Goal: Task Accomplishment & Management: Use online tool/utility

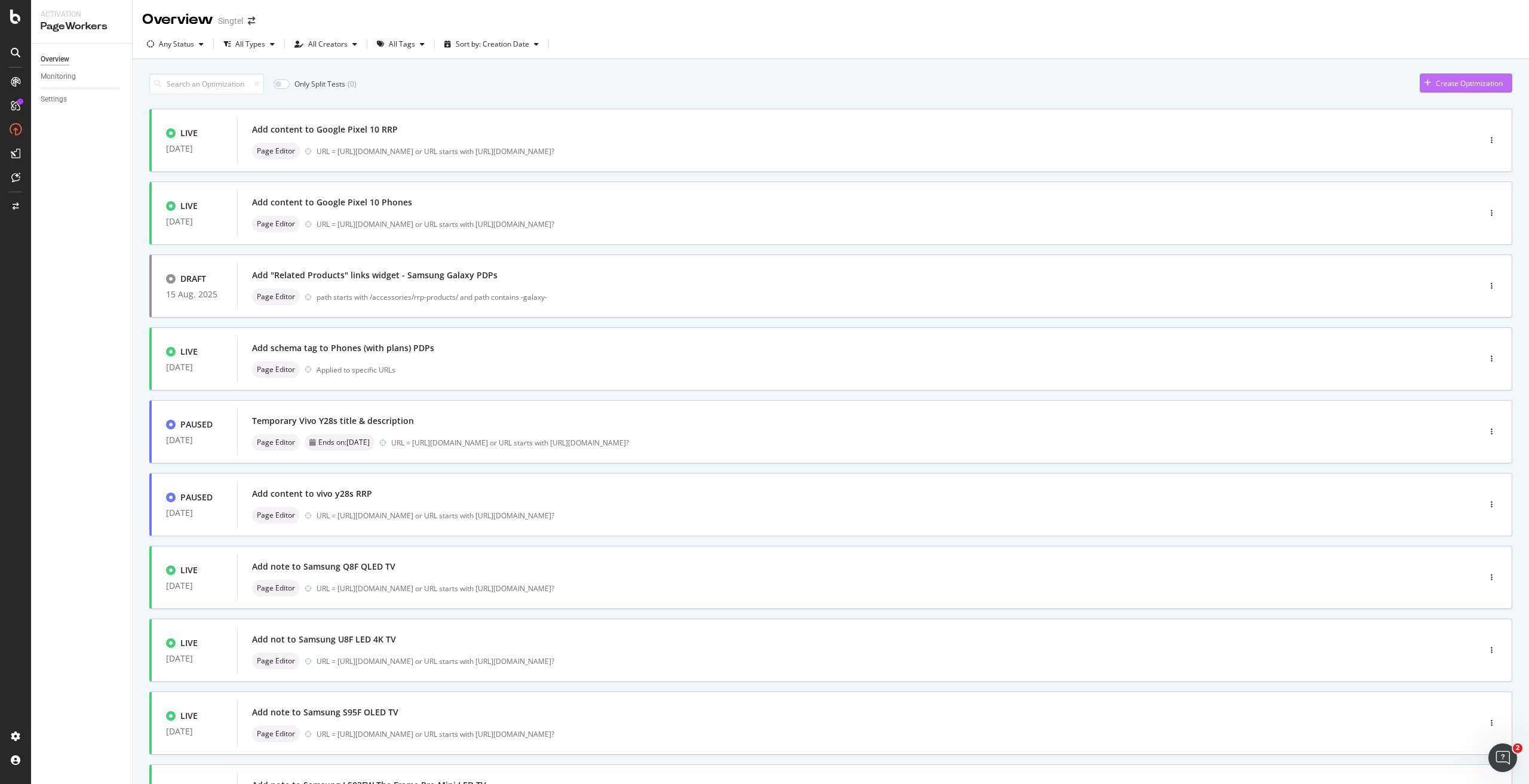
click at [1447, 81] on div "Create Optimization" at bounding box center [1469, 83] width 67 height 11
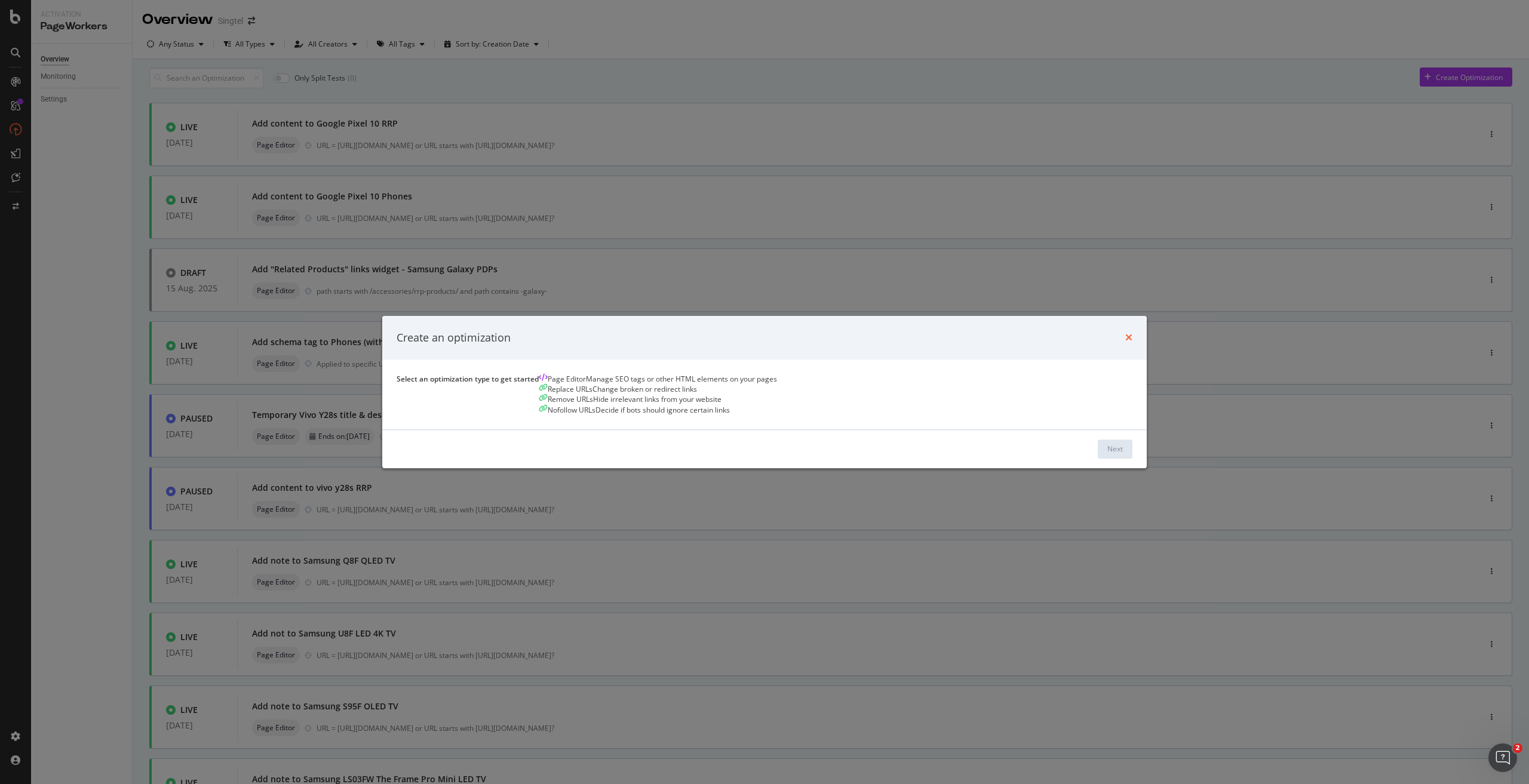
click at [1125, 333] on icon "times" at bounding box center [1128, 338] width 7 height 10
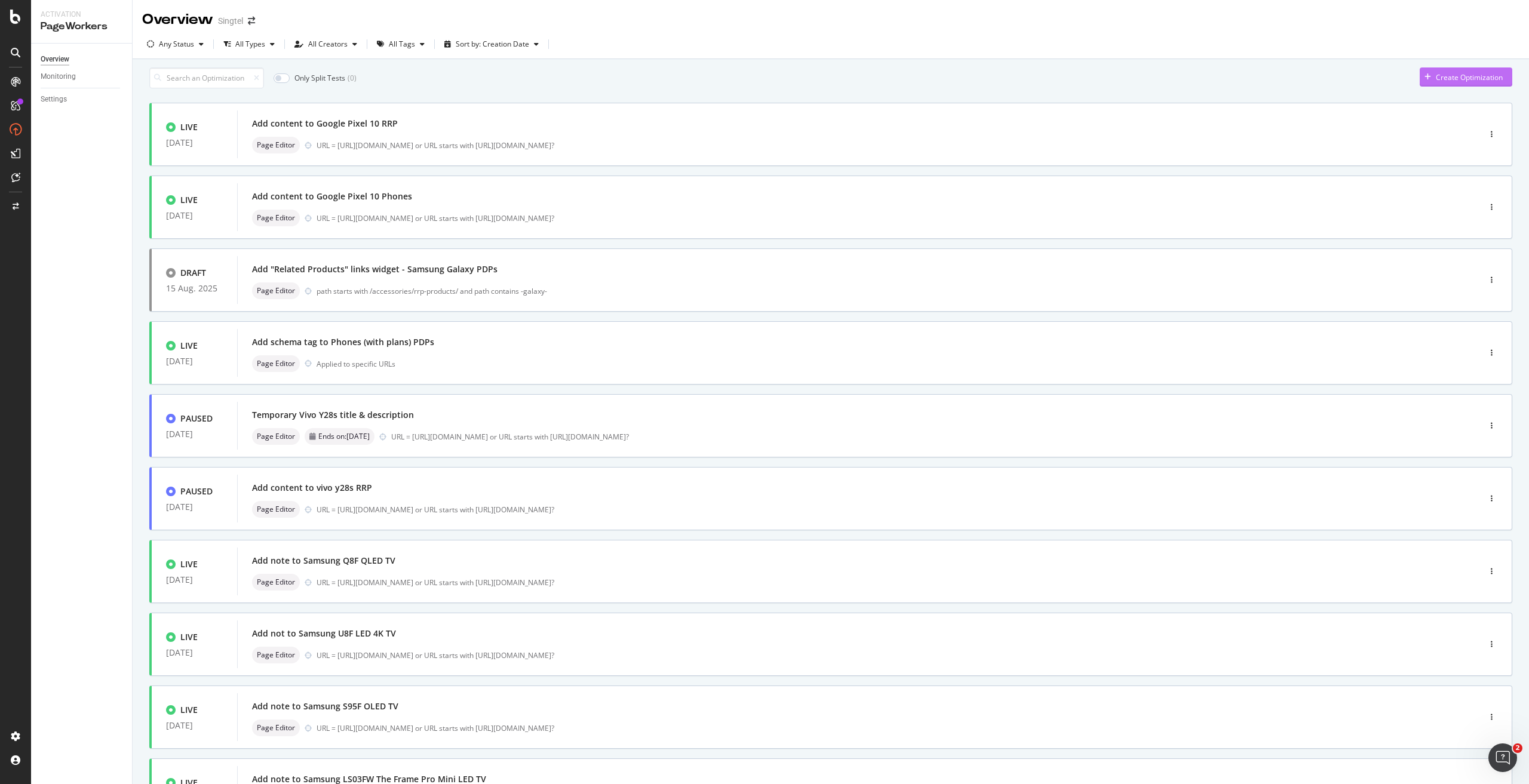
click at [1474, 86] on div "Create Optimization" at bounding box center [1460, 76] width 83 height 18
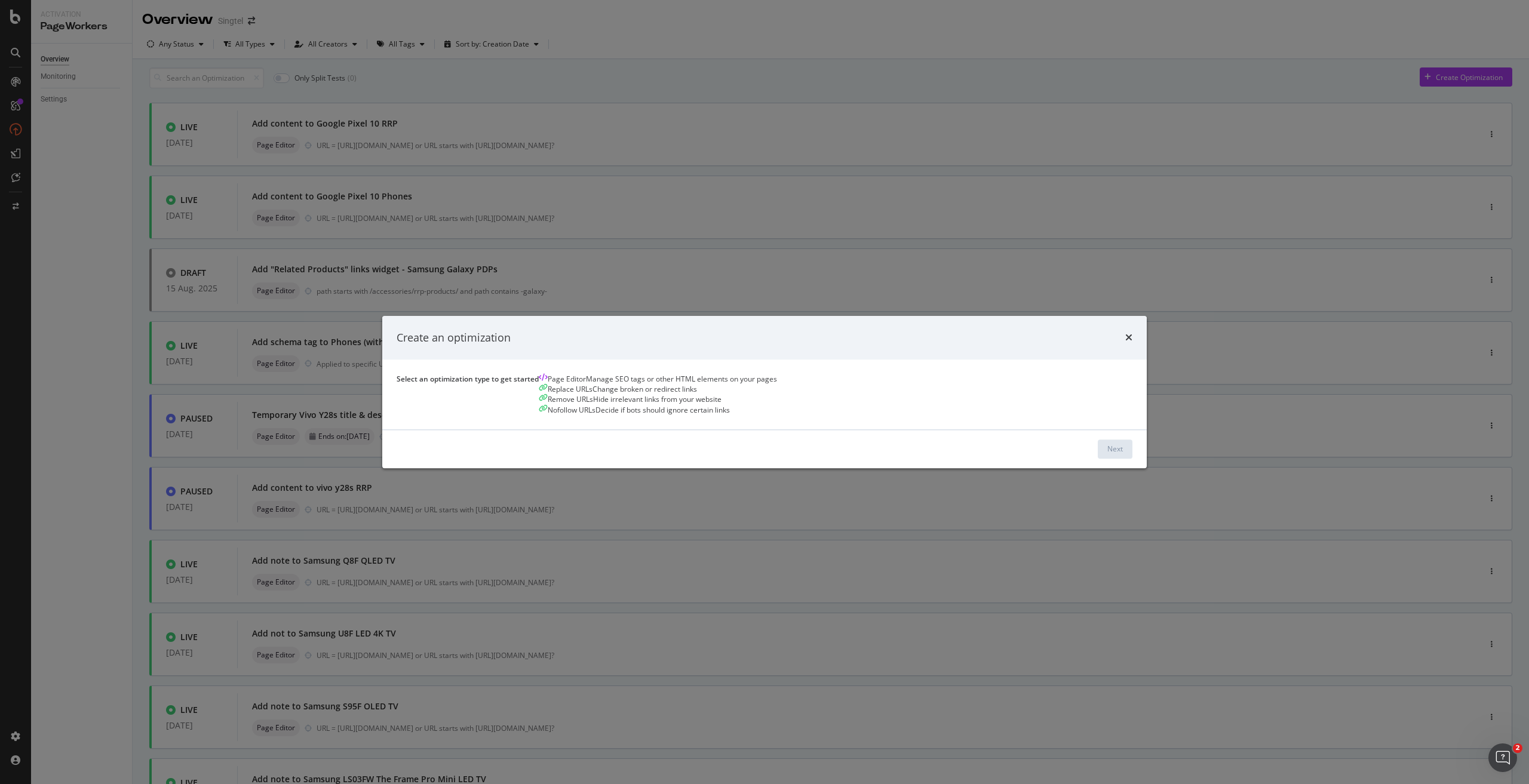
click at [617, 384] on div "Page Editor Manage SEO tags or other HTML elements on your pages" at bounding box center [658, 380] width 238 height 11
click at [1107, 454] on div "Next" at bounding box center [1115, 449] width 16 height 11
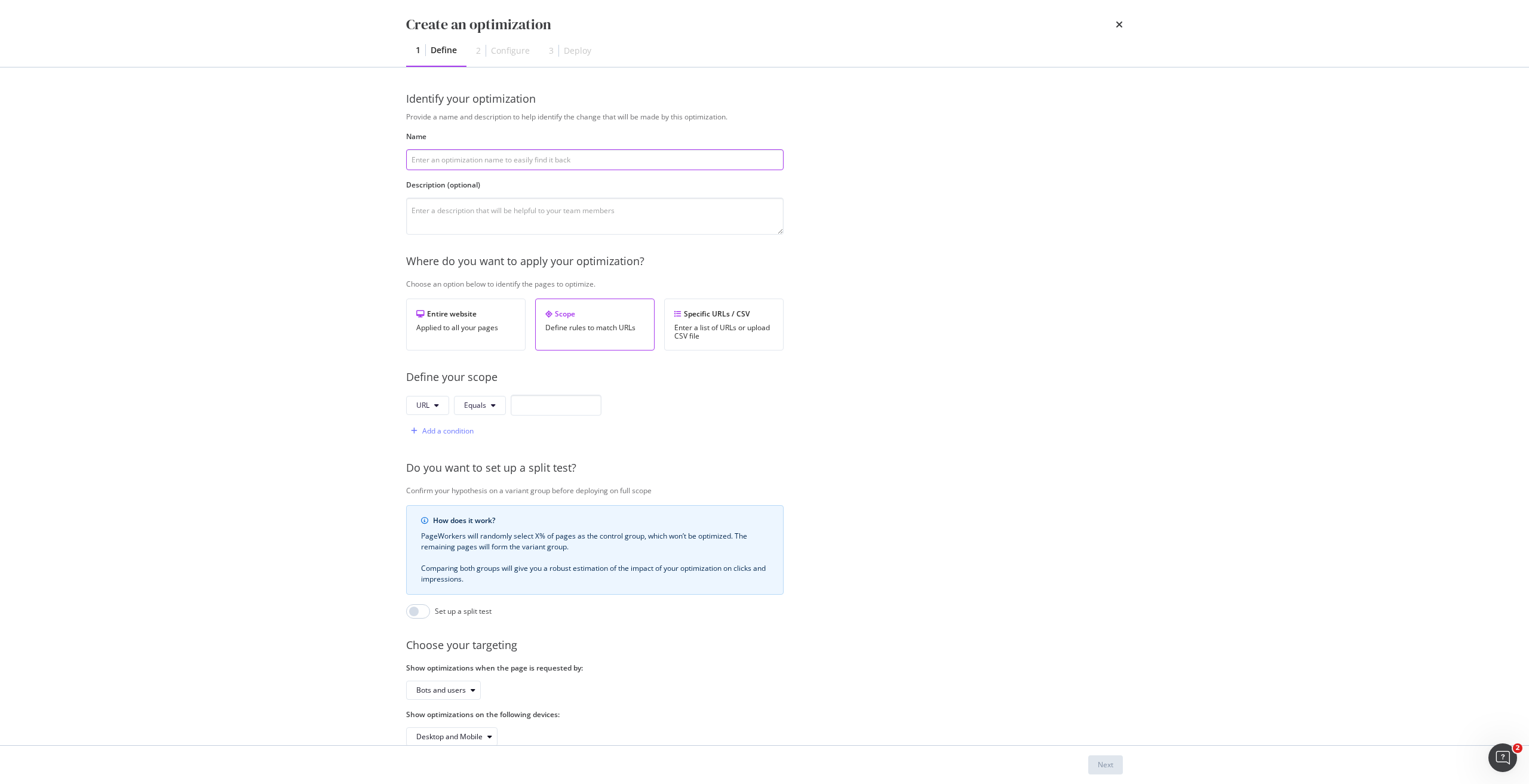
paste input "Add content to Google Pixel 10 Phones"
click at [520, 159] on input "Add content to Google Pixel 10 Phones" at bounding box center [594, 160] width 377 height 21
click at [514, 159] on input "Add content to Google Pixel 10 Phones" at bounding box center [594, 160] width 377 height 21
type input "Add content to Google Pixel 10 Pro Phones"
drag, startPoint x: 548, startPoint y: 404, endPoint x: 556, endPoint y: 367, distance: 37.9
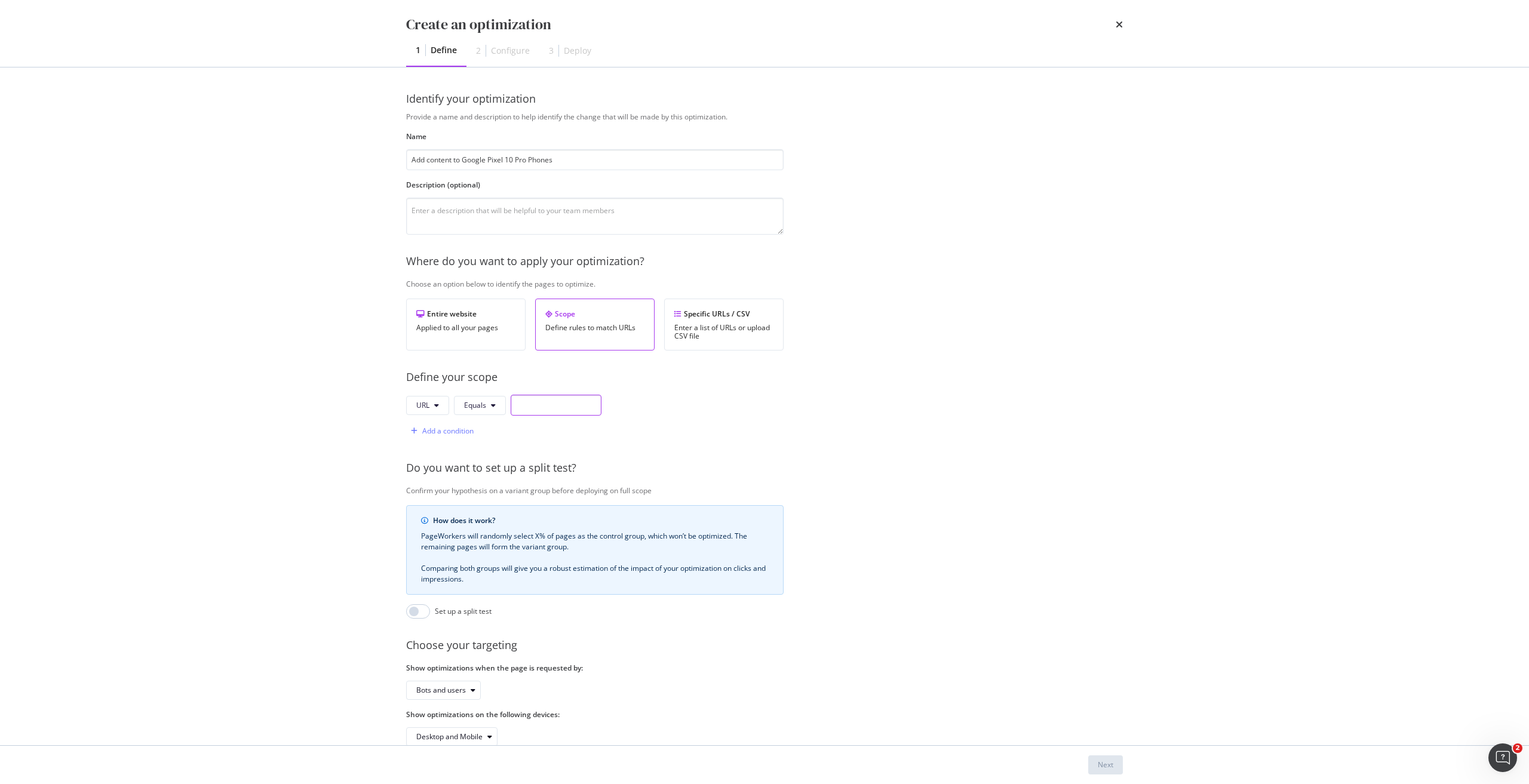
click at [549, 404] on input "modal" at bounding box center [556, 405] width 91 height 21
paste input "https://shop.singtel.com/phones/google-pixel-10-pro"
type input "https://shop.singtel.com/phones/google-pixel-10-pro"
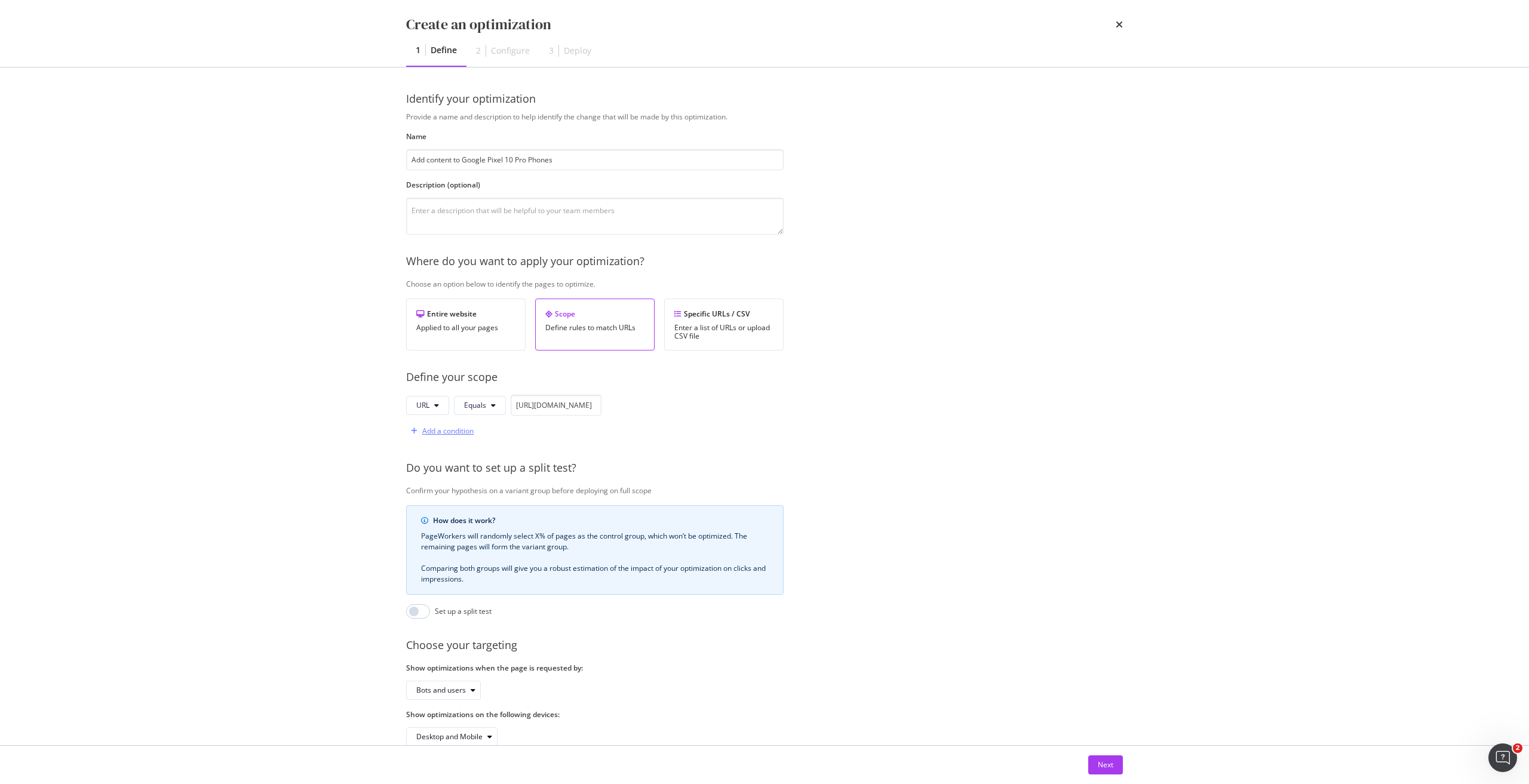
click at [474, 436] on div "Add a condition" at bounding box center [448, 431] width 51 height 11
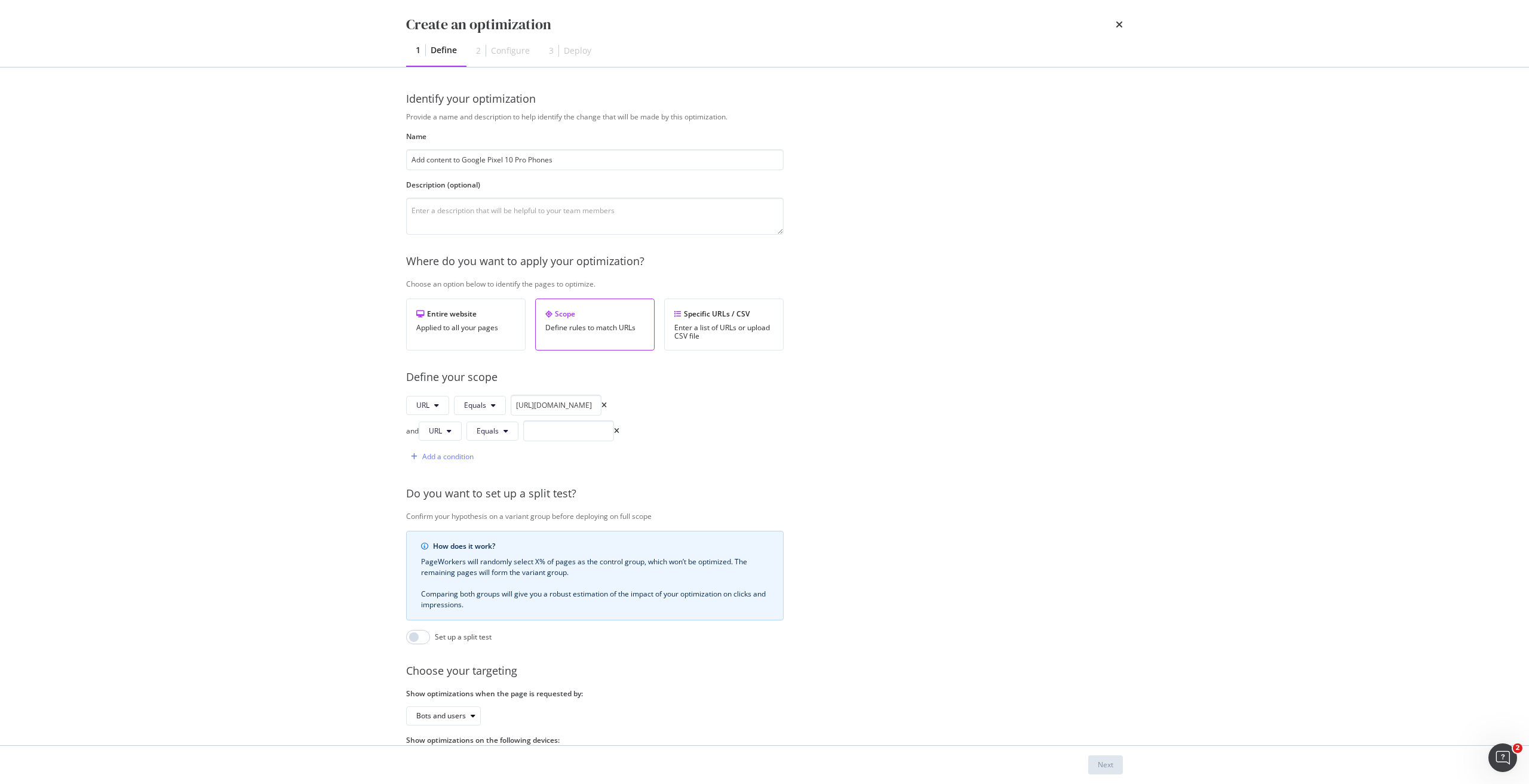
click at [419, 436] on div "and" at bounding box center [412, 431] width 12 height 11
click at [506, 440] on button "Equals" at bounding box center [486, 431] width 52 height 19
click at [546, 488] on span "Starts With" at bounding box center [527, 486] width 70 height 11
click at [601, 441] on input "modal" at bounding box center [577, 431] width 91 height 21
paste input "https://shop.singtel.com/phones/google-pixel-10-pro"
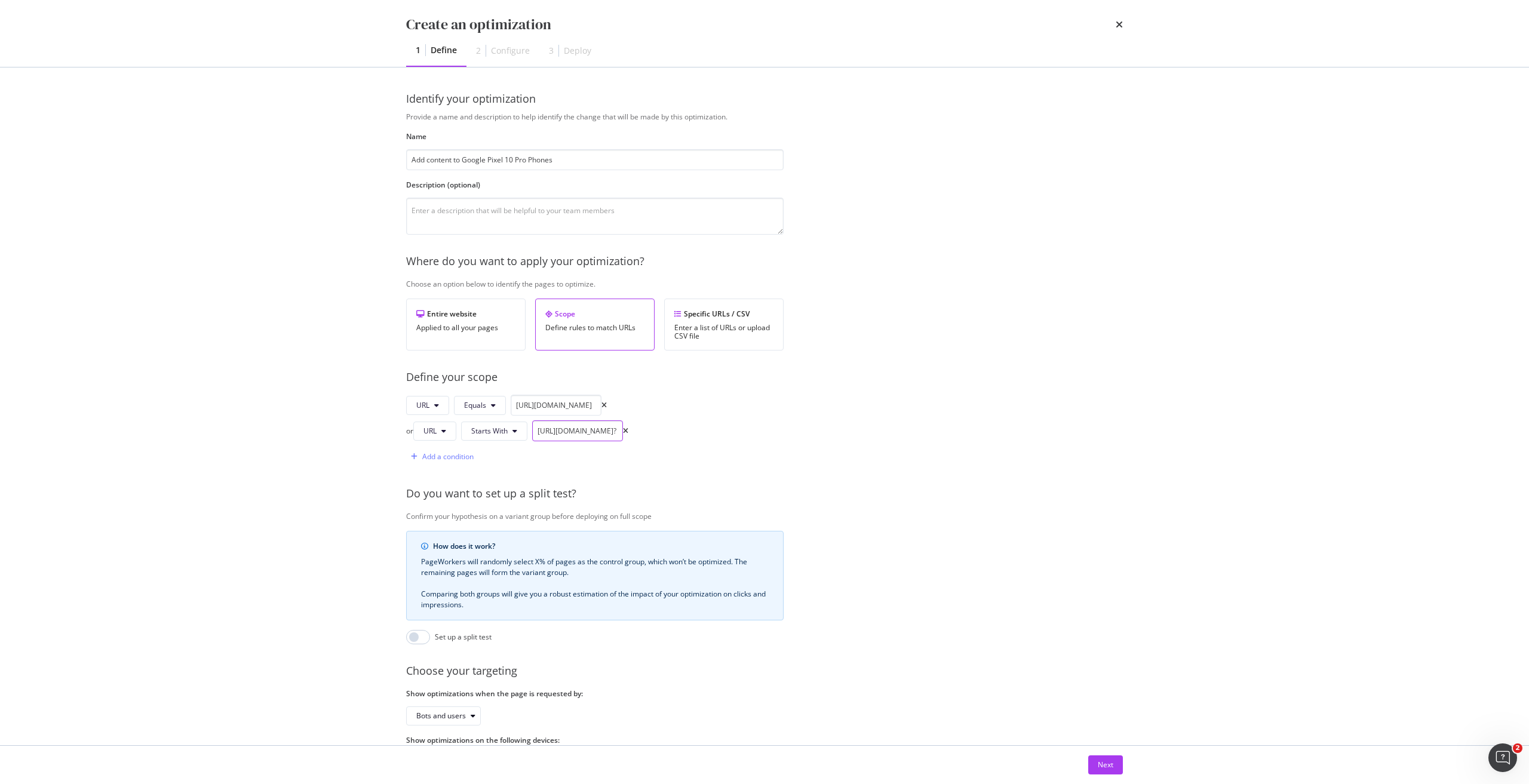
scroll to position [0, 69]
type input "https://shop.singtel.com/phones/google-pixel-10-pro?"
click at [789, 425] on div "Provide a name and description to help identify the change that will be made by…" at bounding box center [764, 441] width 717 height 660
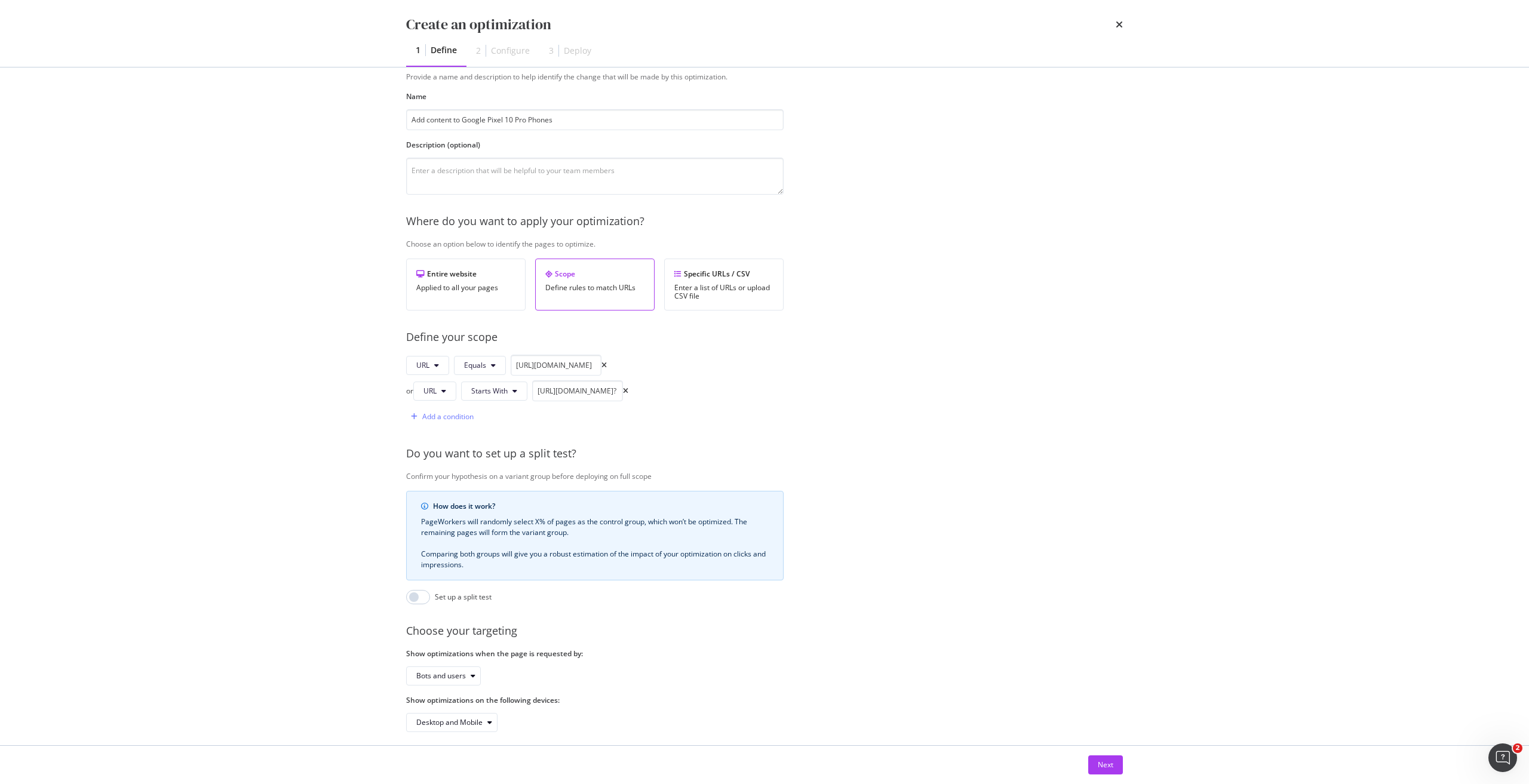
scroll to position [79, 0]
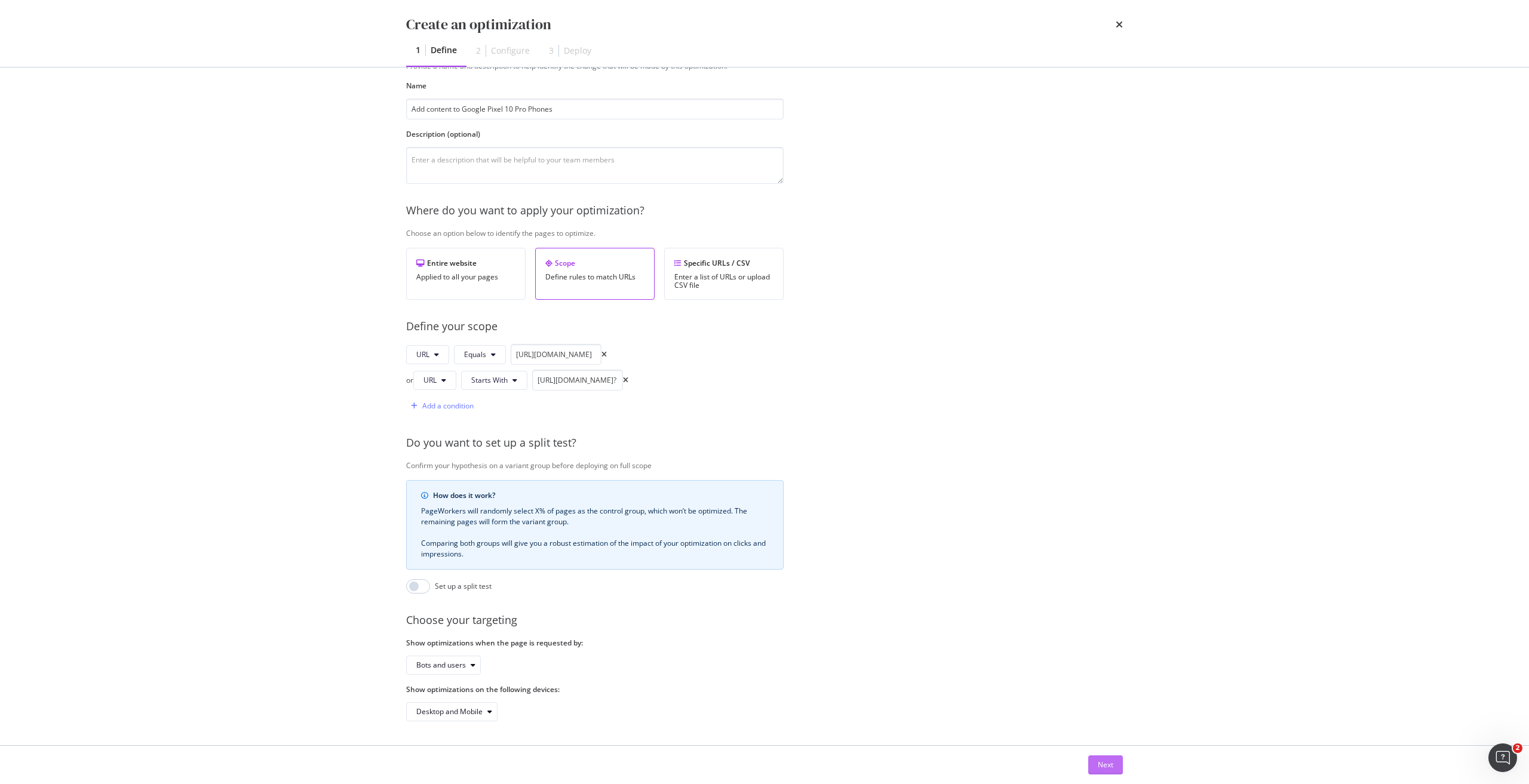
click at [1088, 763] on button "Next" at bounding box center [1104, 765] width 34 height 19
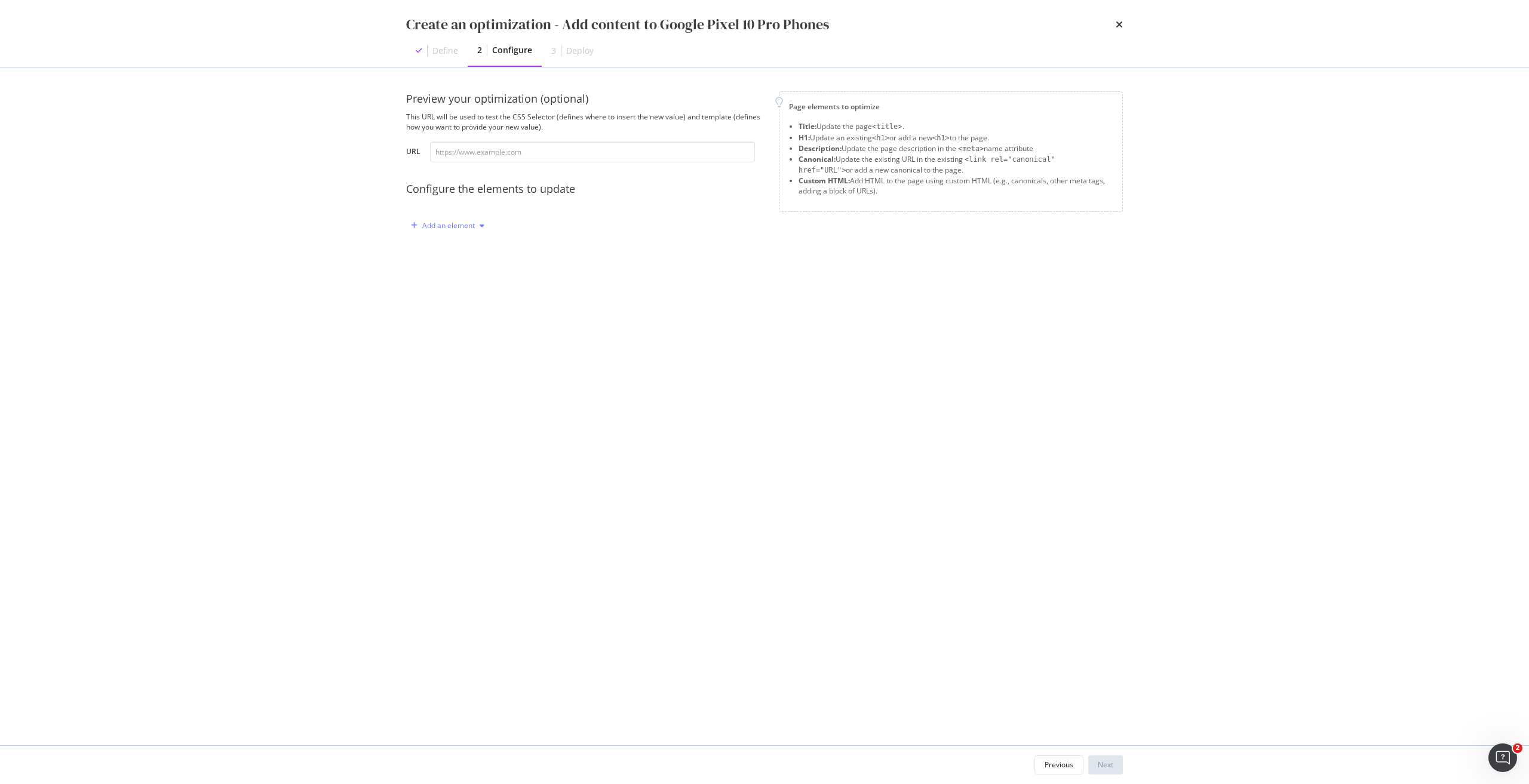
click at [450, 227] on div "Add an element" at bounding box center [448, 226] width 53 height 7
click at [468, 251] on div "Title" at bounding box center [455, 248] width 81 height 15
click at [487, 306] on div "modal" at bounding box center [547, 323] width 252 height 92
paste textarea "Pre-order the new Google Pixel 10 Pro | Singtel Singapore"
type textarea "Pre-order the new Google Pixel 10 Pro | Singtel Singapore"
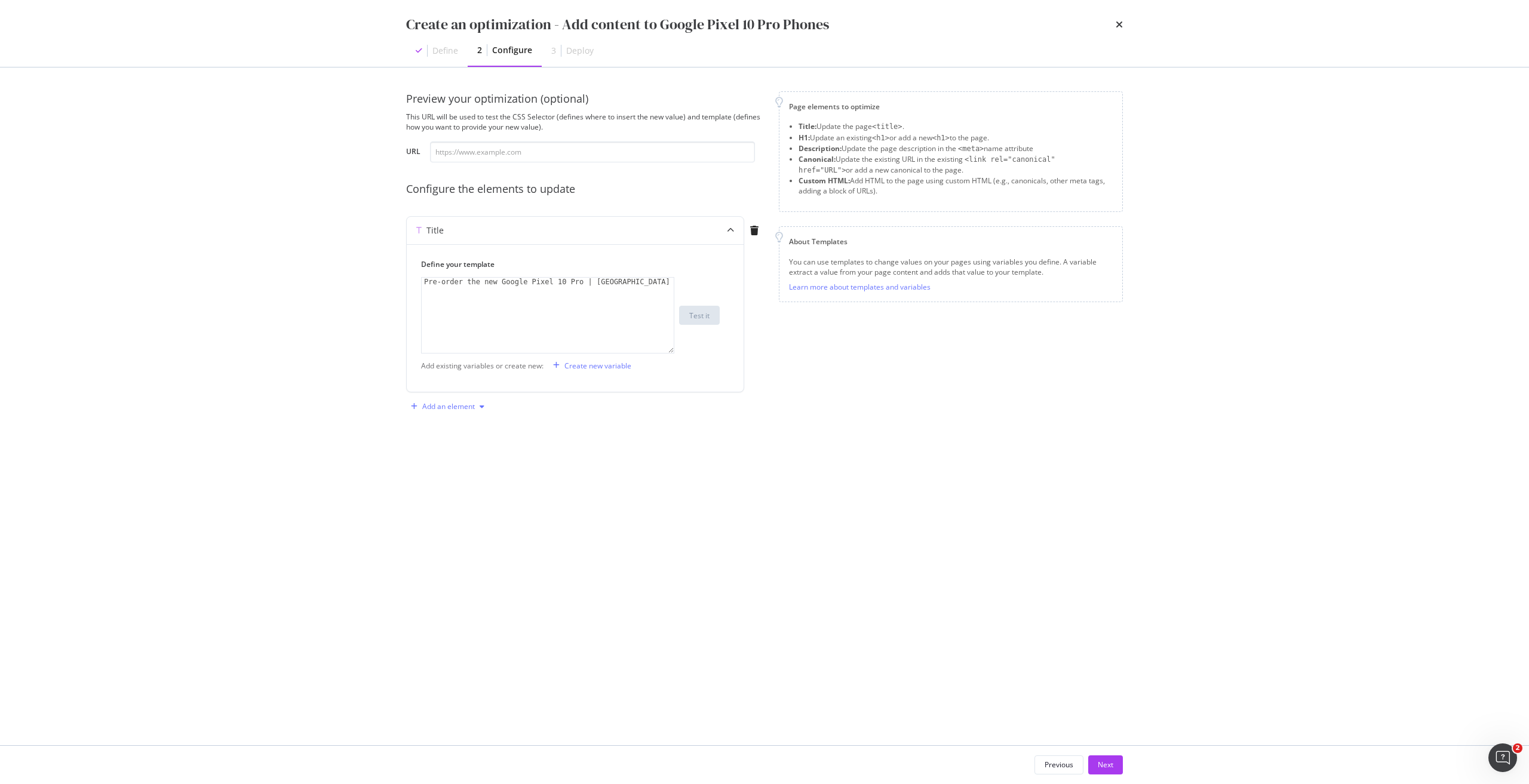
click at [455, 410] on div "Add an element" at bounding box center [448, 406] width 53 height 7
click at [460, 485] on div "Custom HTML" at bounding box center [462, 488] width 47 height 11
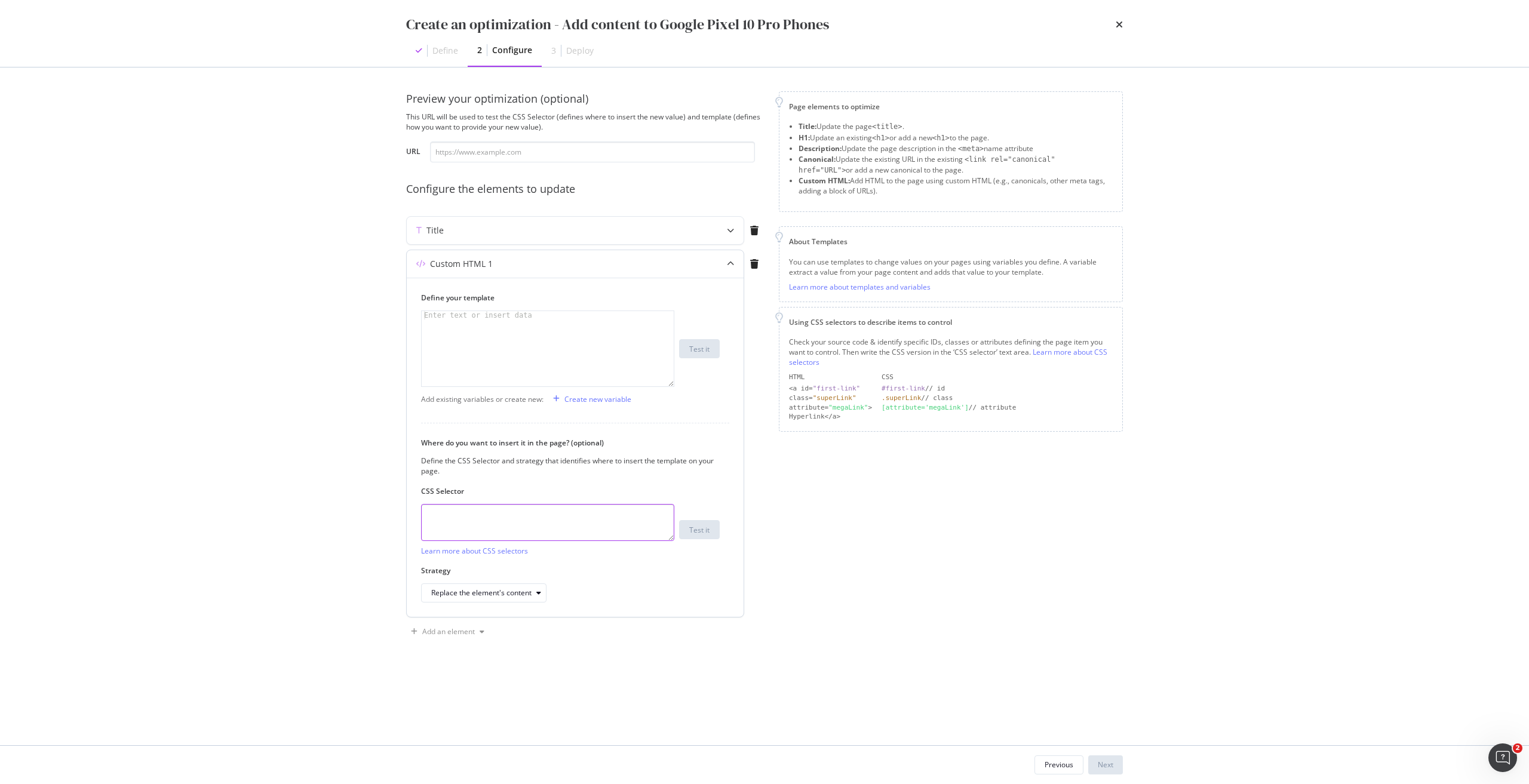
paste textarea "meta[name="description"]"
type textarea "meta[name="description"]"
click at [499, 326] on div "modal" at bounding box center [547, 357] width 252 height 92
paste textarea "<meta data-react-helmet="true" name="description" content="Pre-order the new Go…"
click at [470, 347] on div "< meta data-react-helmet = "true" name = "description" content = "Pre -order th…" at bounding box center [547, 382] width 252 height 142
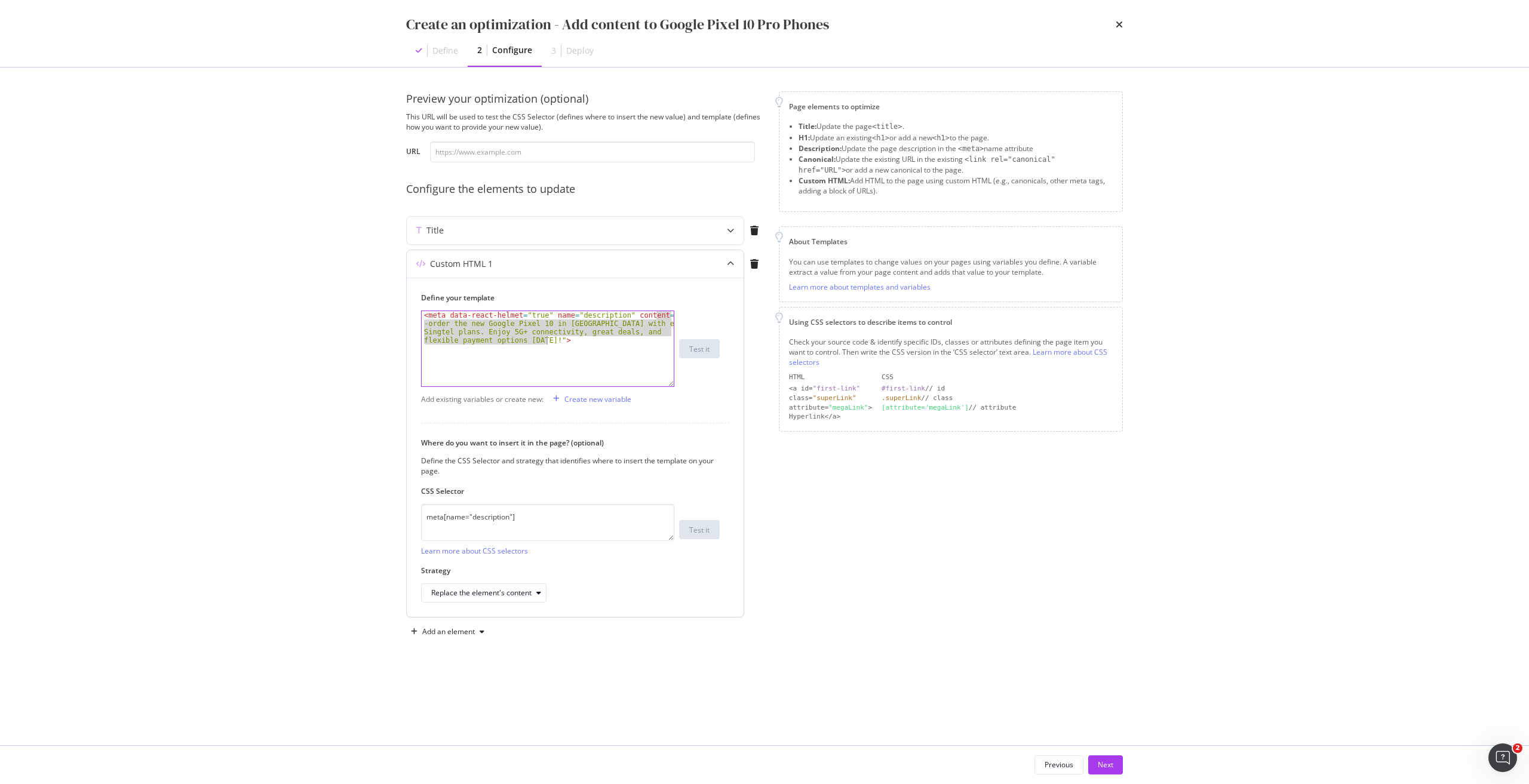
drag, startPoint x: 654, startPoint y: 315, endPoint x: 544, endPoint y: 341, distance: 113.0
click at [546, 341] on div "< meta data-react-helmet = "true" name = "description" content = "Pre -order th…" at bounding box center [547, 382] width 252 height 142
drag, startPoint x: 535, startPoint y: 333, endPoint x: 529, endPoint y: 336, distance: 6.7
paste textarea "Google Pixel 10 Pro in Singapore with Singtel. Enjoy up to $300 phone voucher a…"
type textarea "<meta data-react-helmet="true" name="description" content="Pre-order the Google…"
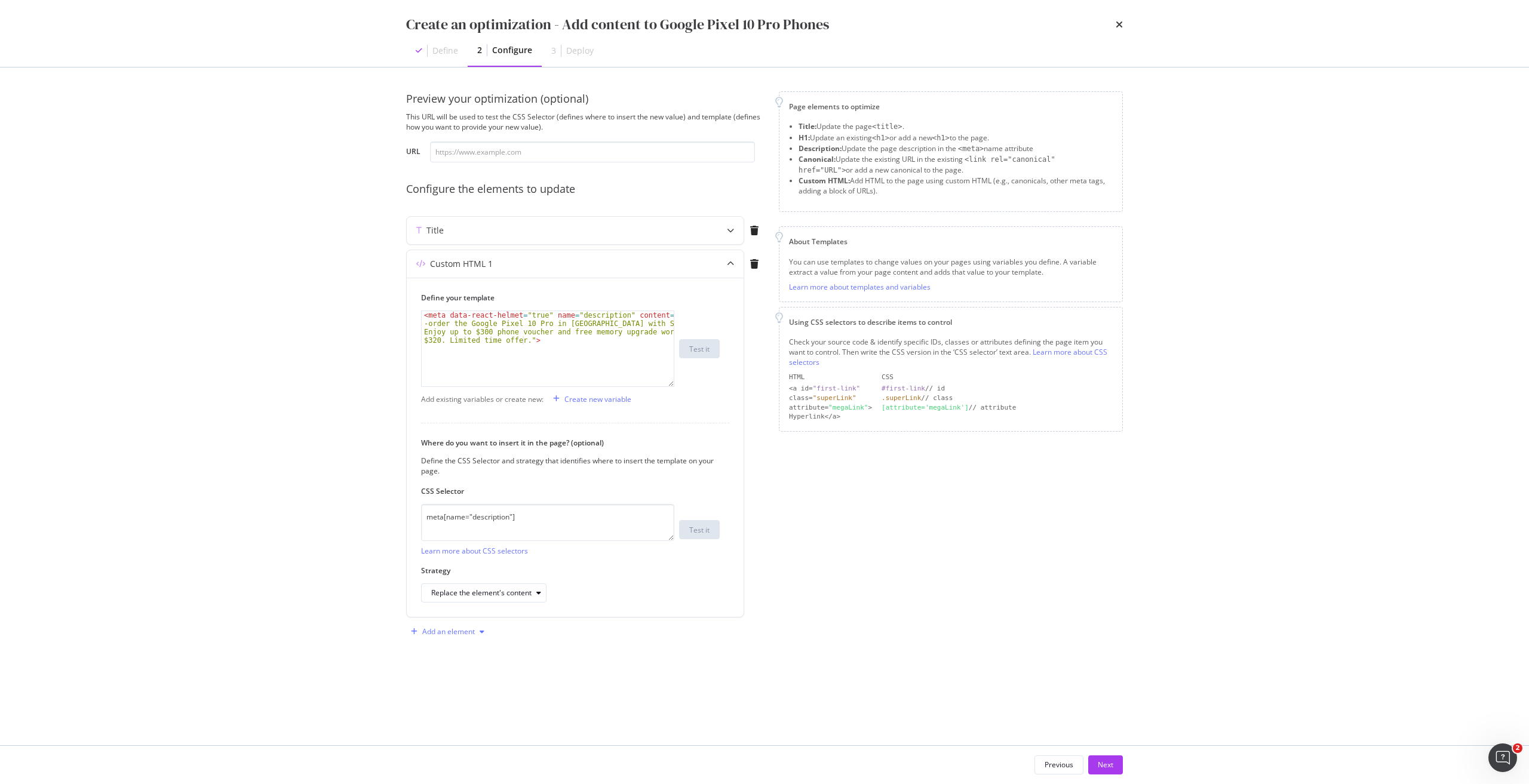
click at [457, 628] on div "Add an element" at bounding box center [448, 631] width 53 height 7
click at [466, 715] on div "Custom HTML" at bounding box center [462, 713] width 47 height 11
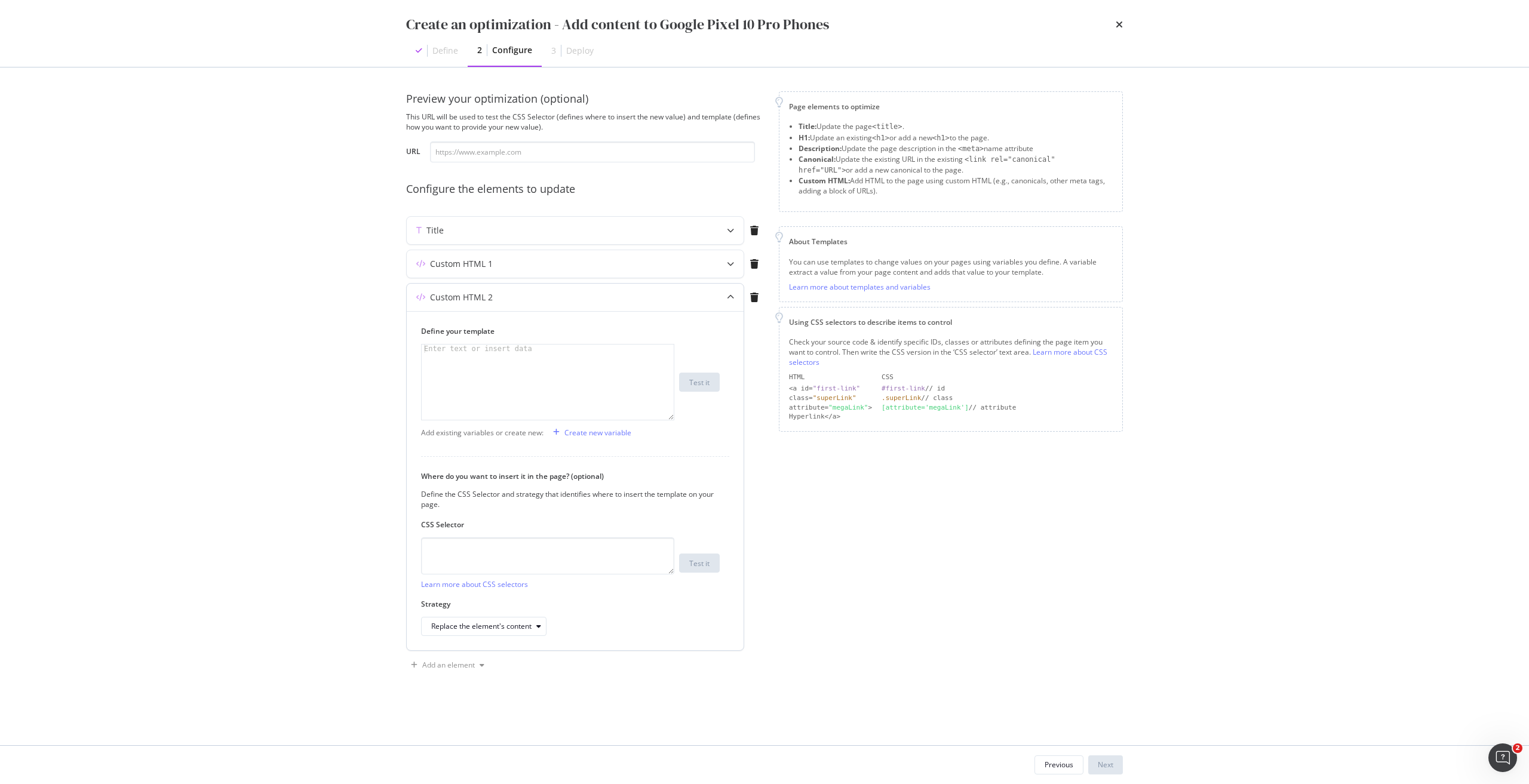
click at [513, 342] on div "Define your template Enter text or insert data XXXXXXXXXXXXXXXXXXXXXXXXXXXXXXXX…" at bounding box center [571, 373] width 299 height 94
click at [489, 534] on div "CSS Selector Learn more about CSS selectors Test it" at bounding box center [571, 554] width 299 height 69
click at [498, 548] on textarea "modal" at bounding box center [548, 555] width 253 height 37
paste textarea "h1.sc-iqseJM.fxHNbQ"
type textarea "h1.sc-iqseJM.fxHNbQ"
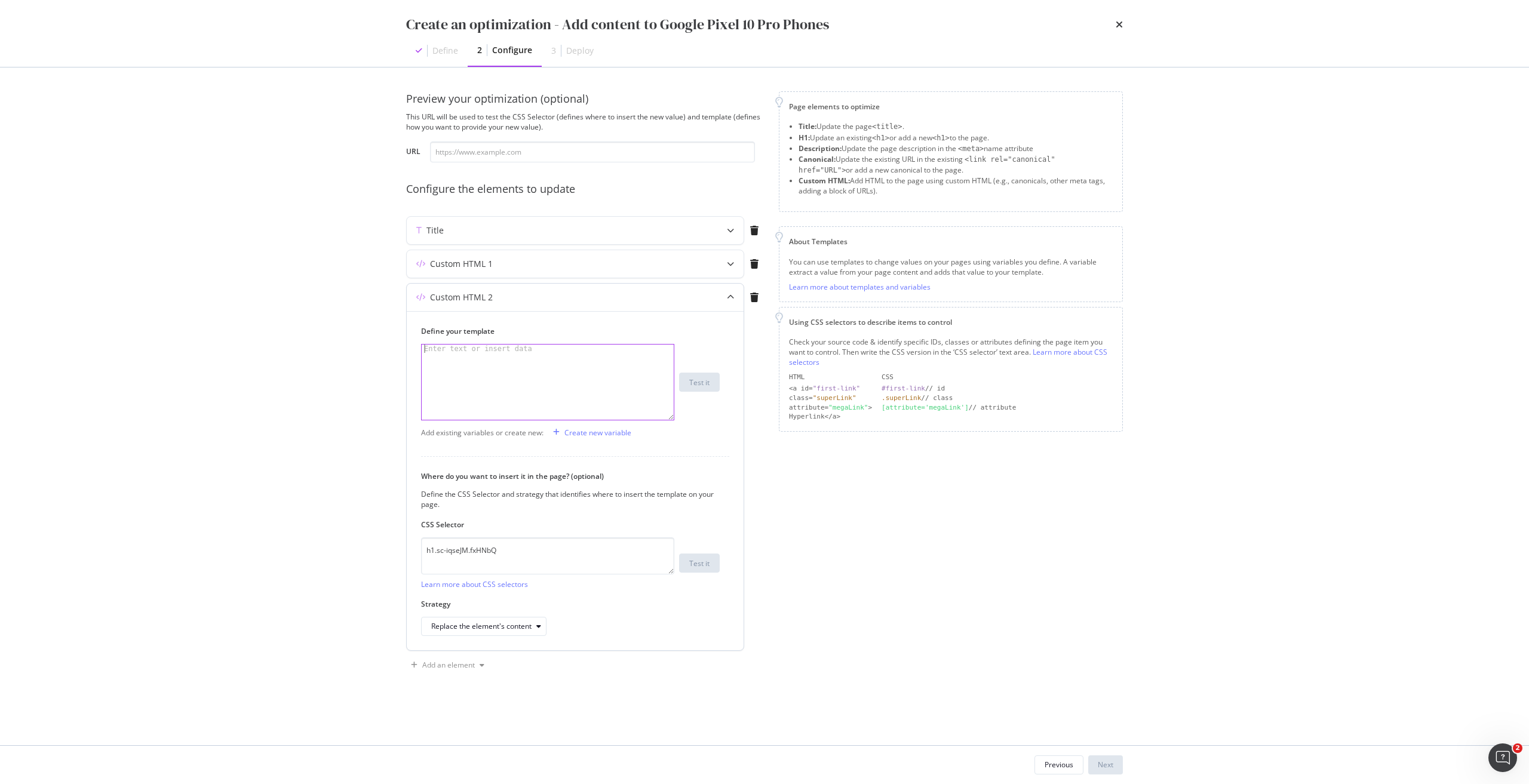
click at [543, 387] on div "modal" at bounding box center [547, 390] width 252 height 92
paste textarea "<h1 data-testid="phone-name" class="sc-iqseJM fxHNbQ">Google&nbsp;Pixel&nbsp;10…"
click at [435, 349] on div "< h1 data-testid = "phone-name" class = "sc-iqseJM fxHNbQ" > Google &nbsp; Pixe…" at bounding box center [547, 399] width 252 height 109
click at [578, 358] on div "< h2 data-testid = "phone-name" class = "sc-iqseJM fxHNbQ" > Google &nbsp; Pixe…" at bounding box center [547, 399] width 252 height 109
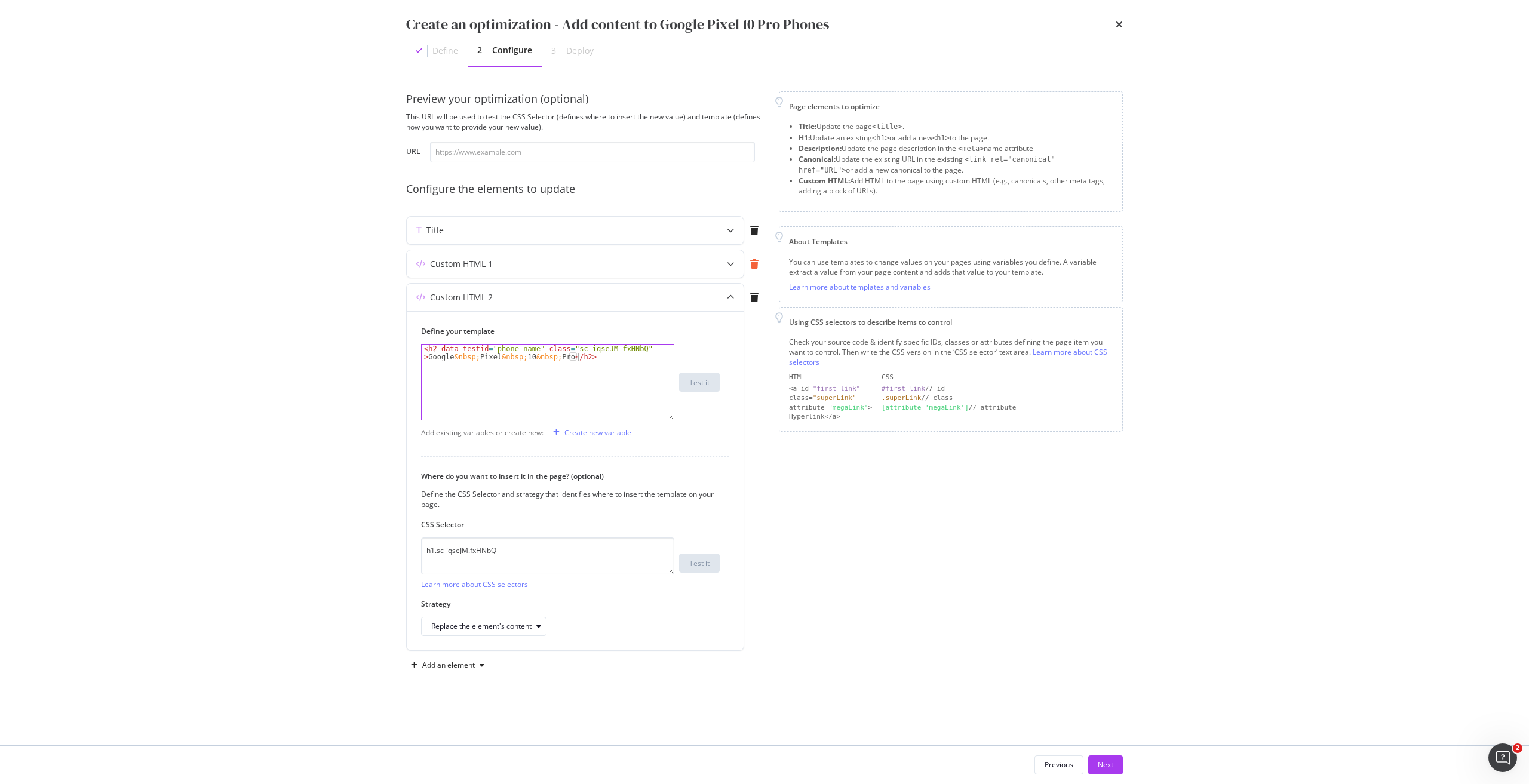
scroll to position [0, 30]
type textarea "<h2 data-testid="phone-name" class="sc-iqseJM fxHNbQ">Google&nbsp;Pixel&nbsp;10…"
click at [495, 629] on div "Replace the element's content" at bounding box center [481, 626] width 100 height 7
click at [501, 744] on div "Replace the element entirely" at bounding box center [484, 745] width 95 height 11
click at [530, 267] on div "Custom HTML 1" at bounding box center [550, 264] width 289 height 12
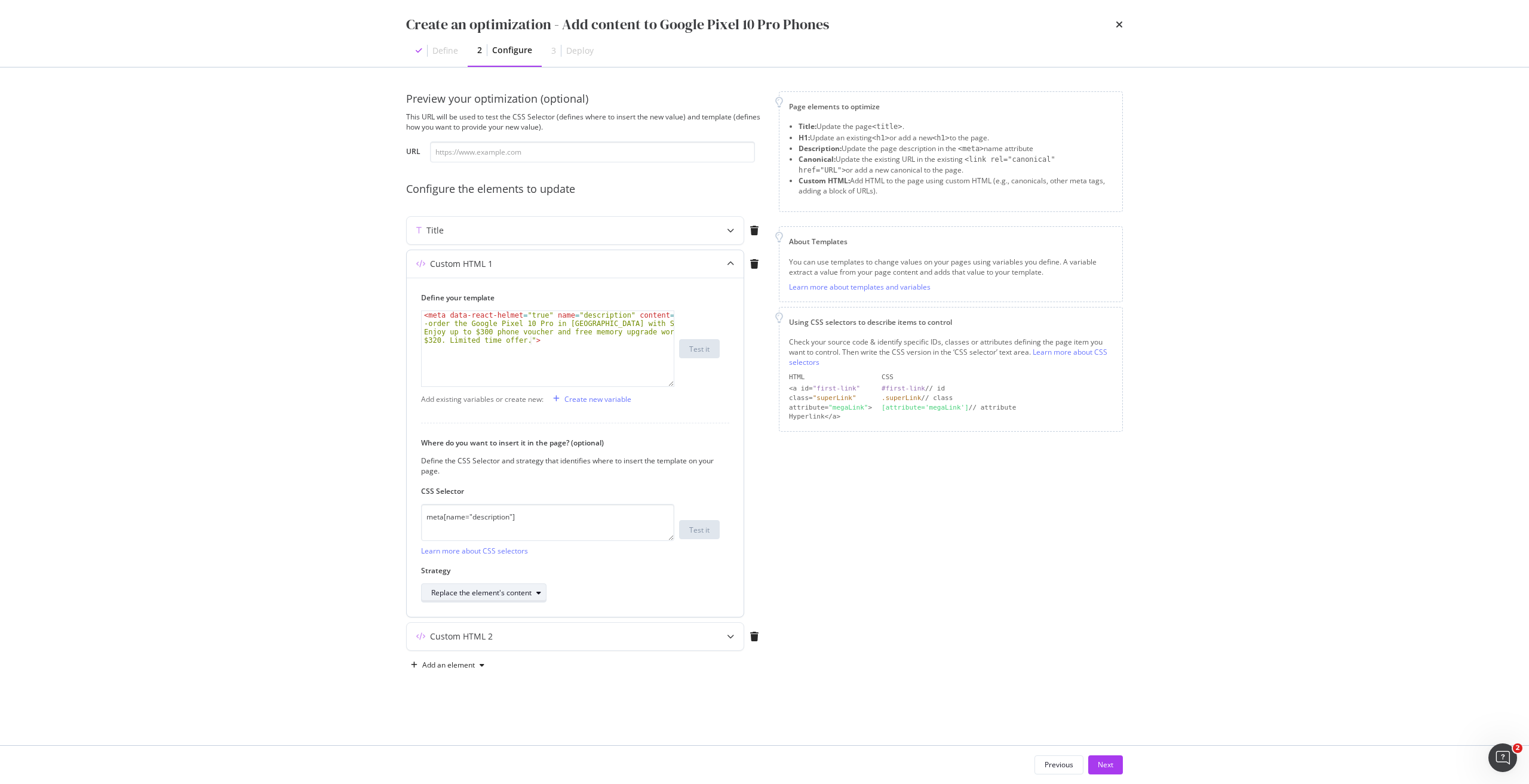
click at [486, 596] on div "Replace the element's content" at bounding box center [481, 592] width 100 height 7
drag, startPoint x: 489, startPoint y: 710, endPoint x: 472, endPoint y: 703, distance: 18.4
click at [488, 710] on div "Replace the element entirely" at bounding box center [484, 712] width 95 height 11
click at [446, 662] on div "Add an element" at bounding box center [448, 664] width 53 height 7
click at [467, 748] on div "Custom HTML" at bounding box center [462, 746] width 47 height 11
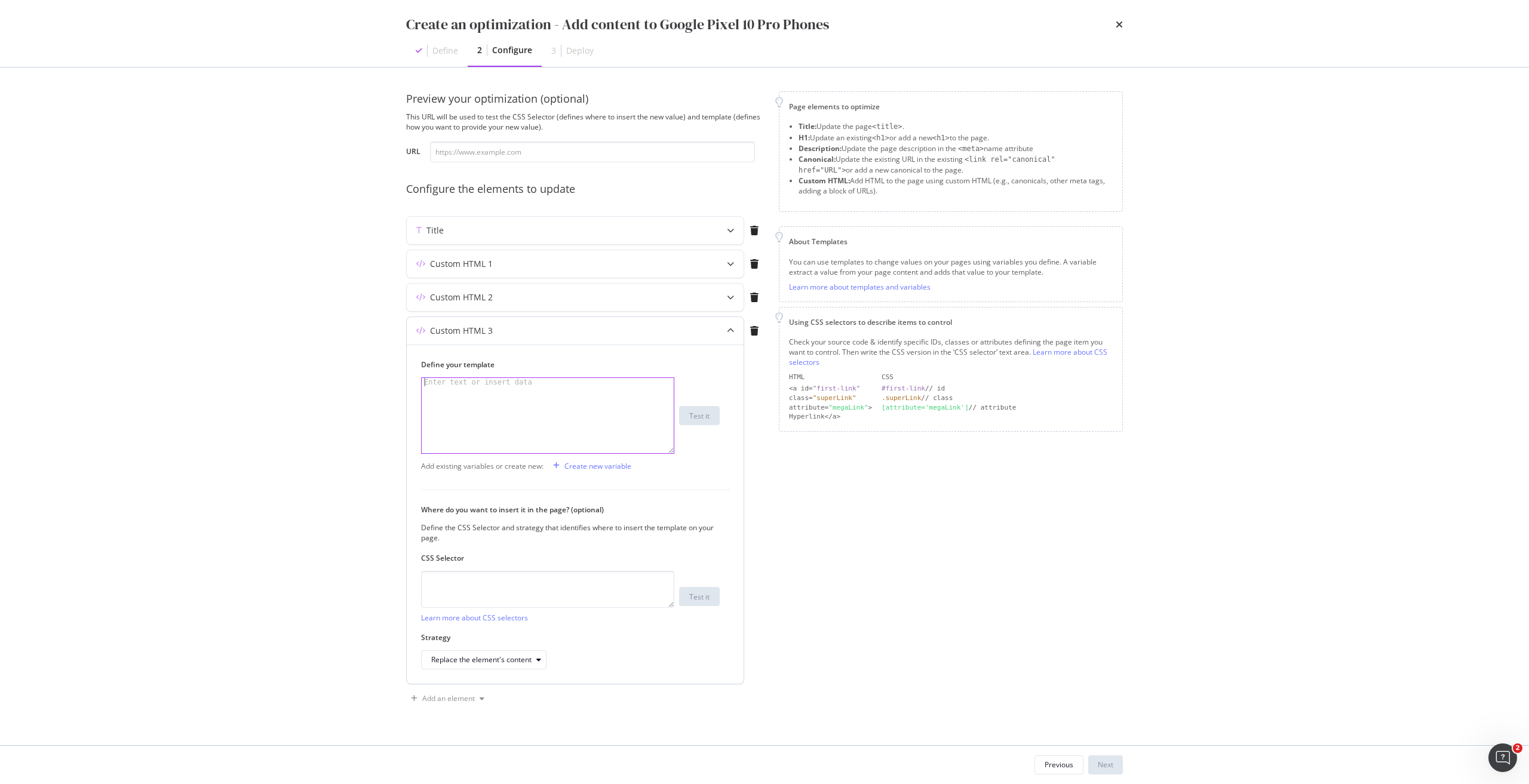
click at [537, 400] on div "modal" at bounding box center [547, 424] width 252 height 92
paste textarea "</div>"
type textarea "</div>"
click at [571, 582] on textarea "modal" at bounding box center [548, 589] width 253 height 37
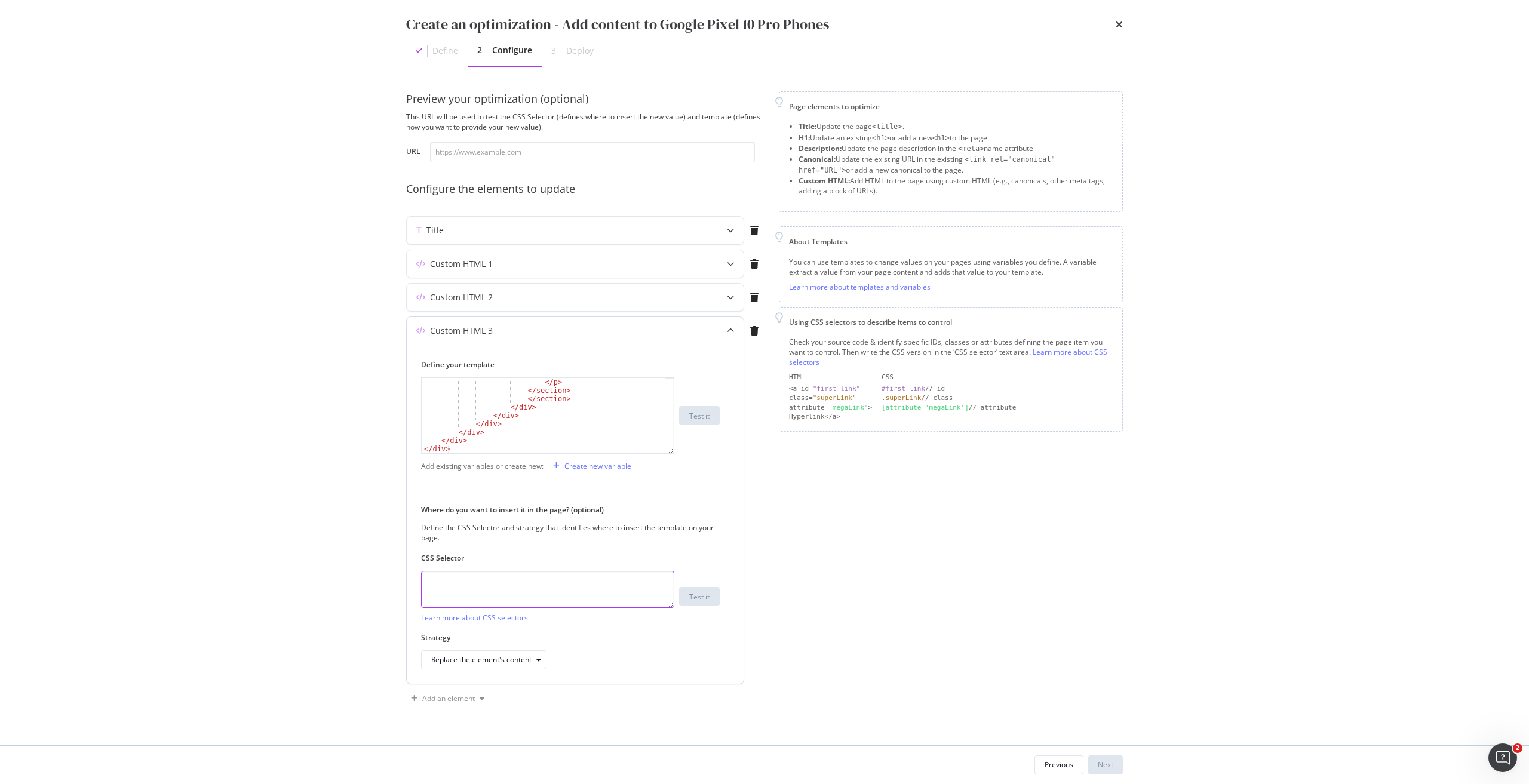
paste textarea "div.sc-iEhLsB.jWdwcZ:nth-of-type(1)"
type textarea "div.sc-iEhLsB.jWdwcZ:nth-of-type(1)"
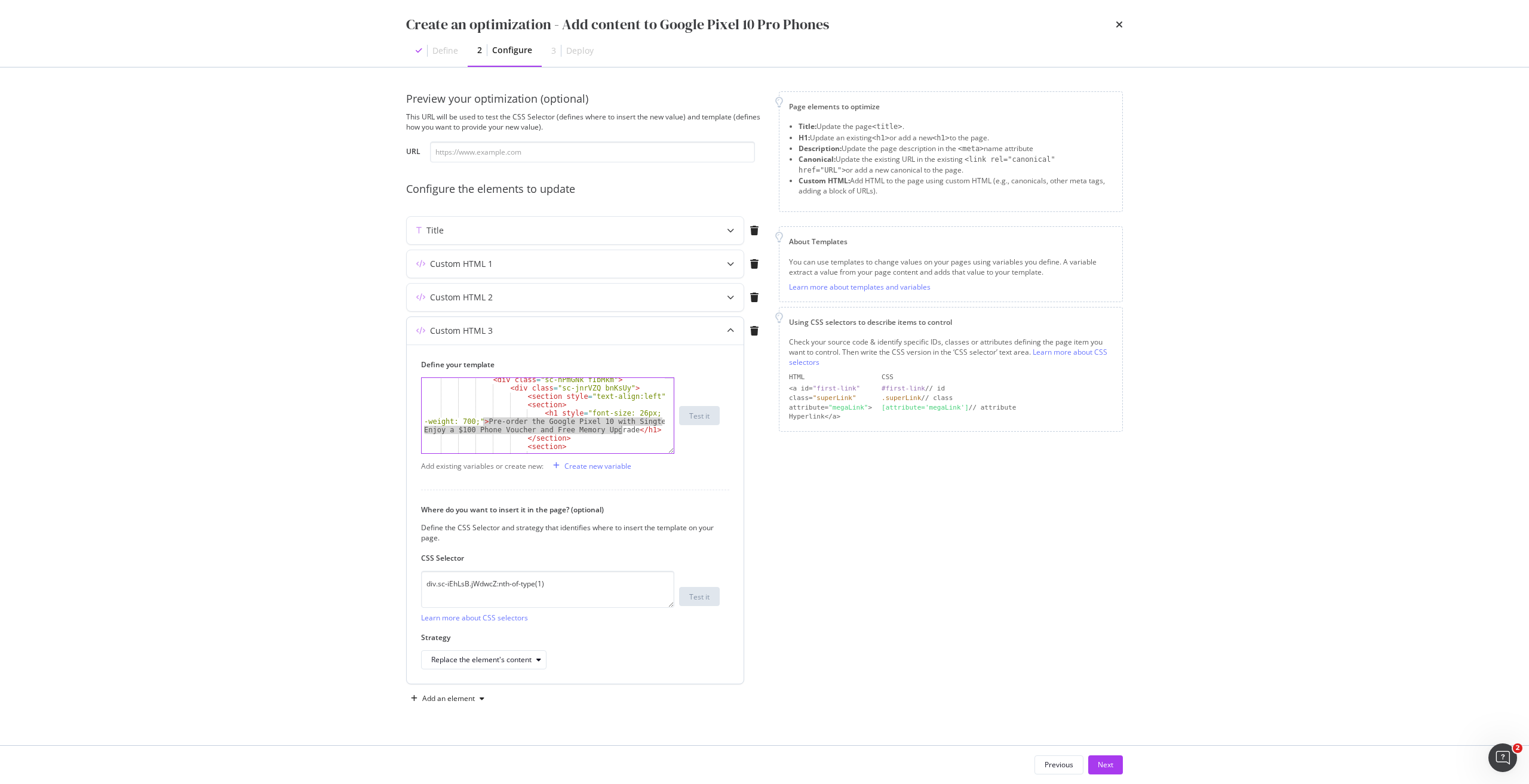
drag, startPoint x: 483, startPoint y: 419, endPoint x: 621, endPoint y: 432, distance: 138.6
click at [621, 432] on div "< div class = "sc-hPmGNk fIbMkm" > < div class = "sc-jnrVZQ bnKsUy" > < section…" at bounding box center [542, 421] width 243 height 92
paste textarea "Pro in Singapore — Save up to $300 with Phone Plan &"
drag, startPoint x: 442, startPoint y: 398, endPoint x: 565, endPoint y: 432, distance: 127.6
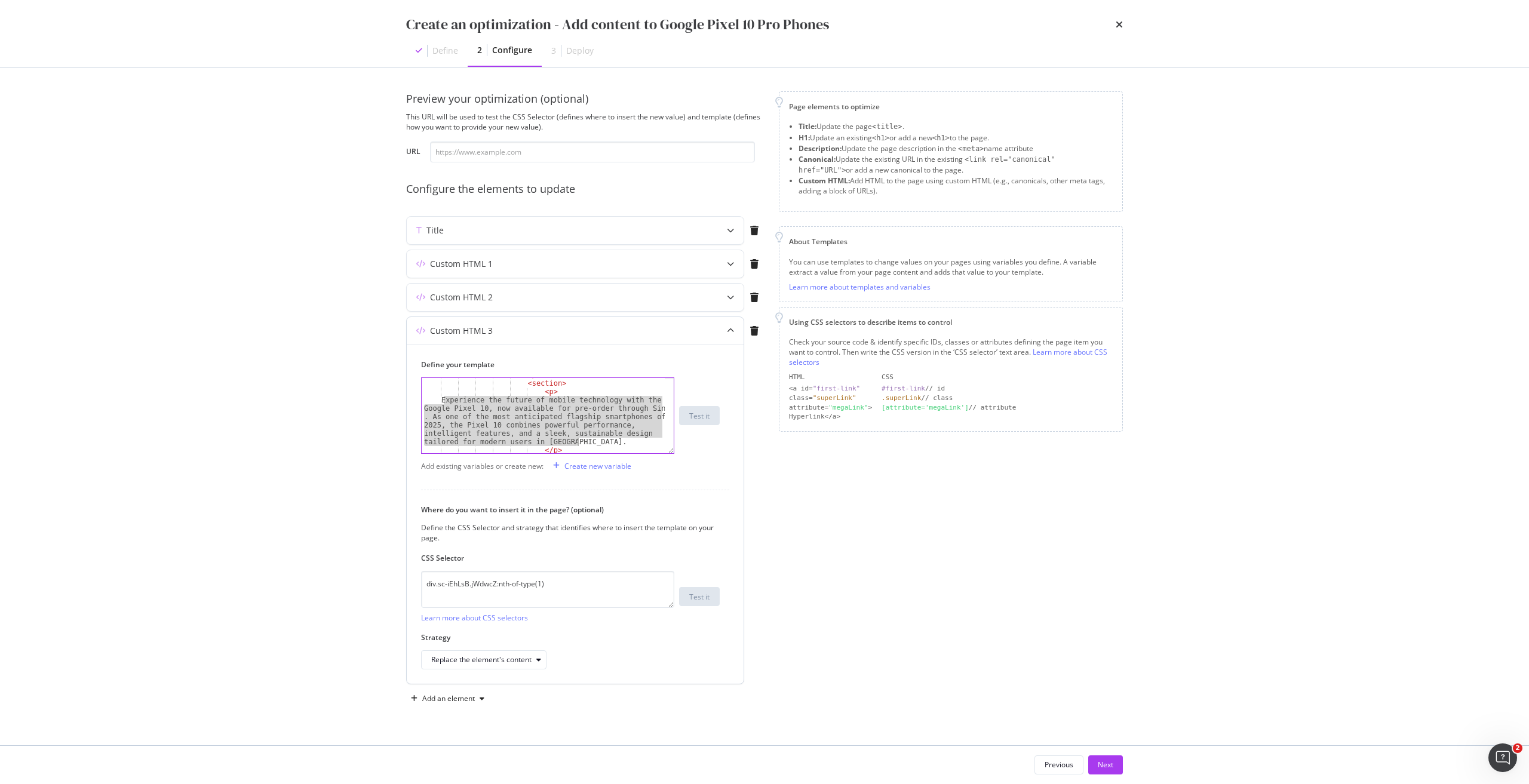
click at [579, 443] on div "</ section > < section > < p > Experience the future of mobile technology with …" at bounding box center [542, 417] width 243 height 92
drag, startPoint x: 552, startPoint y: 424, endPoint x: 548, endPoint y: 429, distance: 6.4
paste textarea "Pre-order the Google Pixel 10 Pro in Singapore — Save up to $300 with Phone Pla…"
paste textarea "The Google Pixel 10 Pro is now available in Singapore, offering a premium smart…"
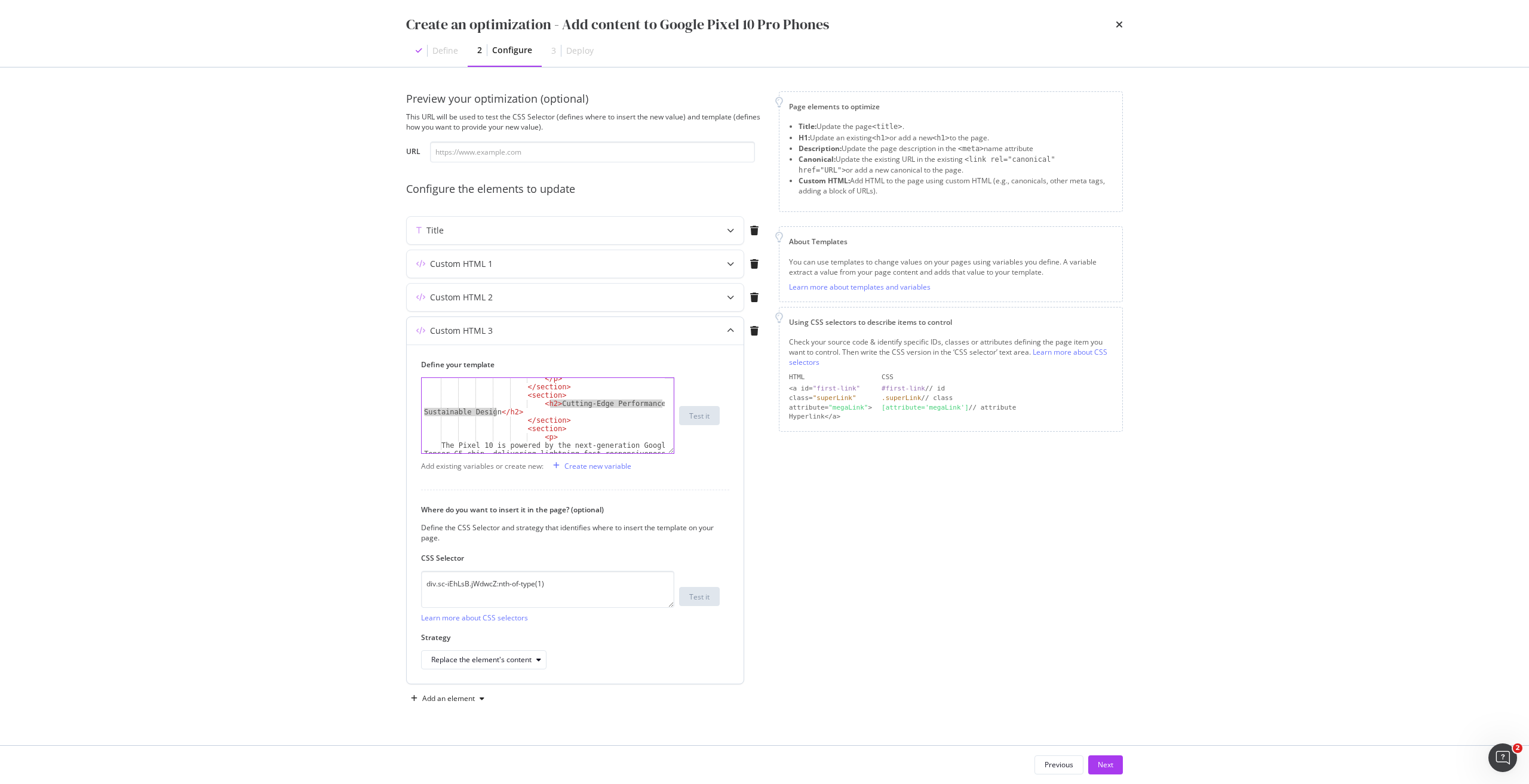
drag, startPoint x: 550, startPoint y: 403, endPoint x: 495, endPoint y: 414, distance: 56.1
click at [495, 414] on div "</ p > </ section > < section > < h2 > Cutting-Edge Performance and Sustainable…" at bounding box center [542, 458] width 243 height 167
paste textarea "Advanced AI Meets Elegant"
click at [446, 410] on div "< h2 > Advanced AI Meets Elegant Design </ h2 > </ section > < section > < p > …" at bounding box center [542, 452] width 243 height 176
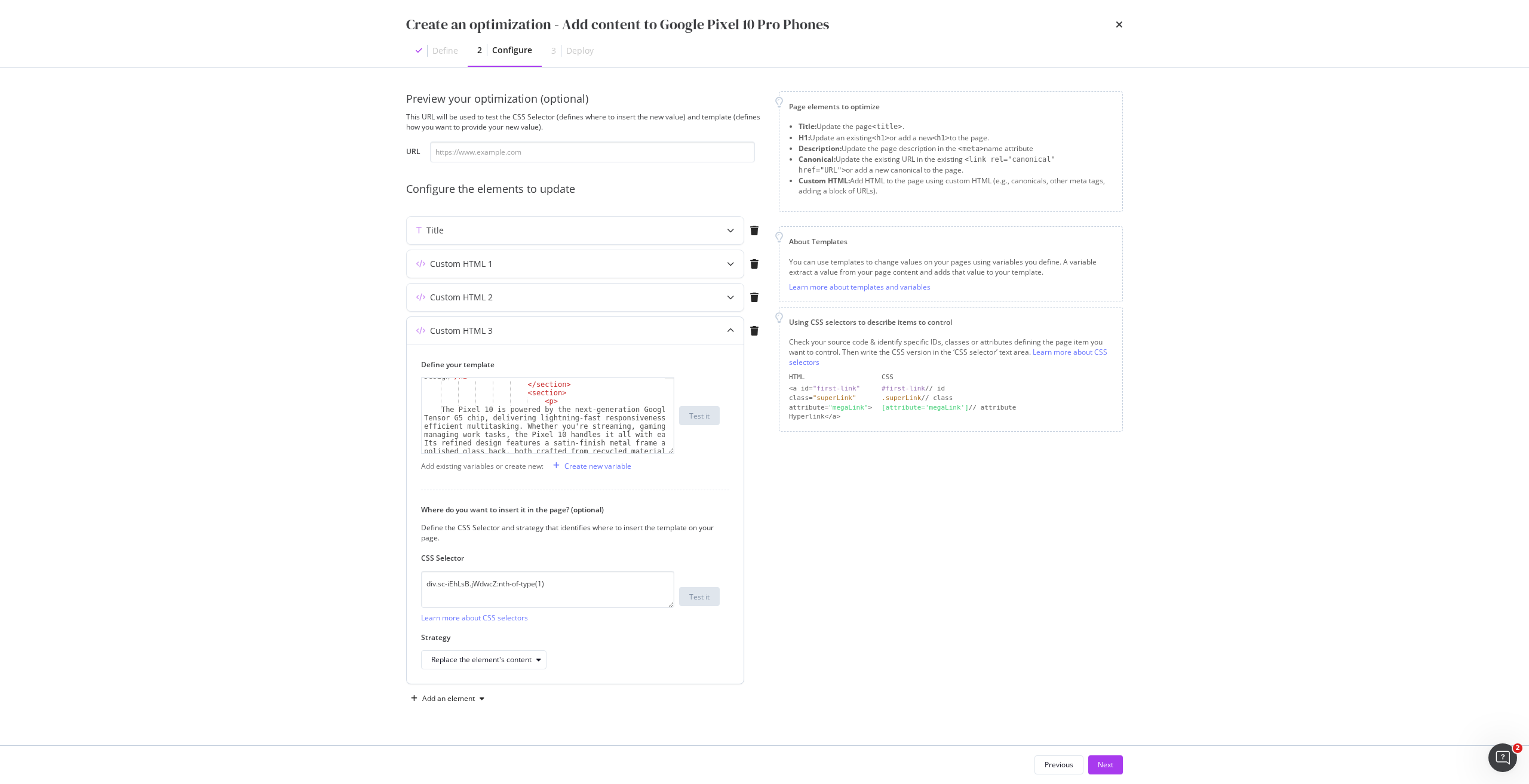
type textarea "The Pixel 10 is powered by the next-generation Google Tensor G5 chip, deliverin…"
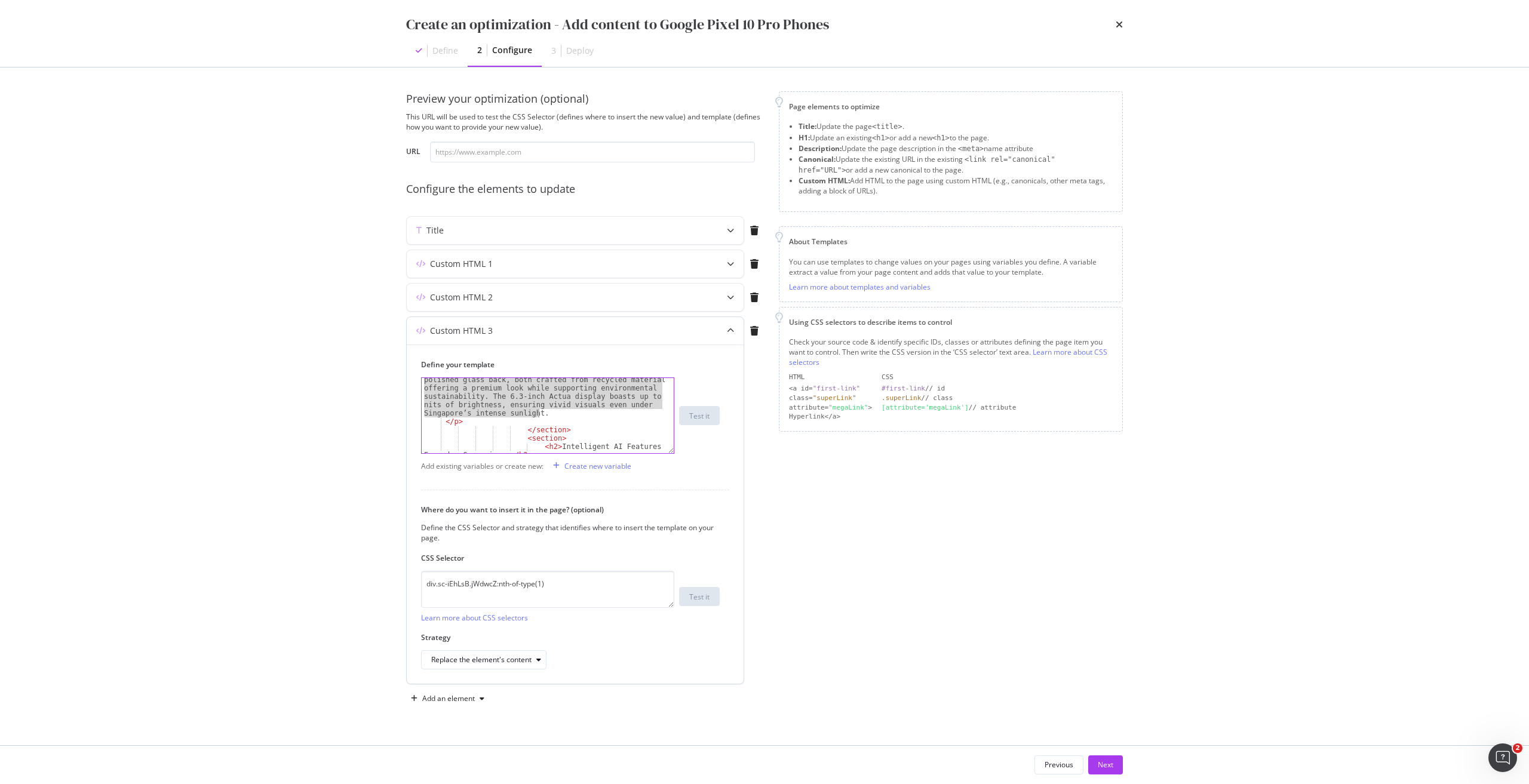
click at [538, 413] on div "The Pixel 10 is powered by the next-generation Google Tensor G5 chip, deliverin…" at bounding box center [542, 422] width 243 height 176
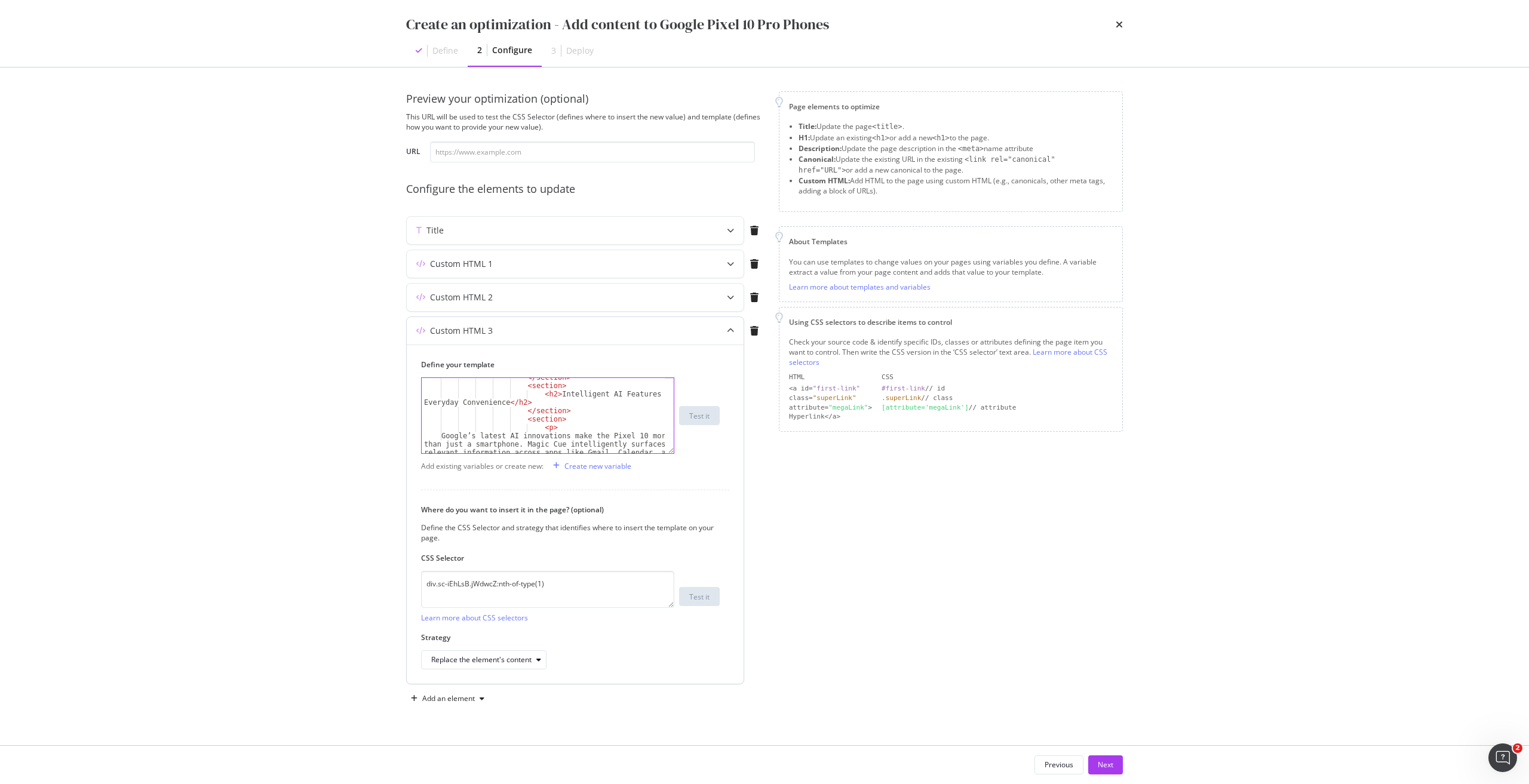
scroll to position [323, 0]
click at [551, 392] on div "</ section > < section > < h2 > Intelligent AI Features for Everyday Convenienc…" at bounding box center [542, 456] width 243 height 167
click at [499, 402] on div "</ section > < section > < h2 > Intelligent AI Features for Everyday Convenienc…" at bounding box center [542, 456] width 243 height 167
click at [501, 402] on div "</ section > < section > < h2 > Intelligent AI Features for Everyday Convenienc…" at bounding box center [542, 456] width 243 height 167
paste textarea "Smart Features for Everyday Us"
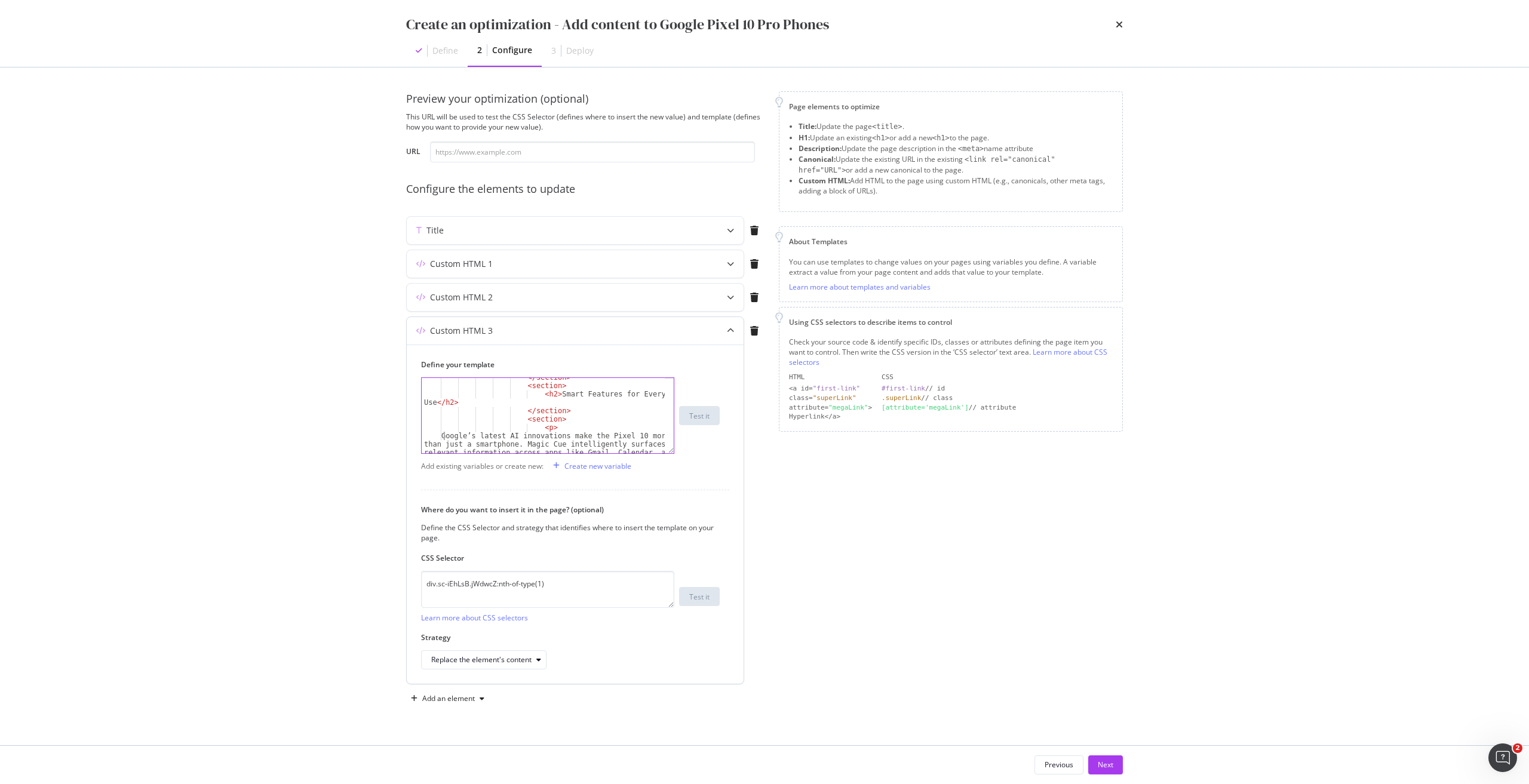
click at [444, 436] on div "</ section > < section > < h2 > Smart Features for Everyday Use </ h2 > </ sect…" at bounding box center [542, 456] width 243 height 167
type textarea "Google’s latest AI innovations make the Pixel 10 more than just a smartphone. M…"
click at [444, 400] on div "</ section > < section > < p > Google’s latest AI innovations make the Pixel 10…" at bounding box center [542, 454] width 243 height 167
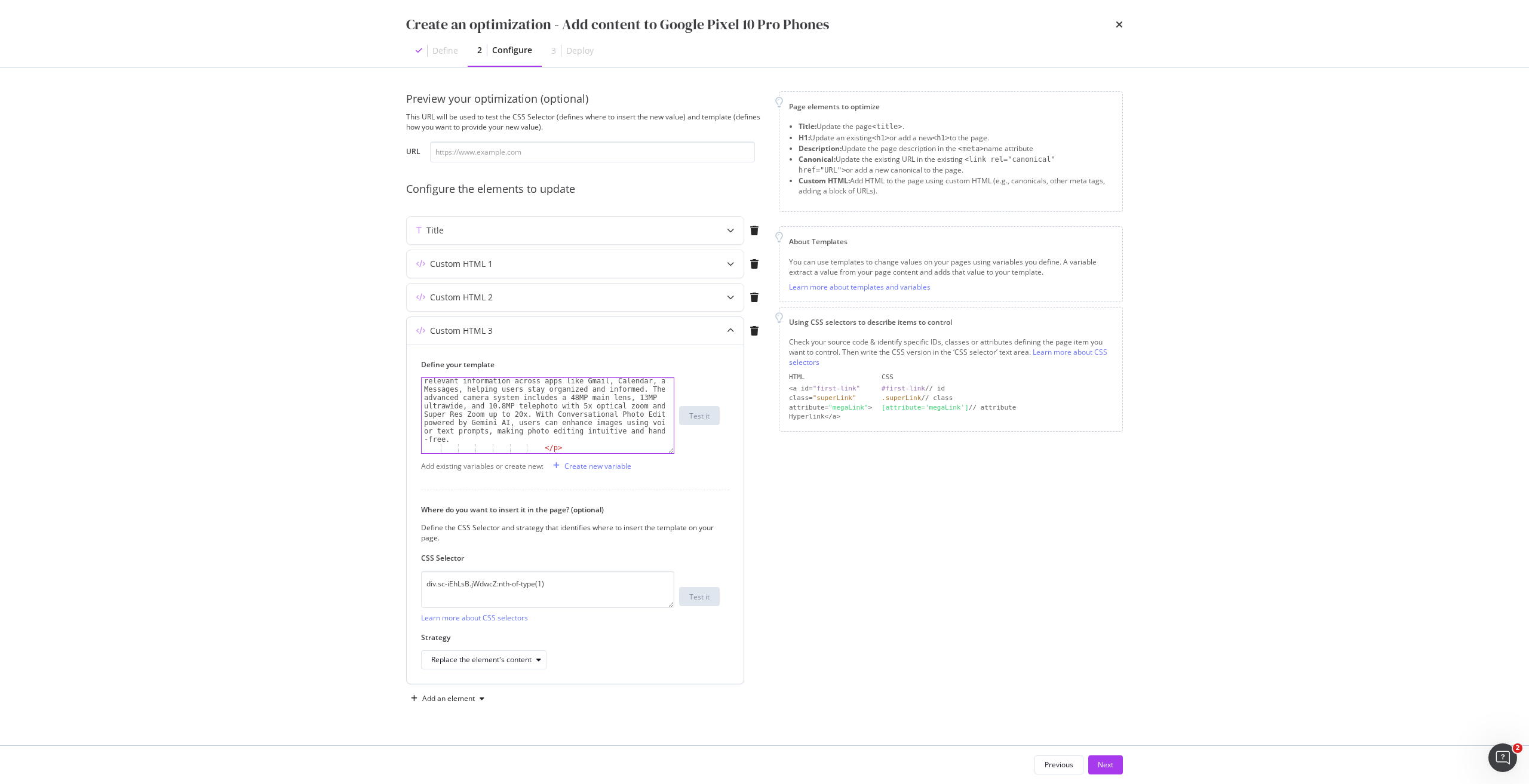
scroll to position [394, 0]
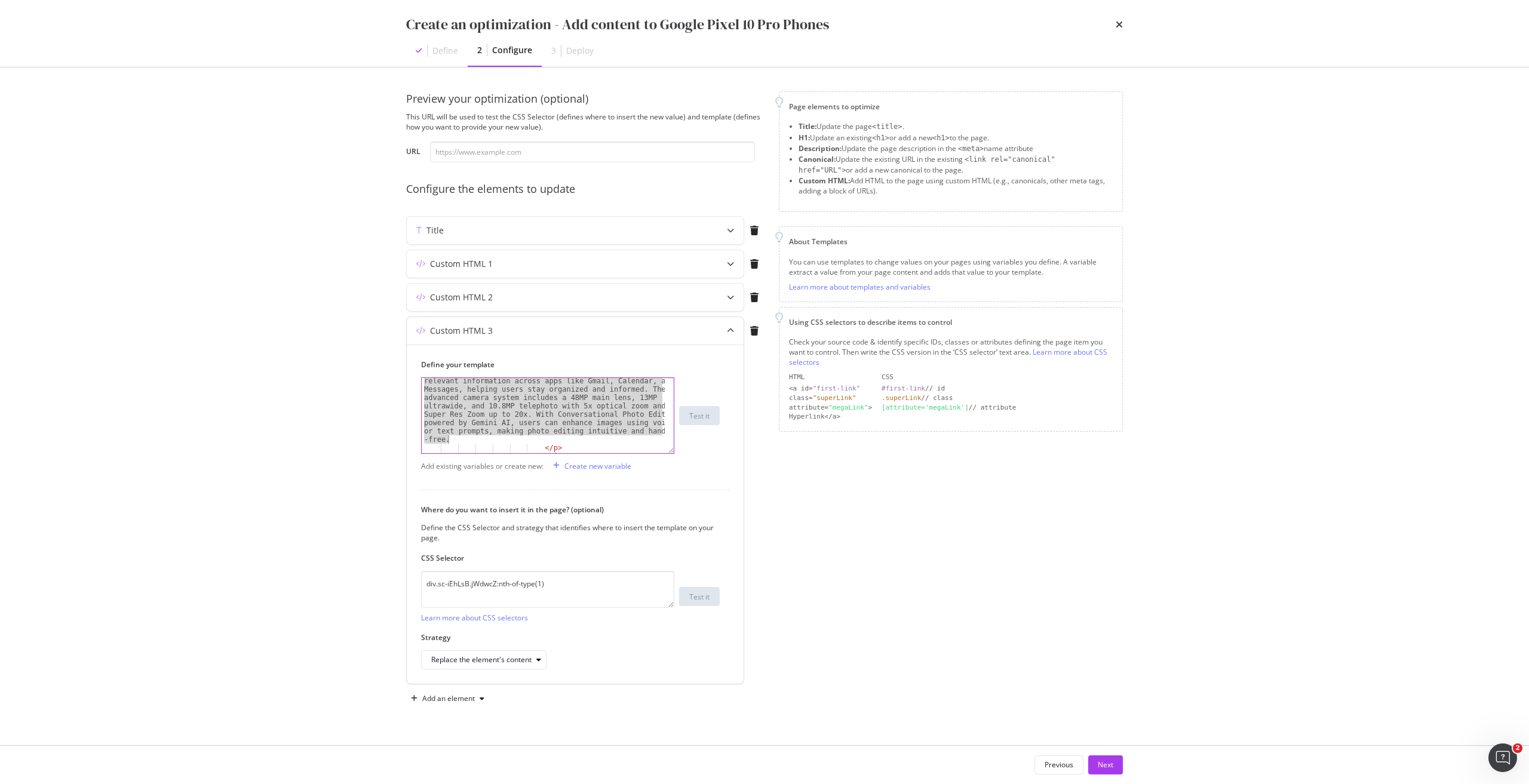
click at [474, 439] on div "Google’s latest AI innovations make the Pixel 10 more than just a smartphone. M…" at bounding box center [542, 444] width 243 height 167
type textarea "v"
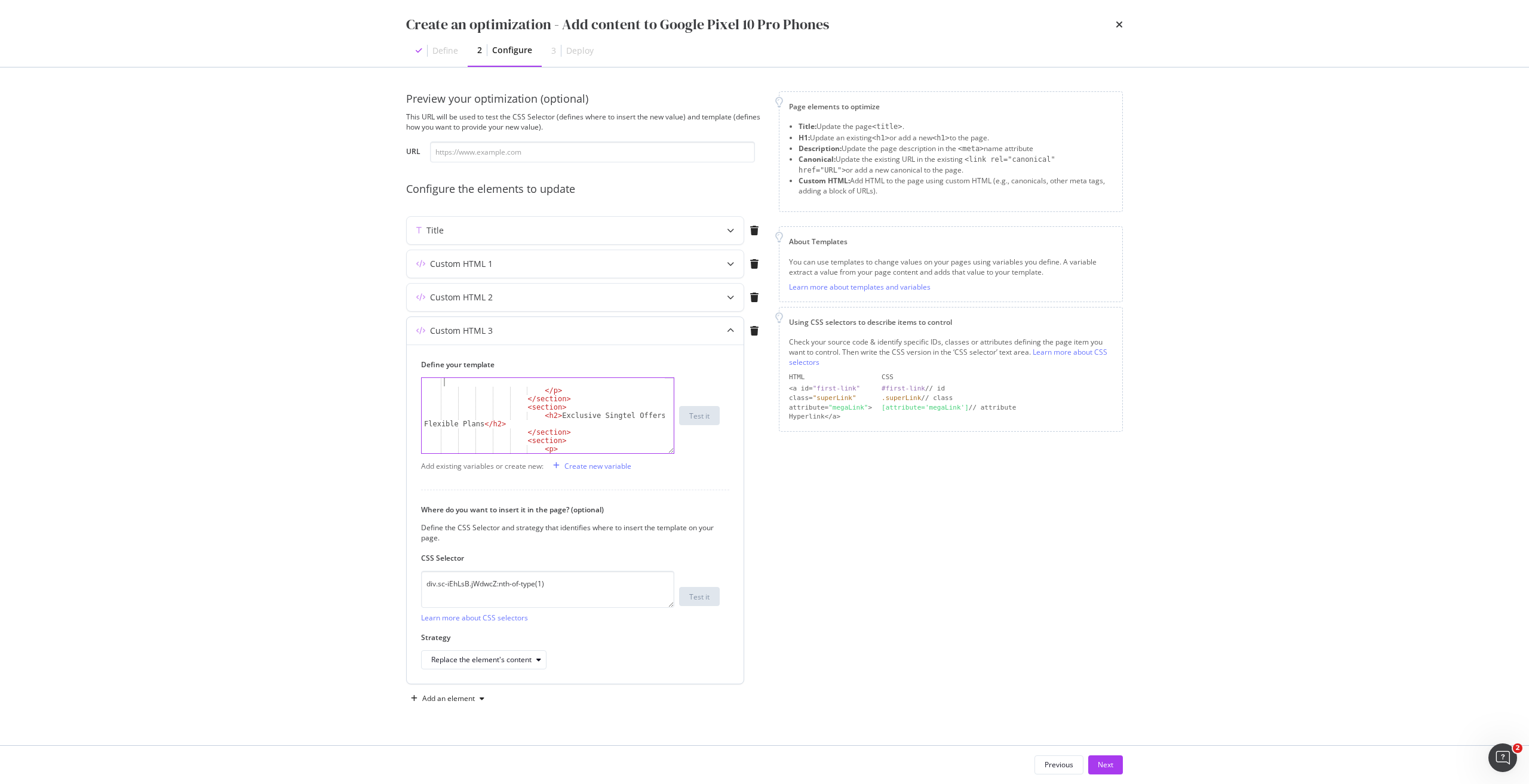
paste textarea "The Pixel 10 Pro is built to simplify your day. Magic Cue intelligently surface…"
drag, startPoint x: 549, startPoint y: 392, endPoint x: 477, endPoint y: 402, distance: 72.7
click at [477, 402] on div "</ section > < section > < h2 > Exclusive Singtel Offers and Flexible Plans </ …" at bounding box center [542, 447] width 243 height 150
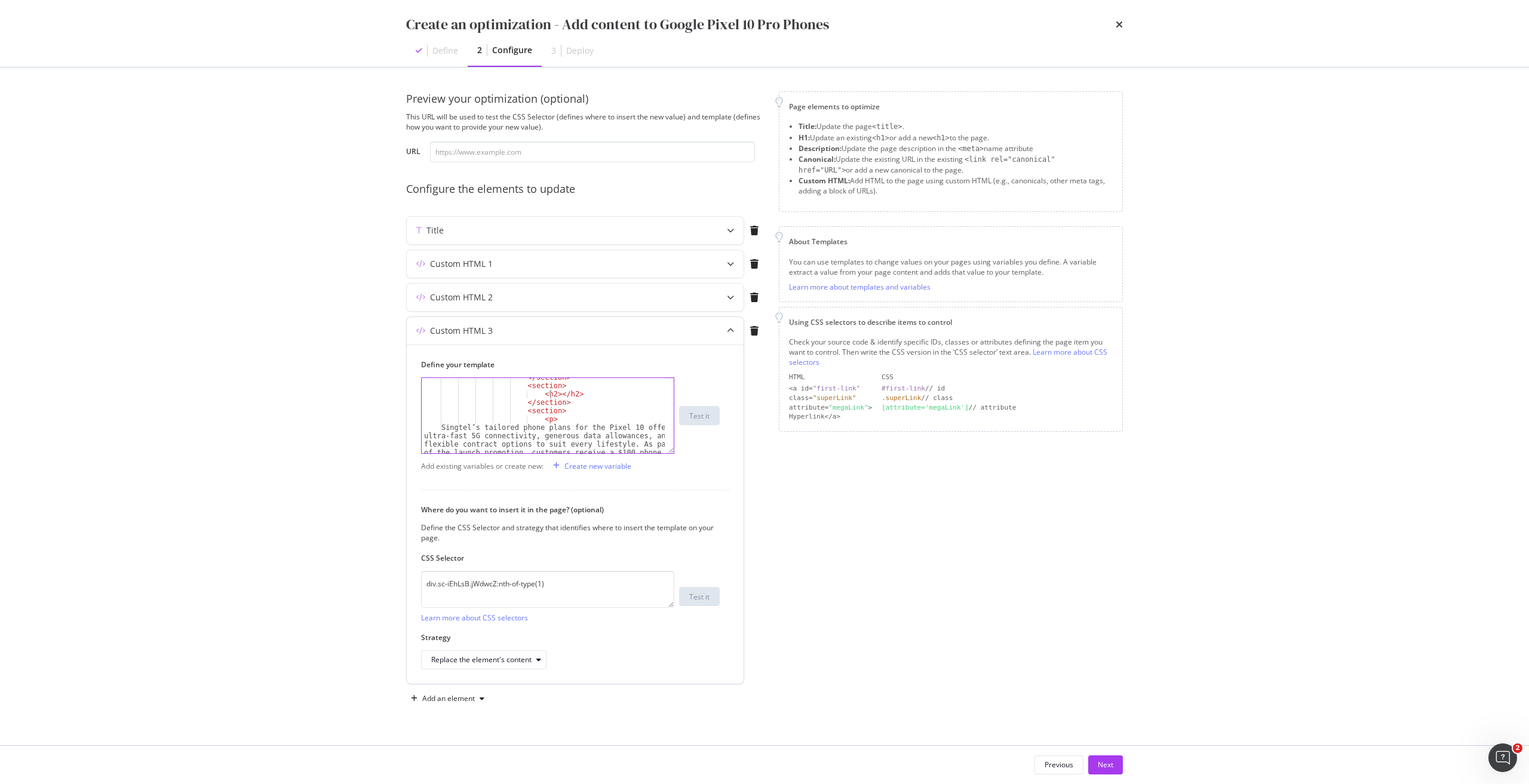
paste textarea "Perfect with a Telco Plan"
click at [447, 400] on div "</ section > < section > < p > Singtel’s tailored phone plans for the Pixel 10 …" at bounding box center [542, 446] width 243 height 150
type textarea "Singtel’s tailored phone plans for the Pixel 10 offer ultra-fast 5G connectivit…"
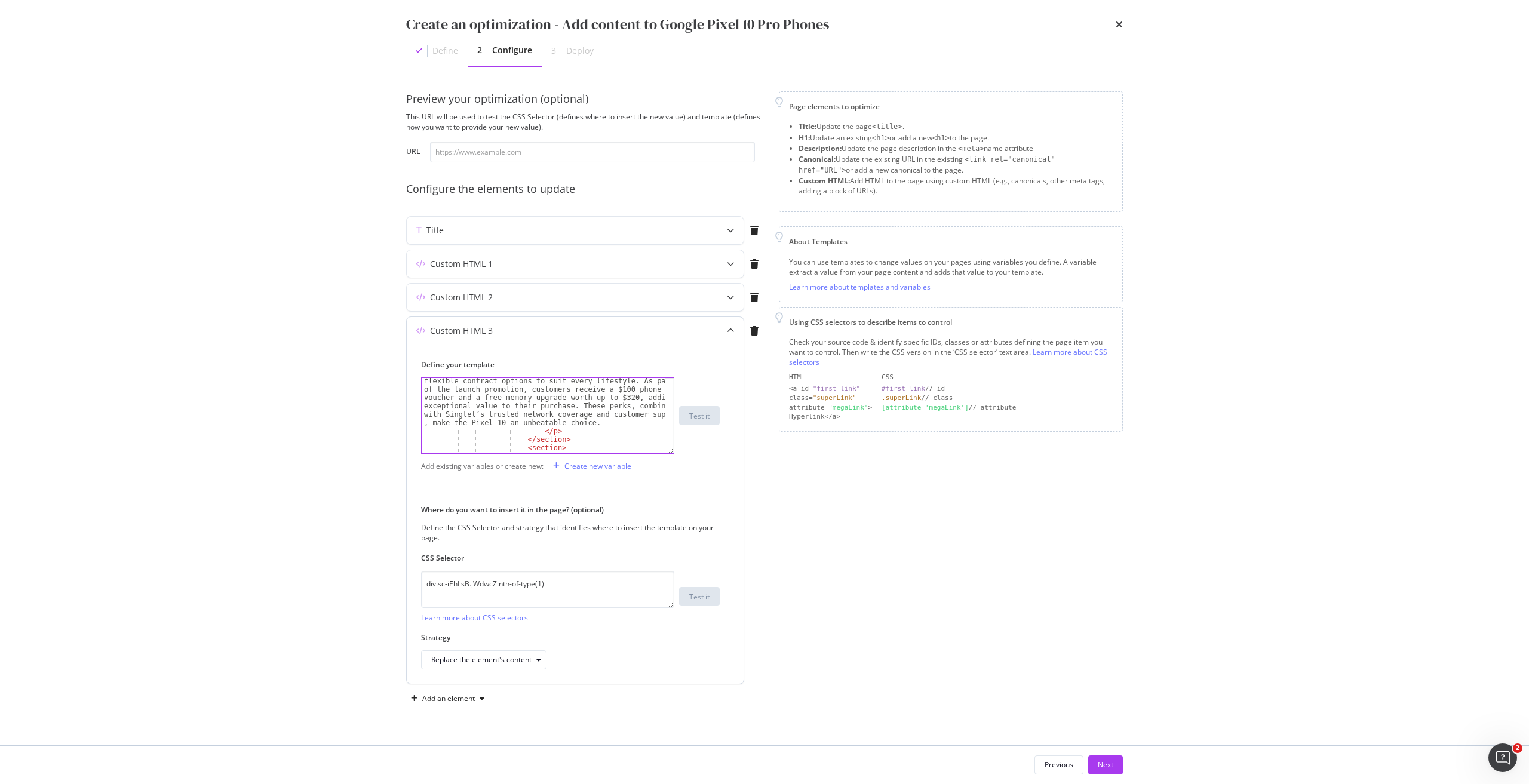
scroll to position [555, 0]
click at [591, 389] on div "Singtel’s tailored phone plans for the Pixel 10 offer ultra-fast 5G connectivit…" at bounding box center [542, 399] width 243 height 150
paste textarea "Pairing the Pixel 10 Pro with a phone plan unlocks even more value. Enjoy gener…"
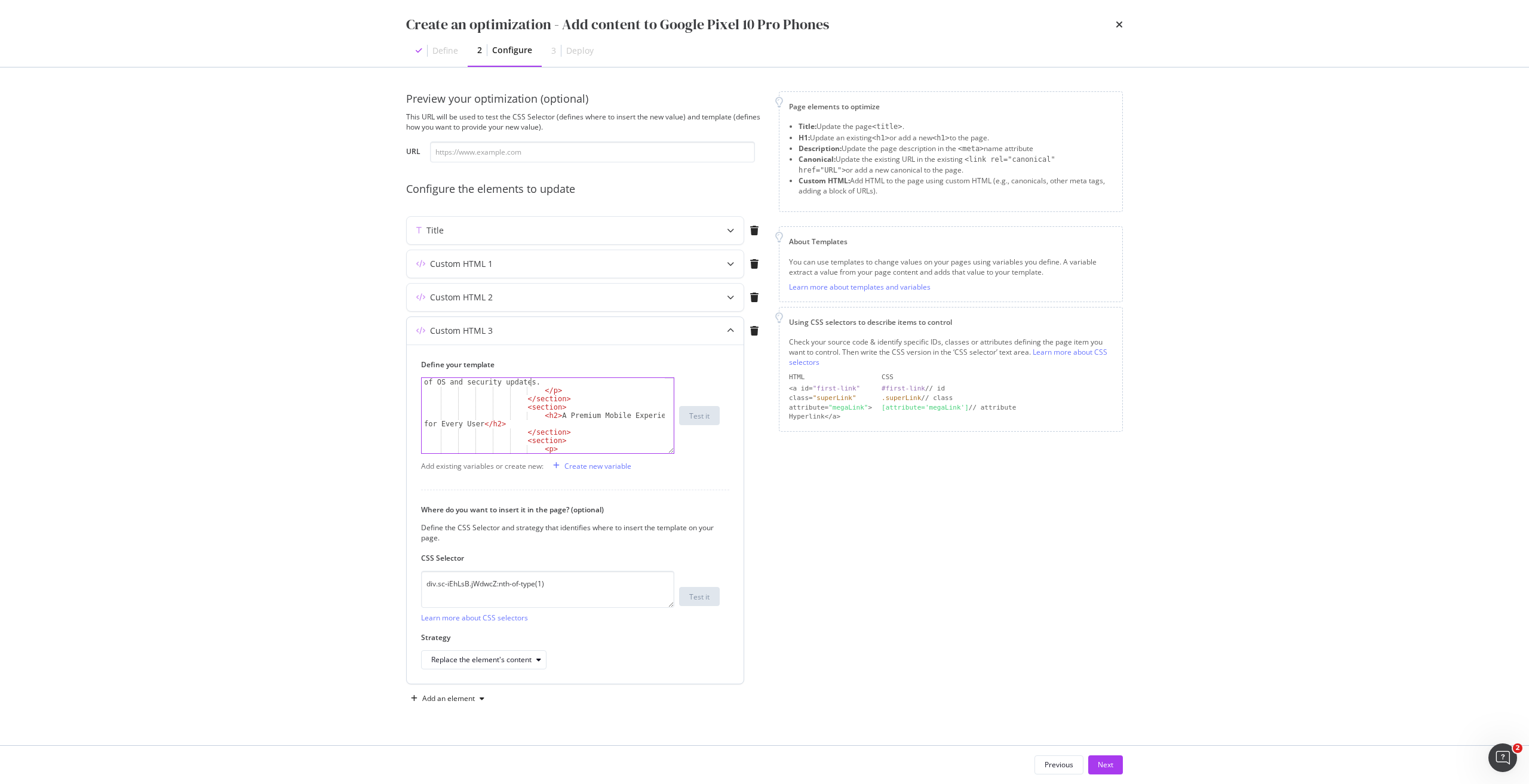
click at [521, 406] on div "Pairing the Pixel 10 Pro with a phone plan unlocks even more value. Enjoy gener…" at bounding box center [542, 419] width 243 height 167
click at [519, 409] on div "Pairing the Pixel 10 Pro with a phone plan unlocks even more value. Enjoy gener…" at bounding box center [542, 419] width 243 height 167
click at [581, 402] on div "Whether you're a professional seeking reliable performance or a tech enthusiast…" at bounding box center [542, 412] width 243 height 134
type textarea "</p> </section>"
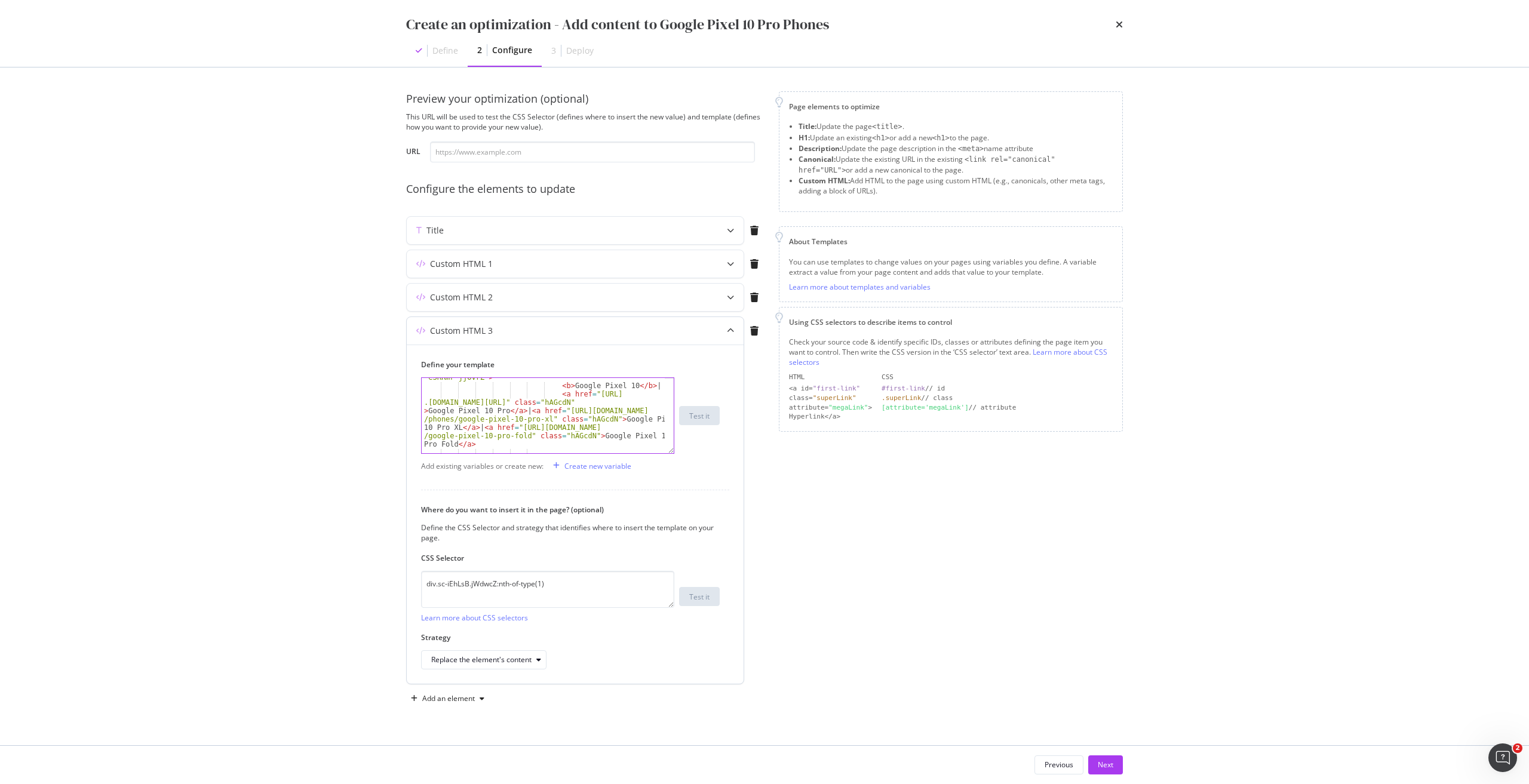
scroll to position [632, 0]
drag, startPoint x: 427, startPoint y: 410, endPoint x: 502, endPoint y: 410, distance: 75.0
click at [502, 410] on div "< p class = "sc-fotOHu cakWXr sc -eSRRmr jjOvrZ" > < b > Google Pixel 10 </ b >…" at bounding box center [542, 415] width 243 height 100
click at [589, 396] on div "< p class = "sc-fotOHu cakWXr sc -eSRRmr jjOvrZ" > < b > Google Pixel 10 </ b >…" at bounding box center [542, 415] width 243 height 100
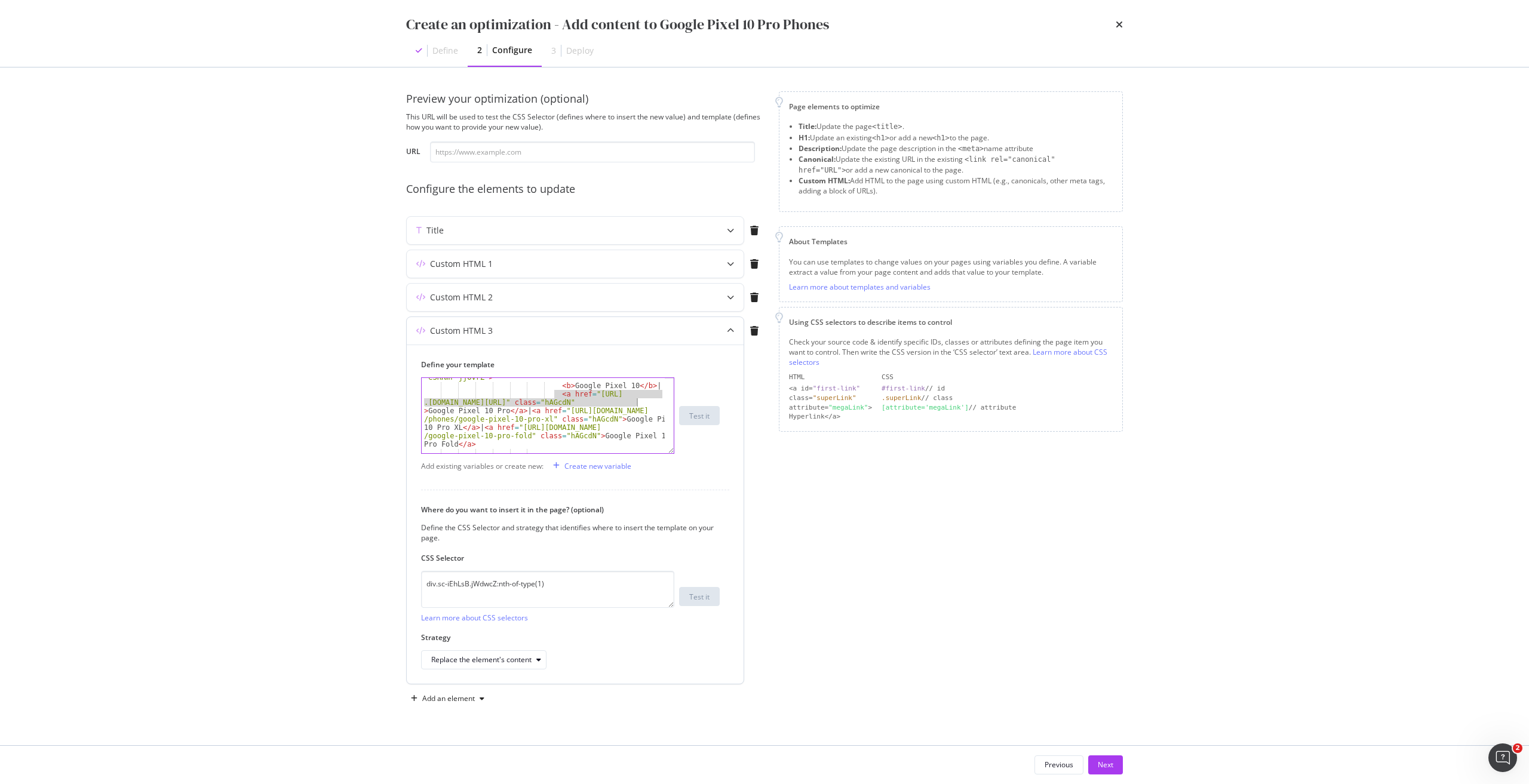
drag, startPoint x: 556, startPoint y: 396, endPoint x: 652, endPoint y: 404, distance: 96.3
click at [652, 404] on div "< p class = "sc-fotOHu cakWXr sc -eSRRmr jjOvrZ" > < b > Google Pixel 10 </ b >…" at bounding box center [542, 415] width 243 height 100
click at [557, 389] on div "< p class = "sc-fotOHu cakWXr sc -eSRRmr jjOvrZ" > < b > Google Pixel 10 </ b >…" at bounding box center [542, 415] width 243 height 100
paste textarea "a href="https://shop.singtel.com/phones/google-pixel-10-pro" class="hAGcdN""
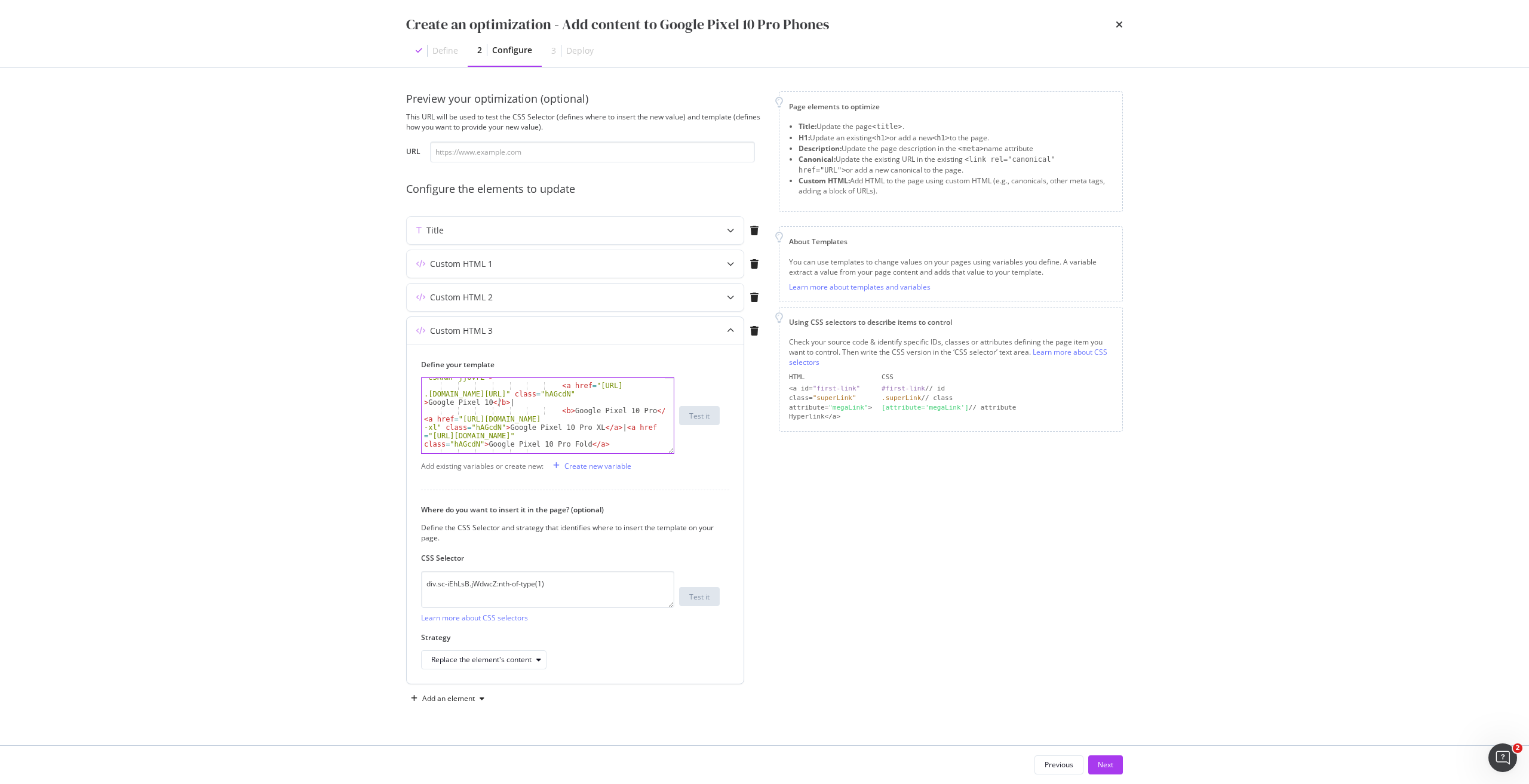
click at [499, 403] on div "< p class = "sc-fotOHu cakWXr sc -eSRRmr jjOvrZ" > < a href = "https://shop .si…" at bounding box center [542, 415] width 243 height 100
click at [646, 412] on div "< p class = "sc-fotOHu cakWXr sc -eSRRmr jjOvrZ" > < a href = "https://shop .si…" at bounding box center [542, 415] width 243 height 100
click at [569, 393] on div "< p class = "sc-fotOHu cakWXr sc -eSRRmr jjOvrZ" > < a href = "https://shop .si…" at bounding box center [542, 415] width 243 height 100
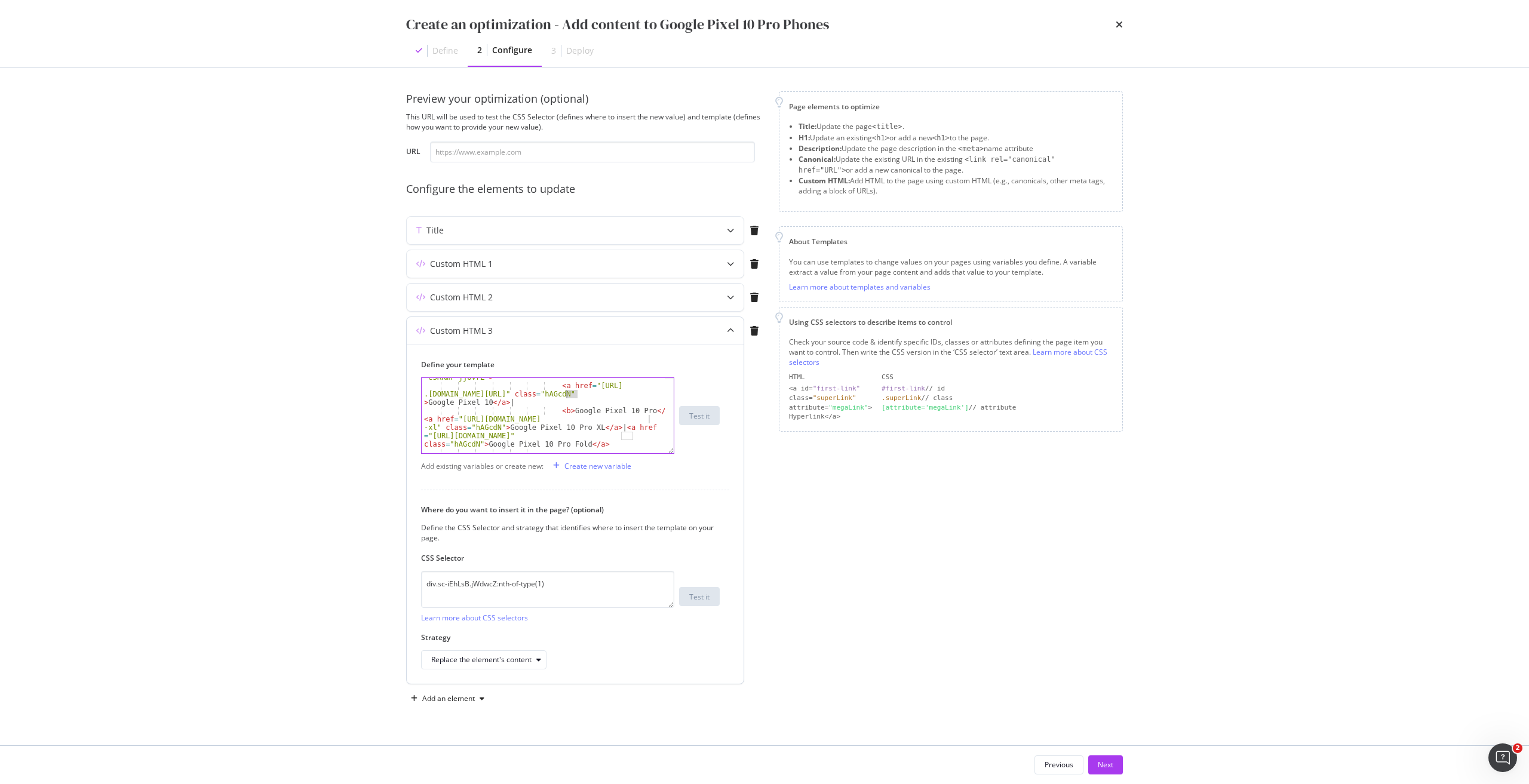
drag, startPoint x: 569, startPoint y: 393, endPoint x: 724, endPoint y: 359, distance: 158.7
click at [571, 392] on div "< p class = "sc-fotOHu cakWXr sc -eSRRmr jjOvrZ" > < a href = "https://shop .si…" at bounding box center [542, 415] width 243 height 100
type textarea "<a href="https://shop.singtel.com/phones/google-pixel-10" class="hAGcdN">Google…"
click at [1106, 765] on div "Next" at bounding box center [1105, 765] width 16 height 11
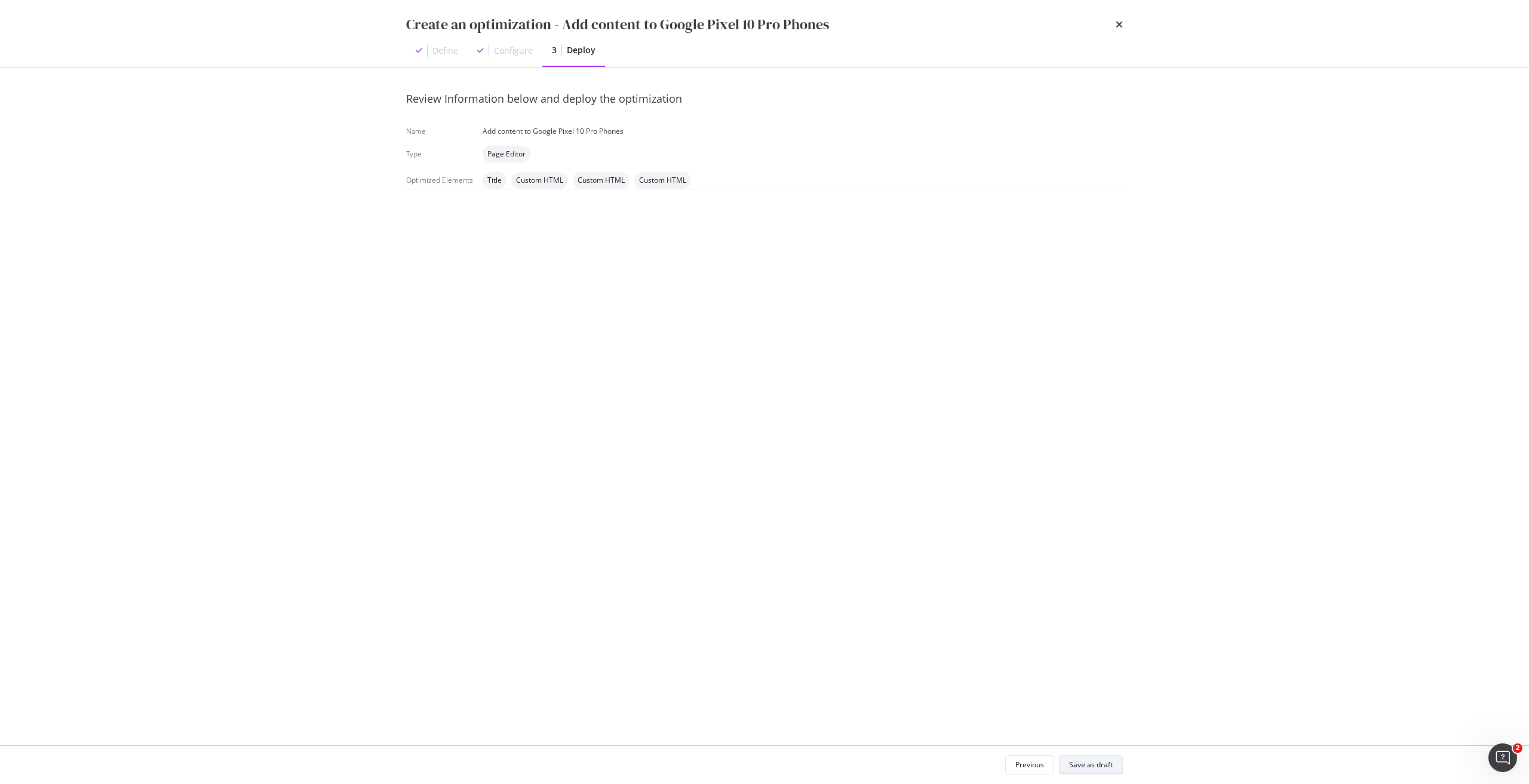
click at [1089, 756] on button "Save as draft" at bounding box center [1090, 765] width 64 height 19
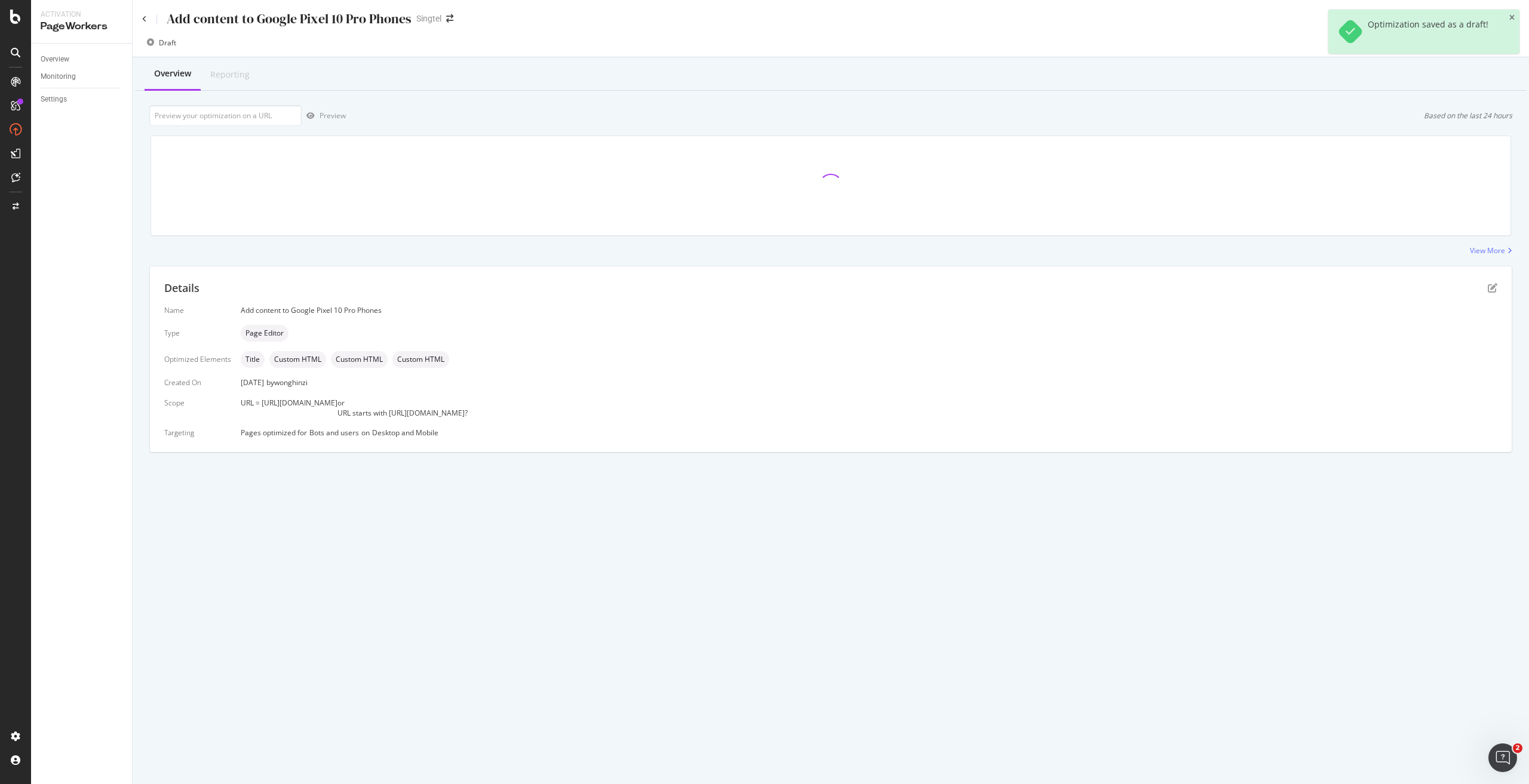
drag, startPoint x: 487, startPoint y: 404, endPoint x: 258, endPoint y: 403, distance: 229.0
click at [258, 403] on div "URL = https://shop.singtel.com/phones/google-pixel-10-pro" at bounding box center [289, 407] width 97 height 20
copy span "https://shop.singtel.com/phones/google-pixel-10-pro"
click at [239, 117] on input "url" at bounding box center [225, 116] width 152 height 21
paste input "https://shop.singtel.com/phones/google-pixel-10-pro"
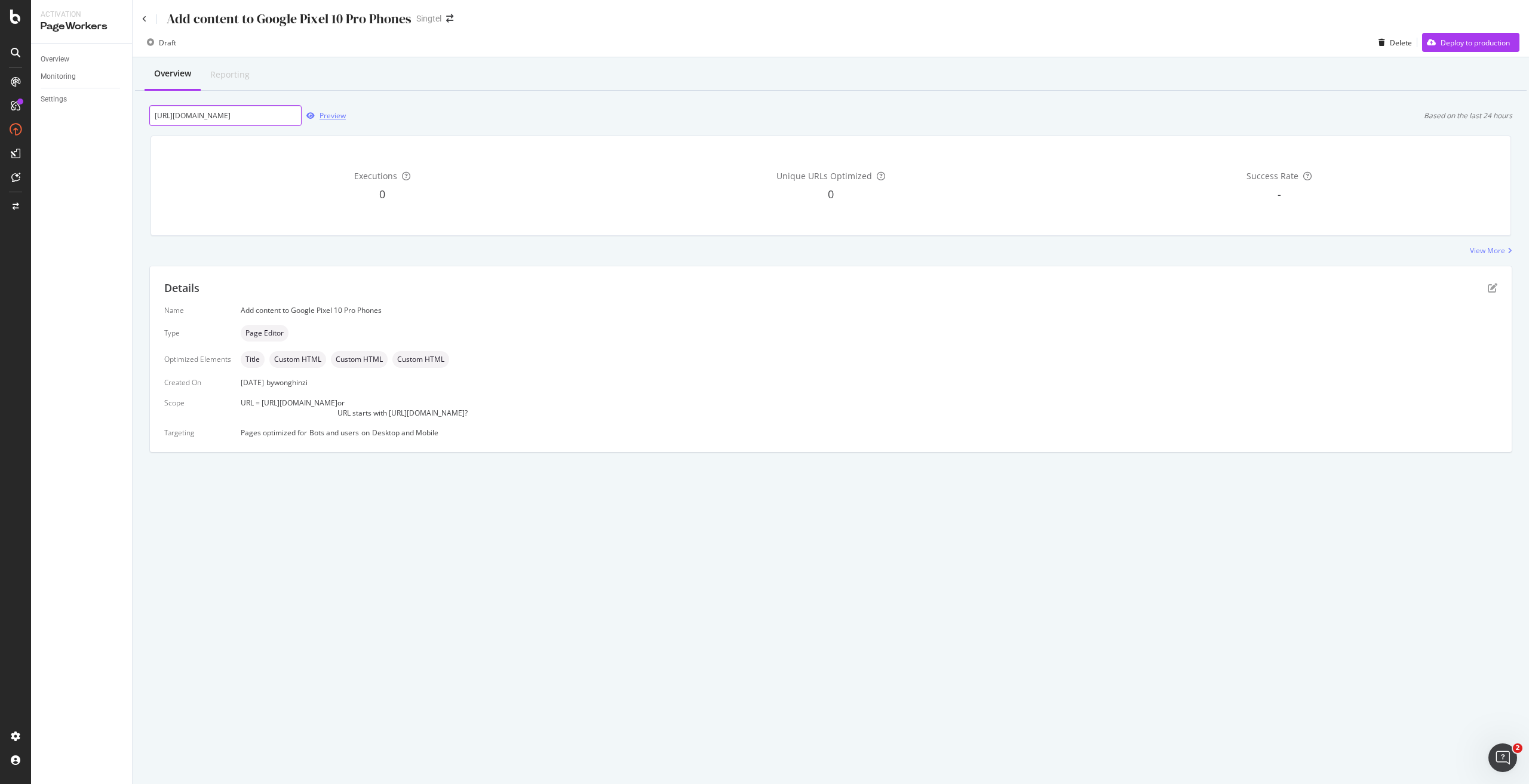
scroll to position [0, 34]
type input "https://shop.singtel.com/phones/google-pixel-10-pro"
click at [327, 115] on div "Preview" at bounding box center [332, 116] width 26 height 11
click at [1493, 287] on icon "pen-to-square" at bounding box center [1492, 287] width 10 height 10
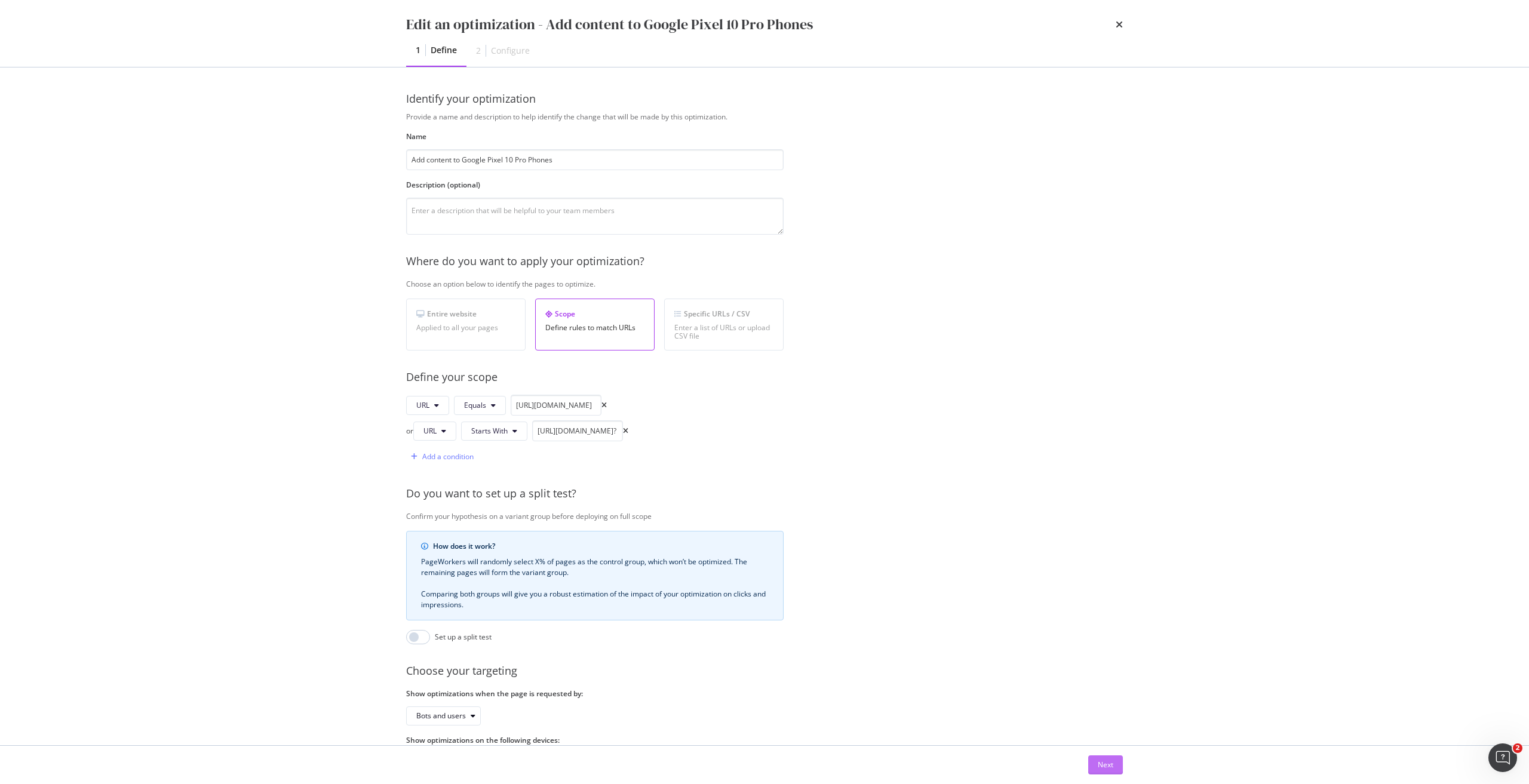
click at [1094, 764] on button "Next" at bounding box center [1104, 765] width 34 height 19
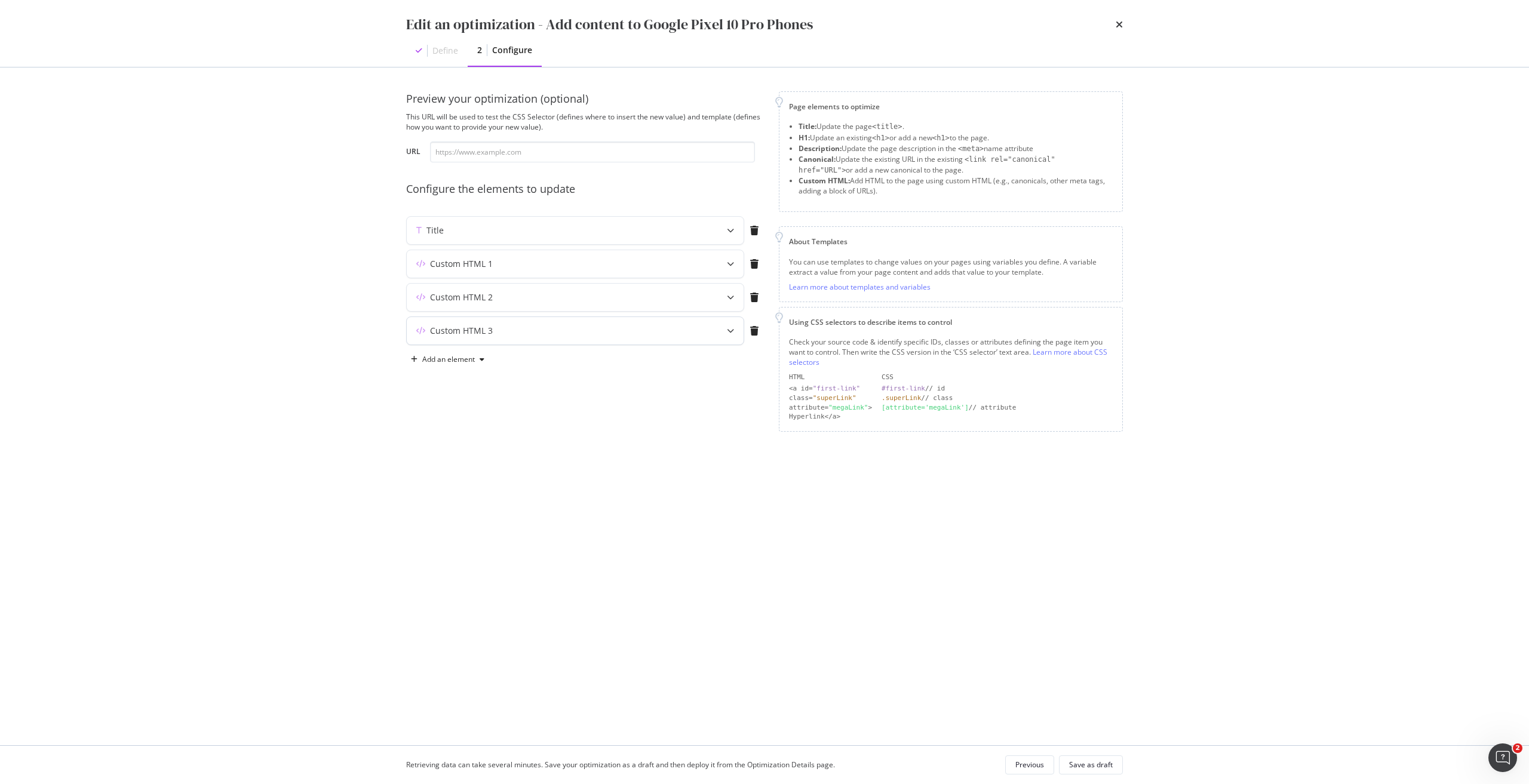
click at [471, 334] on div "Custom HTML 3" at bounding box center [574, 330] width 337 height 27
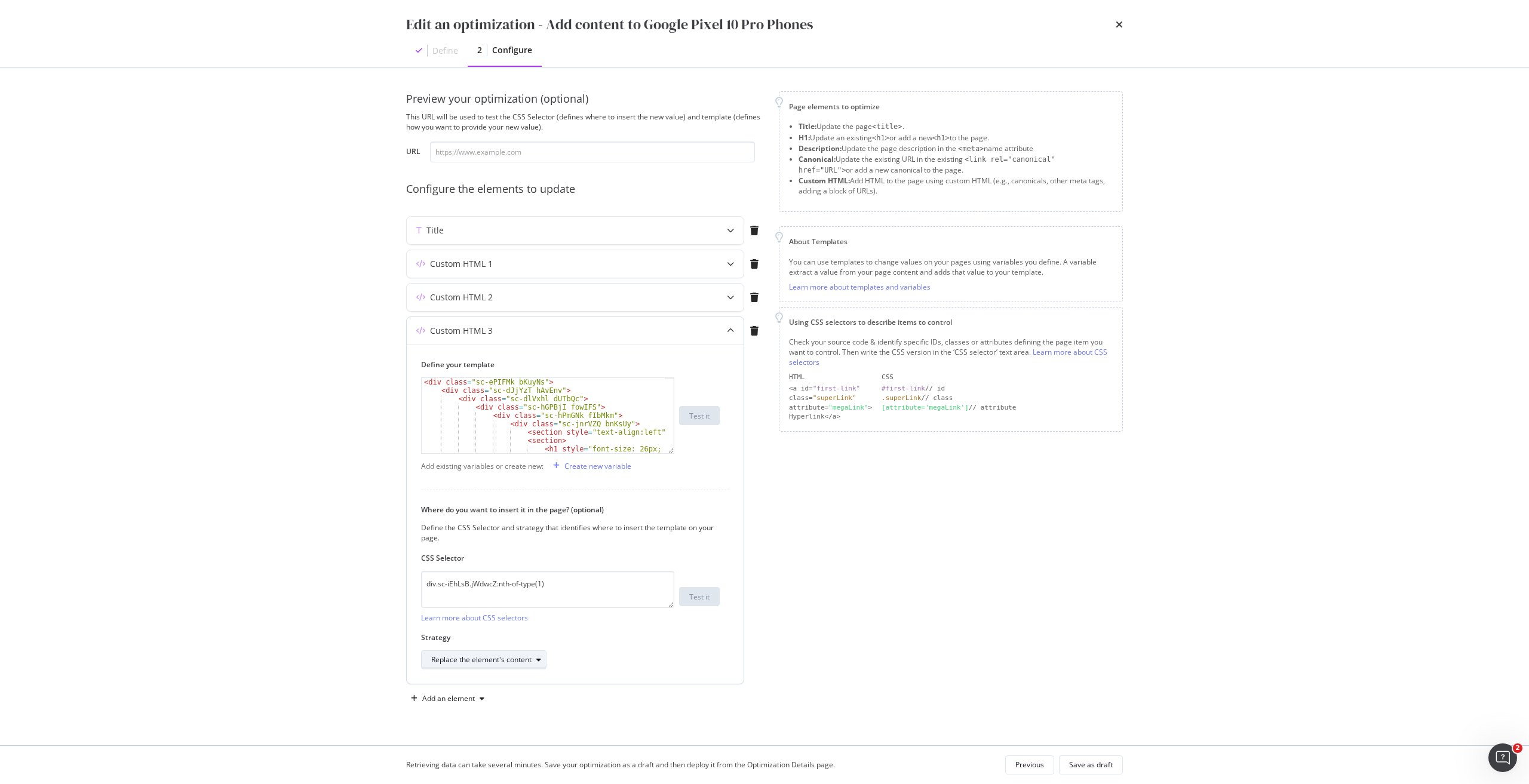
click at [511, 656] on div "Replace the element's content" at bounding box center [481, 659] width 100 height 7
click at [526, 562] on div "Inside the element, at the end" at bounding box center [485, 561] width 98 height 11
click at [1111, 766] on div "Save as draft" at bounding box center [1091, 765] width 44 height 11
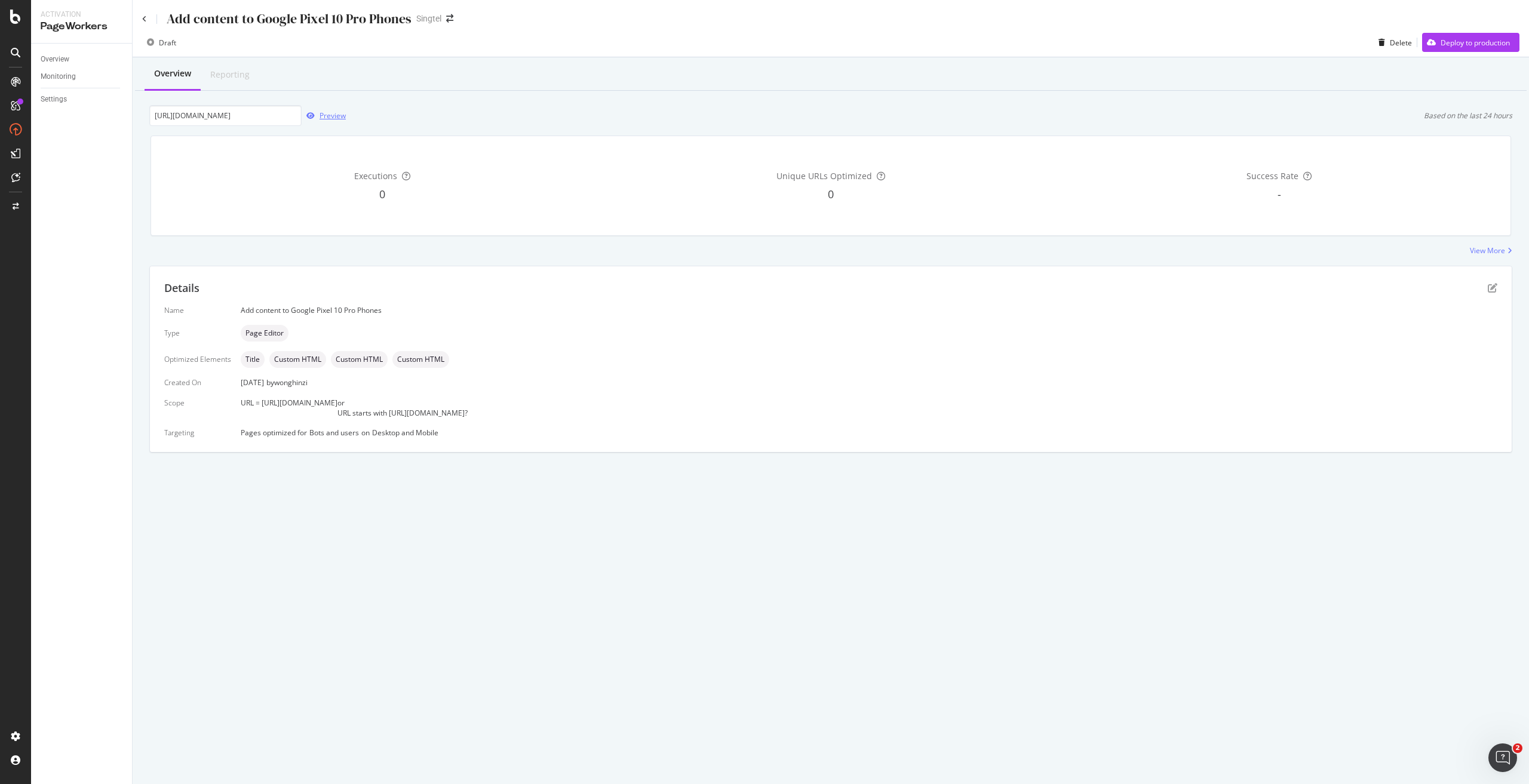
click at [327, 116] on div "Preview" at bounding box center [332, 116] width 26 height 11
click at [331, 109] on div "Preview" at bounding box center [324, 116] width 44 height 18
click at [1454, 38] on div "Deploy to production" at bounding box center [1474, 43] width 69 height 11
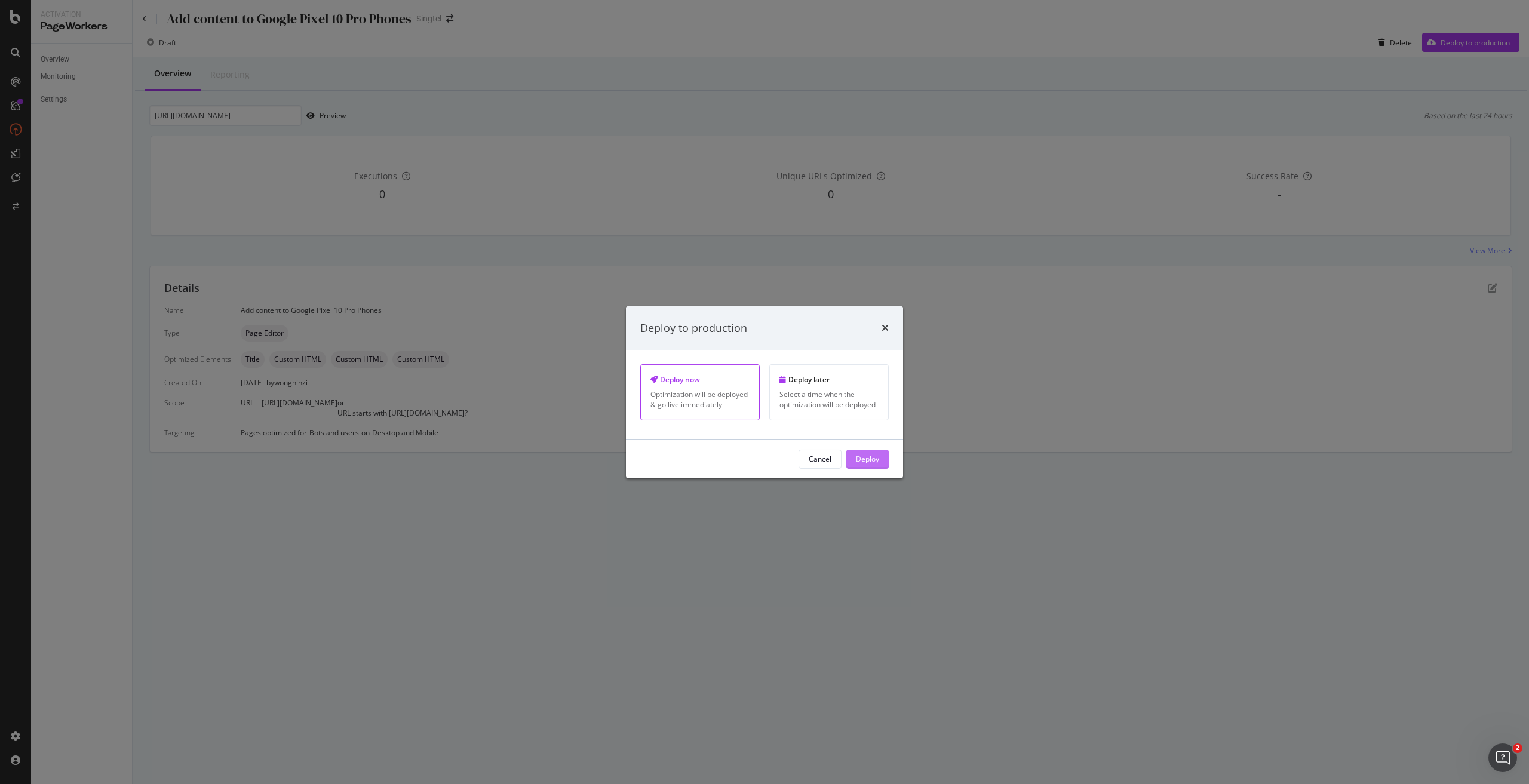
click at [863, 452] on div "Deploy" at bounding box center [867, 459] width 23 height 18
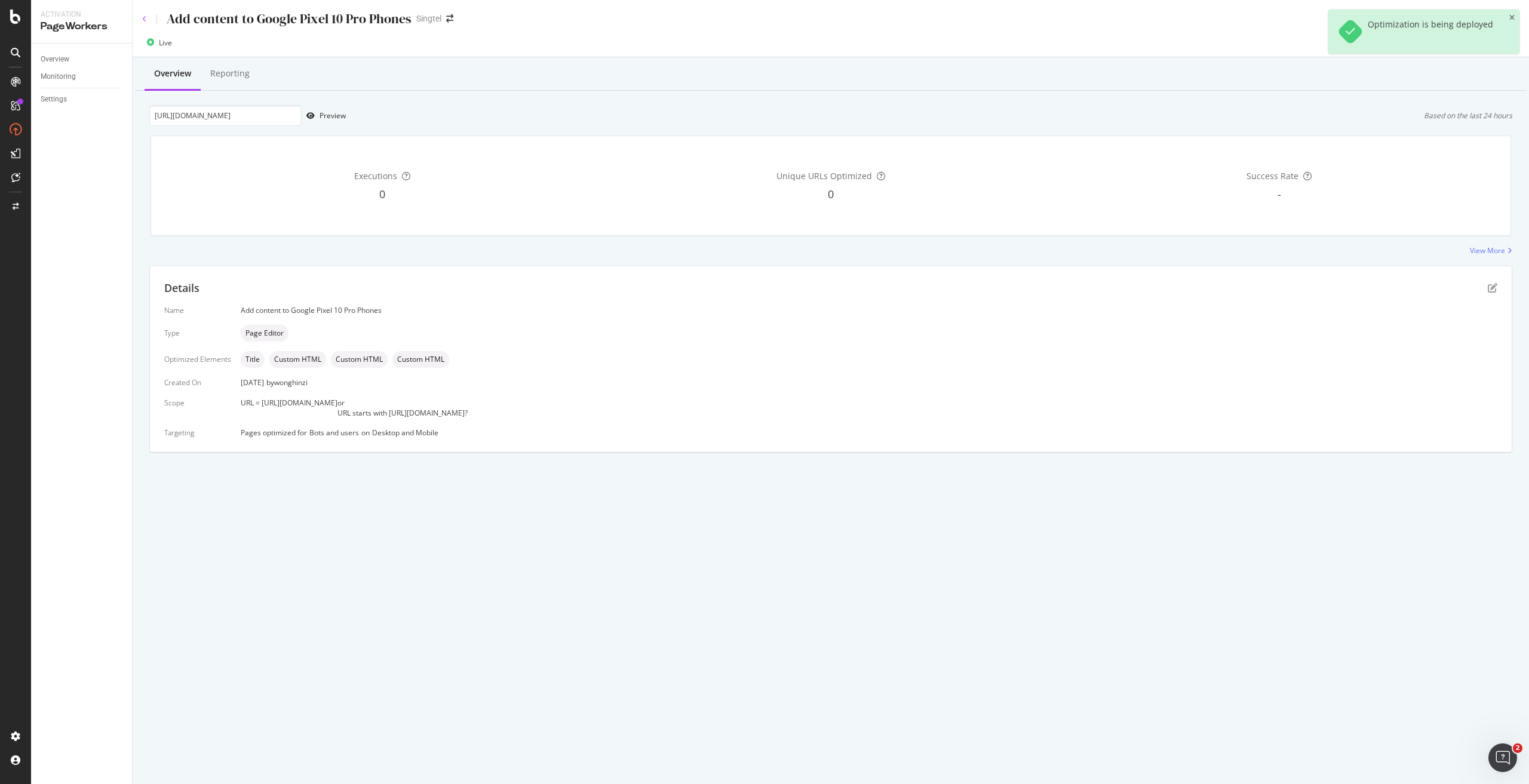
click at [146, 19] on icon at bounding box center [144, 19] width 4 height 7
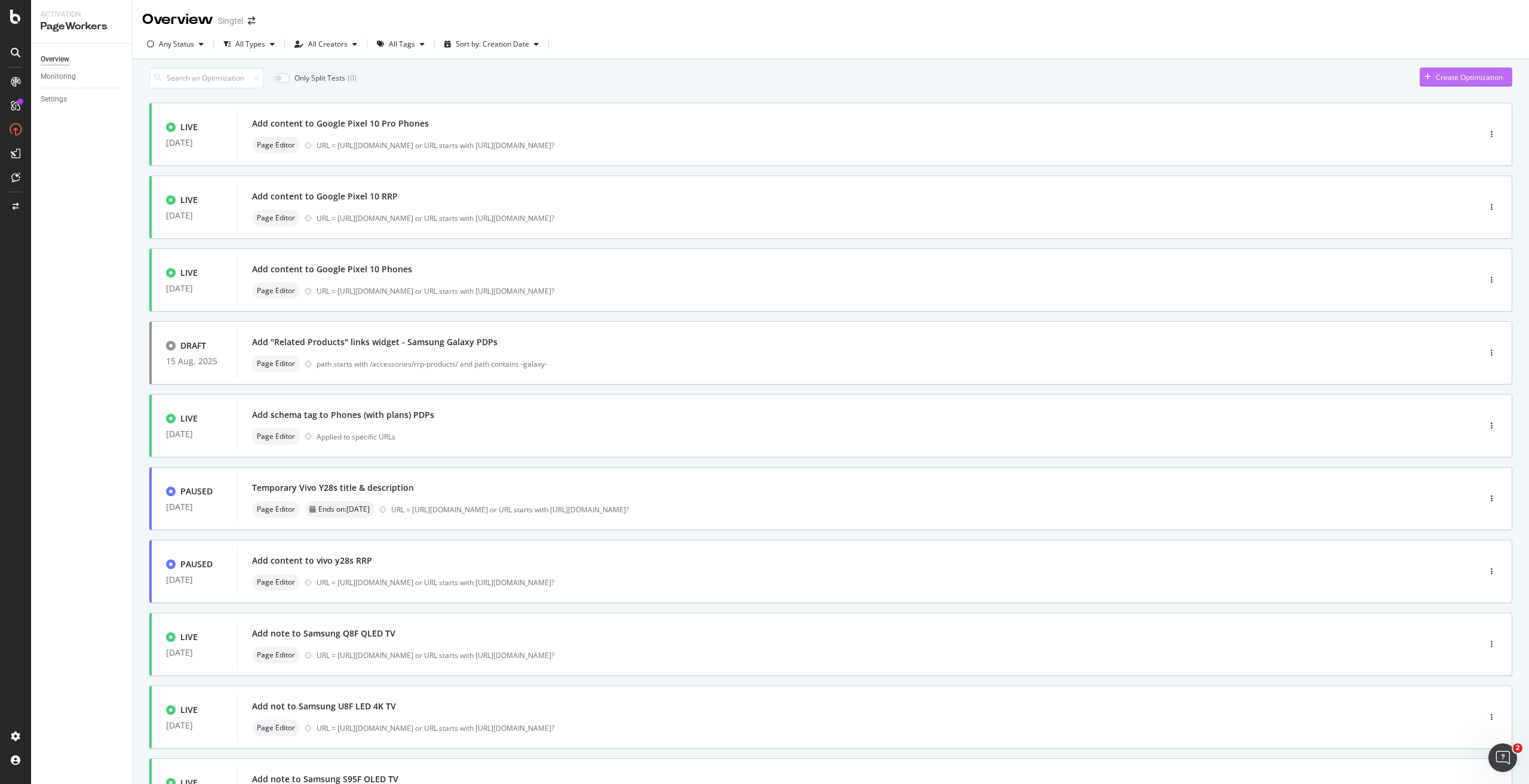
click at [1436, 83] on div "Create Optimization" at bounding box center [1469, 77] width 67 height 11
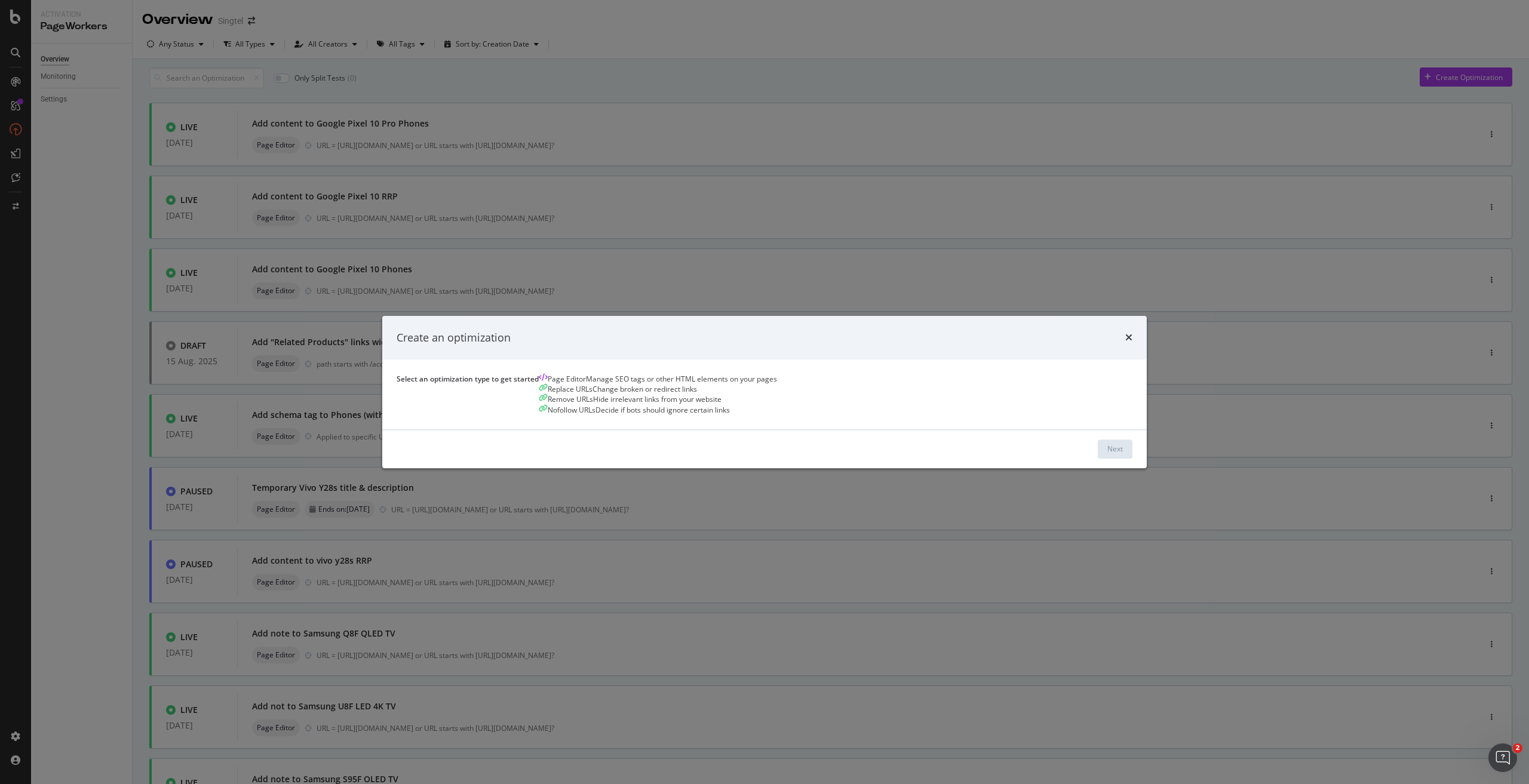
click at [613, 384] on div "Manage SEO tags or other HTML elements on your pages" at bounding box center [681, 380] width 191 height 11
click at [1097, 459] on button "Next" at bounding box center [1114, 449] width 34 height 19
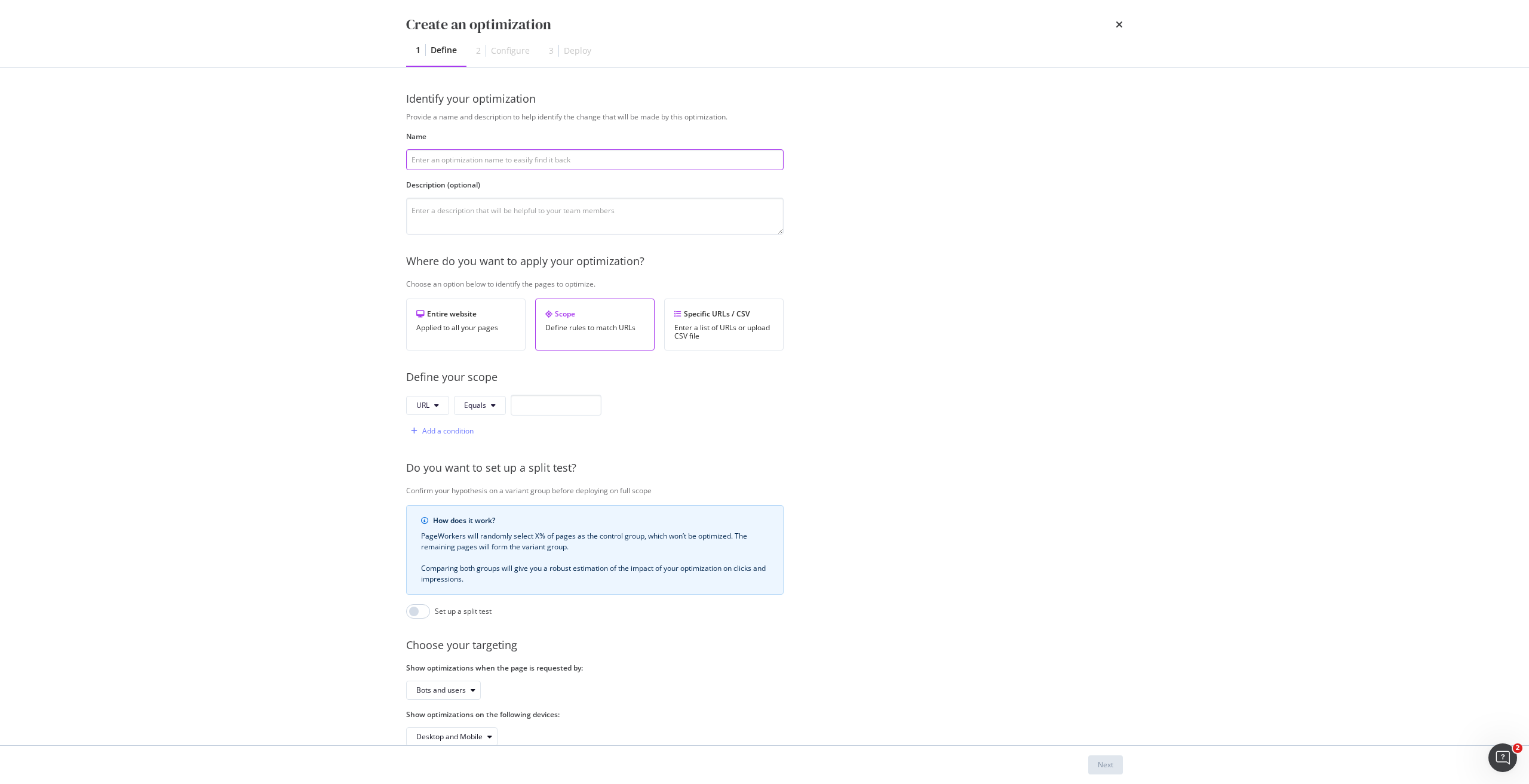
paste input "Add content to Google Pixel 10 RRP"
type input "Add content to Google Pixel 10 RRP"
click at [565, 405] on input "modal" at bounding box center [556, 405] width 91 height 21
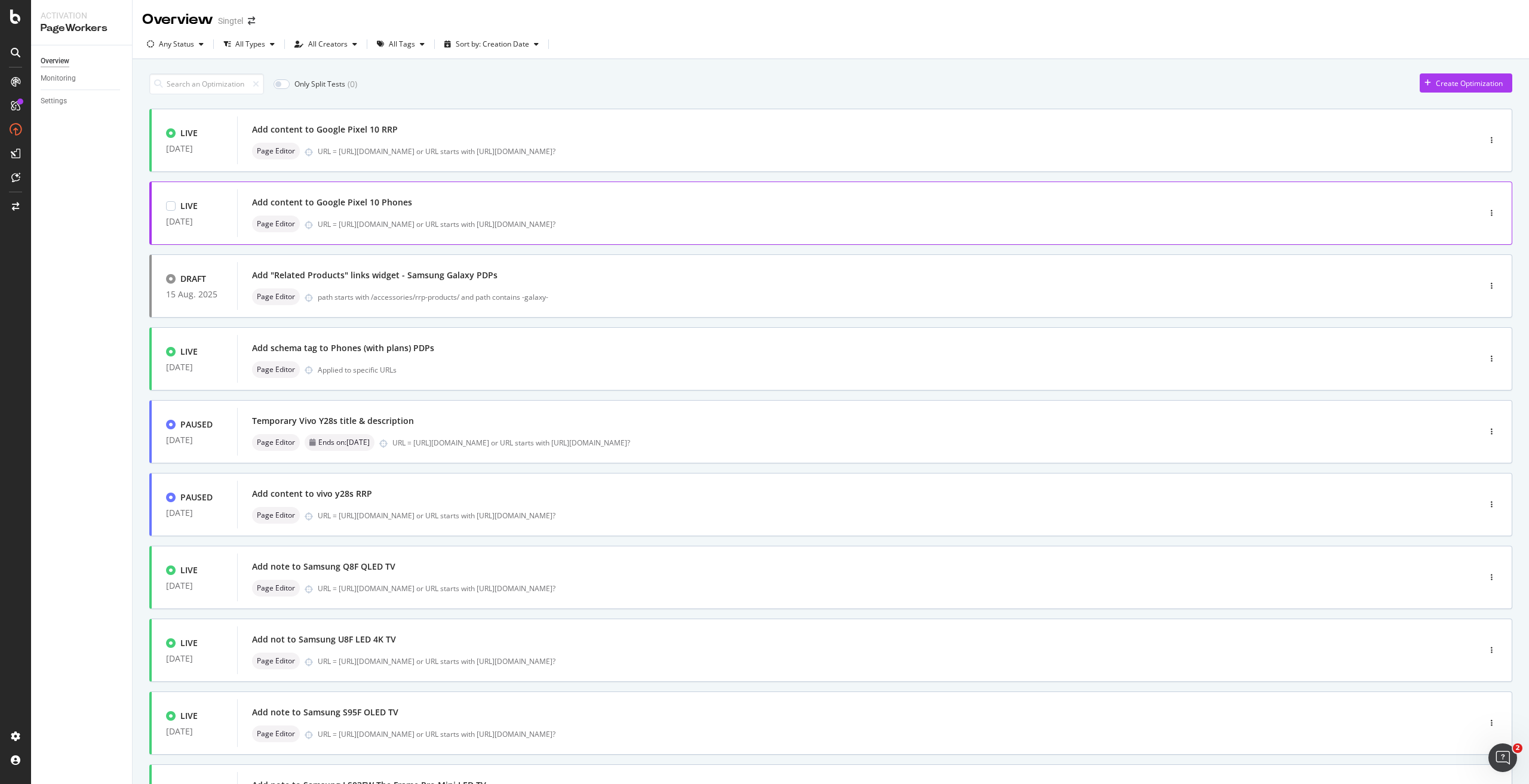
click at [367, 204] on div "Add content to Google Pixel 10 Phones" at bounding box center [332, 202] width 160 height 12
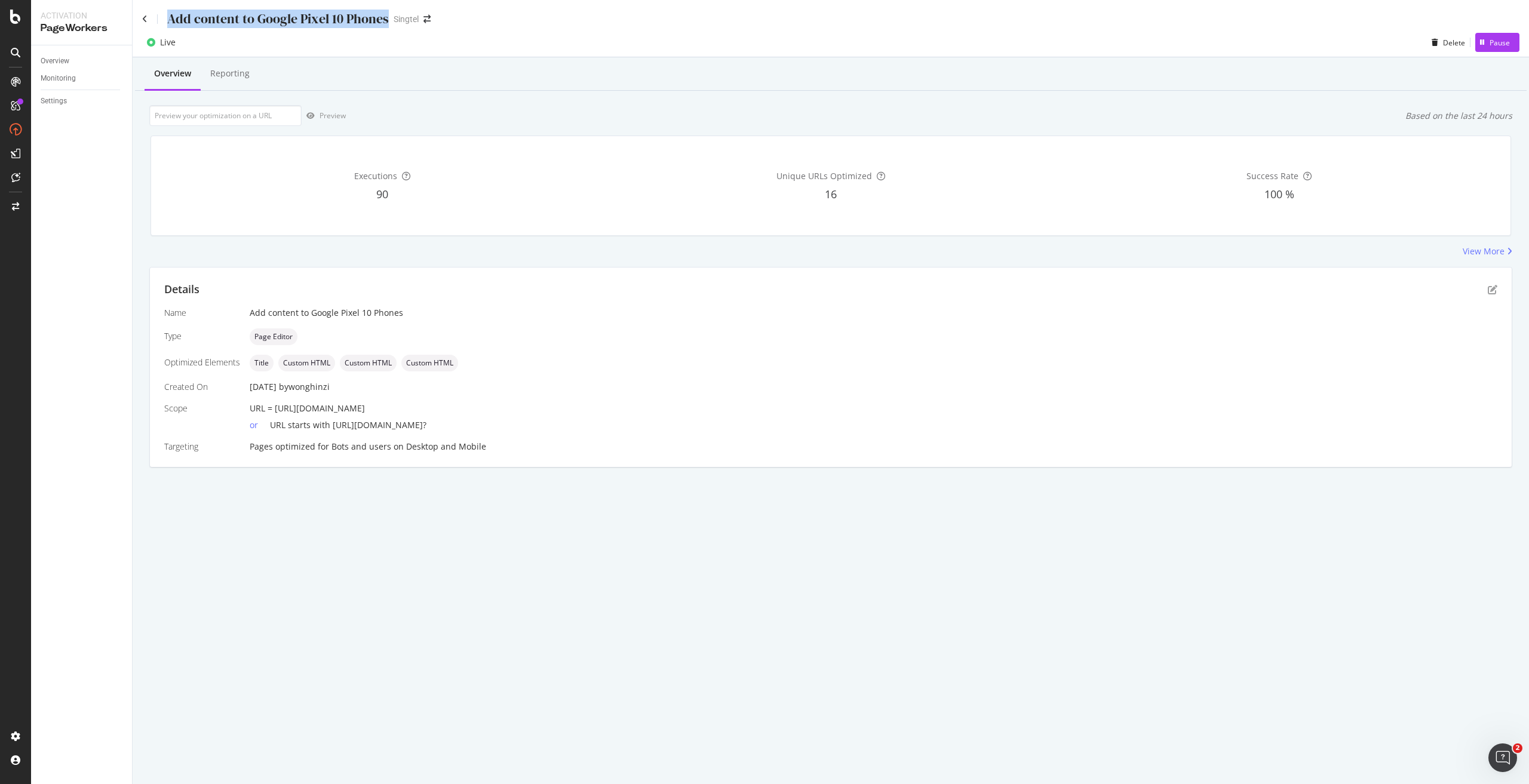
drag, startPoint x: 168, startPoint y: 18, endPoint x: 385, endPoint y: 0, distance: 217.7
click at [385, 0] on div "Add content to Google Pixel 10 Phones Singtel" at bounding box center [831, 14] width 1396 height 28
copy div "Add content to Google Pixel 10 Phones"
click at [1493, 292] on icon "pen-to-square" at bounding box center [1492, 289] width 10 height 10
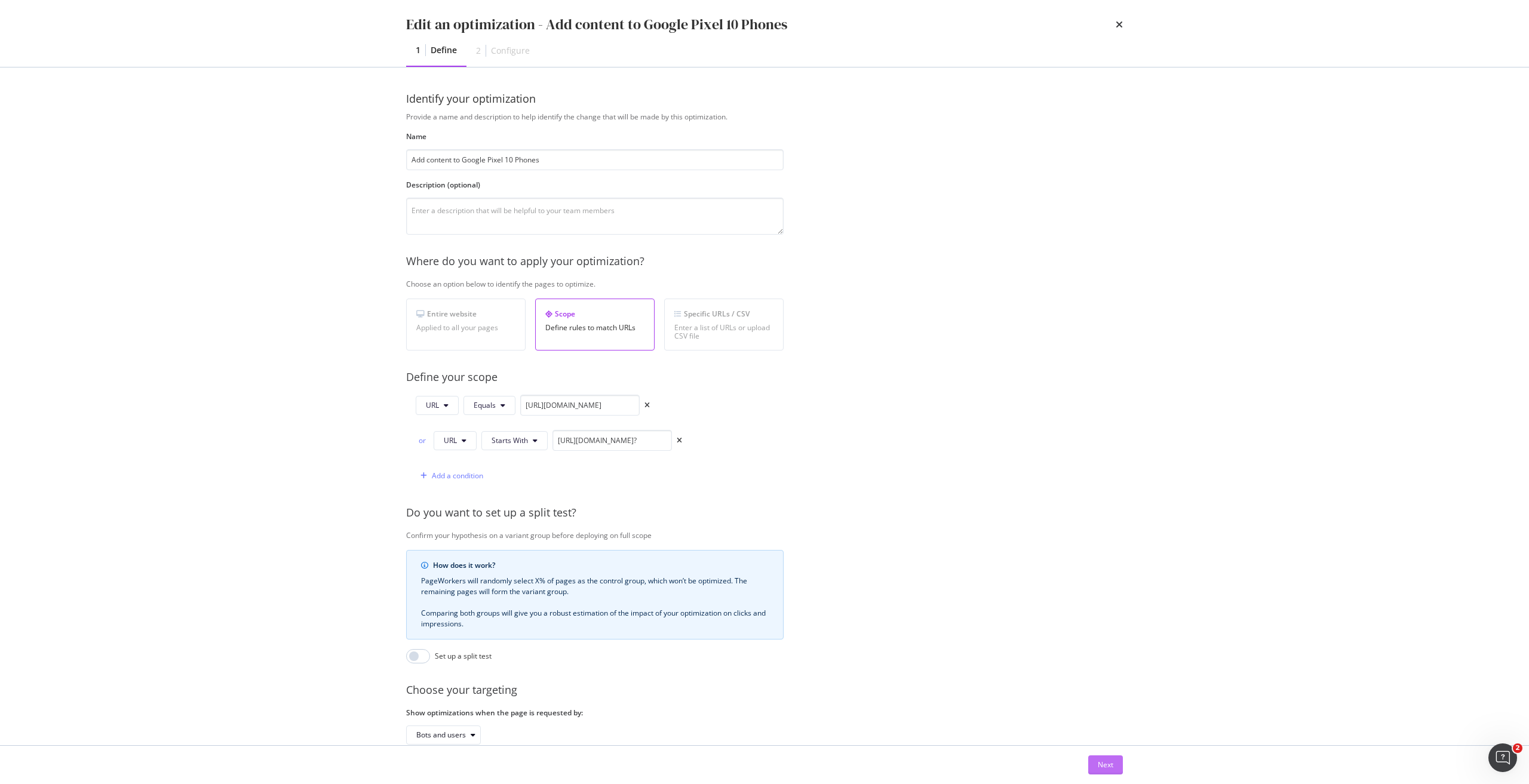
click at [1110, 766] on div "Next" at bounding box center [1105, 765] width 16 height 11
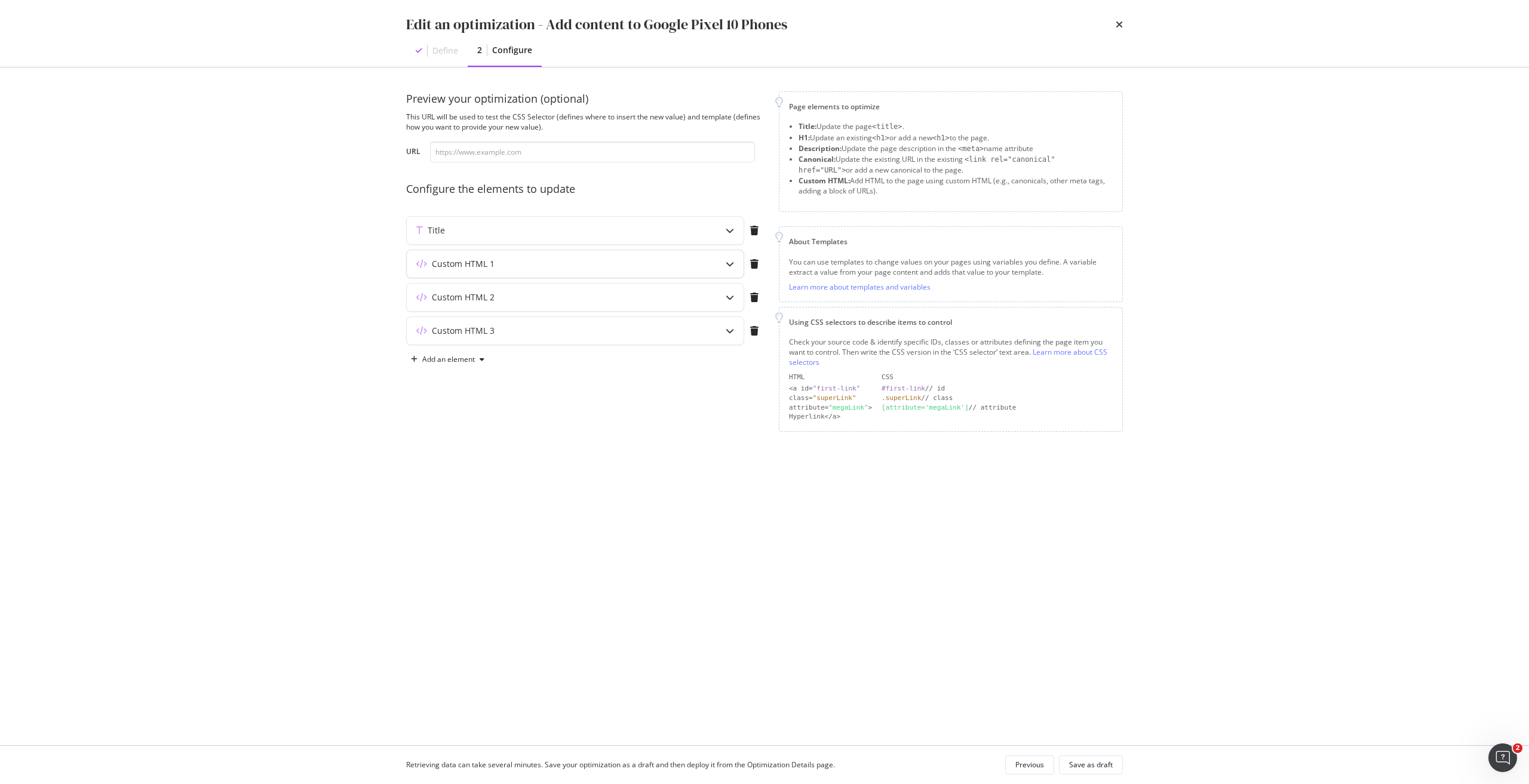
click at [576, 261] on div "Custom HTML 1" at bounding box center [550, 264] width 289 height 12
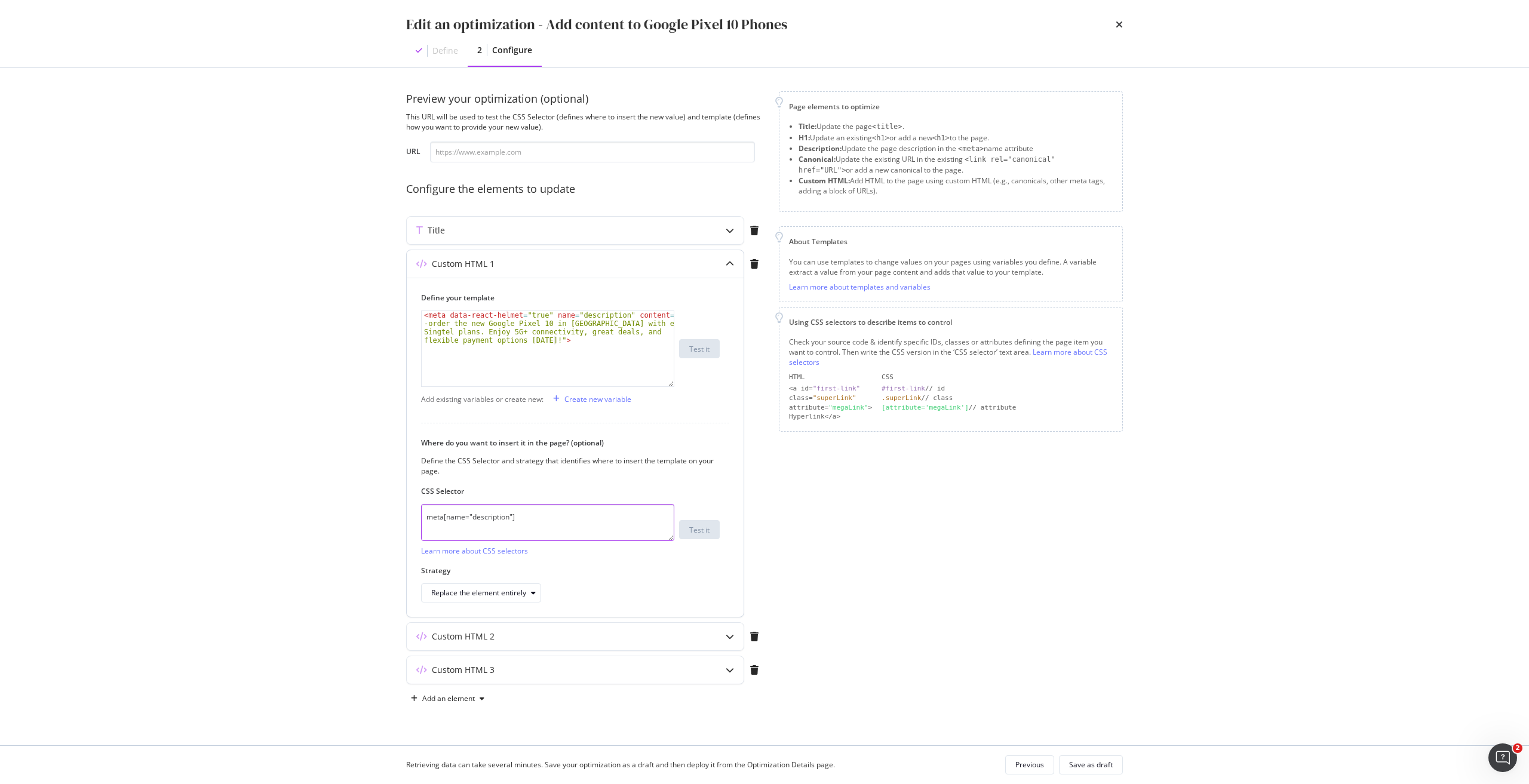
click at [529, 520] on textarea "meta[name="description"]" at bounding box center [548, 522] width 253 height 37
type textarea "meta[name="description"]"
type textarea "<meta data-react-helmet="true" name="description" content="Pre-order the new Go…"
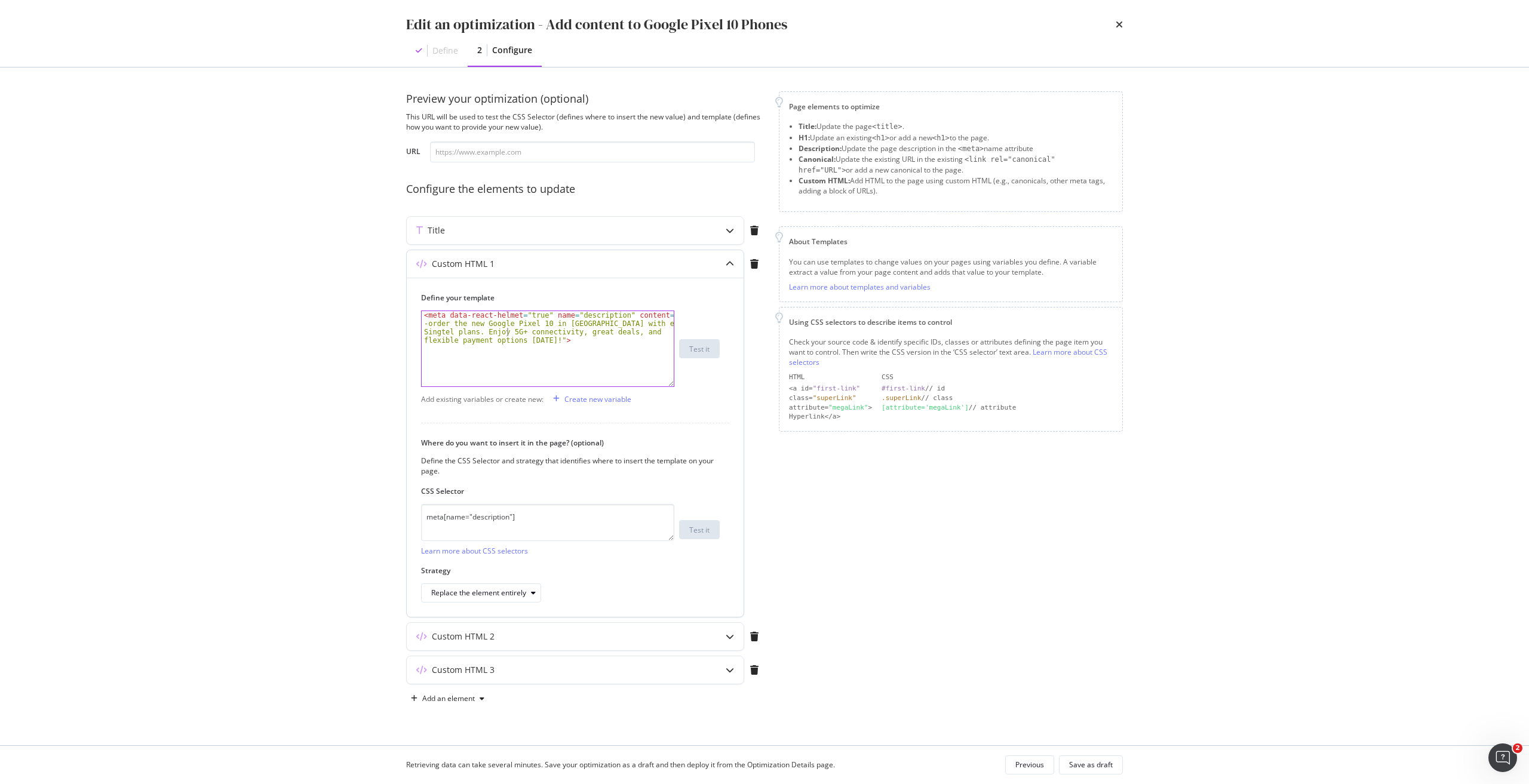
click at [507, 334] on div "< meta data-react-helmet = "true" name = "description" content = "Pre -order th…" at bounding box center [547, 382] width 252 height 142
click at [531, 646] on div "Custom HTML 2" at bounding box center [574, 635] width 337 height 27
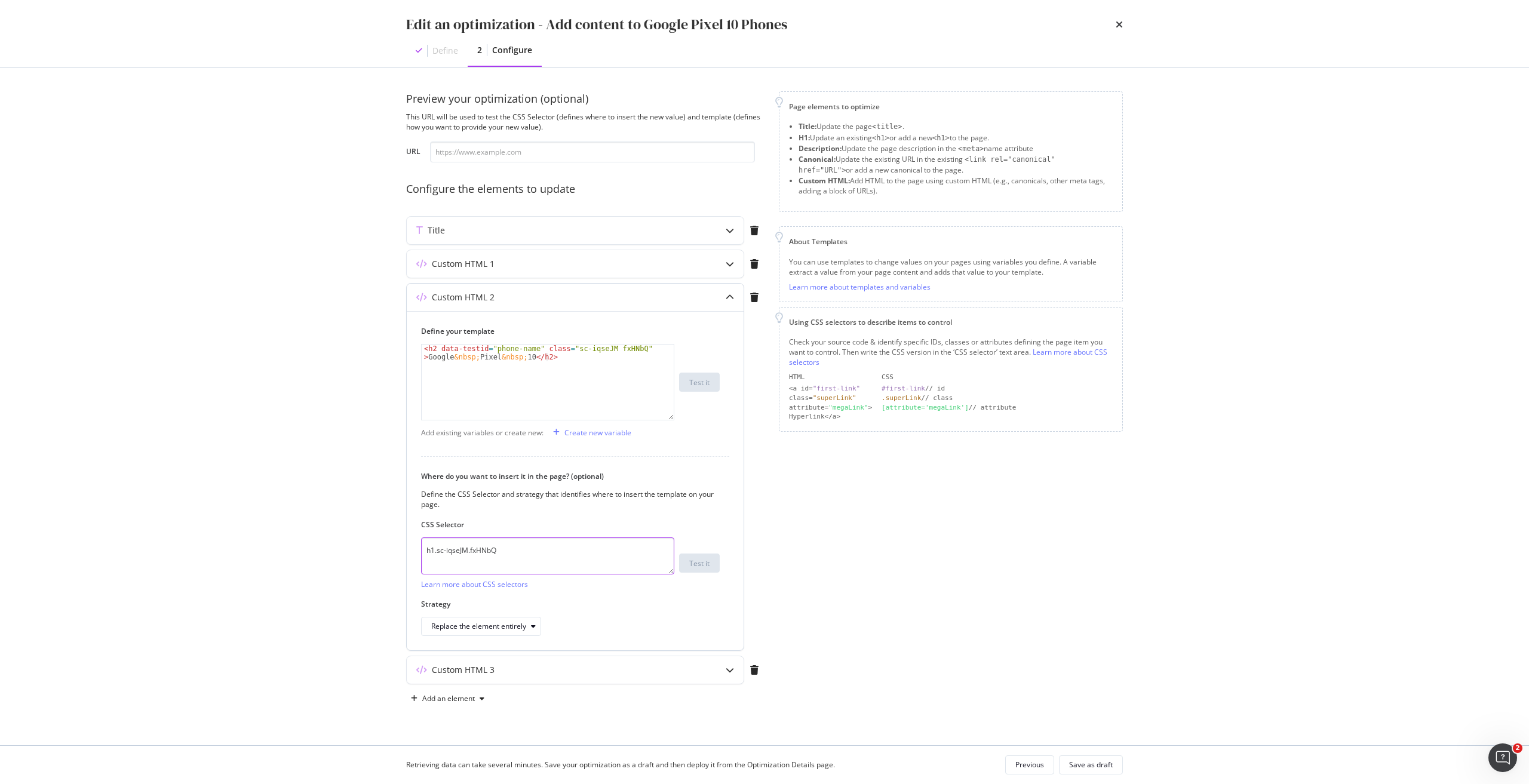
click at [548, 548] on textarea "h1.sc-iqseJM.fxHNbQ" at bounding box center [548, 555] width 253 height 37
click at [572, 665] on div "Custom HTML 3" at bounding box center [550, 670] width 289 height 12
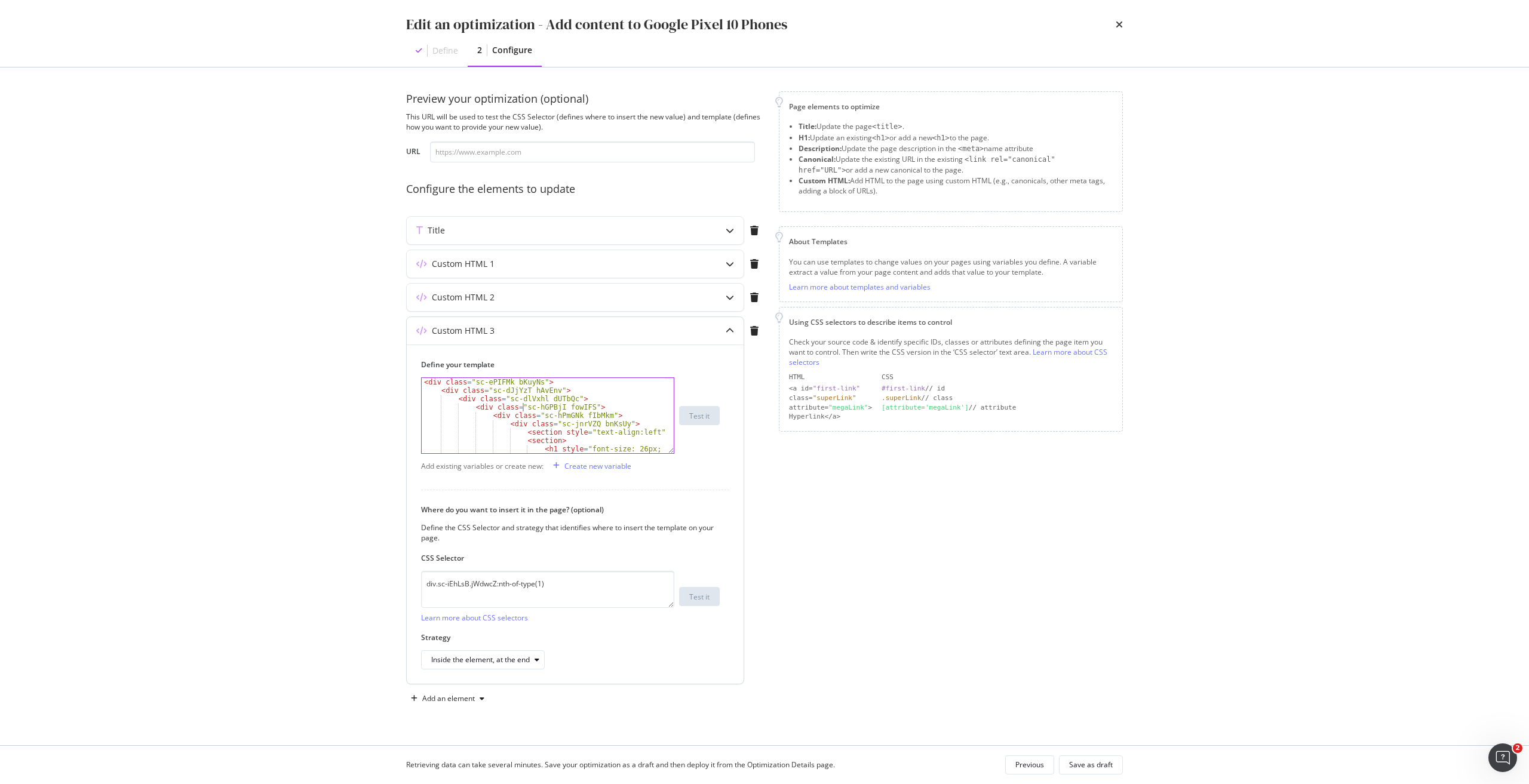
click at [521, 404] on div "< div class = "sc-ePIFMk bKuyNs" > < div class = "sc-dJjYzT hAvEnv" > < div cla…" at bounding box center [542, 432] width 243 height 109
type textarea "</div> </div>"
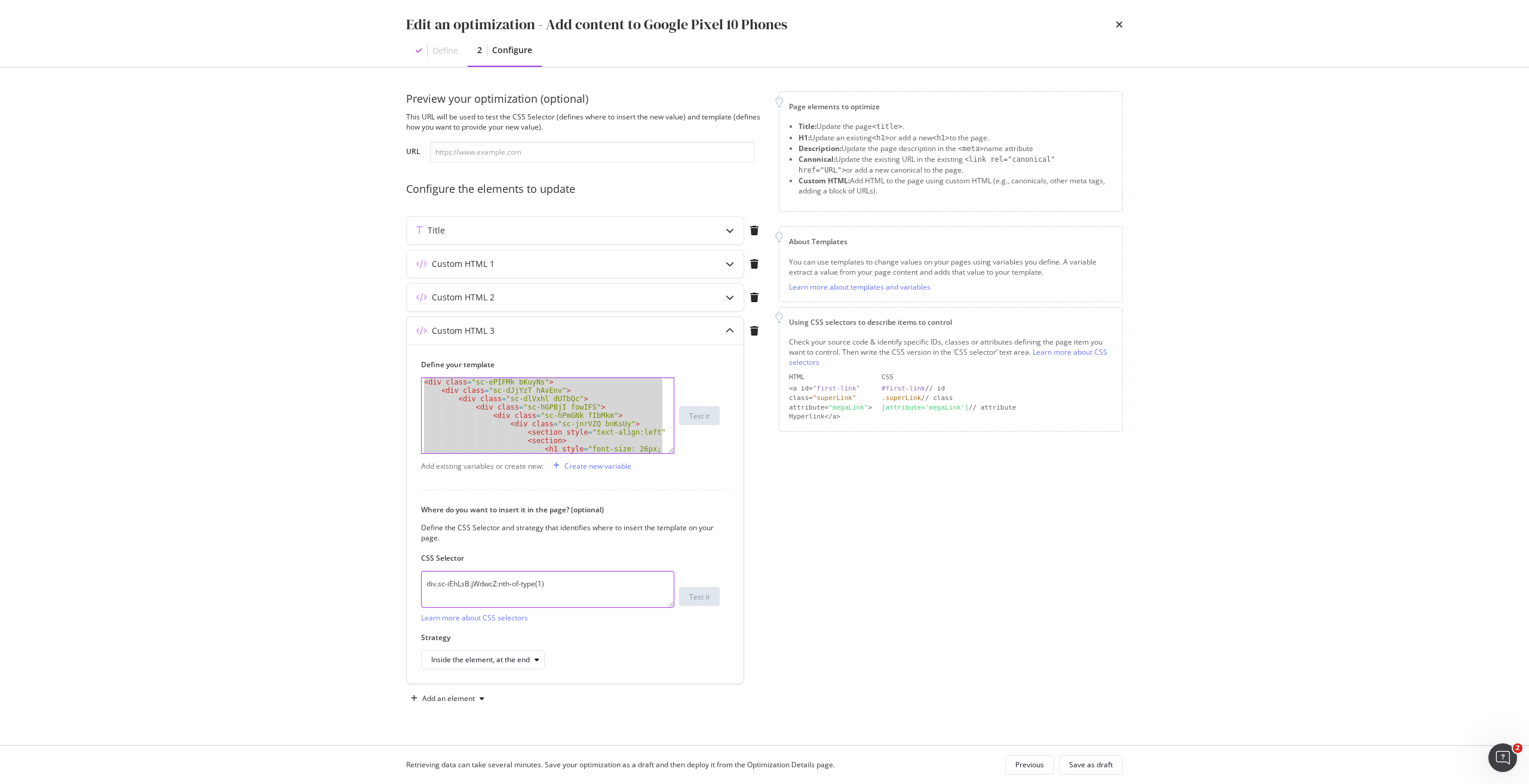
click at [499, 592] on textarea "div.sc-iEhLsB.jWdwcZ:nth-of-type(1)" at bounding box center [548, 589] width 253 height 37
click at [1116, 24] on icon "times" at bounding box center [1119, 24] width 7 height 10
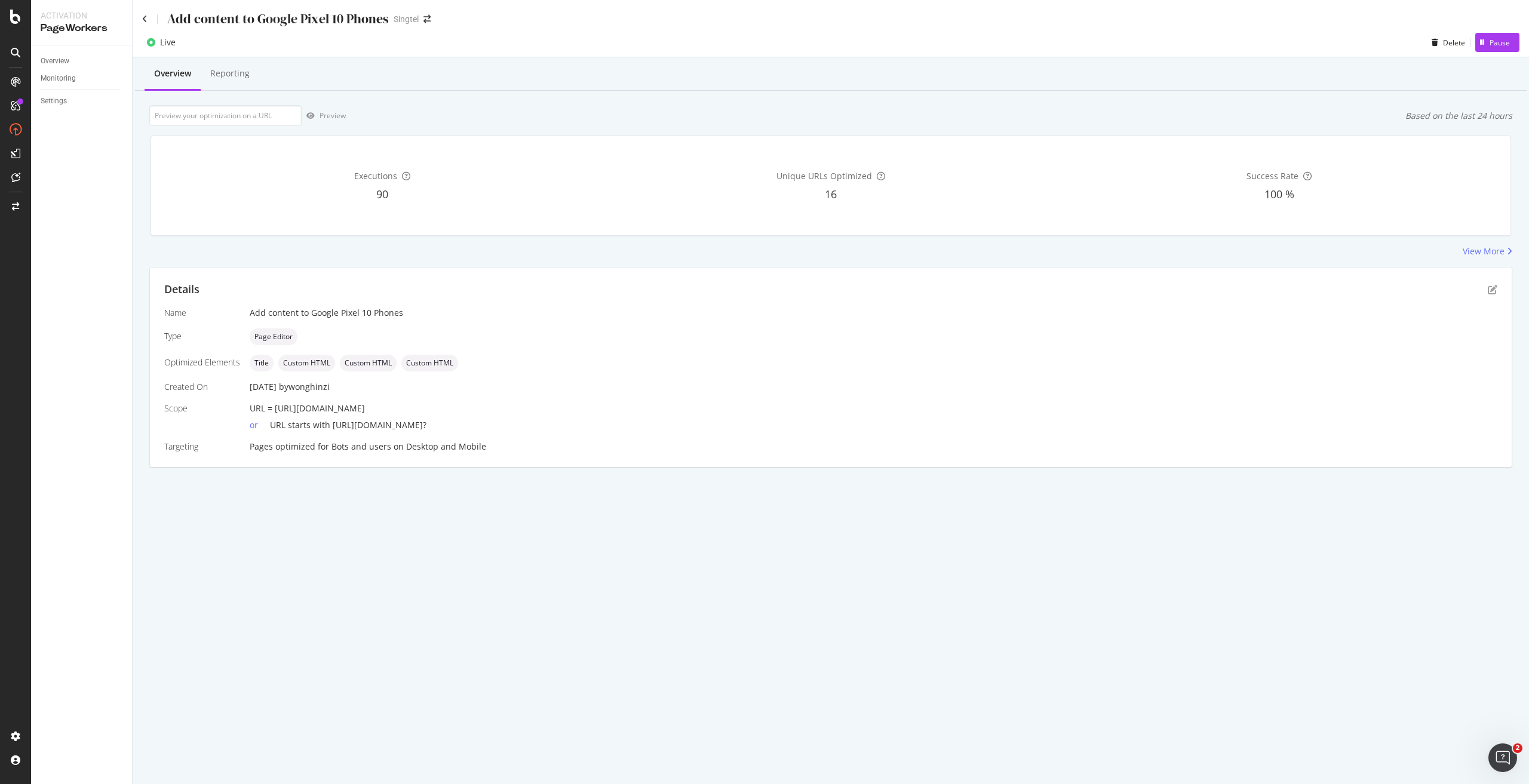
click at [144, 23] on div "Add content to Google Pixel 10 Phones" at bounding box center [266, 18] width 246 height 18
click at [144, 17] on icon at bounding box center [145, 19] width 5 height 9
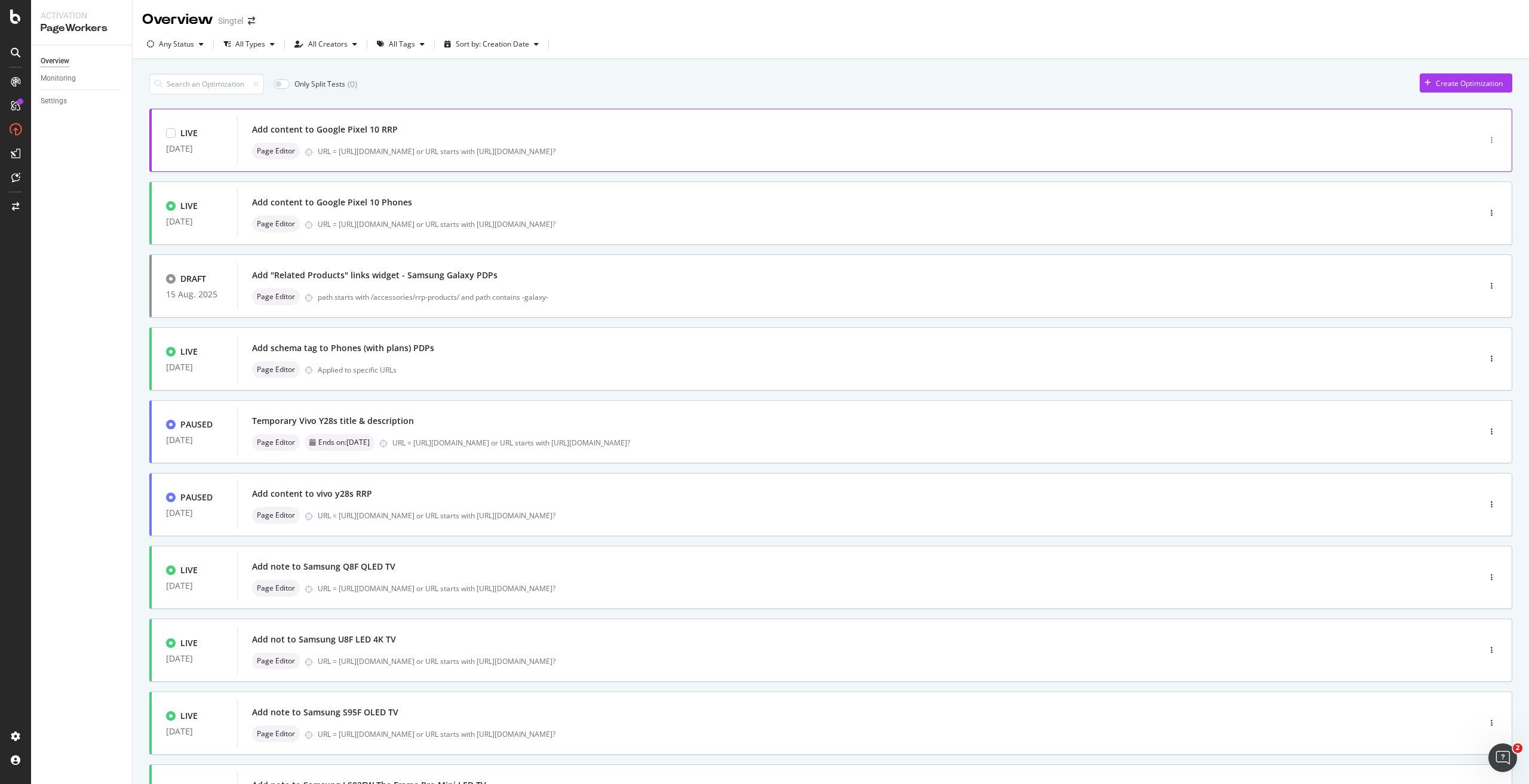
click at [1490, 138] on icon "button" at bounding box center [1491, 141] width 2 height 7
click at [1469, 159] on div "Edit" at bounding box center [1464, 163] width 12 height 11
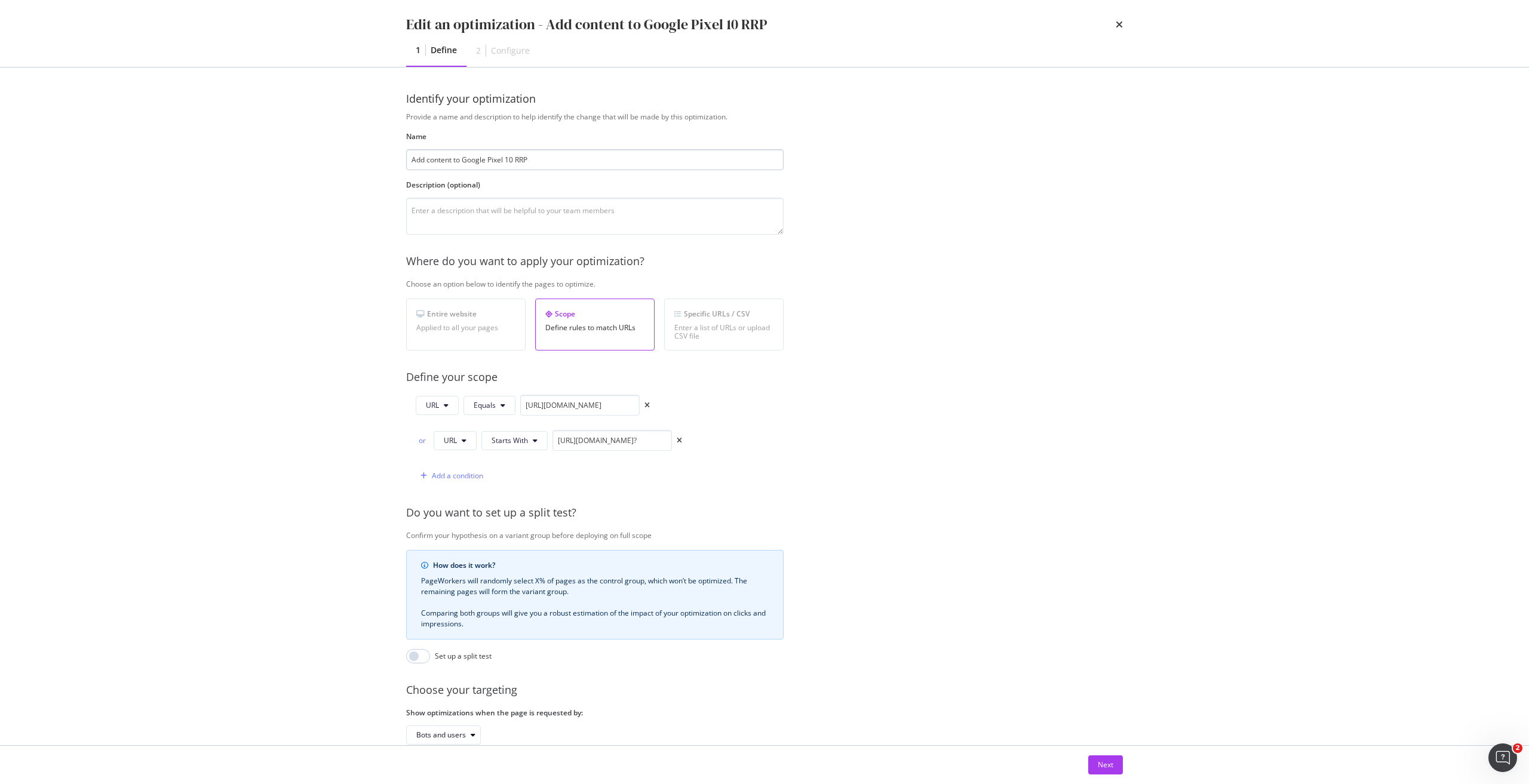
click at [468, 160] on input "Add content to Google Pixel 10 RRP" at bounding box center [594, 160] width 377 height 21
click at [1118, 766] on button "Next" at bounding box center [1104, 765] width 34 height 19
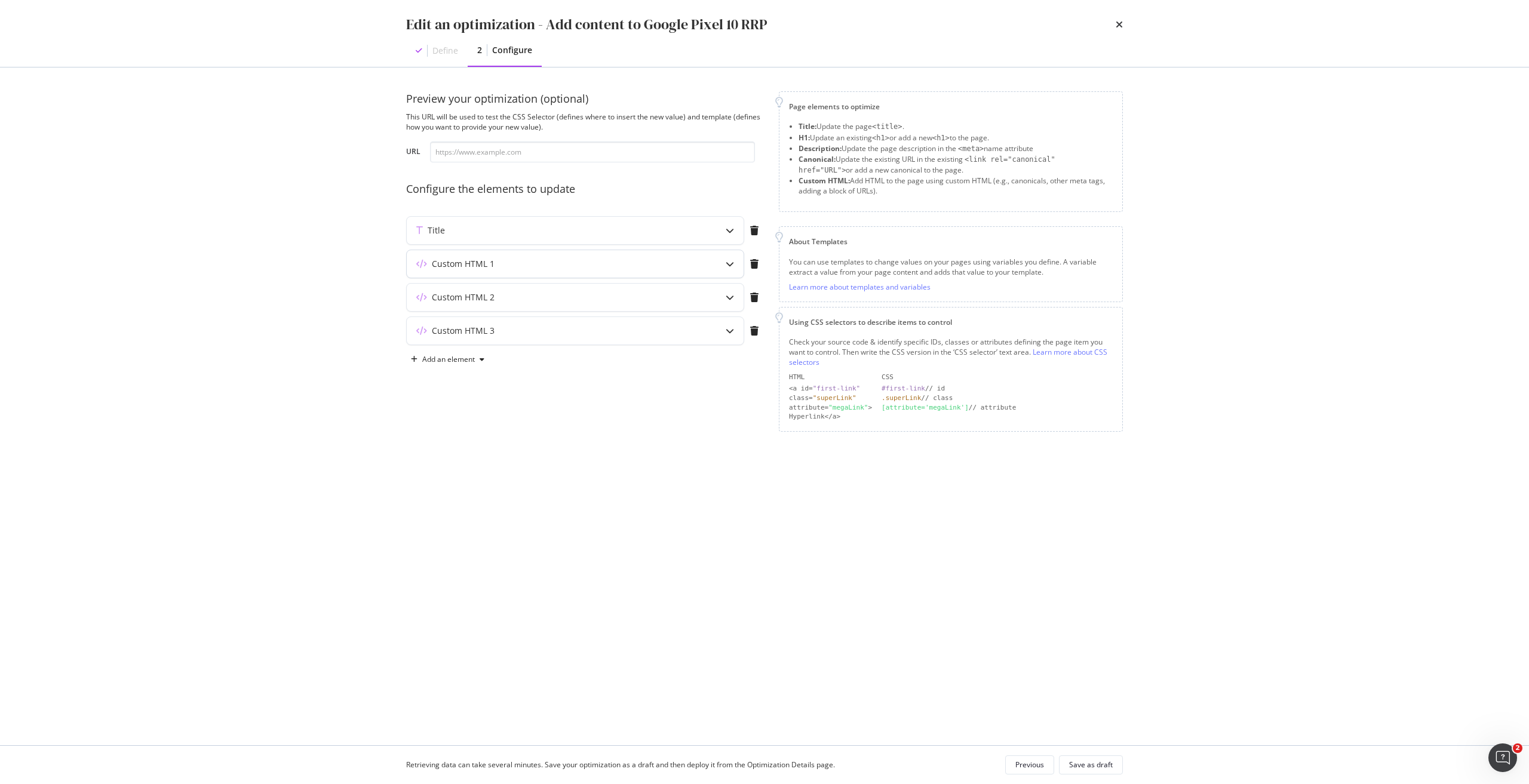
click at [531, 270] on div "Custom HTML 1" at bounding box center [574, 264] width 337 height 27
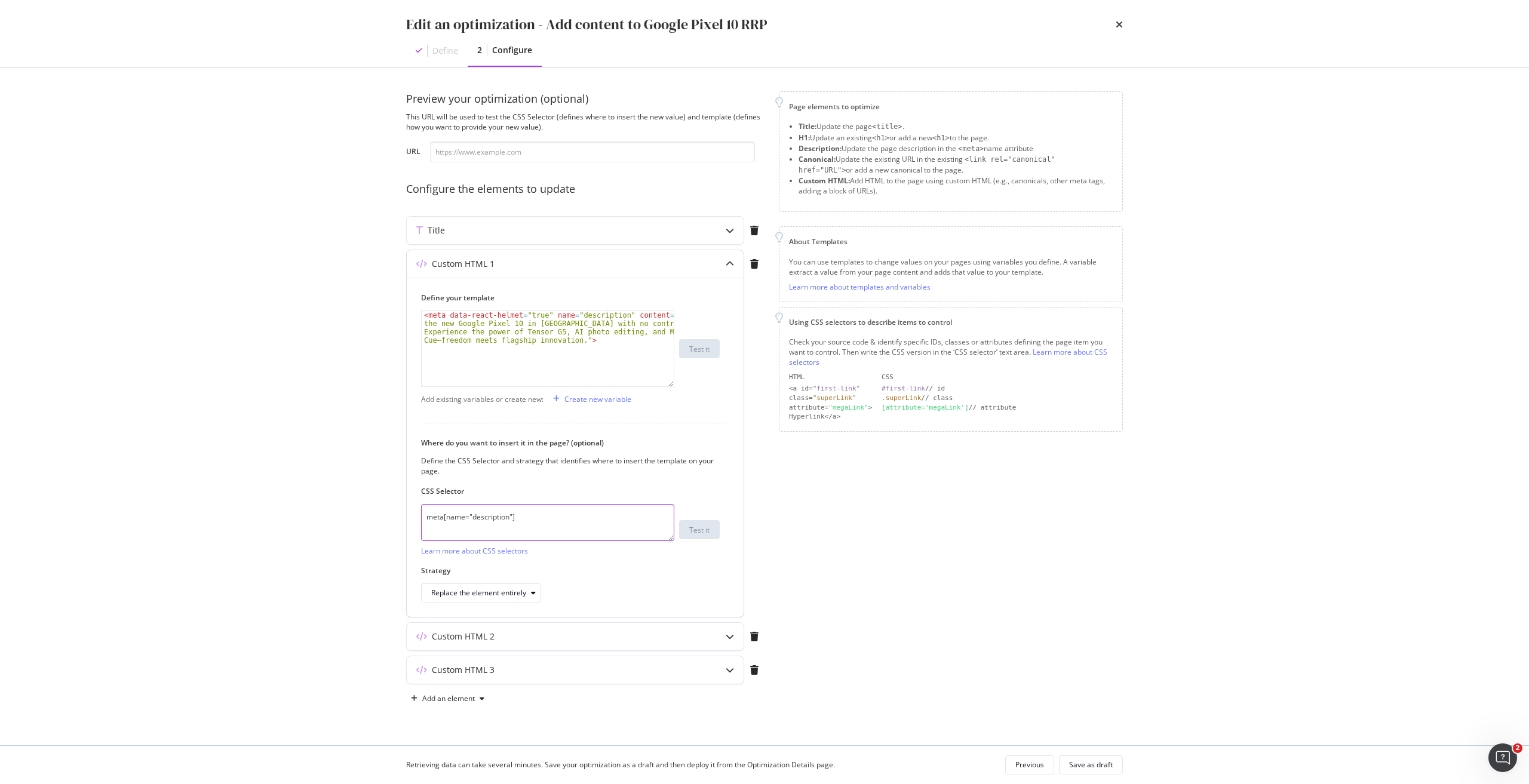
click at [554, 517] on textarea "meta[name="description"]" at bounding box center [548, 522] width 253 height 37
click at [519, 347] on div "< meta data-react-helmet = "true" name = "description" content = "Get the new G…" at bounding box center [547, 382] width 252 height 142
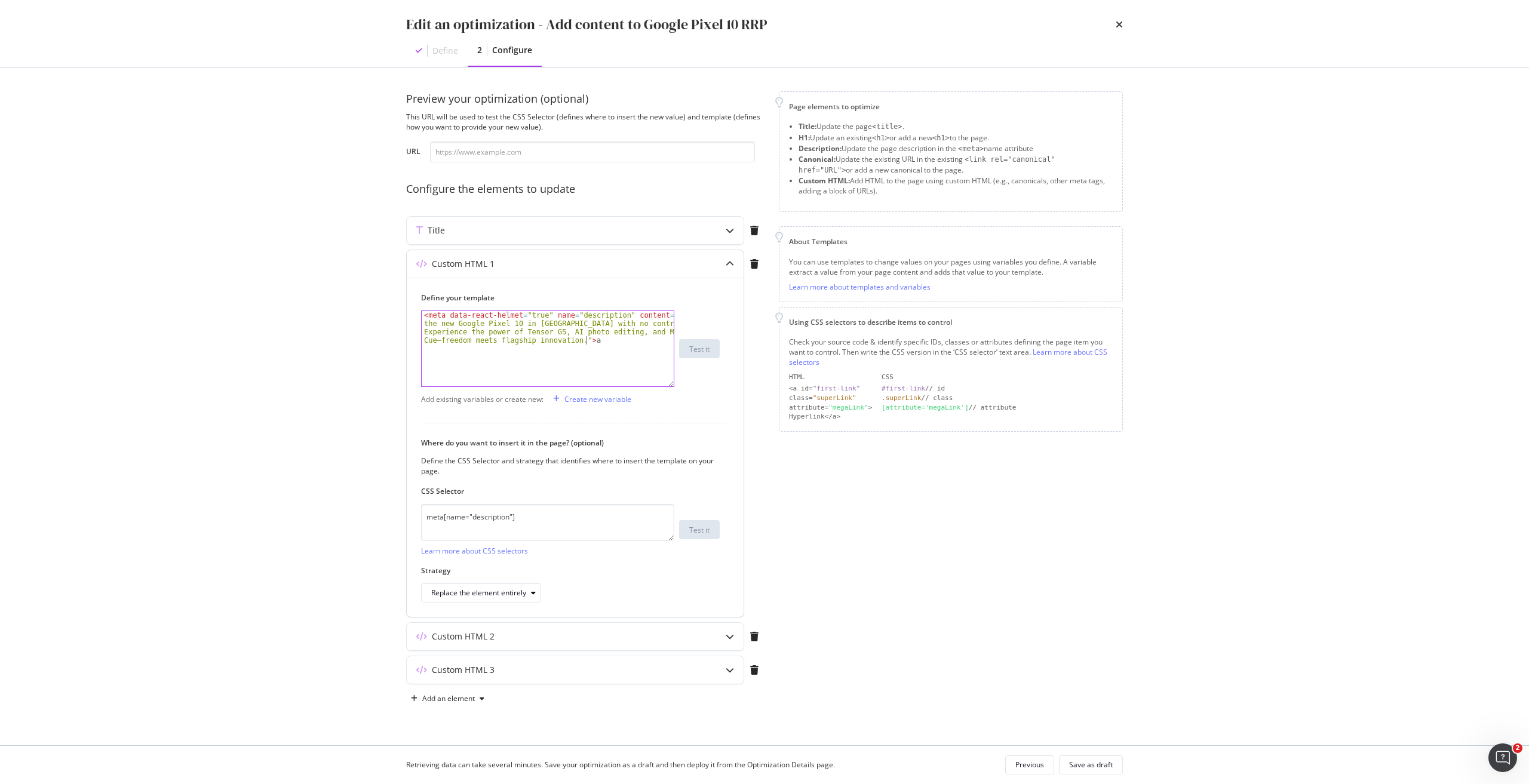
type textarea "<meta data-react-helmet="true" name="description" content="Get the new Google P…"
click at [550, 523] on textarea "meta[name="description"]" at bounding box center [548, 522] width 253 height 37
click at [550, 642] on div "Custom HTML 2" at bounding box center [574, 635] width 337 height 27
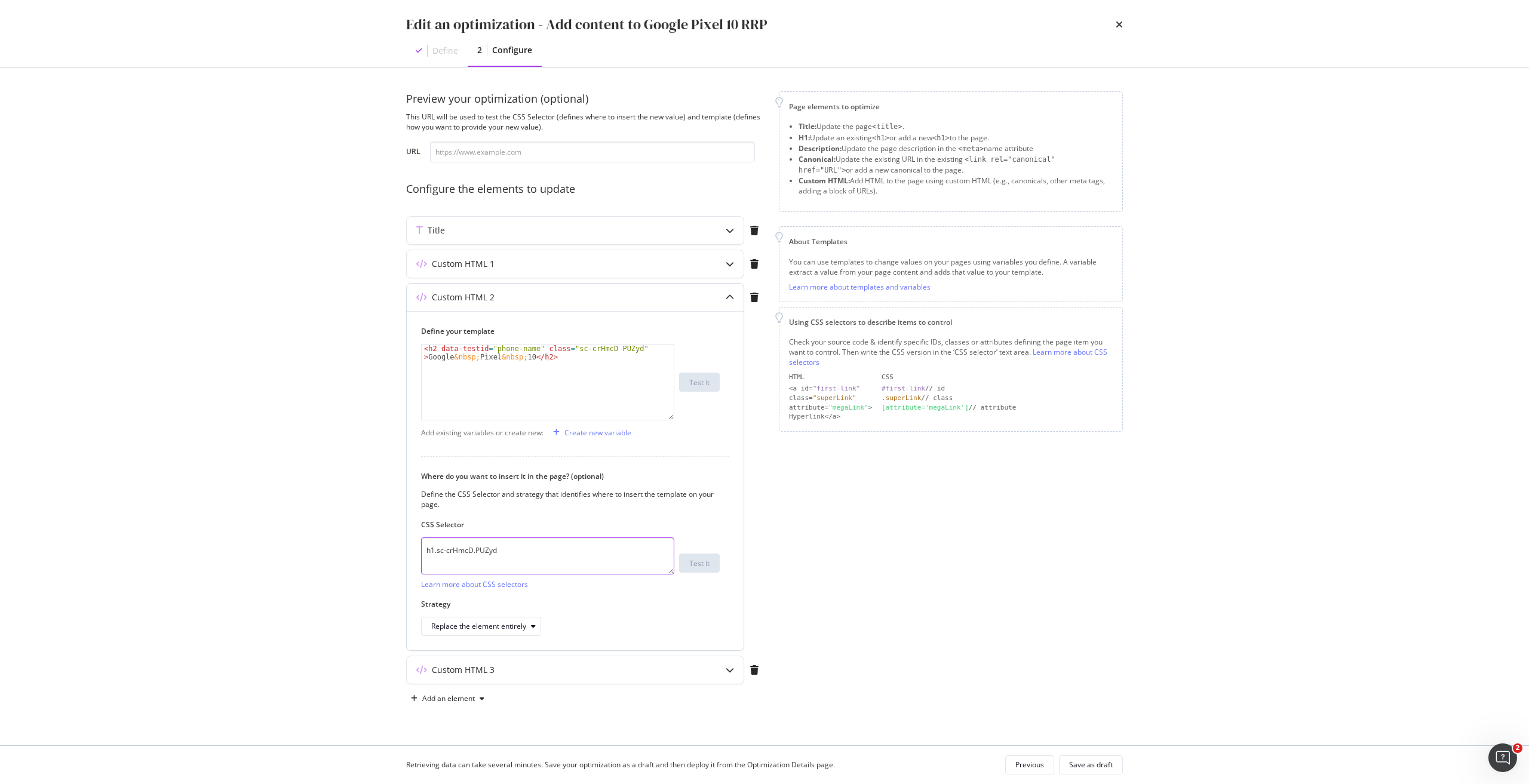
click at [559, 555] on textarea "h1.sc-crHmcD.PUZyd" at bounding box center [548, 555] width 253 height 37
click at [491, 674] on div "Custom HTML 3" at bounding box center [462, 670] width 62 height 12
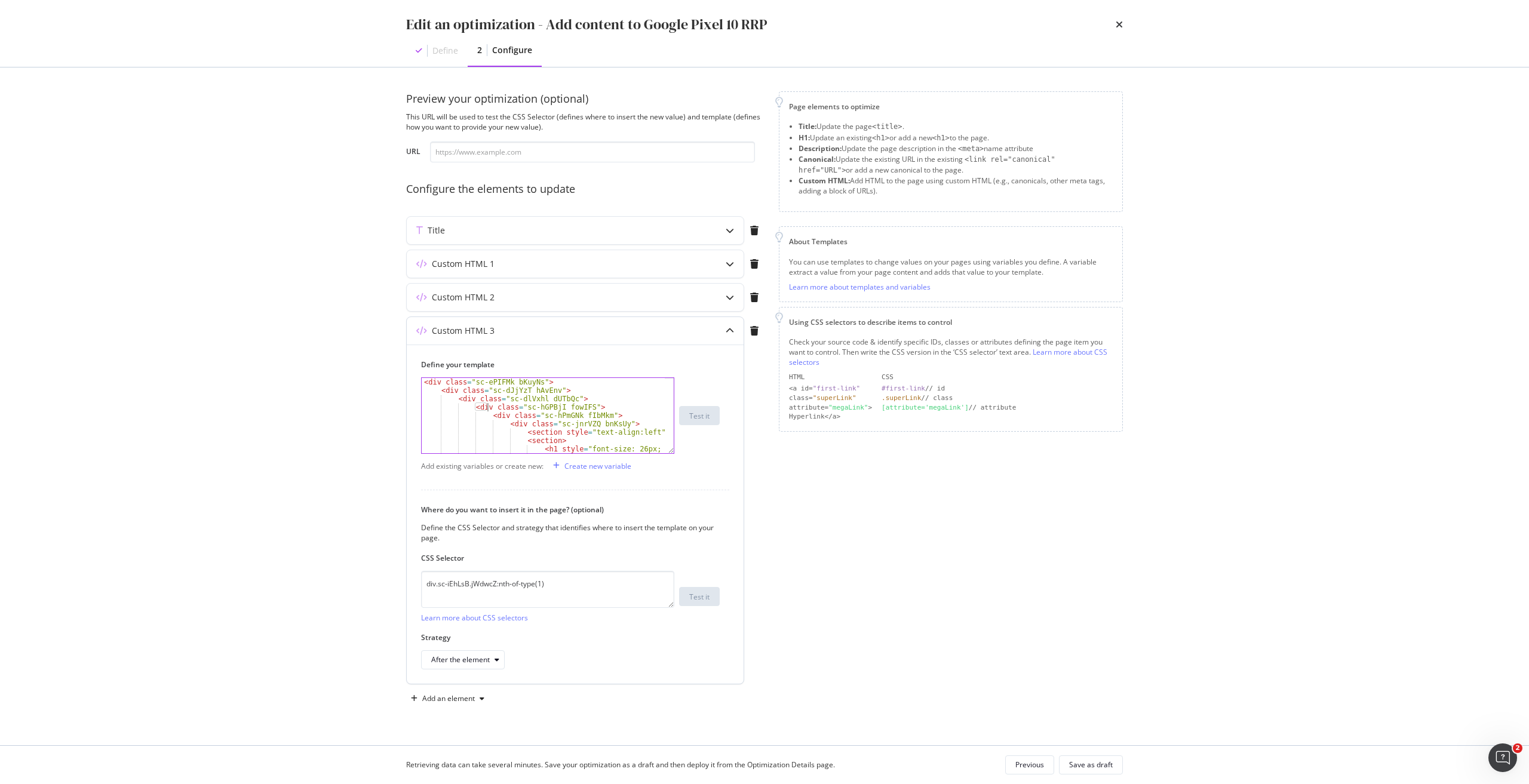
click at [485, 403] on div "< div class = "sc-ePIFMk bKuyNs" > < div class = "sc-dJjYzT hAvEnv" > < div cla…" at bounding box center [542, 432] width 243 height 109
type textarea "</div> </div>"
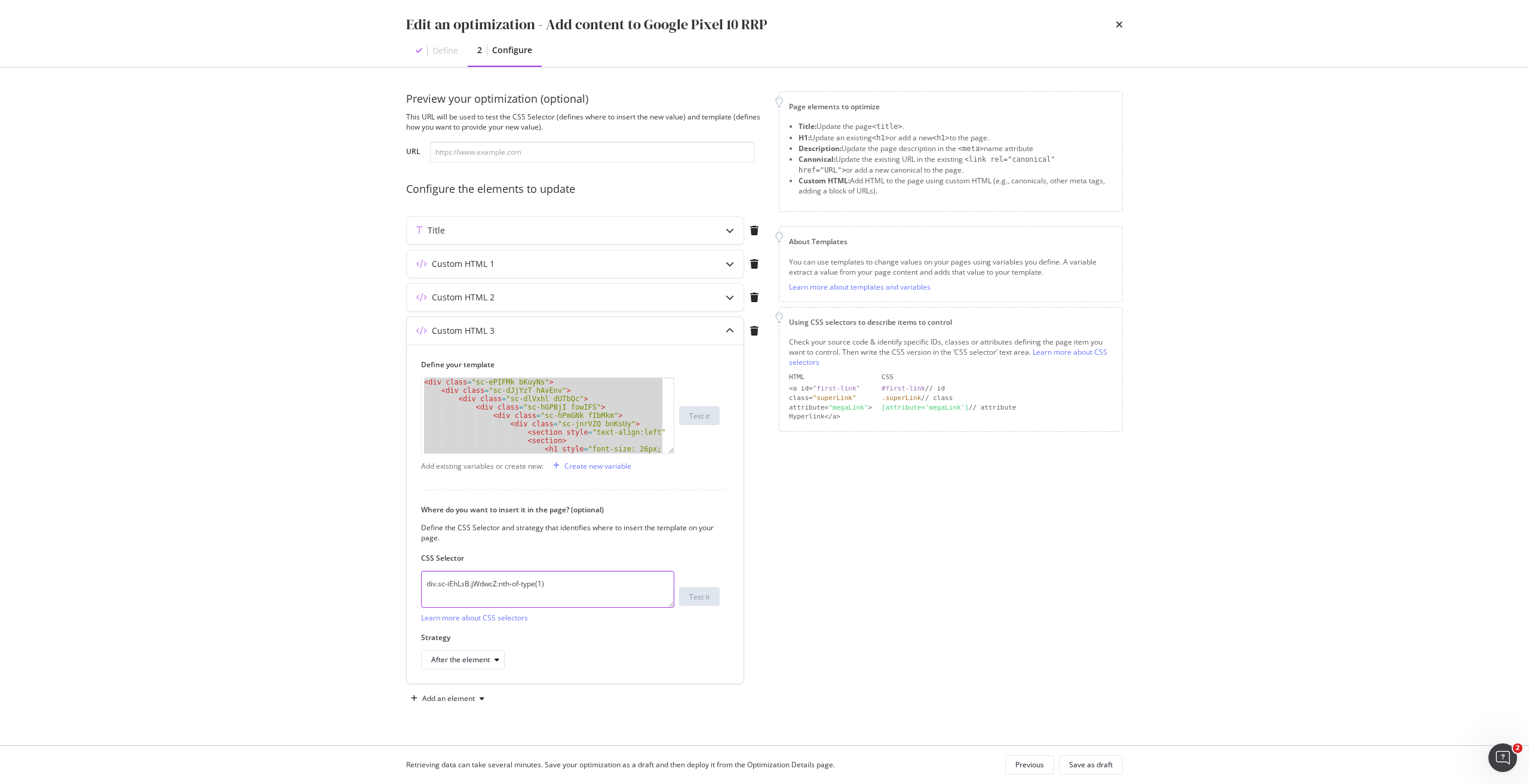
click at [508, 584] on textarea "div.sc-iEhLsB.jWdwcZ:nth-of-type(1)" at bounding box center [548, 589] width 253 height 37
click at [1116, 26] on icon "times" at bounding box center [1119, 24] width 7 height 10
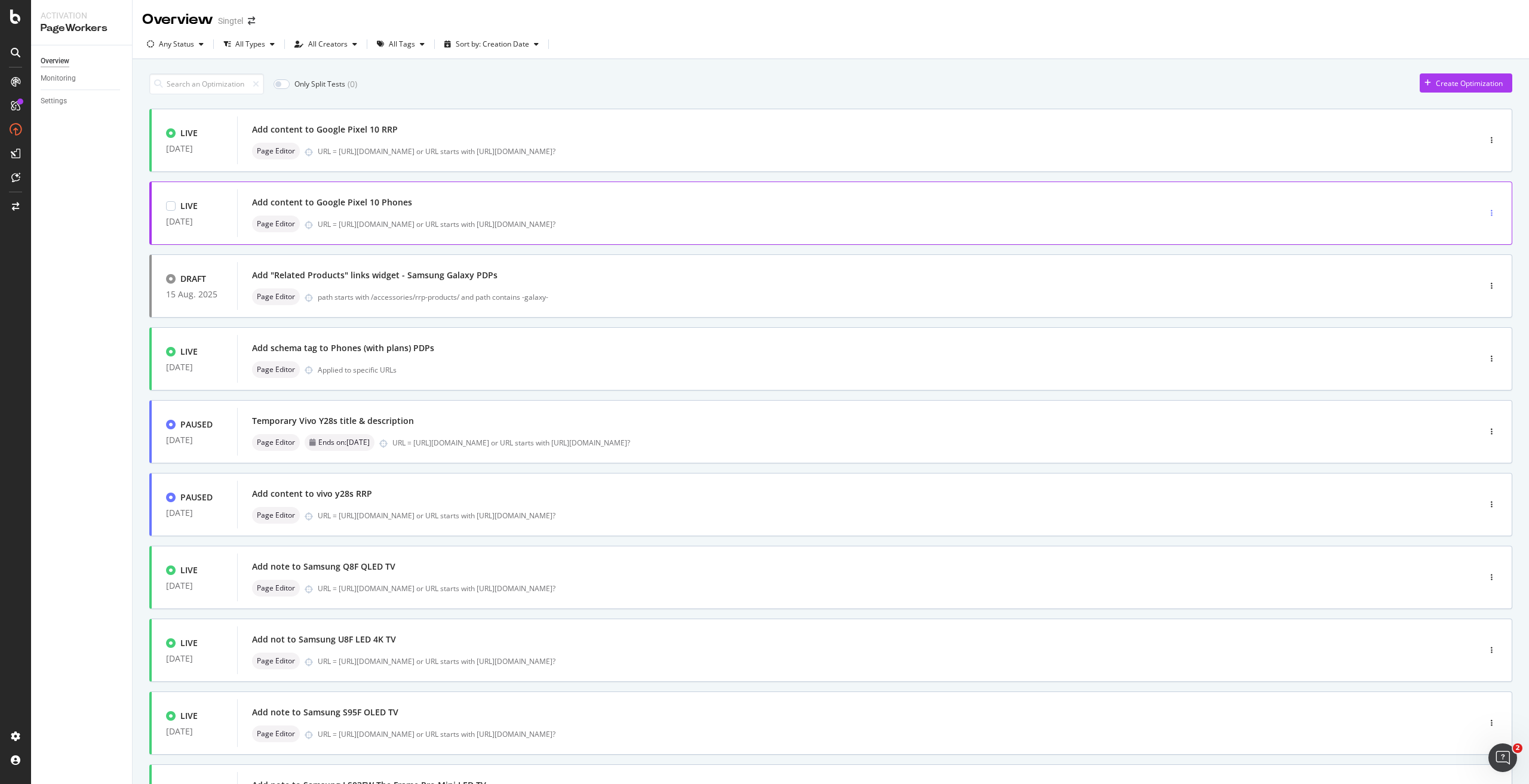
click at [1486, 210] on div "button" at bounding box center [1491, 213] width 11 height 7
click at [1471, 234] on div "Edit" at bounding box center [1464, 236] width 12 height 11
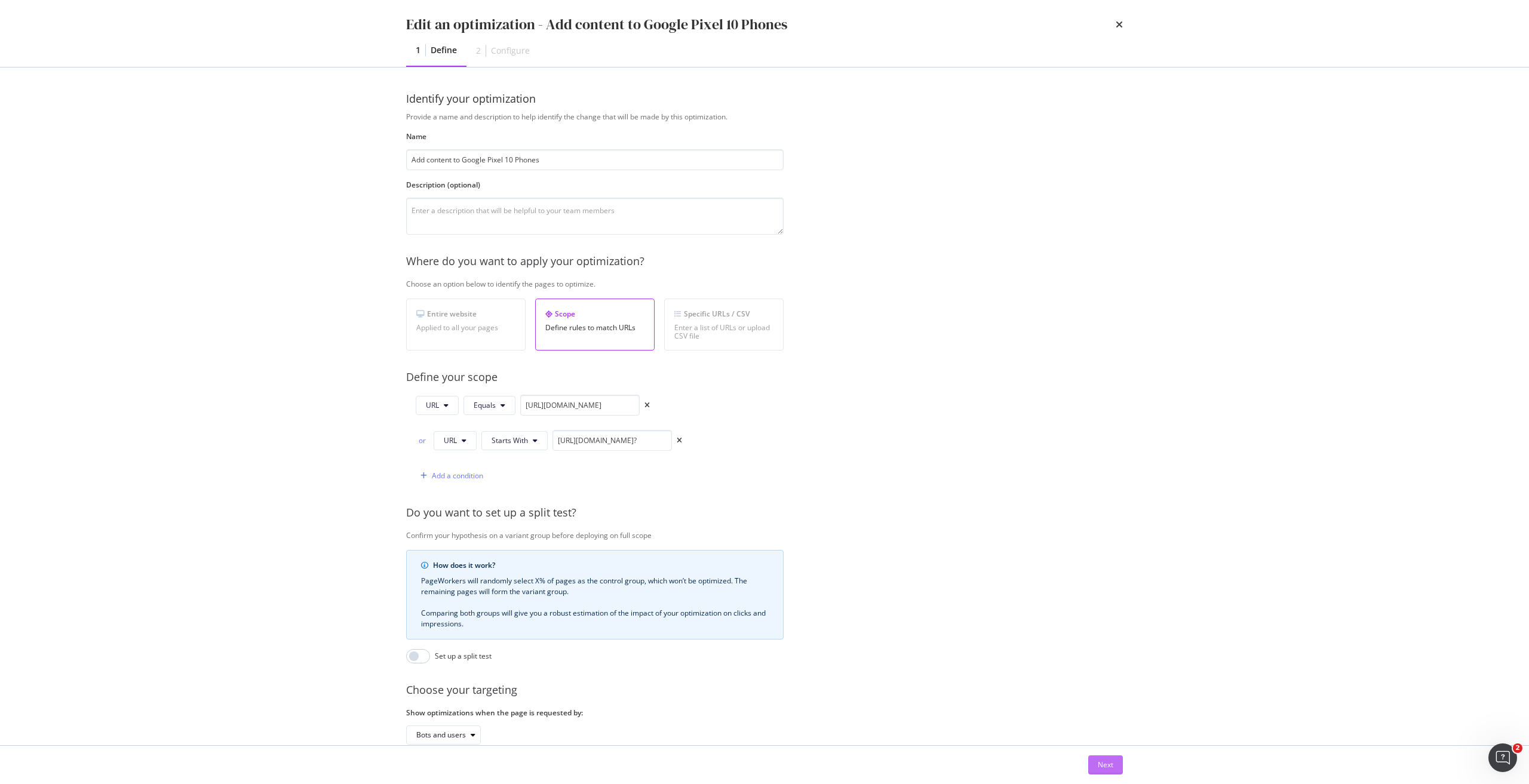
click at [1113, 770] on button "Next" at bounding box center [1104, 765] width 34 height 19
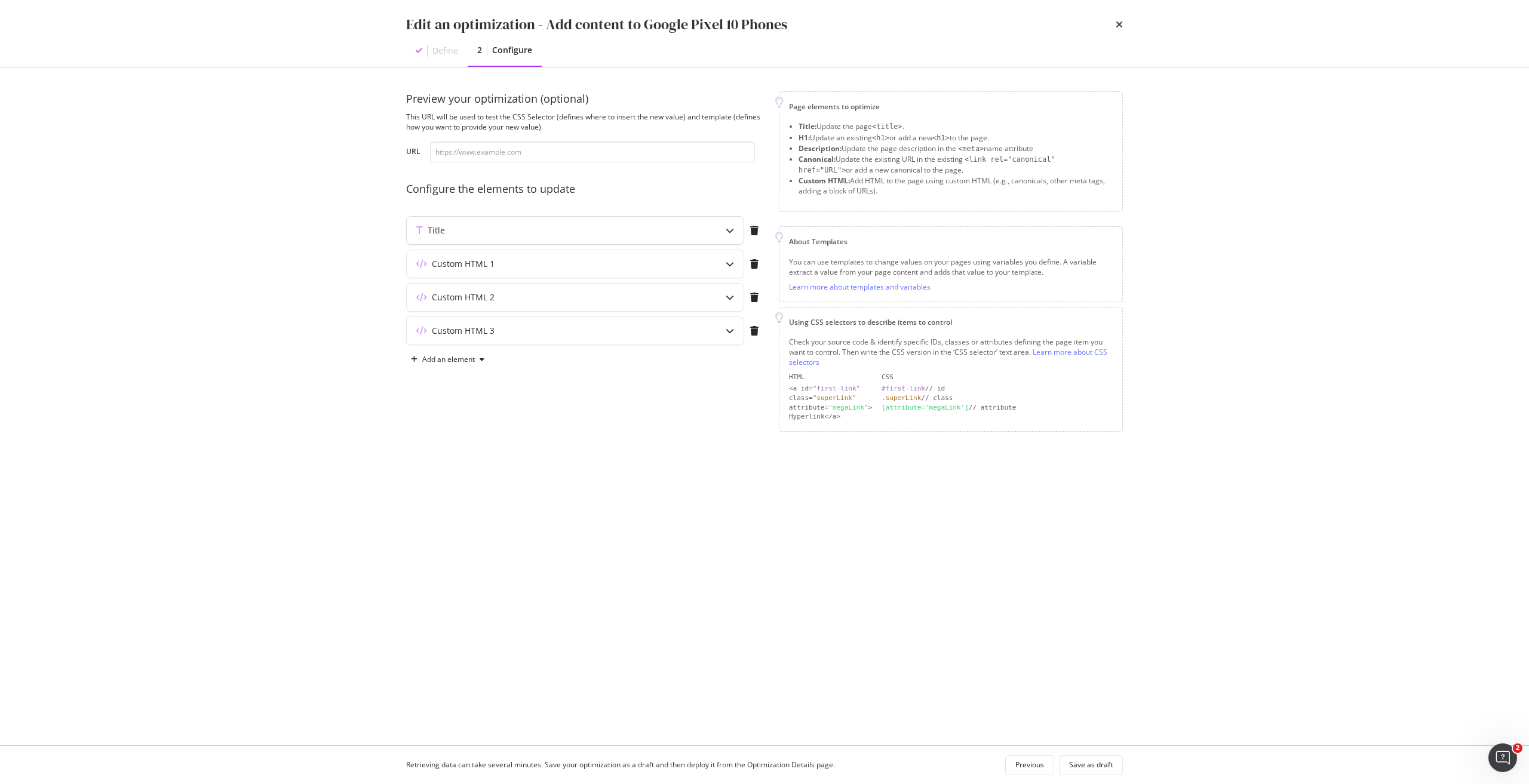
click at [554, 236] on div "Title" at bounding box center [550, 230] width 289 height 12
click at [551, 25] on div "Edit an optimization - Add content to Google Pixel 10 Phones" at bounding box center [596, 24] width 381 height 20
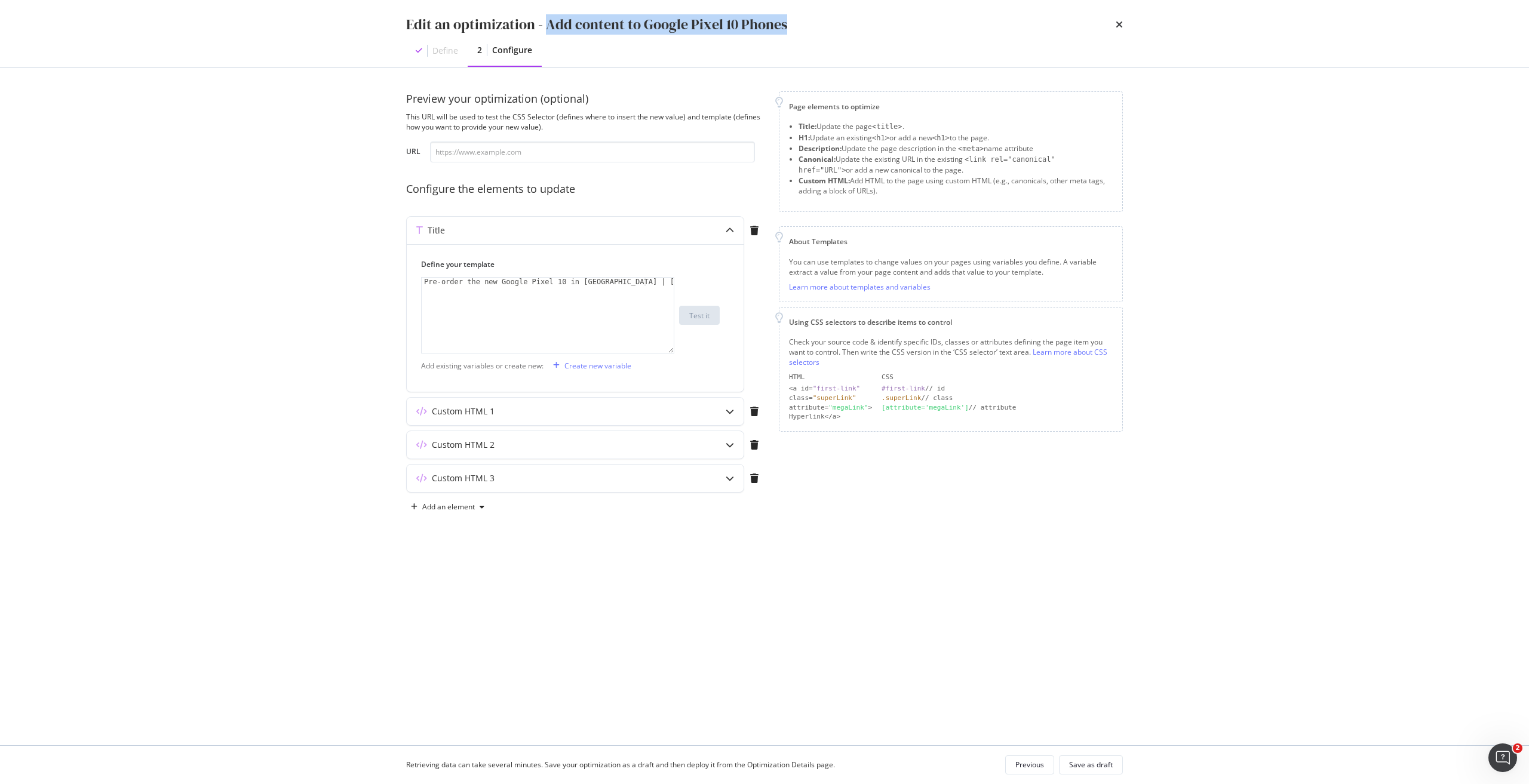
drag, startPoint x: 548, startPoint y: 24, endPoint x: 808, endPoint y: 4, distance: 260.8
click at [808, 4] on div "Edit an optimization - Add content to Google Pixel 10 Phones Define 2 Configure" at bounding box center [764, 33] width 764 height 67
copy div "Add content to Google Pixel 10 Phones"
click at [556, 415] on div "Custom HTML 1" at bounding box center [550, 411] width 289 height 12
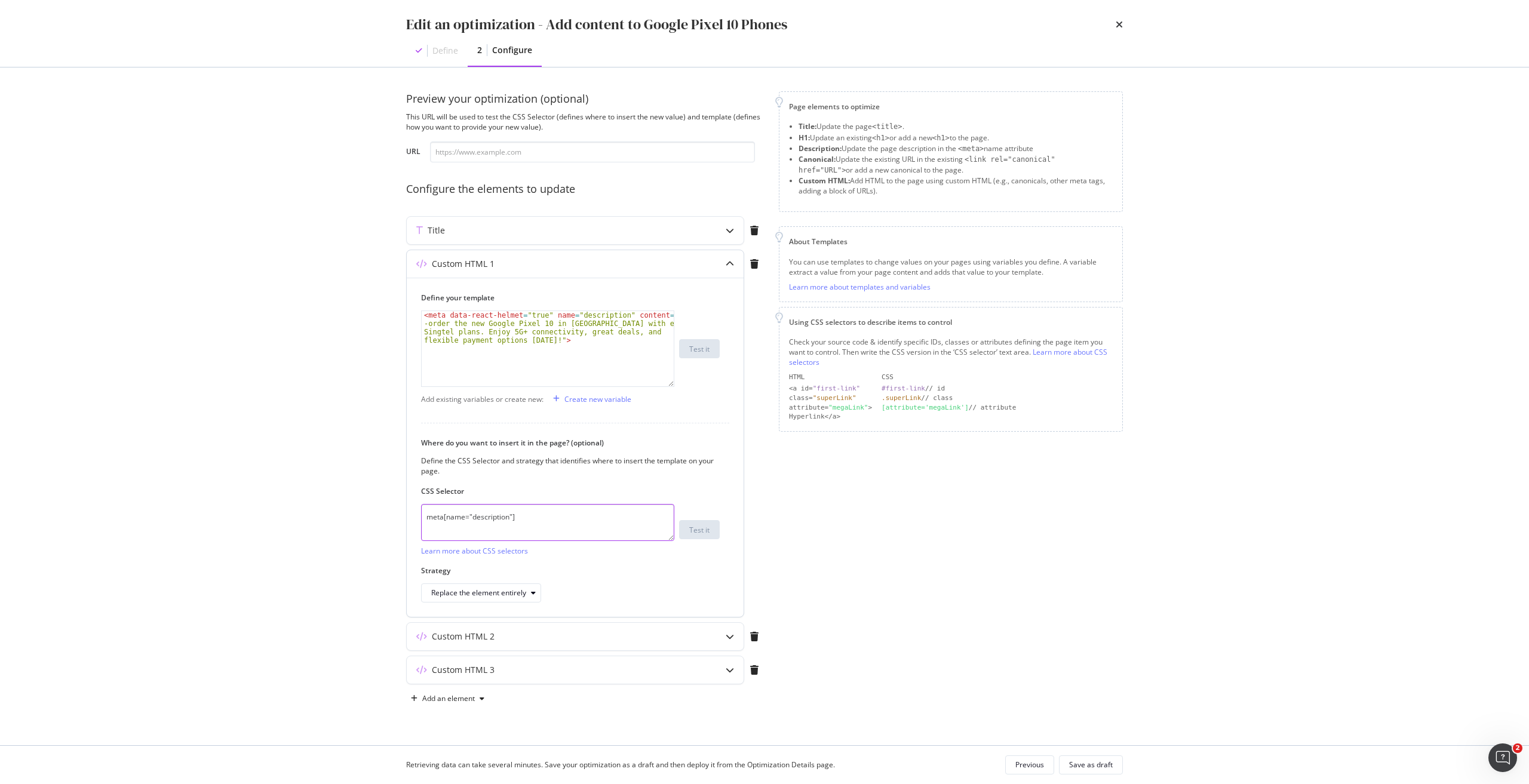
click at [542, 523] on textarea "meta[name="description"]" at bounding box center [548, 522] width 253 height 37
type textarea "<meta data-react-helmet="true" name="description" content="Pre-order the new Go…"
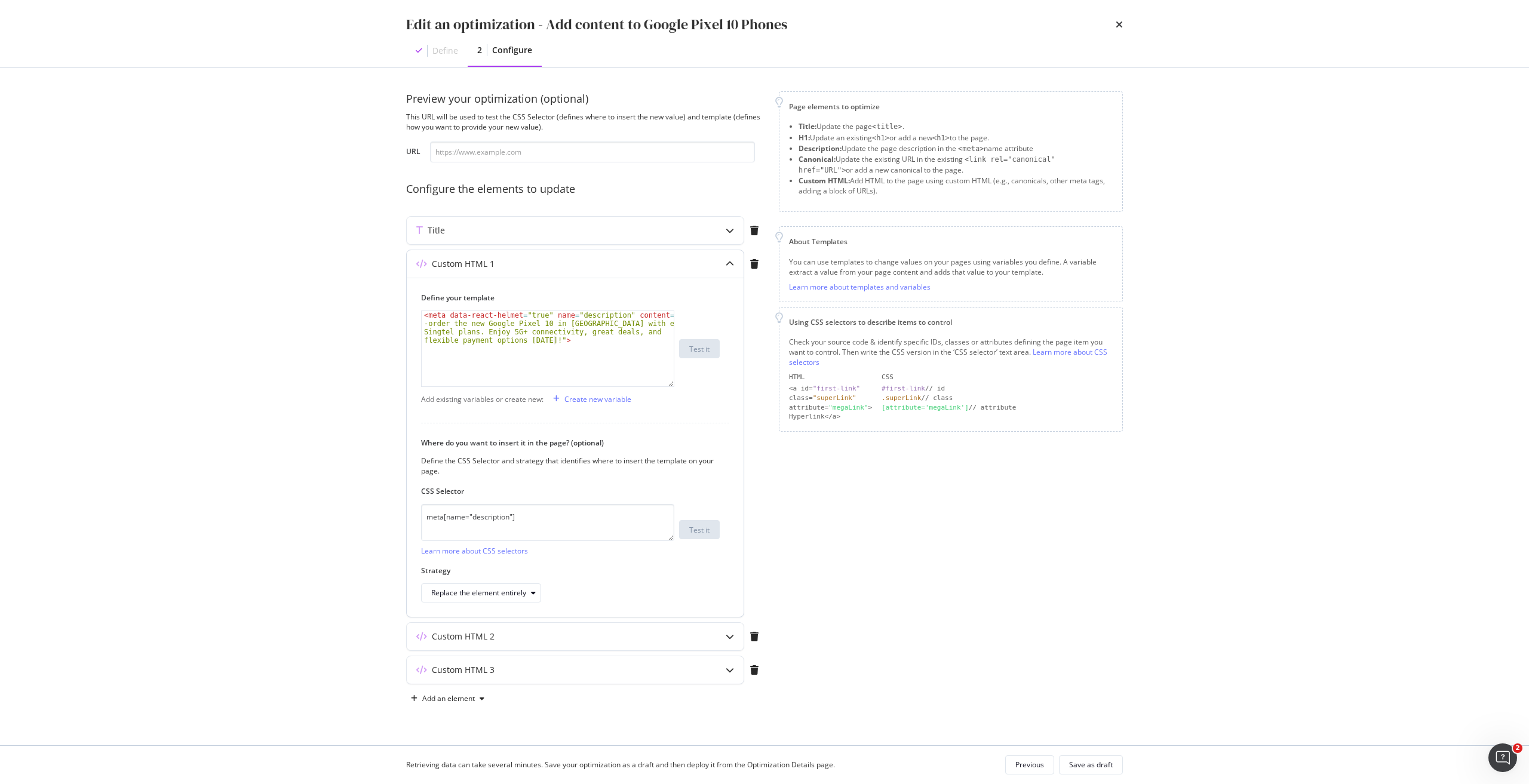
click at [610, 344] on div "< meta data-react-helmet = "true" name = "description" content = "Pre -order th…" at bounding box center [547, 382] width 252 height 142
click at [682, 628] on div "Custom HTML 2" at bounding box center [574, 635] width 337 height 27
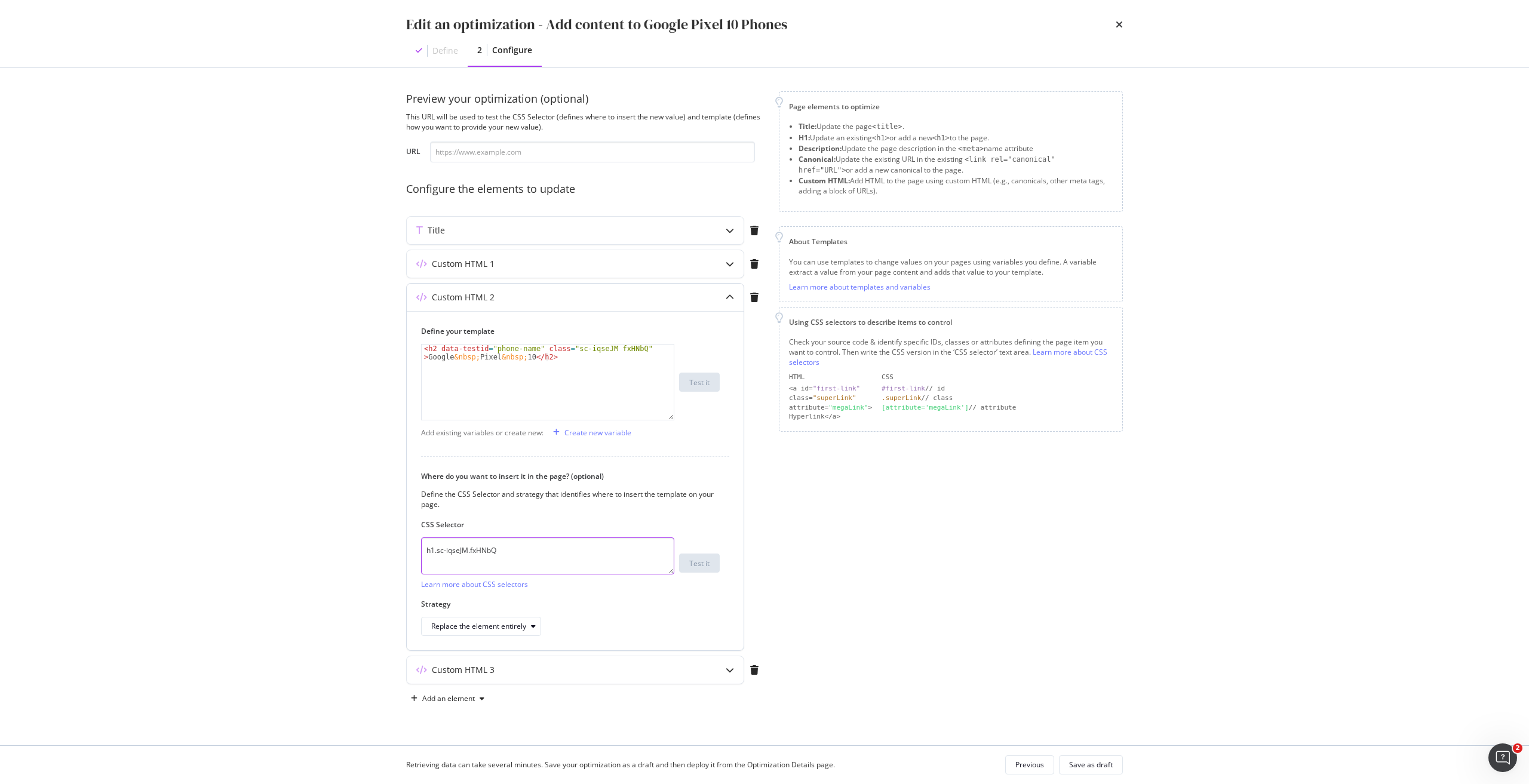
click at [561, 541] on textarea "h1.sc-iqseJM.fxHNbQ" at bounding box center [548, 555] width 253 height 37
click at [494, 676] on div "Custom HTML 3" at bounding box center [574, 669] width 337 height 27
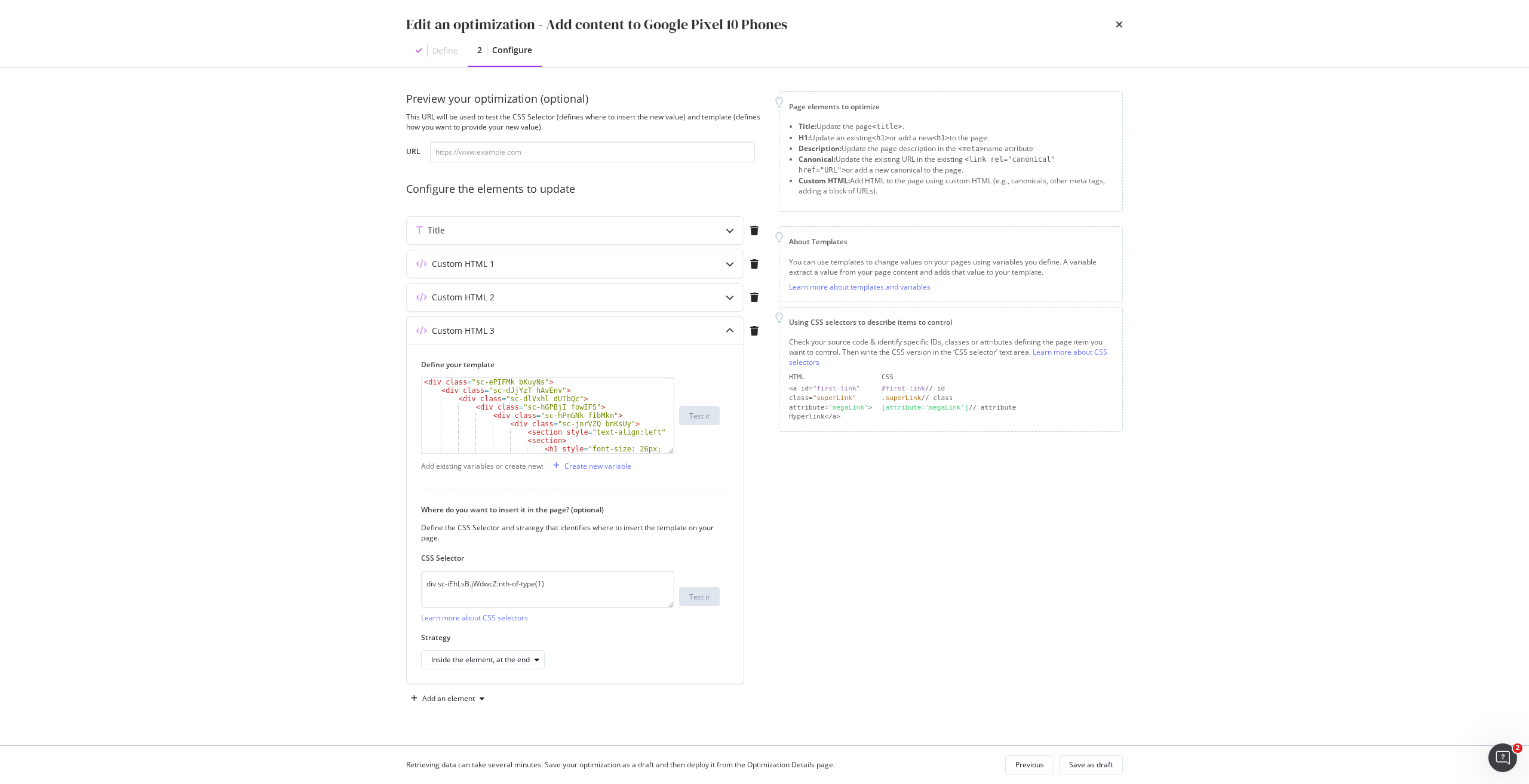
click at [535, 406] on div "< div class = "sc-ePIFMk bKuyNs" > < div class = "sc-dJjYzT hAvEnv" > < div cla…" at bounding box center [542, 432] width 243 height 109
type textarea "</div> </div>"
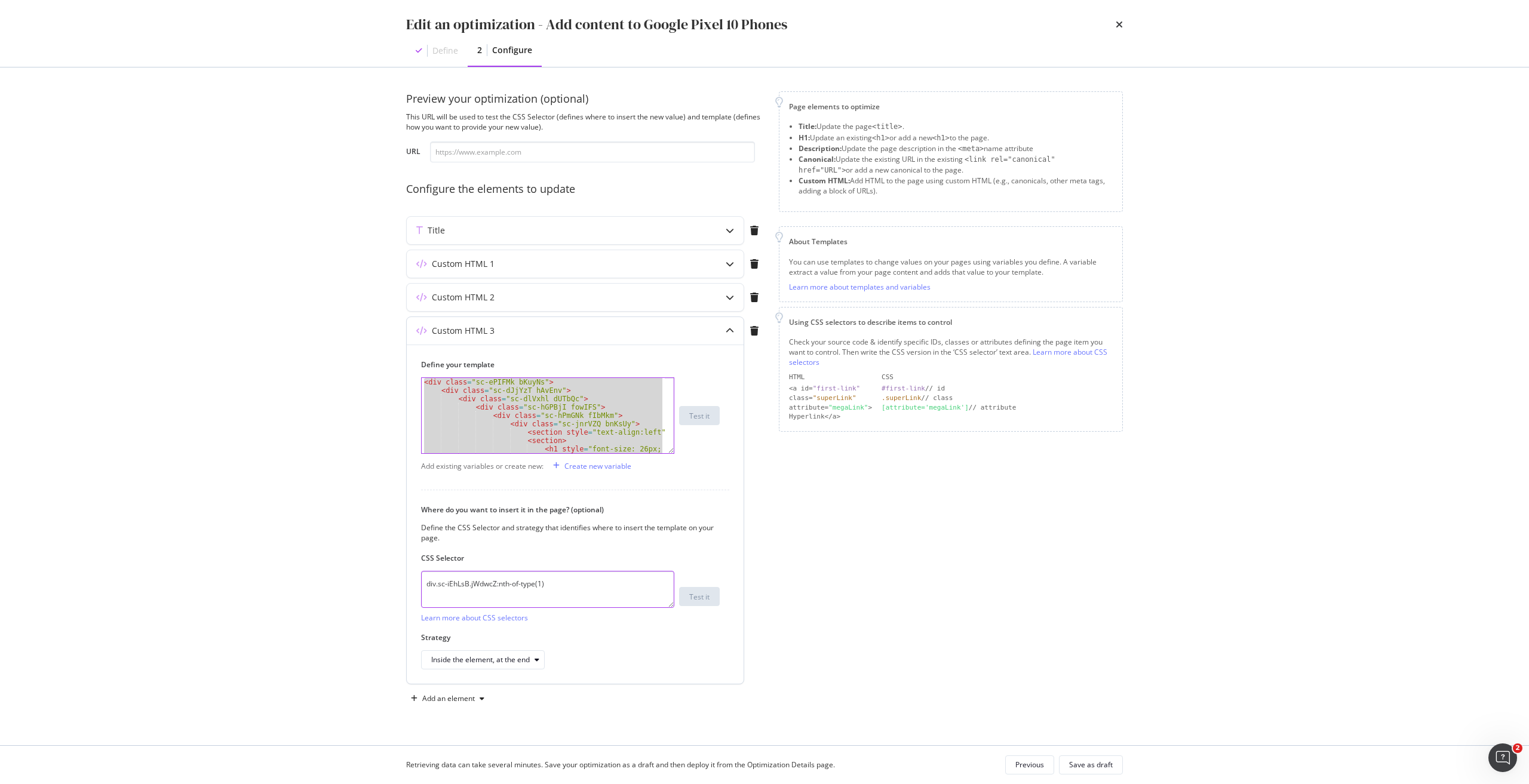
click at [578, 575] on textarea "div.sc-iEhLsB.jWdwcZ:nth-of-type(1)" at bounding box center [548, 589] width 253 height 37
click at [1119, 20] on icon "times" at bounding box center [1119, 24] width 7 height 10
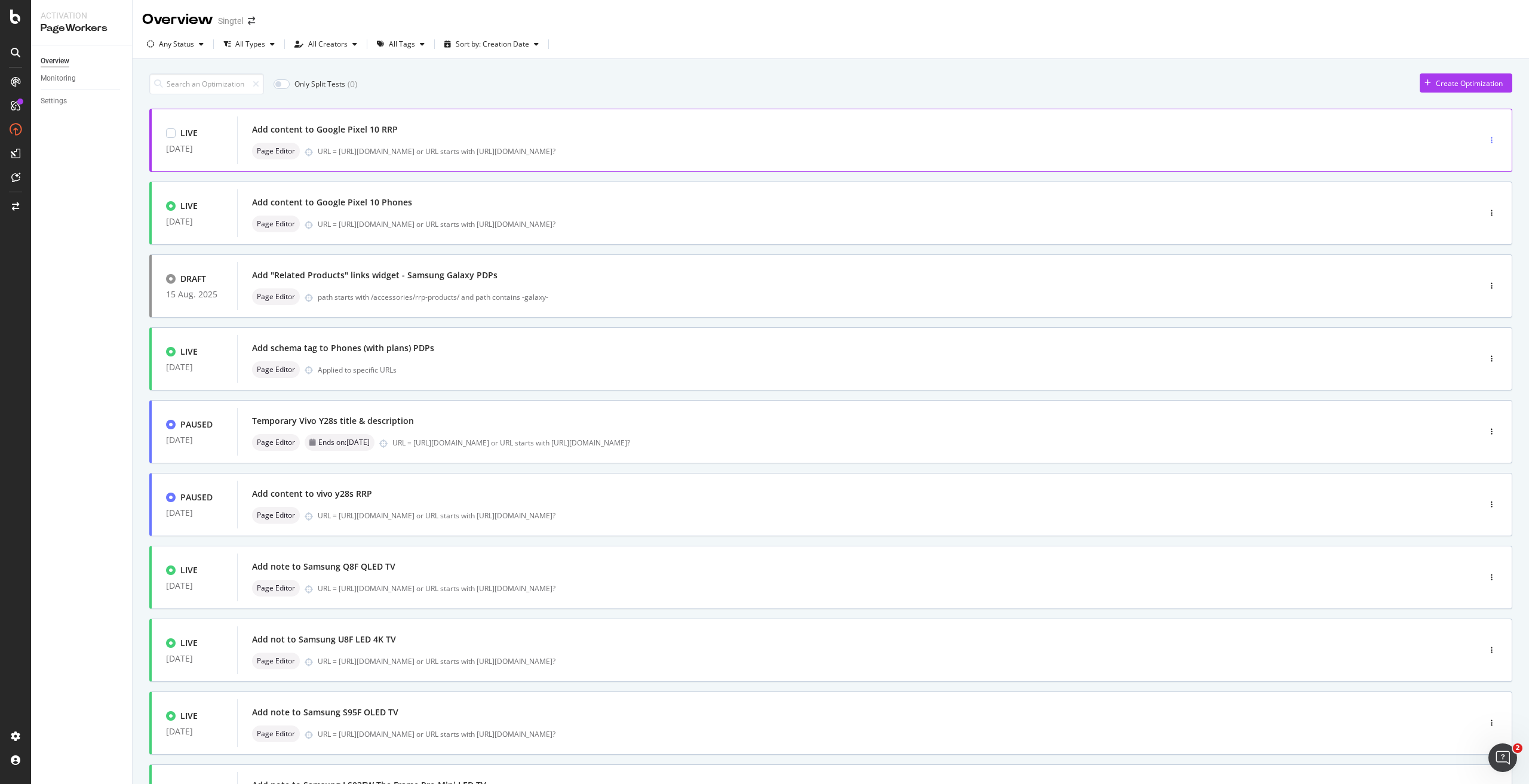
click at [1486, 141] on div "button" at bounding box center [1491, 141] width 11 height 7
click at [1472, 166] on div "Edit" at bounding box center [1461, 163] width 55 height 15
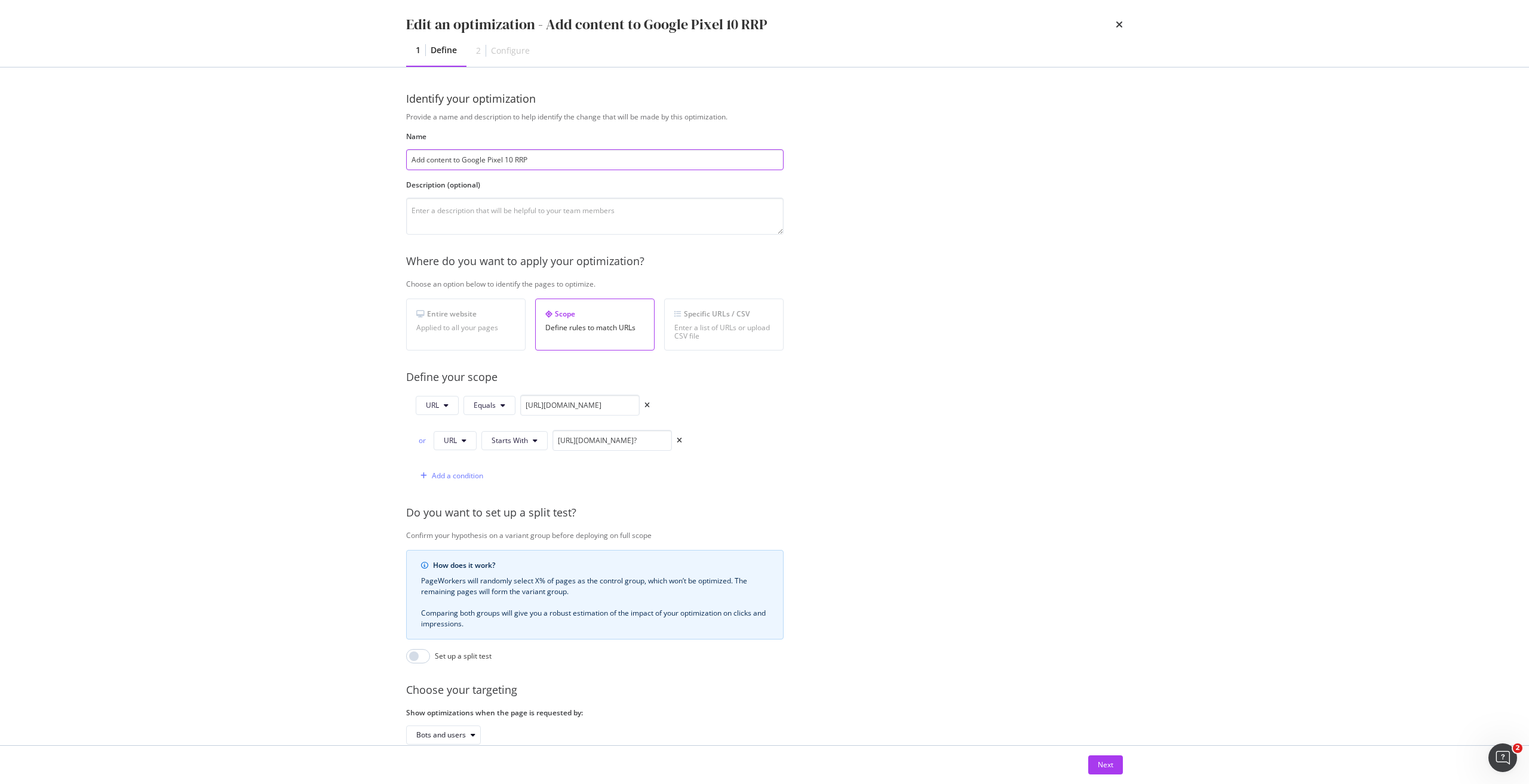
click at [548, 164] on input "Add content to Google Pixel 10 RRP" at bounding box center [594, 160] width 377 height 21
click at [1106, 756] on div "Next" at bounding box center [1105, 765] width 16 height 18
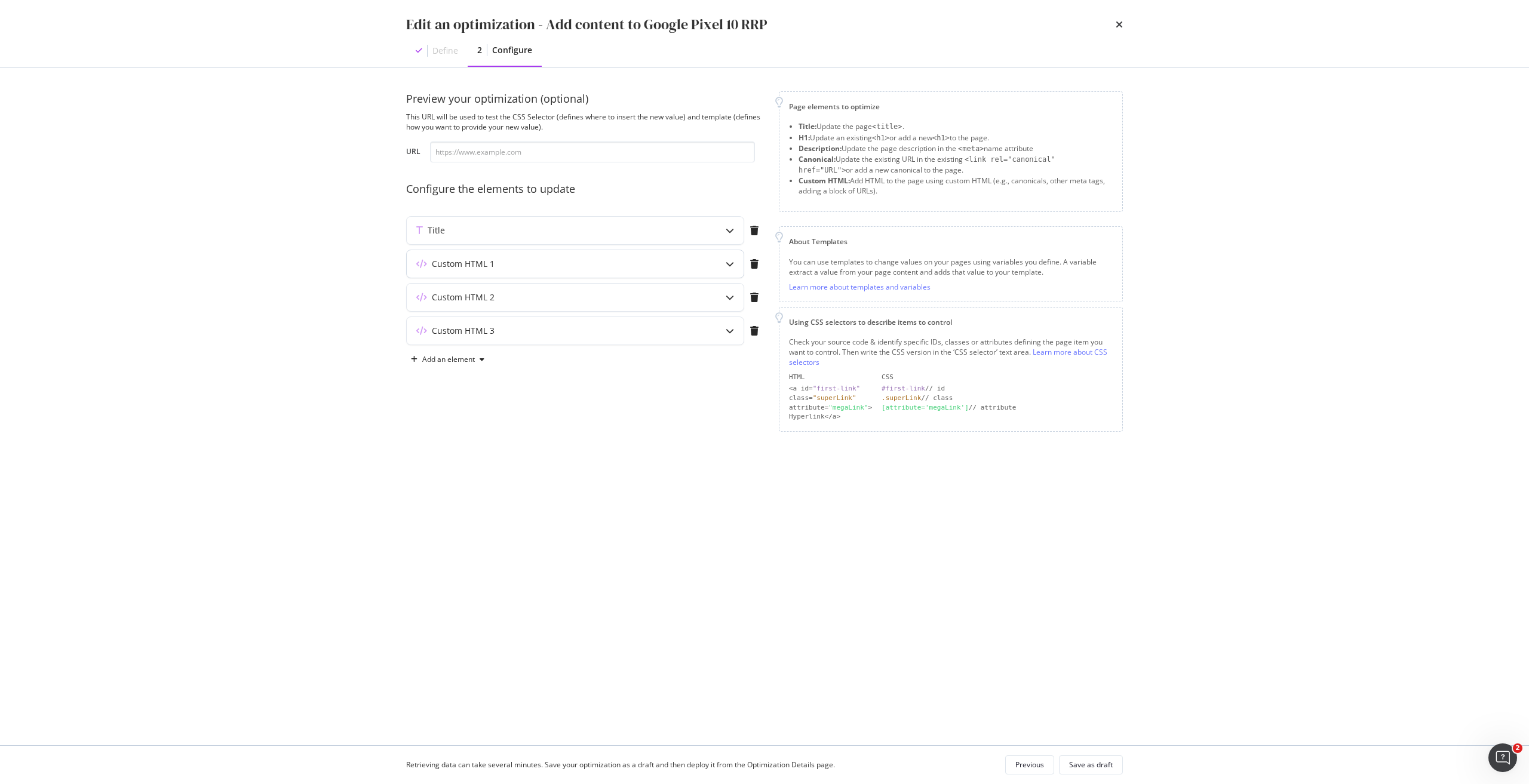
click at [473, 260] on div "Custom HTML 1" at bounding box center [462, 264] width 62 height 12
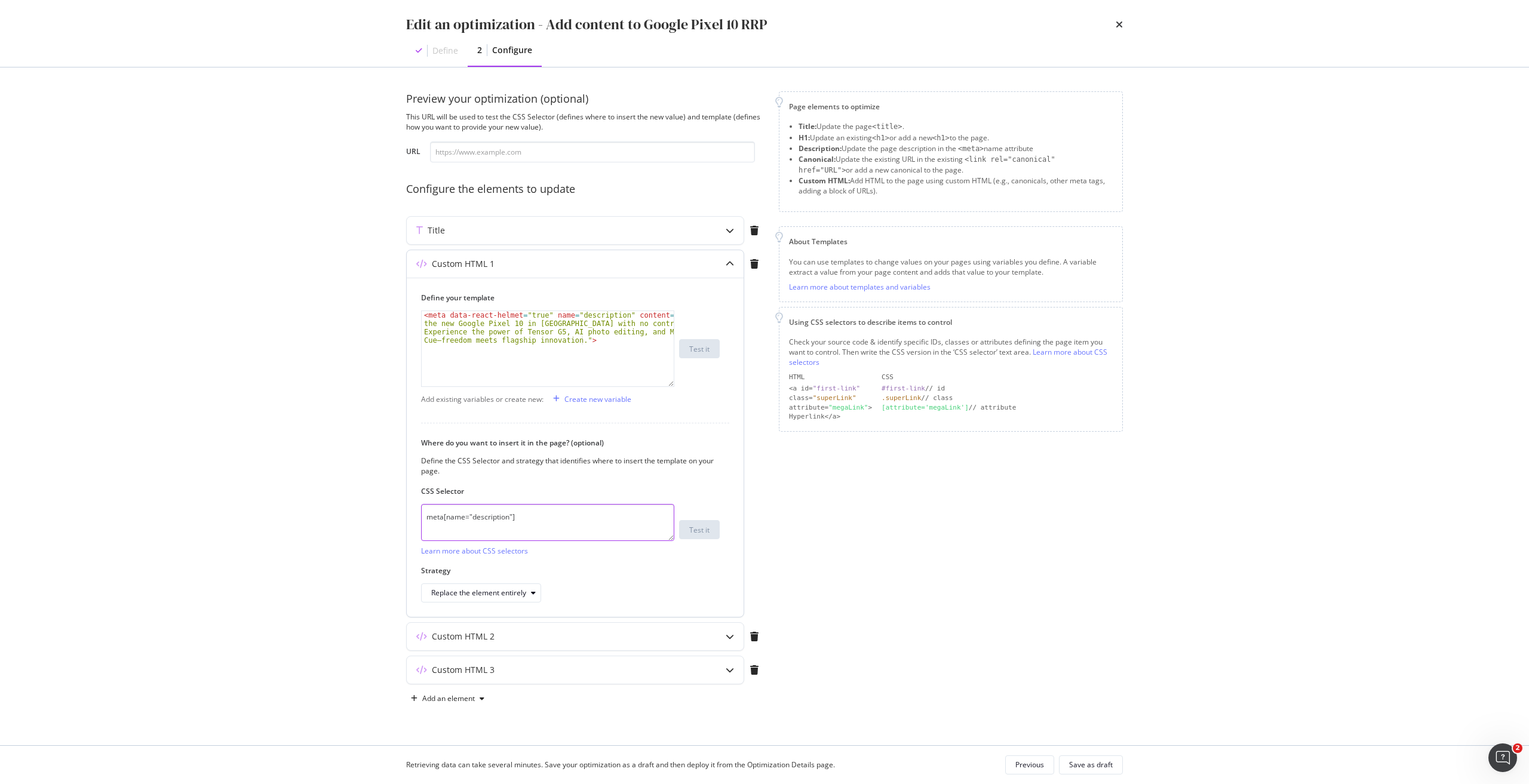
click at [466, 514] on textarea "meta[name="description"]" at bounding box center [548, 522] width 253 height 37
type textarea "<meta data-react-helmet="true" name="description" content="Get the new Google P…"
click at [602, 345] on div "< meta data-react-helmet = "true" name = "description" content = "Get the new G…" at bounding box center [547, 382] width 252 height 142
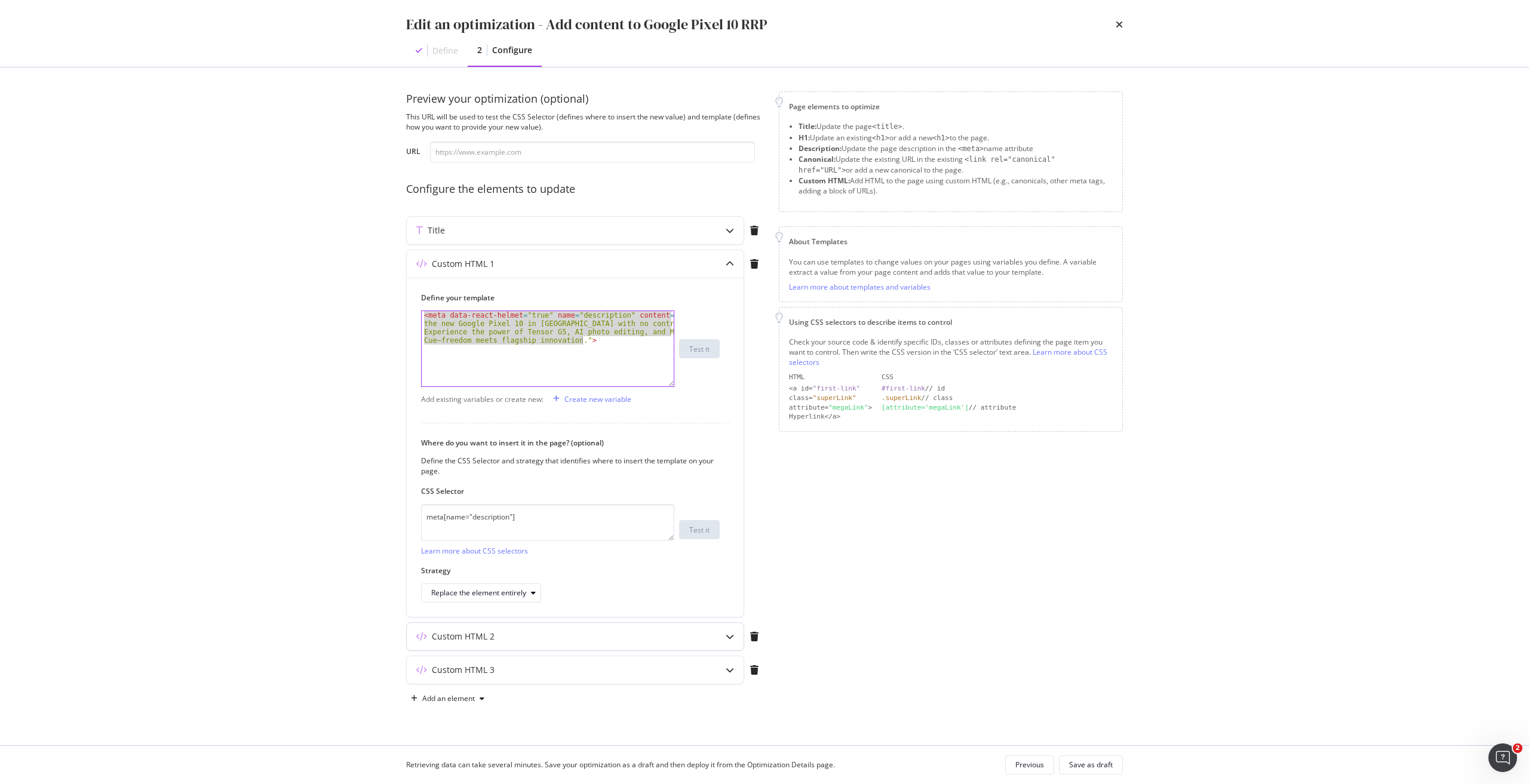
click at [510, 635] on div "Custom HTML 2" at bounding box center [550, 636] width 289 height 12
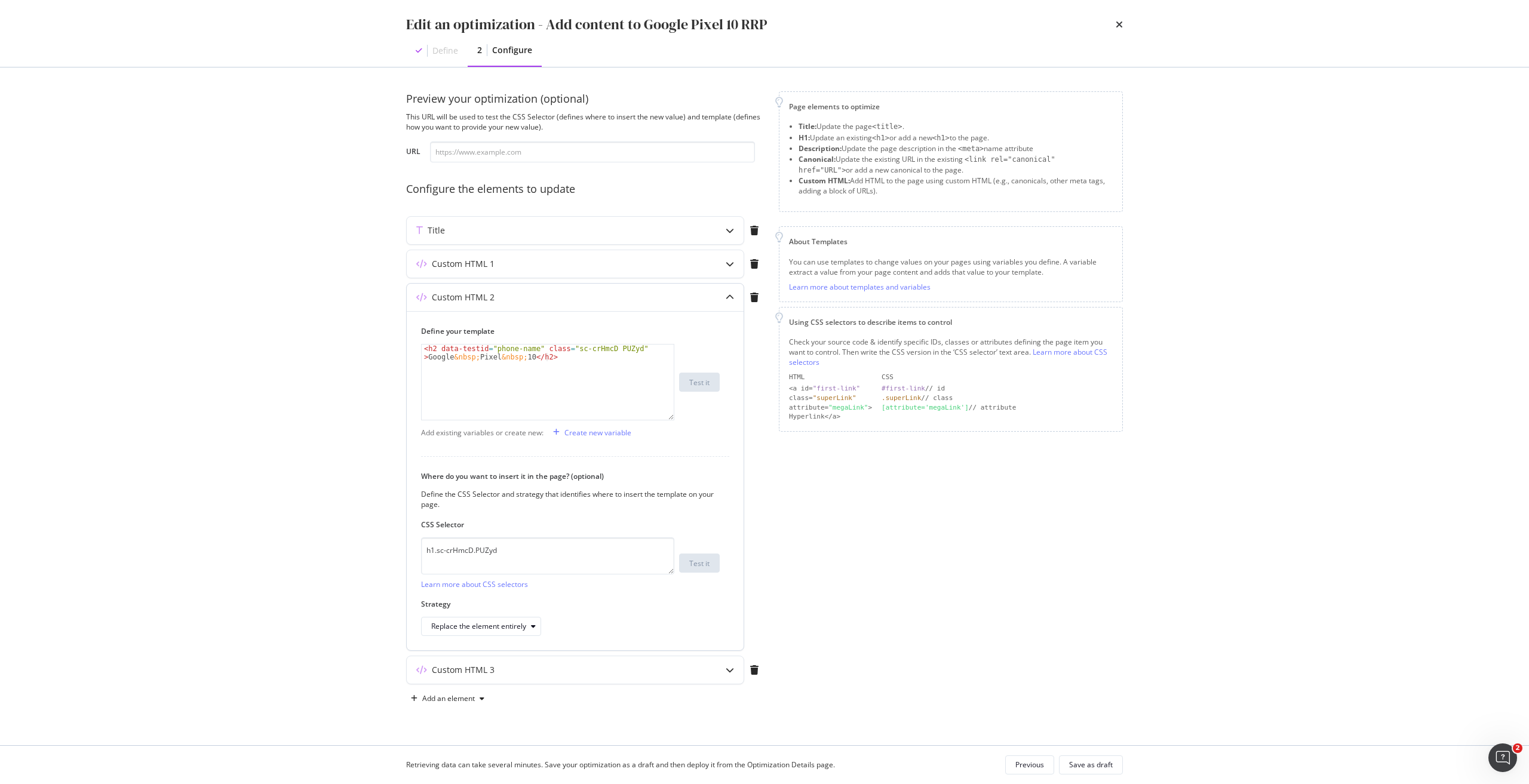
type textarea "<h2 data-testid="phone-name" class="sc-crHmcD PUZyd">Google&nbsp;Pixel&nbsp;10<…"
click at [517, 353] on div "< h2 data-testid = "phone-name" class = "sc-crHmcD PUZyd" > Google &nbsp; Pixel…" at bounding box center [547, 399] width 252 height 109
click at [559, 563] on textarea "h1.sc-crHmcD.PUZyd" at bounding box center [548, 555] width 253 height 37
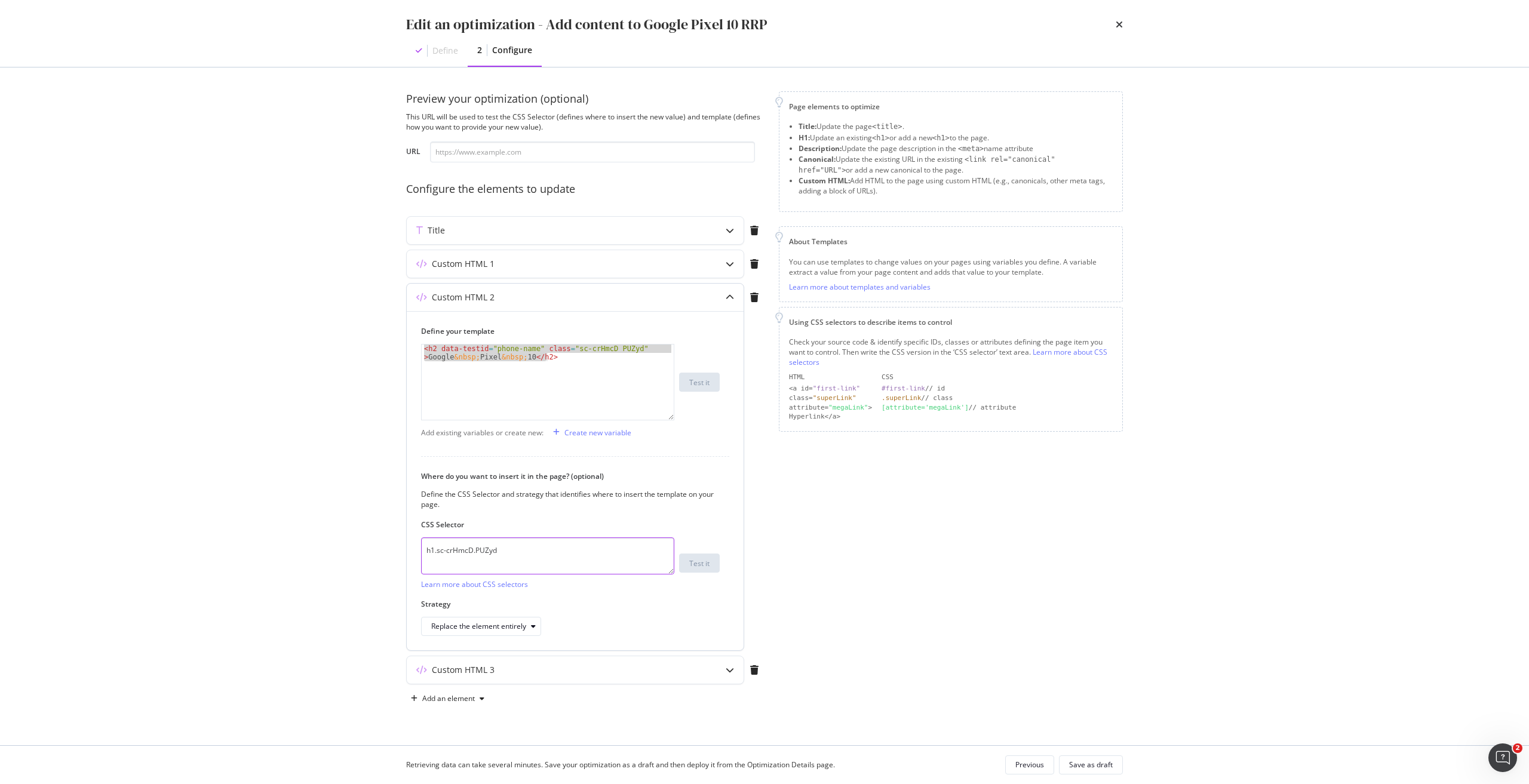
click at [559, 563] on textarea "h1.sc-crHmcD.PUZyd" at bounding box center [548, 555] width 253 height 37
click at [491, 666] on div "Custom HTML 3" at bounding box center [462, 670] width 62 height 12
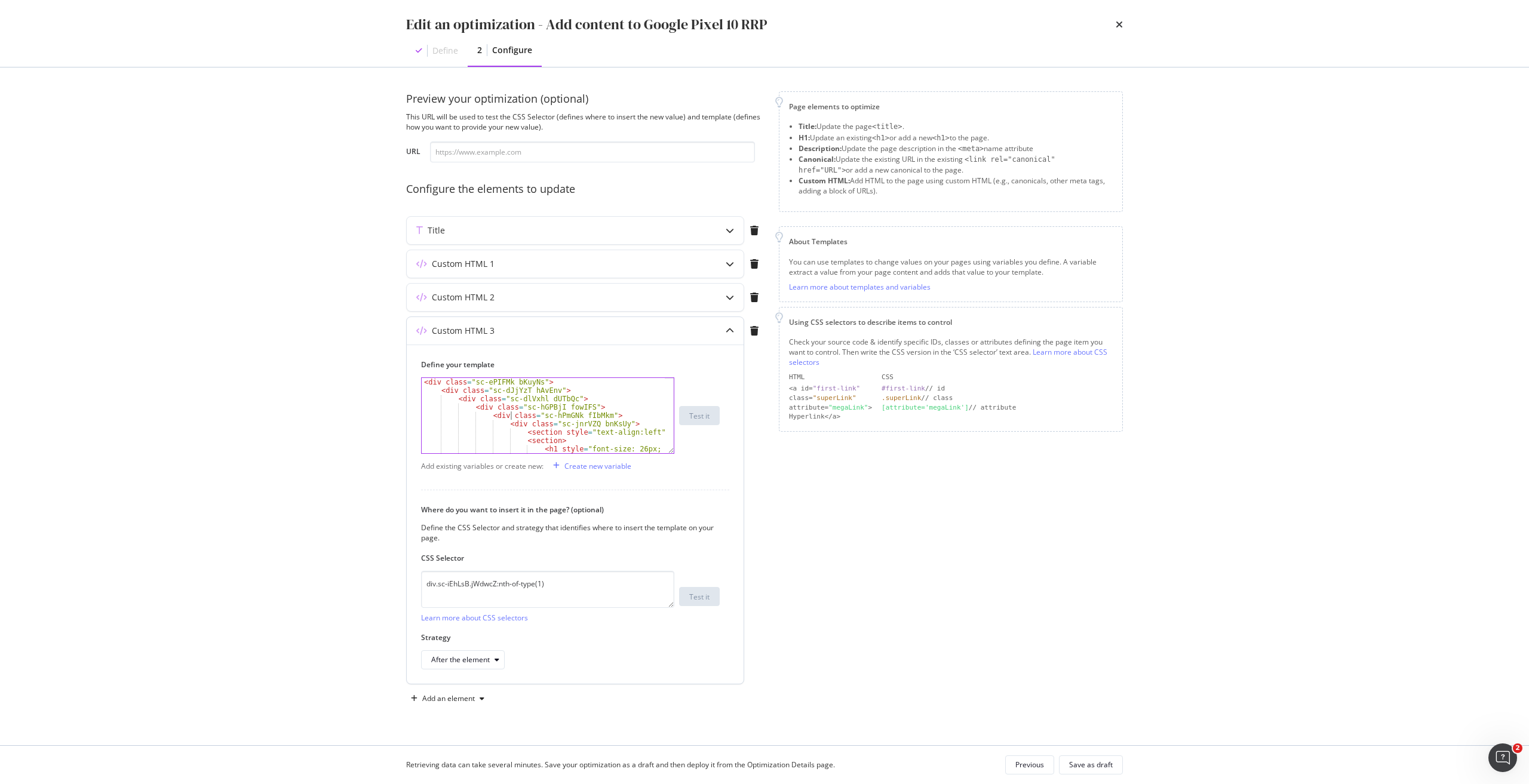
click at [509, 414] on div "< div class = "sc-ePIFMk bKuyNs" > < div class = "sc-dJjYzT hAvEnv" > < div cla…" at bounding box center [542, 432] width 243 height 109
type textarea "</div> </div>"
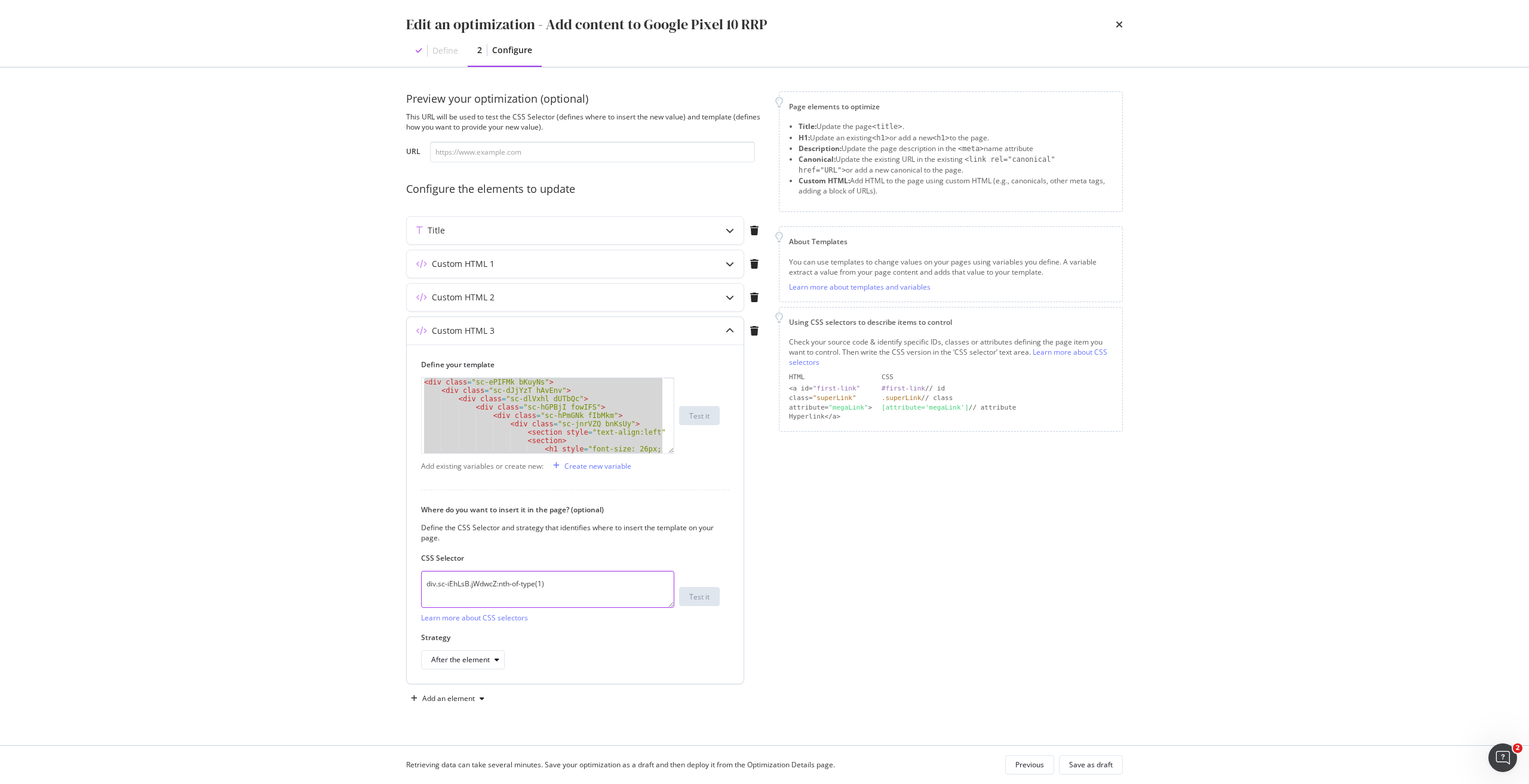
click at [501, 578] on textarea "div.sc-iEhLsB.jWdwcZ:nth-of-type(1)" at bounding box center [548, 589] width 253 height 37
click at [1122, 24] on icon "times" at bounding box center [1119, 24] width 7 height 10
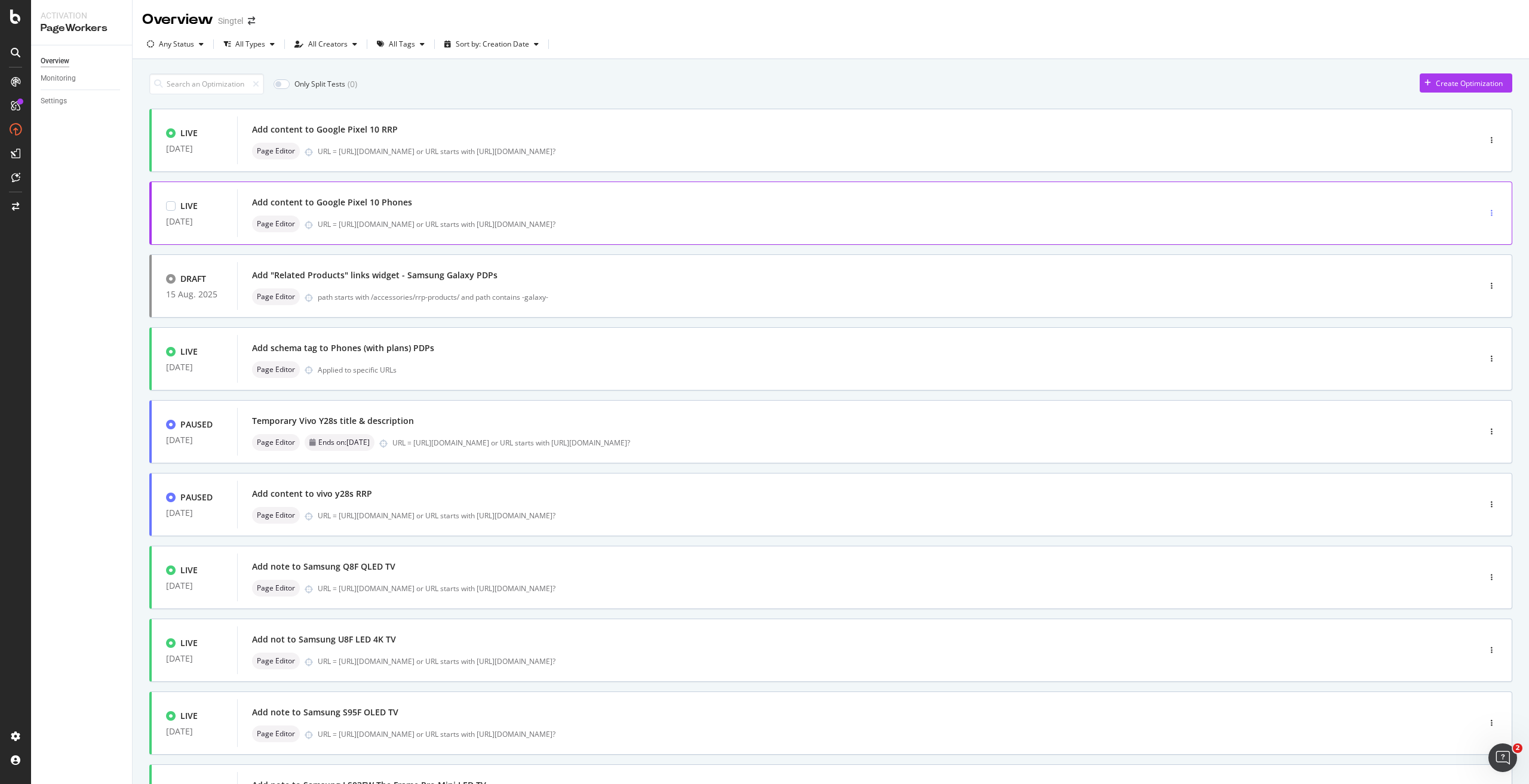
click at [1490, 216] on icon "button" at bounding box center [1491, 213] width 2 height 7
click at [1474, 228] on div "Edit" at bounding box center [1461, 235] width 55 height 15
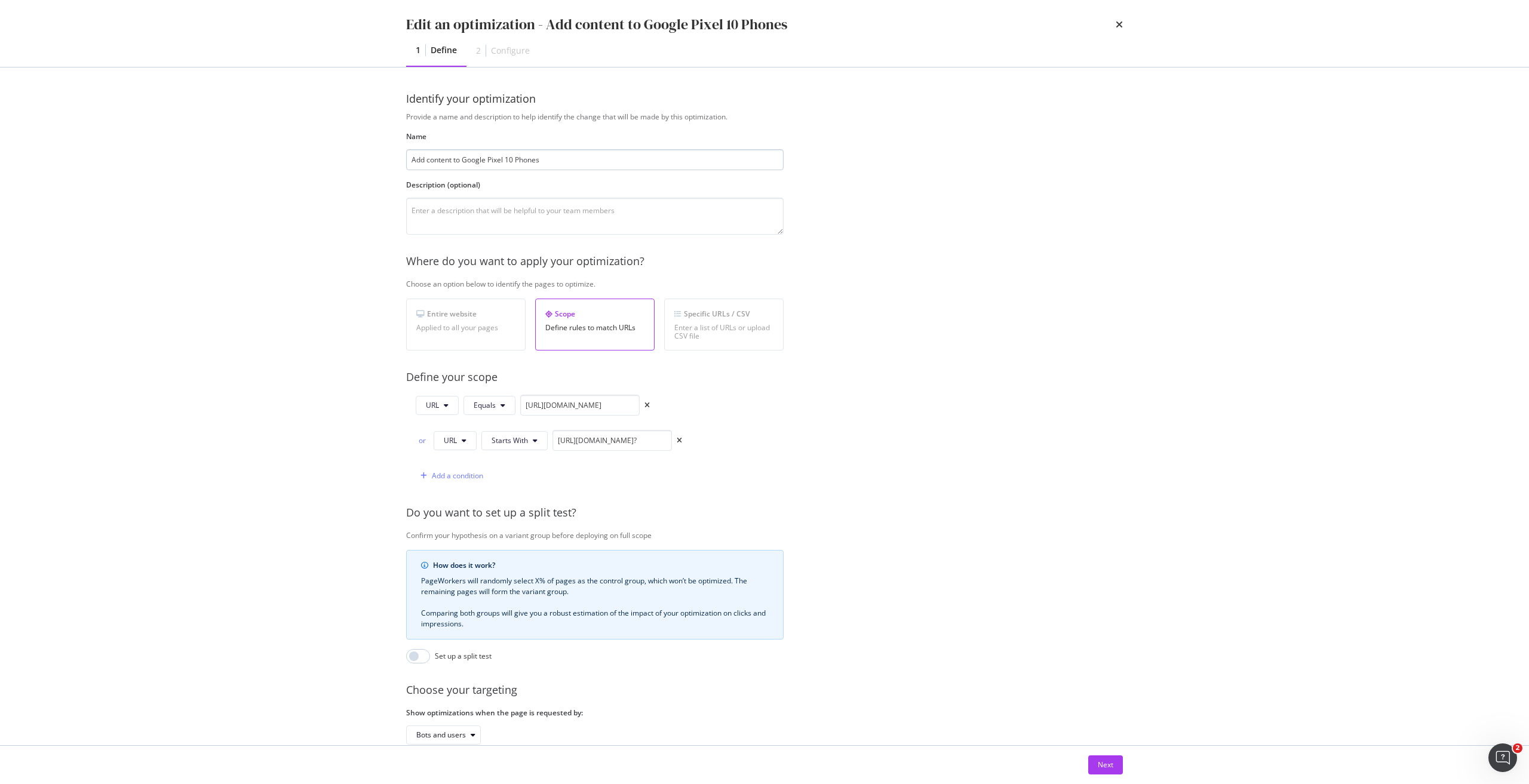
click at [476, 156] on input "Add content to Google Pixel 10 Phones" at bounding box center [594, 160] width 377 height 21
click at [1096, 764] on button "Next" at bounding box center [1104, 765] width 34 height 19
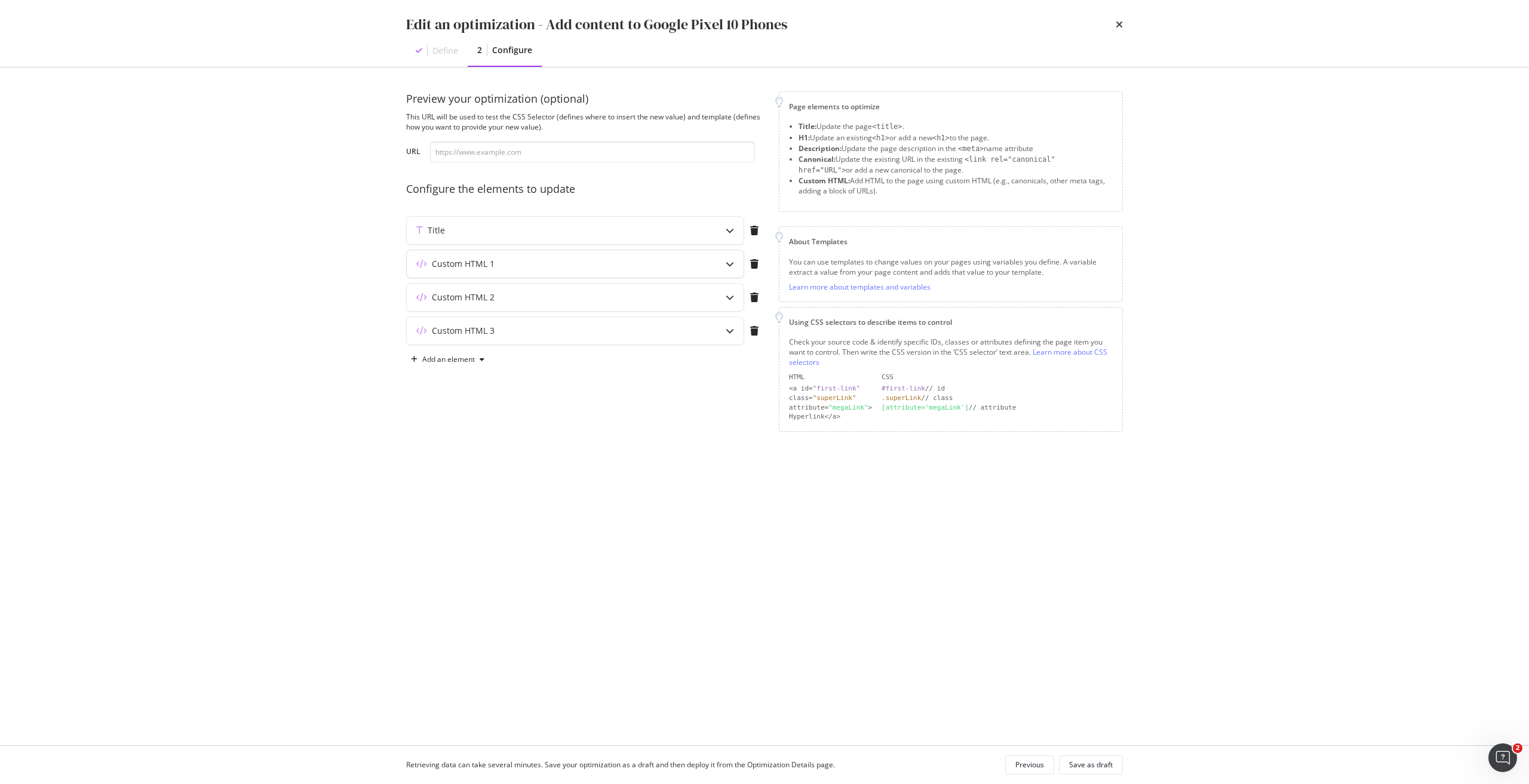
click at [493, 265] on div "Custom HTML 1" at bounding box center [462, 264] width 62 height 12
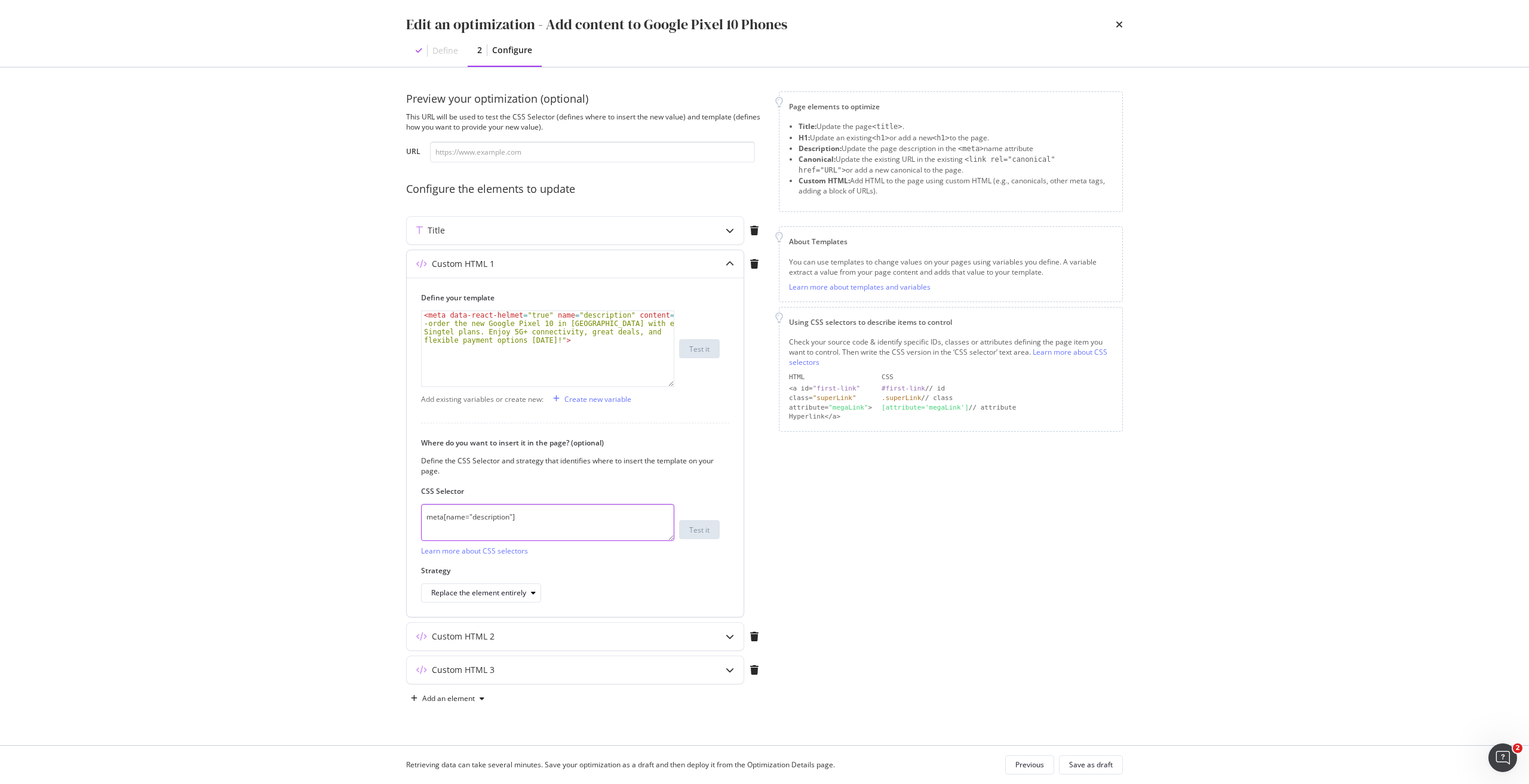
click at [553, 522] on textarea "meta[name="description"]" at bounding box center [548, 522] width 253 height 37
type textarea "<meta data-react-helmet="true" name="description" content="Pre-order the new Go…"
click at [575, 340] on div "< meta data-react-helmet = "true" name = "description" content = "Pre -order th…" at bounding box center [547, 382] width 252 height 142
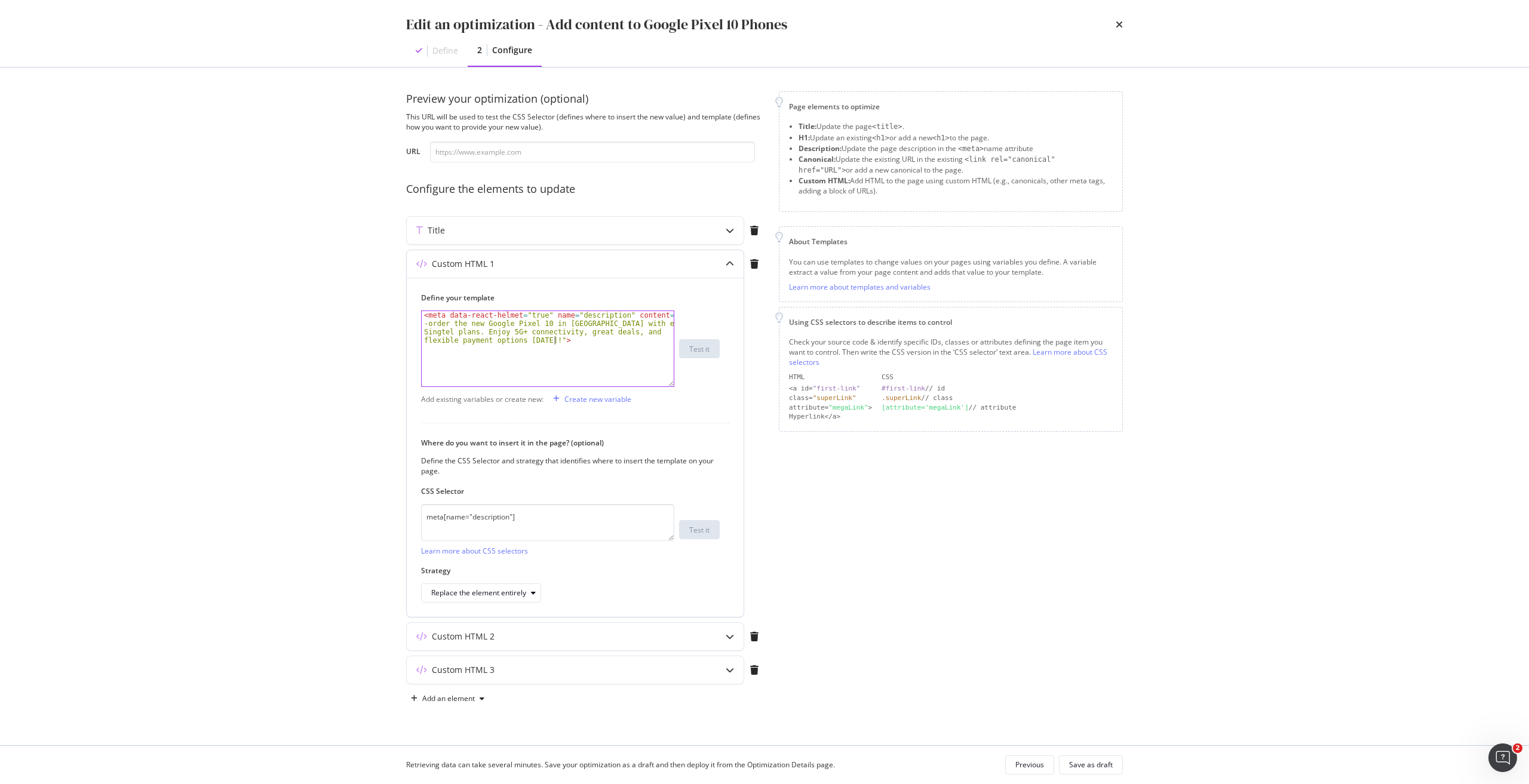
click at [575, 340] on div "< meta data-react-helmet = "true" name = "description" content = "Pre -order th…" at bounding box center [547, 382] width 252 height 142
click at [673, 619] on div "Custom HTML 1 Define your template <meta data-react-helmet="true" name="descrip…" at bounding box center [585, 436] width 358 height 373
click at [678, 635] on div "Custom HTML 2" at bounding box center [550, 636] width 289 height 12
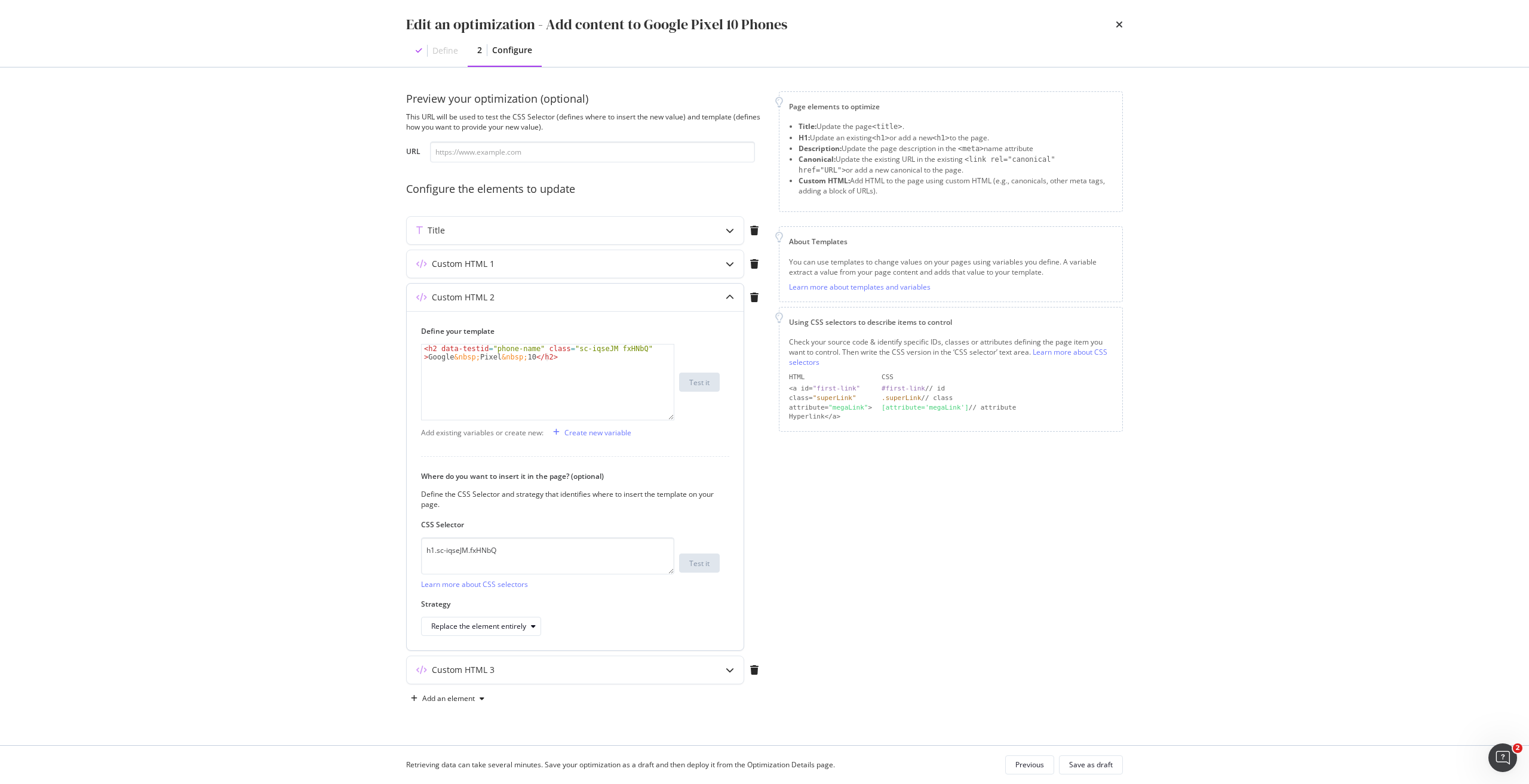
type textarea "<h2 data-testid="phone-name" class="sc-iqseJM fxHNbQ">Google&nbsp;Pixel&nbsp;10…"
click at [606, 360] on div "< h2 data-testid = "phone-name" class = "sc-iqseJM fxHNbQ" > Google &nbsp; Pixe…" at bounding box center [547, 399] width 252 height 109
click at [522, 563] on textarea "h1.sc-iqseJM.fxHNbQ" at bounding box center [548, 555] width 253 height 37
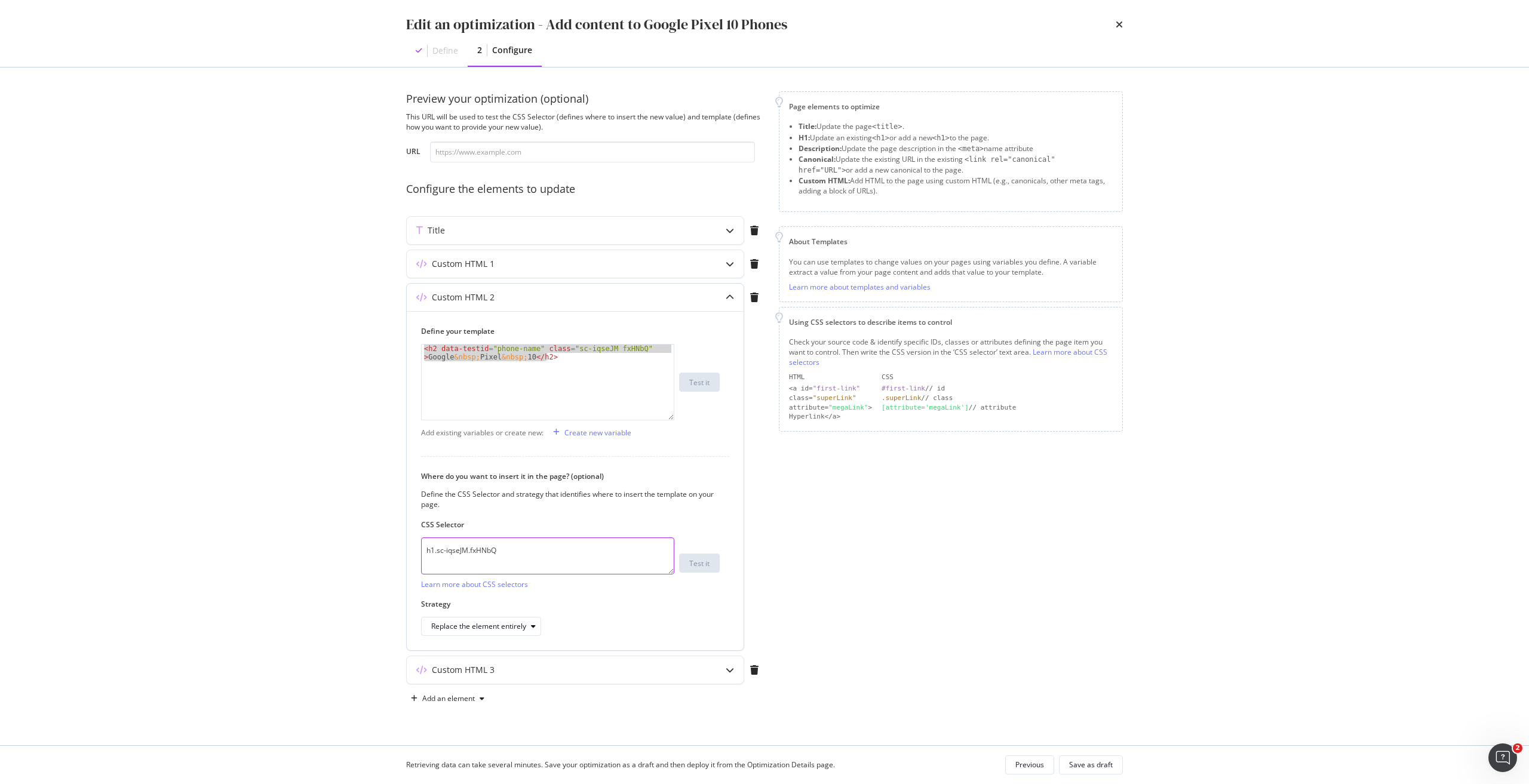
click at [522, 563] on textarea "h1.sc-iqseJM.fxHNbQ" at bounding box center [548, 555] width 253 height 37
click at [491, 669] on div "Custom HTML 3" at bounding box center [462, 670] width 62 height 12
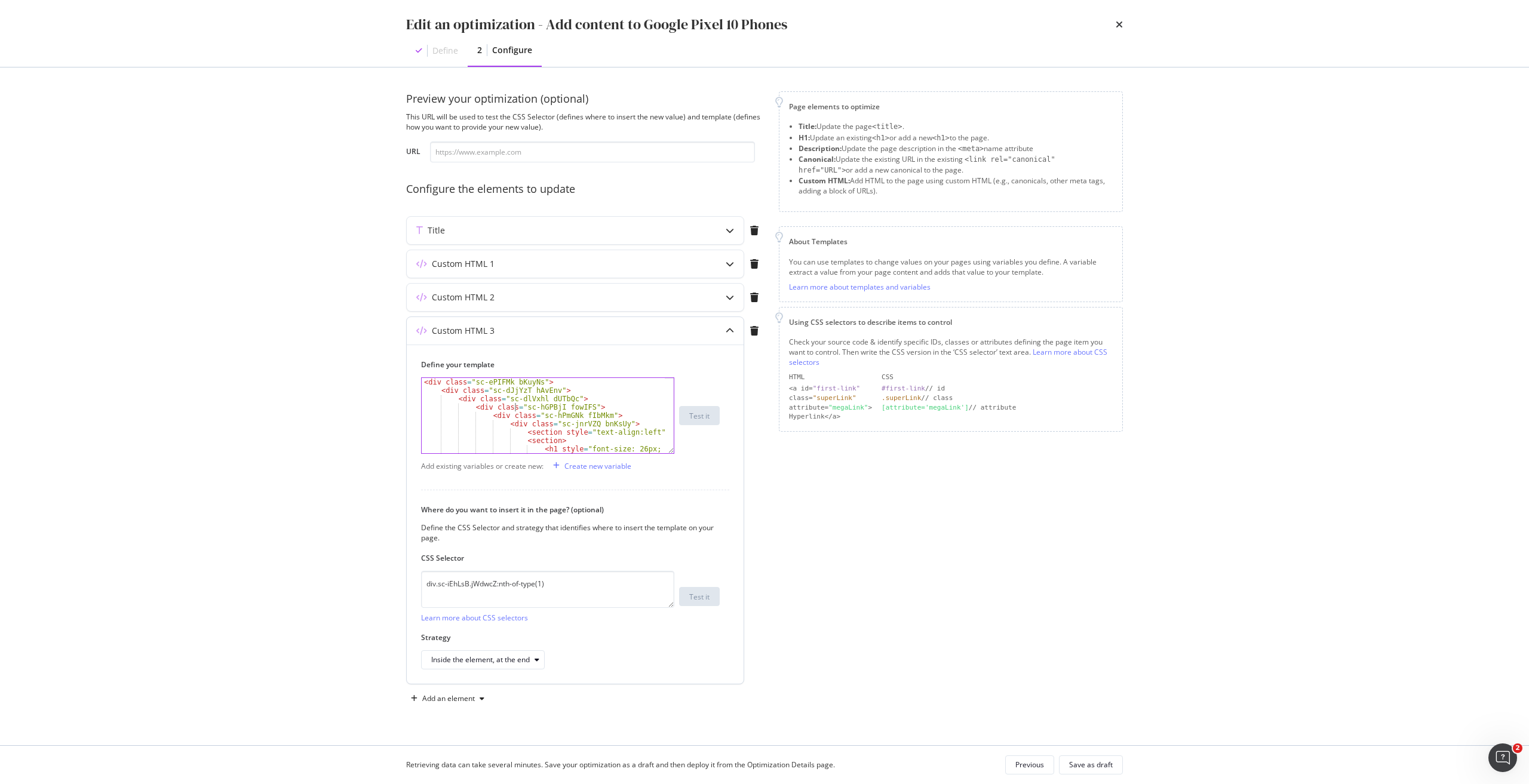
click at [514, 410] on div "< div class = "sc-ePIFMk bKuyNs" > < div class = "sc-dJjYzT hAvEnv" > < div cla…" at bounding box center [542, 432] width 243 height 109
type textarea "</div> </div>"
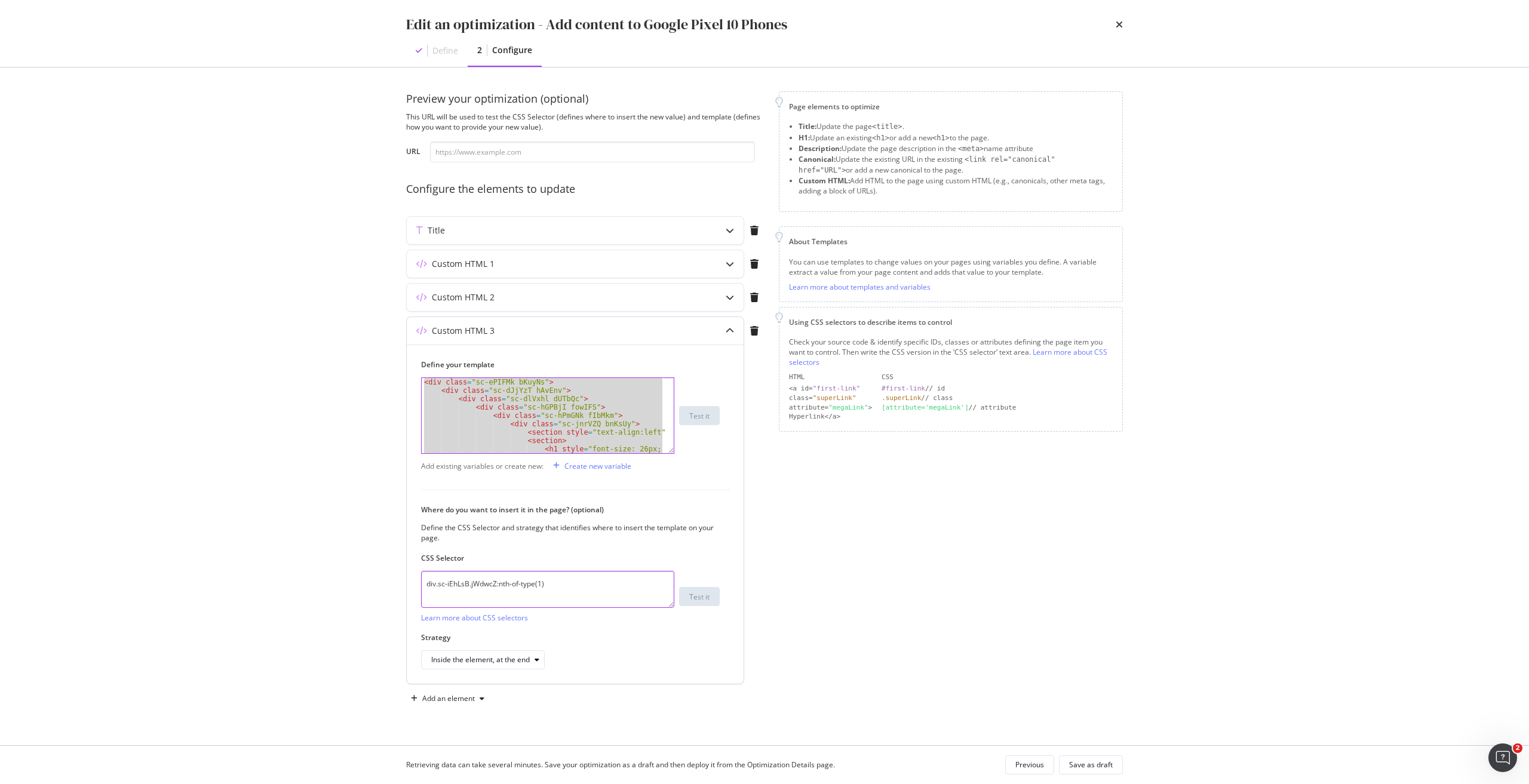
click at [528, 584] on textarea "div.sc-iEhLsB.jWdwcZ:nth-of-type(1)" at bounding box center [548, 589] width 253 height 37
click at [1118, 24] on icon "times" at bounding box center [1119, 24] width 7 height 10
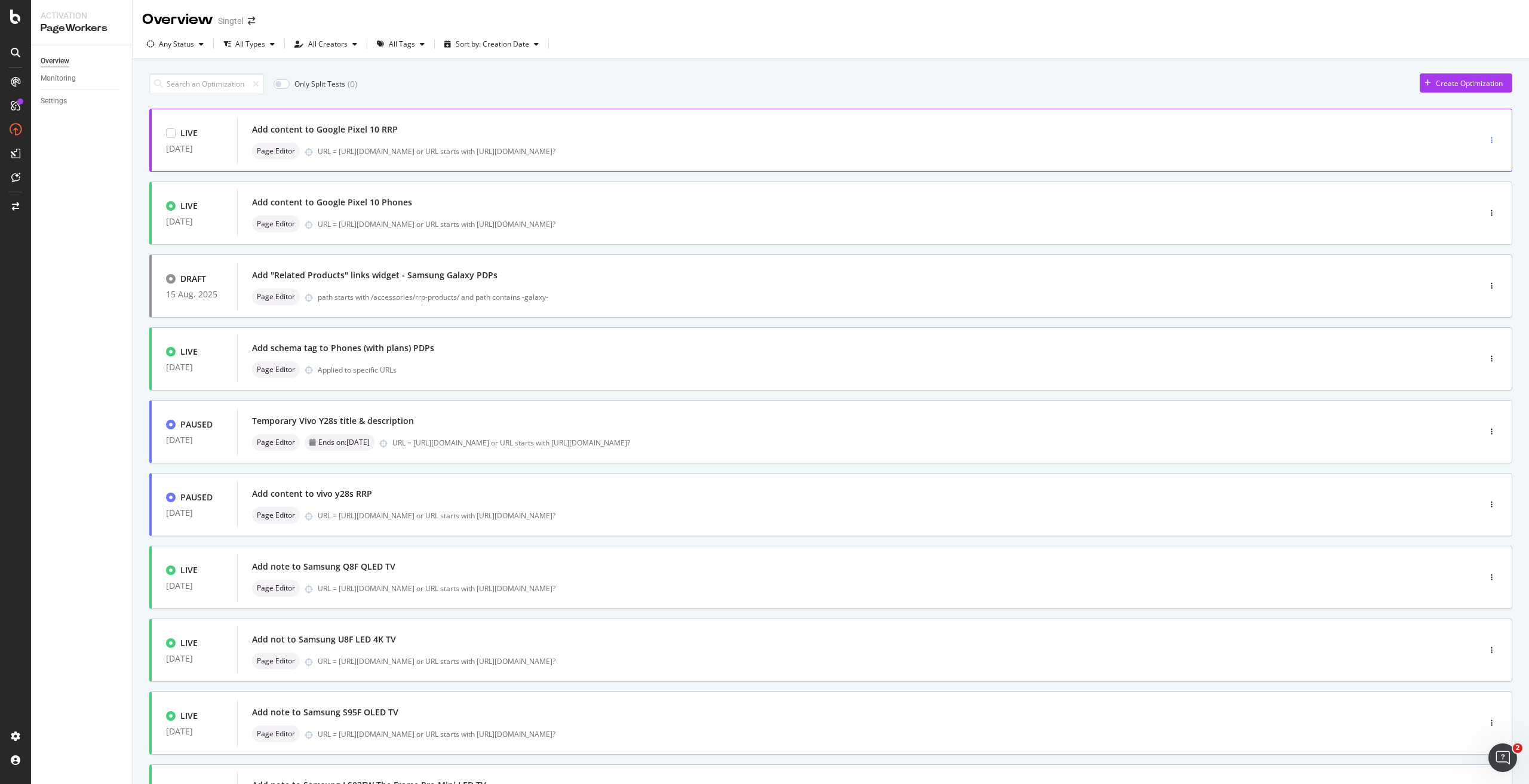
click at [1490, 140] on icon "button" at bounding box center [1491, 141] width 2 height 7
click at [1464, 166] on div "Edit" at bounding box center [1464, 163] width 12 height 11
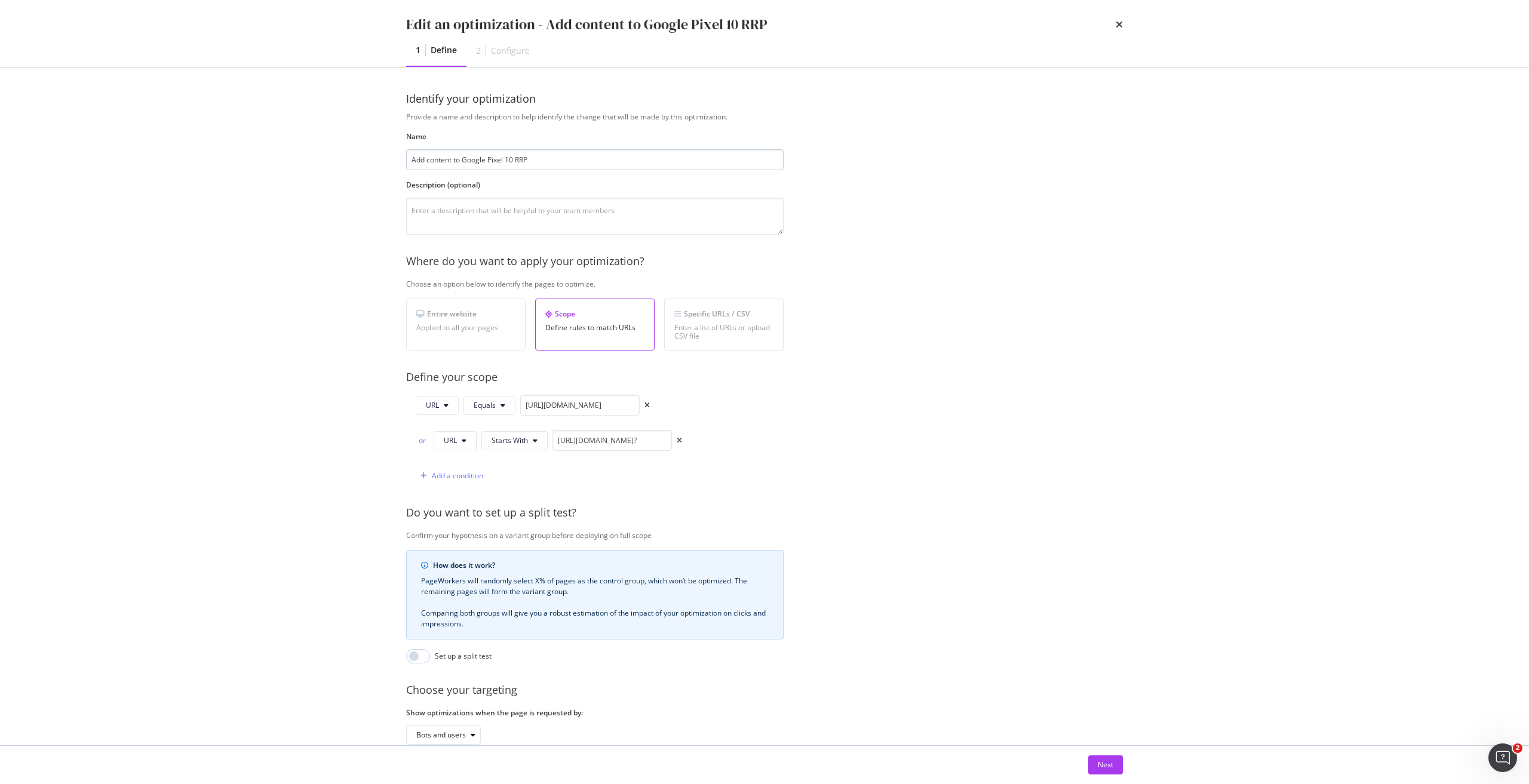
click at [502, 157] on input "Add content to Google Pixel 10 RRP" at bounding box center [594, 160] width 377 height 21
click at [1110, 769] on div "Next" at bounding box center [1105, 765] width 16 height 11
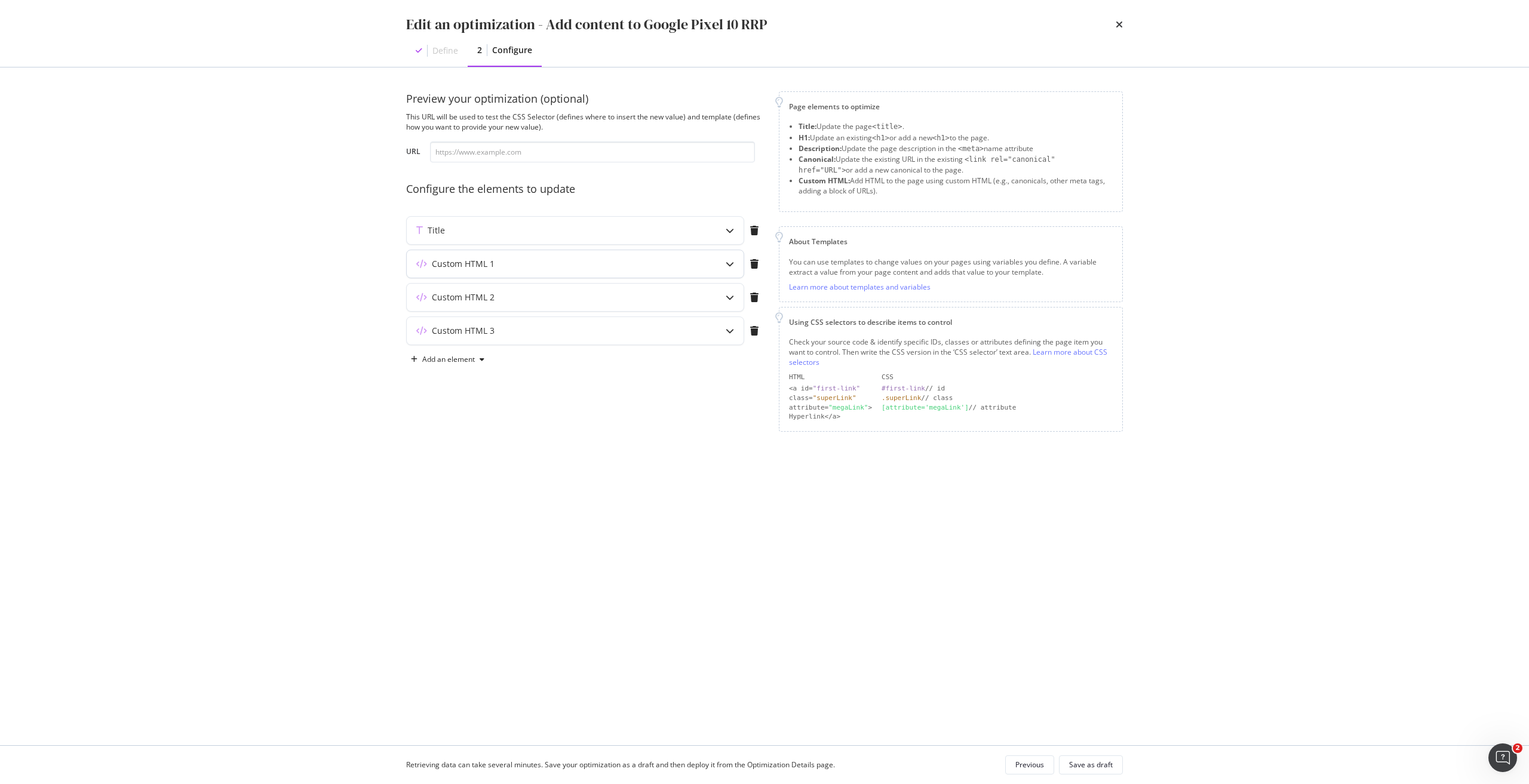
click at [580, 263] on div "Custom HTML 1" at bounding box center [550, 264] width 289 height 12
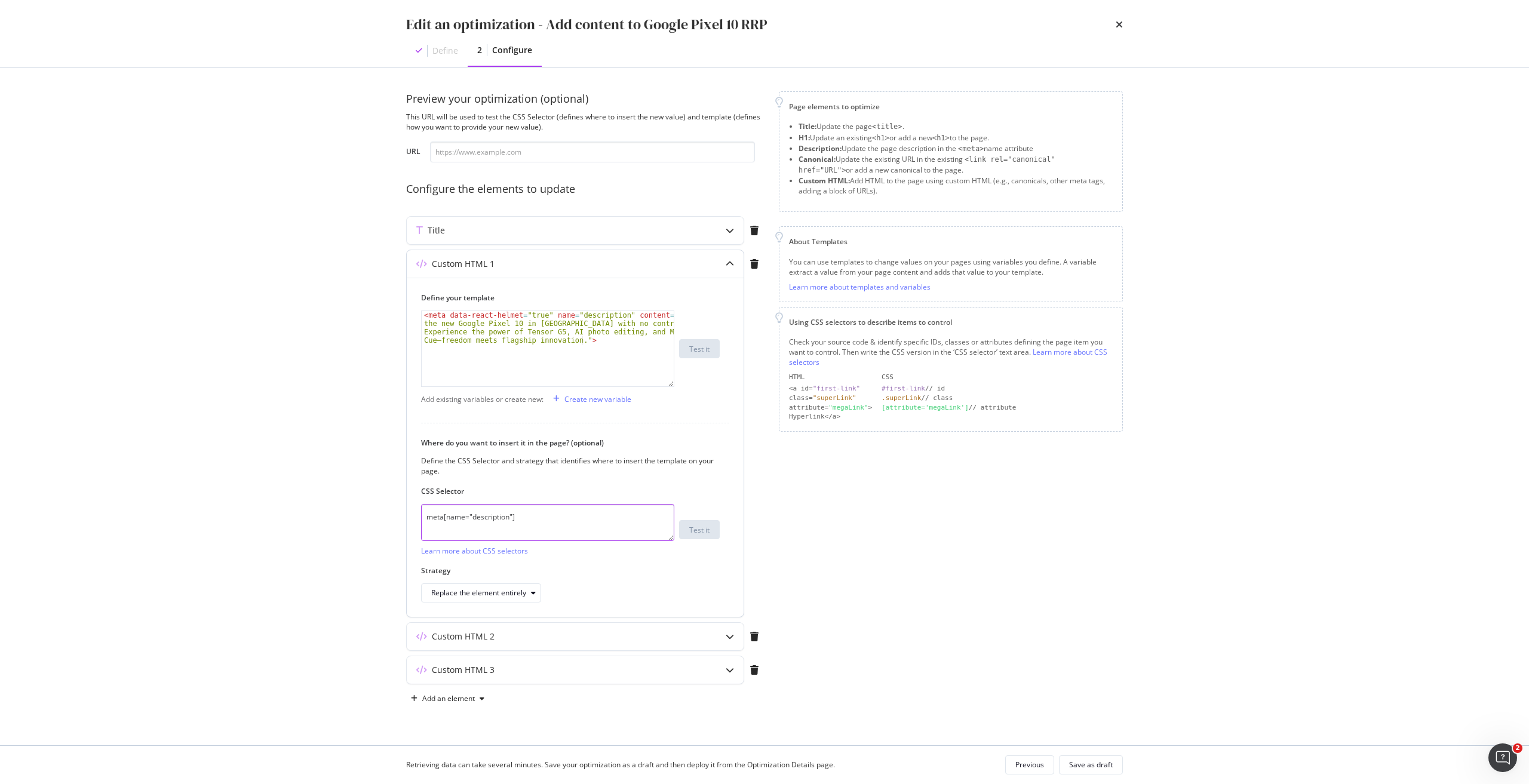
click at [554, 521] on textarea "meta[name="description"]" at bounding box center [548, 522] width 253 height 37
type textarea "<meta data-react-helmet="true" name="description" content="Get the new Google P…"
click at [598, 339] on div "< meta data-react-helmet = "true" name = "description" content = "Get the new G…" at bounding box center [547, 382] width 252 height 142
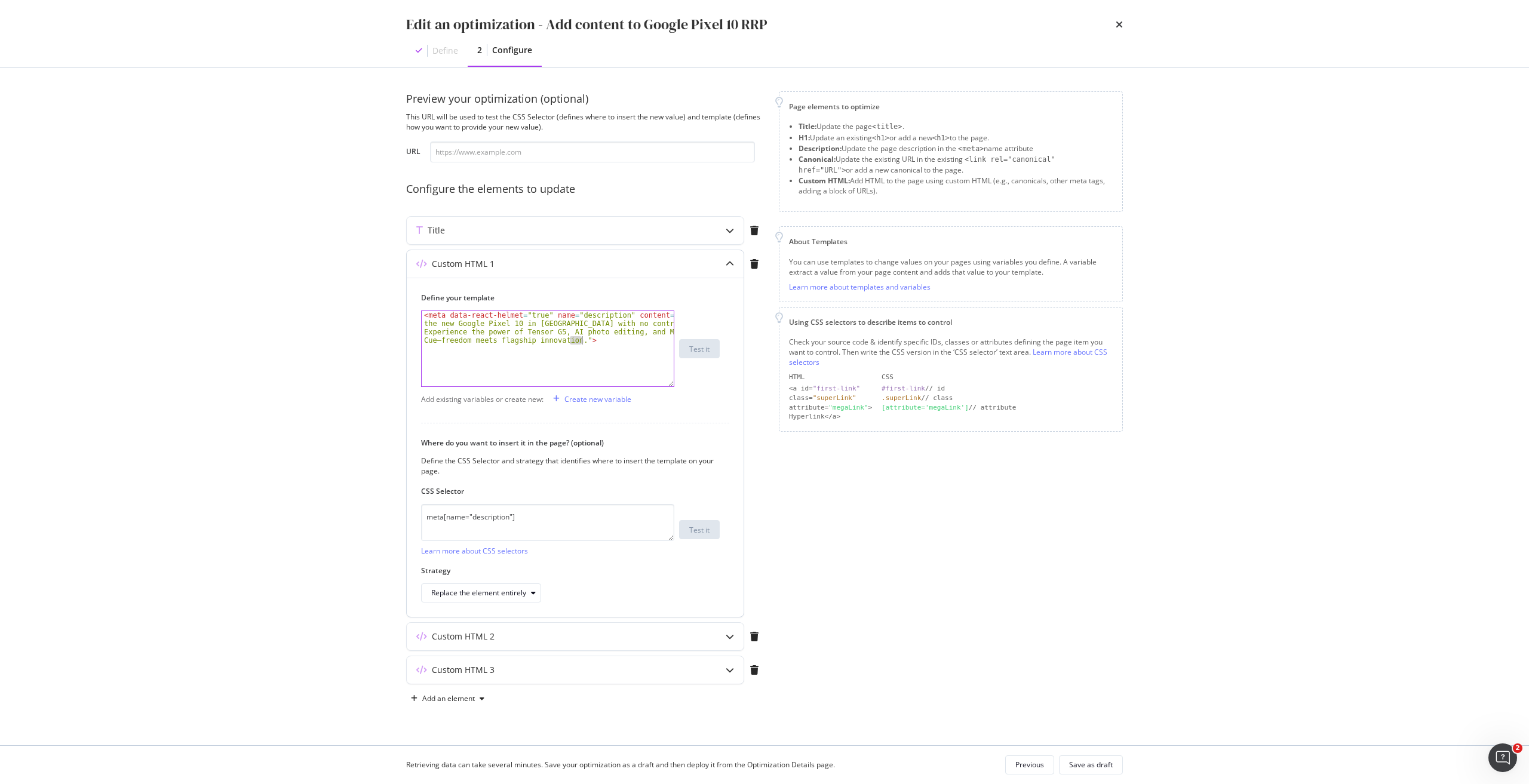
click at [598, 339] on div "< meta data-react-helmet = "true" name = "description" content = "Get the new G…" at bounding box center [547, 382] width 252 height 142
click at [557, 519] on textarea "meta[name="description"]" at bounding box center [548, 522] width 253 height 37
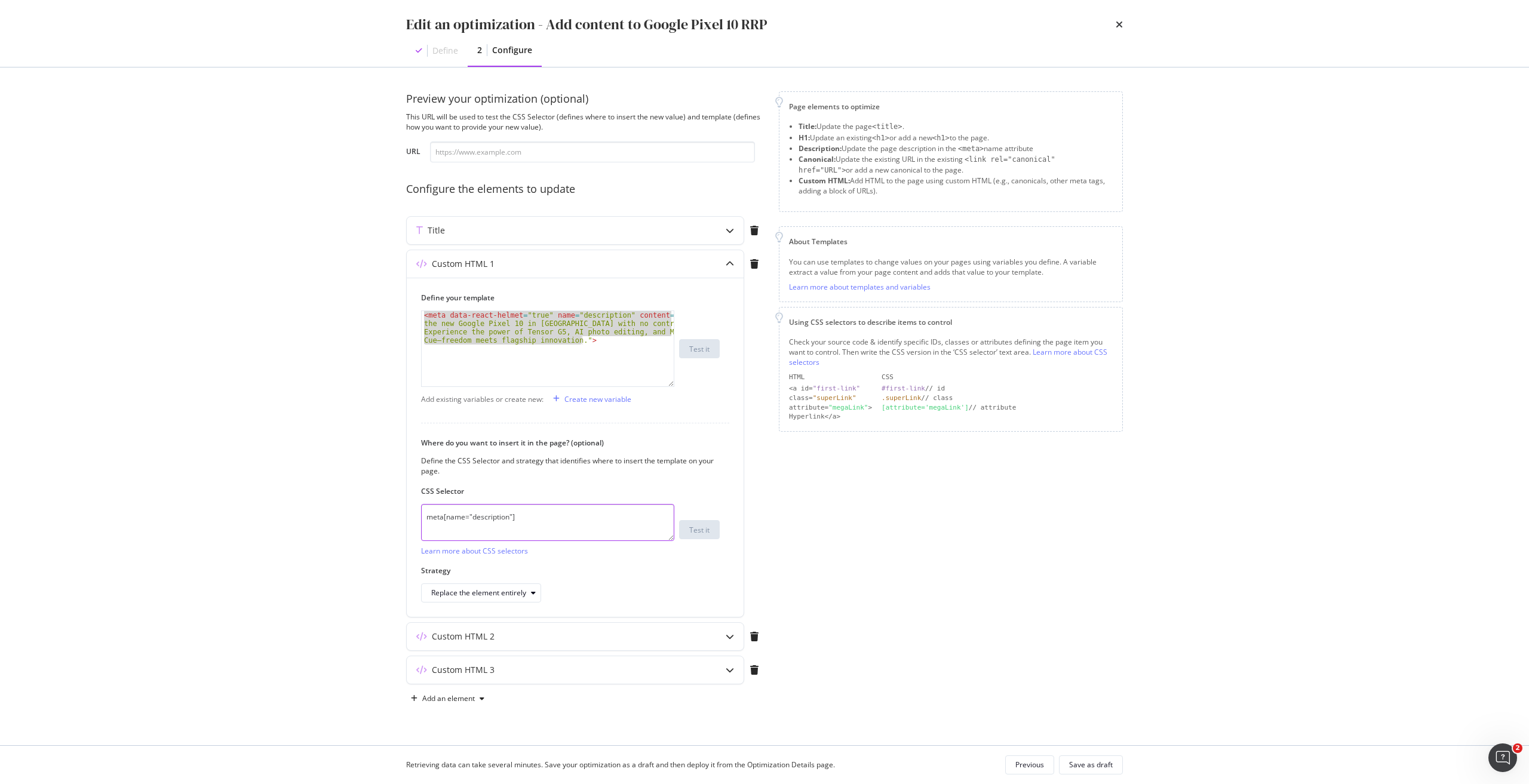
type textarea "meta[name="description"]"
click at [505, 672] on div "Custom HTML 3" at bounding box center [550, 670] width 289 height 12
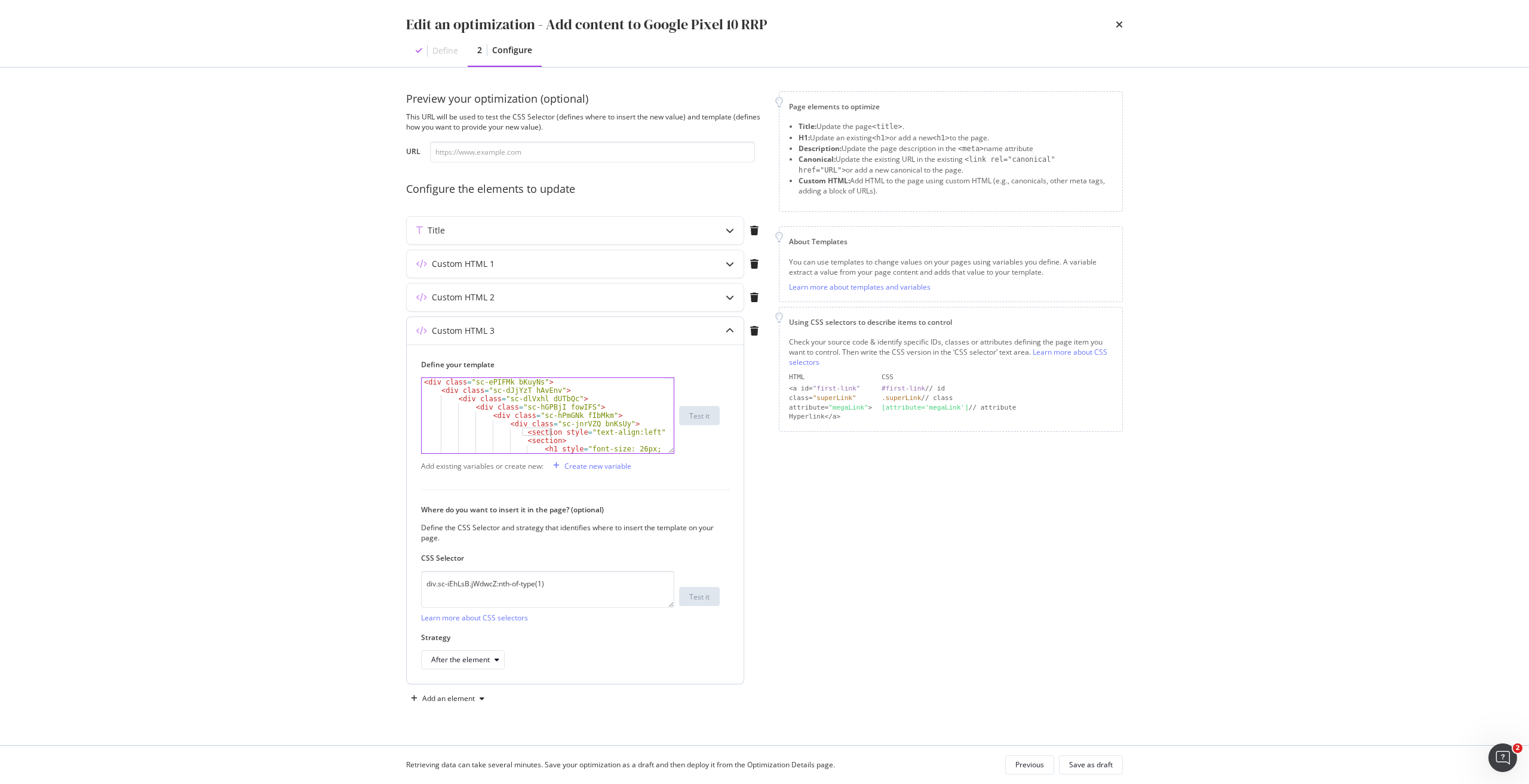
click at [550, 435] on div "< div class = "sc-ePIFMk bKuyNs" > < div class = "sc-dJjYzT hAvEnv" > < div cla…" at bounding box center [542, 432] width 243 height 109
type textarea "</div> </div>"
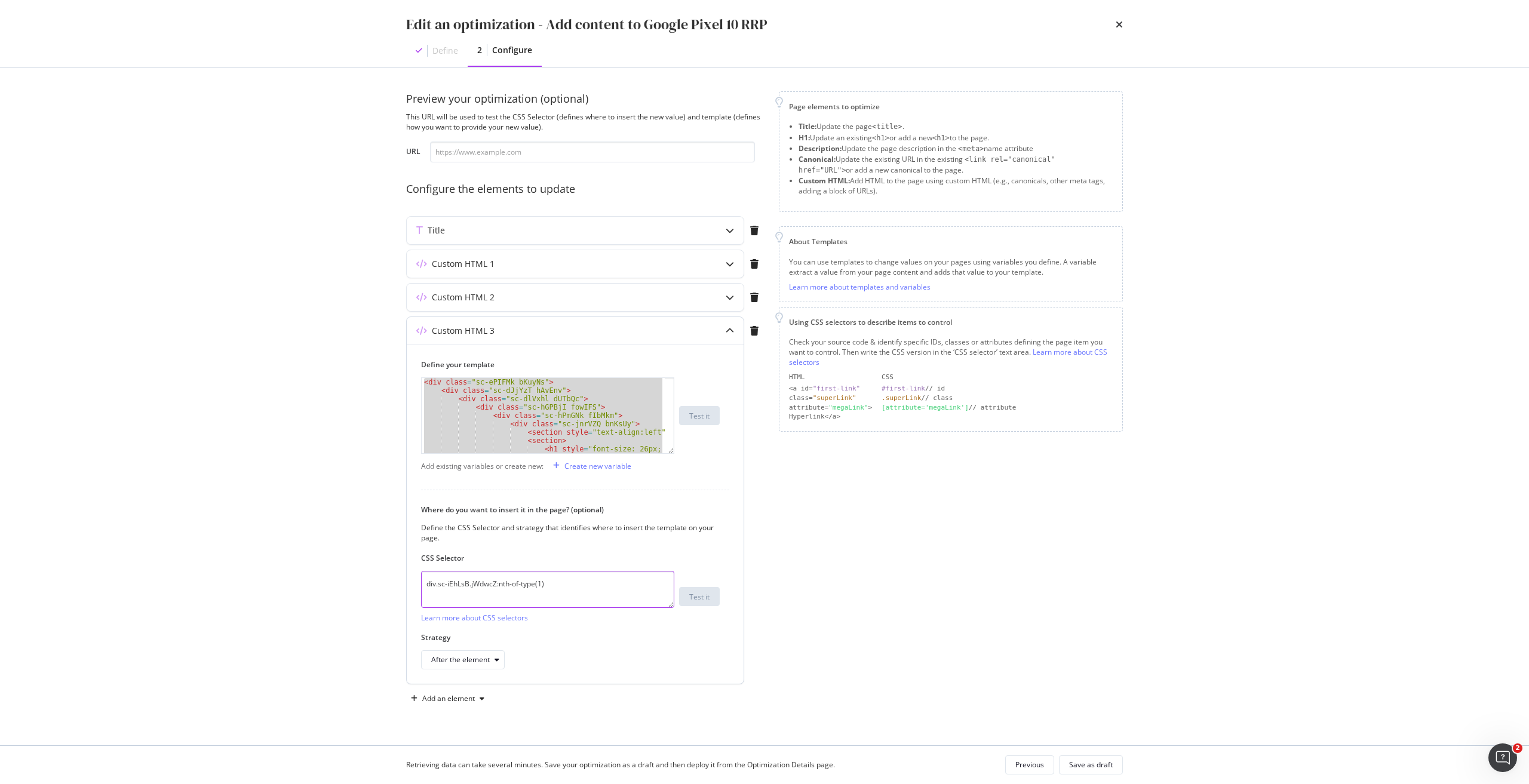
click at [493, 592] on textarea "div.sc-iEhLsB.jWdwcZ:nth-of-type(1)" at bounding box center [548, 589] width 253 height 37
click at [494, 592] on textarea "div.sc-iEhLsB.jWdwcZ:nth-of-type(1)" at bounding box center [548, 589] width 253 height 37
click at [620, 258] on div "Custom HTML 1" at bounding box center [550, 264] width 289 height 12
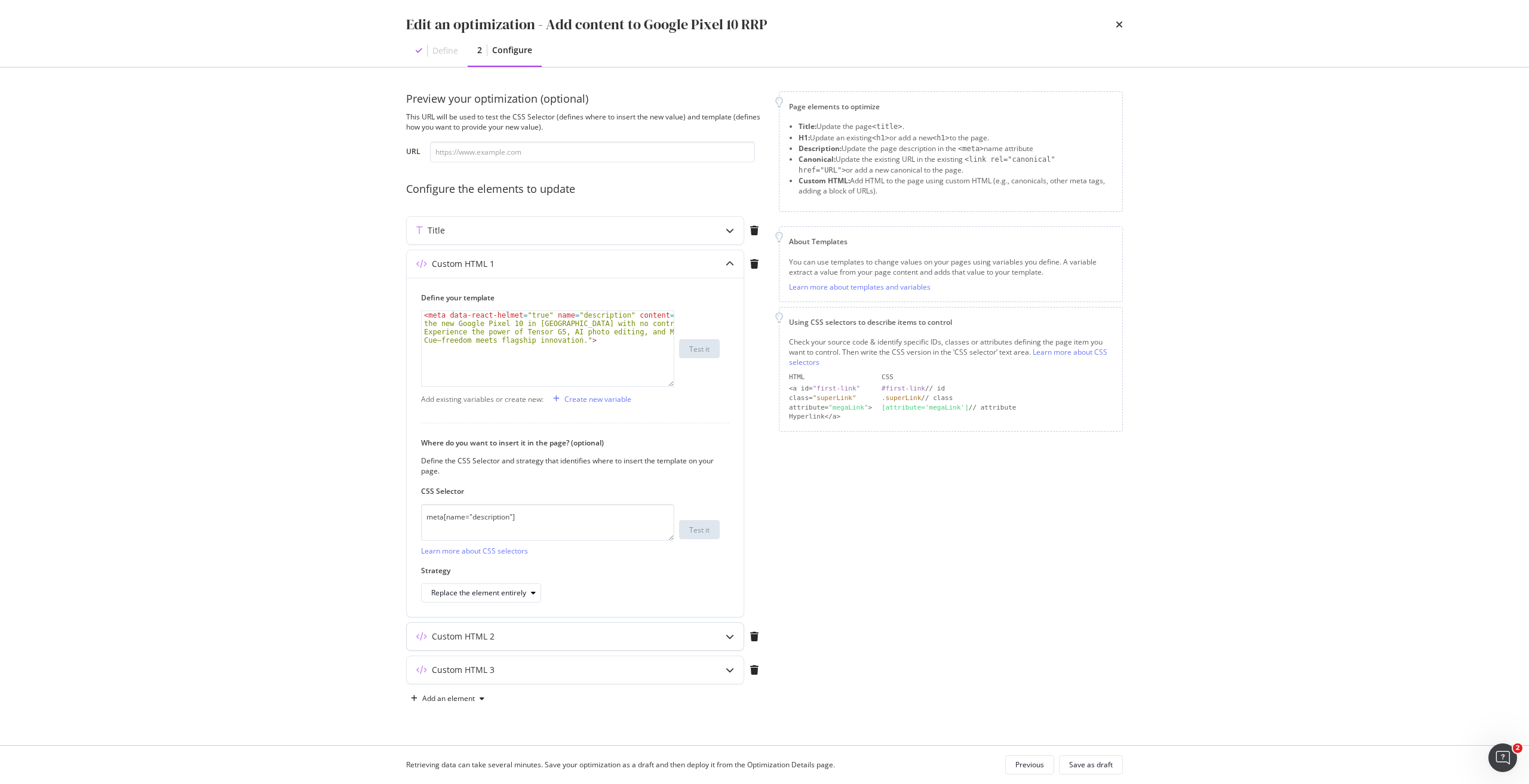
click at [511, 625] on div "Custom HTML 2" at bounding box center [574, 635] width 337 height 27
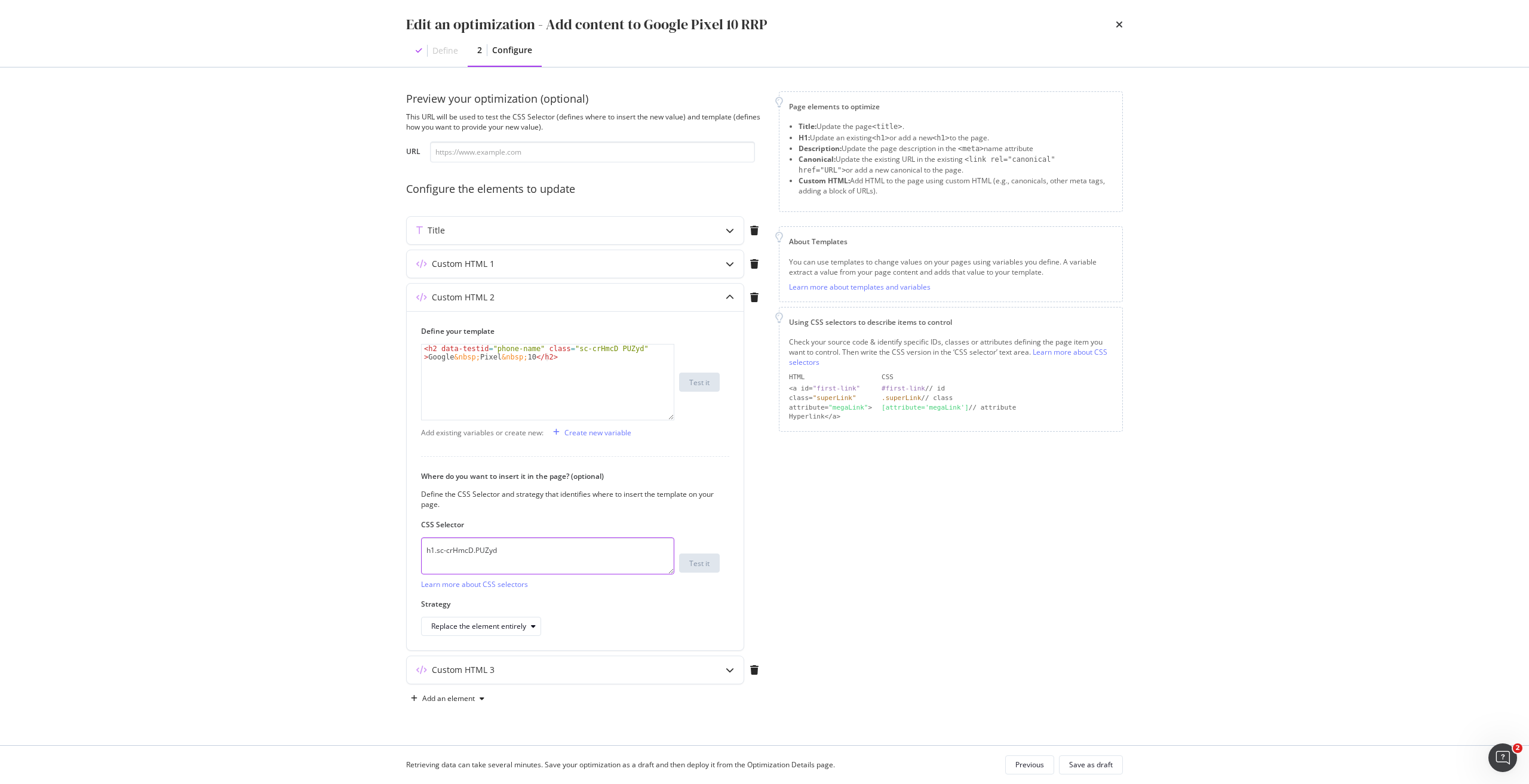
drag, startPoint x: 505, startPoint y: 547, endPoint x: 343, endPoint y: 554, distance: 162.2
click at [343, 554] on div "Edit an optimization - Add content to Google Pixel 10 RRP Define 2 Configure Pr…" at bounding box center [764, 392] width 1529 height 784
click at [1119, 23] on icon "times" at bounding box center [1119, 24] width 7 height 10
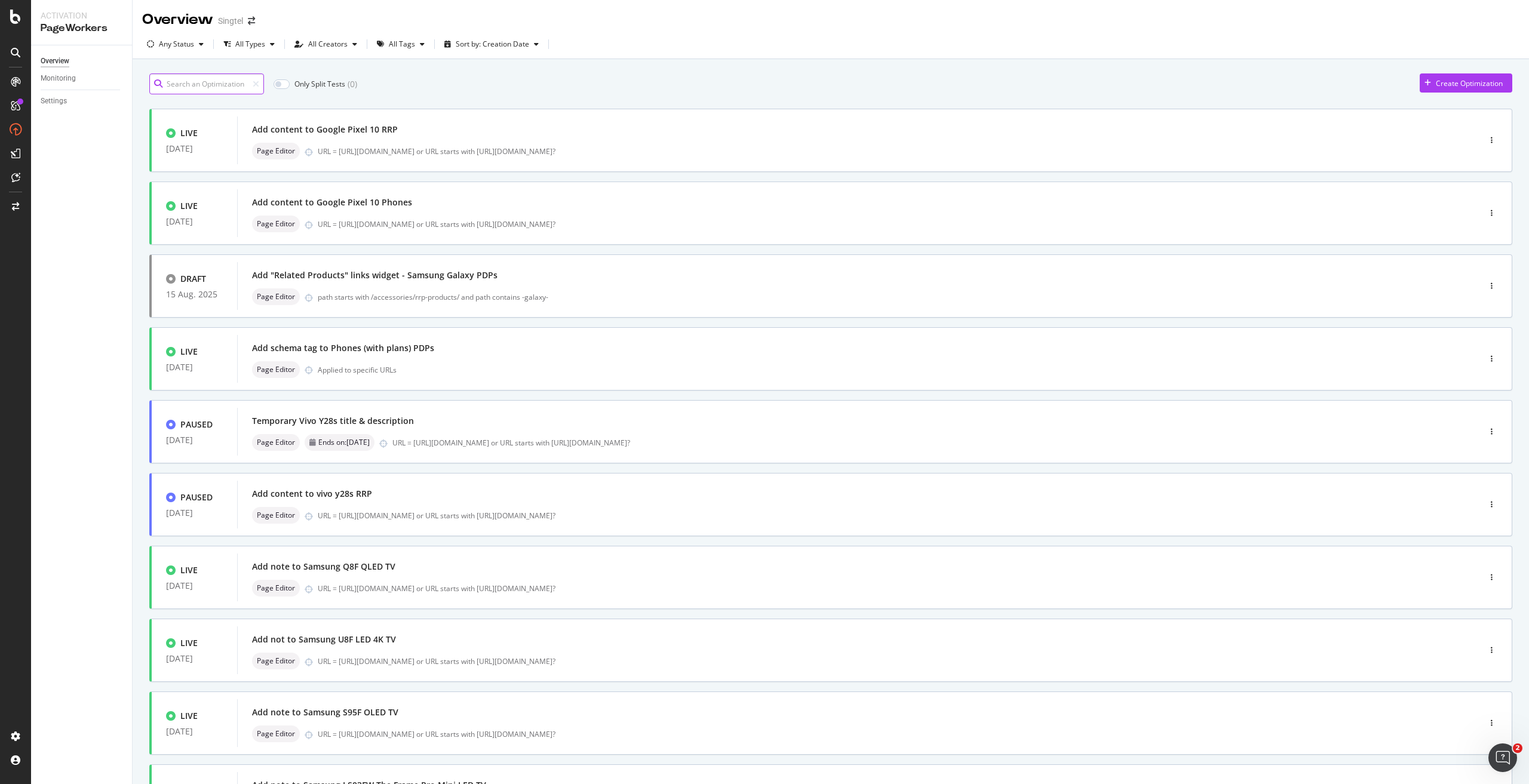
click at [194, 87] on input at bounding box center [207, 84] width 114 height 21
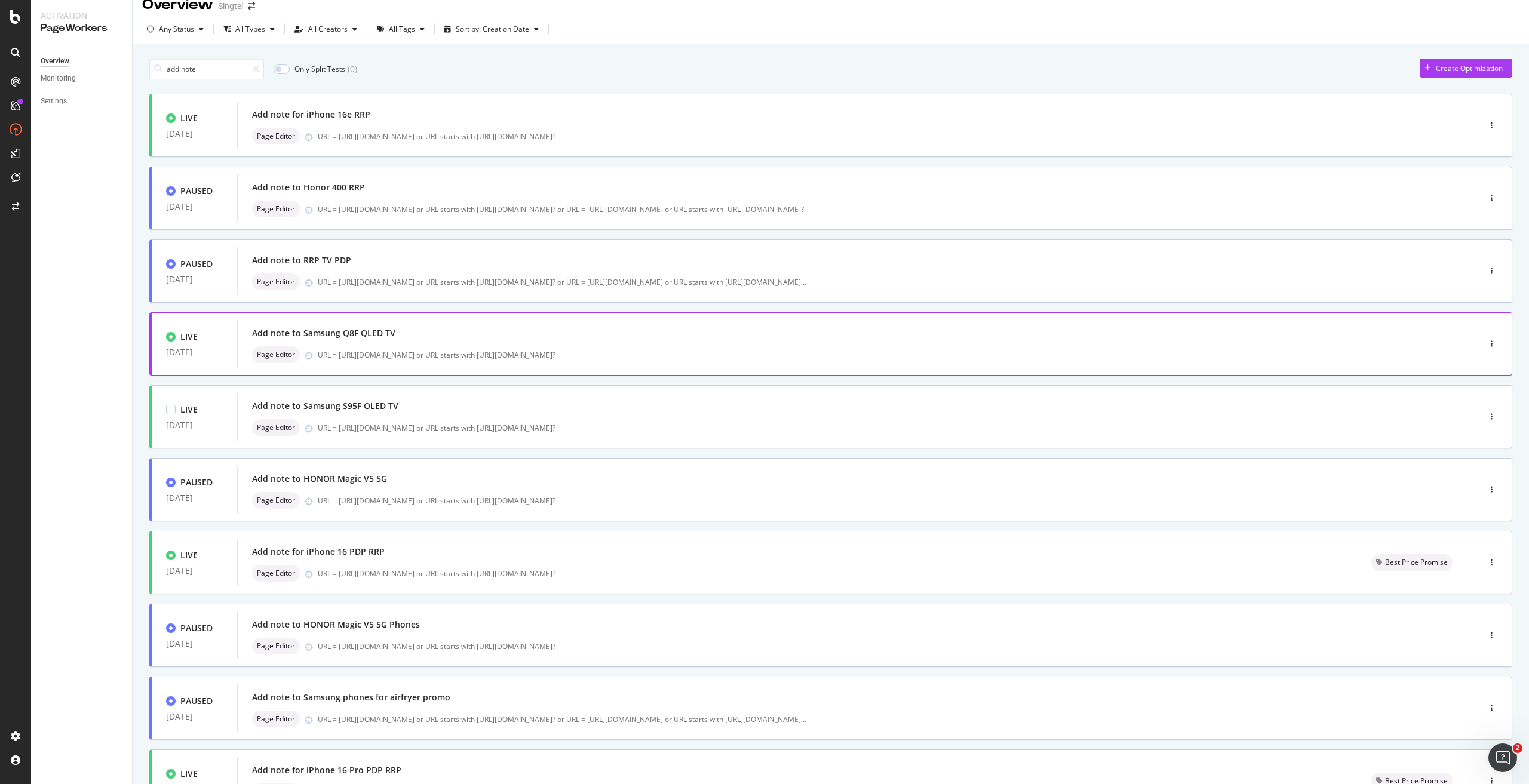
scroll to position [0, 0]
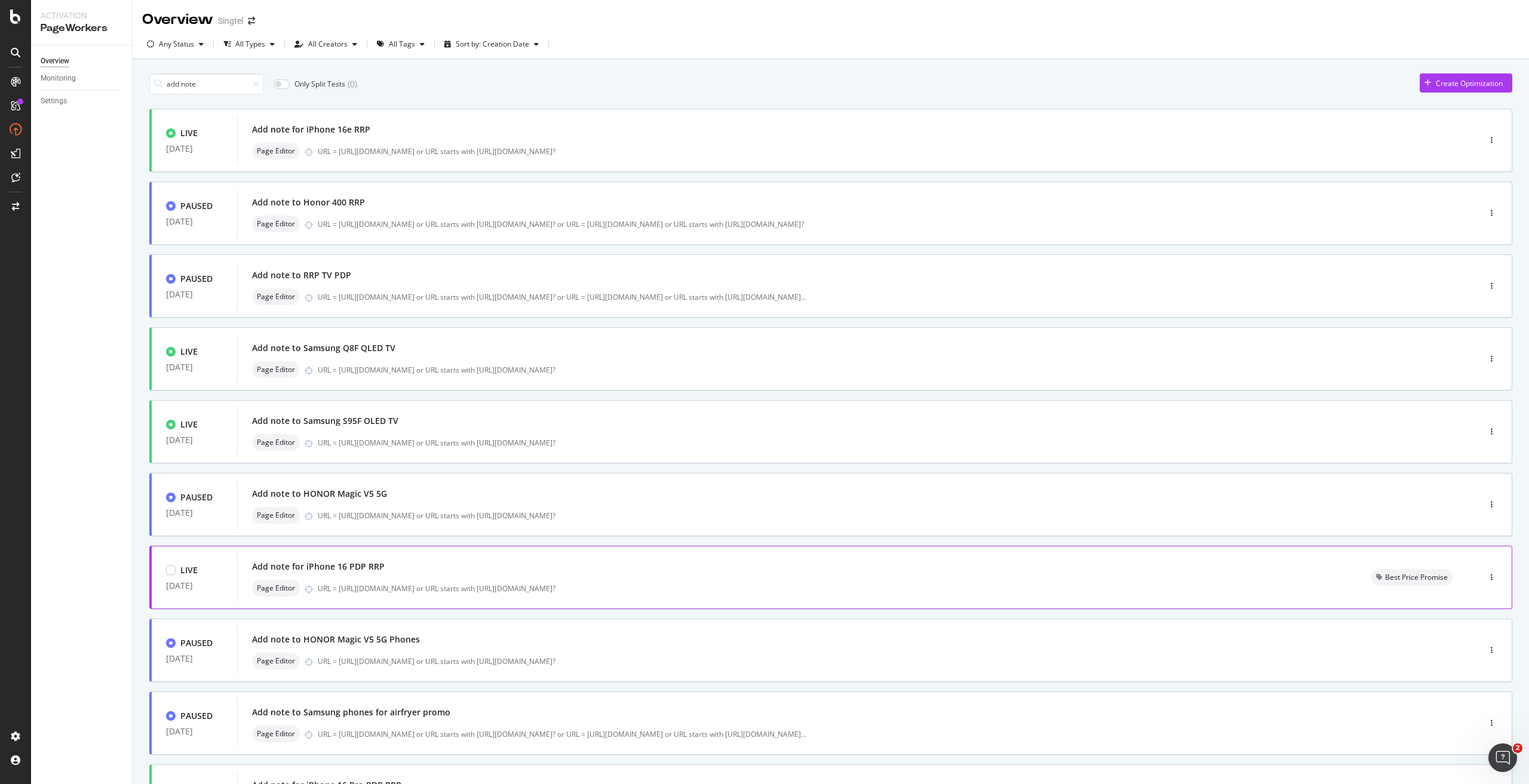
click at [364, 574] on div "Add note for iPhone 16 PDP RRP" at bounding box center [797, 566] width 1090 height 17
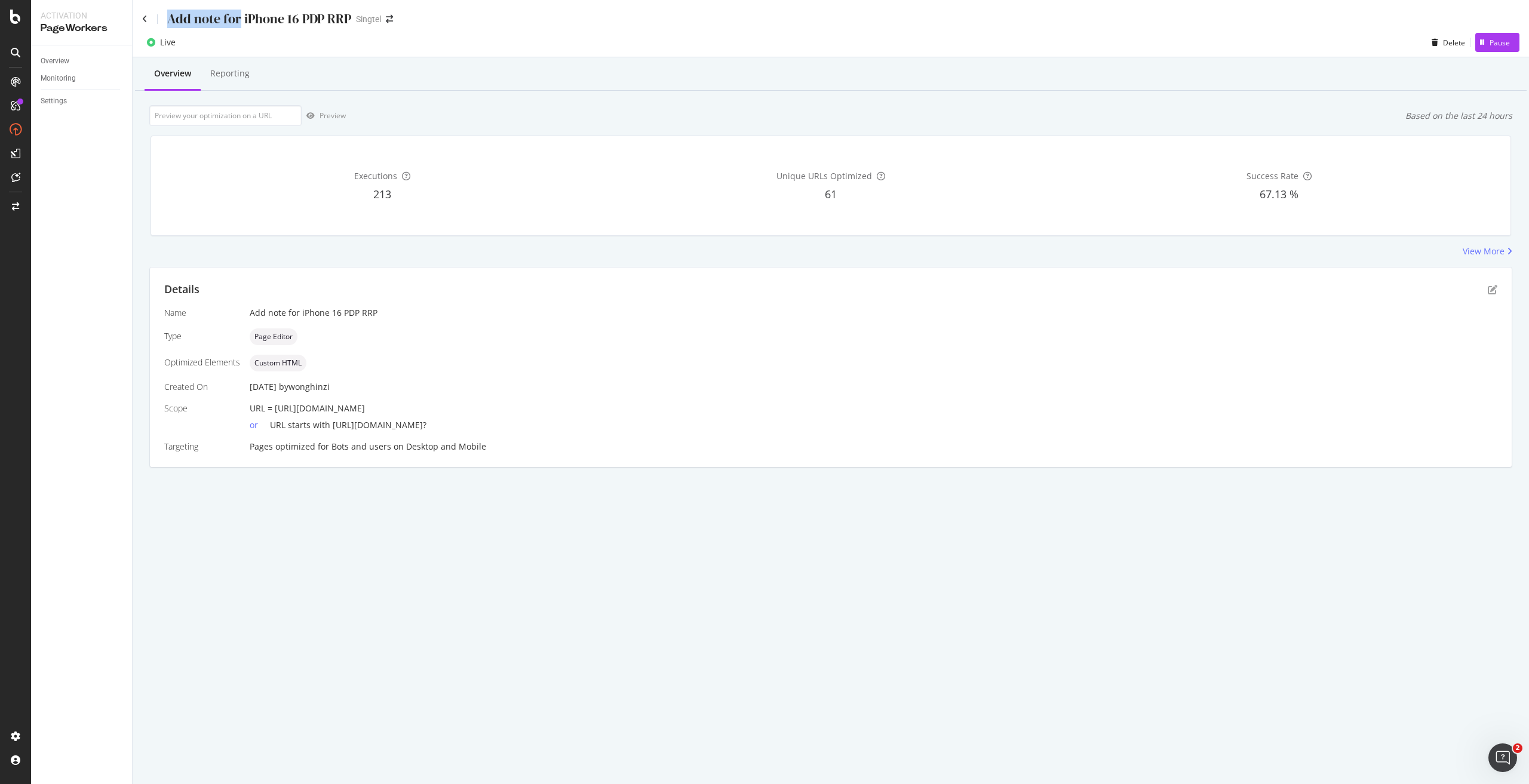
drag, startPoint x: 169, startPoint y: 19, endPoint x: 240, endPoint y: 21, distance: 71.0
click at [240, 21] on div "Add note for iPhone 16 PDP RRP" at bounding box center [258, 18] width 184 height 18
copy div "Add note for"
click at [1489, 287] on icon "pen-to-square" at bounding box center [1492, 289] width 10 height 10
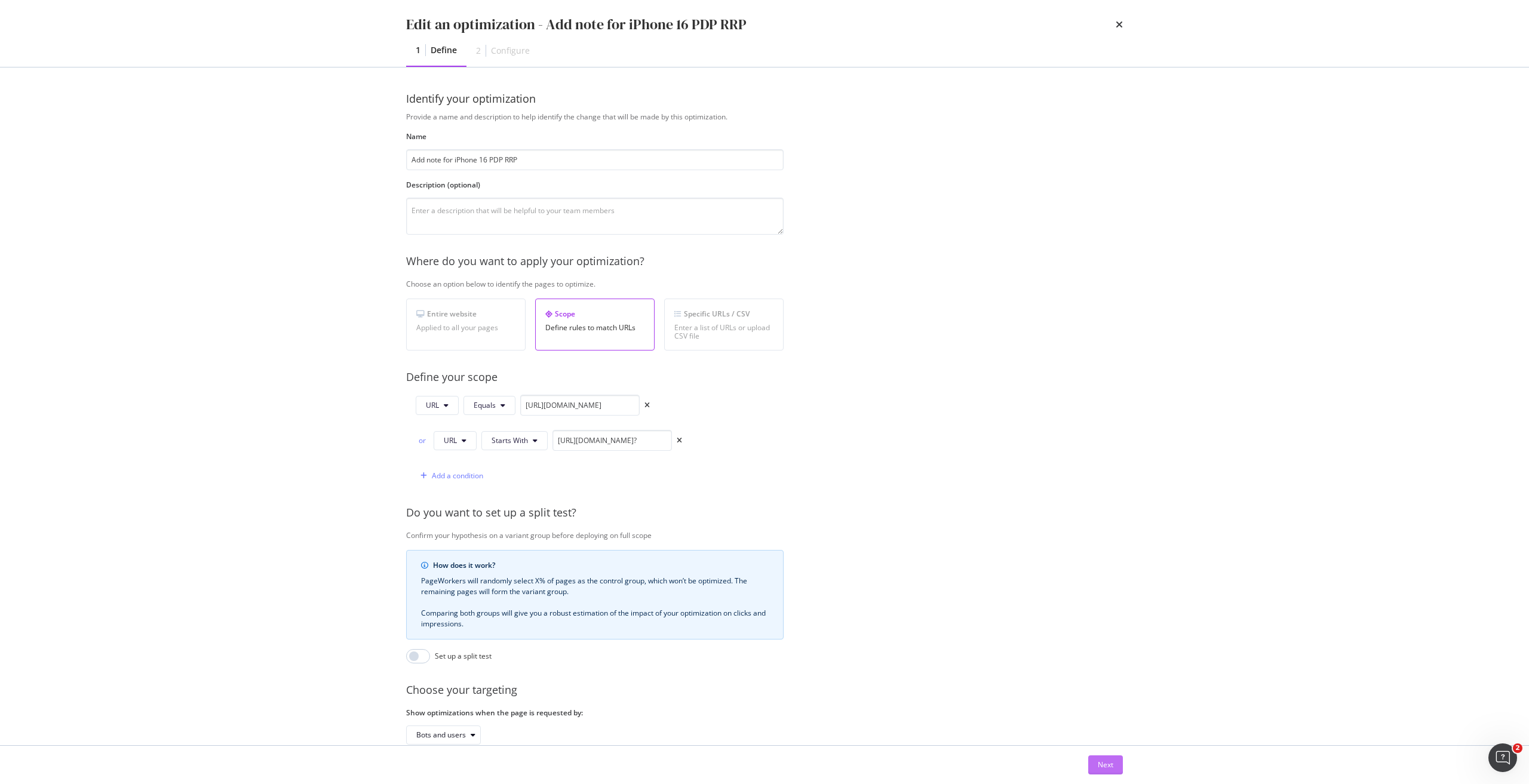
click at [1091, 766] on button "Next" at bounding box center [1104, 765] width 34 height 19
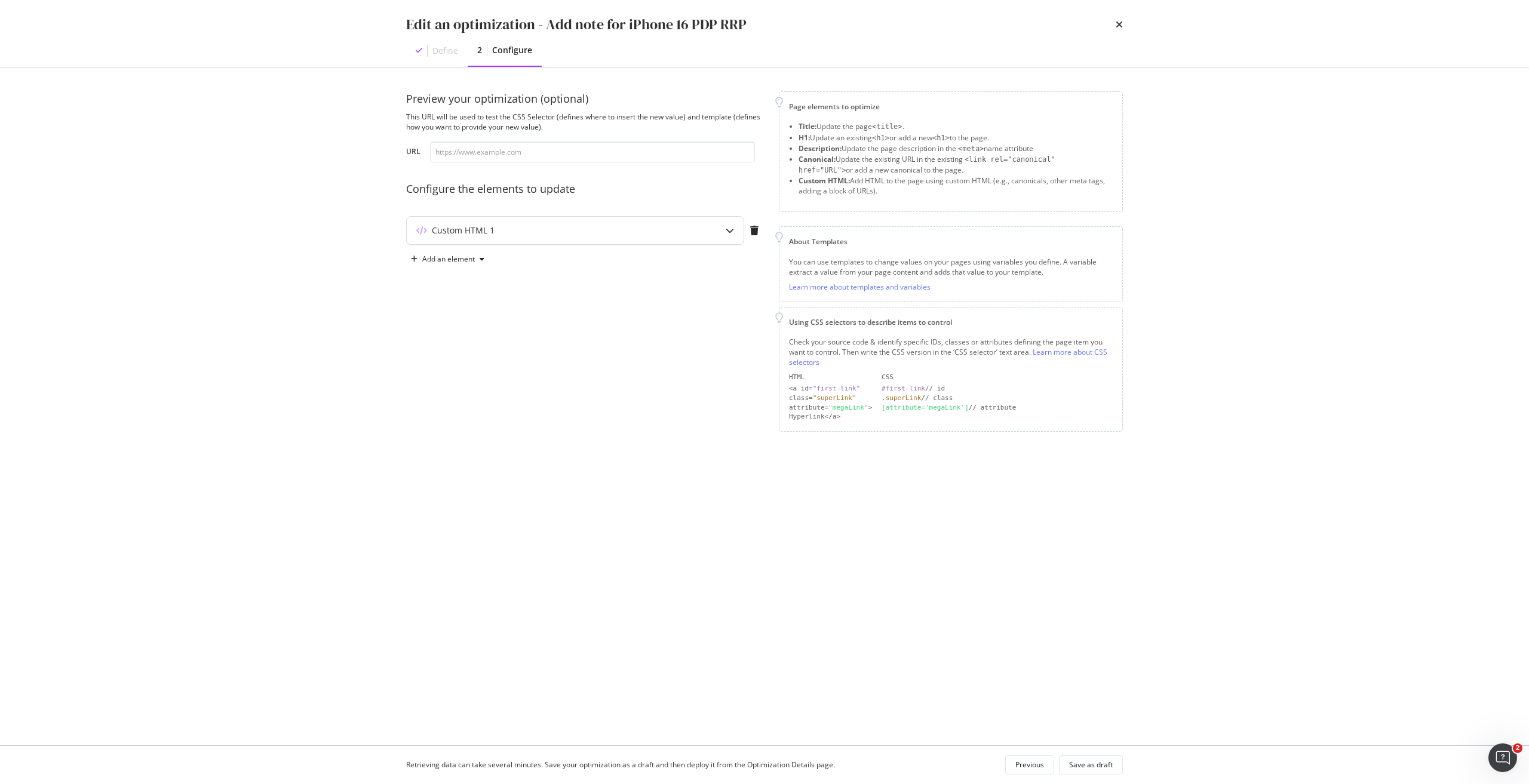
click at [526, 224] on div "Custom HTML 1" at bounding box center [550, 230] width 289 height 12
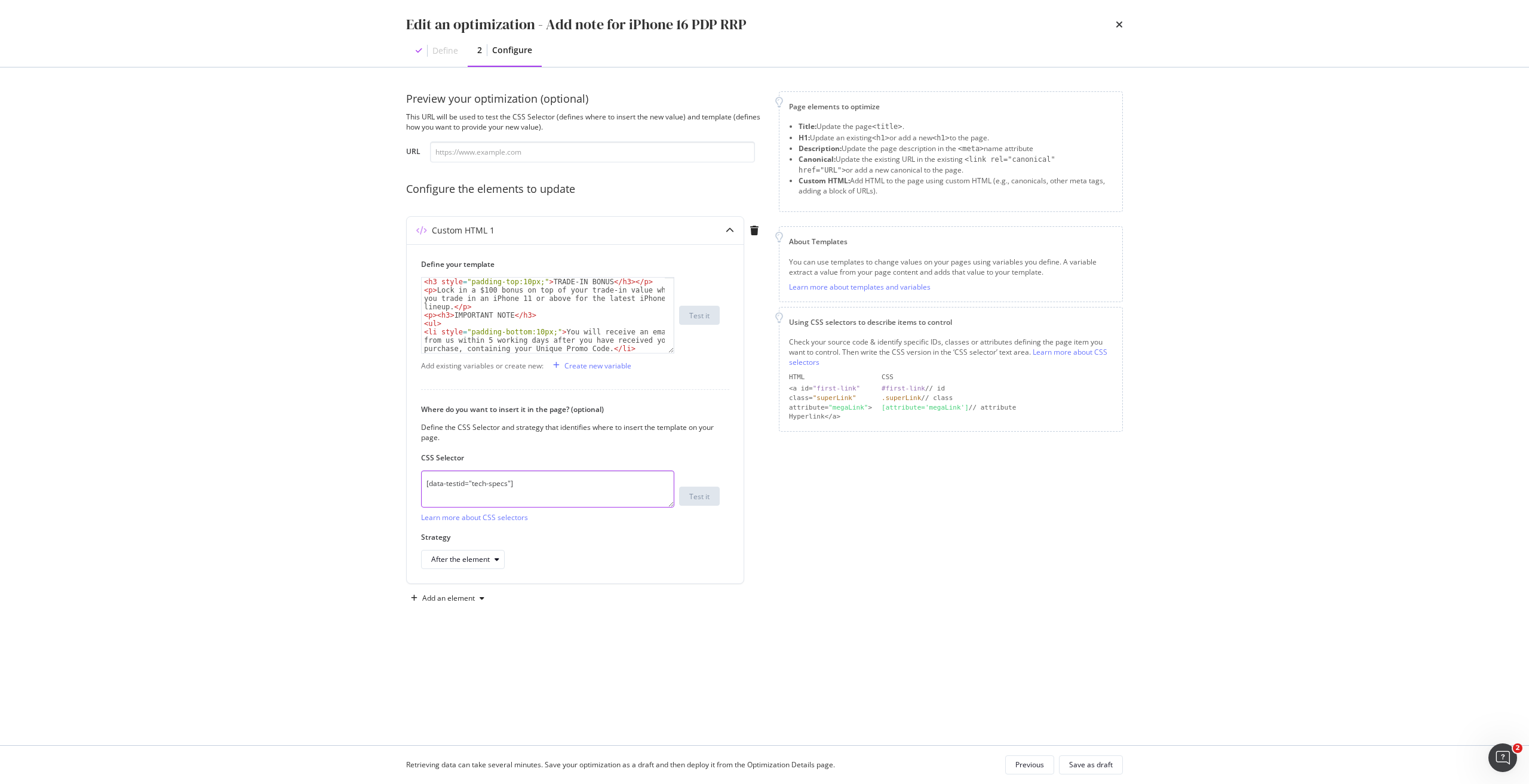
drag, startPoint x: 531, startPoint y: 490, endPoint x: 373, endPoint y: 492, distance: 158.0
click at [373, 492] on div "Edit an optimization - Add note for iPhone 16 PDP RRP Define 2 Configure Previe…" at bounding box center [764, 392] width 1529 height 784
click at [496, 328] on div "< h3 style = "padding-top:10px;" > TRADE-IN BONUS </ h3 > </ p > < p > Lock in …" at bounding box center [542, 328] width 243 height 100
type textarea "<li><b>Enjoy complimentary delivery</b> or POPStation (Usual Price: $15)</li> <…"
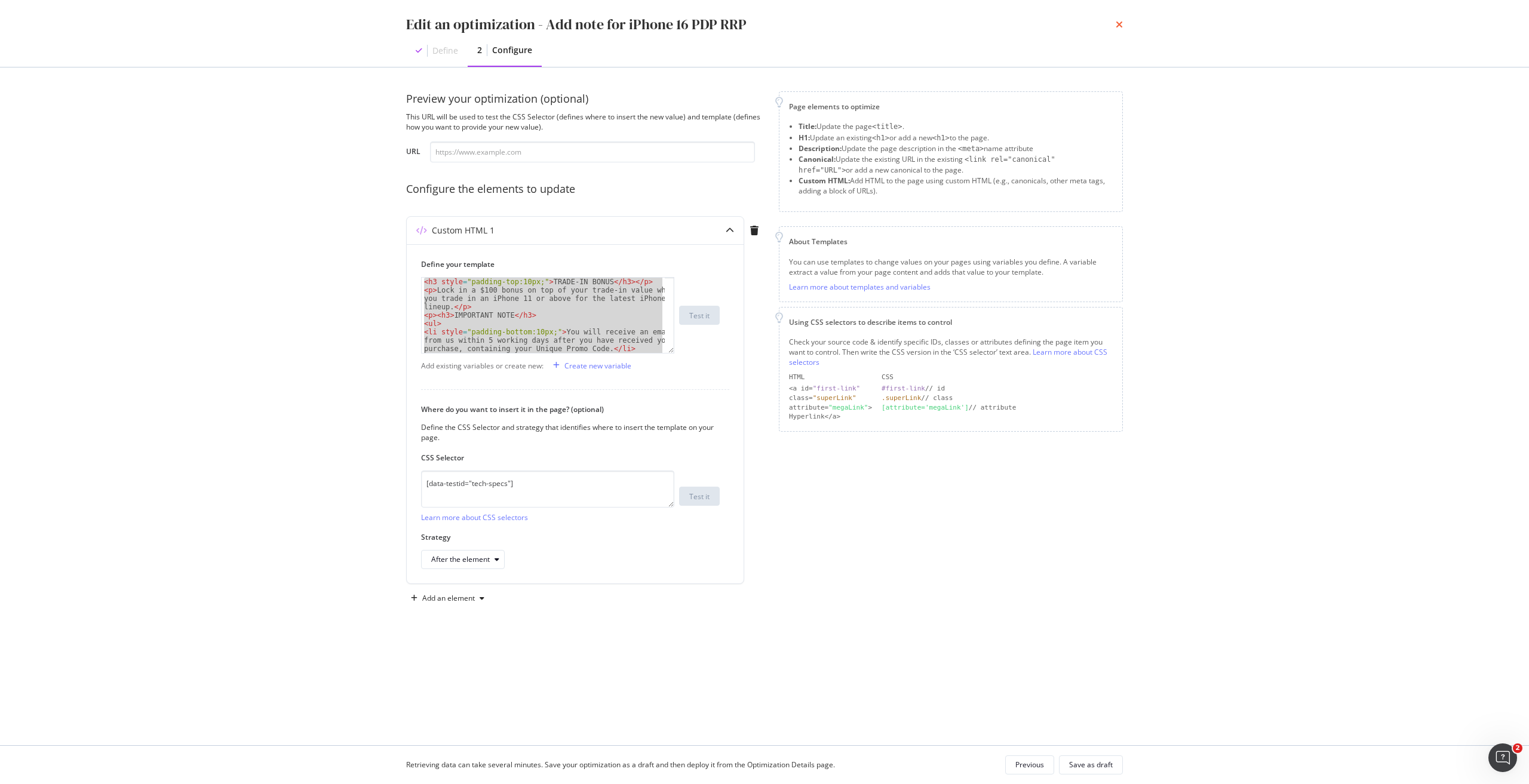
click at [1118, 25] on icon "times" at bounding box center [1119, 24] width 7 height 10
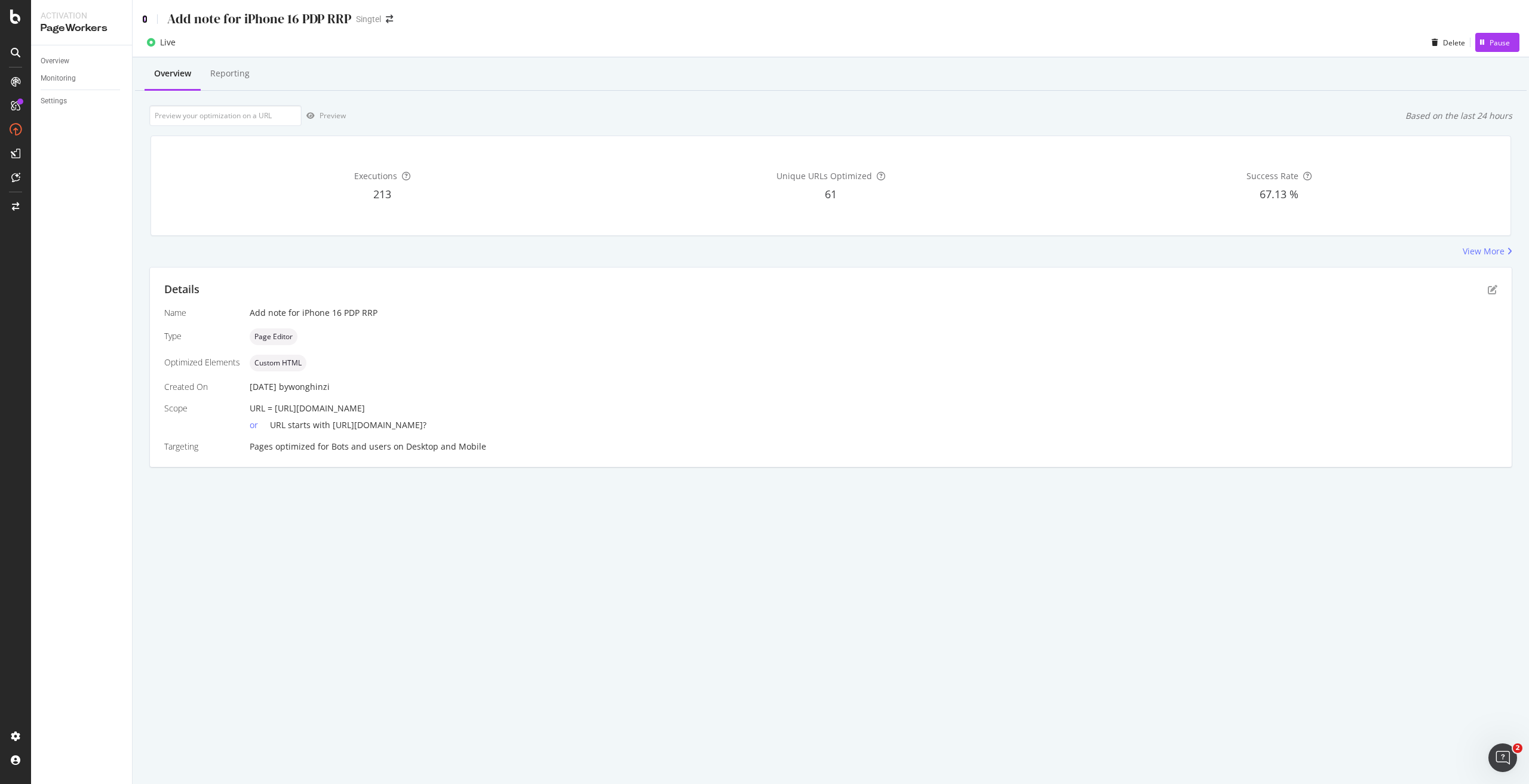
click at [145, 21] on icon at bounding box center [145, 19] width 5 height 9
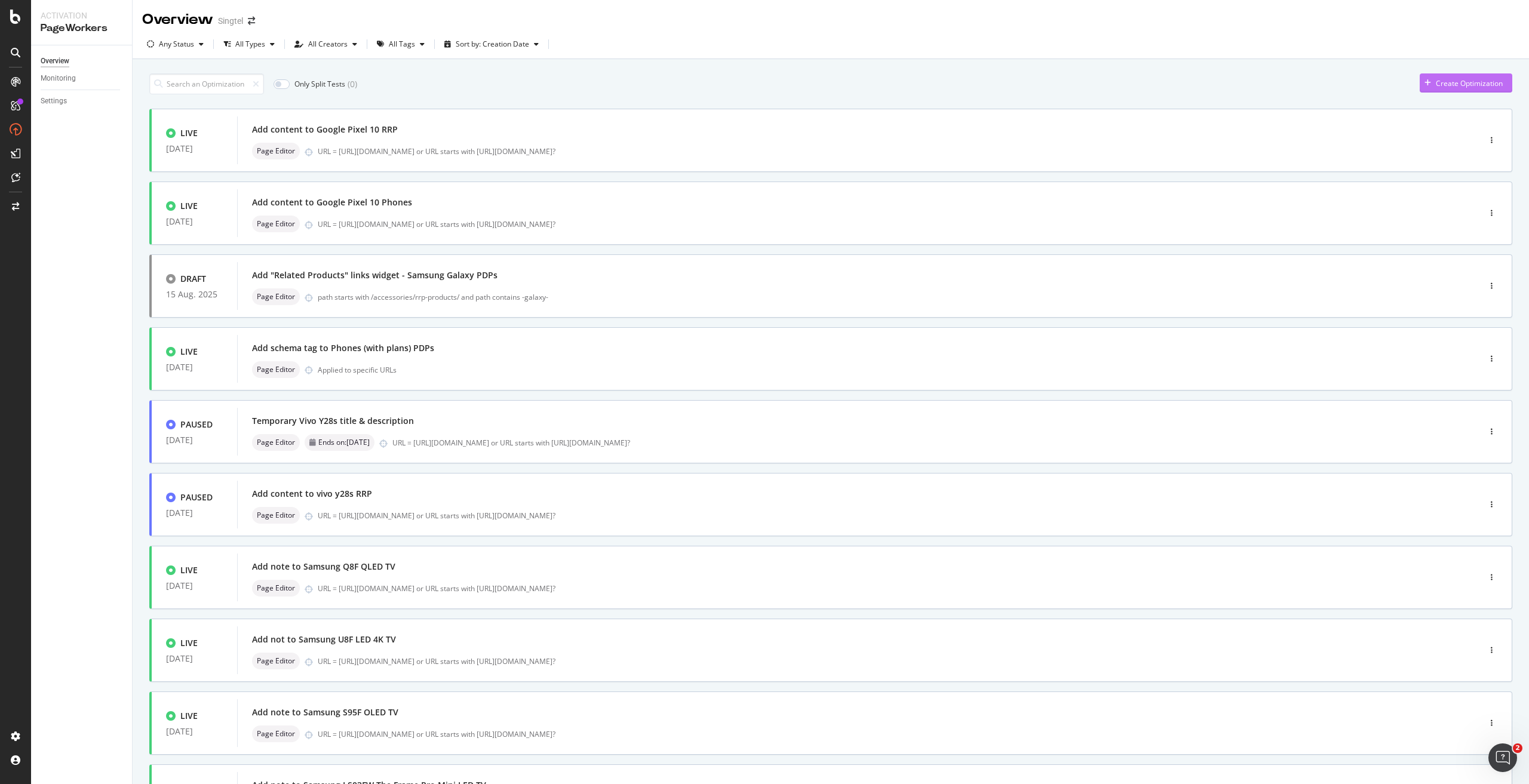
click at [1443, 81] on div "Create Optimization" at bounding box center [1469, 83] width 67 height 11
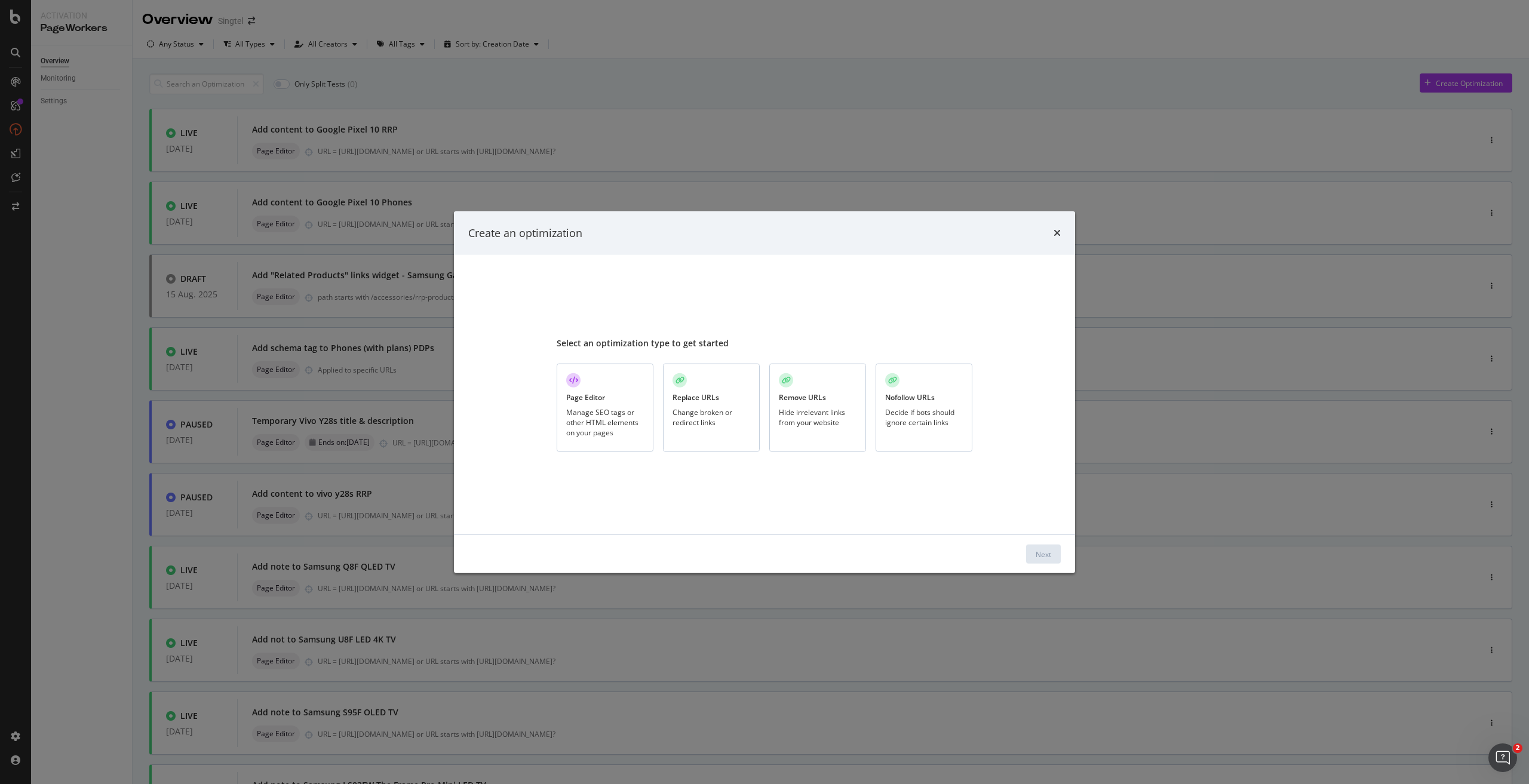
click at [601, 399] on div "Page Editor" at bounding box center [586, 397] width 39 height 11
click at [1051, 557] on button "Next" at bounding box center [1043, 554] width 34 height 19
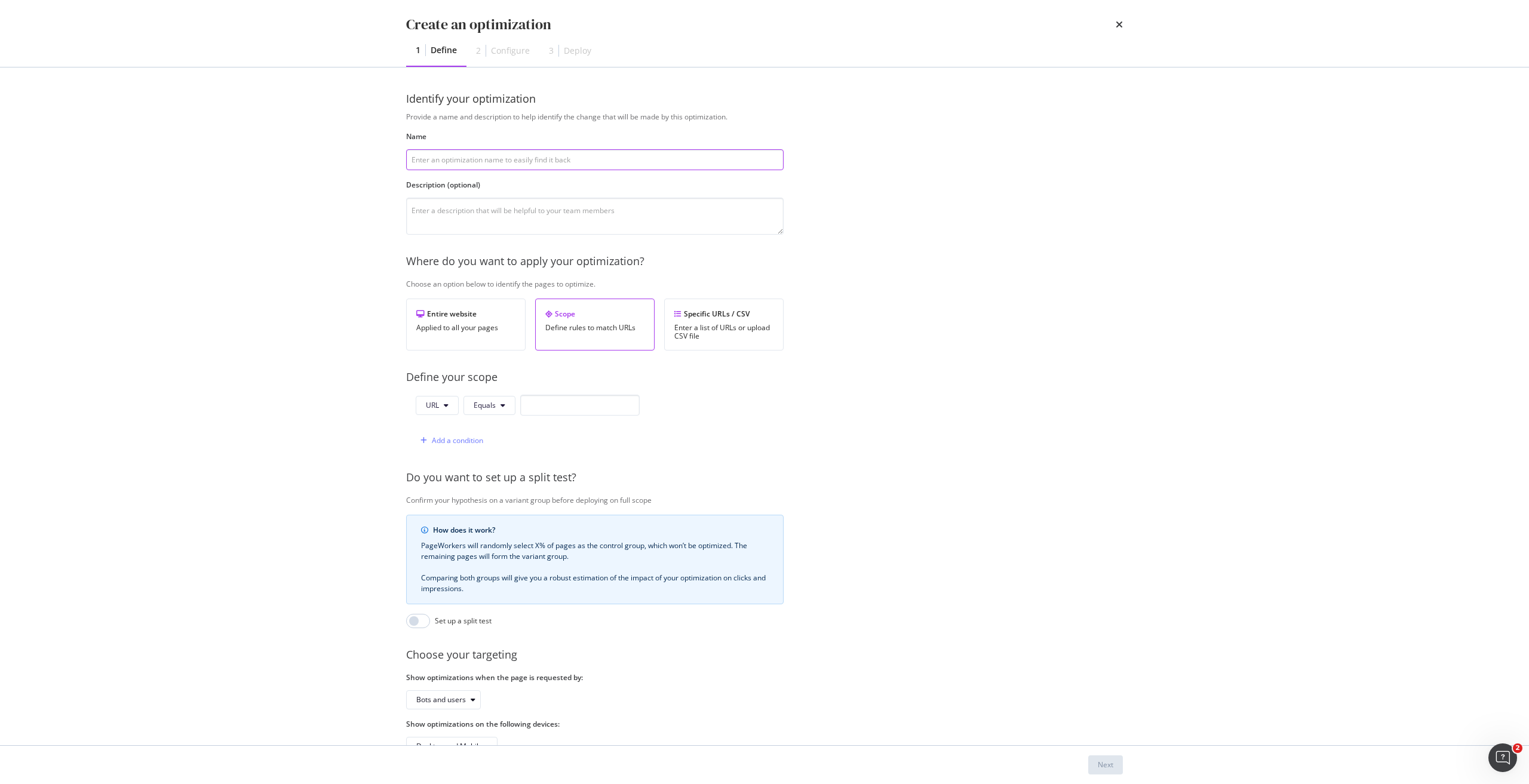
click at [484, 157] on input "modal" at bounding box center [594, 160] width 377 height 21
type input "v"
paste input "Add note for Google Pixel 10"
type input "Add note for Google Pixel 10 Pro"
click at [558, 405] on input "modal" at bounding box center [580, 405] width 120 height 21
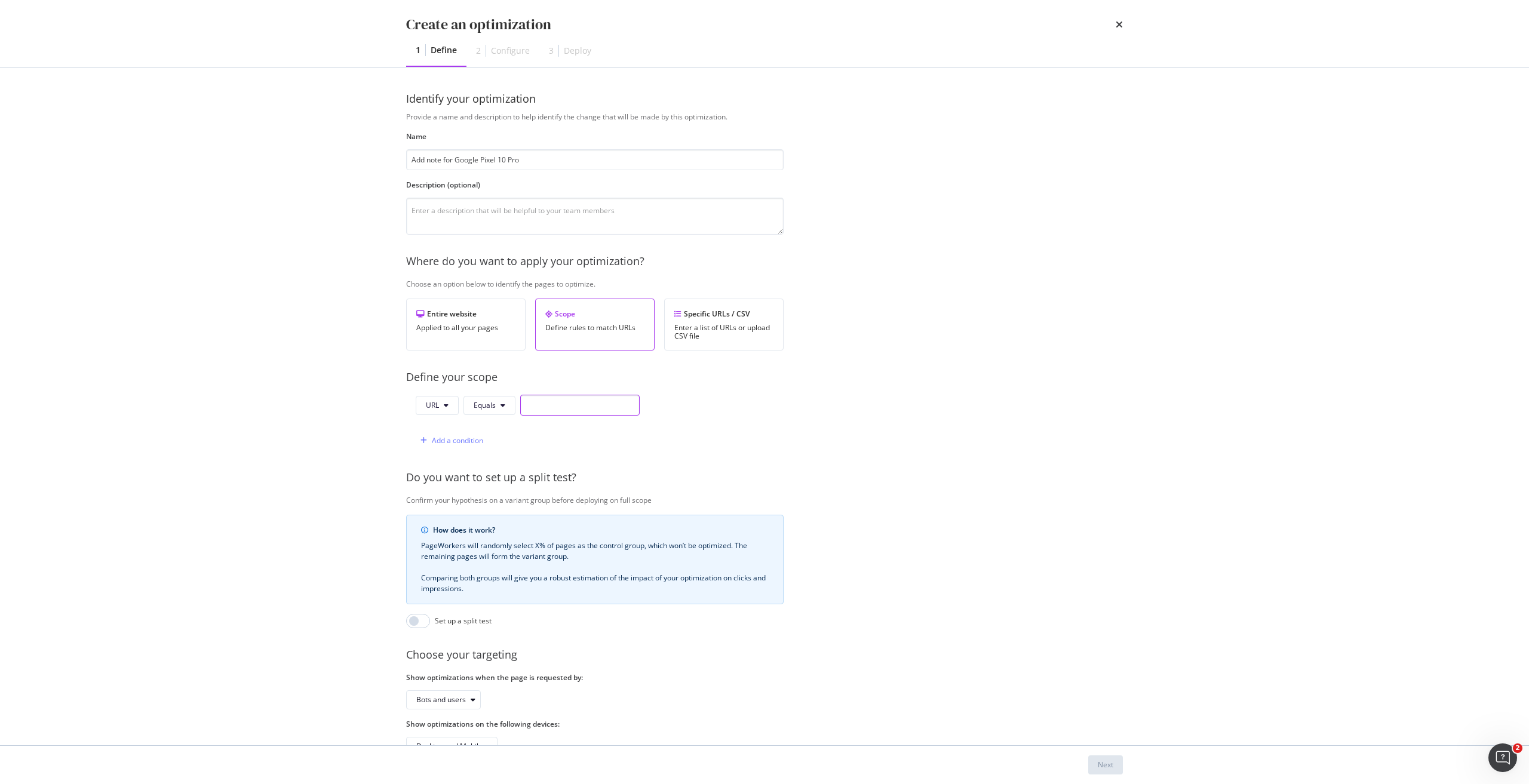
paste input "[URL][DOMAIN_NAME]"
type input "[URL][DOMAIN_NAME]"
click at [457, 441] on div "Add a condition" at bounding box center [457, 440] width 51 height 11
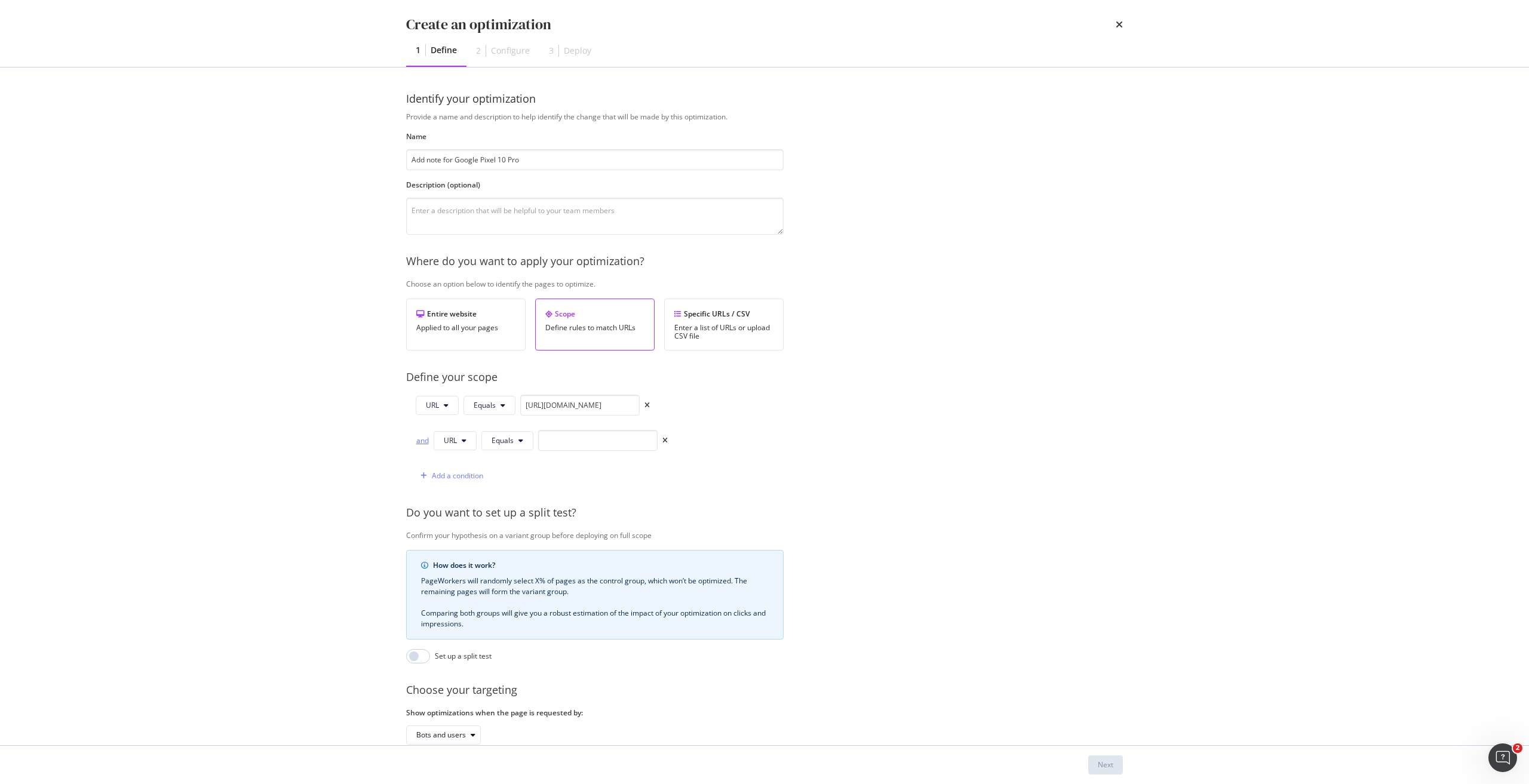
click at [426, 441] on div "and" at bounding box center [422, 440] width 13 height 11
drag, startPoint x: 493, startPoint y: 442, endPoint x: 501, endPoint y: 449, distance: 10.6
click at [497, 446] on span "Equals" at bounding box center [502, 440] width 22 height 11
drag, startPoint x: 526, startPoint y: 484, endPoint x: 529, endPoint y: 478, distance: 6.7
click at [526, 483] on span "Starts With" at bounding box center [527, 486] width 70 height 11
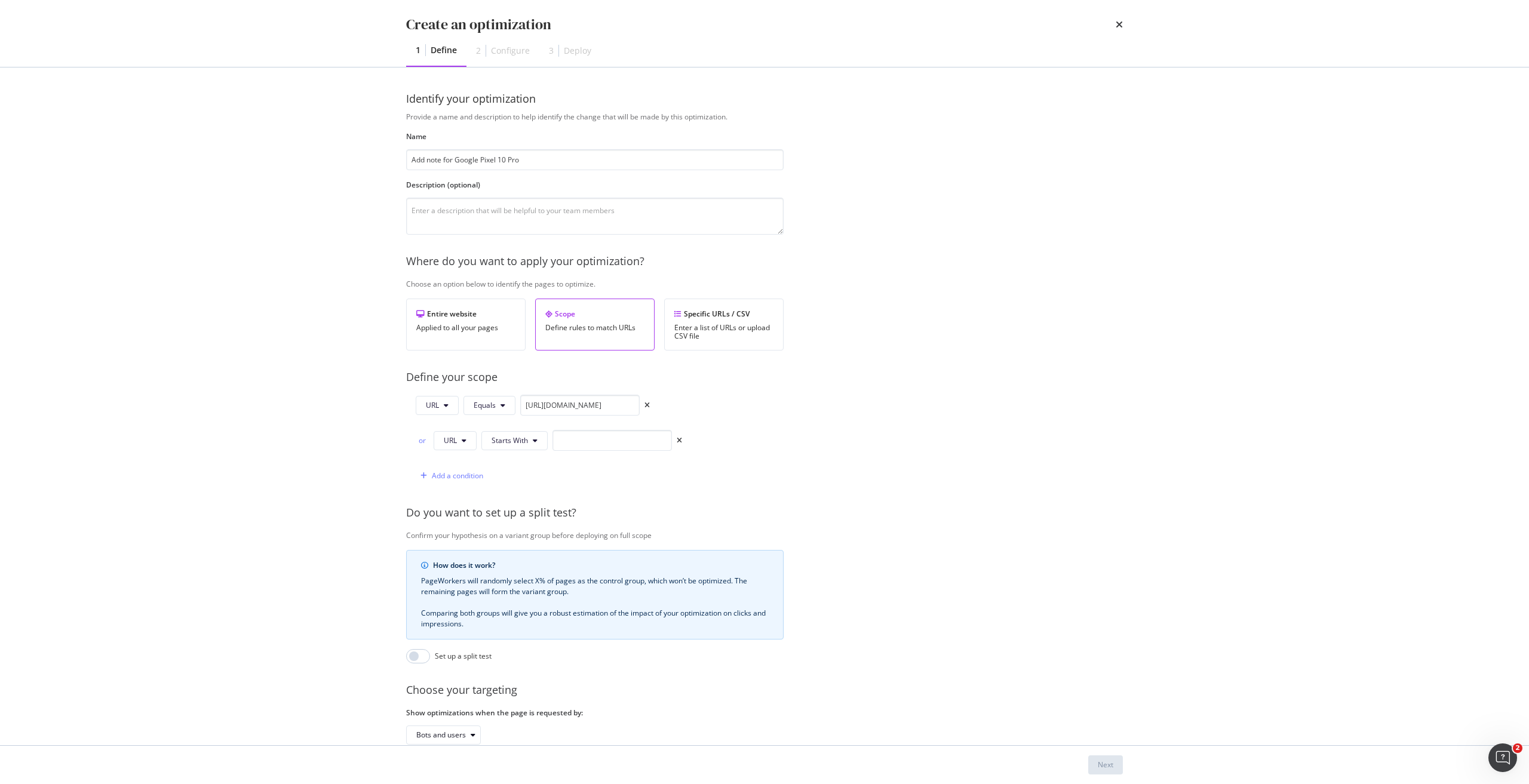
drag, startPoint x: 547, startPoint y: 422, endPoint x: 559, endPoint y: 429, distance: 13.9
click at [557, 428] on div "URL Equals [URL][DOMAIN_NAME] or URL Starts With Add a condition" at bounding box center [544, 440] width 276 height 91
click at [577, 440] on input "modal" at bounding box center [612, 440] width 120 height 21
paste input "[URL][DOMAIN_NAME]"
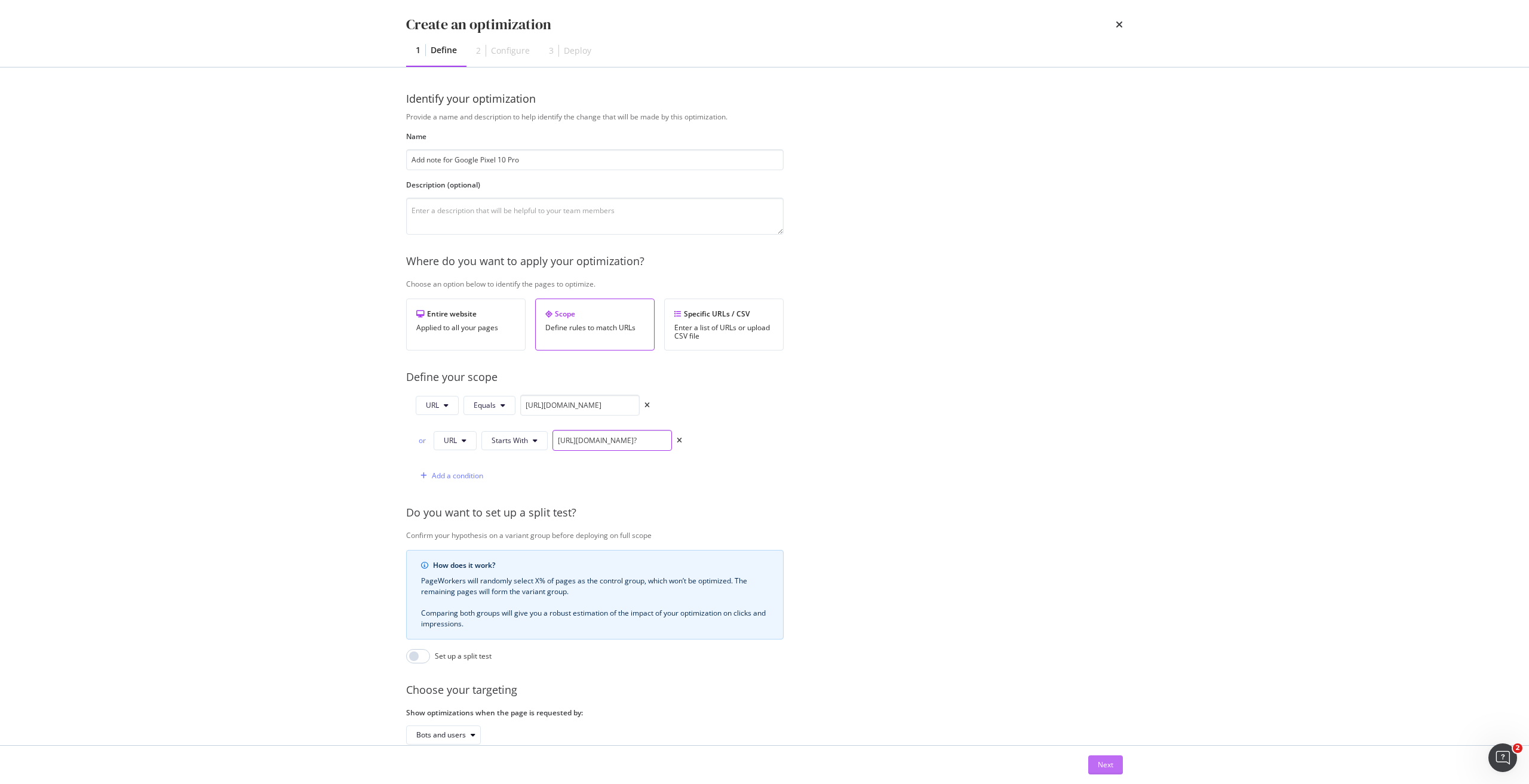
type input "[URL][DOMAIN_NAME]?"
click at [1101, 771] on div "Next" at bounding box center [1105, 765] width 16 height 18
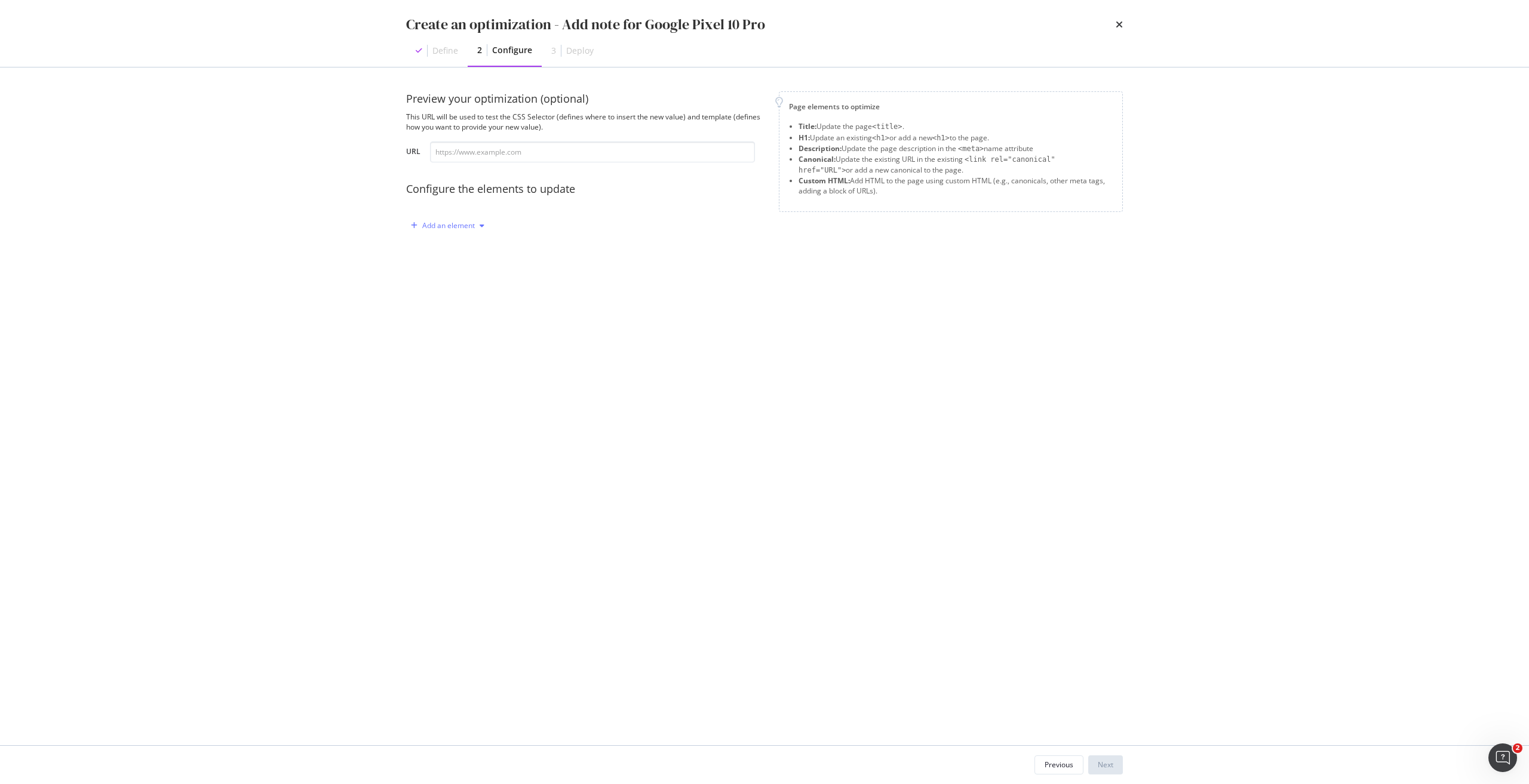
click at [448, 225] on div "Add an element" at bounding box center [448, 226] width 53 height 7
click at [474, 323] on div "Custom HTML" at bounding box center [462, 328] width 47 height 11
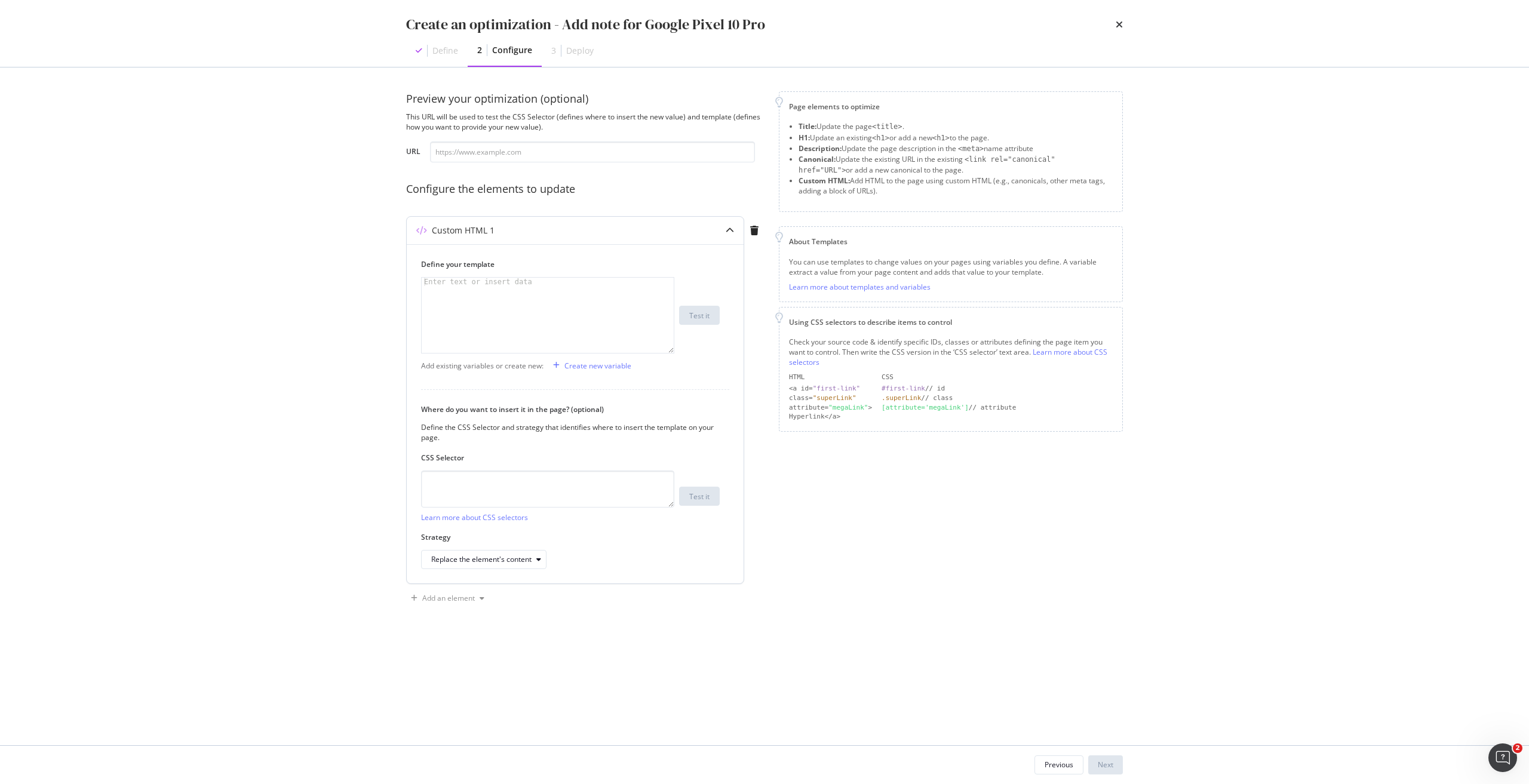
click at [552, 299] on div "modal" at bounding box center [547, 323] width 252 height 92
paste textarea "</ul></p>"
type textarea "</ul></p>"
click at [500, 496] on textarea "modal" at bounding box center [548, 489] width 253 height 37
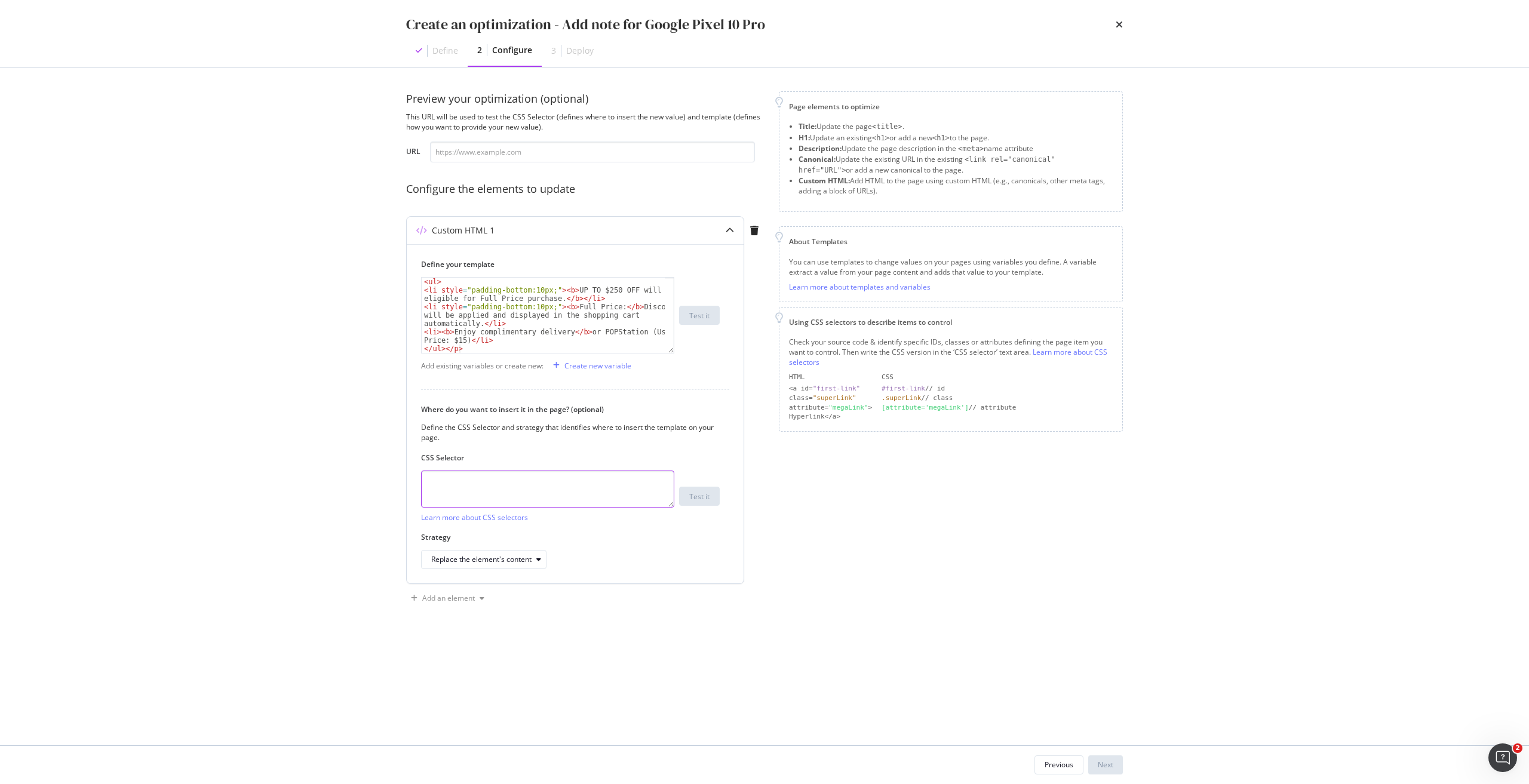
paste textarea "[data-testid="tech-specs"]"
type textarea "[data-testid="tech-specs"]"
click at [496, 563] on div "Replace the element's content" at bounding box center [481, 559] width 100 height 7
click at [489, 633] on div "After the element" at bounding box center [495, 638] width 138 height 15
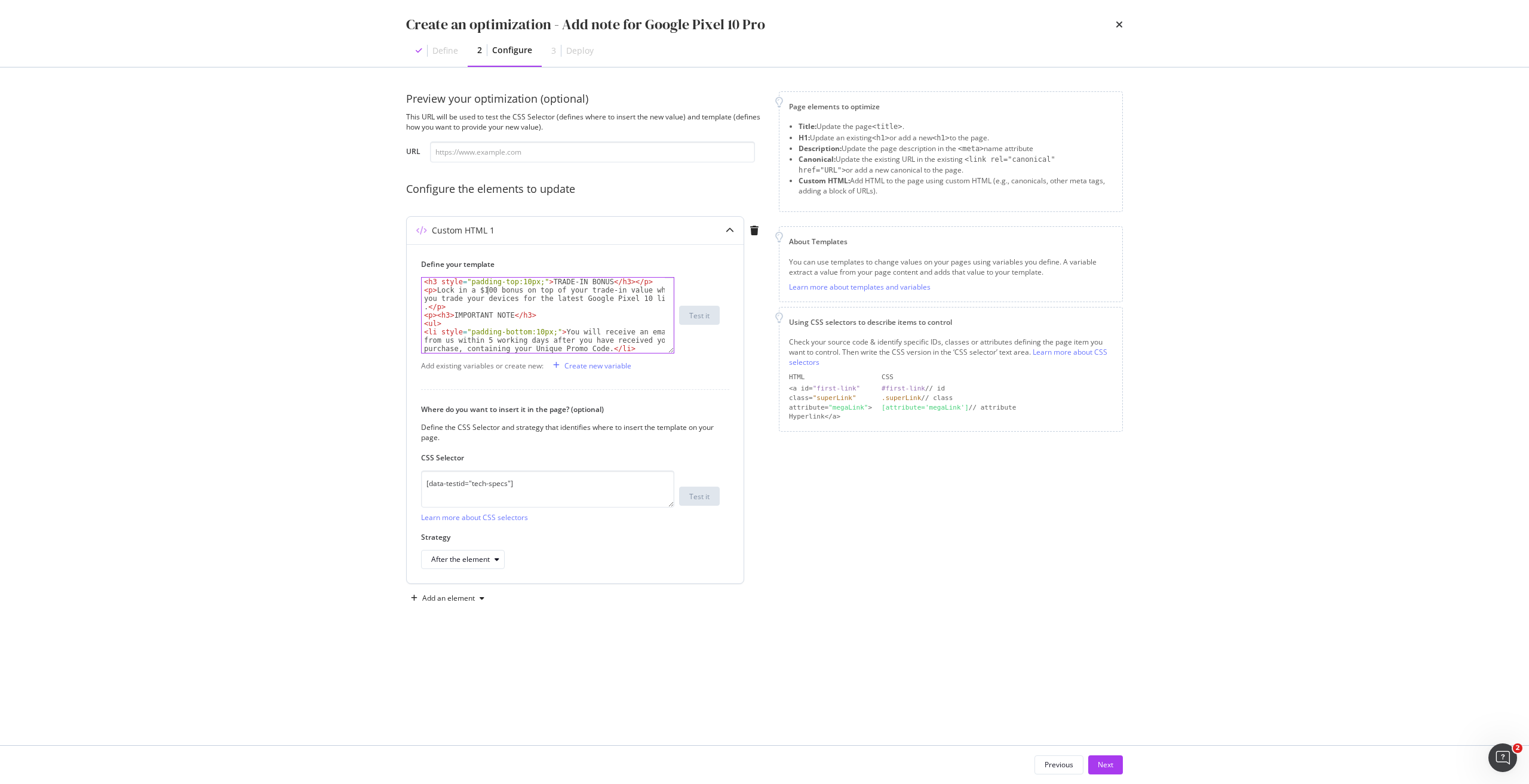
click at [486, 292] on div "< h3 style = "padding-top:10px;" > TRADE-IN BONUS </ h3 > </ p > < p > Lock in …" at bounding box center [542, 328] width 243 height 100
click at [594, 313] on div "< li > Please < b > DO NOT </ b > visit the store to trade in your device until…" at bounding box center [542, 324] width 243 height 126
type textarea "<li style="padding-bottom:10px;"><b>UP TO 4250 OFF will be eligible for Full Pr…"
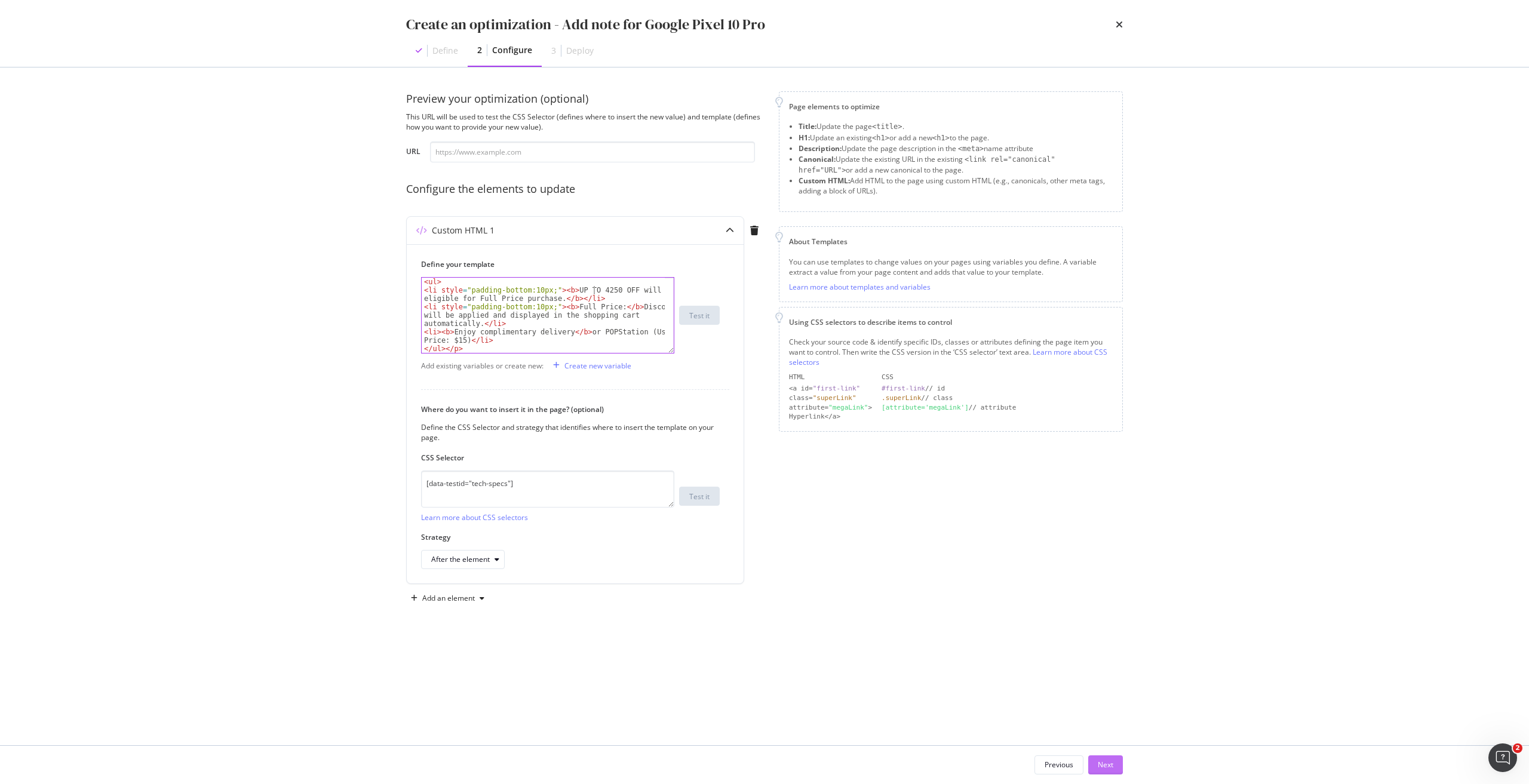
click at [1110, 766] on div "Next" at bounding box center [1105, 765] width 16 height 11
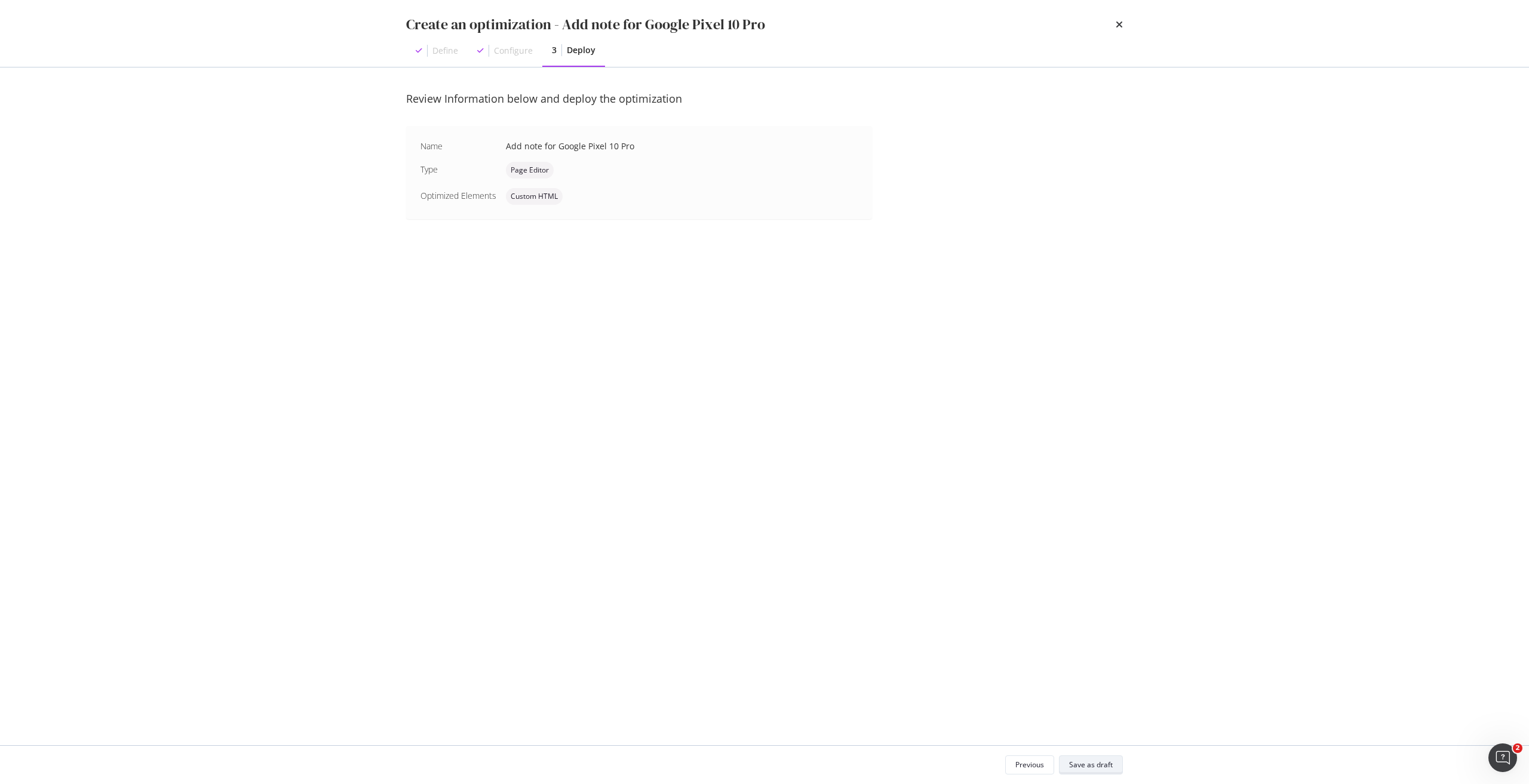
click at [1103, 766] on div "Save as draft" at bounding box center [1091, 765] width 44 height 11
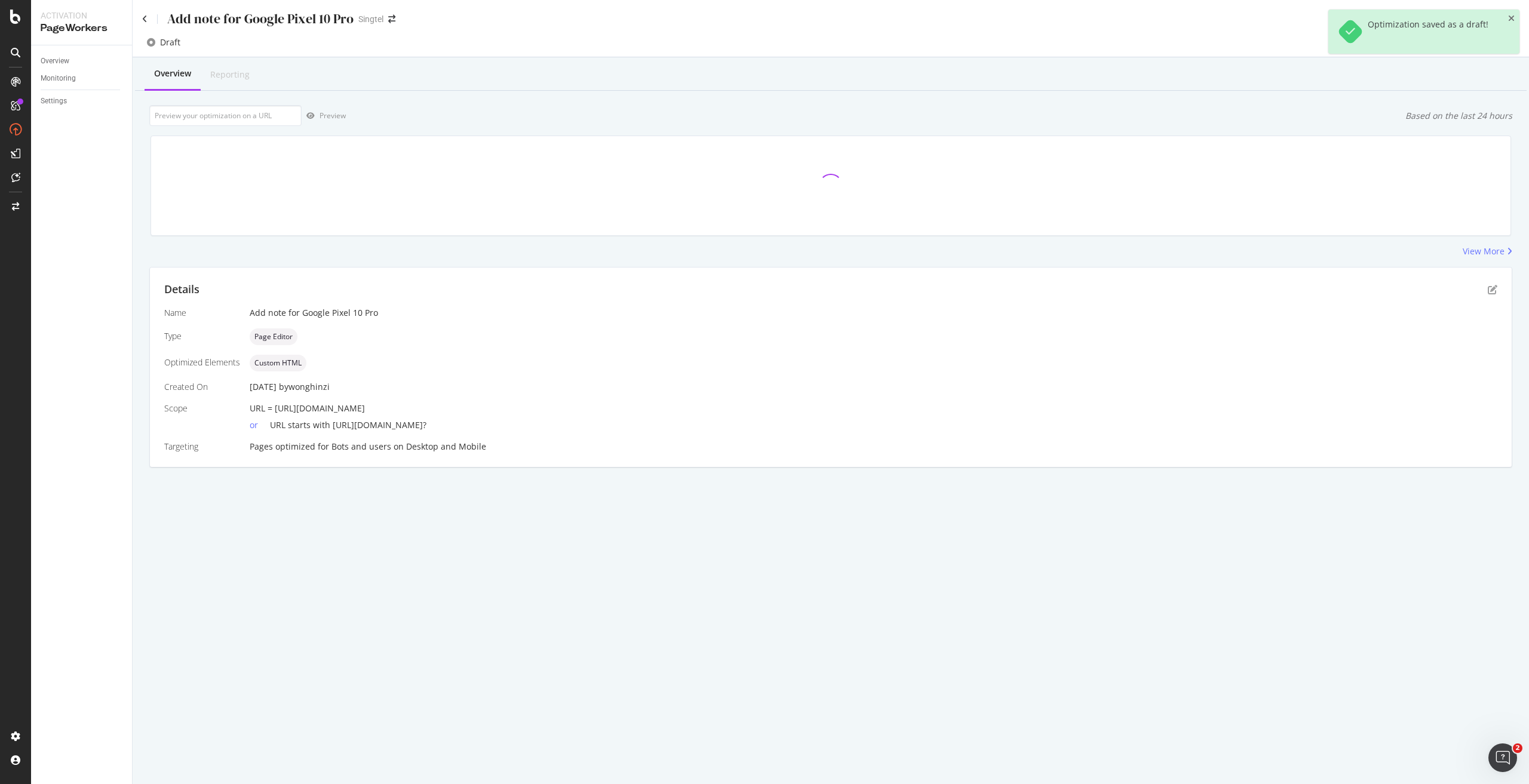
drag, startPoint x: 557, startPoint y: 403, endPoint x: 273, endPoint y: 405, distance: 284.0
click at [273, 405] on div "URL = [URL][DOMAIN_NAME]" at bounding box center [873, 409] width 1248 height 12
drag, startPoint x: 297, startPoint y: 414, endPoint x: 280, endPoint y: 406, distance: 18.8
click at [280, 406] on span "URL = [URL][DOMAIN_NAME]" at bounding box center [307, 408] width 115 height 11
drag, startPoint x: 274, startPoint y: 406, endPoint x: 552, endPoint y: 410, distance: 278.0
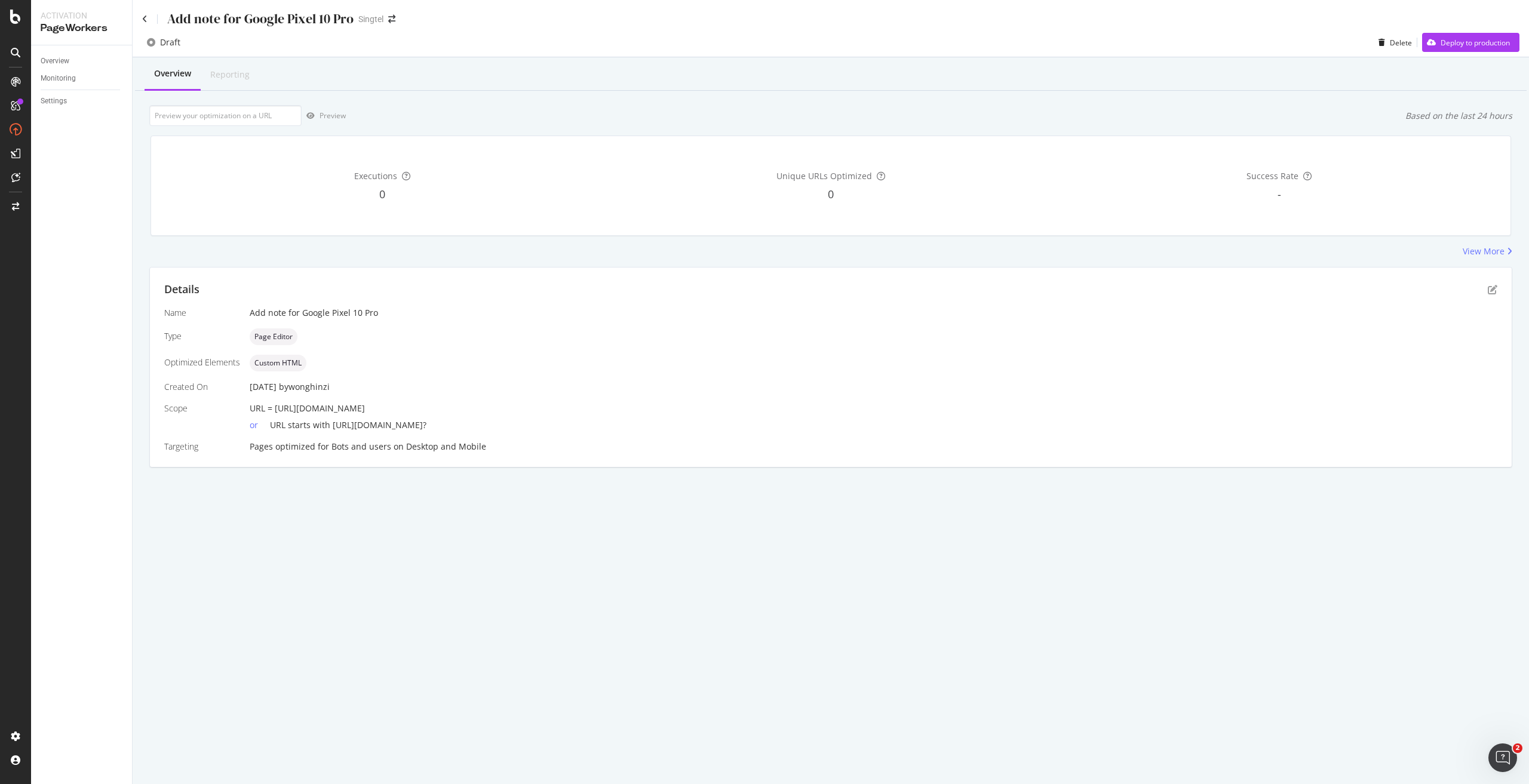
click at [552, 410] on div "URL = [URL][DOMAIN_NAME]" at bounding box center [873, 409] width 1248 height 12
copy span "[URL][DOMAIN_NAME]"
click at [236, 106] on input "url" at bounding box center [225, 116] width 152 height 21
paste input "[URL][DOMAIN_NAME]"
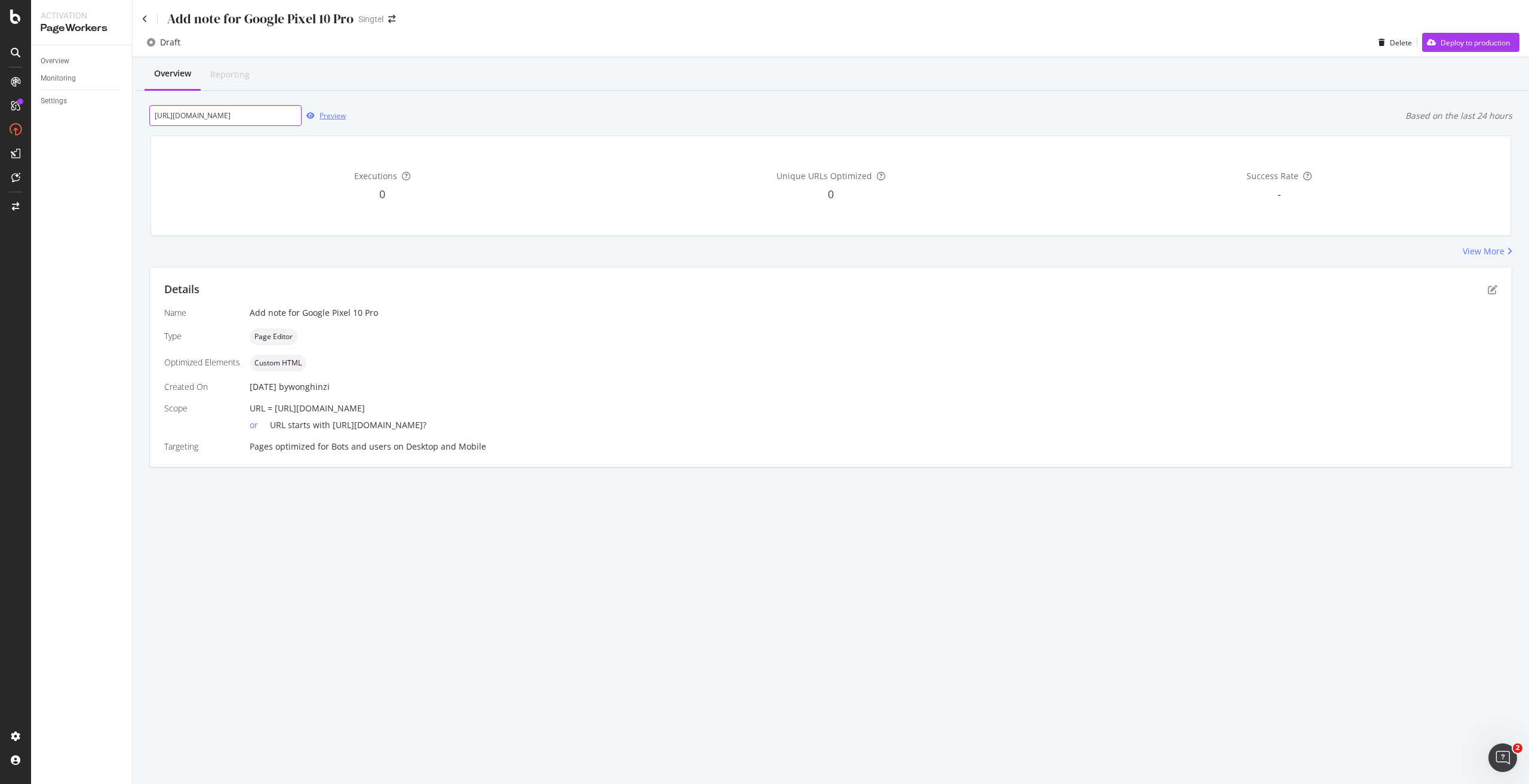
type input "[URL][DOMAIN_NAME]"
click at [338, 116] on div "Preview" at bounding box center [332, 116] width 26 height 11
click at [1489, 292] on icon "pen-to-square" at bounding box center [1492, 289] width 10 height 10
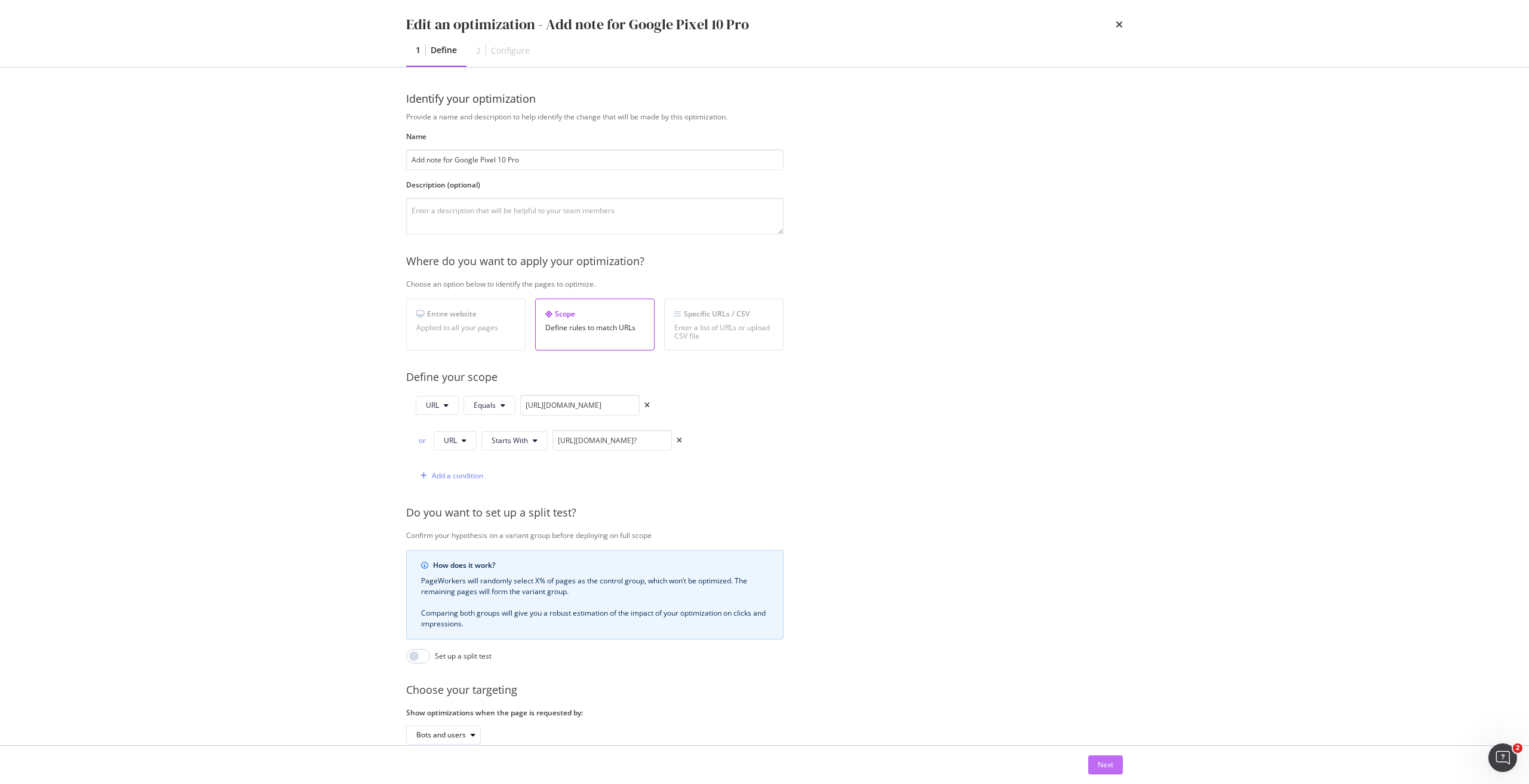
click at [1103, 762] on div "Next" at bounding box center [1105, 765] width 16 height 11
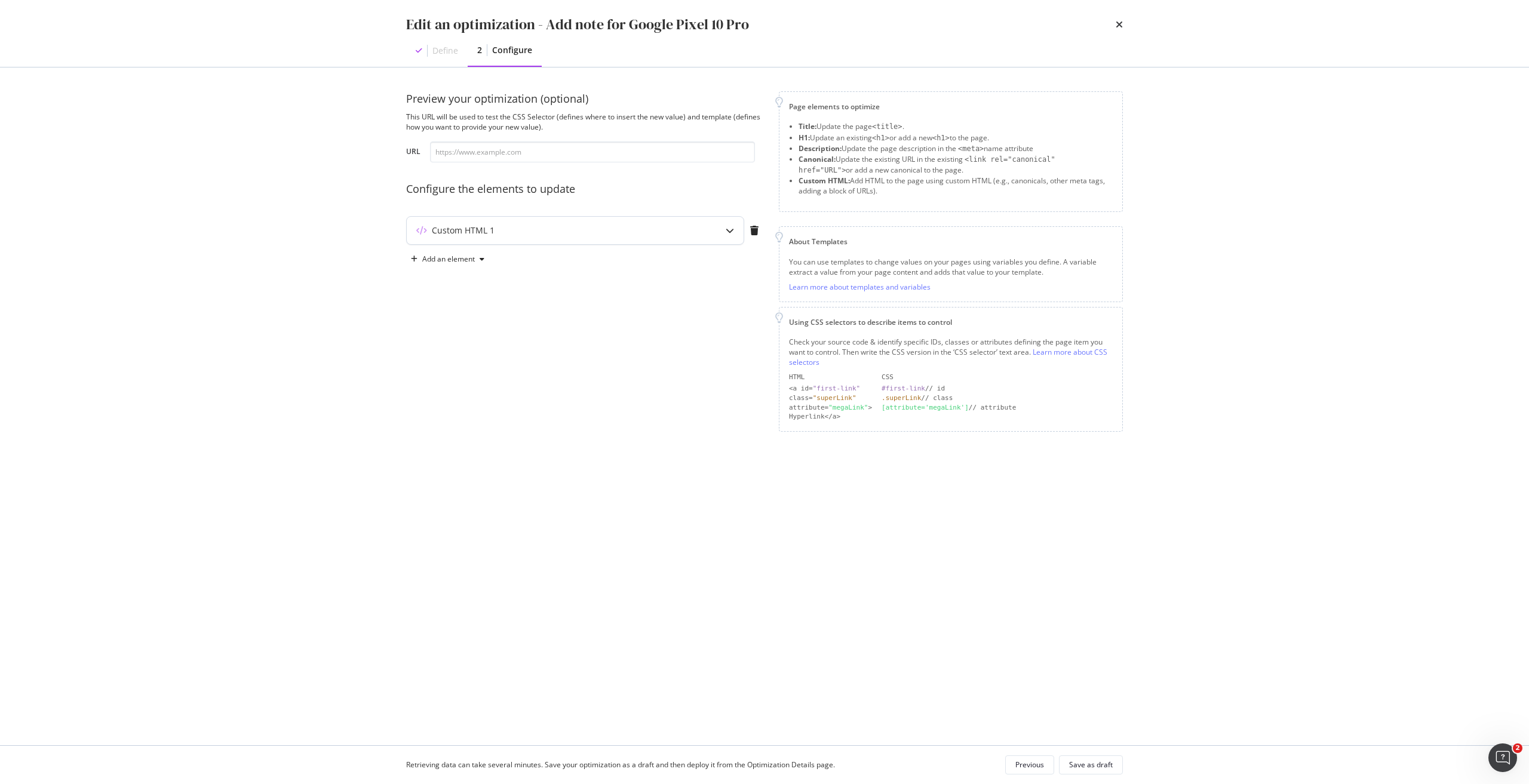
click at [708, 224] on div "Custom HTML 1" at bounding box center [574, 230] width 337 height 27
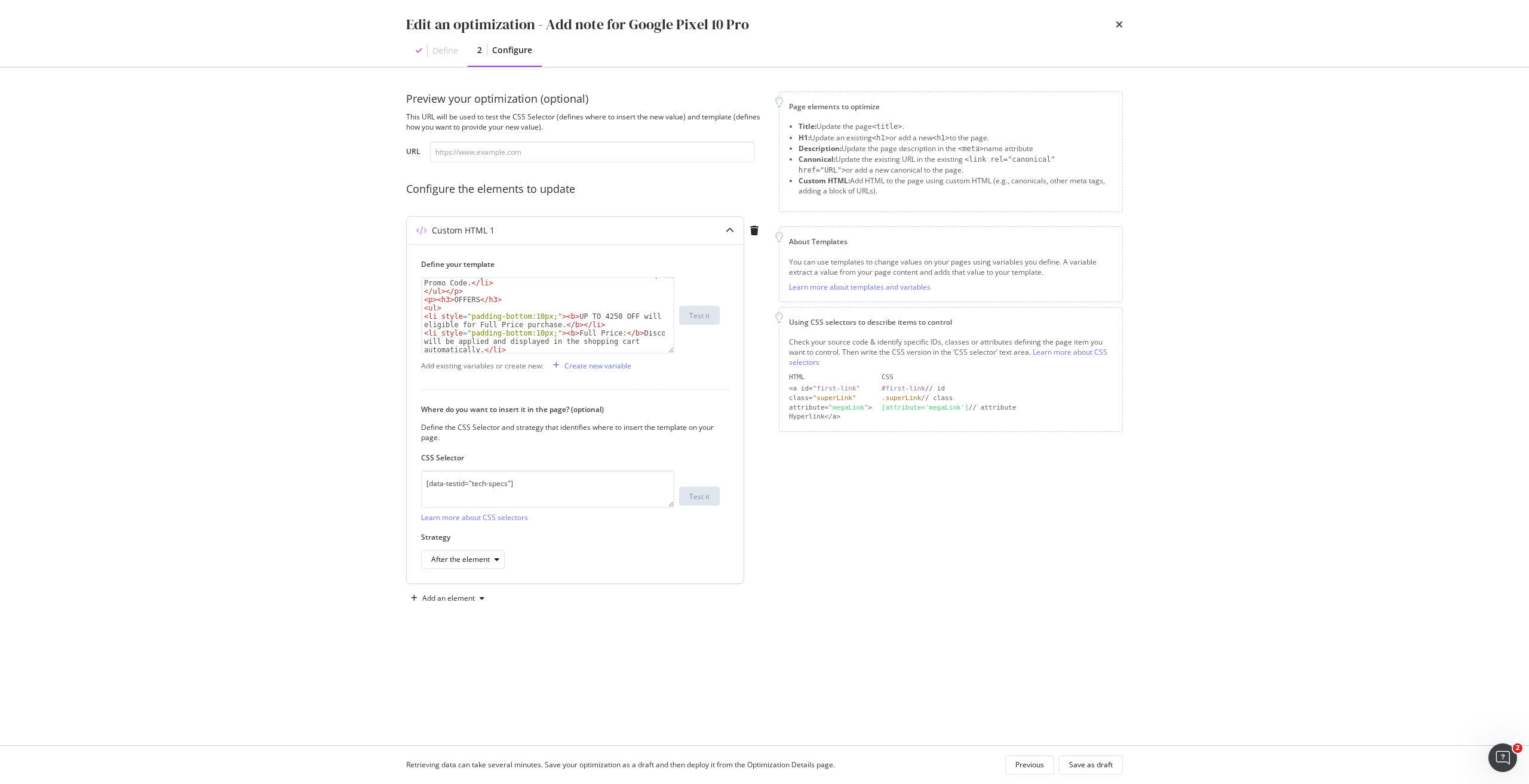
scroll to position [134, 0]
click at [598, 292] on div "< ul > < li style = "padding-bottom:10px;" > < b > UP TO 4250 OFF will be eligi…" at bounding box center [542, 323] width 243 height 92
type textarea "<li style="padding-bottom:10px;"><b>UP TO $450 OFF will be eligible for Full Pr…"
click at [1103, 773] on div "Save as draft" at bounding box center [1091, 764] width 44 height 17
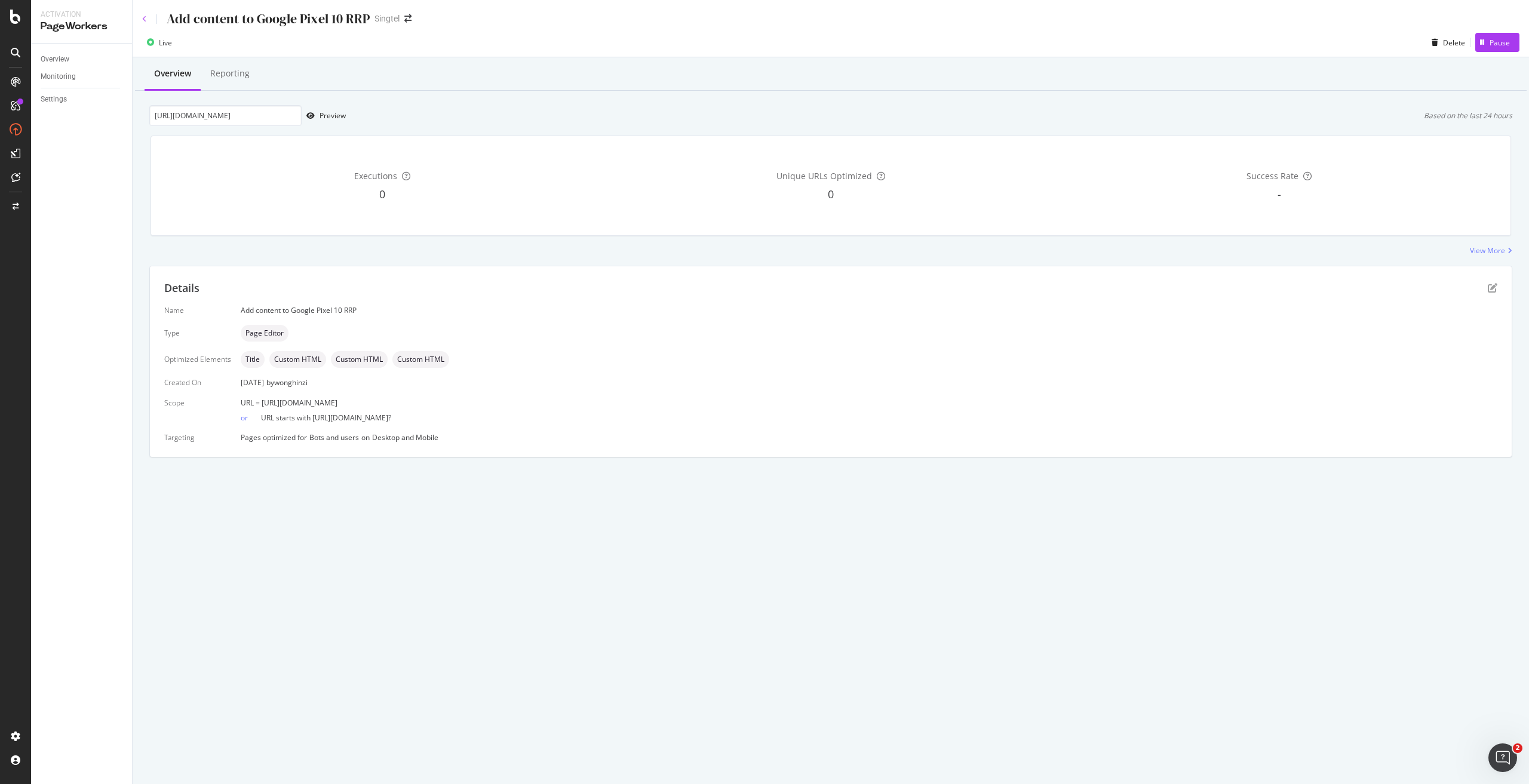
click at [142, 19] on icon at bounding box center [144, 19] width 4 height 7
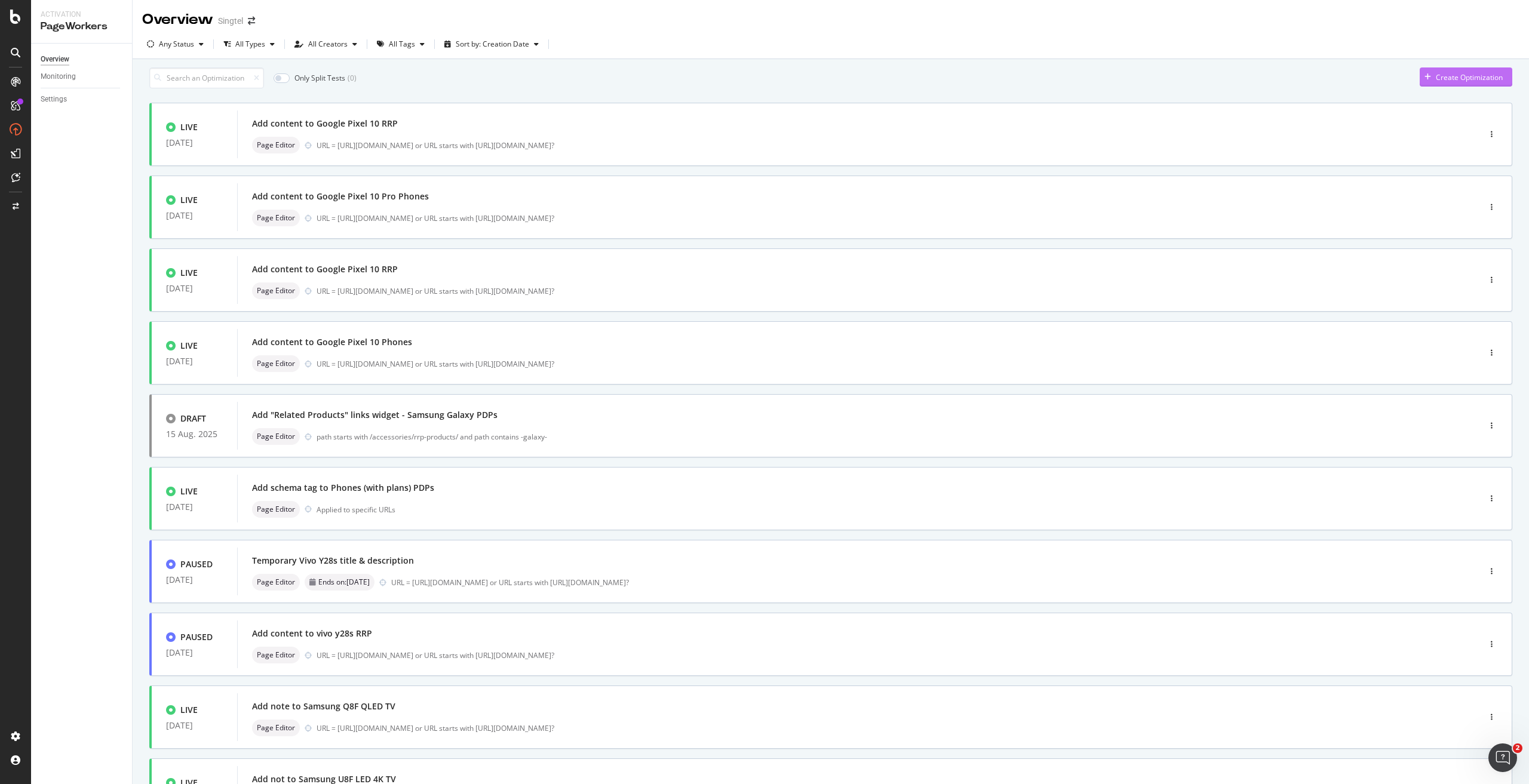
click at [1476, 83] on div "Create Optimization" at bounding box center [1469, 77] width 67 height 11
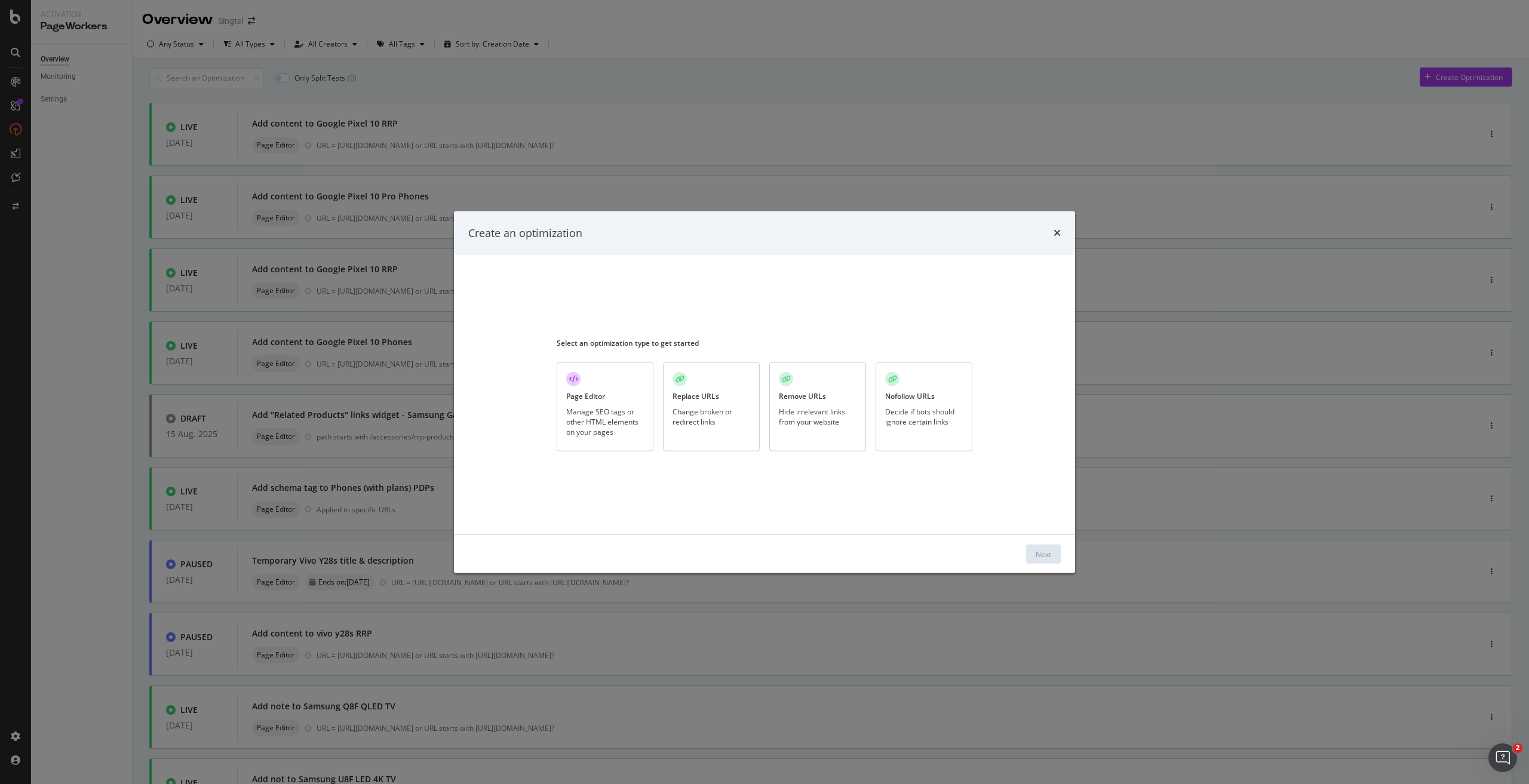
click at [582, 453] on div "Select an optimization type to get started Page Editor Manage SEO tags or other…" at bounding box center [764, 394] width 416 height 250
click at [595, 421] on div "Manage SEO tags or other HTML elements on your pages" at bounding box center [605, 421] width 77 height 31
click at [1048, 557] on div "Next" at bounding box center [1044, 554] width 16 height 11
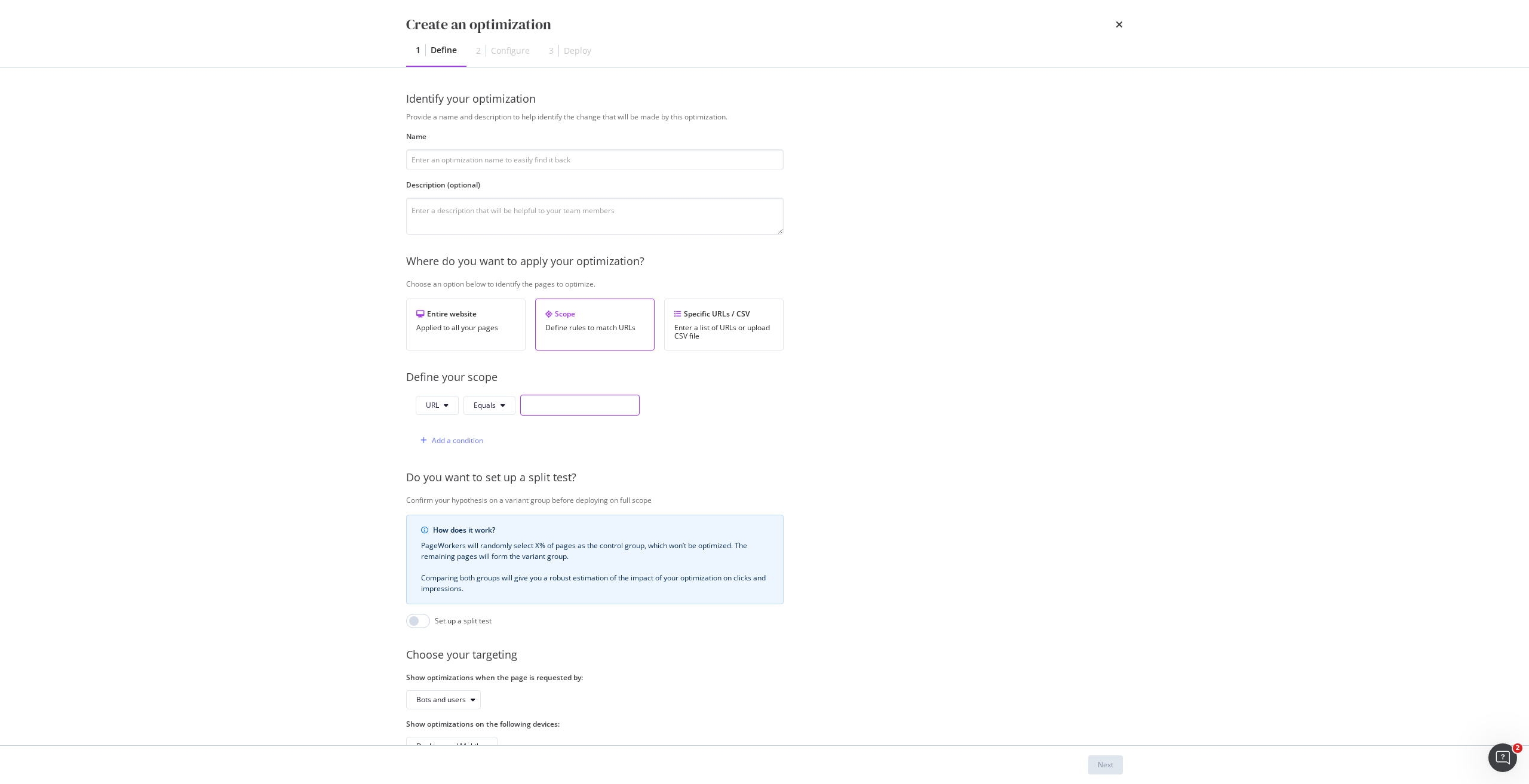
click at [557, 396] on input "modal" at bounding box center [580, 405] width 120 height 21
paste input "https://shop.singtel.com/phones/google-pixel-10-pro-fold"
type input "https://shop.singtel.com/phones/google-pixel-10-pro-fold"
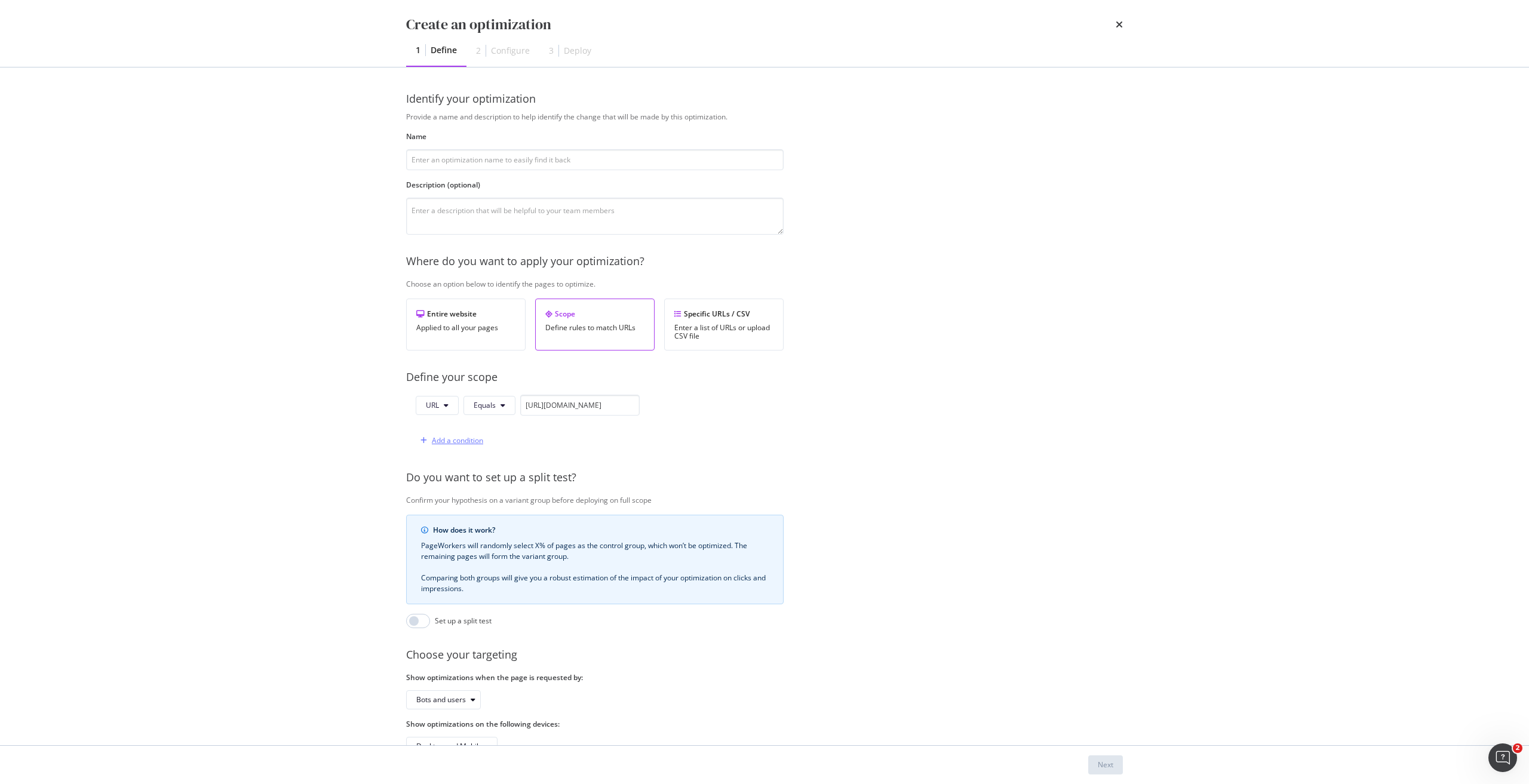
click at [467, 432] on div "Add a condition" at bounding box center [449, 440] width 68 height 18
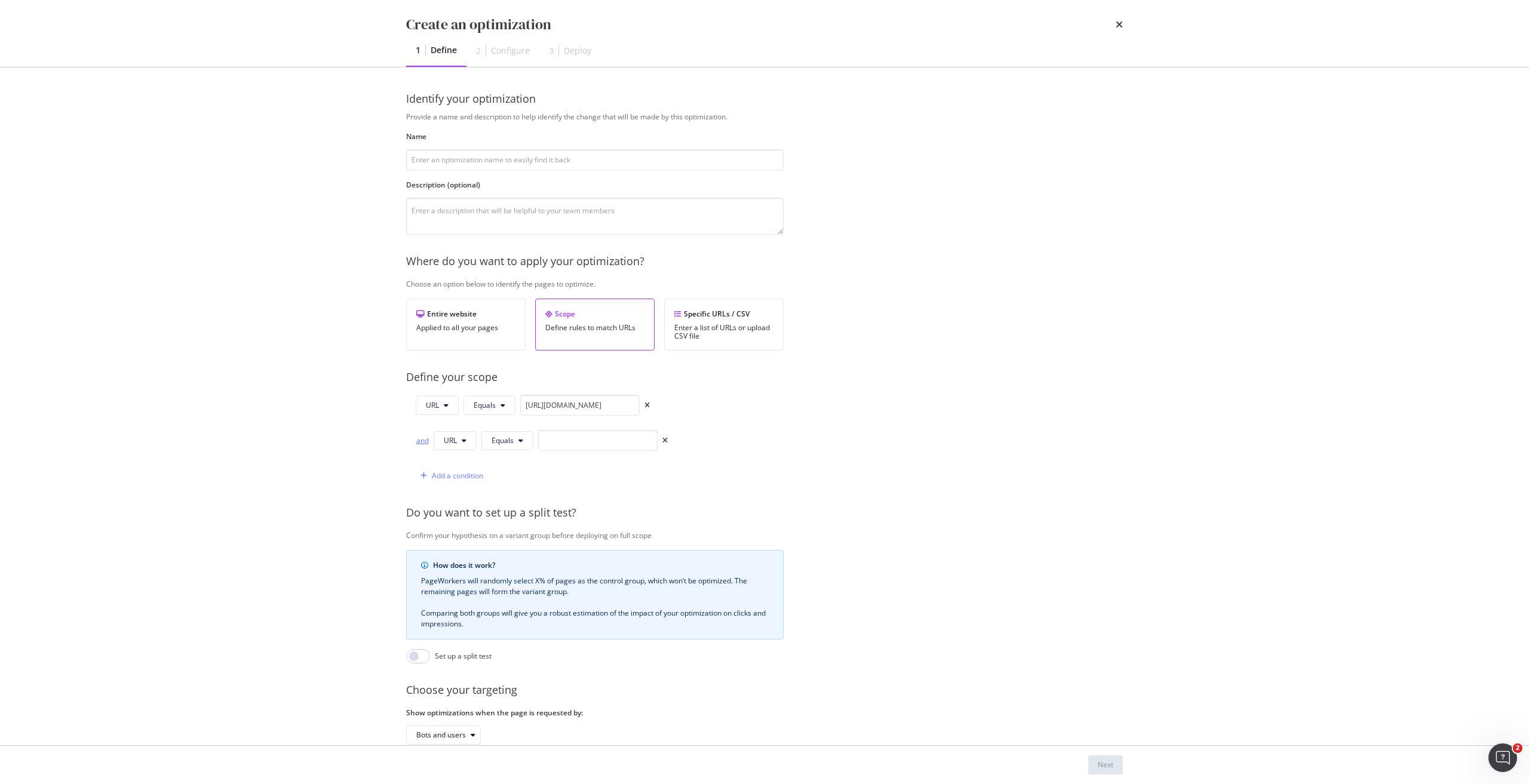
click at [420, 442] on div "and" at bounding box center [422, 440] width 13 height 11
click at [511, 446] on button "Equals" at bounding box center [506, 440] width 52 height 19
click at [533, 483] on span "Starts With" at bounding box center [527, 486] width 70 height 11
click at [571, 439] on input "modal" at bounding box center [612, 440] width 120 height 21
type input "v"
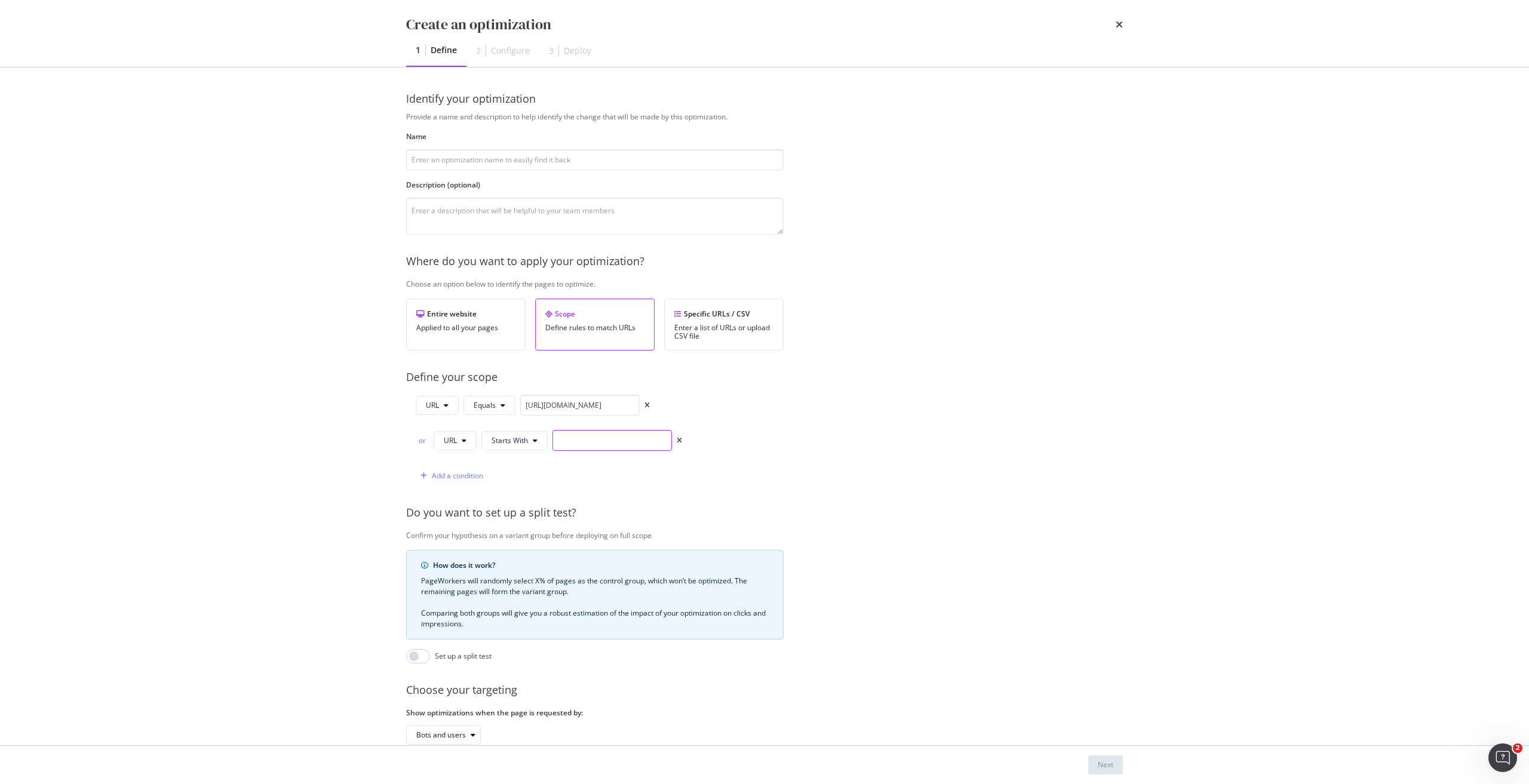
paste input "https://shop.singtel.com/phones/google-pixel-10-pro-fold"
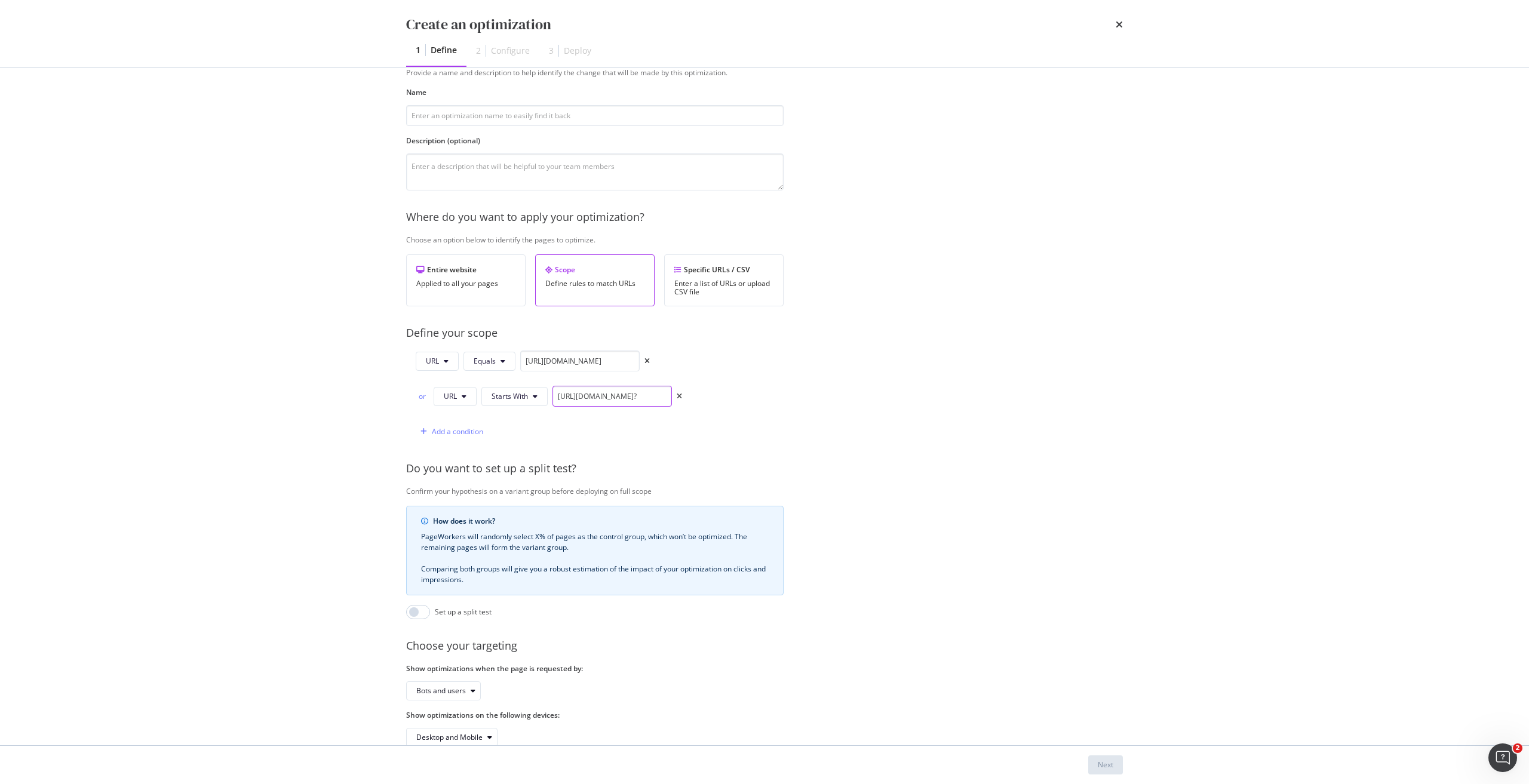
scroll to position [79, 0]
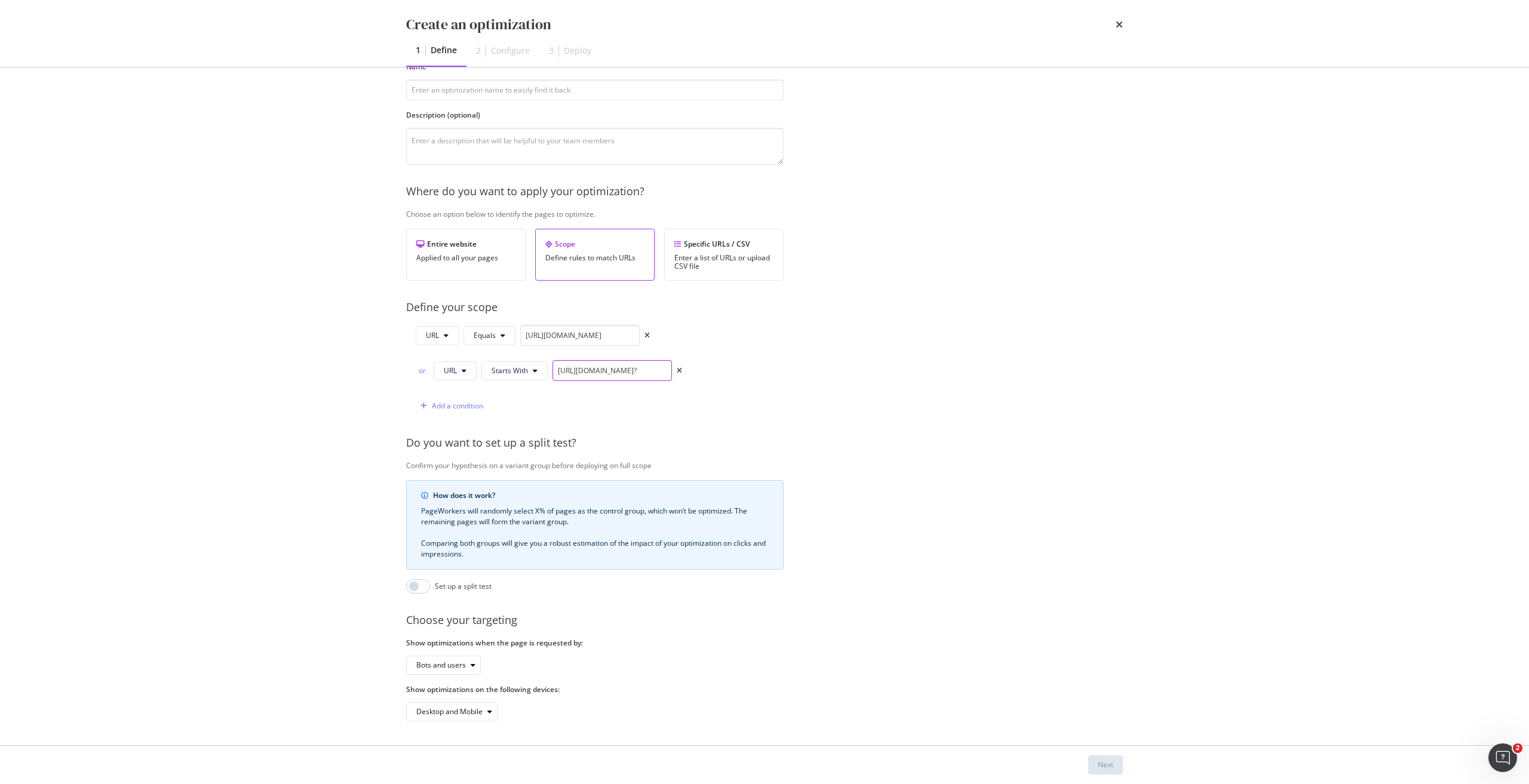
type input "https://shop.singtel.com/phones/google-pixel-10-pro-fold?"
click at [804, 416] on div "Provide a name and description to help identify the change that will be made by…" at bounding box center [764, 381] width 717 height 679
click at [559, 362] on input "https://shop.singtel.com/phones/google-pixel-10-pro-fold?" at bounding box center [612, 371] width 120 height 21
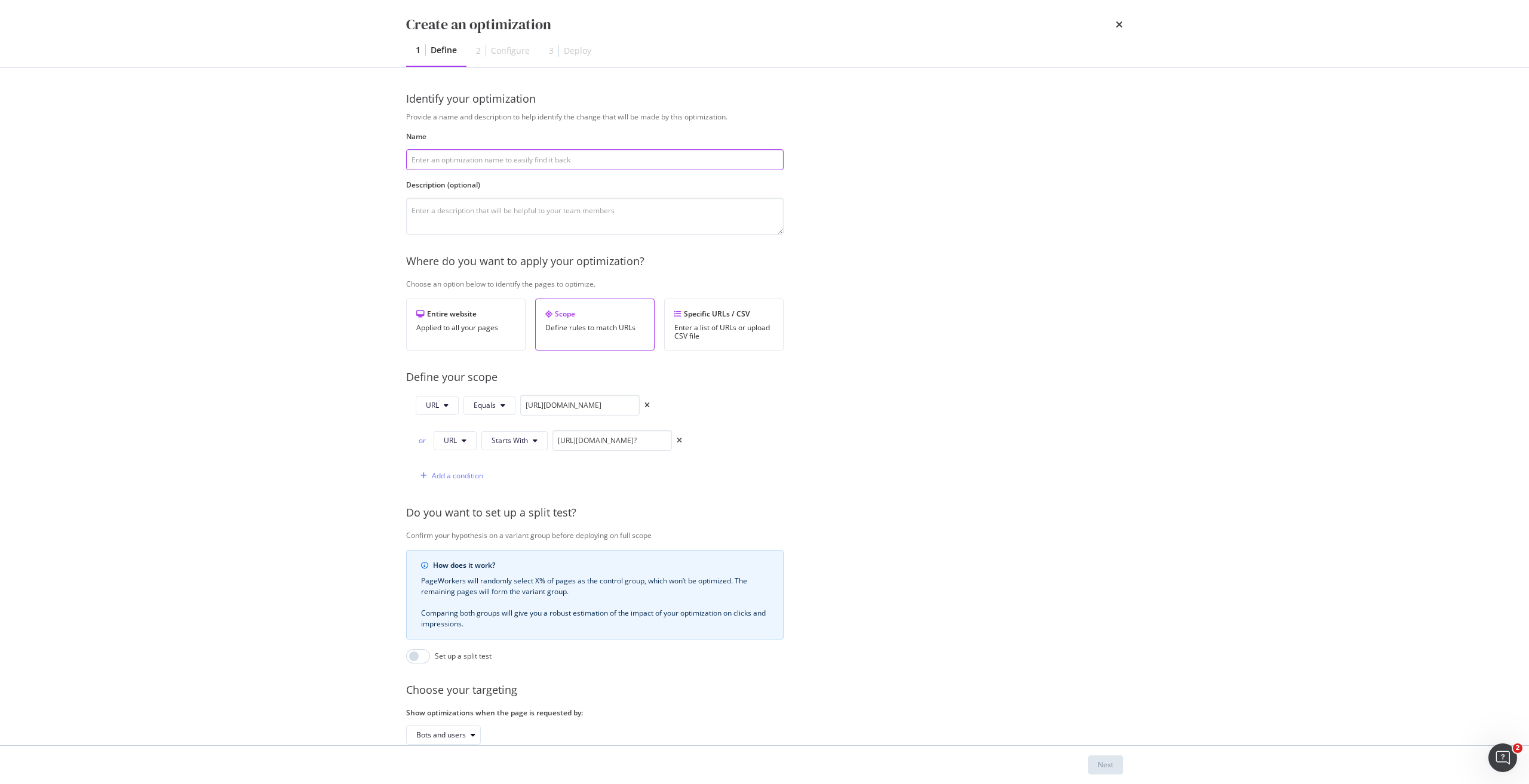
click at [590, 158] on input "modal" at bounding box center [594, 160] width 377 height 21
click at [510, 158] on input "modal" at bounding box center [594, 160] width 377 height 21
paste input "Add content to Google Pixel 10 Phones"
click at [514, 159] on input "Add content to Google Pixel 10 Phones" at bounding box center [594, 160] width 377 height 21
type input "Add content to Google Pixel 10 Fold Phones"
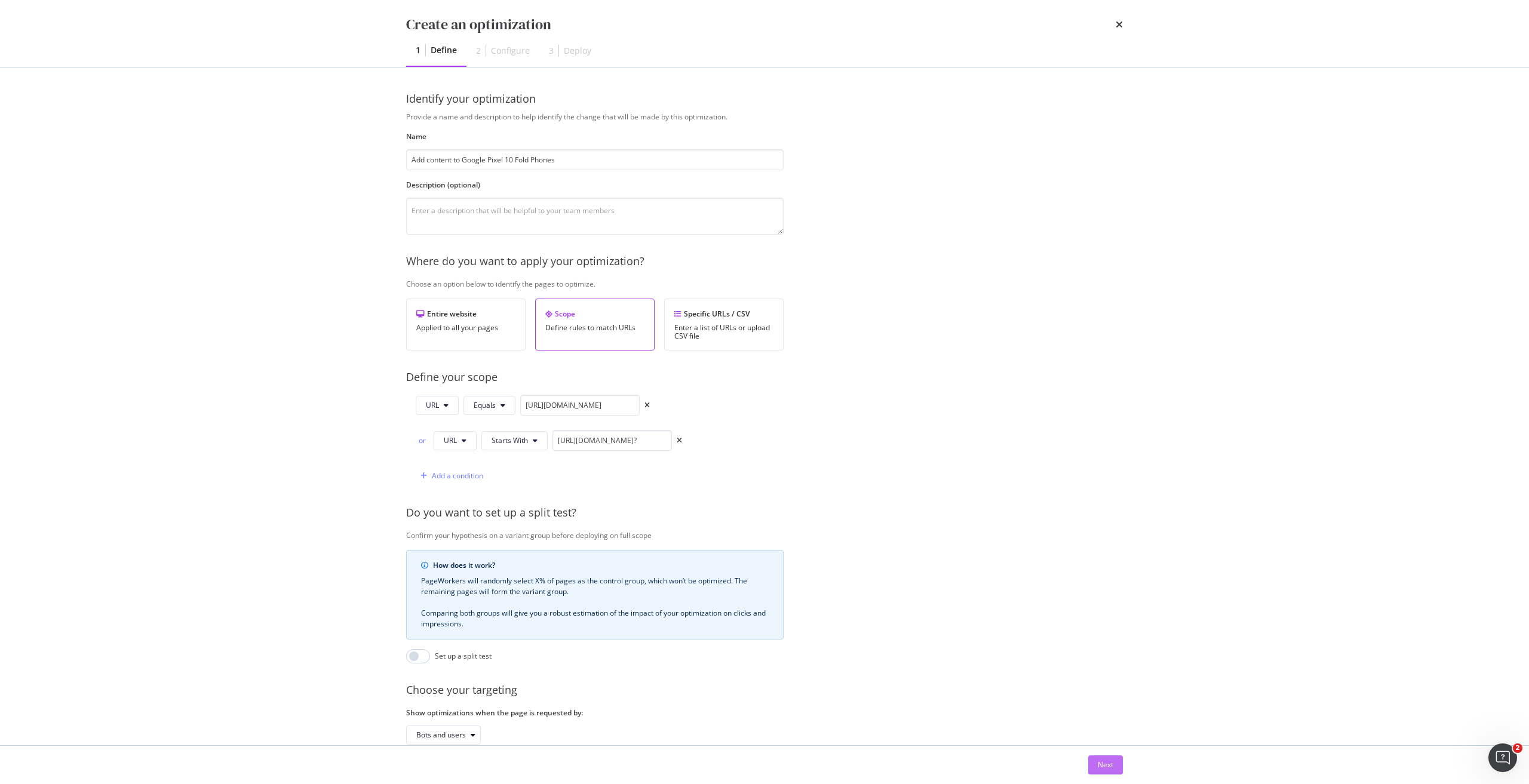
click at [1093, 762] on button "Next" at bounding box center [1104, 765] width 34 height 19
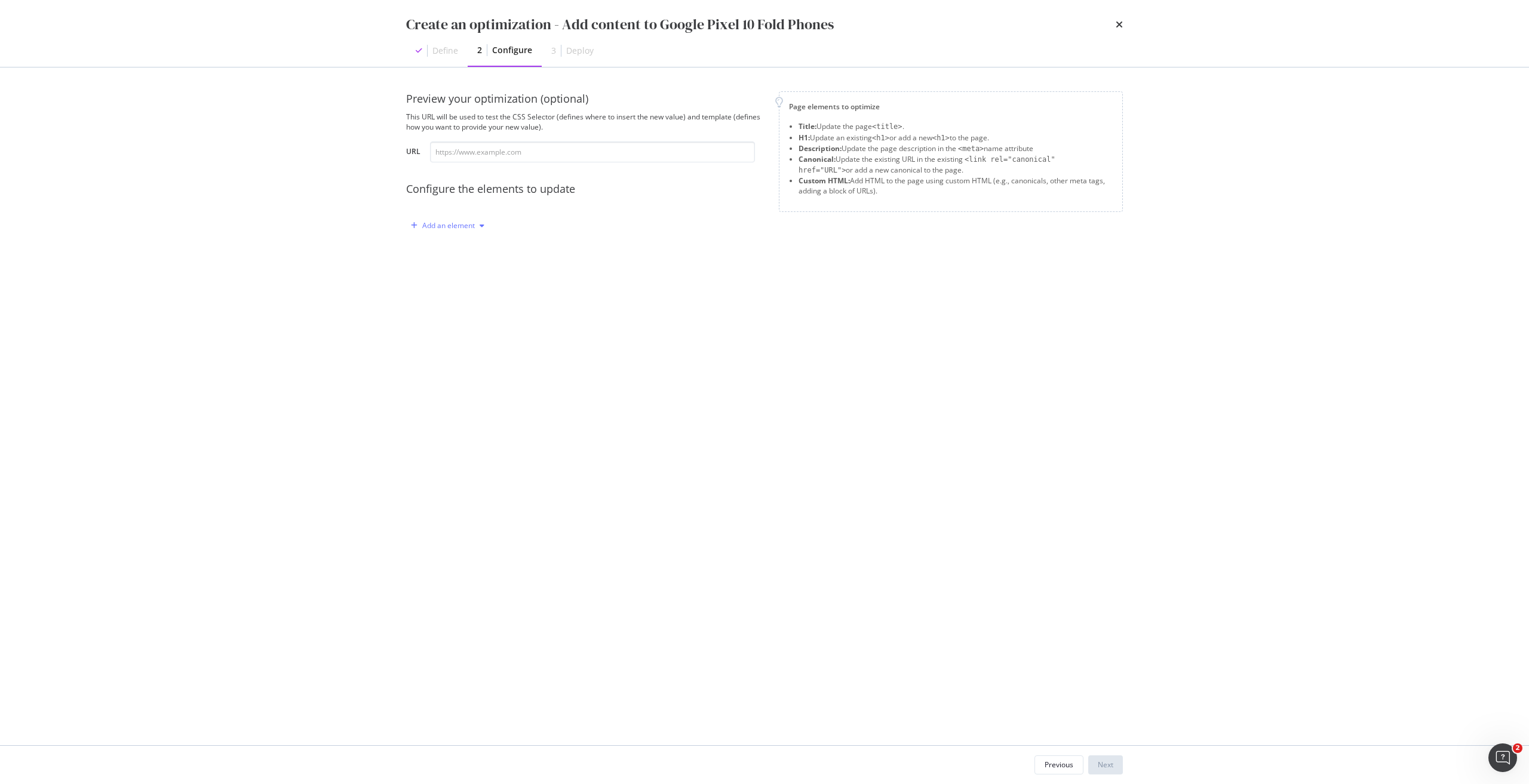
click at [465, 222] on div "Add an element" at bounding box center [448, 226] width 53 height 7
click at [460, 243] on div "Title" at bounding box center [455, 248] width 81 height 15
click at [564, 297] on div "modal" at bounding box center [547, 323] width 252 height 92
paste textarea "Pre-order Google Pixel 10 Pro Fold with plan in Singapore"
type textarea "Pre-order Google Pixel 10 Pro Fold with plan in Singapore"
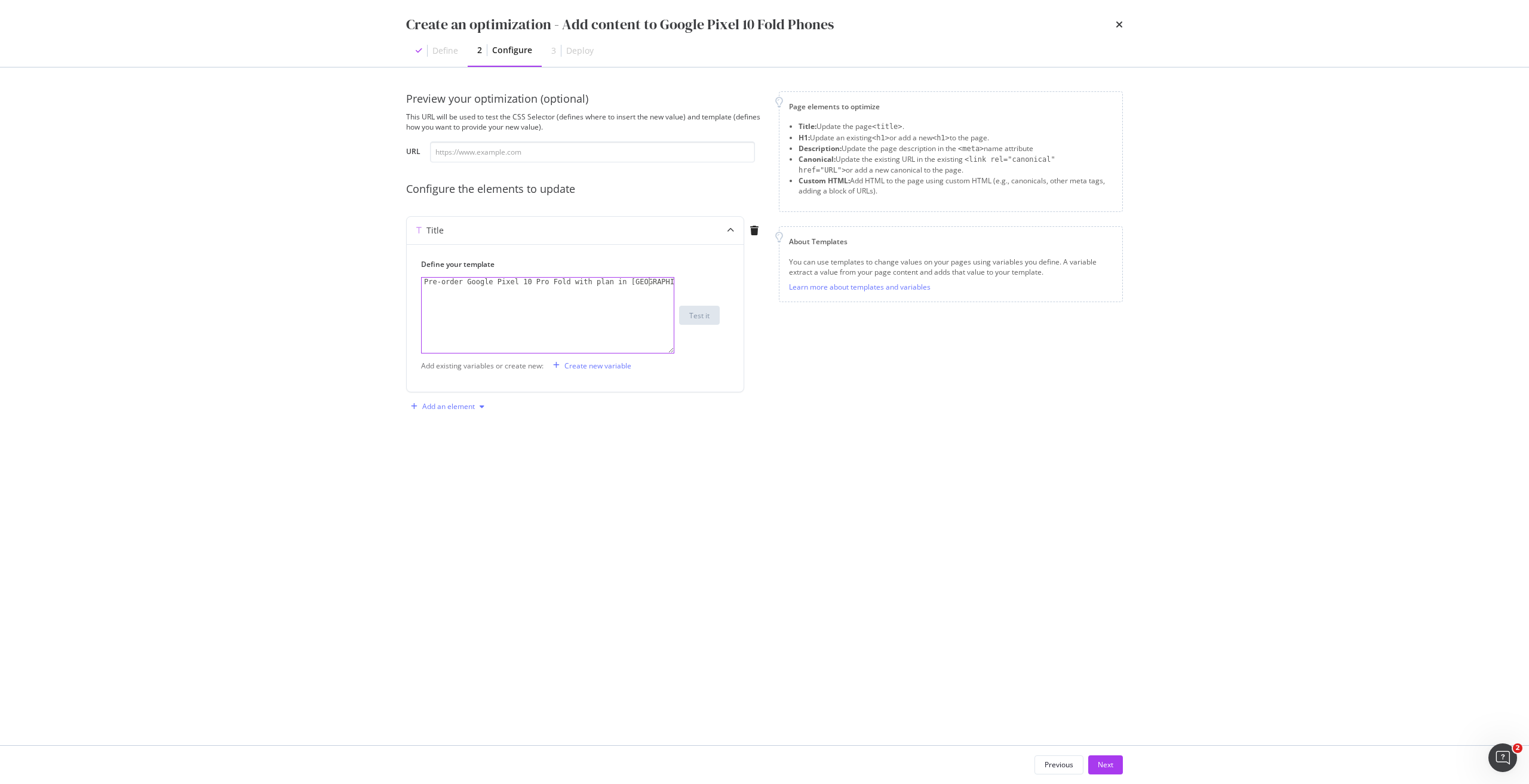
click at [475, 403] on div "modal" at bounding box center [482, 406] width 14 height 7
click at [451, 484] on div "Custom HTML" at bounding box center [462, 488] width 47 height 11
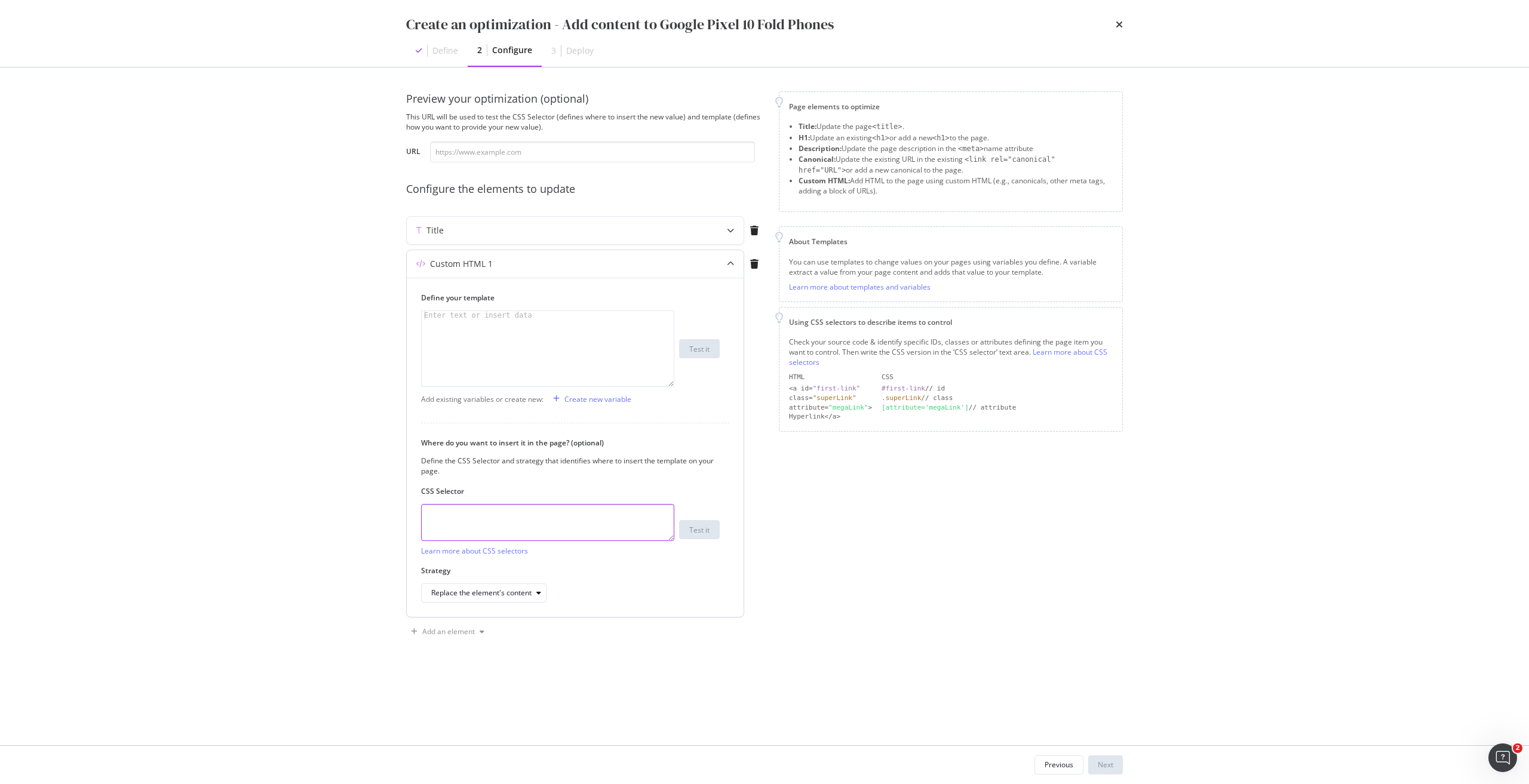
click at [499, 516] on textarea "modal" at bounding box center [548, 522] width 253 height 37
paste textarea "meta[name="description"]"
type textarea "meta[name="description"]"
click at [494, 358] on div "modal" at bounding box center [547, 357] width 252 height 92
paste textarea "<meta data-react-helmet="true" name="description" content="Pre-order the new Go…"
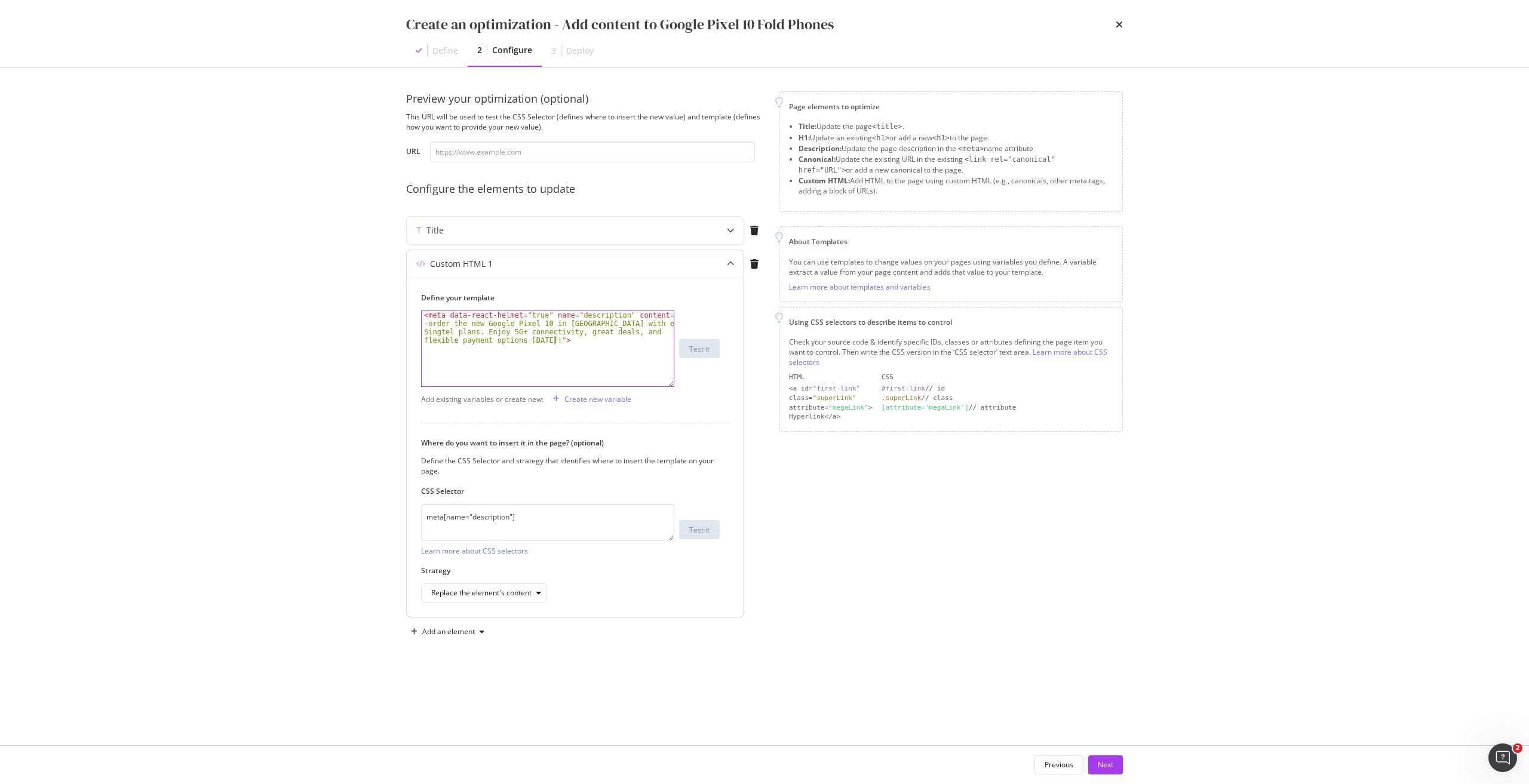
click at [654, 316] on div "< meta data-react-helmet = "true" name = "description" content = "Pre -order th…" at bounding box center [547, 382] width 252 height 142
click at [656, 317] on div "< meta data-react-helmet = "true" name = "description" content = "Pre -order th…" at bounding box center [547, 382] width 252 height 142
click at [546, 340] on div "< meta data-react-helmet = "true" name = "description" content = "Pre -order th…" at bounding box center [547, 382] width 252 height 142
paste textarea "Google Pixel 10 Pro Fold with phone plan in Singapore. Enjoy a durable foldable…"
type textarea "<meta data-react-helmet="true" name="description" content="Pre-order the Google…"
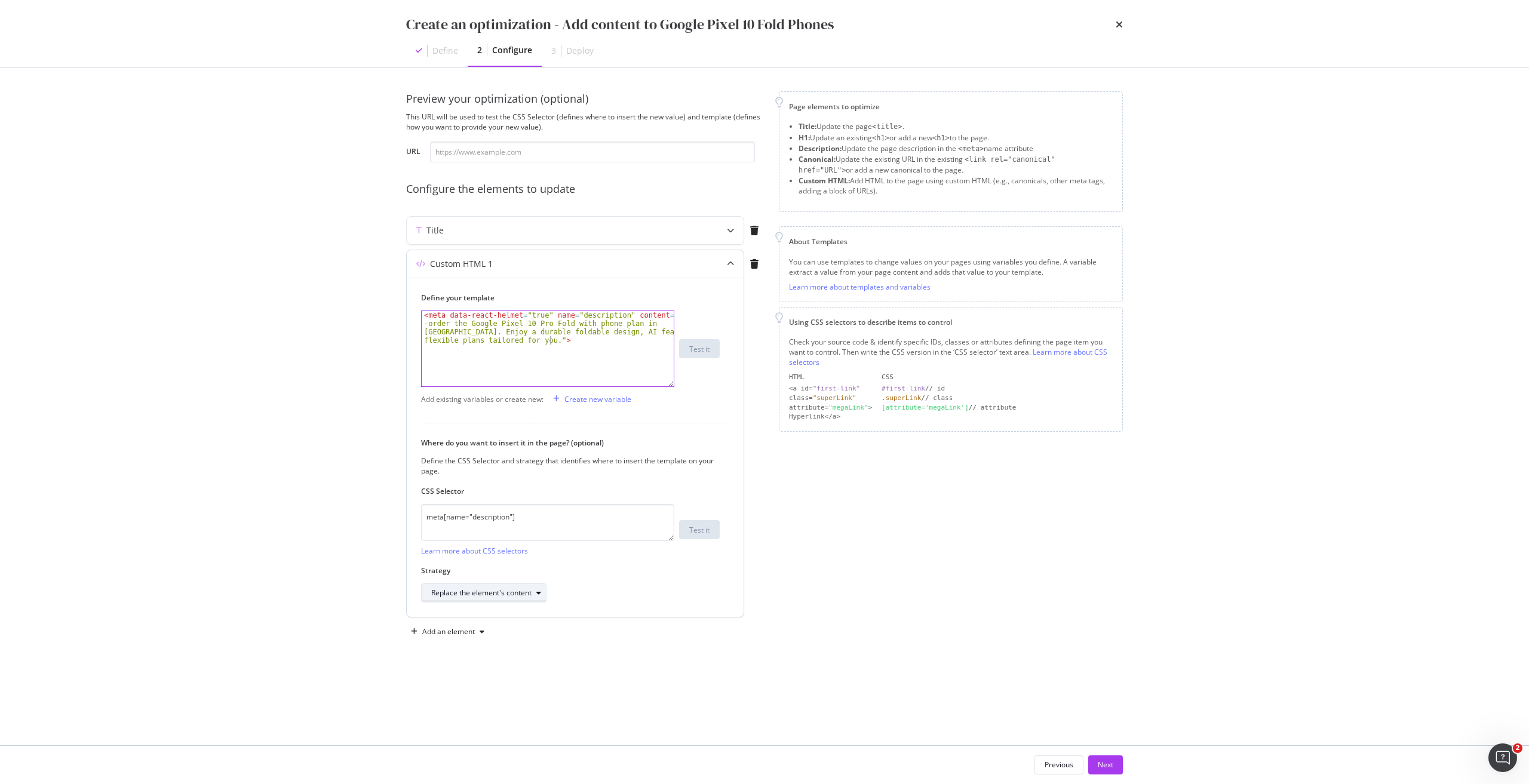
click at [518, 593] on div "Replace the element's content" at bounding box center [481, 592] width 100 height 7
click at [493, 707] on div "Replace the element entirely" at bounding box center [484, 712] width 95 height 11
click at [468, 636] on div "Add an element" at bounding box center [448, 631] width 83 height 18
click at [464, 711] on div "Custom HTML" at bounding box center [462, 713] width 47 height 11
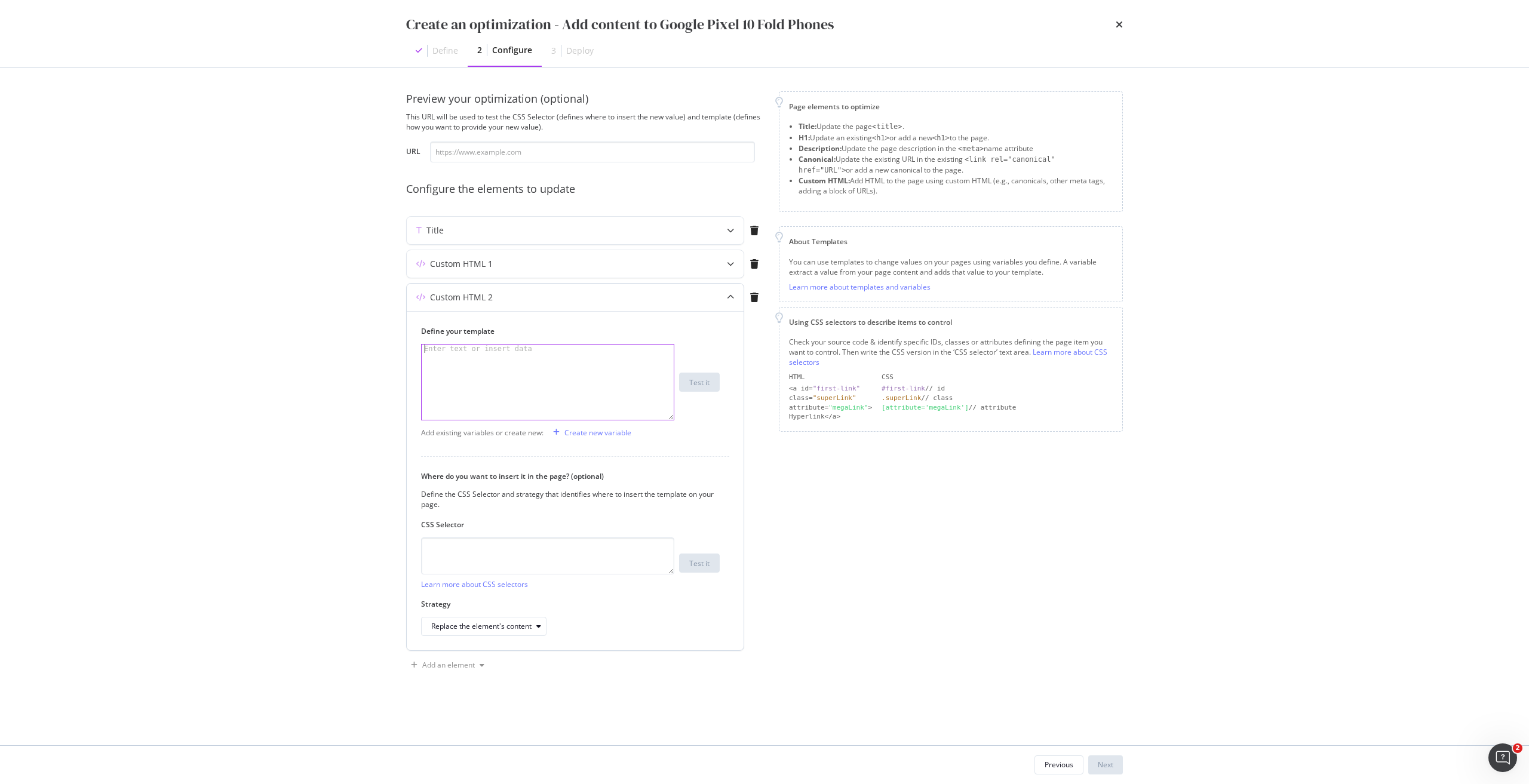
click at [565, 374] on div "modal" at bounding box center [547, 390] width 252 height 92
click at [496, 537] on div "CSS Selector Learn more about CSS selectors Test it" at bounding box center [571, 554] width 299 height 69
click at [499, 543] on textarea "modal" at bounding box center [548, 555] width 253 height 37
paste textarea "h1.sc-iqseJM.fxHNbQ"
type textarea "h1.sc-iqseJM.fxHNbQ"
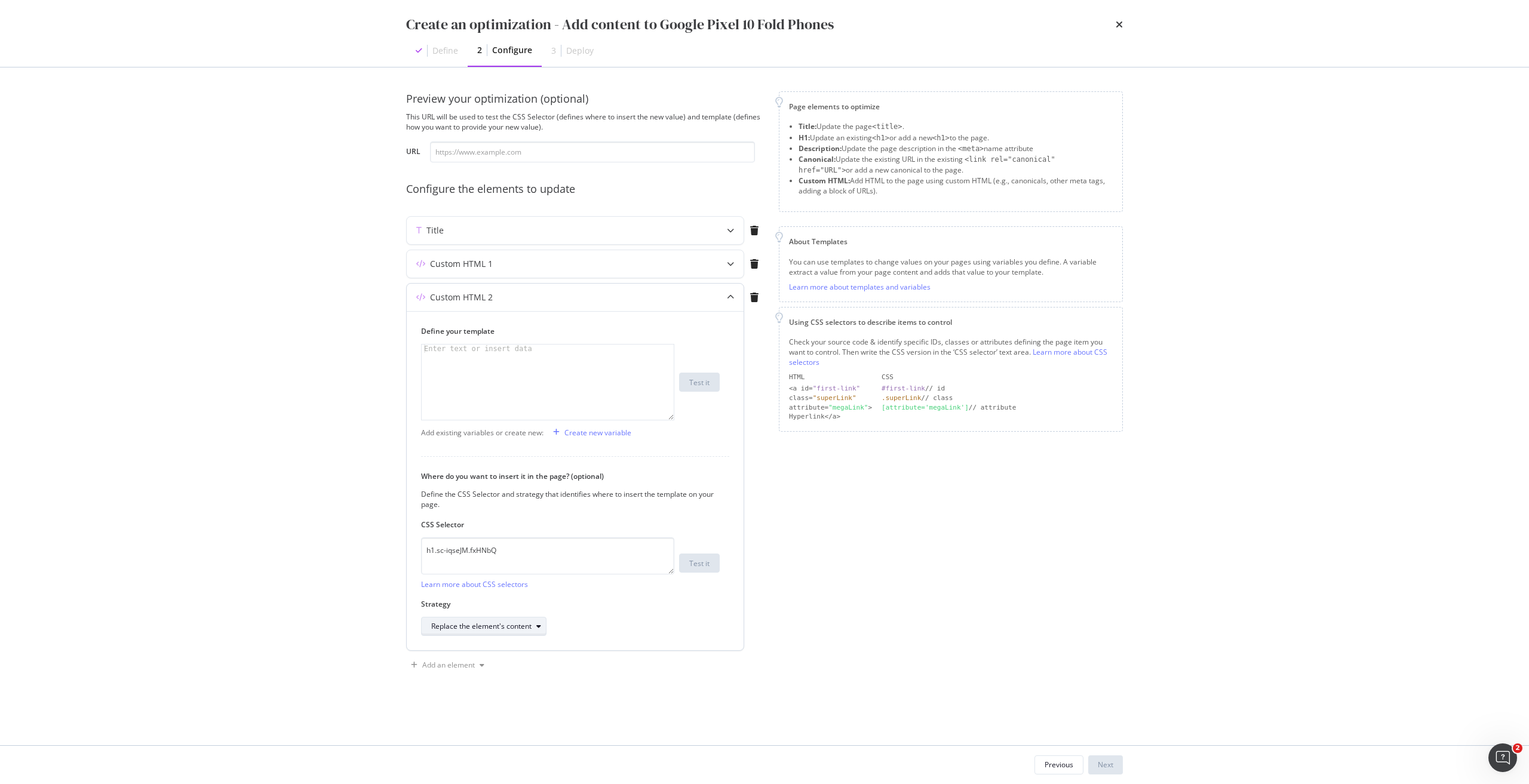
click at [520, 624] on div "Replace the element's content" at bounding box center [481, 626] width 100 height 7
click at [484, 747] on div "Replace the element entirely" at bounding box center [484, 745] width 95 height 11
click at [498, 382] on div "modal" at bounding box center [547, 390] width 252 height 92
paste textarea "<h1 data-testid="phone-name" class="sc-iqseJM fxHNbQ">Google&nbsp;Pixel&nbsp;10…"
click at [433, 346] on div "< h1 data-testid = "phone-name" class = "sc-iqseJM fxHNbQ" > Google &nbsp; Pixe…" at bounding box center [547, 399] width 252 height 109
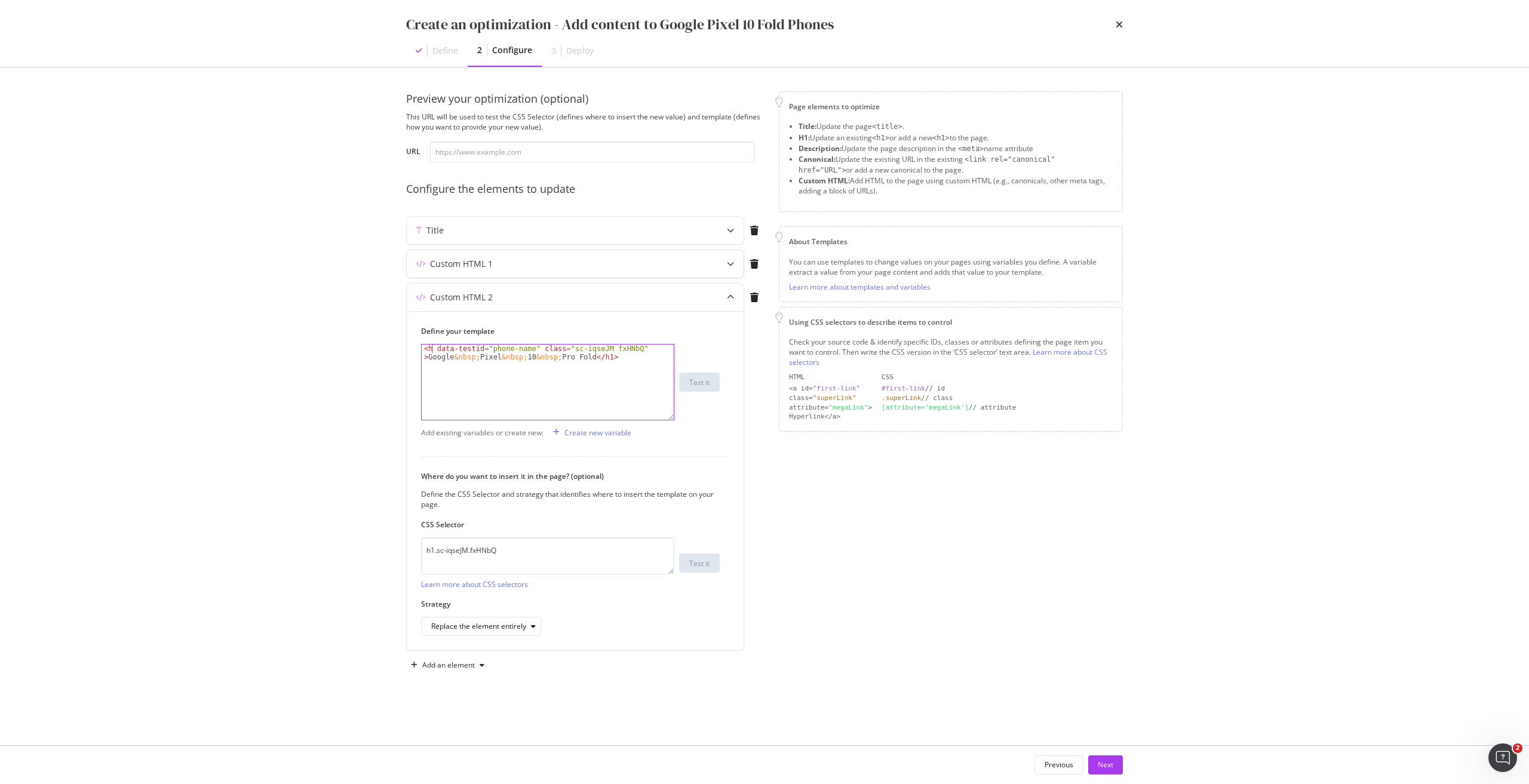
scroll to position [0, 1]
click at [596, 360] on div "< h2 data-testid = "phone-name" class = "sc-iqseJM fxHNbQ" > Google &nbsp; Pixe…" at bounding box center [547, 399] width 252 height 109
type textarea "<h2 data-testid="phone-name" class="sc-iqseJM fxHNbQ">Google&nbsp;Pixel&nbsp;10…"
click at [449, 668] on div "Add an element" at bounding box center [448, 664] width 53 height 7
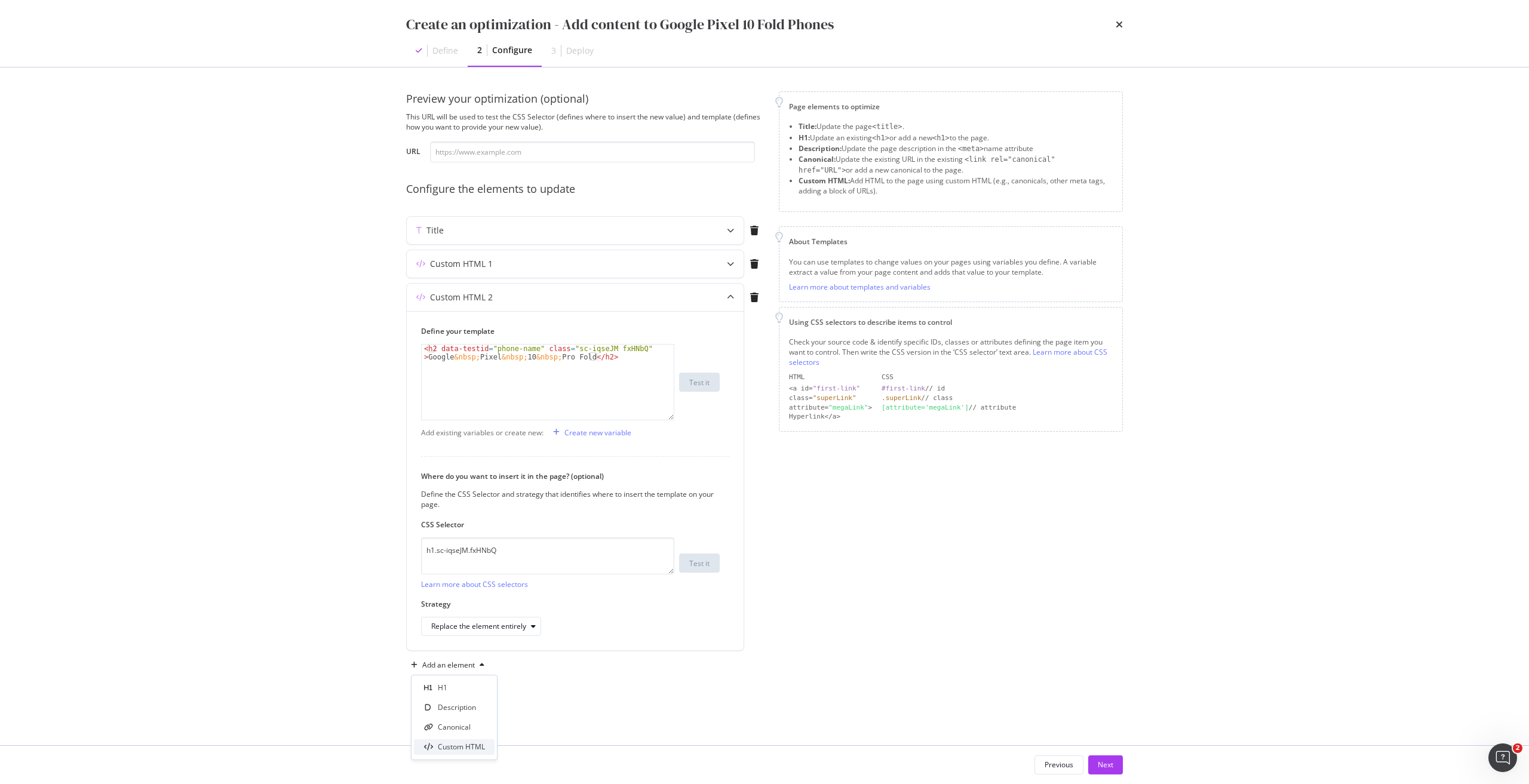
click at [474, 739] on div "Custom HTML" at bounding box center [455, 746] width 81 height 15
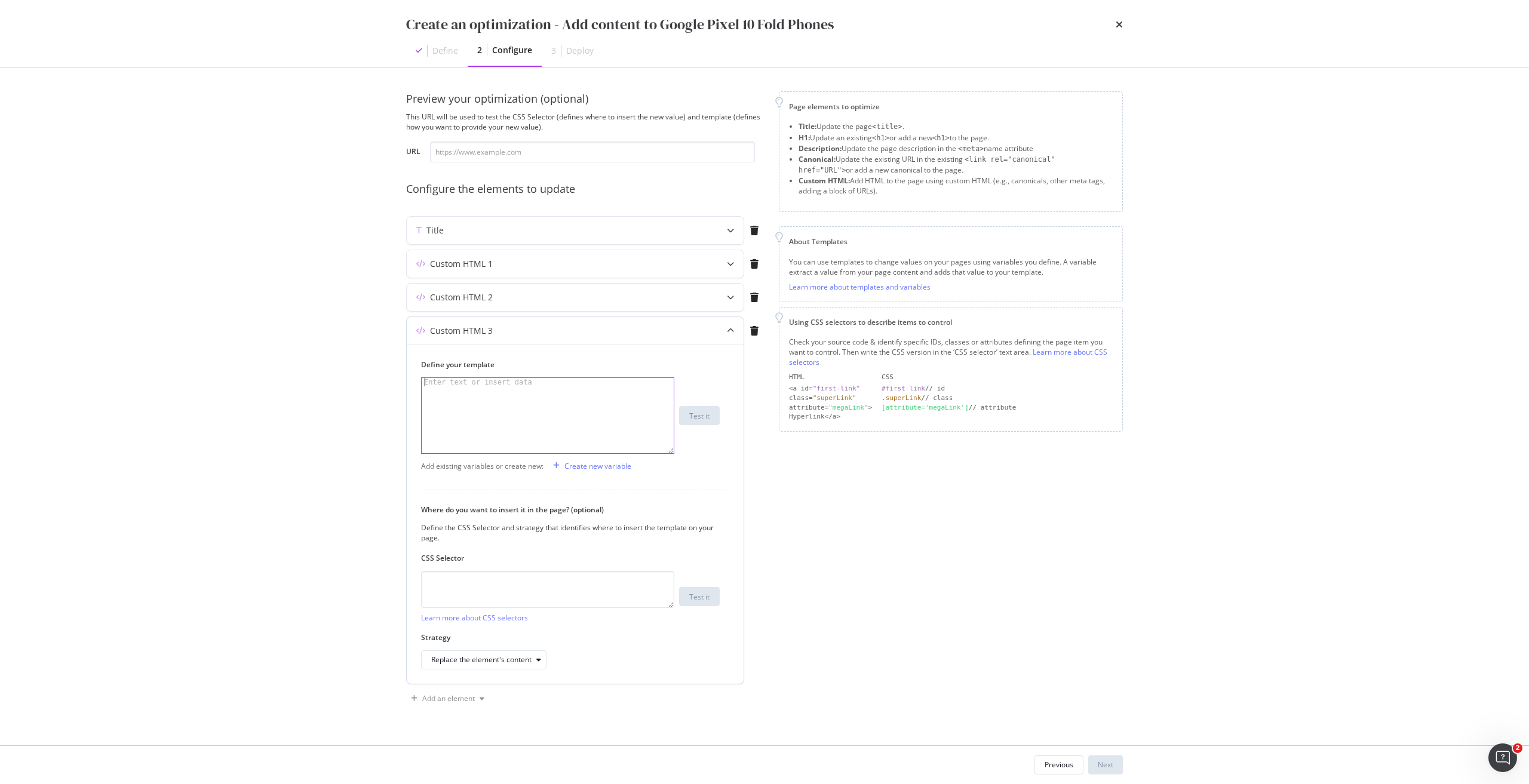
click at [451, 397] on div "modal" at bounding box center [547, 424] width 252 height 92
paste textarea "</div>"
type textarea "</div>"
click at [484, 572] on textarea "modal" at bounding box center [548, 589] width 253 height 37
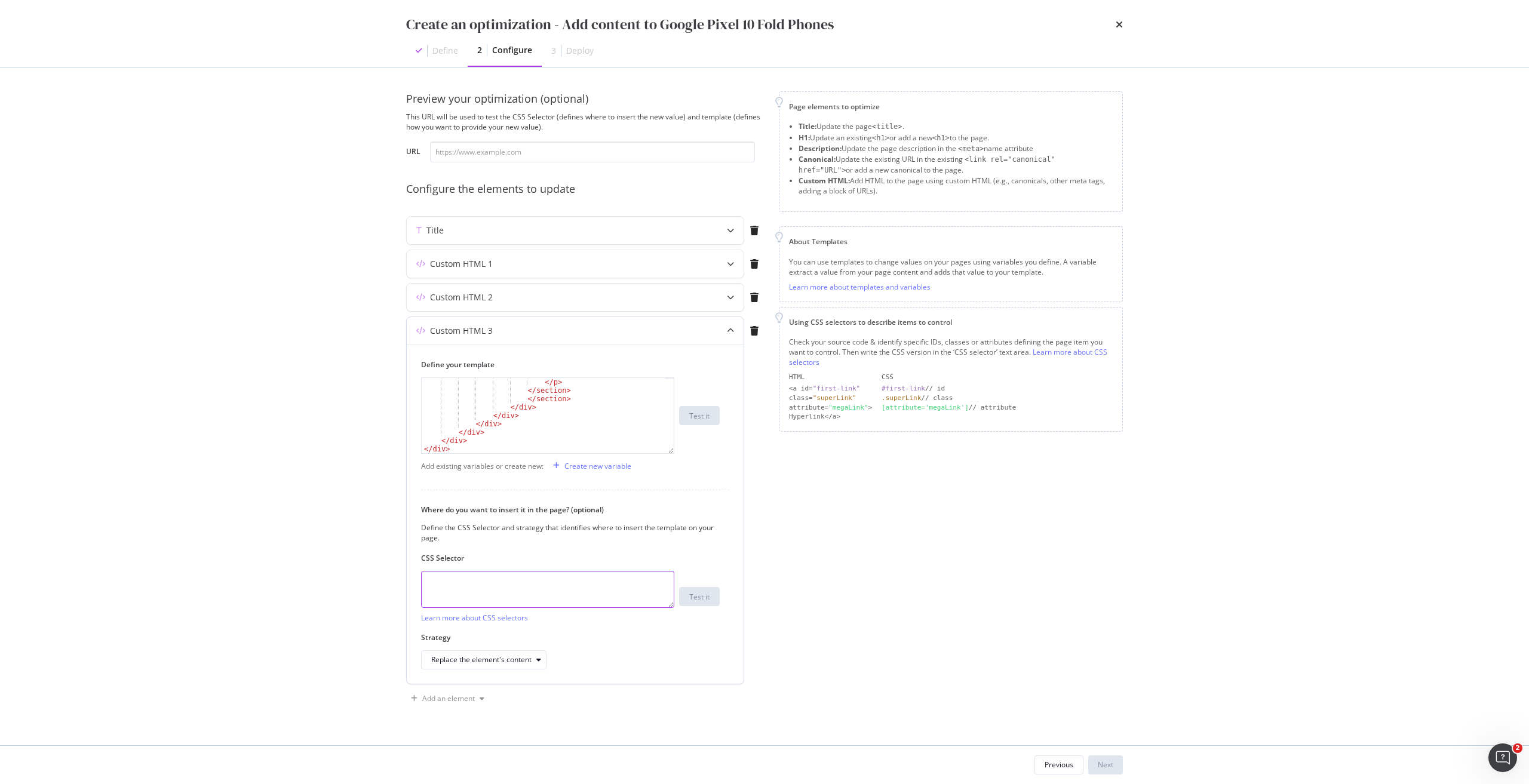
paste textarea "div.sc-iEhLsB.jWdwcZ:nth-of-type(1)"
type textarea "div.sc-iEhLsB.jWdwcZ:nth-of-type(1)"
click at [474, 664] on div "Replace the element's content" at bounding box center [481, 659] width 100 height 7
click at [503, 563] on div "Inside the element, at the end" at bounding box center [485, 561] width 98 height 11
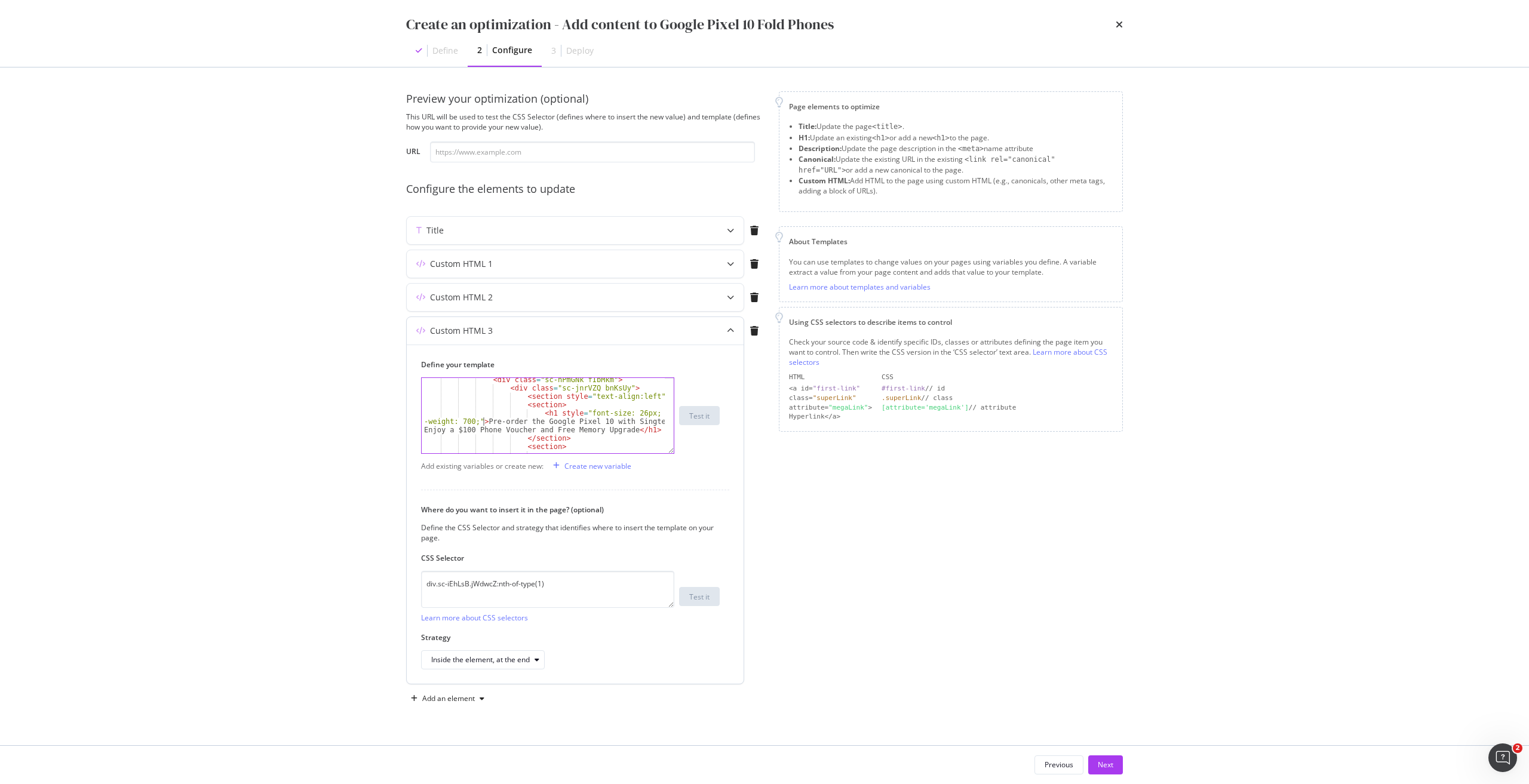
click at [483, 421] on div "< div class = "sc-hPmGNk fIbMkm" > < div class = "sc-jnrVZQ bnKsUy" > < section…" at bounding box center [542, 421] width 243 height 92
click at [623, 429] on div "< div class = "sc-hPmGNk fIbMkm" > < div class = "sc-jnrVZQ bnKsUy" > < section…" at bounding box center [542, 421] width 243 height 92
paste textarea "Pro Fold with Phone Plans: Premium Technology Meets Exceptional Durability"
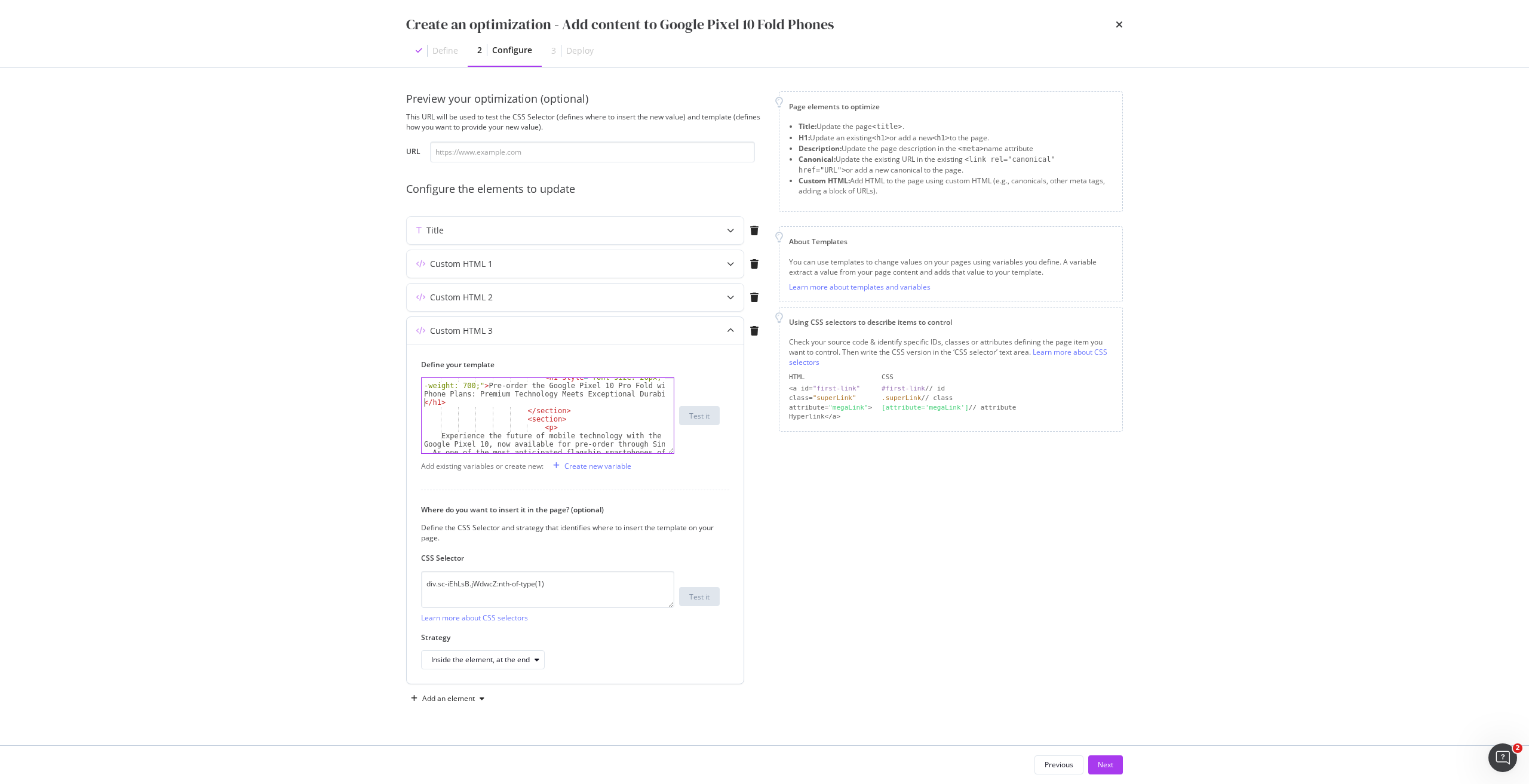
scroll to position [107, 0]
click at [444, 401] on div "</ section > < section > < p > Experience the future of mobile technology with …" at bounding box center [542, 417] width 243 height 92
type textarea "Experience the future of mobile technology with the Google Pixel 10, now availa…"
click at [609, 446] on div "</ section > < section > < p > Experience the future of mobile technology with …" at bounding box center [542, 417] width 243 height 92
paste textarea "Cursor at row 13"
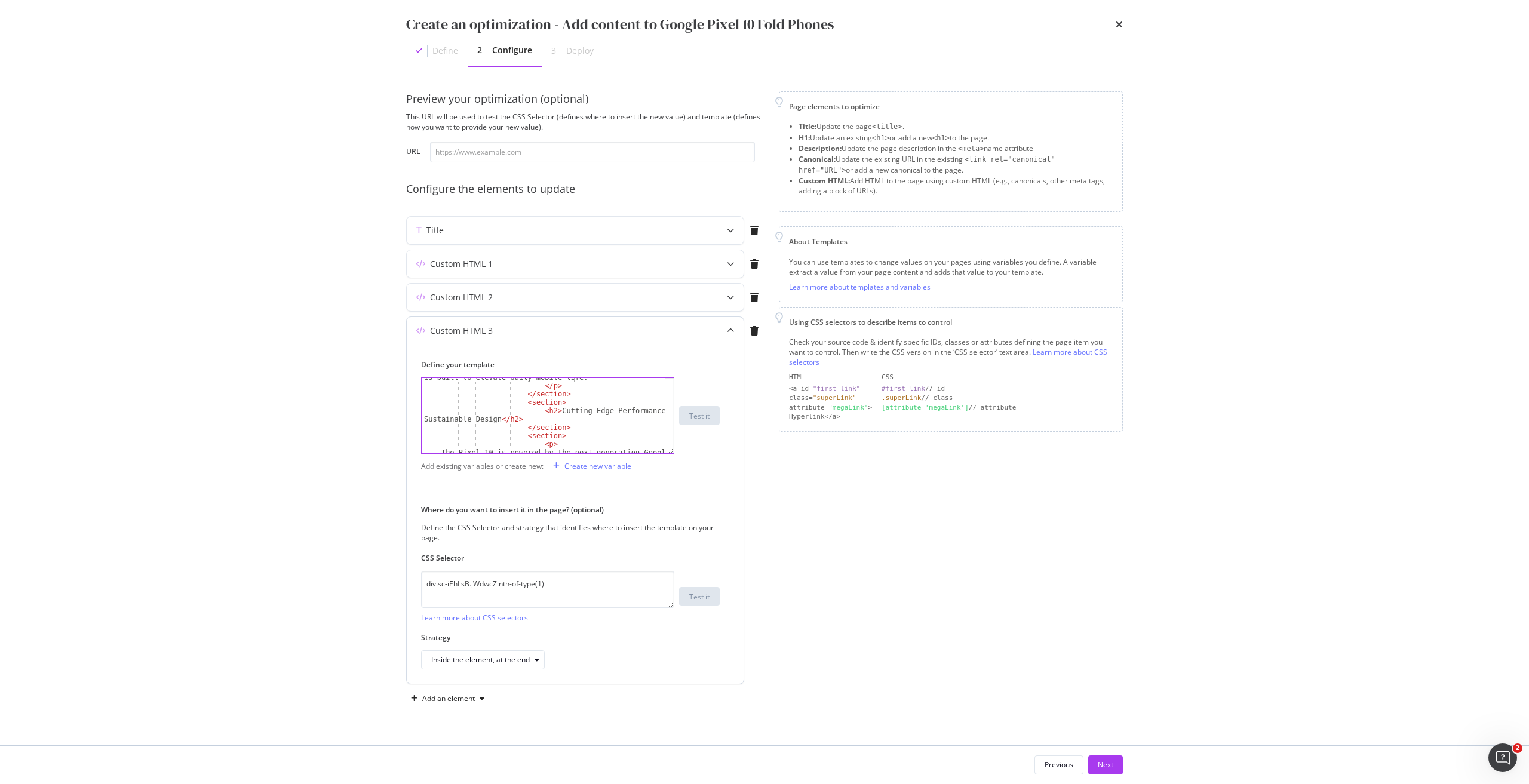
scroll to position [189, 0]
click at [550, 412] on div "Experience the future of mobile innovation with the Google Pixel 10 Pro Fold, n…" at bounding box center [542, 427] width 243 height 226
click at [494, 420] on div "Experience the future of mobile innovation with the Google Pixel 10 Pro Fold, n…" at bounding box center [542, 427] width 243 height 226
paste textarea "Features and Benefits of the Google Pixel 10 Pro Fold"
click at [496, 432] on div "Experience the future of mobile innovation with the Google Pixel 10 Pro Fold, n…" at bounding box center [542, 427] width 243 height 226
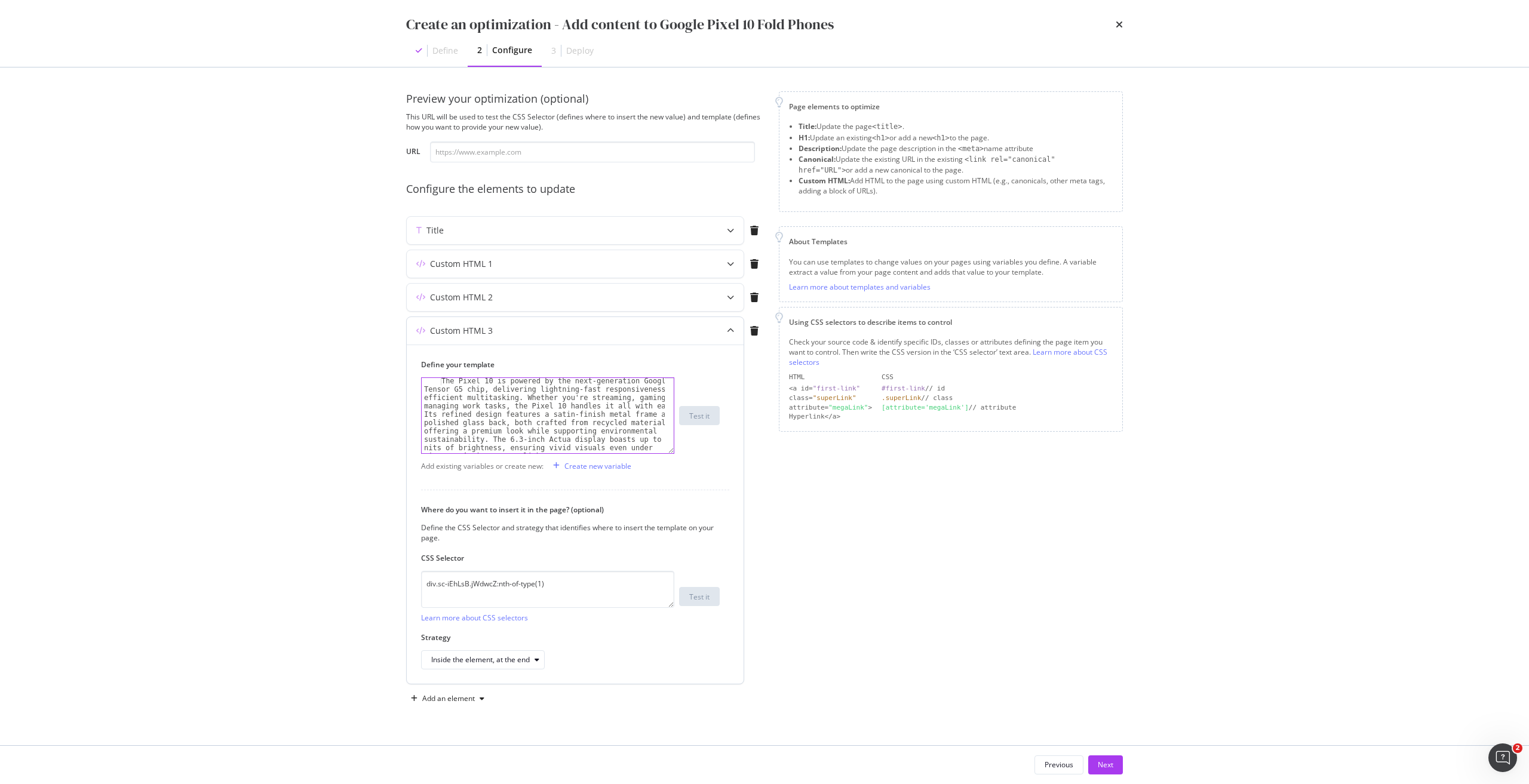
scroll to position [224, 0]
click at [447, 416] on div "< h2 > Features and Benefits of the Google Pixel 10 Pro Fold </ h2 > </ section…" at bounding box center [542, 459] width 243 height 176
type textarea "The Pixel 10 is powered by the next-generation Google Tensor G5 chip, deliverin…"
click at [445, 417] on div "< h2 > Features and Benefits of the Google Pixel 10 Pro Fold </ h2 > </ section…" at bounding box center [542, 459] width 243 height 176
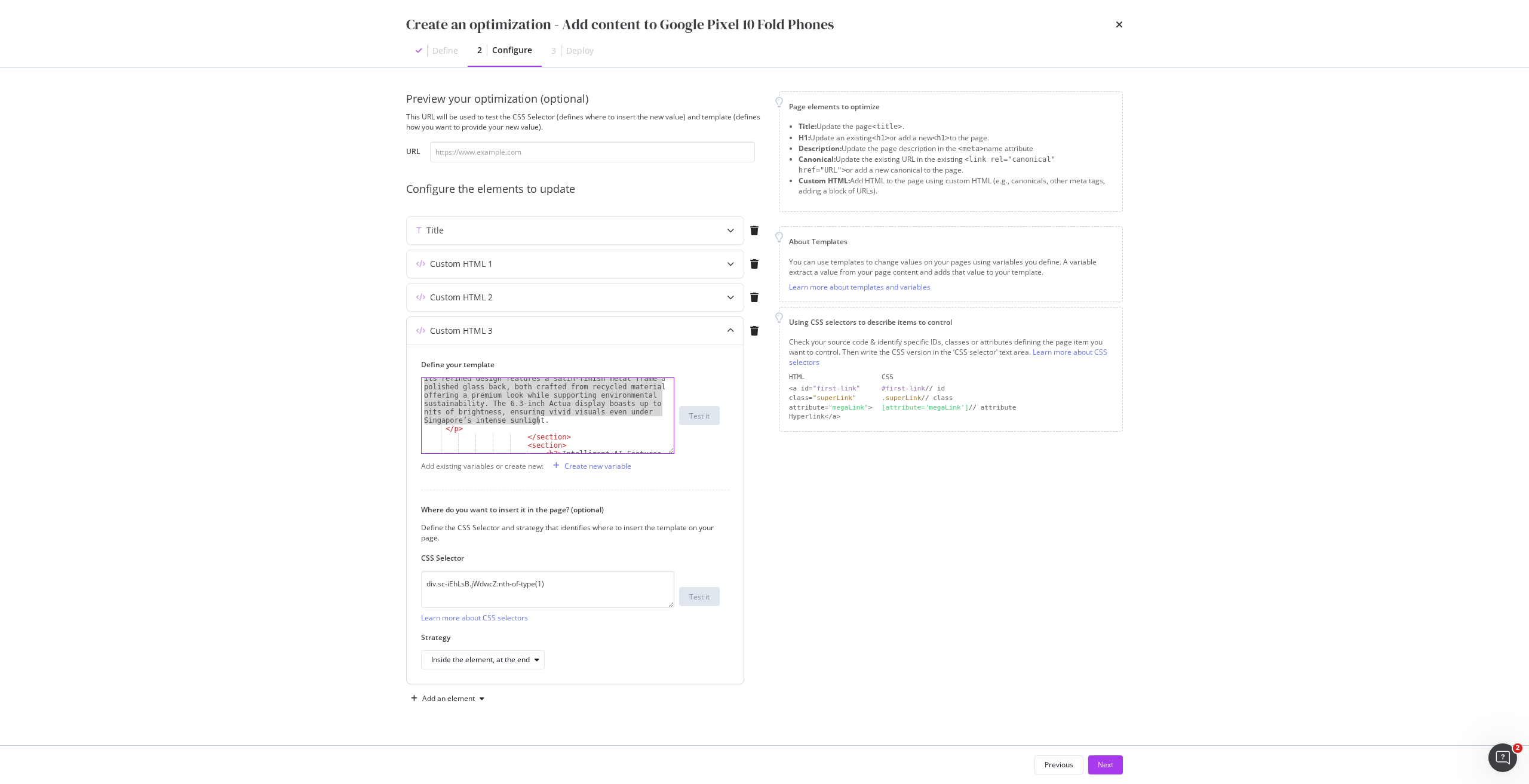
click at [548, 421] on div "The Pixel 10 is powered by the next-generation Google Tensor G5 chip, deliverin…" at bounding box center [542, 429] width 243 height 176
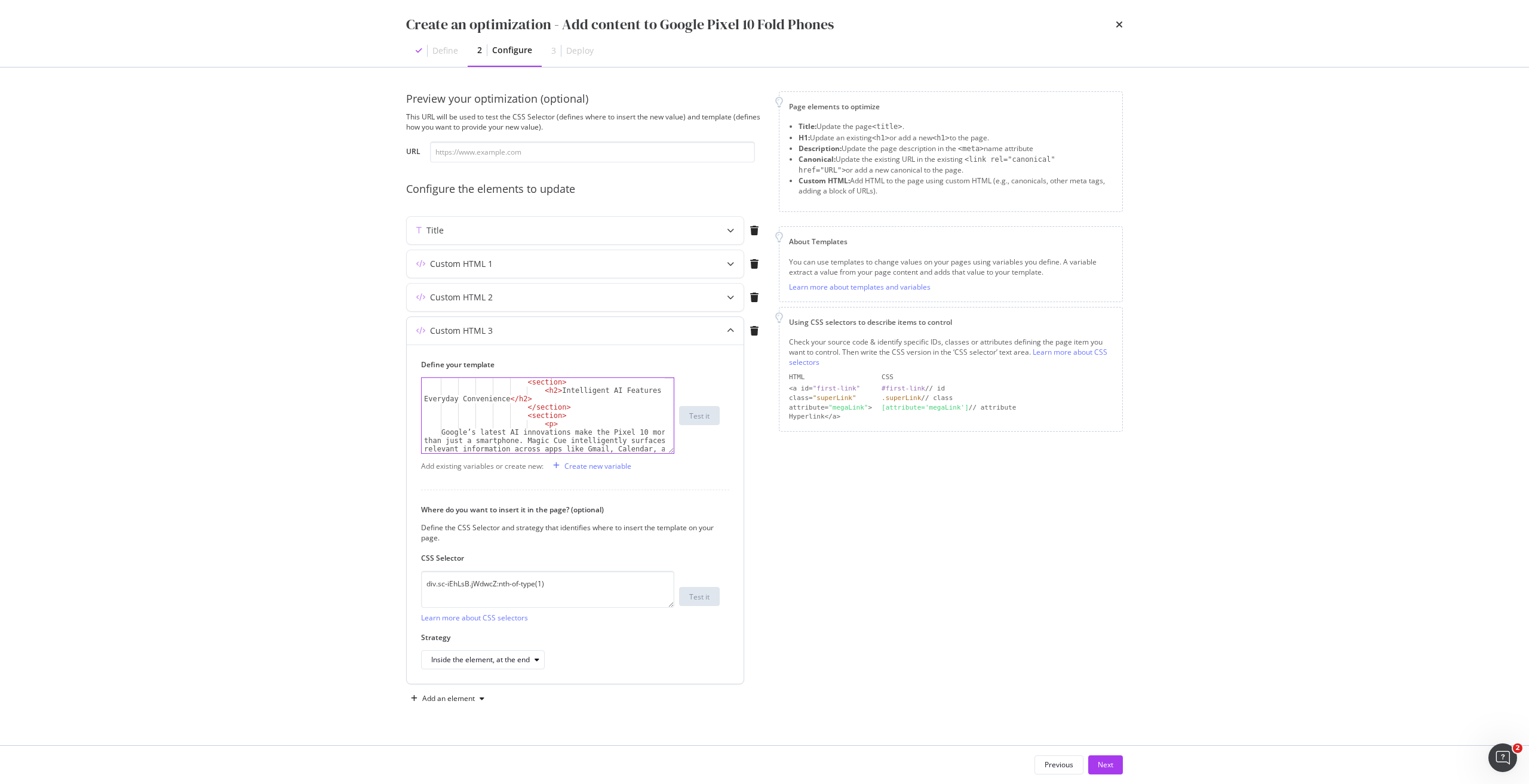
scroll to position [367, 0]
click at [553, 389] on div "< section > < h2 > Intelligent AI Features for Everyday Convenience </ h2 > </ …" at bounding box center [542, 461] width 243 height 167
click at [550, 385] on div "< section > < h2 > Intelligent AI Features for Everyday Convenience </ h2 > </ …" at bounding box center [542, 461] width 243 height 167
click at [550, 392] on div "< section > < h2 > Intelligent AI Features for Everyday Convenience </ h2 > </ …" at bounding box center [542, 461] width 243 height 167
click at [504, 397] on div "< section > < h2 > Intelligent AI Features for Everyday Convenience </ h2 > </ …" at bounding box center [542, 461] width 243 height 167
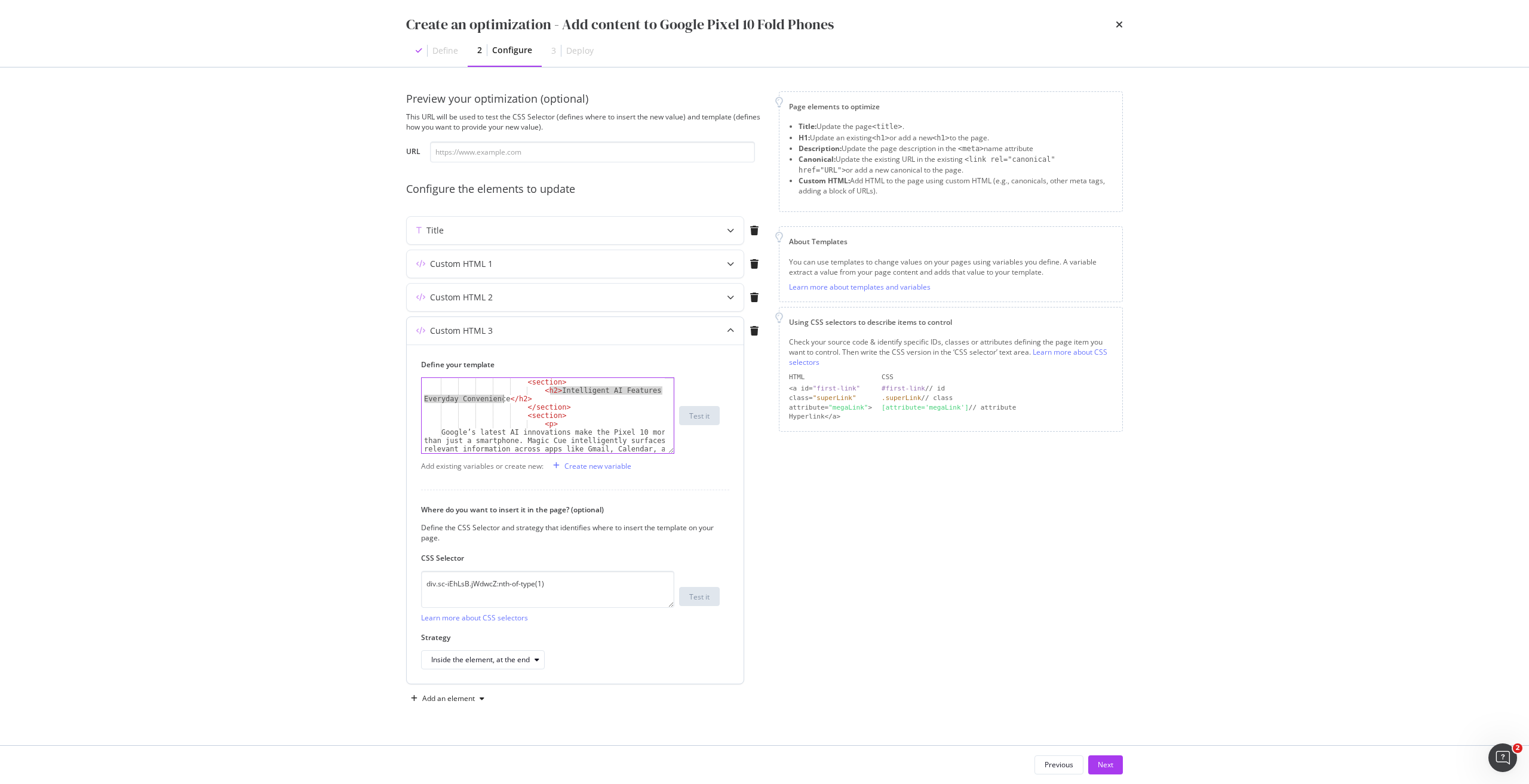
paste textarea "Use Cases: Versatile for All Lifestyles"
click at [442, 432] on div "< section > < h2 > Use Cases: Versatile for All Lifestyles </ h2 > </ section >…" at bounding box center [542, 461] width 243 height 167
type textarea "Google’s latest AI innovations make the Pixel 10 more than just a smartphone. M…"
click at [459, 434] on div "Google’s latest AI innovations make the Pixel 10 more than just a smartphone. M…" at bounding box center [542, 439] width 243 height 167
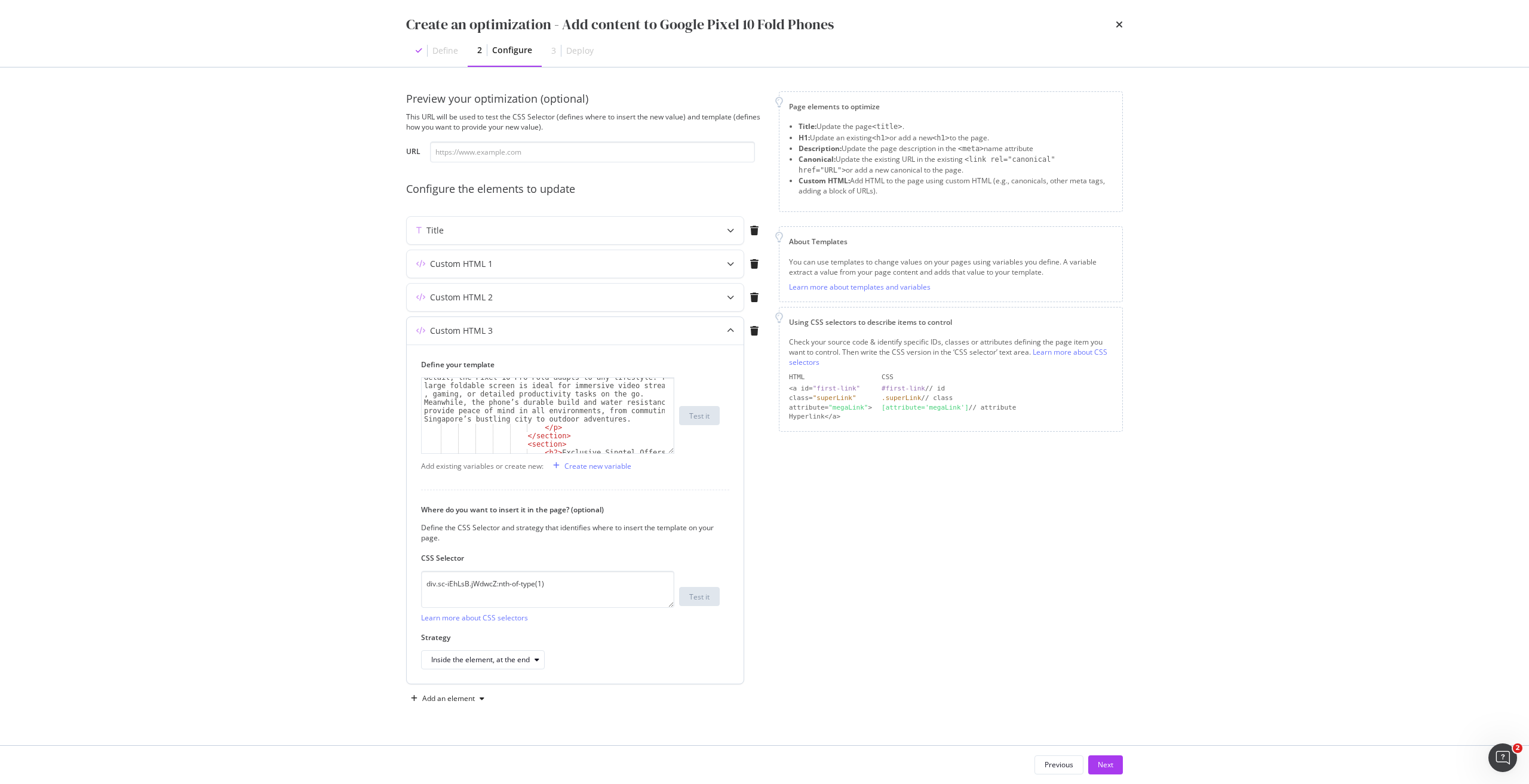
scroll to position [475, 0]
click at [573, 420] on div "From busy professionals needing split-screen multitasking to content creators c…" at bounding box center [542, 396] width 243 height 150
click at [550, 421] on div "From busy professionals needing split-screen multitasking to content creators c…" at bounding box center [542, 396] width 243 height 150
click at [480, 427] on div "From busy professionals needing split-screen multitasking to content creators c…" at bounding box center [542, 396] width 243 height 150
paste textarea "Singtel Customers Can Choose SIM-Only or Phon"
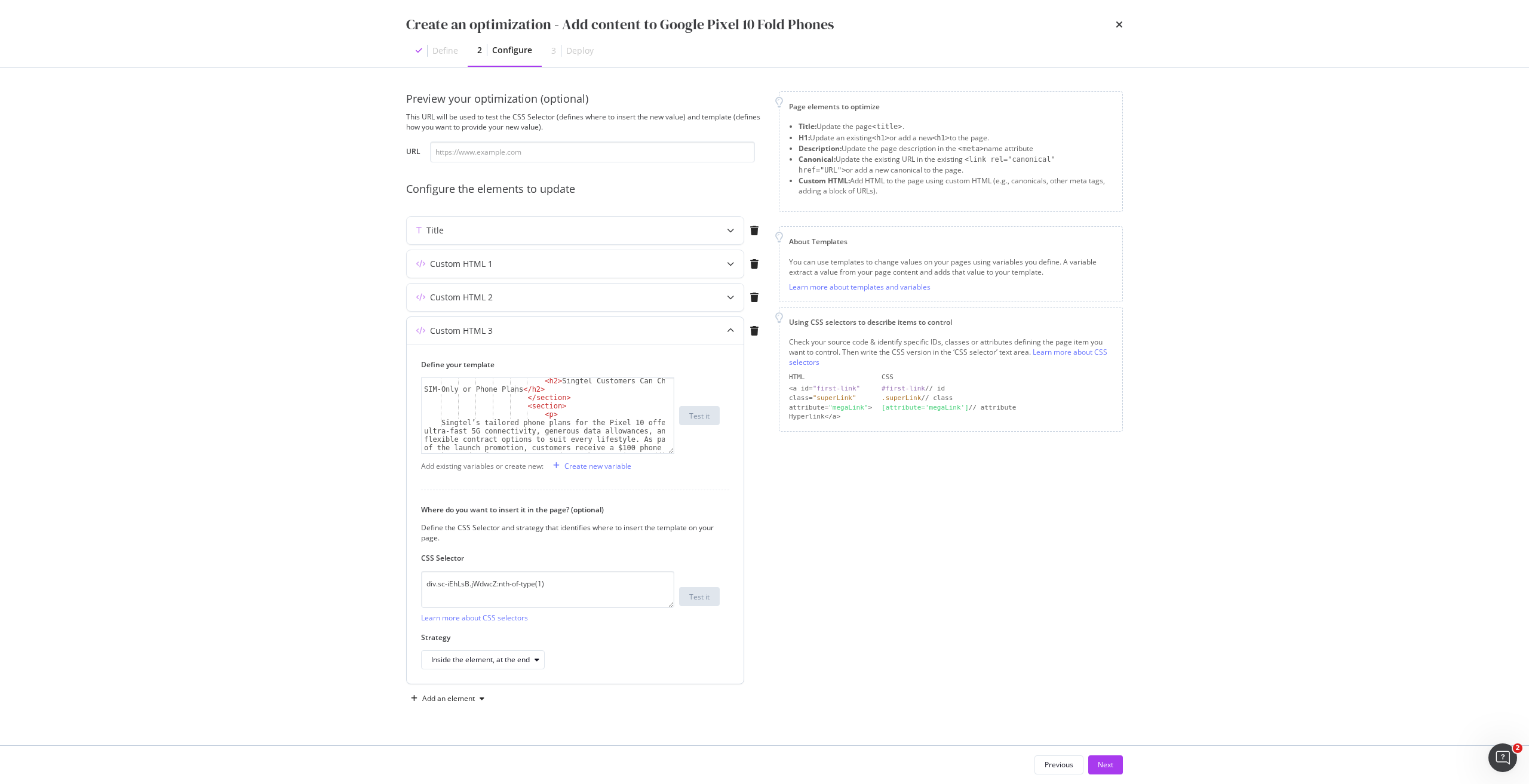
scroll to position [511, 0]
drag, startPoint x: 448, startPoint y: 421, endPoint x: 457, endPoint y: 419, distance: 9.2
click at [448, 421] on div "< h2 > Singtel Customers Can Choose SIM-Only or Phone Plans </ h2 > </ section …" at bounding box center [542, 456] width 243 height 159
type textarea "Singtel’s tailored phone plans for the Pixel 10 offer ultra-fast 5G connectivit…"
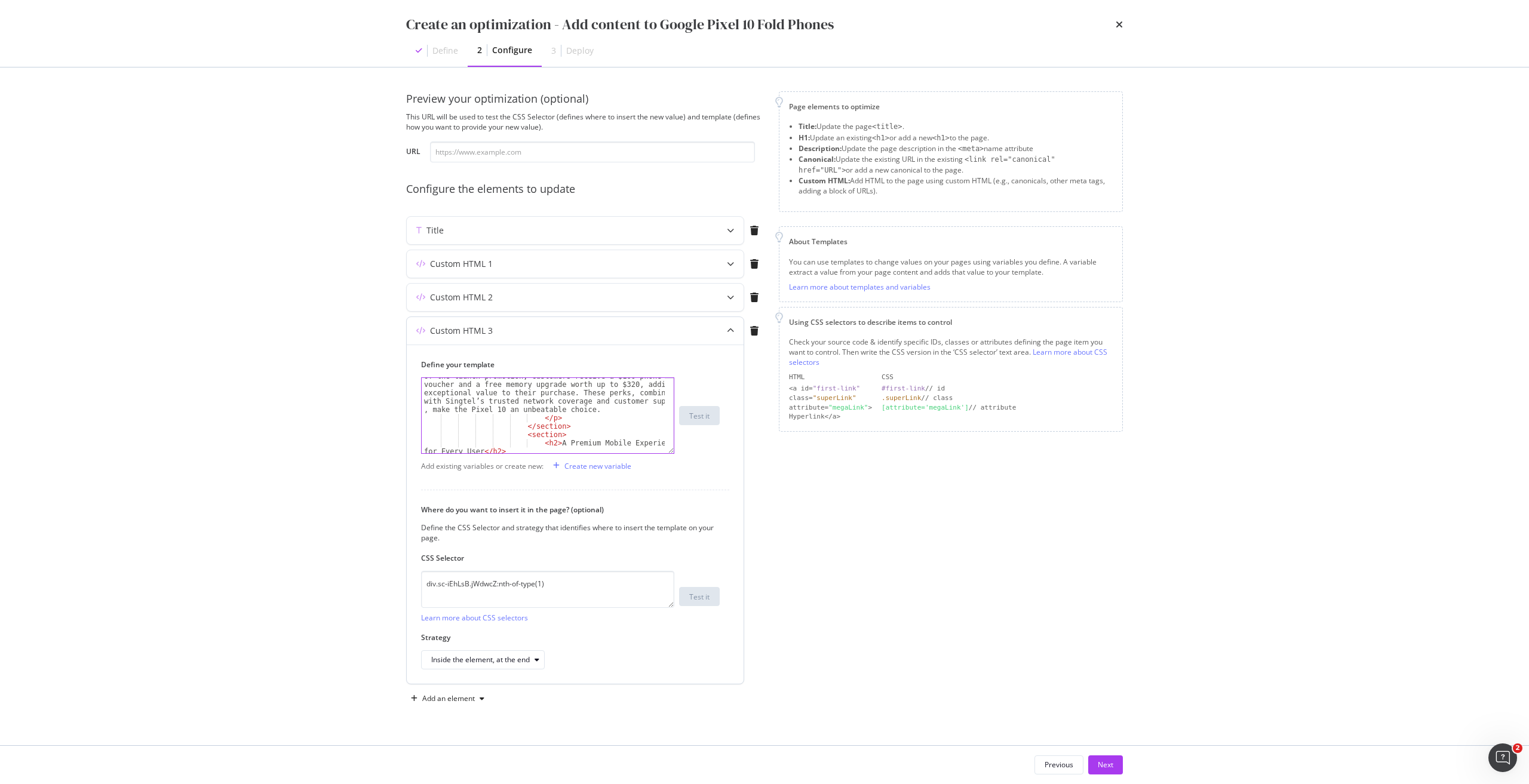
click at [588, 410] on div "Singtel’s tailored phone plans for the Pixel 10 offer ultra-fast 5G connectivit…" at bounding box center [542, 426] width 243 height 159
paste textarea "Cursor at row 37"
click at [644, 402] on div "Singtel offers flexible options for accessing the Google Pixel 10 Pro Fold. Cus…" at bounding box center [542, 422] width 243 height 150
click at [652, 401] on div "Singtel offers flexible options for accessing the Google Pixel 10 Pro Fold. Cus…" at bounding box center [542, 422] width 243 height 150
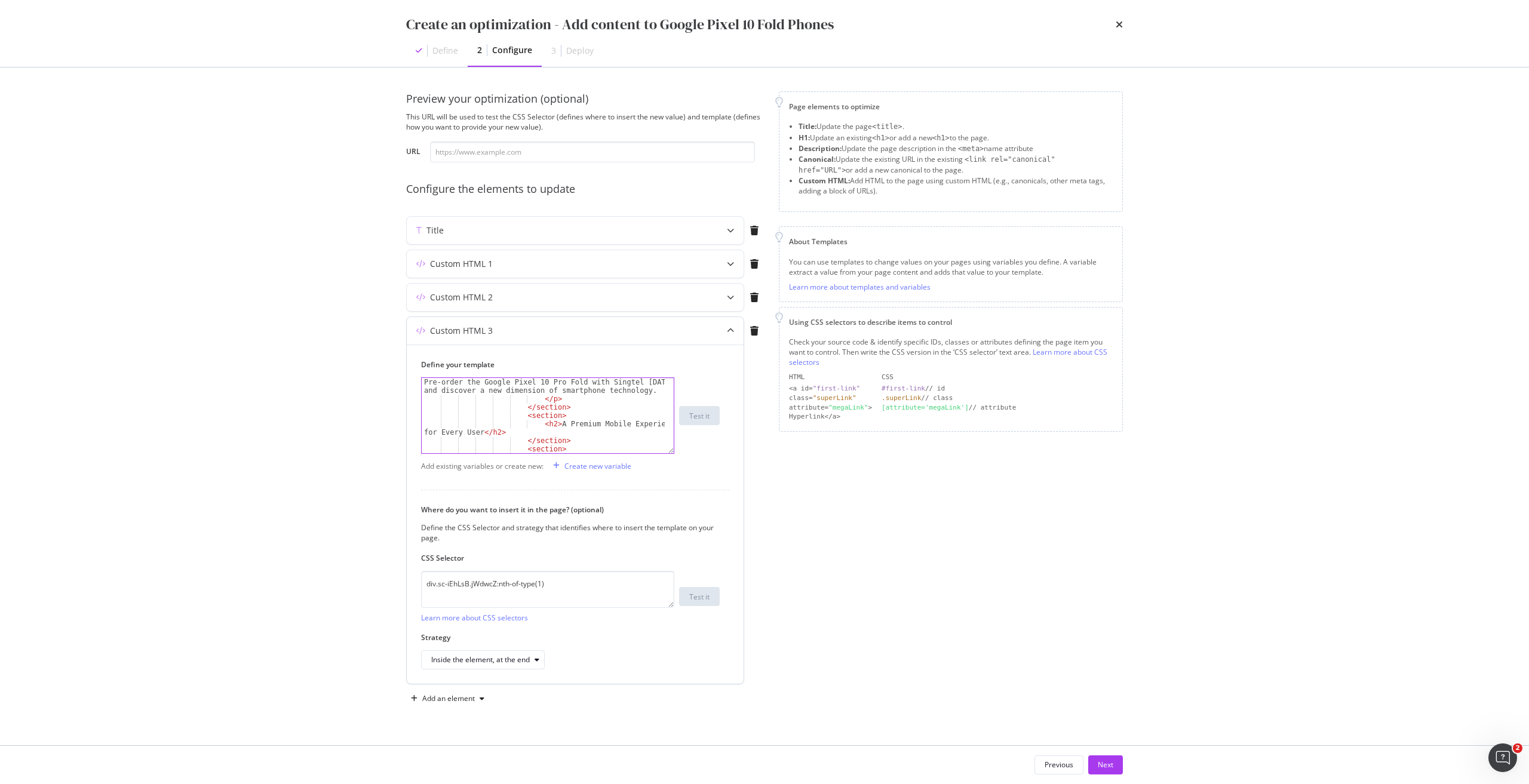
scroll to position [619, 0]
click at [518, 416] on div "Pre-order the Google Pixel 10 Pro Fold with Singtel today and discover a new di…" at bounding box center [542, 428] width 243 height 100
click at [567, 407] on div "Whether you're a professional seeking reliable performance or a tech enthusiast…" at bounding box center [542, 421] width 243 height 134
type textarea "</p> </section>"
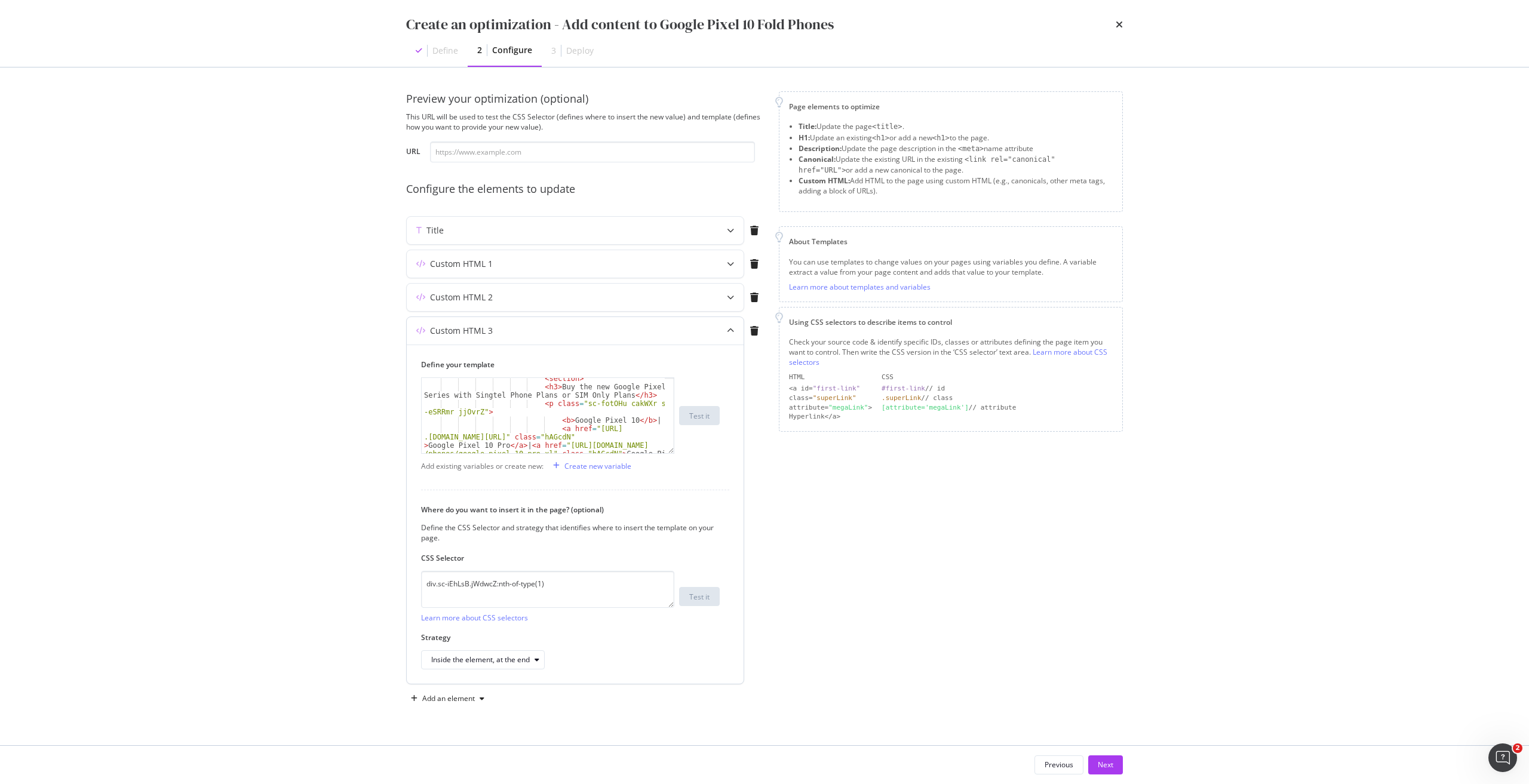
scroll to position [716, 0]
click at [552, 393] on div "< p class = "sc-fotOHu cakWXr sc -eSRRmr jjOvrZ" > < b > Google Pixel 10 </ b >…" at bounding box center [542, 414] width 243 height 100
click at [490, 429] on div "< p class = "sc-fotOHu cakWXr sc -eSRRmr jjOvrZ" > < b > Google Pixel 10 </ b >…" at bounding box center [542, 414] width 243 height 100
click at [586, 436] on div "< p class = "sc-fotOHu cakWXr sc -eSRRmr jjOvrZ" > < b > Google Pixel 10 </ b >…" at bounding box center [542, 414] width 243 height 100
click at [557, 386] on div "< p class = "sc-fotOHu cakWXr sc -eSRRmr jjOvrZ" > < b > Google Pixel 10 </ b >…" at bounding box center [542, 414] width 243 height 100
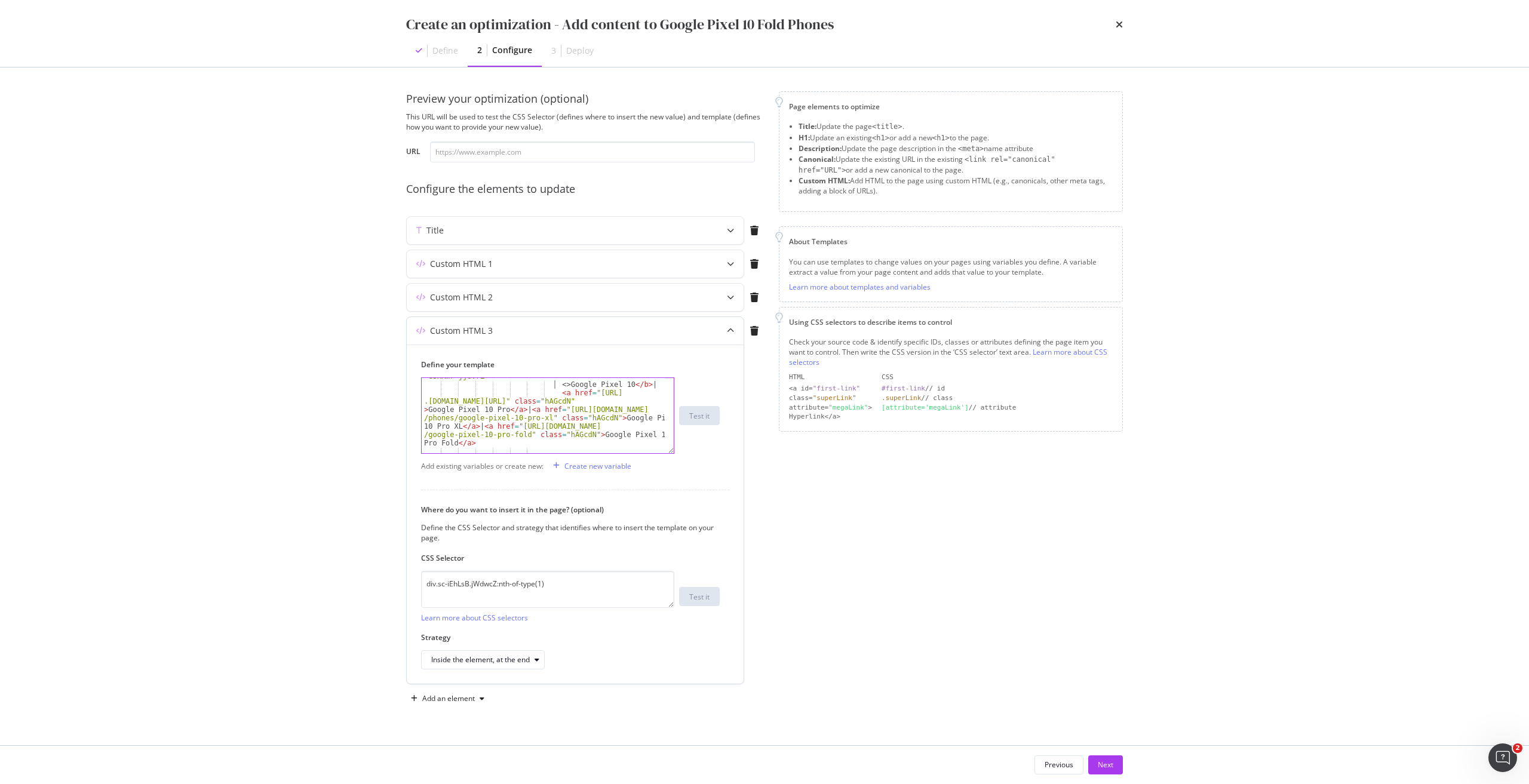
paste textarea "a href="https://shop.singtel.com/phones/google-pixel-10-pro-fold" class="hAGcdN""
click at [586, 394] on div "< p class = "sc-fotOHu cakWXr sc -eSRRmr jjOvrZ" > < a href = "https://shop .si…" at bounding box center [542, 439] width 243 height 150
click at [585, 394] on div "< p class = "sc-fotOHu cakWXr sc -eSRRmr jjOvrZ" > < a href = "https://shop .si…" at bounding box center [542, 439] width 243 height 150
click at [586, 394] on div "< p class = "sc-fotOHu cakWXr sc -eSRRmr jjOvrZ" > < a href = "https://shop .si…" at bounding box center [542, 416] width 243 height 76
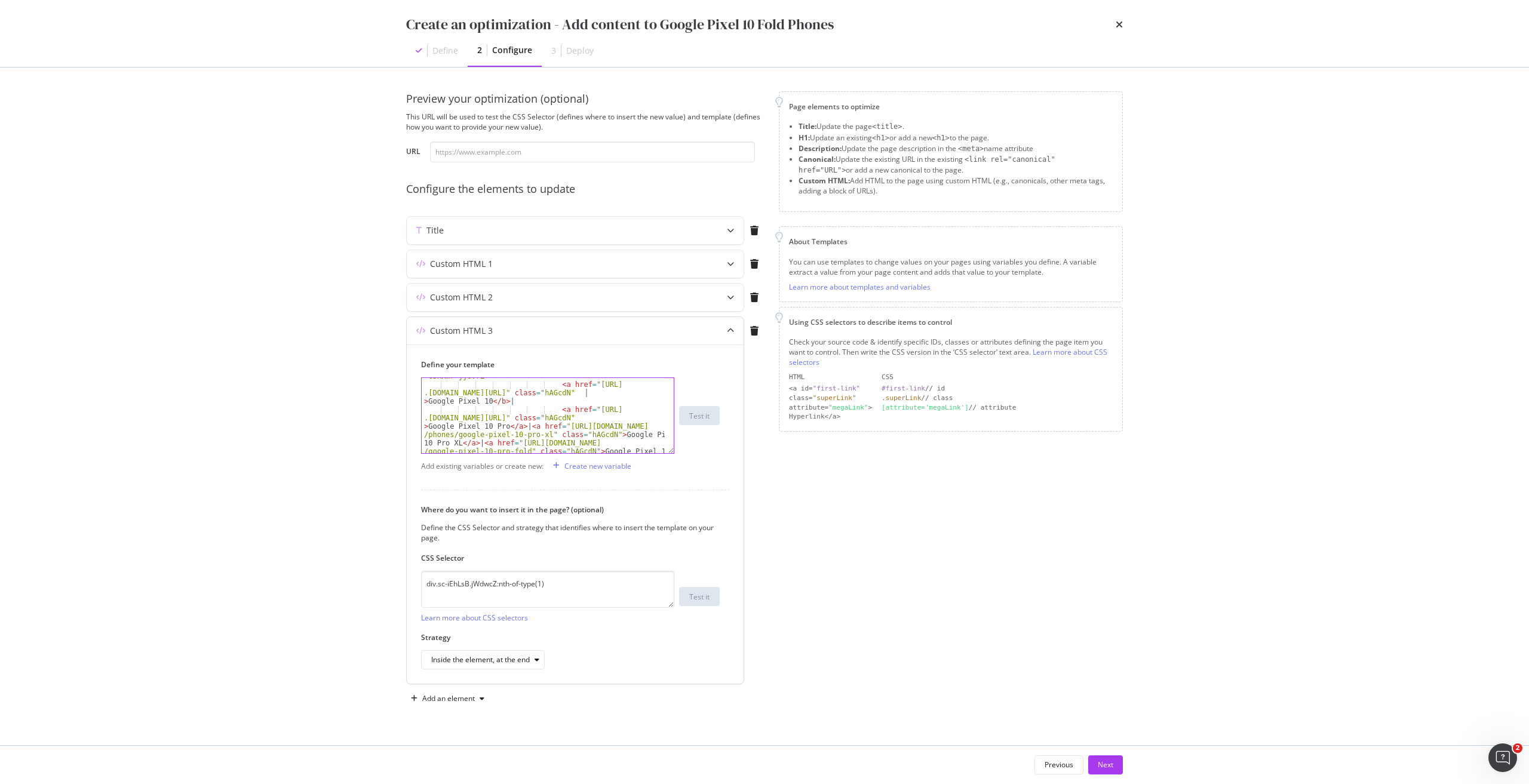
click at [586, 394] on div "< p class = "sc-fotOHu cakWXr sc -eSRRmr jjOvrZ" > < a href = "https://shop .si…" at bounding box center [542, 439] width 243 height 150
click at [499, 403] on div "< p class = "sc-fotOHu cakWXr sc -eSRRmr jjOvrZ" > < a href = "https://shop .si…" at bounding box center [542, 439] width 243 height 150
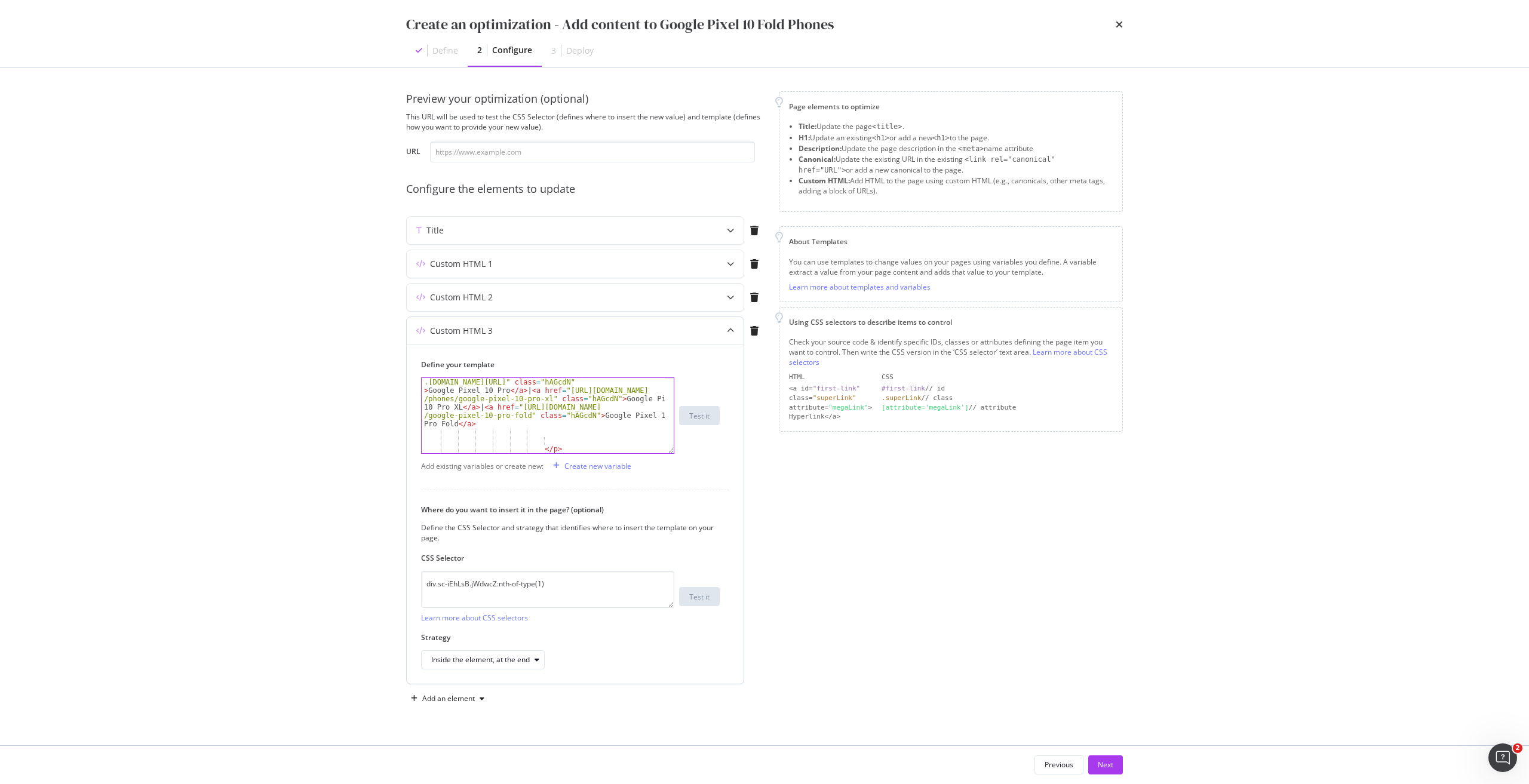
scroll to position [752, 0]
click at [491, 409] on div "< a href = "https://shop .singtel.com/phones/google-pixel-10-pro" class = "hAGc…" at bounding box center [542, 440] width 243 height 142
click at [585, 416] on div "< a href = "https://shop .singtel.com/phones/google-pixel-10-pro" class = "hAGc…" at bounding box center [542, 440] width 243 height 142
click at [607, 406] on div "< a href = "https://shop .singtel.com/phones/google-pixel-10-pro" class = "hAGc…" at bounding box center [542, 436] width 243 height 134
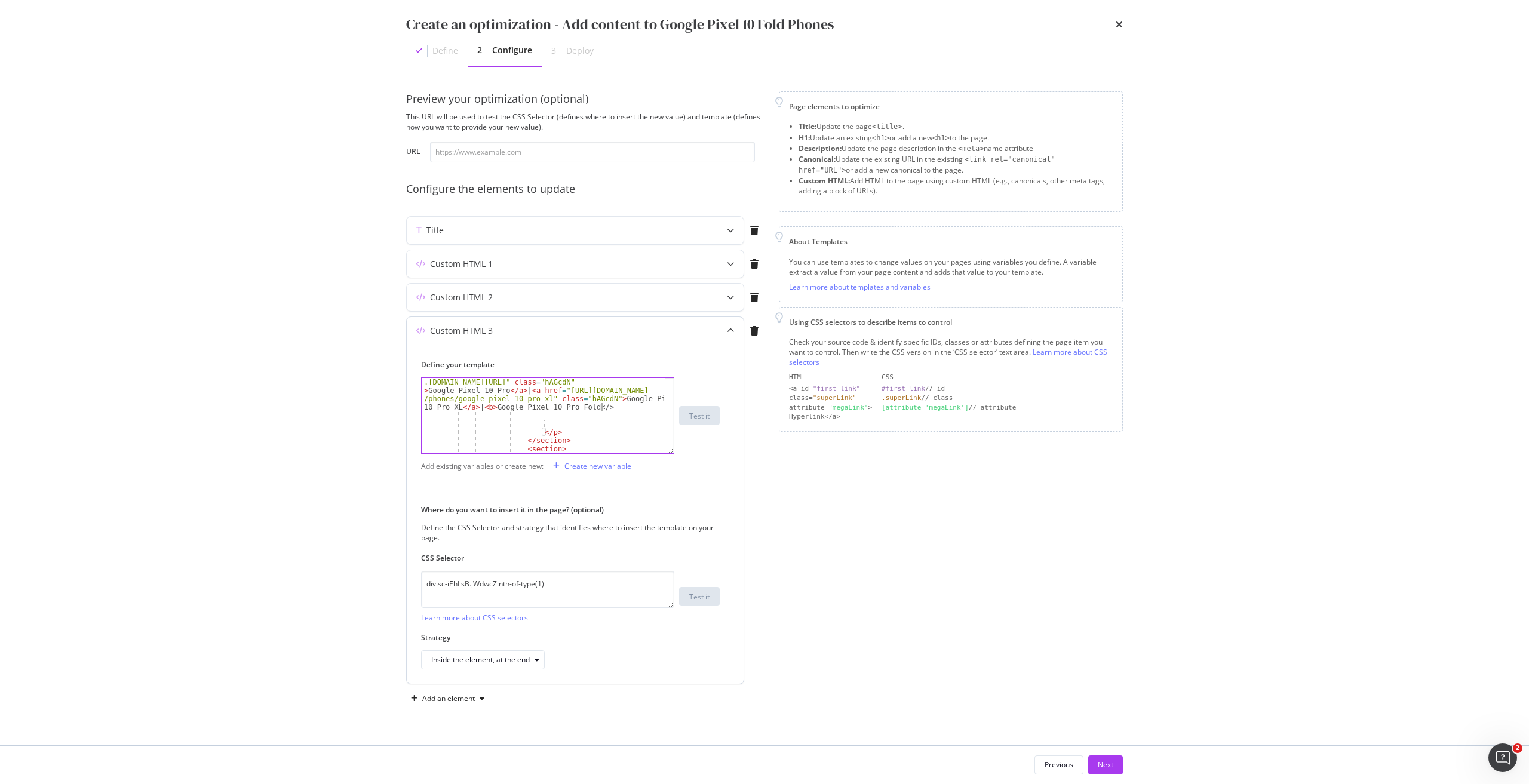
scroll to position [0, 99]
type textarea "<a href="https://shop.singtel.com/phones/google-pixel-10-pro" class="hAGcdN">Go…"
click at [1104, 766] on div "Next" at bounding box center [1105, 765] width 16 height 11
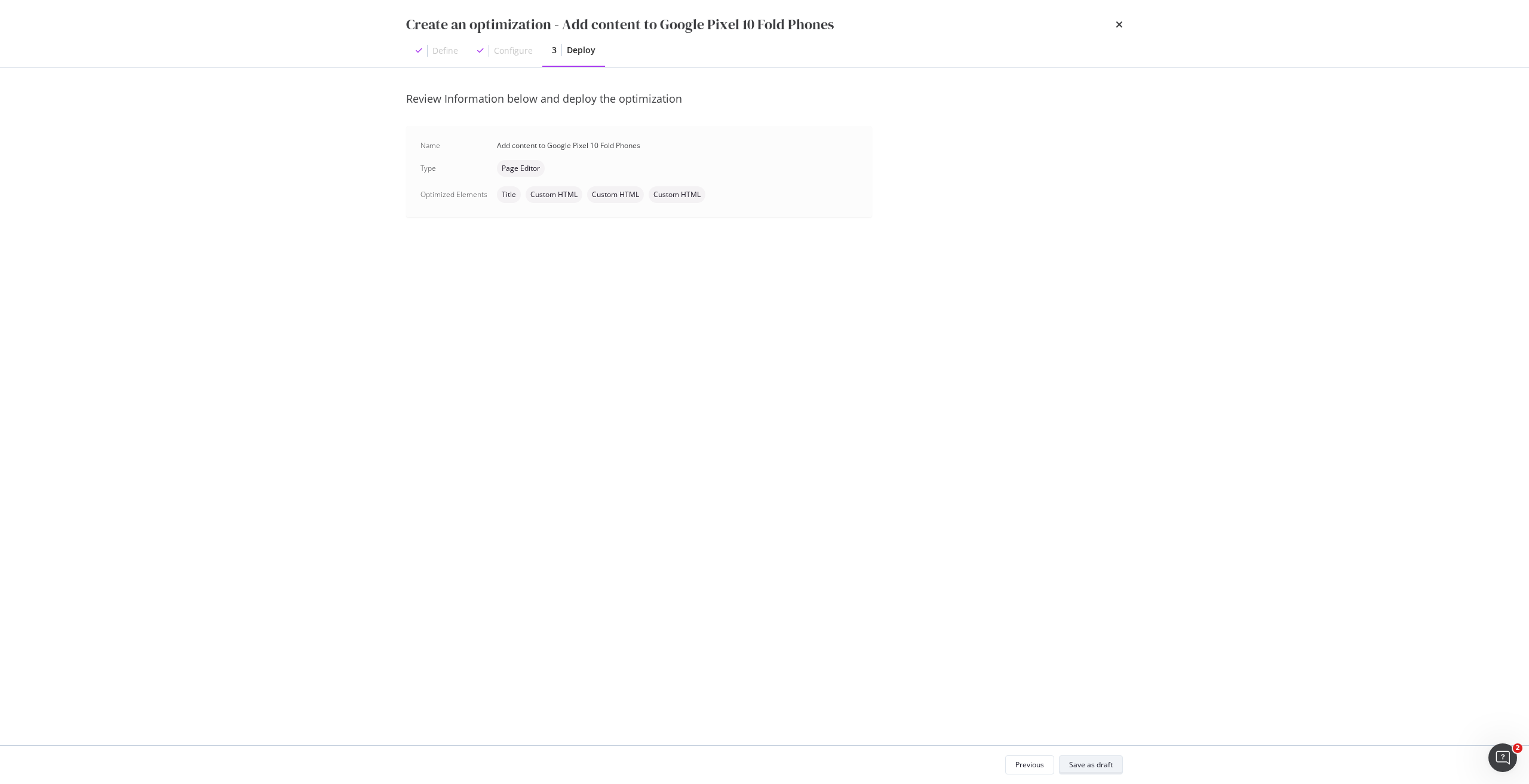
click at [1089, 765] on div "Save as draft" at bounding box center [1091, 765] width 44 height 11
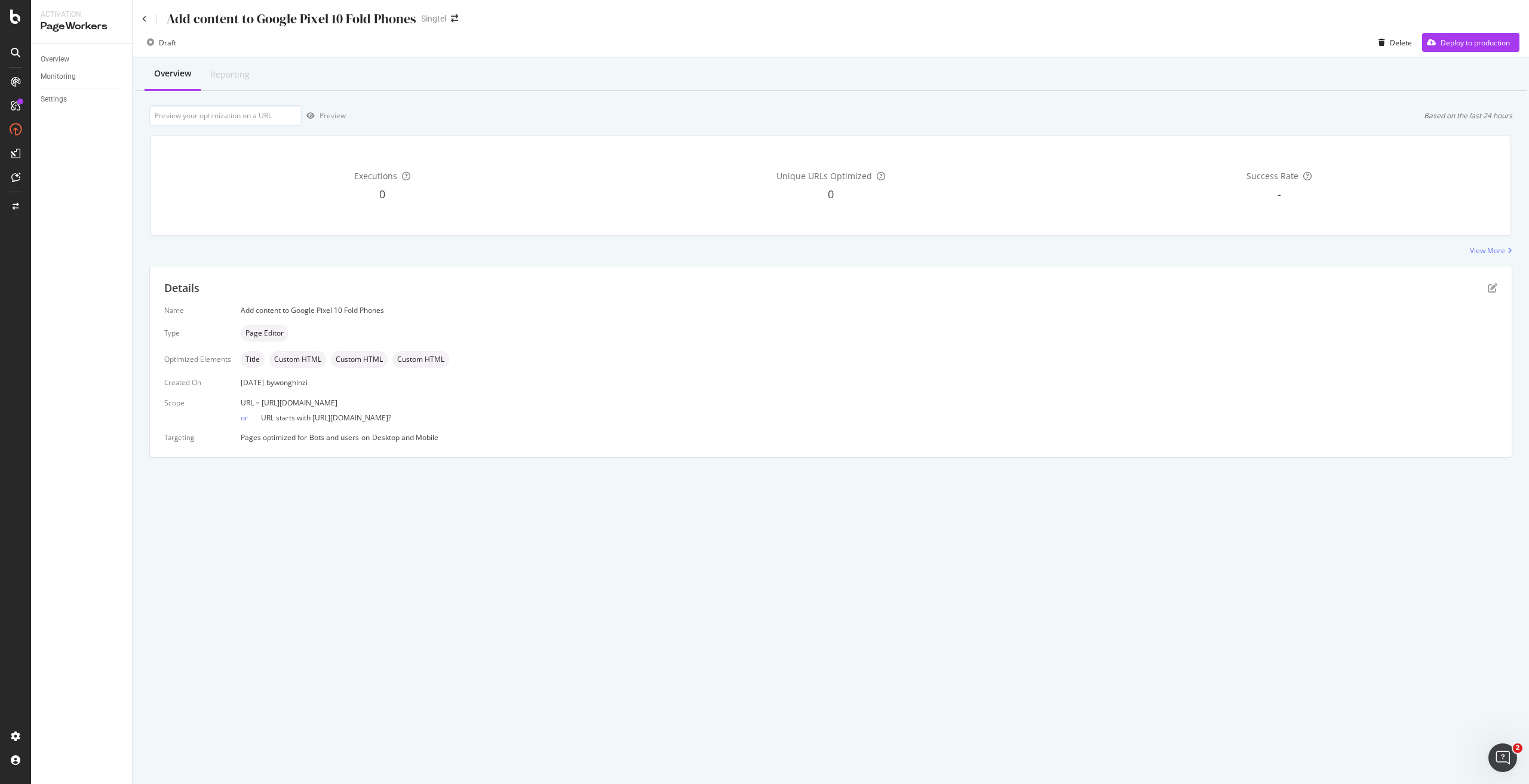
drag, startPoint x: 469, startPoint y: 402, endPoint x: 259, endPoint y: 402, distance: 210.0
click at [259, 402] on div "URL = https://shop.singtel.com/phones/google-pixel-10-pro-fold" at bounding box center [869, 403] width 1256 height 11
copy span "https://shop.singtel.com/phones/google-pixel-10-pro-fold"
click at [237, 118] on input "url" at bounding box center [225, 116] width 152 height 21
paste input "https://shop.singtel.com/phones/google-pixel-10-pro-fold"
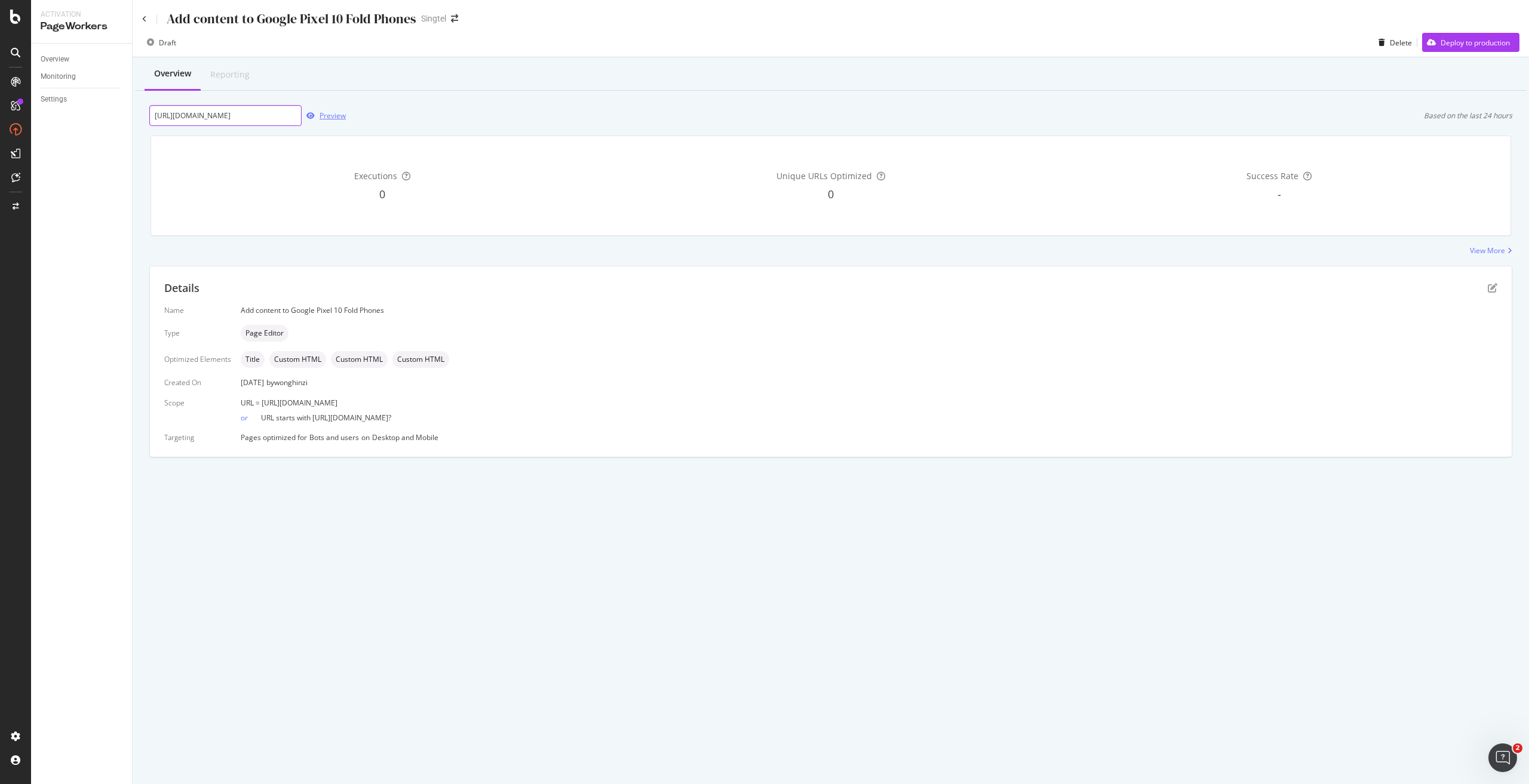
scroll to position [0, 49]
type input "https://shop.singtel.com/phones/google-pixel-10-pro-fold"
click at [330, 116] on div "Preview" at bounding box center [332, 116] width 26 height 11
click at [1477, 46] on div "Deploy to production" at bounding box center [1474, 43] width 69 height 11
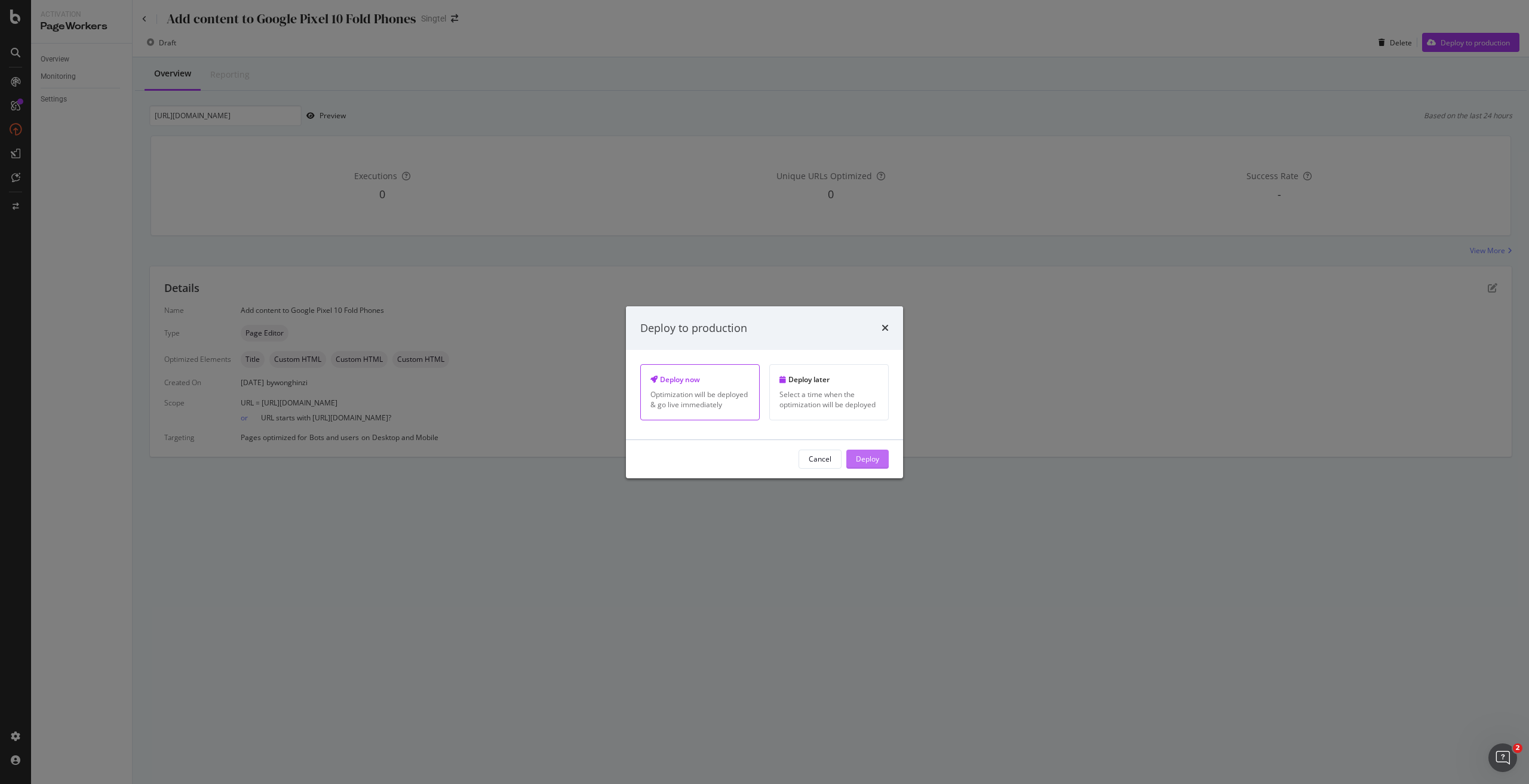
click at [880, 457] on button "Deploy" at bounding box center [867, 459] width 42 height 19
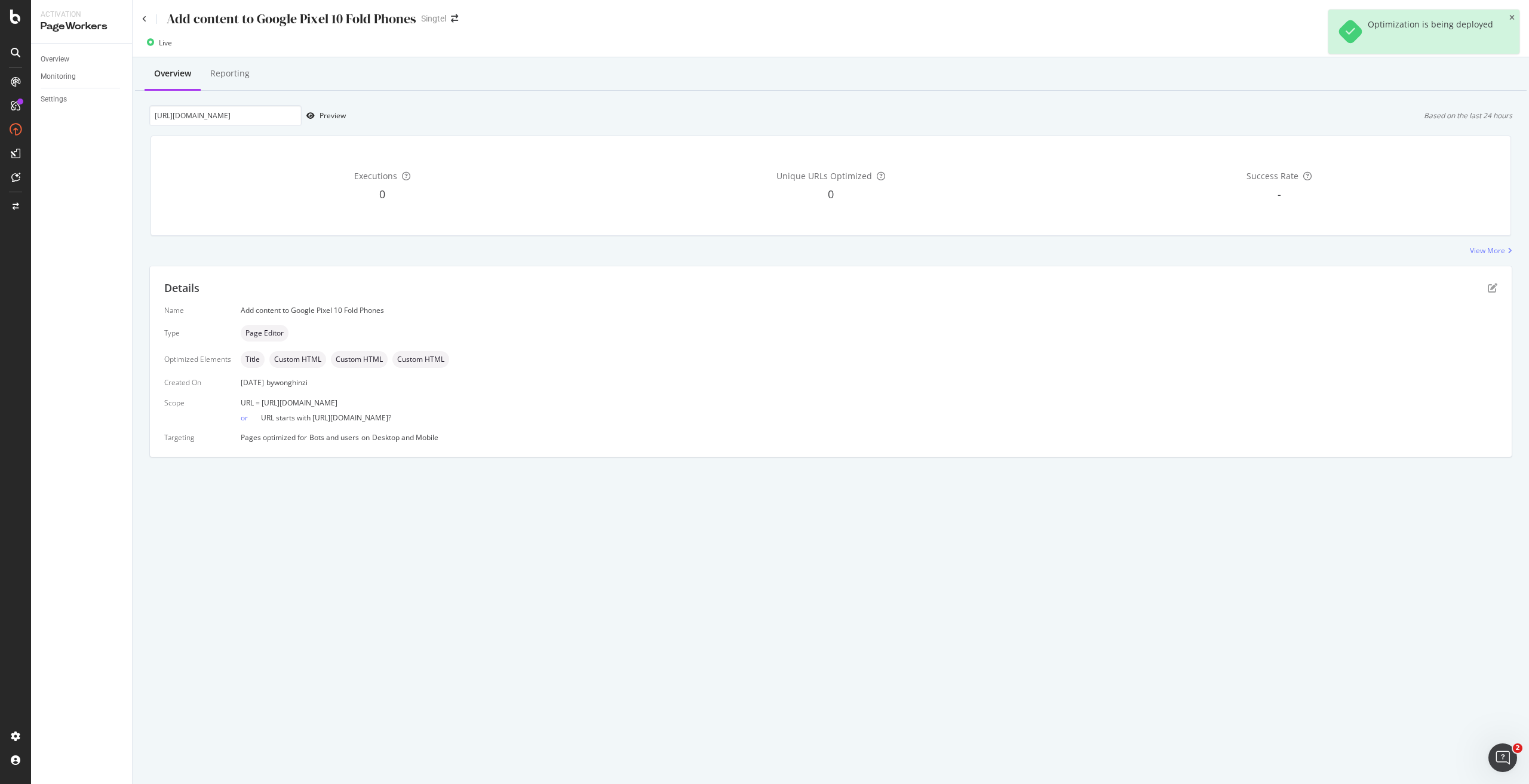
click at [149, 21] on div "Add content to Google Pixel 10 Fold Phones" at bounding box center [280, 18] width 274 height 18
click at [146, 18] on icon at bounding box center [144, 19] width 4 height 7
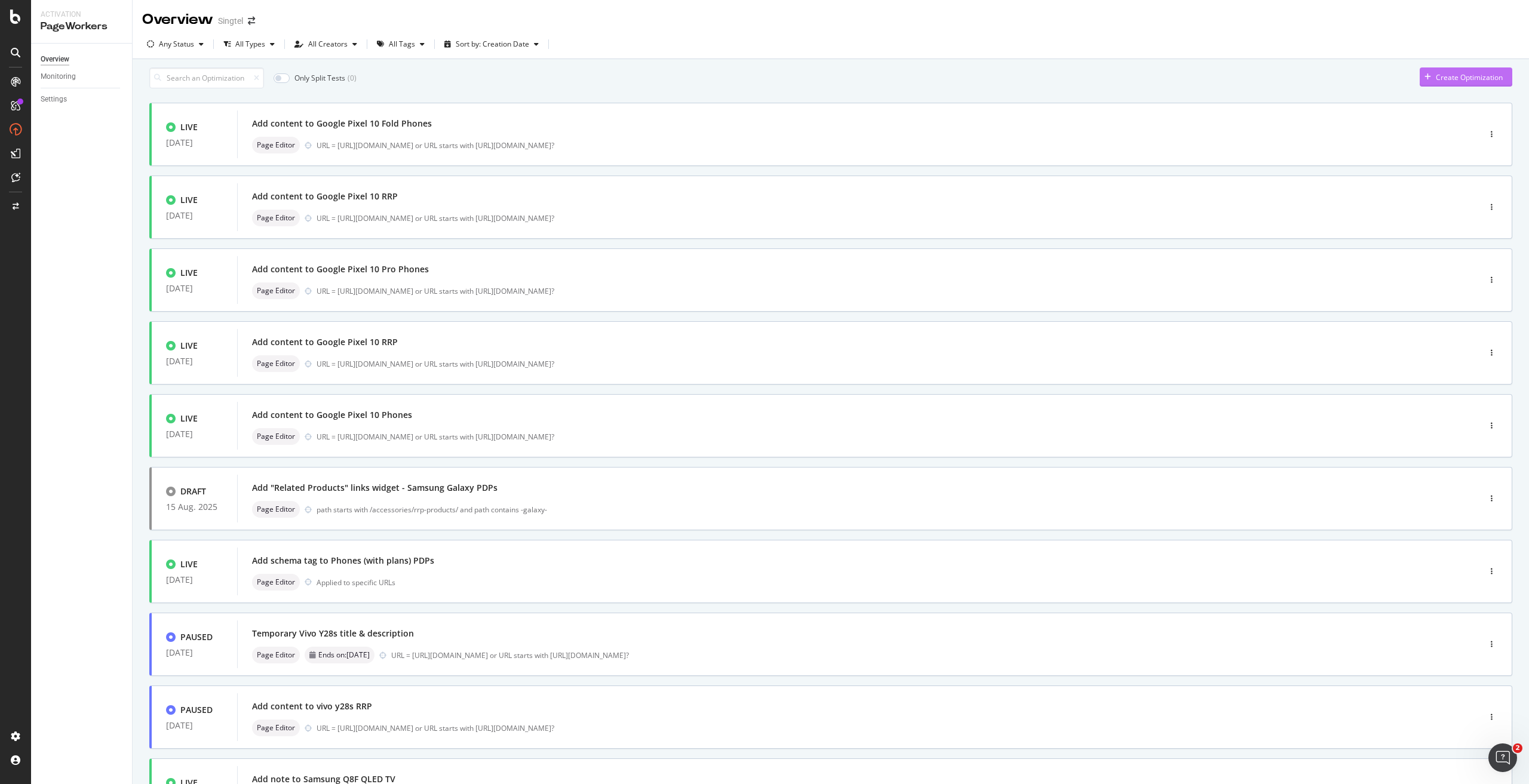
click at [1424, 81] on div "button" at bounding box center [1427, 77] width 16 height 7
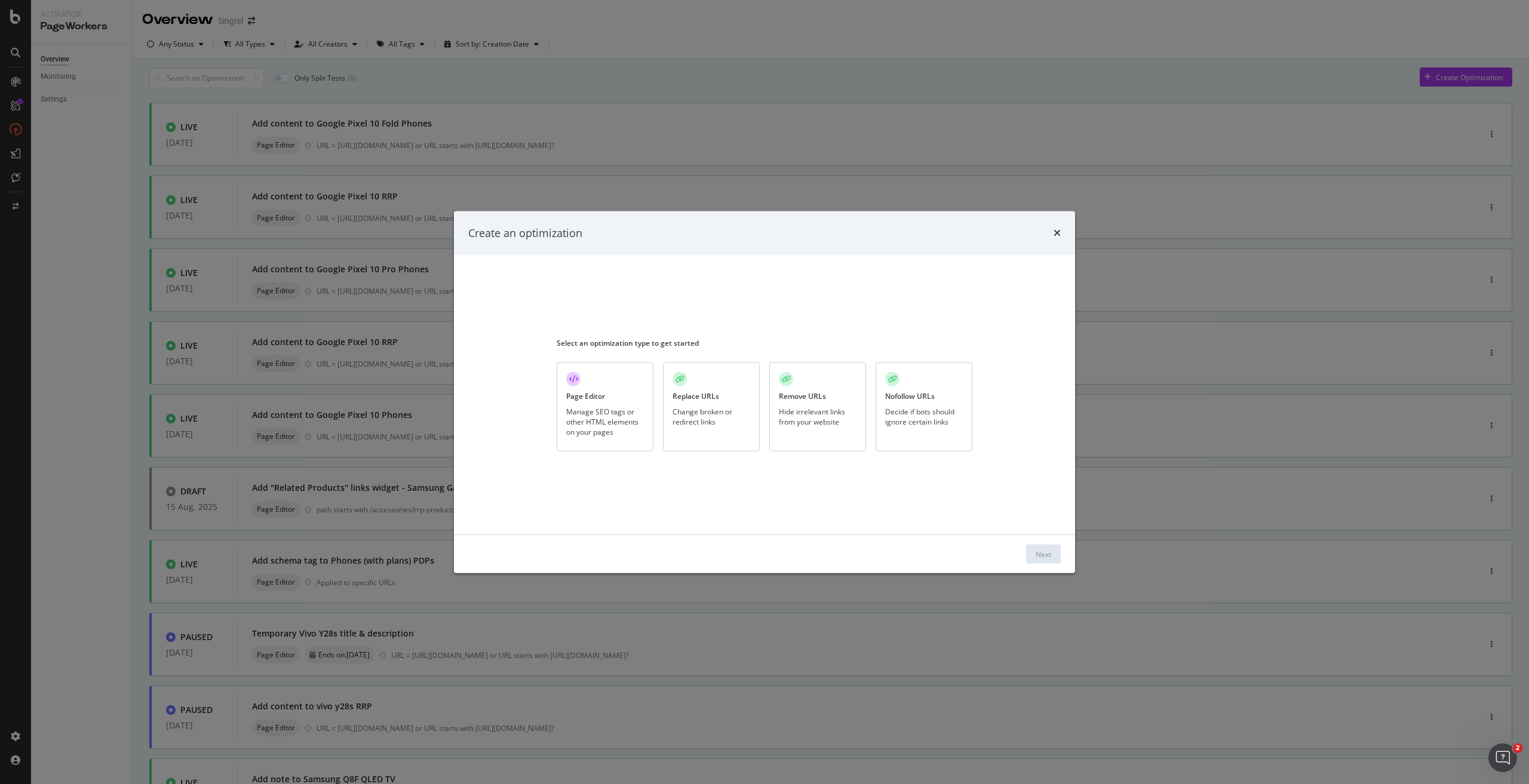
click at [578, 411] on div "Manage SEO tags or other HTML elements on your pages" at bounding box center [605, 421] width 77 height 31
click at [1047, 554] on div "Next" at bounding box center [1044, 554] width 16 height 11
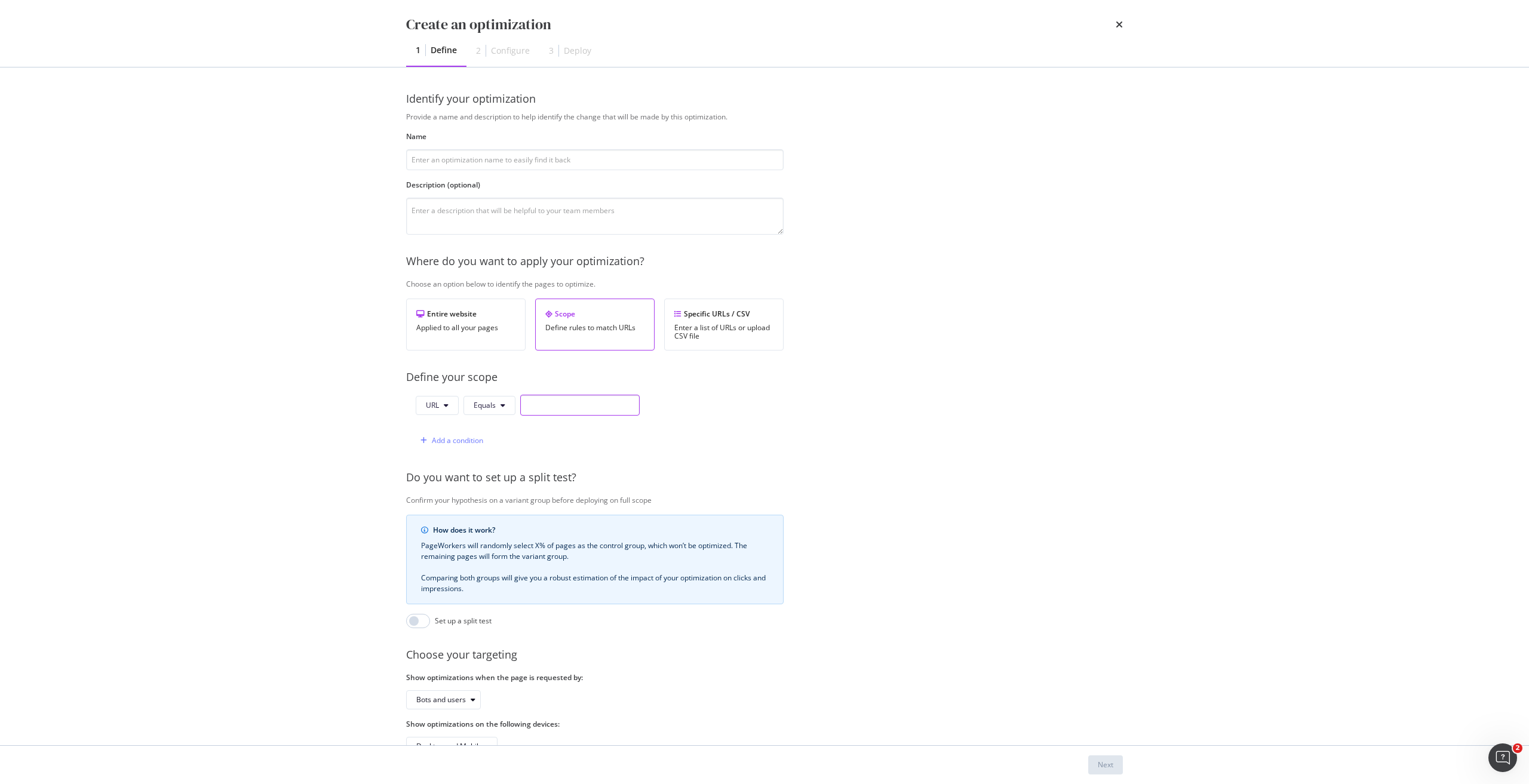
click at [542, 410] on input "modal" at bounding box center [580, 405] width 120 height 21
paste input "https://shop.singtel.com/accessories/rrp-products/google-pixel-10-pro-fold"
type input "https://shop.singtel.com/accessories/rrp-products/google-pixel-10-pro-fold"
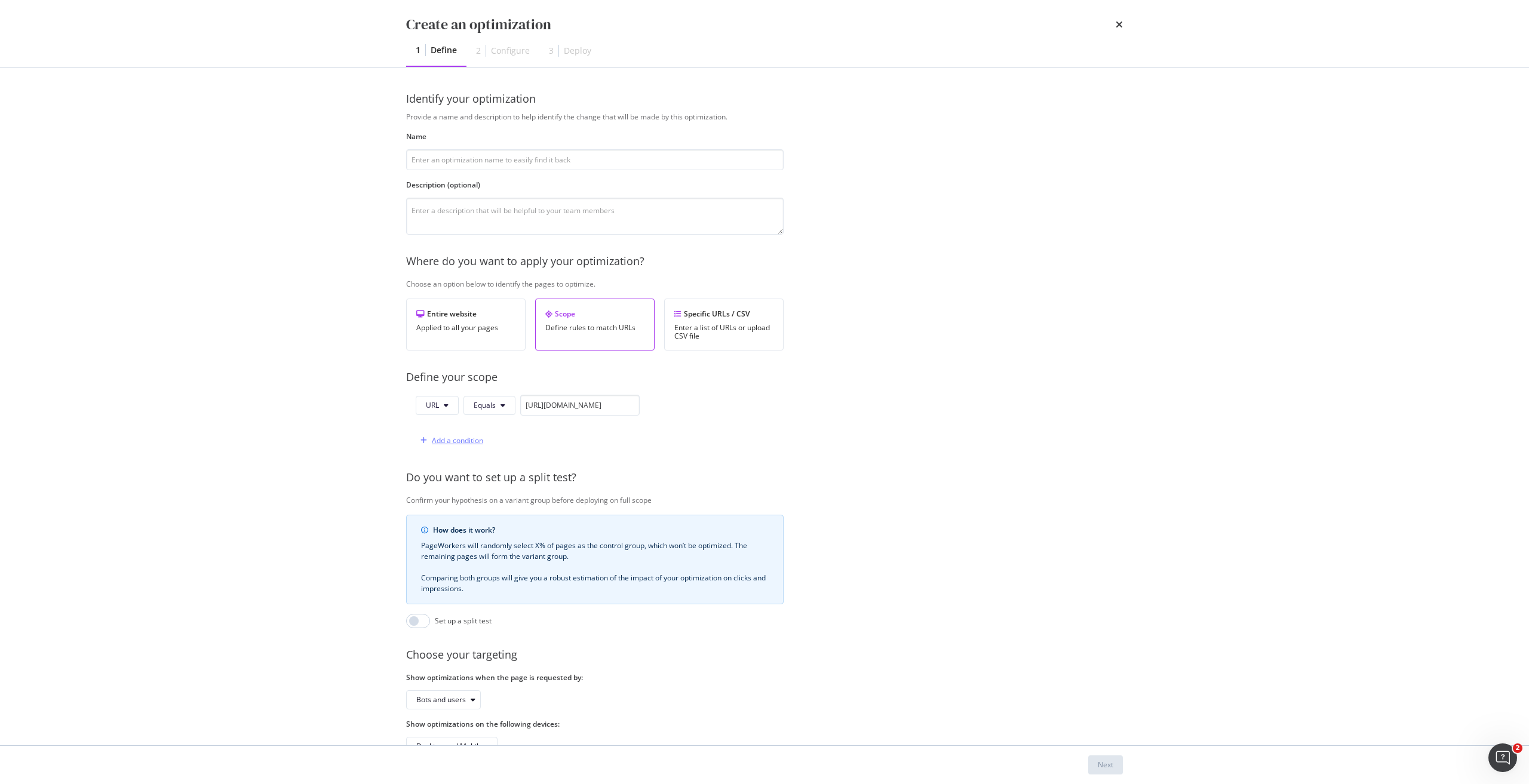
click at [453, 439] on div "Add a condition" at bounding box center [457, 440] width 51 height 11
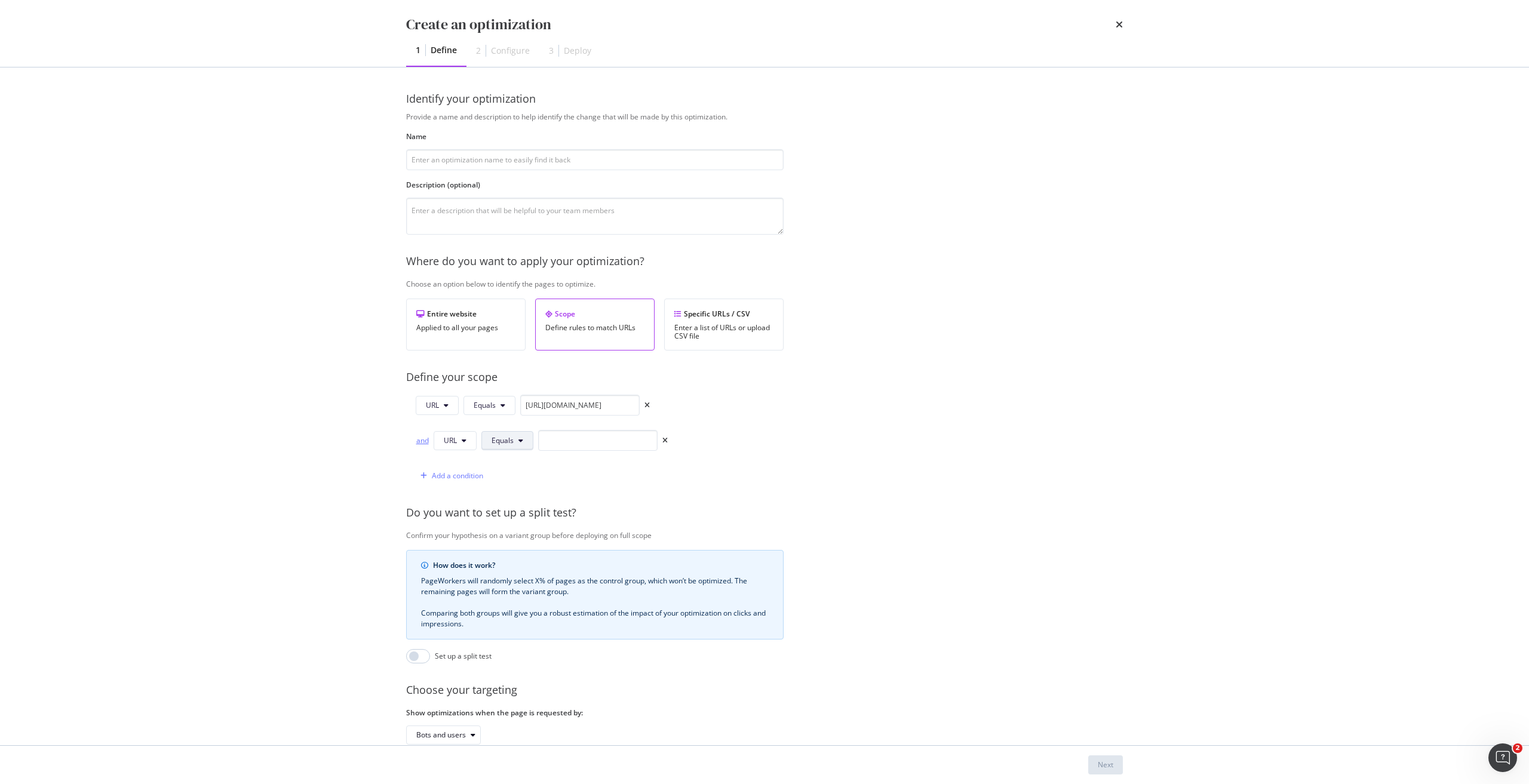
drag, startPoint x: 424, startPoint y: 436, endPoint x: 491, endPoint y: 440, distance: 67.1
click at [424, 437] on div "and" at bounding box center [422, 440] width 13 height 11
click at [501, 441] on span "Equals" at bounding box center [502, 440] width 22 height 11
click at [533, 485] on span "Starts With" at bounding box center [527, 486] width 70 height 11
click at [589, 424] on div "URL Equals https://shop.singtel.com/accessories/rrp-products/google-pixel-10-pr…" at bounding box center [544, 440] width 276 height 91
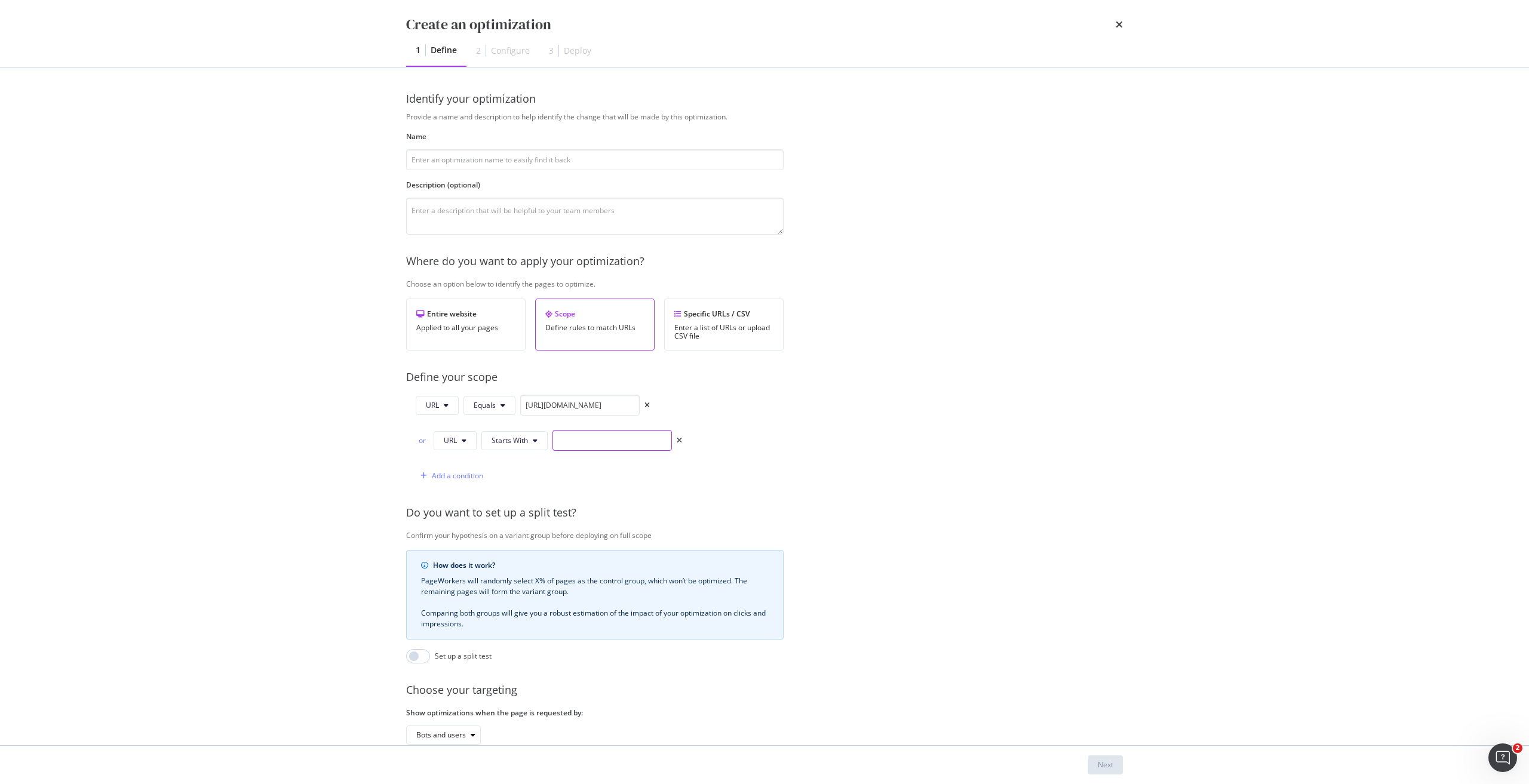
click at [598, 438] on input "modal" at bounding box center [612, 440] width 120 height 21
paste input "https://shop.singtel.com/accessories/rrp-products/google-pixel-10-pro-fold"
type input "https://shop.singtel.com/accessories/rrp-products/google-pixel-10-pro-fold?"
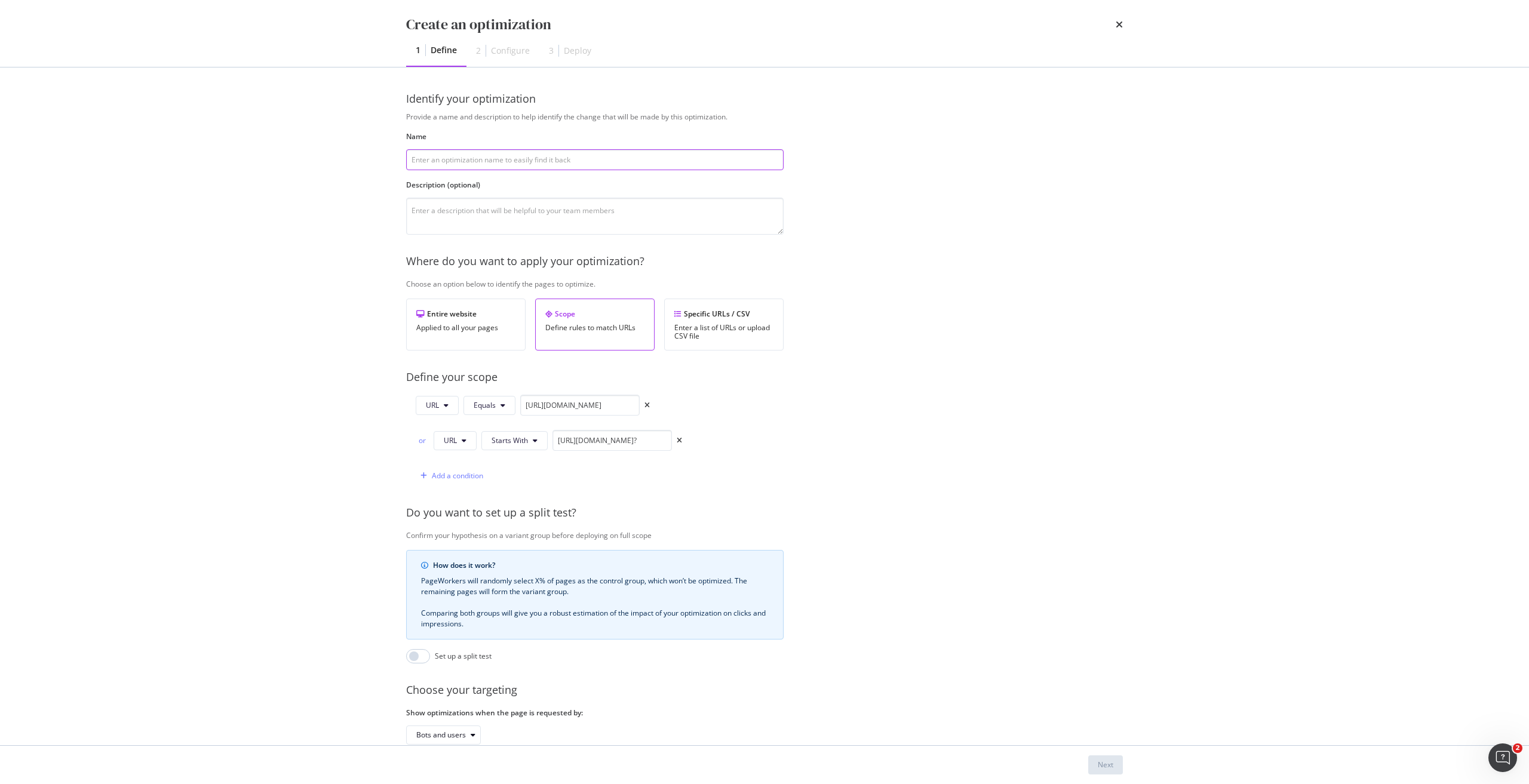
click at [553, 158] on input "modal" at bounding box center [594, 160] width 377 height 21
paste input "Add content to Google Pixel 10 RRP"
click at [515, 159] on input "Add content to Google Pixel 10 RRP" at bounding box center [594, 160] width 377 height 21
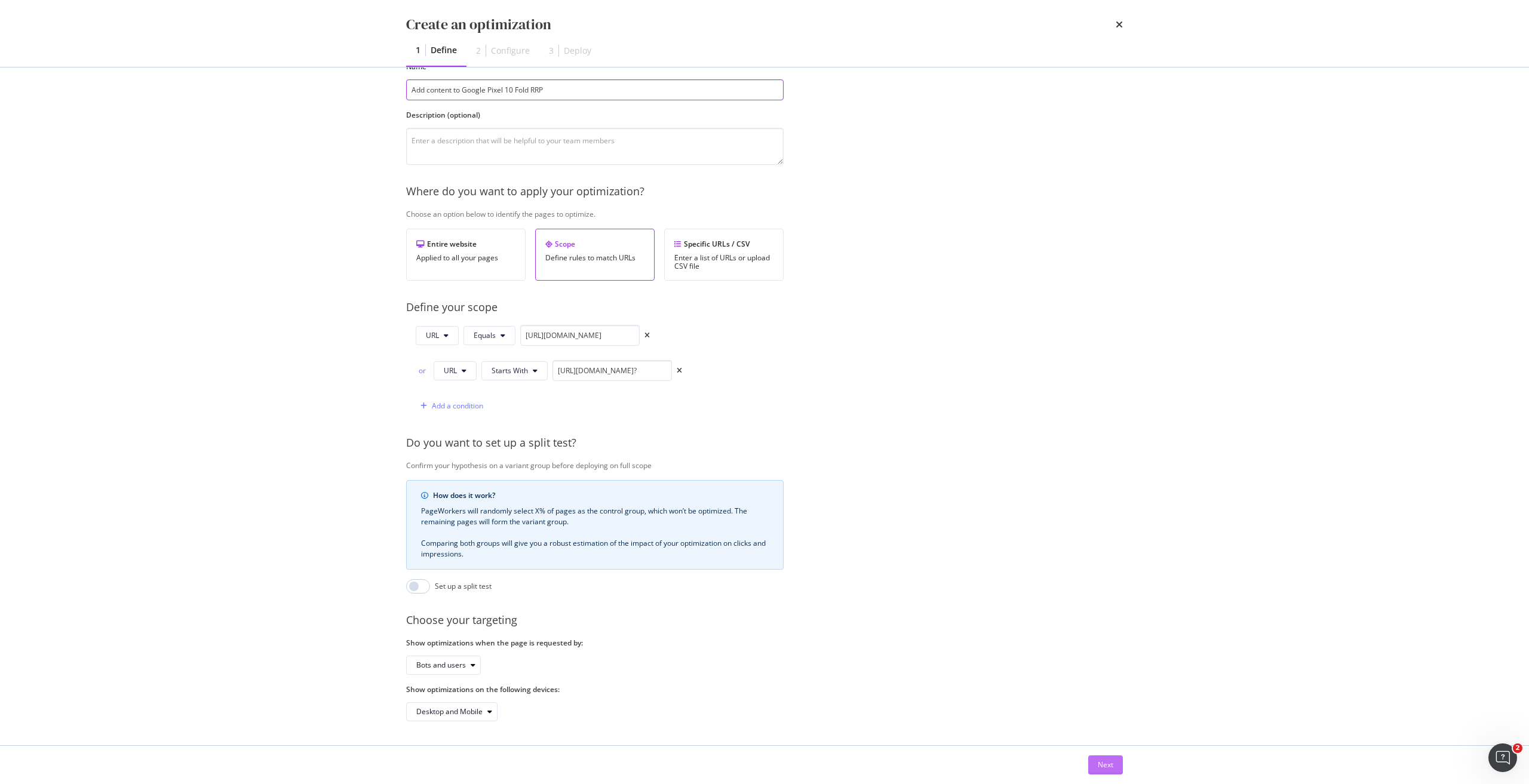
type input "Add content to Google Pixel 10 Fold RRP"
click at [1093, 765] on button "Next" at bounding box center [1104, 765] width 34 height 19
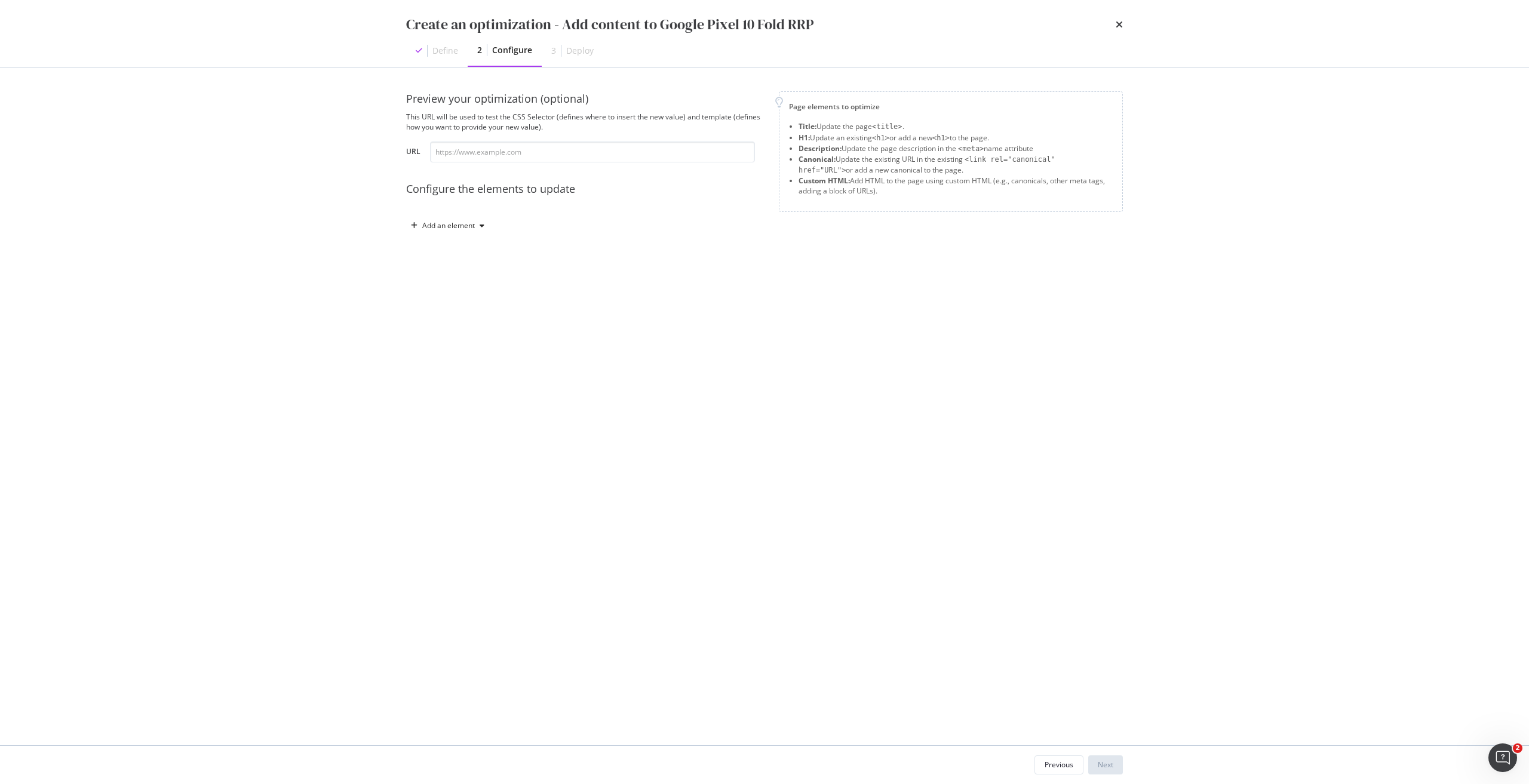
scroll to position [0, 0]
click at [472, 234] on div "Add an element" at bounding box center [448, 226] width 83 height 18
click at [461, 247] on div "Title" at bounding box center [455, 248] width 81 height 15
click at [517, 300] on div "modal" at bounding box center [547, 323] width 252 height 92
paste textarea "Pre-order Google Pixel 10 Pro Fold Without Plan in Singapore"
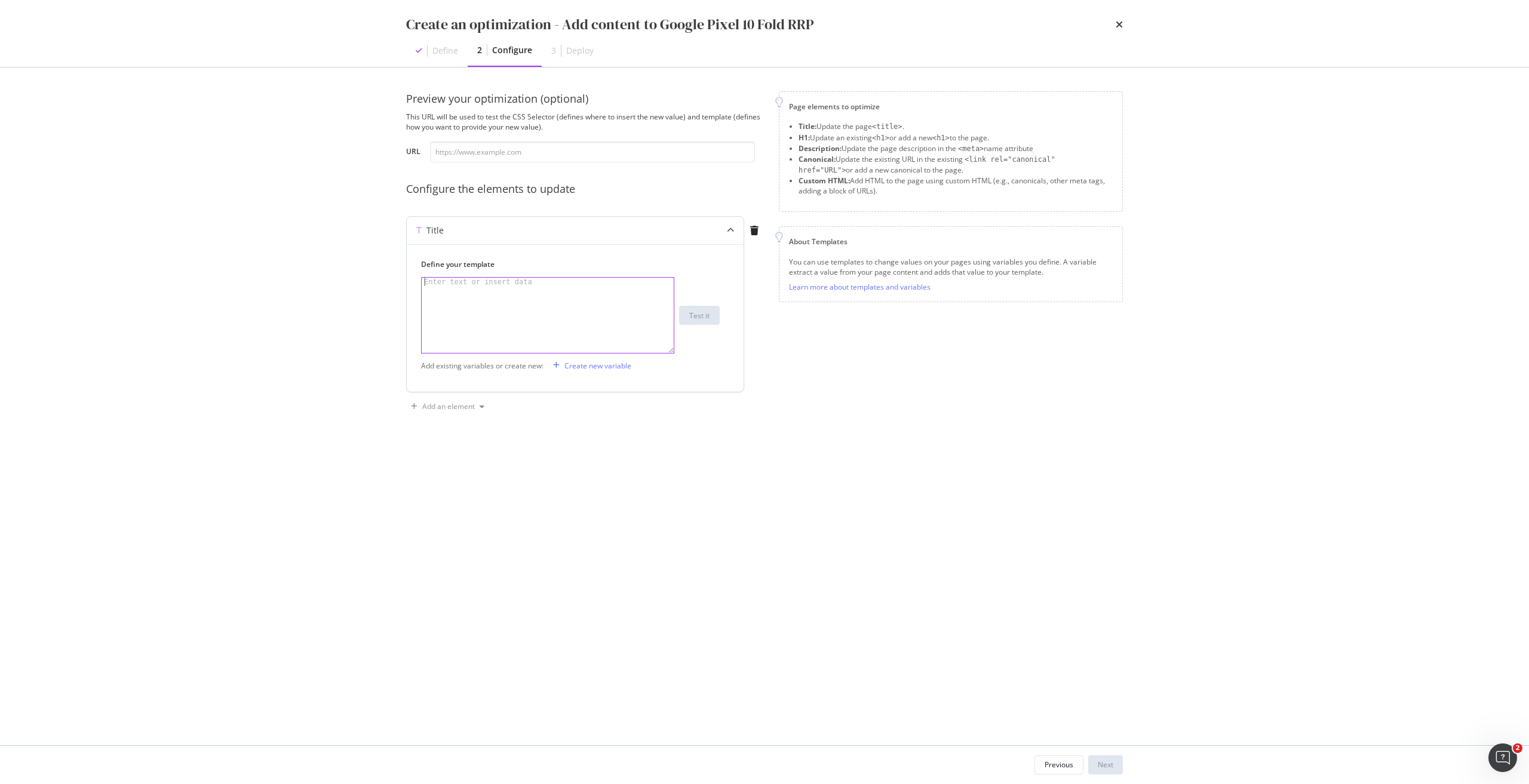
type textarea "Pre-order Google Pixel 10 Pro Fold Without Plan in Singapore"
drag, startPoint x: 455, startPoint y: 404, endPoint x: 453, endPoint y: 415, distance: 11.2
click at [453, 404] on div "Add an element" at bounding box center [448, 406] width 53 height 7
click at [456, 477] on div "H1 Description Canonical Custom HTML" at bounding box center [454, 459] width 85 height 84
click at [455, 489] on div "Custom HTML" at bounding box center [462, 488] width 47 height 11
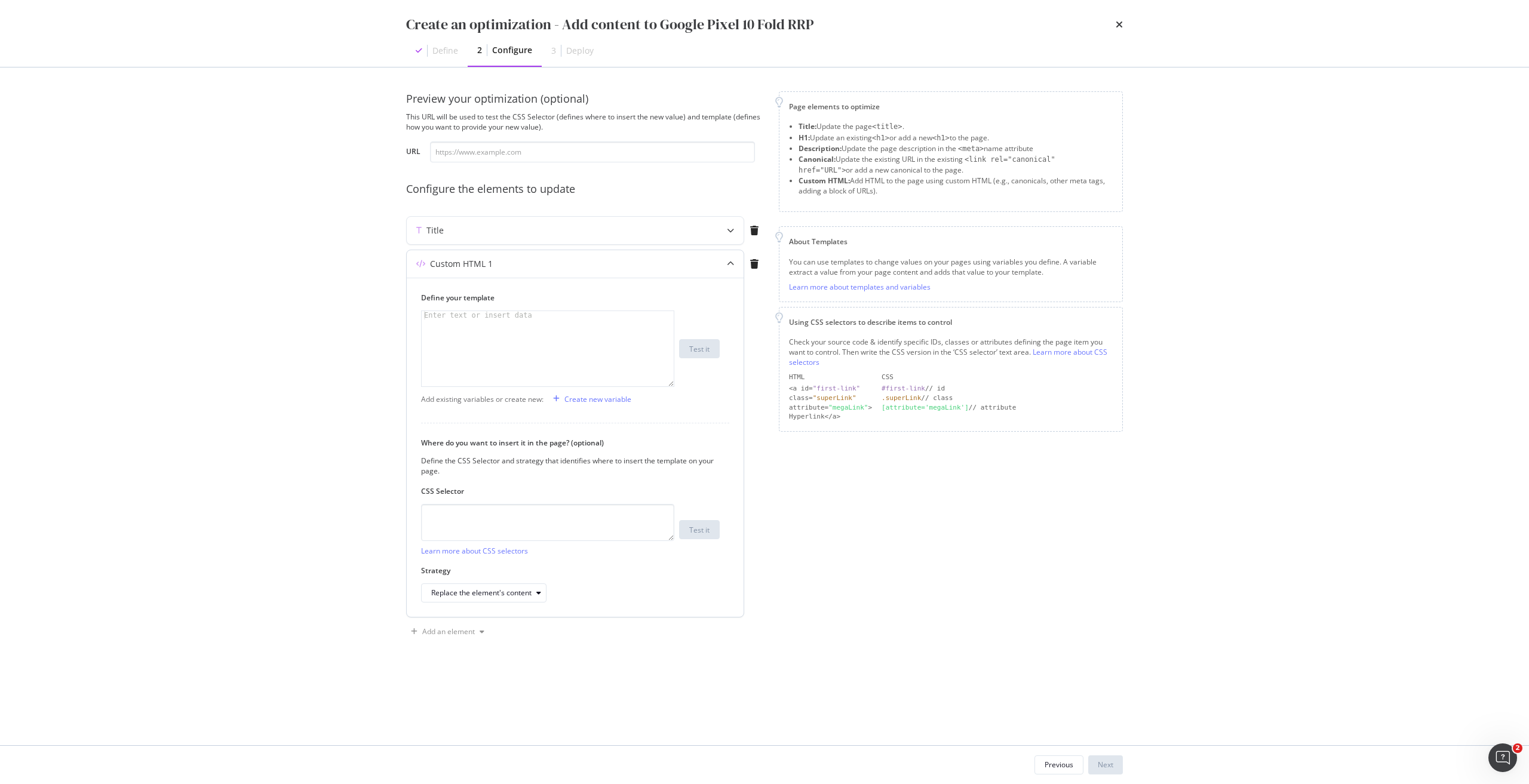
click at [477, 543] on div "Learn more about CSS selectors" at bounding box center [548, 529] width 253 height 52
click at [475, 525] on textarea "modal" at bounding box center [548, 522] width 253 height 37
paste textarea "meta[name="description"]"
type textarea "meta[name="description"]"
click at [506, 595] on div "Replace the element's content" at bounding box center [481, 592] width 100 height 7
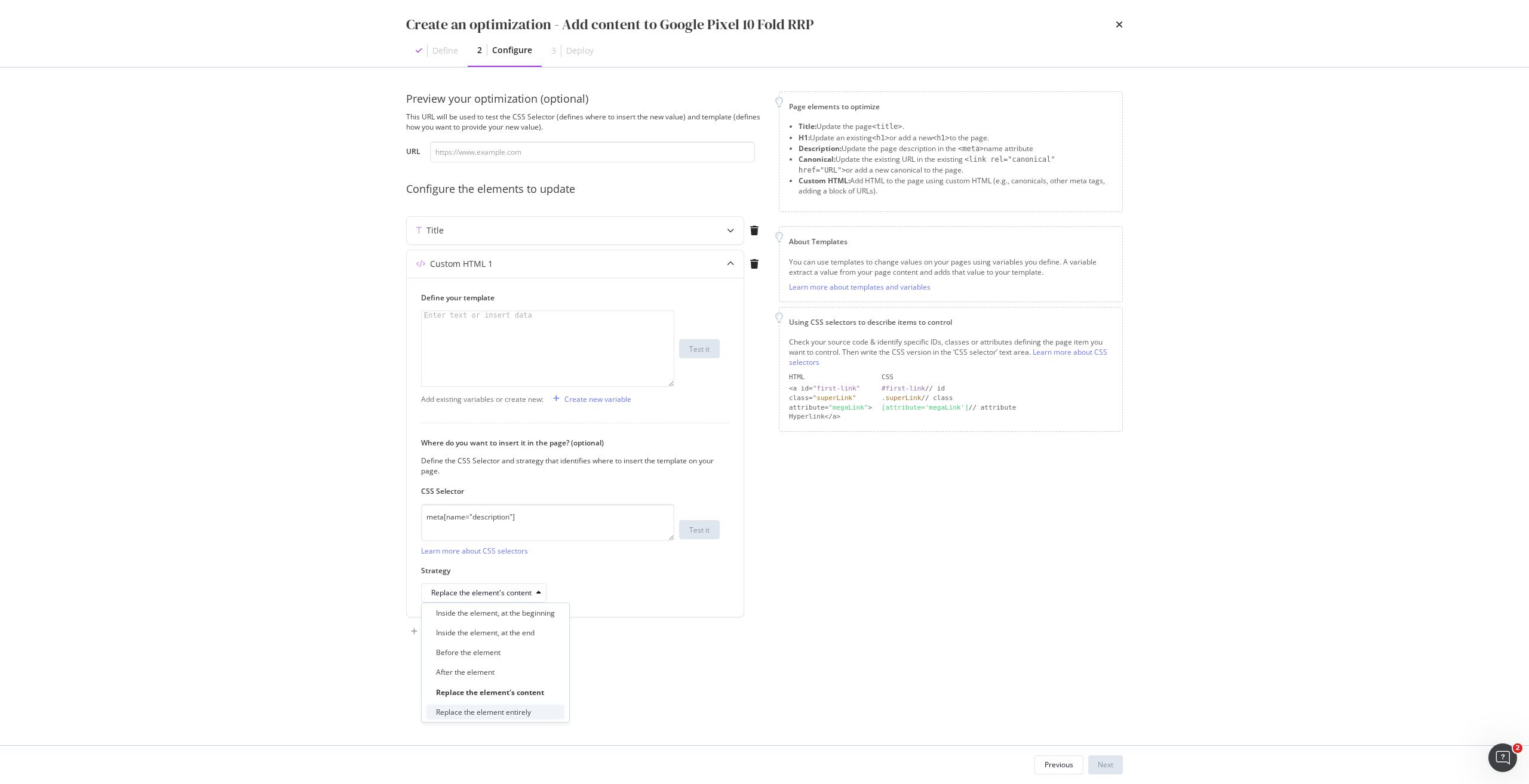
click at [467, 704] on div "Replace the element entirely" at bounding box center [495, 711] width 138 height 15
click at [506, 323] on div "modal" at bounding box center [547, 357] width 252 height 92
click at [491, 324] on div "modal" at bounding box center [547, 357] width 252 height 92
paste textarea "<meta data-react-helmet="true" name="description" content="Get the new Google P…"
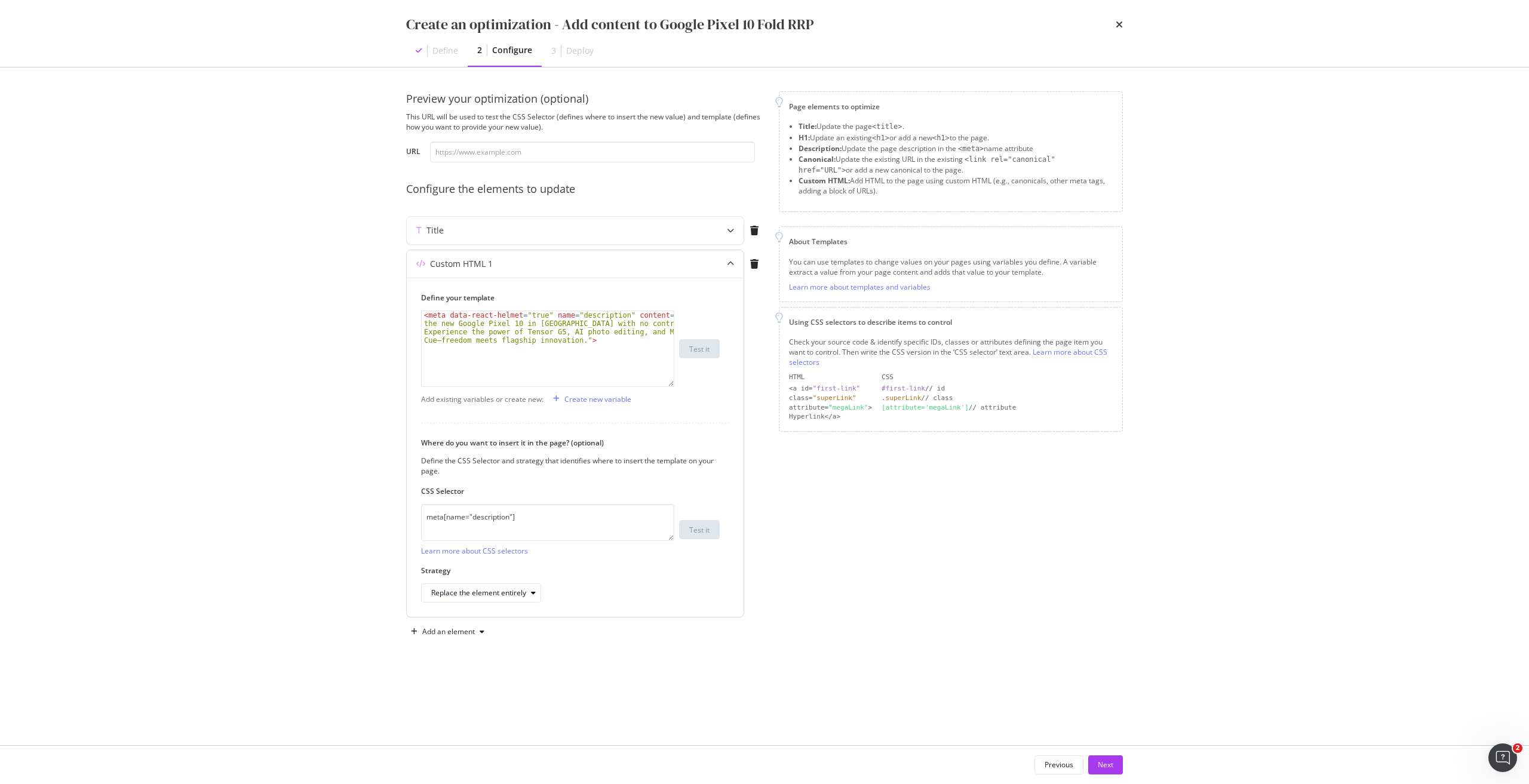
click at [656, 315] on div "< meta data-react-helmet = "true" name = "description" content = "Get the new G…" at bounding box center [547, 382] width 252 height 142
click at [572, 339] on div "< meta data-react-helmet = "true" name = "description" content = "Get the new G…" at bounding box center [547, 382] width 252 height 142
paste textarea "Pre-order the Google Pixel 10 Pro Fold in Singapore without a plan. Enjoy a dur…"
type textarea "<meta data-react-helmet="true" name="description" content="Pre-order the Google…"
click at [470, 629] on div "Add an element" at bounding box center [448, 631] width 53 height 7
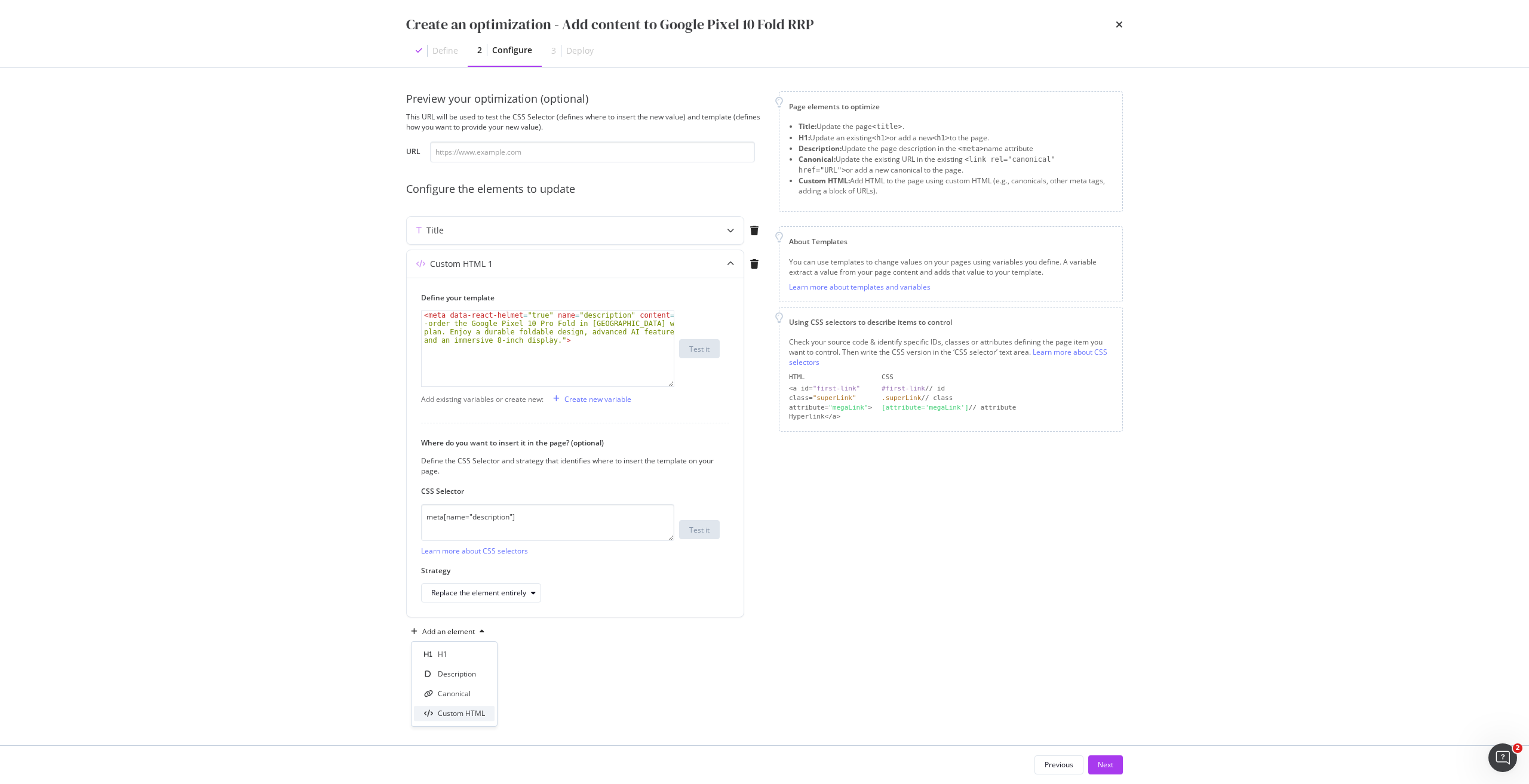
click at [478, 719] on div "Custom HTML" at bounding box center [455, 713] width 81 height 15
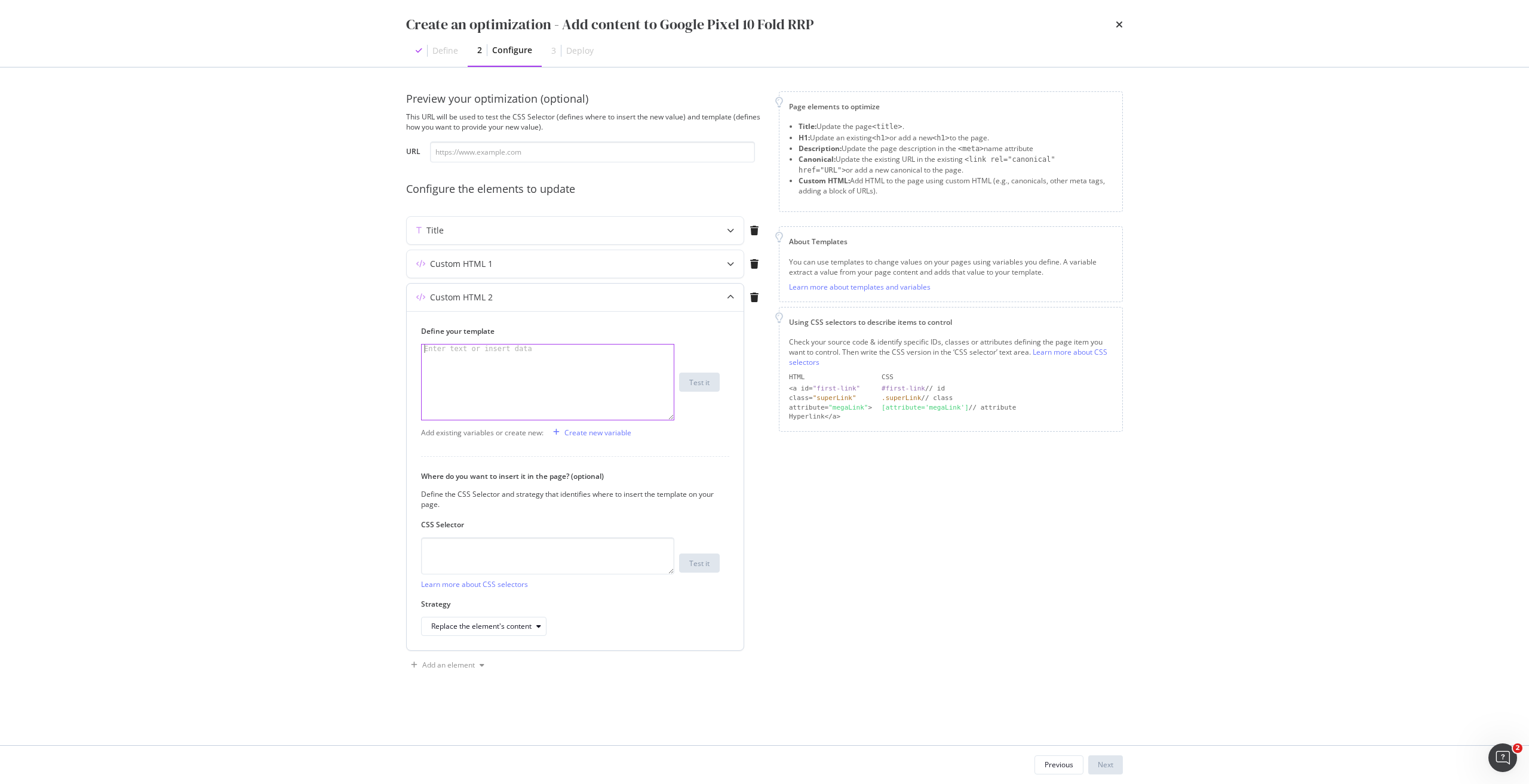
click at [587, 367] on div "modal" at bounding box center [547, 390] width 252 height 92
click at [472, 561] on textarea "modal" at bounding box center [548, 555] width 253 height 37
paste textarea "h1.sc-crHmcD.PUZyd"
type textarea "h1.sc-crHmcD.PUZyd"
click at [539, 375] on div "modal" at bounding box center [547, 390] width 252 height 92
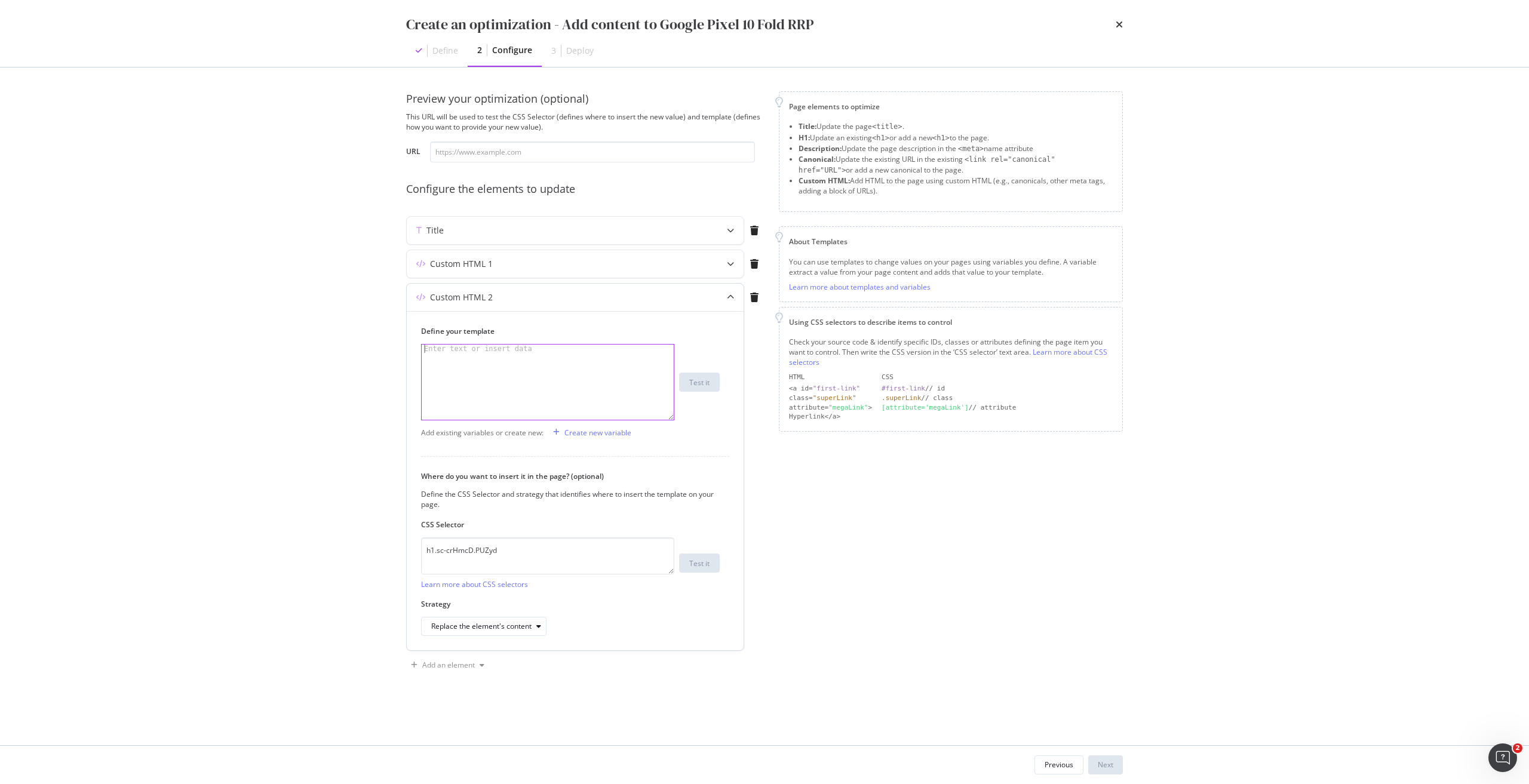
paste textarea "<h1 data-testid="phone-name" class="sc-crHmcD PUZyd">Google&nbsp;Pixel&nbsp;10&…"
click at [433, 346] on div "< h1 data-testid = "phone-name" class = "sc-crHmcD PUZyd" > Google &nbsp; Pixel…" at bounding box center [547, 399] width 252 height 109
click at [591, 356] on div "< h2 data-testid = "phone-name" class = "sc-crHmcD PUZyd" > Google &nbsp; Pixel…" at bounding box center [547, 399] width 252 height 109
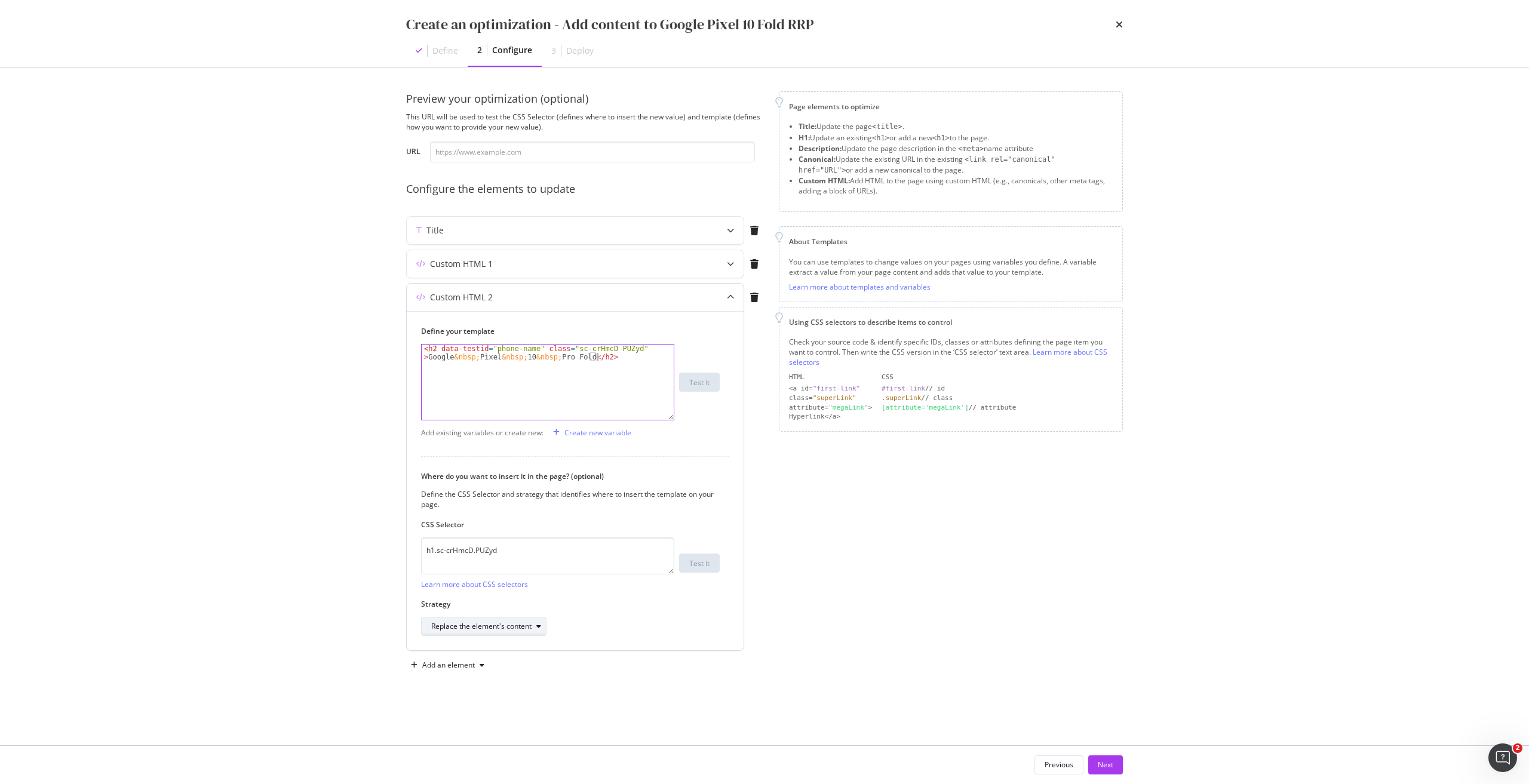
type textarea "<h2 data-testid="phone-name" class="sc-crHmcD PUZyd">Google&nbsp;Pixel&nbsp;10&…"
click at [474, 628] on div "Replace the element's content" at bounding box center [481, 626] width 100 height 7
click at [496, 742] on div "Replace the element entirely" at bounding box center [484, 745] width 95 height 11
click at [447, 667] on div "Add an element" at bounding box center [448, 664] width 53 height 7
click at [481, 751] on div "Custom HTML" at bounding box center [462, 746] width 47 height 11
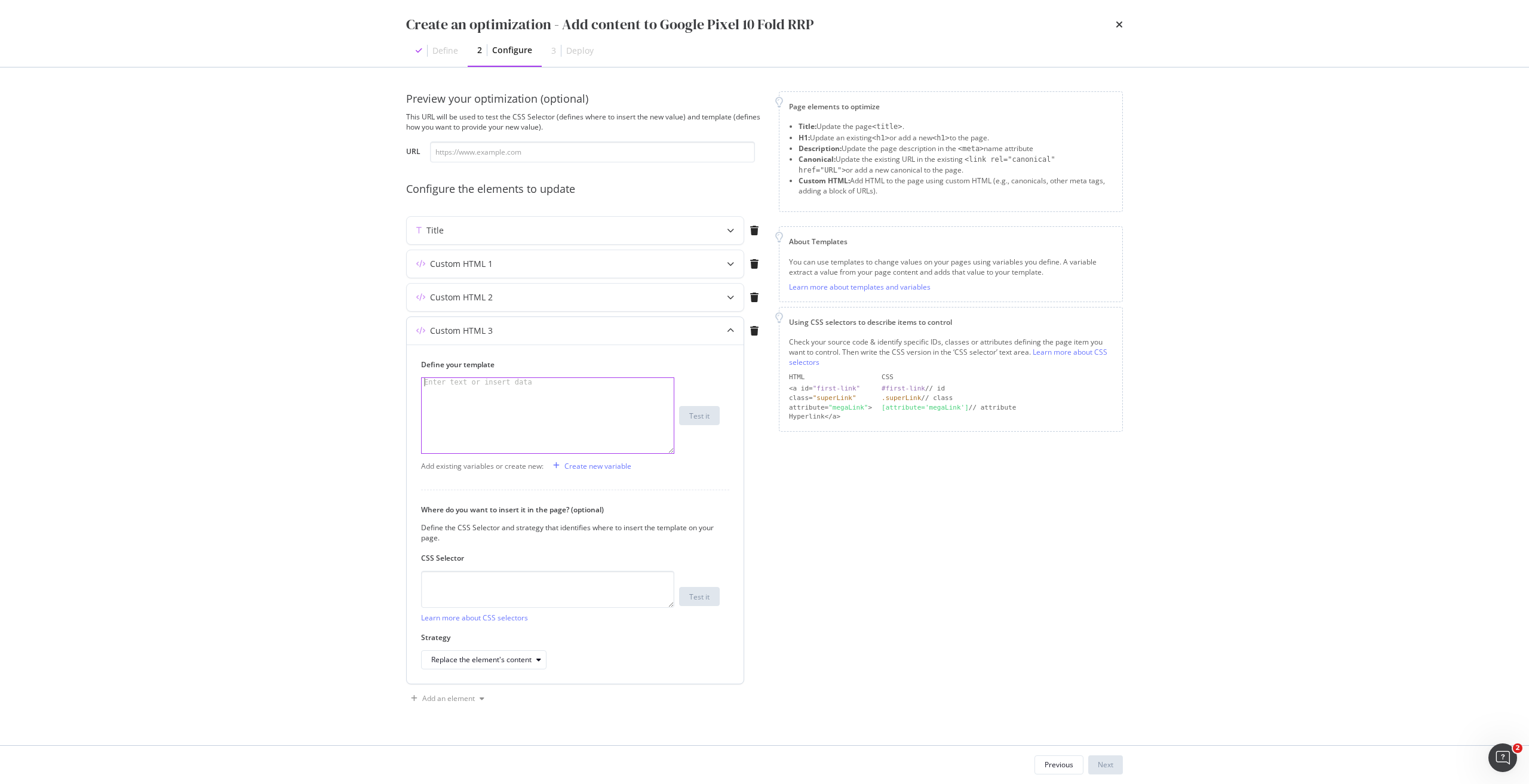
click at [579, 412] on div "modal" at bounding box center [547, 424] width 252 height 92
click at [507, 403] on div "modal" at bounding box center [547, 424] width 252 height 92
paste textarea "</div>"
type textarea "</div>"
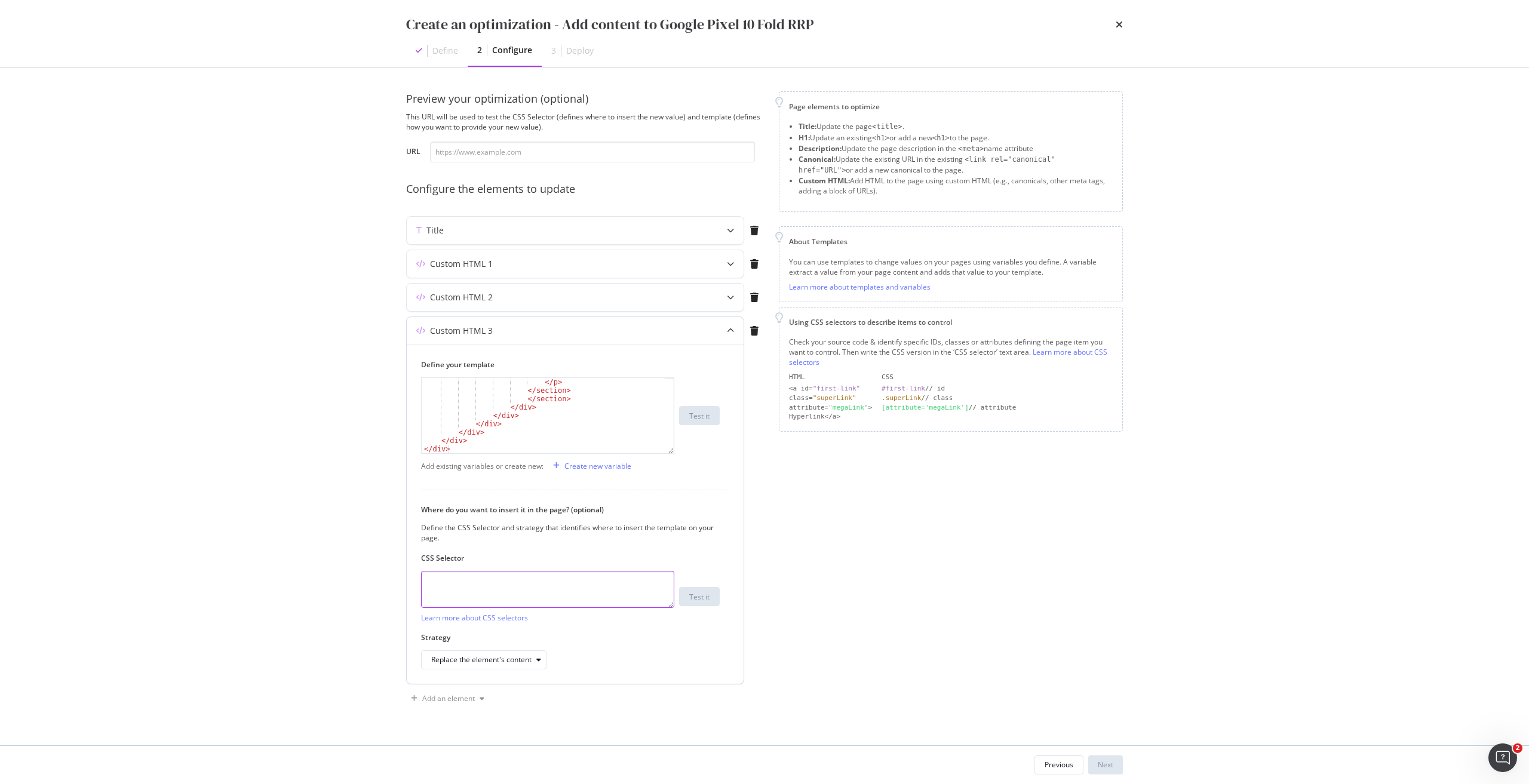
click at [461, 585] on textarea "modal" at bounding box center [548, 589] width 253 height 37
paste textarea "div.sc-iEhLsB.jWdwcZ:nth-of-type(1)"
type textarea "div.sc-iEhLsB.jWdwcZ:nth-of-type(1)"
click at [477, 658] on div "Replace the element's content" at bounding box center [481, 659] width 100 height 7
click at [491, 602] on div "After the element" at bounding box center [465, 600] width 59 height 11
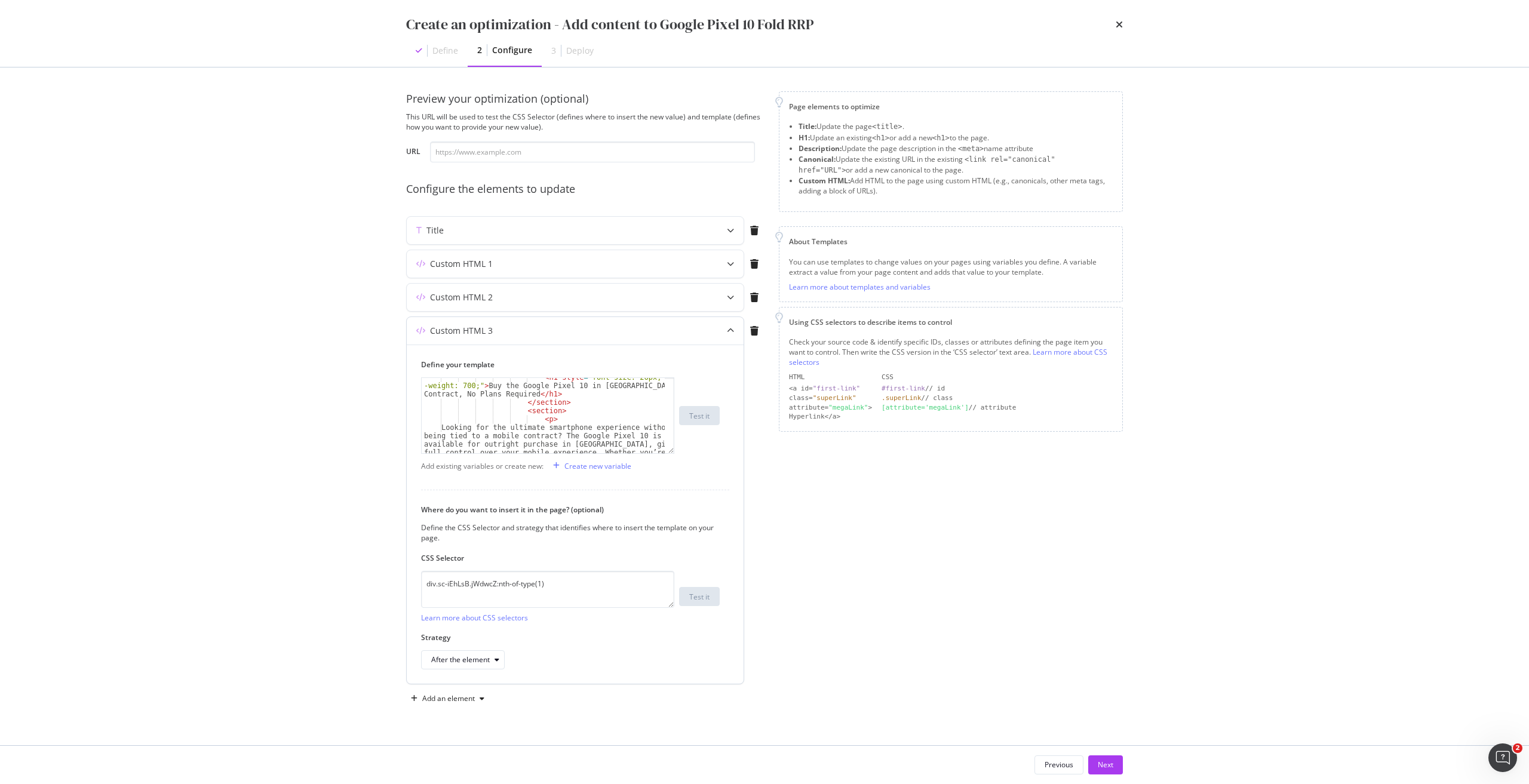
scroll to position [36, 0]
click at [484, 420] on div "< div class = "sc-hPmGNk fIbMkm" > < div class = "sc-jnrVZQ bnKsUy" > < section…" at bounding box center [542, 421] width 243 height 92
click at [531, 430] on div "< div class = "sc-hPmGNk fIbMkm" > < div class = "sc-jnrVZQ bnKsUy" > < section…" at bounding box center [542, 421] width 243 height 92
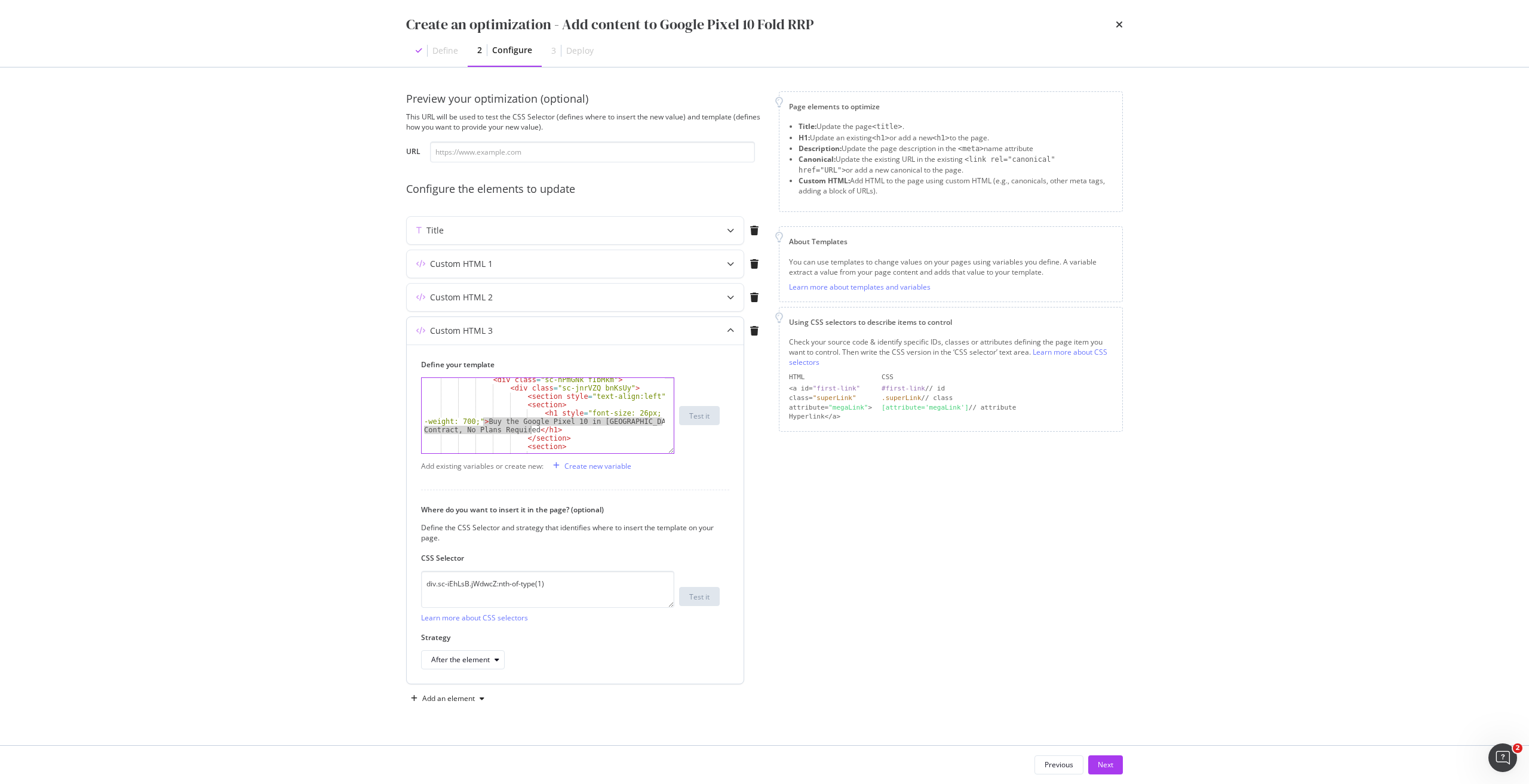
paste textarea "Pre-Order the Google Pixel 10 Pro Fold Without Plan: Experience Innovation and …"
drag, startPoint x: 444, startPoint y: 393, endPoint x: 462, endPoint y: 399, distance: 19.0
click at [444, 393] on div "< section > < p > Looking for the ultimate smartphone experience without being …" at bounding box center [542, 417] width 243 height 92
type textarea "Looking for the ultimate smartphone experience without being tied to a mobile c…"
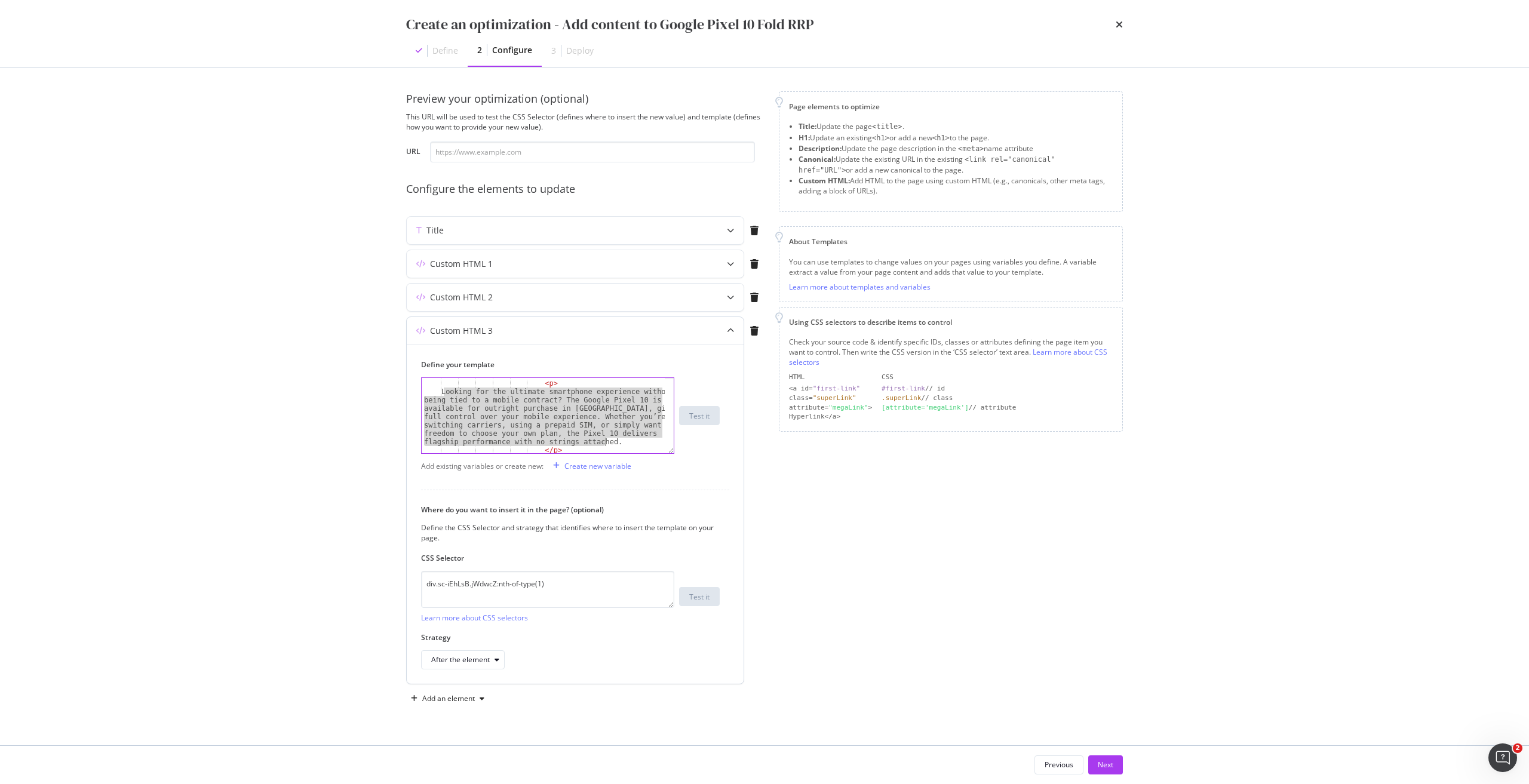
click at [613, 444] on div "< section > < p > Looking for the ultimate smartphone experience without being …" at bounding box center [542, 417] width 243 height 92
paste textarea "Cursor at row 13"
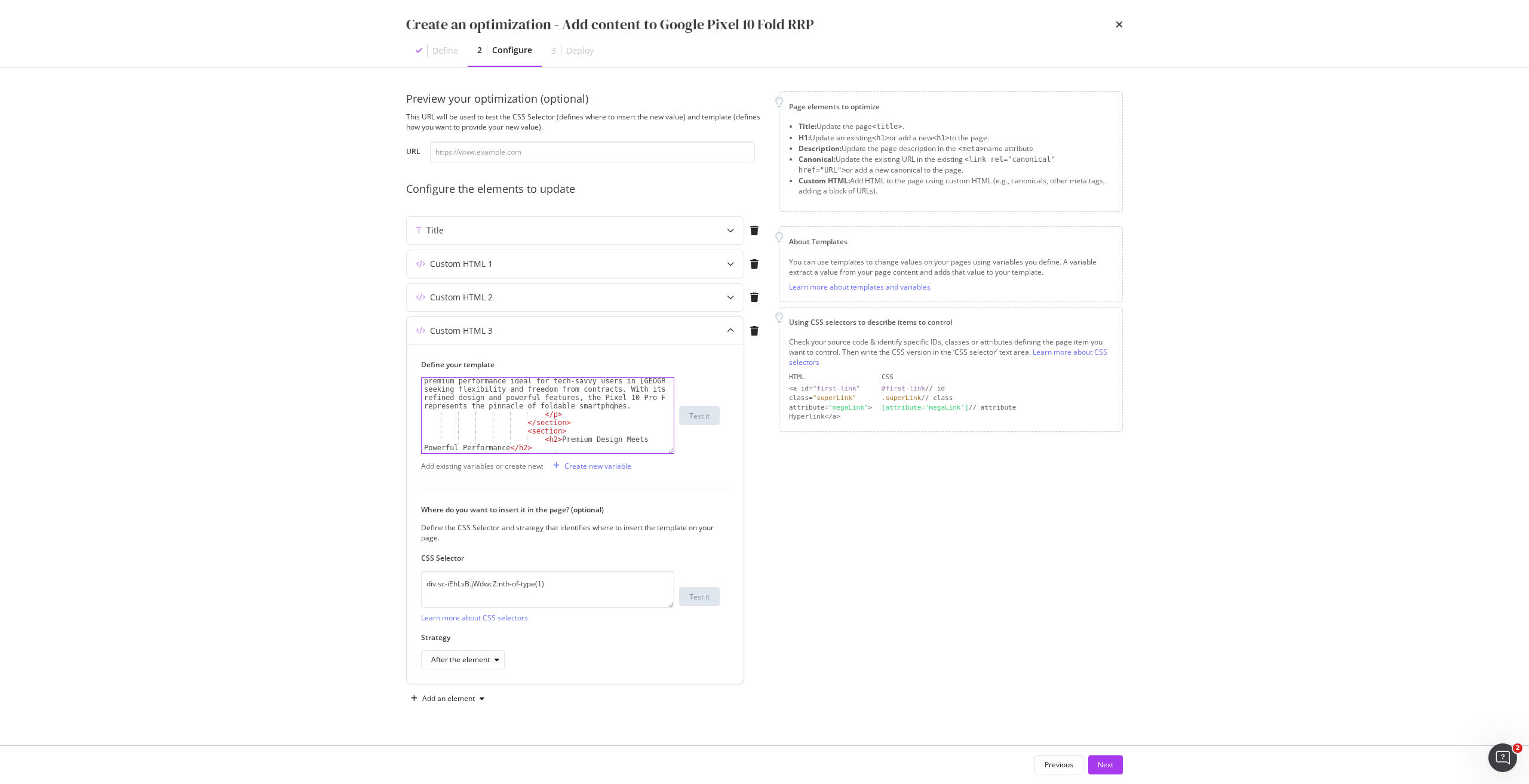
scroll to position [179, 0]
click at [564, 436] on div "</ p > </ section > < section > < h2 > Premium Design Meets Powerful Performanc…" at bounding box center [542, 446] width 243 height 142
drag, startPoint x: 551, startPoint y: 401, endPoint x: 501, endPoint y: 412, distance: 51.2
click at [501, 412] on div "</ p > </ section > < section > < h2 > Premium Design Meets Powerful Performanc…" at bounding box center [542, 446] width 243 height 142
paste textarea "Features and Benefits of the Google Pixel 10 Pro Fold"
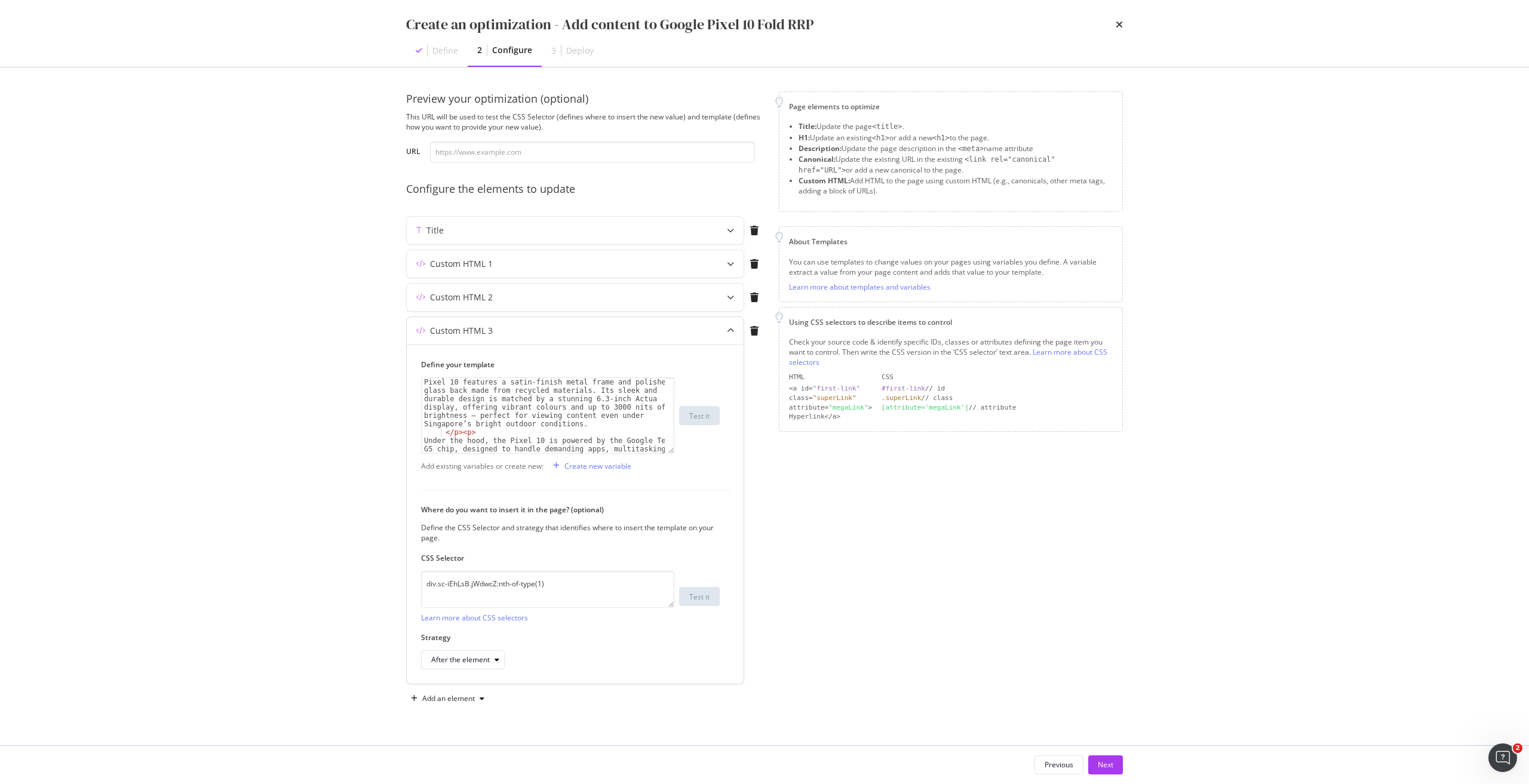
scroll to position [214, 0]
drag, startPoint x: 444, startPoint y: 410, endPoint x: 455, endPoint y: 410, distance: 11.0
click at [444, 410] on div "< h2 > Features and Benefits of the Google Pixel 10 Pro Fold </ h2 > </ section…" at bounding box center [542, 439] width 243 height 150
type textarea "Crafted with precision and sustainability in mind, the Pixel 10 features a sati…"
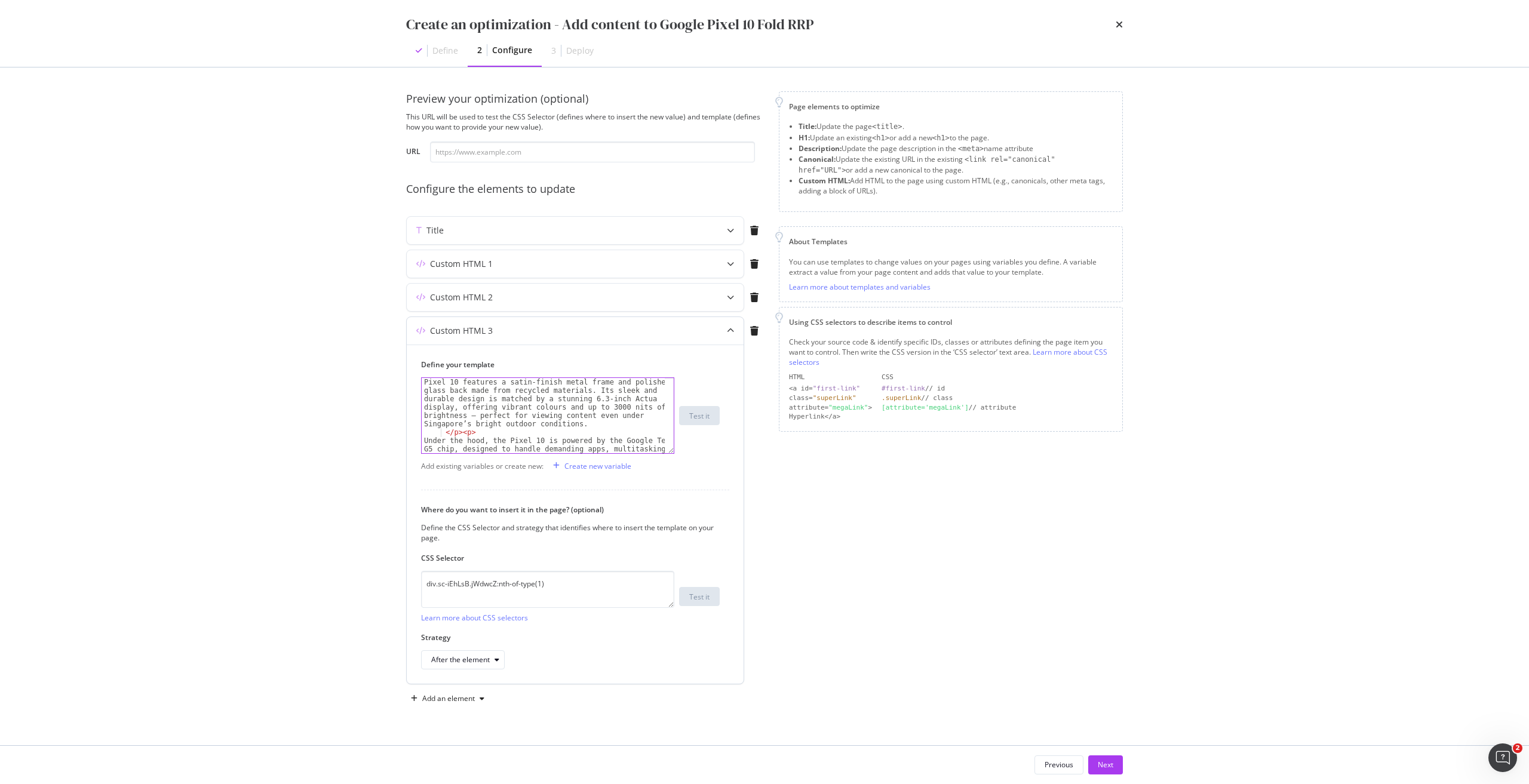
click at [574, 425] on div "Crafted with precision and sustainability in mind, the Pixel 10 features a sati…" at bounding box center [542, 457] width 243 height 176
paste textarea "Cursor at row 21"
click at [468, 414] on div "The Google Pixel 10 Pro Fold features a revolutionary gearless hinge crafted fo…" at bounding box center [542, 461] width 243 height 184
click at [421, 416] on div "The Google Pixel 10 Pro Fold features a revolutionary gearless hinge crafted fo…" at bounding box center [542, 409] width 243 height 150
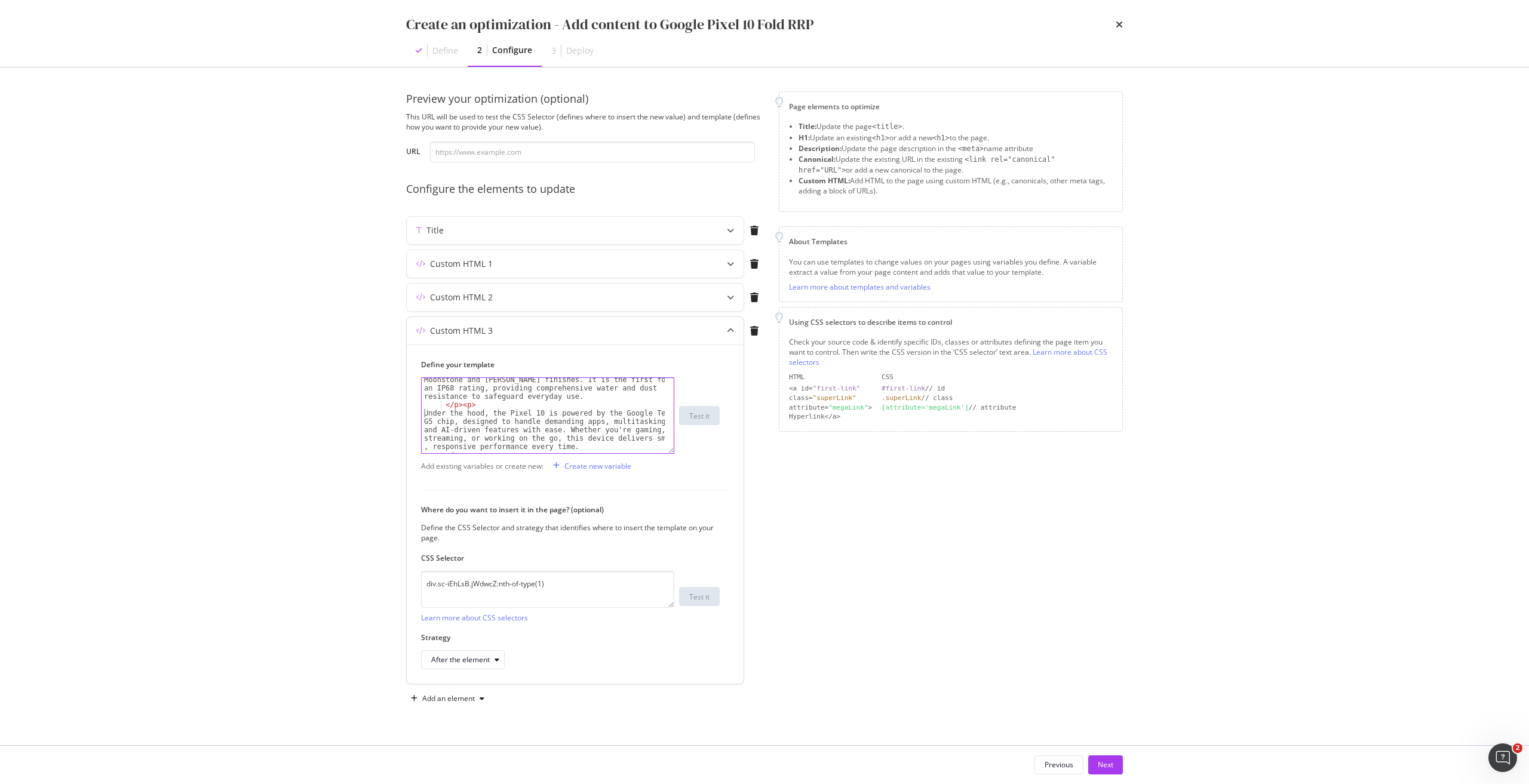
type textarea "Under the hood, the Pixel 10 is powered by the Google Tensor G5 chip, designed …"
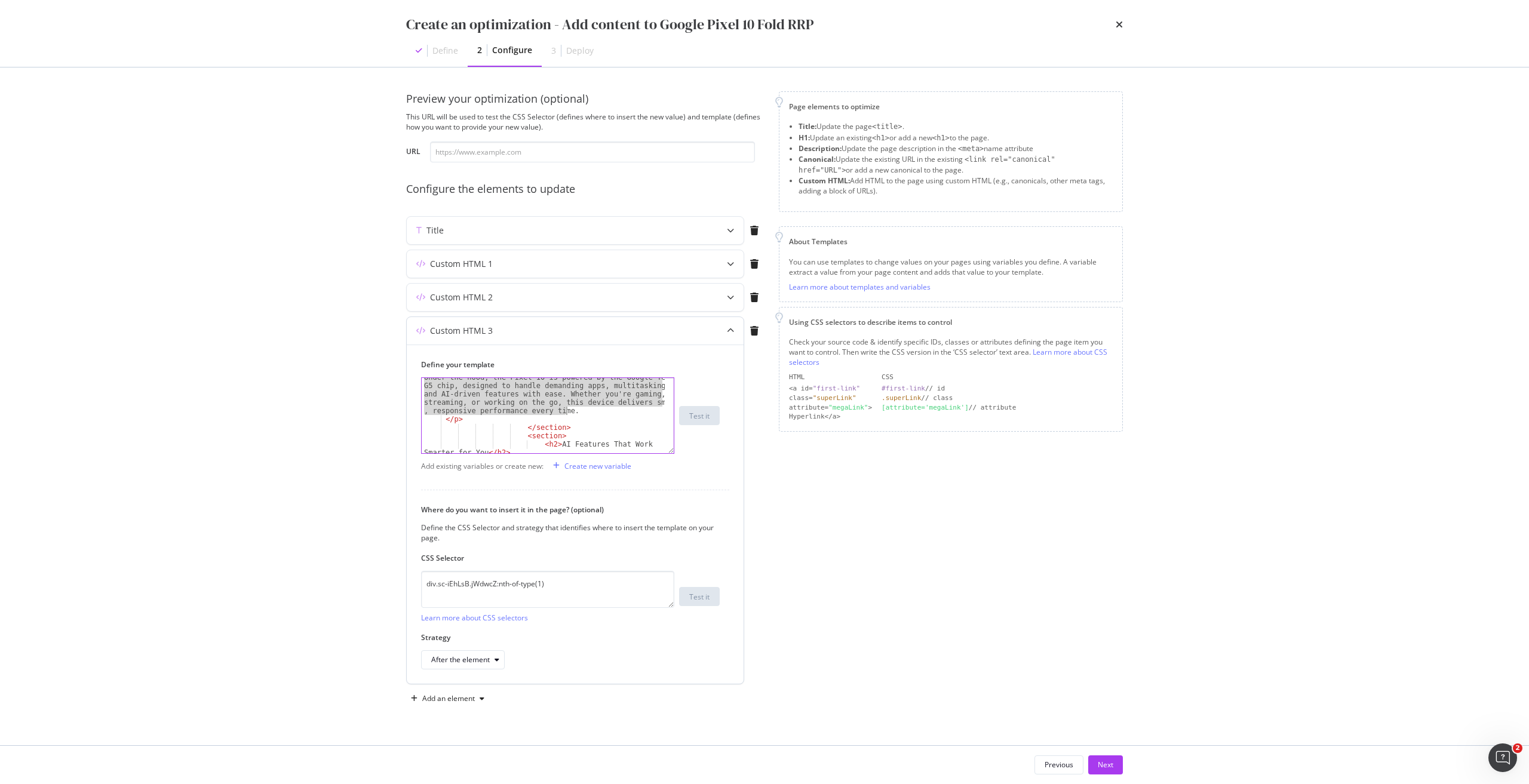
click at [566, 412] on div "Under the hood, the Pixel 10 is powered by the Google Tensor G5 chip, designed …" at bounding box center [542, 439] width 243 height 134
paste textarea "Cursor at row 23"
click at [548, 400] on div "</ section > < section > < h2 > AI Features That Work Smarter for You </ h2 > <…" at bounding box center [542, 456] width 243 height 159
click at [550, 400] on div "</ section > < section > < h2 > AI Features That Work Smarter for You </ h2 > <…" at bounding box center [542, 456] width 243 height 159
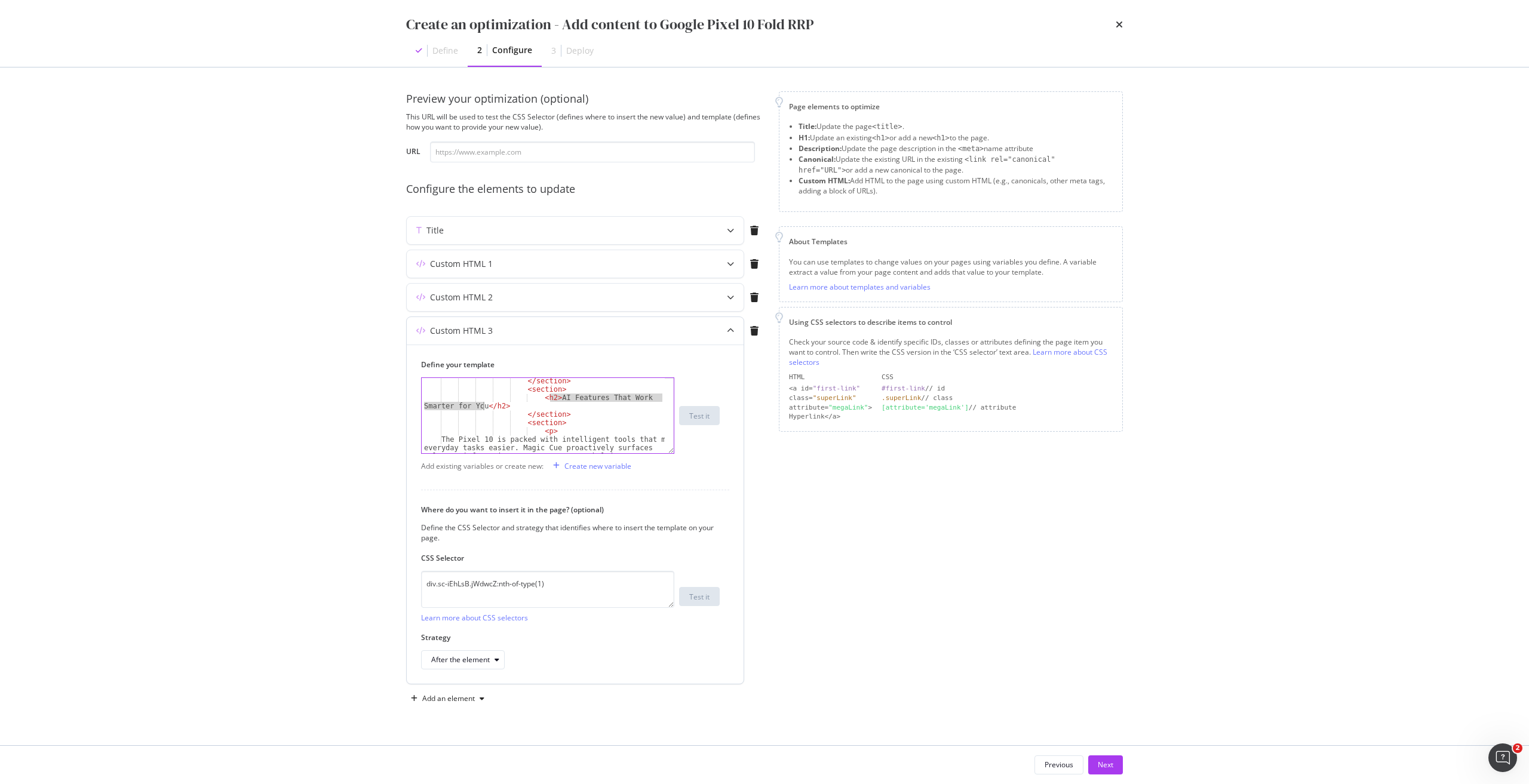
click at [484, 403] on div "</ section > < section > < h2 > AI Features That Work Smarter for You </ h2 > <…" at bounding box center [542, 456] width 243 height 159
paste textarea "Use Cases That Elevate Your Experience"
click at [444, 404] on div "</ section > < section > < p > The Pixel 10 is packed with intelligent tools th…" at bounding box center [542, 454] width 243 height 159
type textarea "The Pixel 10 is packed with intelligent tools that make everyday tasks easier. …"
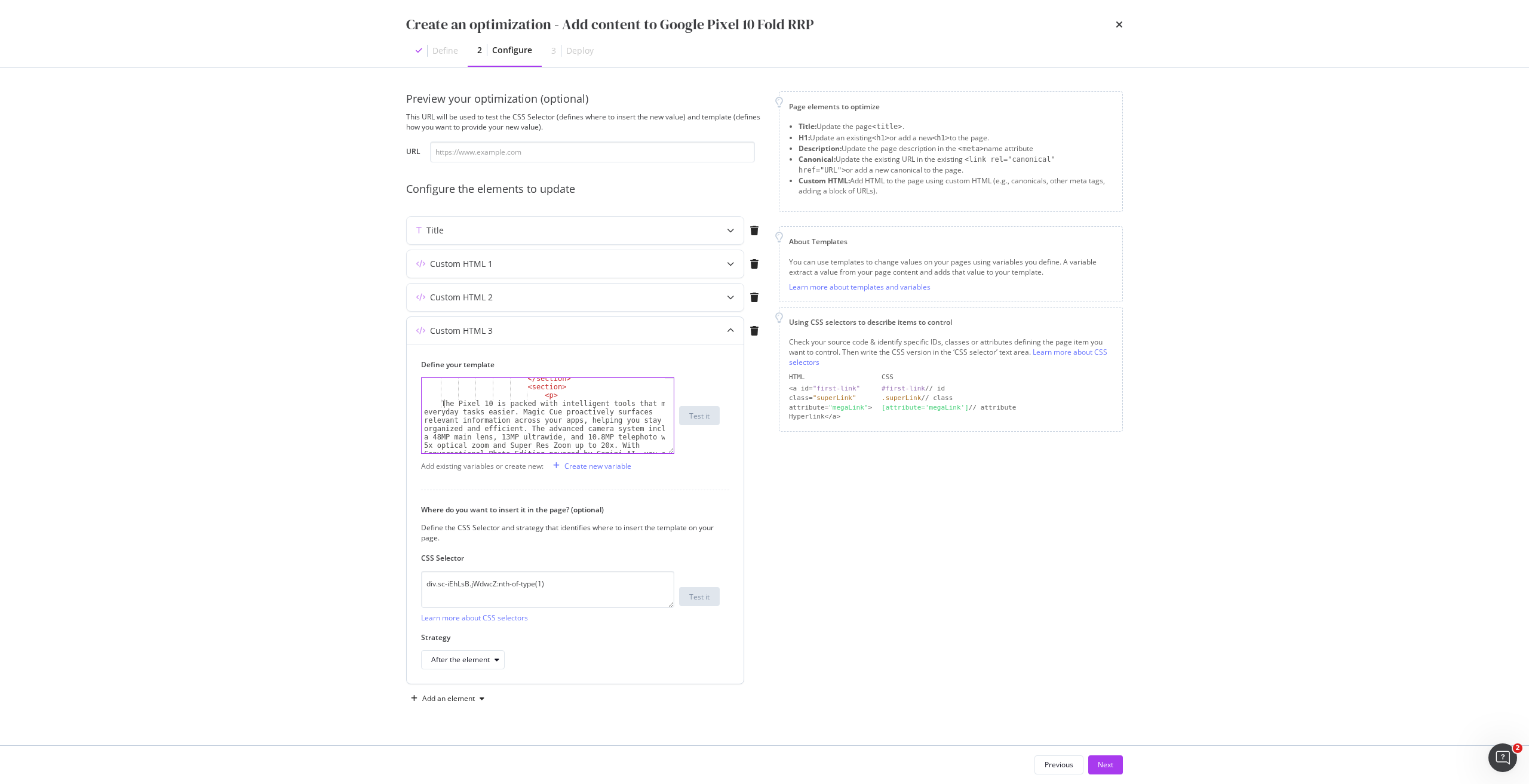
scroll to position [466, 0]
click at [561, 436] on div "The Pixel 10 is packed with intelligent tools that make everyday tasks easier. …" at bounding box center [542, 443] width 243 height 159
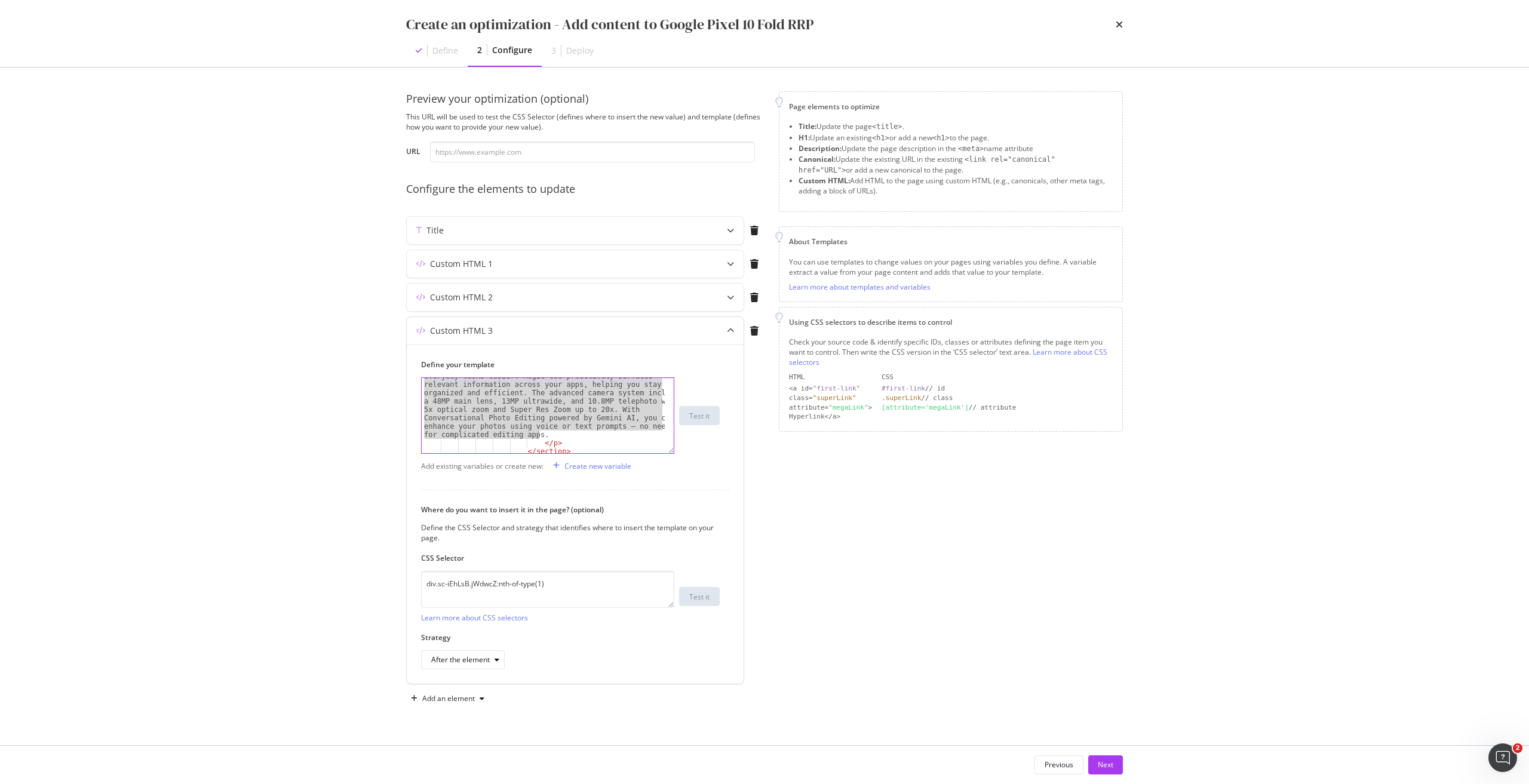
paste textarea "Cursor at row 31"
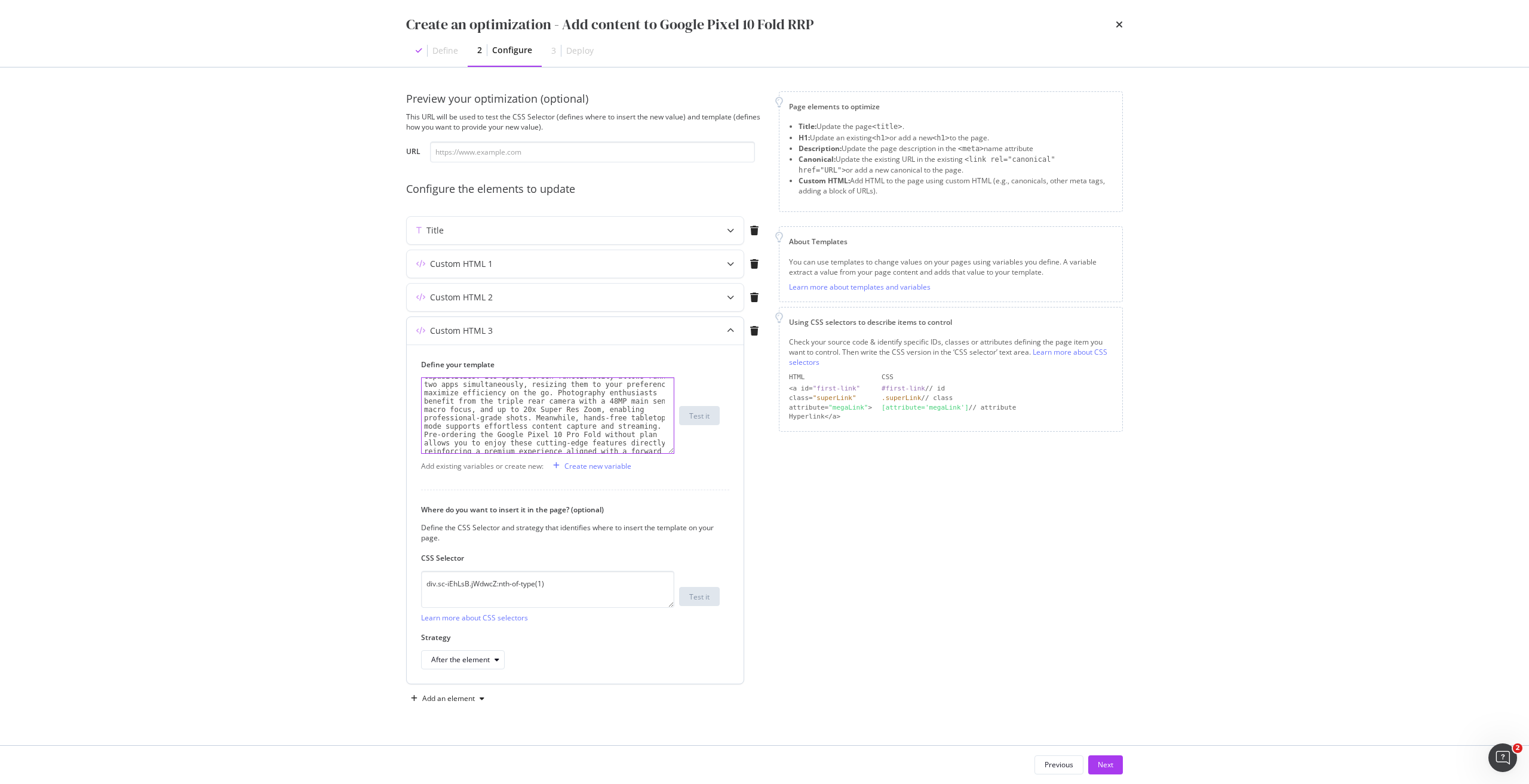
scroll to position [510, 0]
click at [651, 390] on div "Whether for productivity or entertainment, the Google Pixel 10 Pro Fold excels …" at bounding box center [542, 398] width 243 height 159
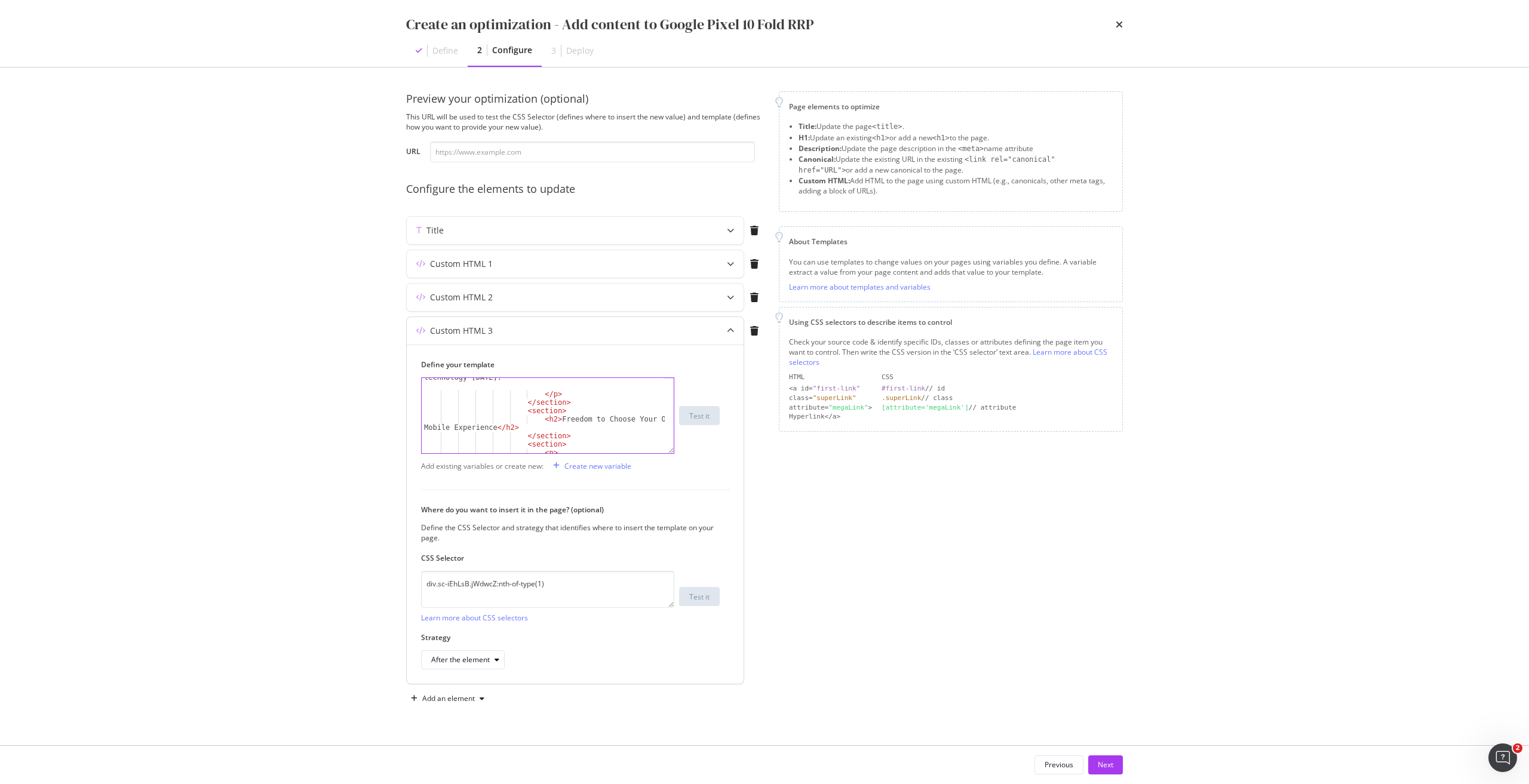
click at [517, 410] on div "Pre-ordering the Google Pixel 10 Pro Fold without plan allows you to enjoy thes…" at bounding box center [542, 398] width 243 height 134
click at [576, 403] on div "The Google Pixel 10 is available for purchase at major retailers and online sto…" at bounding box center [542, 417] width 243 height 134
type textarea "</p> </section>"
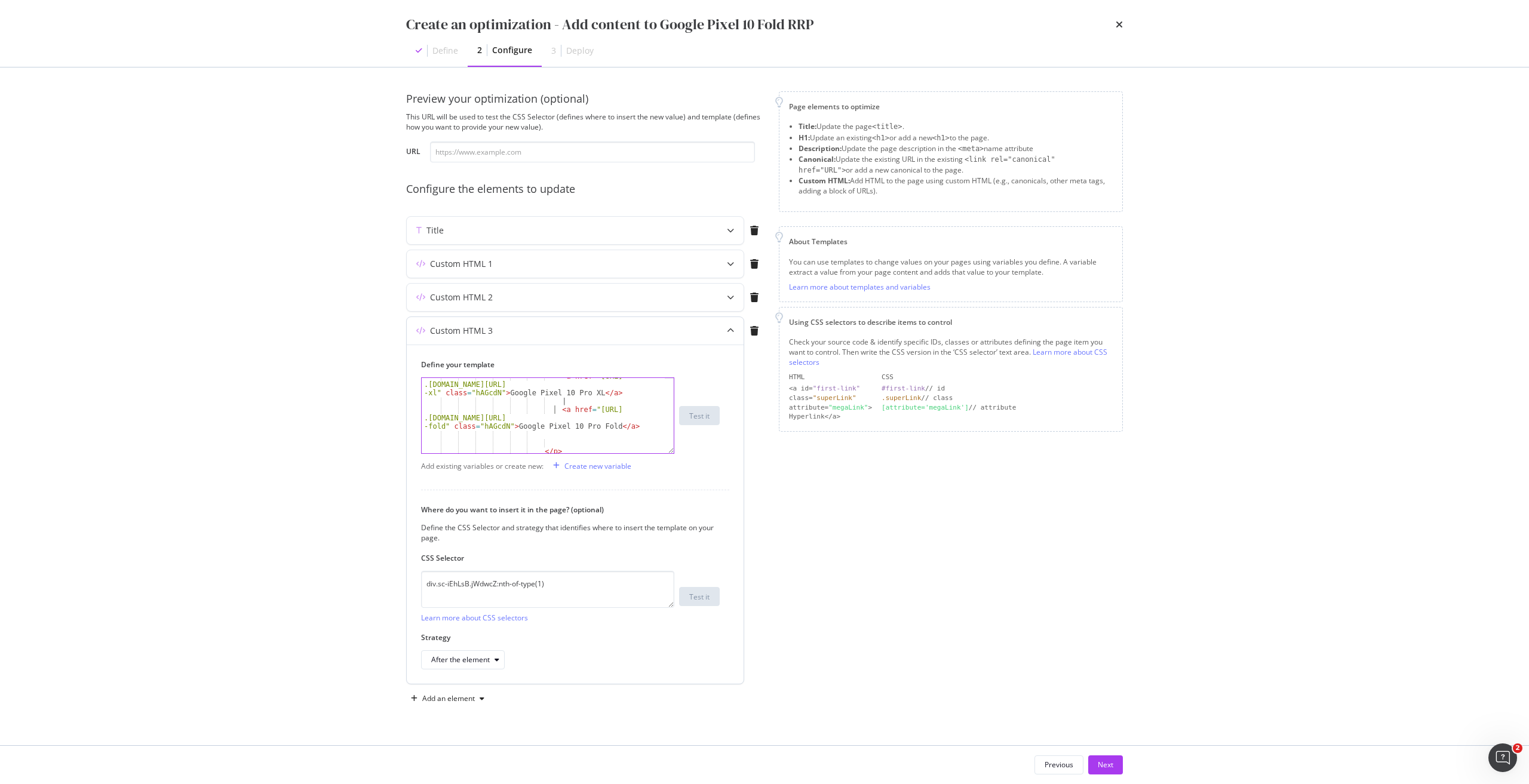
drag, startPoint x: 555, startPoint y: 410, endPoint x: 579, endPoint y: 424, distance: 27.8
click at [557, 410] on div "< a href = "https://shop .singtel.com/accessories/rrp-products/google-pixel-10-…" at bounding box center [542, 426] width 243 height 109
click at [507, 425] on div "< a href = "https://shop .singtel.com/accessories/rrp-products/google-pixel-10-…" at bounding box center [542, 426] width 243 height 109
click at [433, 421] on div "< a href = "https://shop .singtel.com/accessories/rrp-products/google-pixel-10-…" at bounding box center [542, 426] width 243 height 109
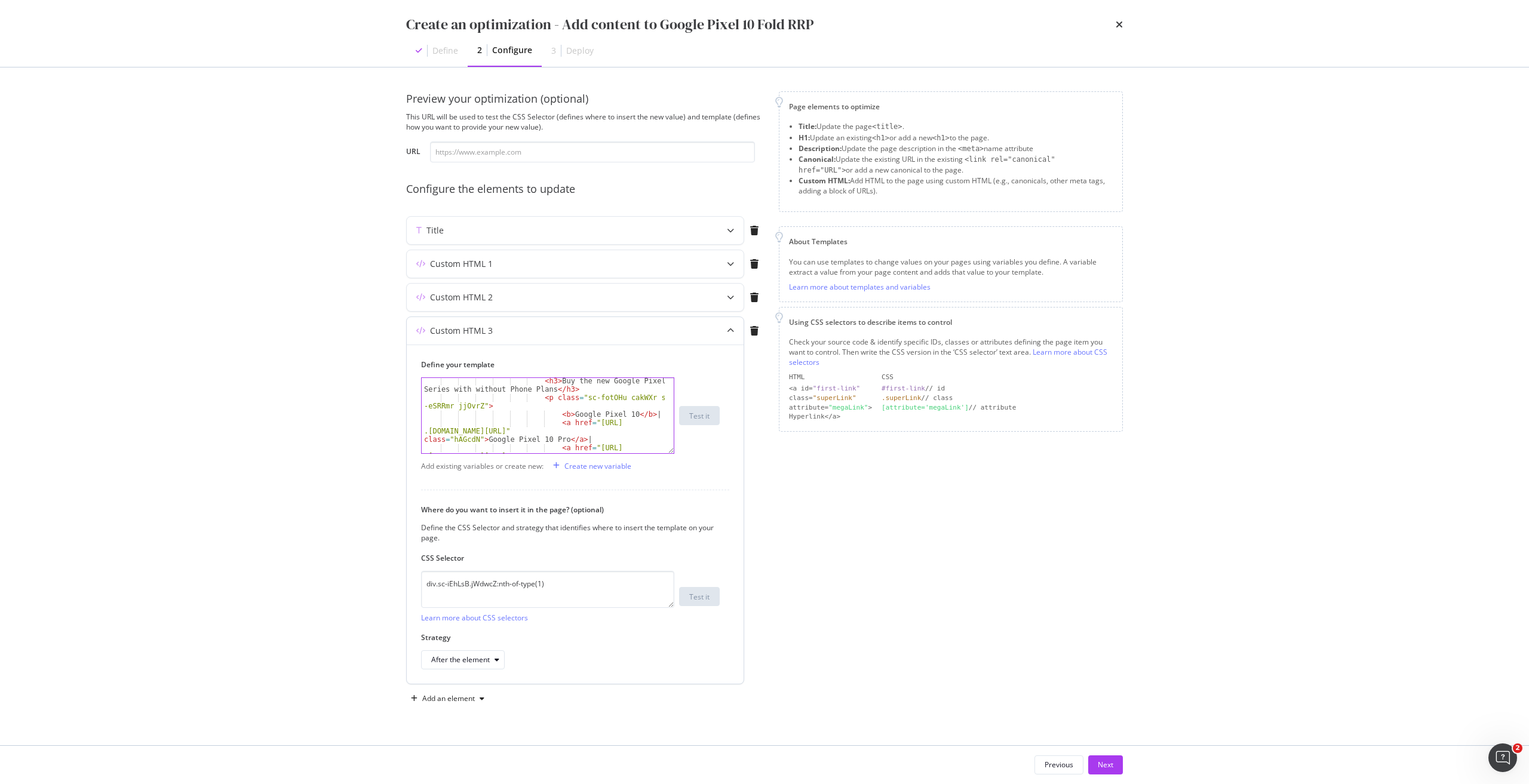
scroll to position [644, 0]
click at [558, 417] on div "< h3 > Buy the new Google Pixel 10 Series with without Phone Plans </ h3 > < p …" at bounding box center [542, 435] width 243 height 117
paste textarea "a href="https://shop.singtel.com/accessories/rrp-products/google-pixel-10-pro-f…"
click at [580, 432] on div "< h3 > Buy the new Google Pixel 10 Series with without Phone Plans </ h3 > < p …" at bounding box center [542, 435] width 243 height 117
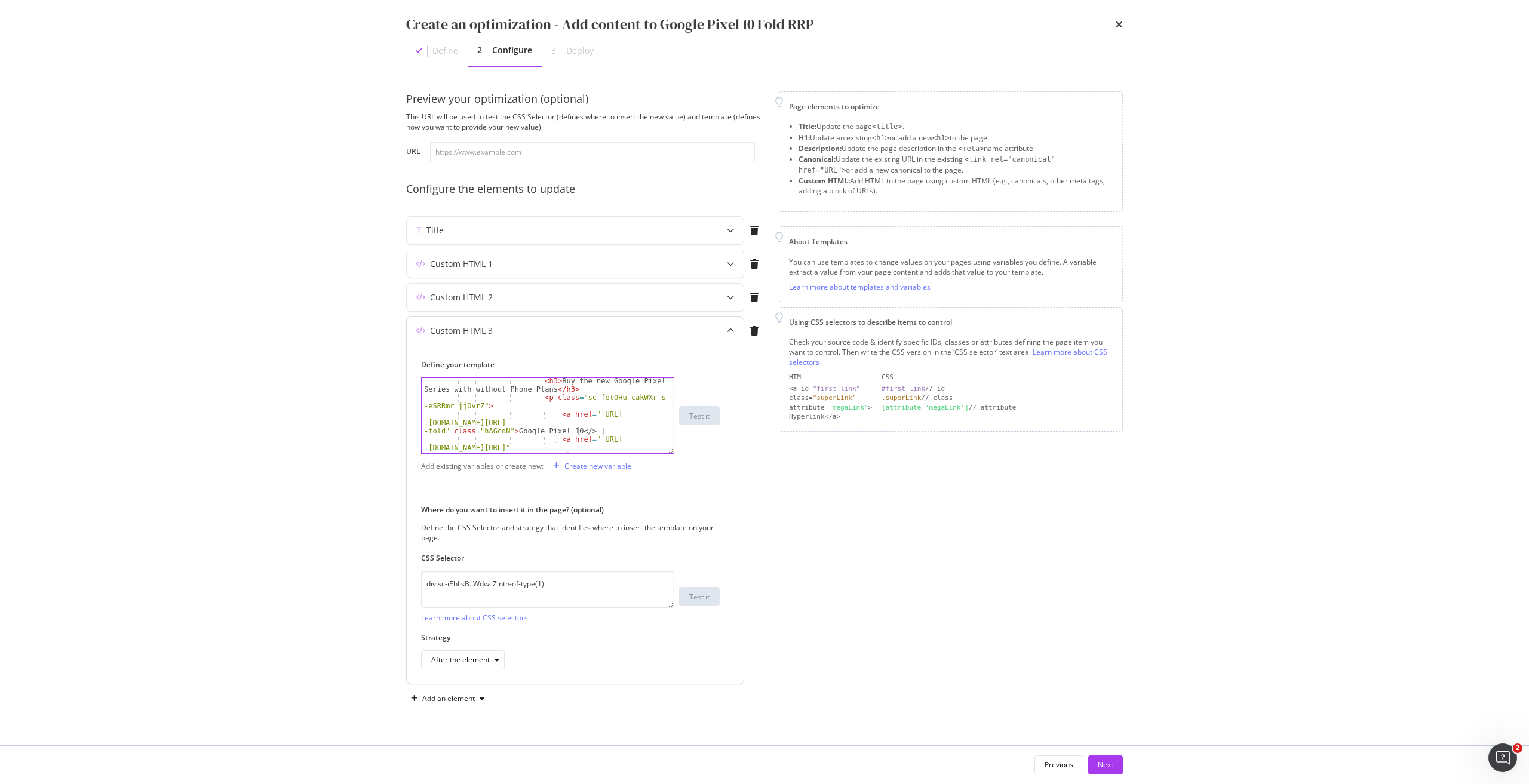
scroll to position [0, 60]
click at [434, 432] on div "< h3 > Buy the new Google Pixel 10 Series with without Phone Plans </ h3 > < p …" at bounding box center [542, 435] width 243 height 117
type textarea "<a href="https://shop.singtel.com/accessories/rrp-products/google-pixel-10" cla…"
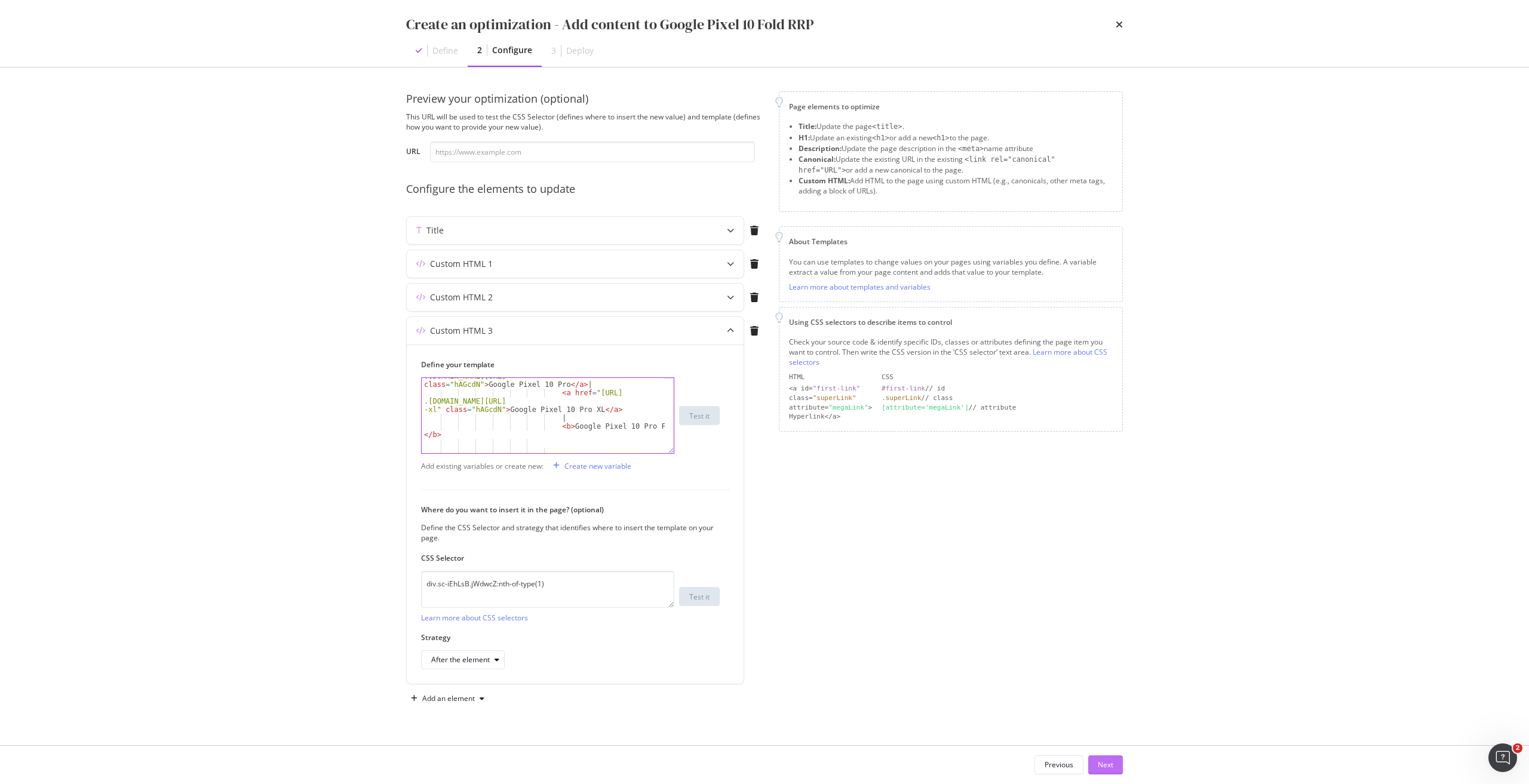
click at [1104, 764] on div "Next" at bounding box center [1105, 765] width 16 height 11
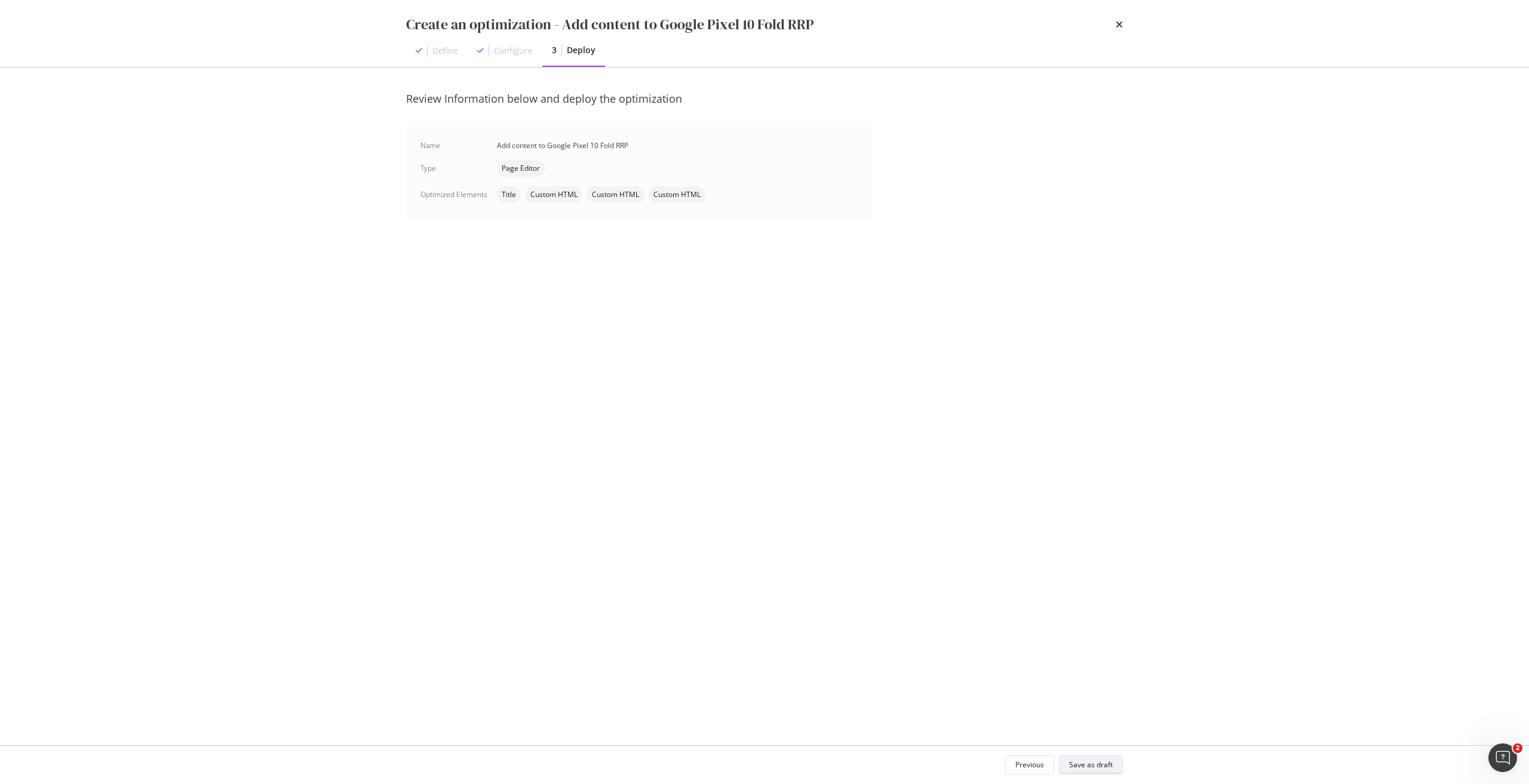
click at [1104, 764] on div "Save as draft" at bounding box center [1091, 765] width 44 height 11
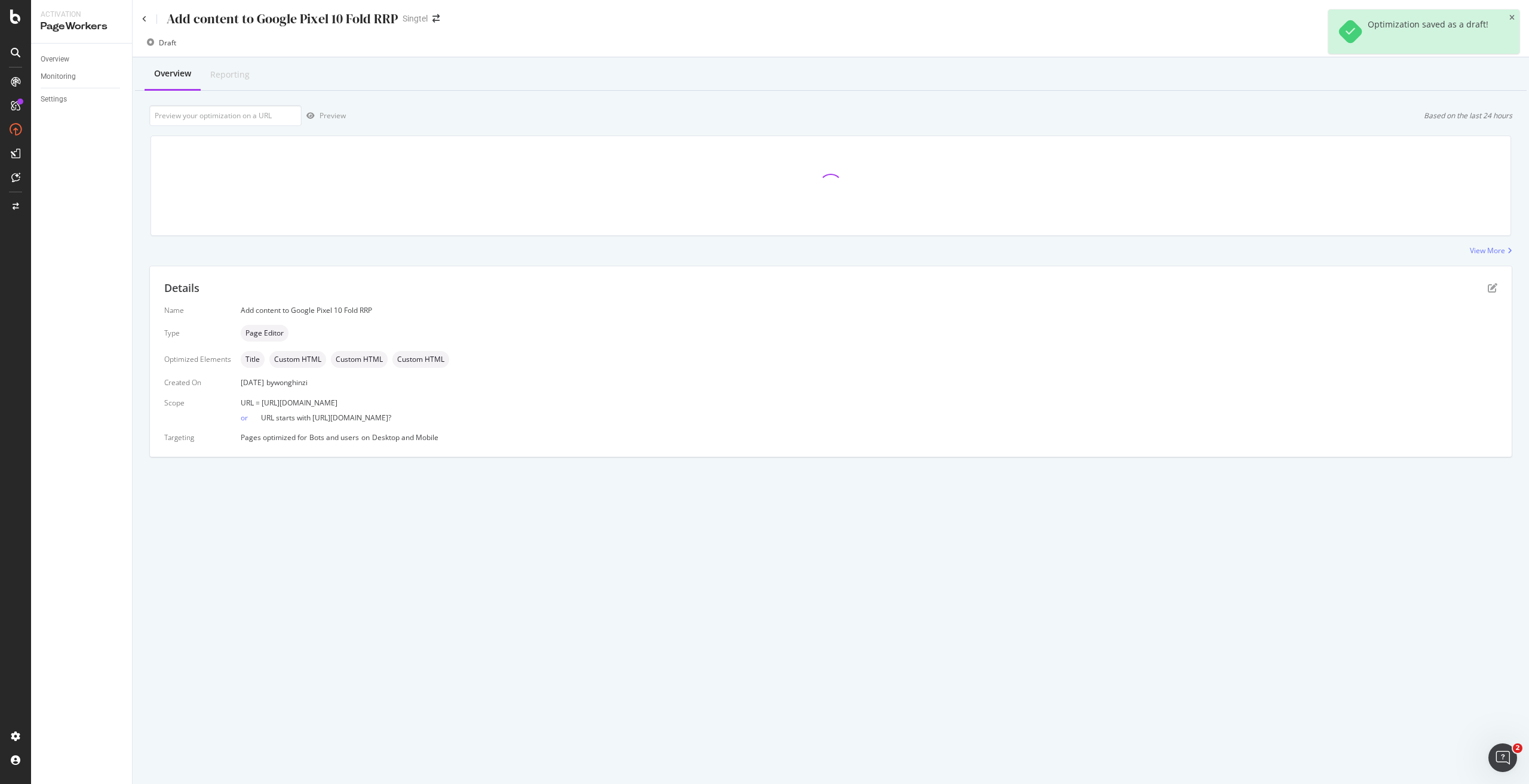
drag, startPoint x: 536, startPoint y: 401, endPoint x: 261, endPoint y: 399, distance: 275.0
click at [261, 399] on div "URL = https://shop.singtel.com/accessories/rrp-products/google-pixel-10-pro-fold" at bounding box center [869, 403] width 1256 height 11
copy span "https://shop.singtel.com/accessories/rrp-products/google-pixel-10-pro-fold"
click at [276, 118] on input "url" at bounding box center [225, 116] width 152 height 21
paste input "https://shop.singtel.com/accessories/rrp-products/google-pixel-10-pro-fold"
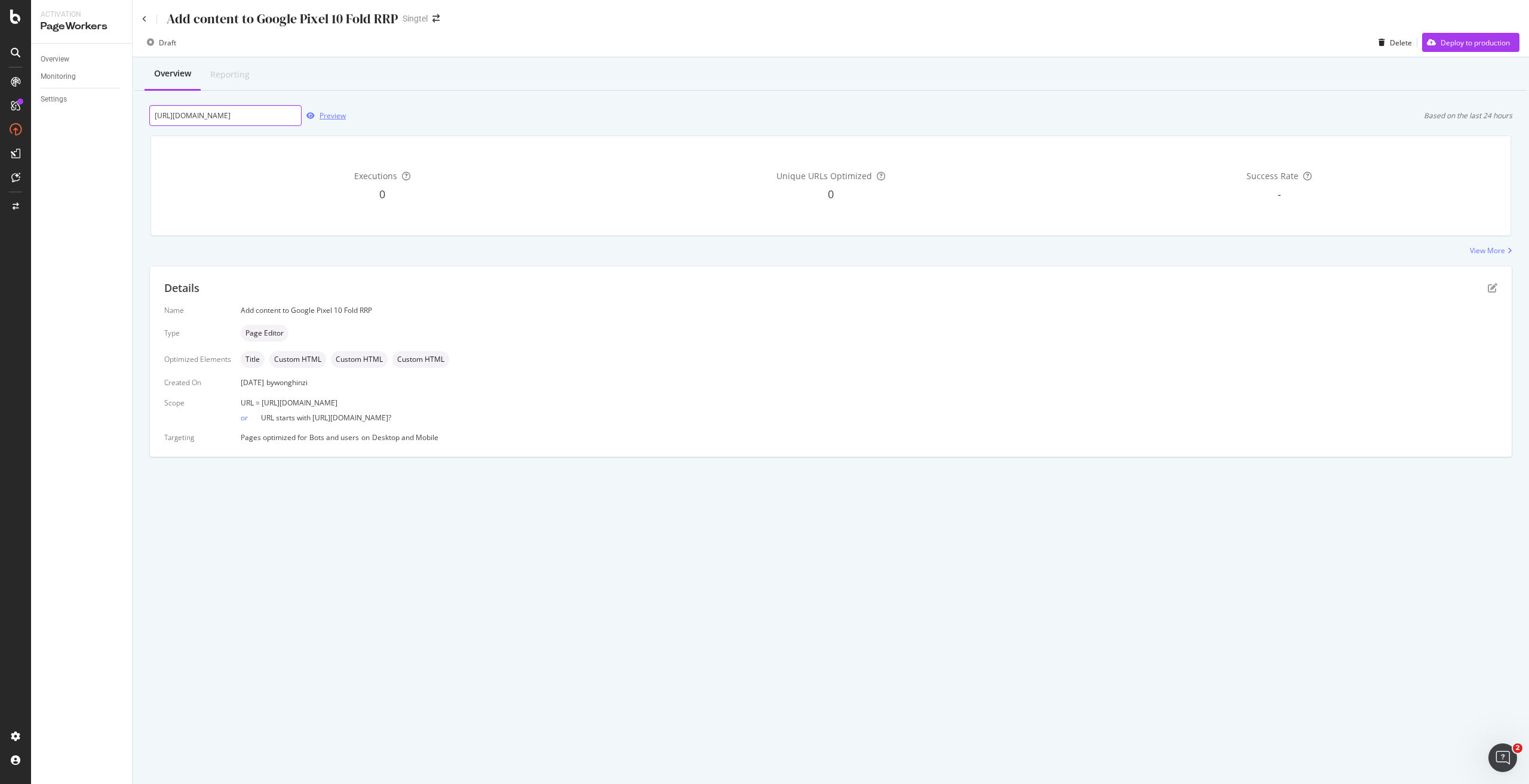
scroll to position [0, 107]
type input "https://shop.singtel.com/accessories/rrp-products/google-pixel-10-pro-fold"
click at [341, 114] on div "Preview" at bounding box center [332, 116] width 26 height 11
click at [323, 117] on div "Preview" at bounding box center [332, 116] width 26 height 11
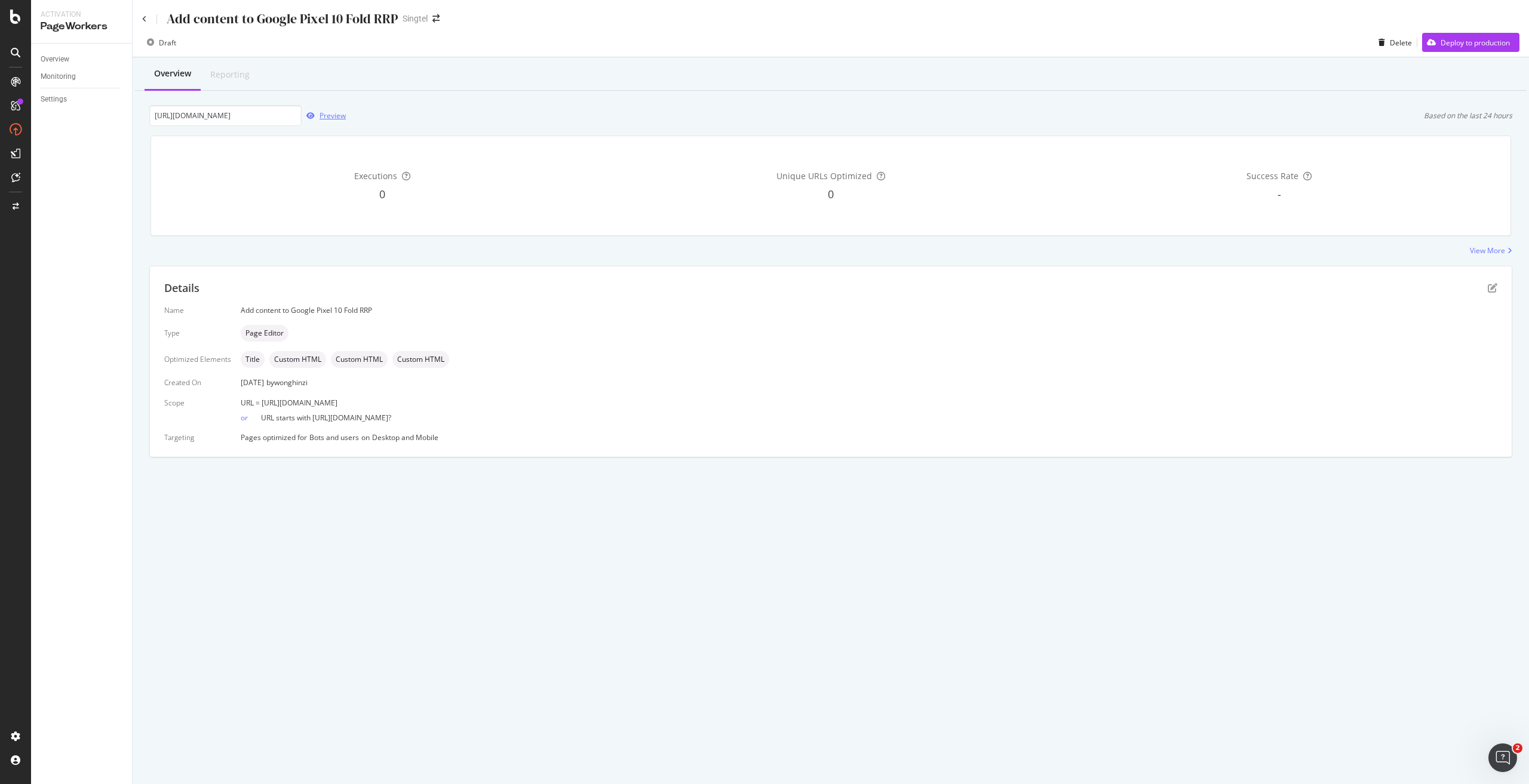
click at [332, 113] on div "Preview" at bounding box center [332, 116] width 26 height 11
click at [1446, 55] on div "Draft Delete Deploy to production" at bounding box center [831, 44] width 1396 height 24
click at [1447, 48] on div "Deploy to production" at bounding box center [1466, 42] width 88 height 18
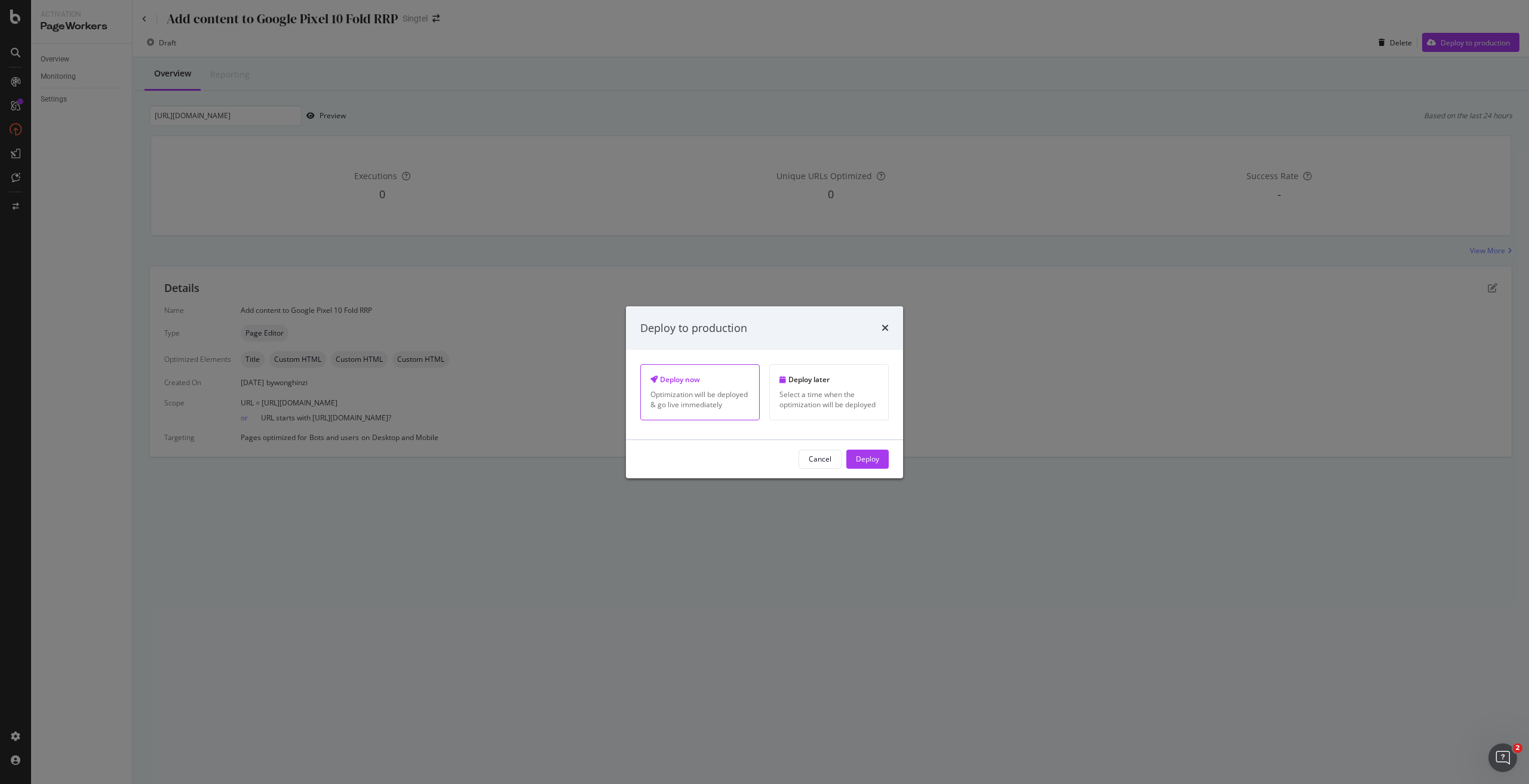
click at [879, 458] on button "Deploy" at bounding box center [867, 459] width 42 height 19
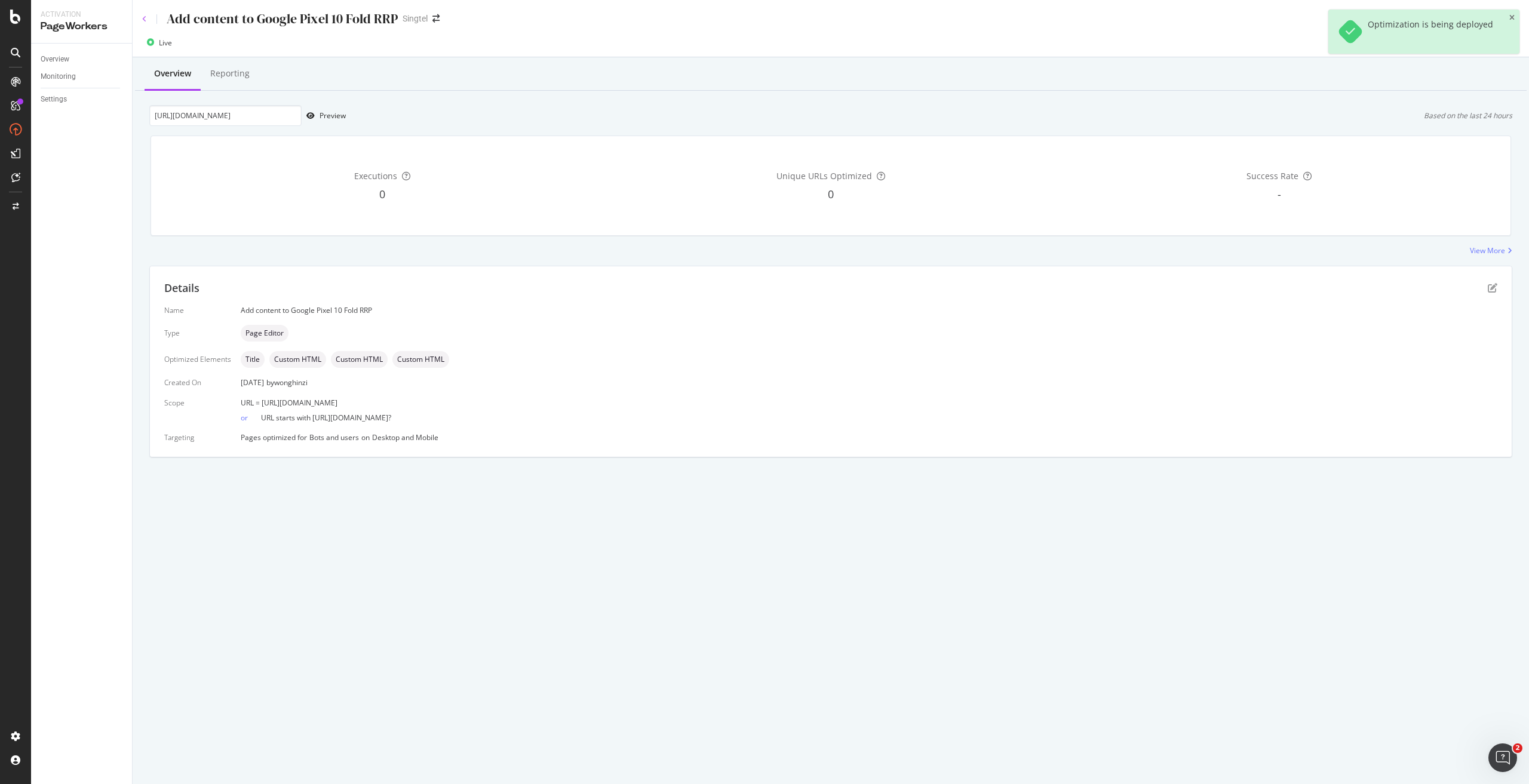
click at [143, 18] on icon at bounding box center [144, 19] width 4 height 7
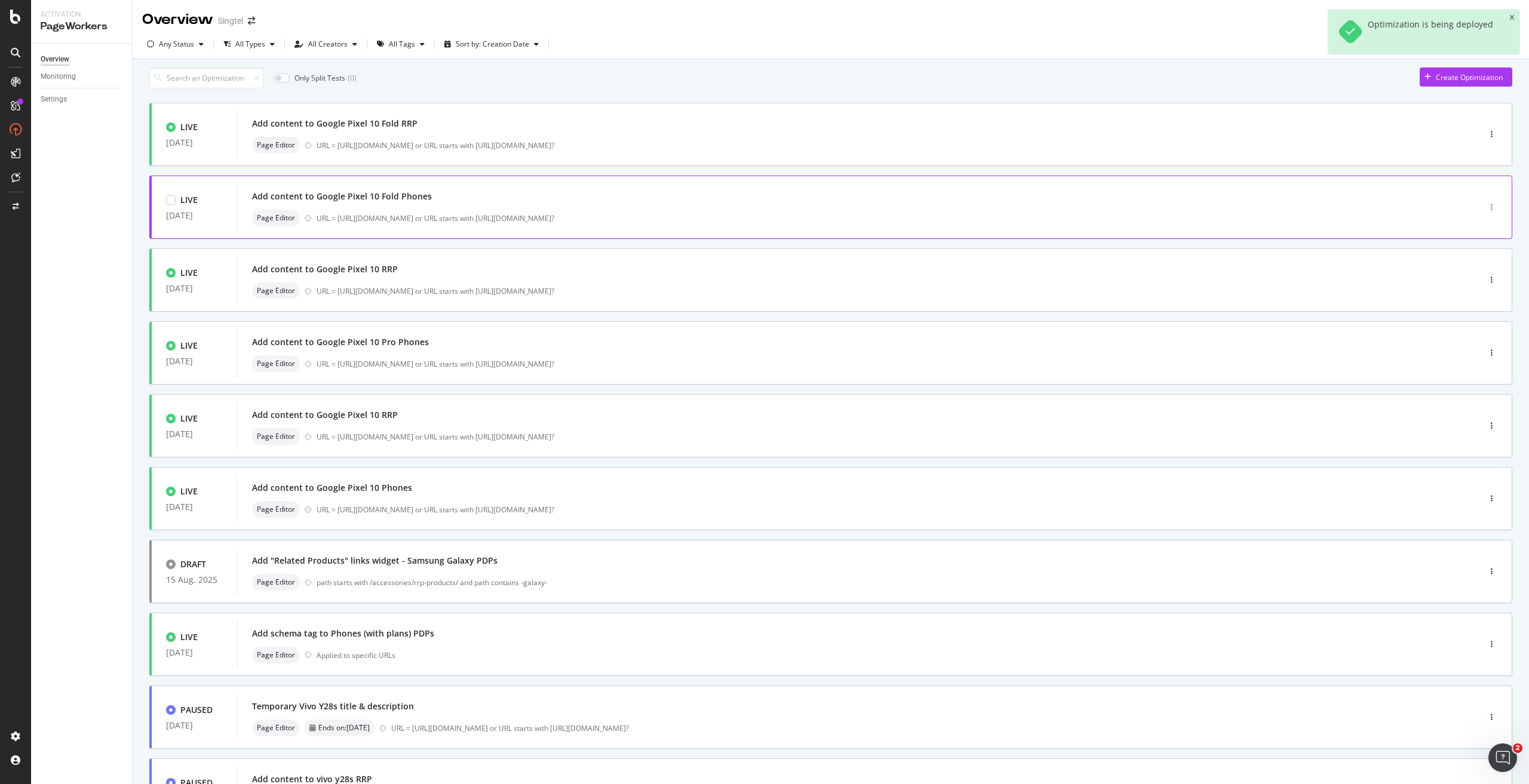
click at [1490, 211] on icon "button" at bounding box center [1491, 207] width 2 height 7
click at [306, 205] on div "Add content to Google Pixel 10 Fold Phones" at bounding box center [841, 196] width 1176 height 17
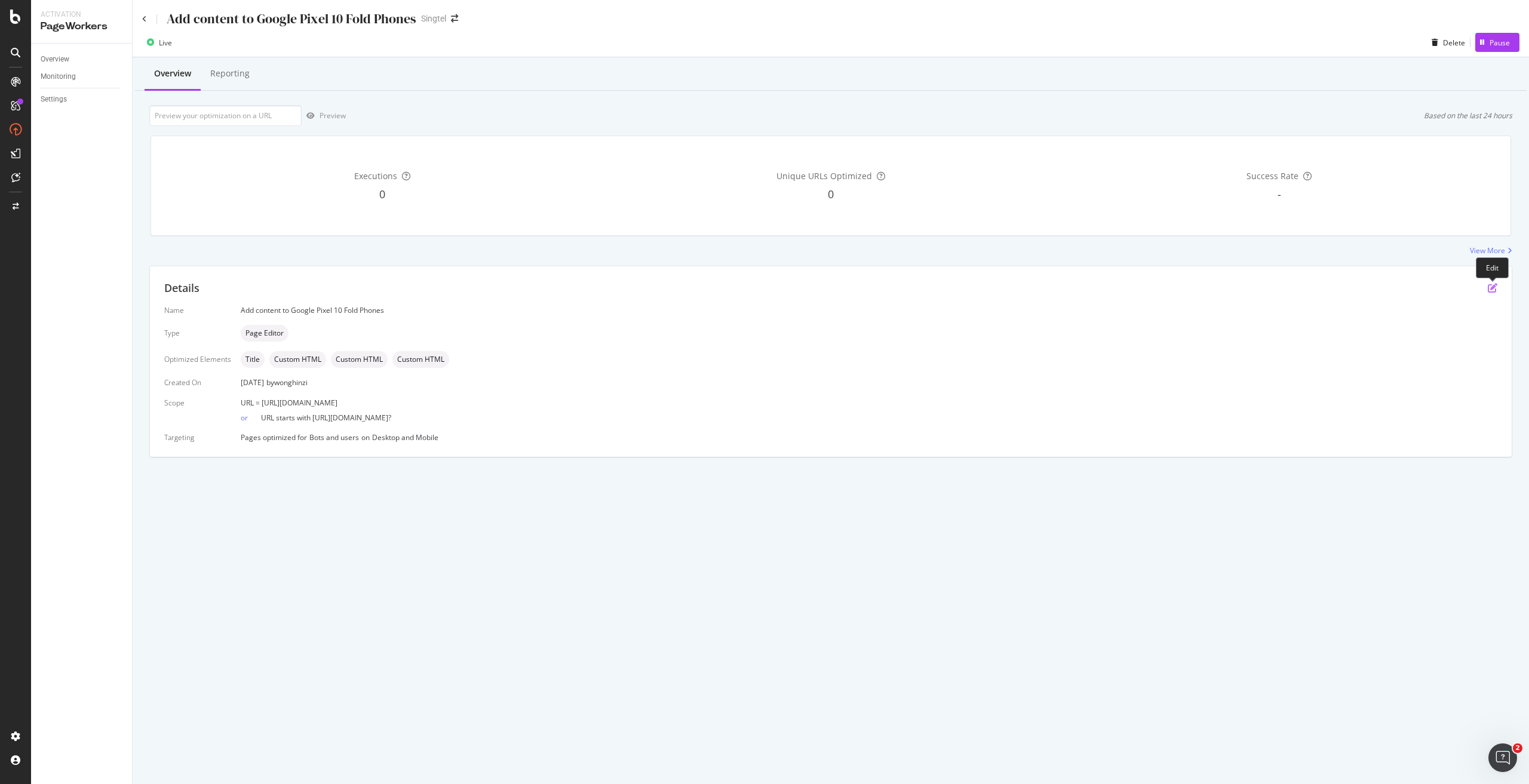
click at [1492, 287] on icon "pen-to-square" at bounding box center [1492, 287] width 10 height 10
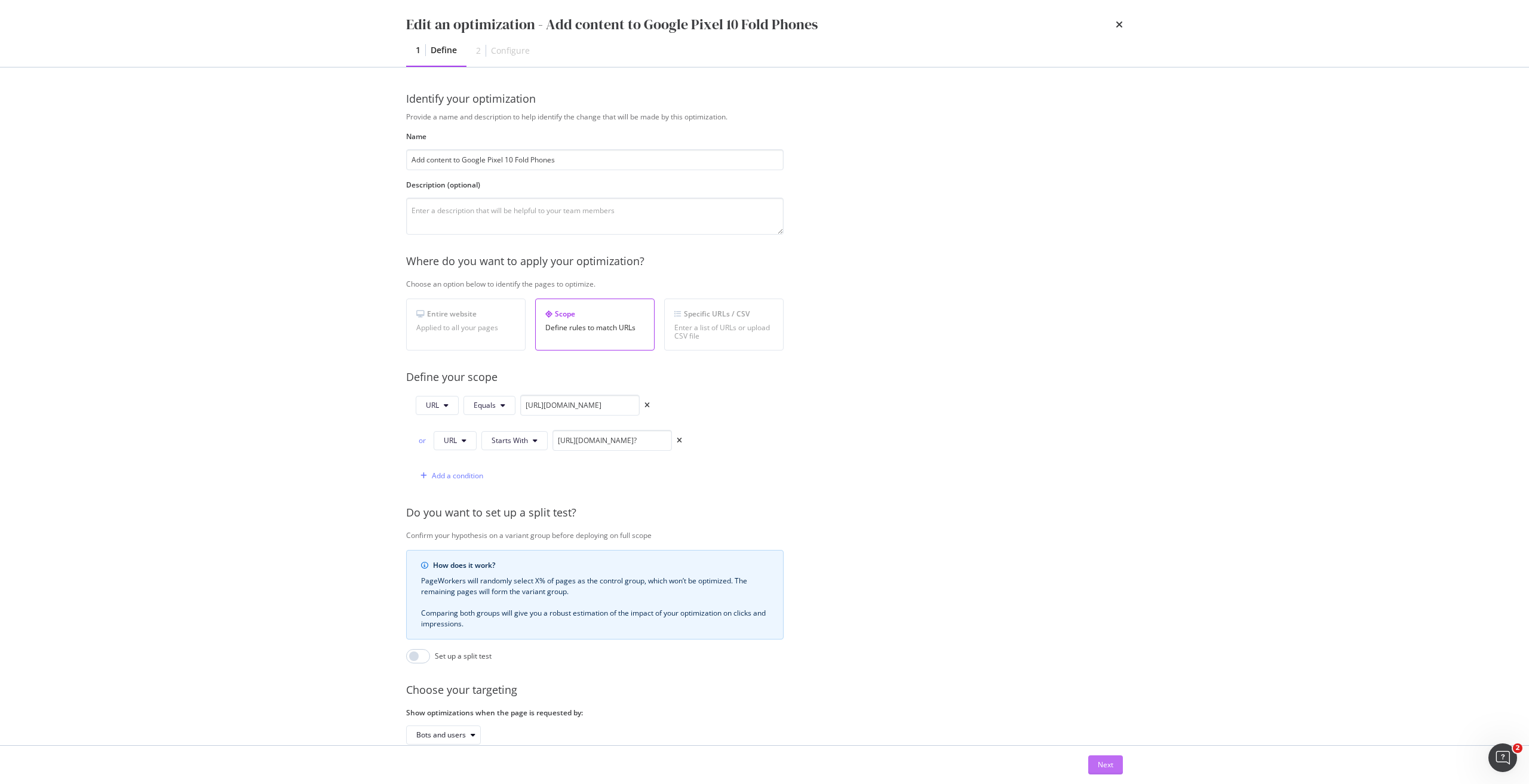
click at [1118, 767] on button "Next" at bounding box center [1104, 765] width 34 height 19
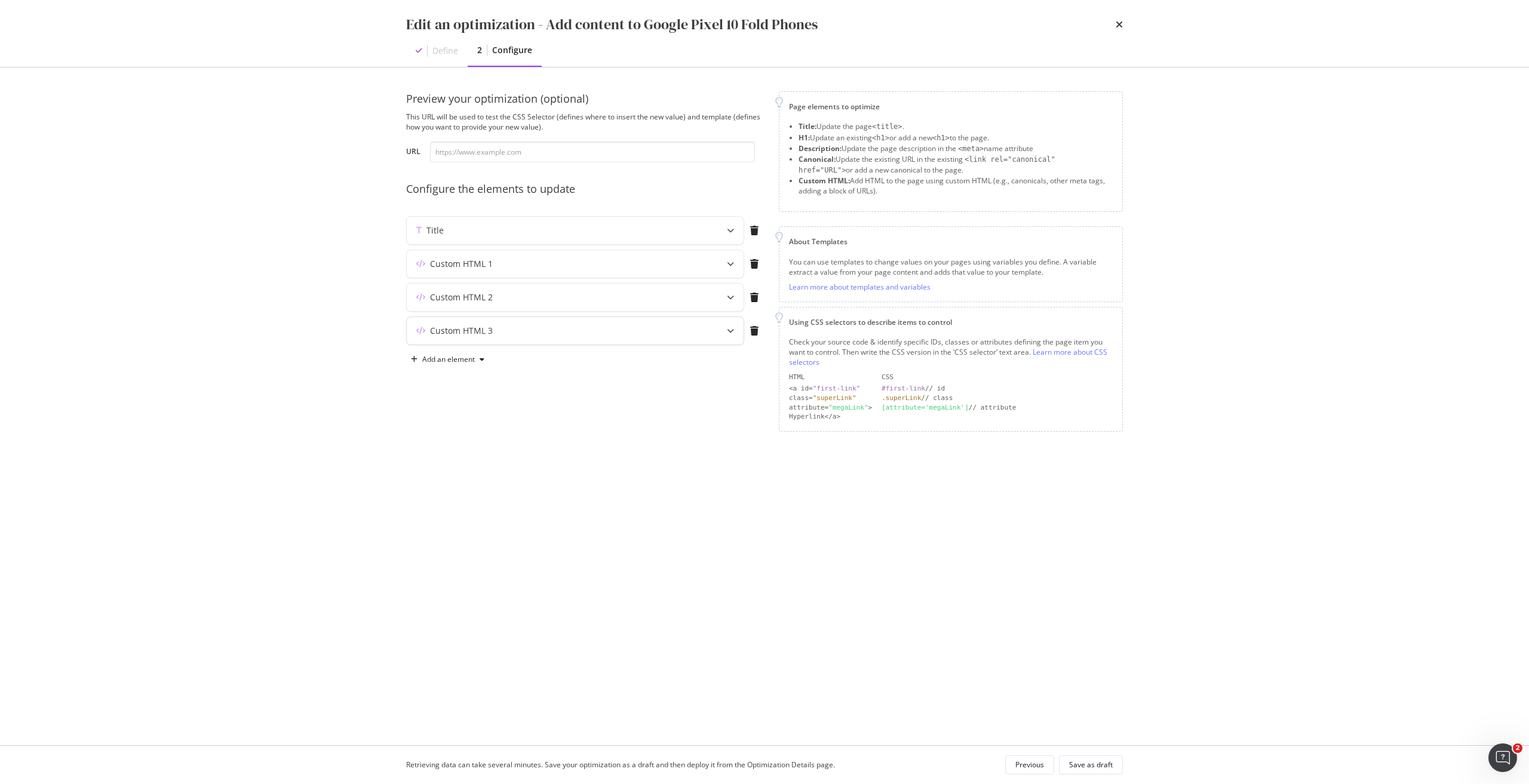
click at [690, 330] on div "Custom HTML 3" at bounding box center [550, 330] width 289 height 12
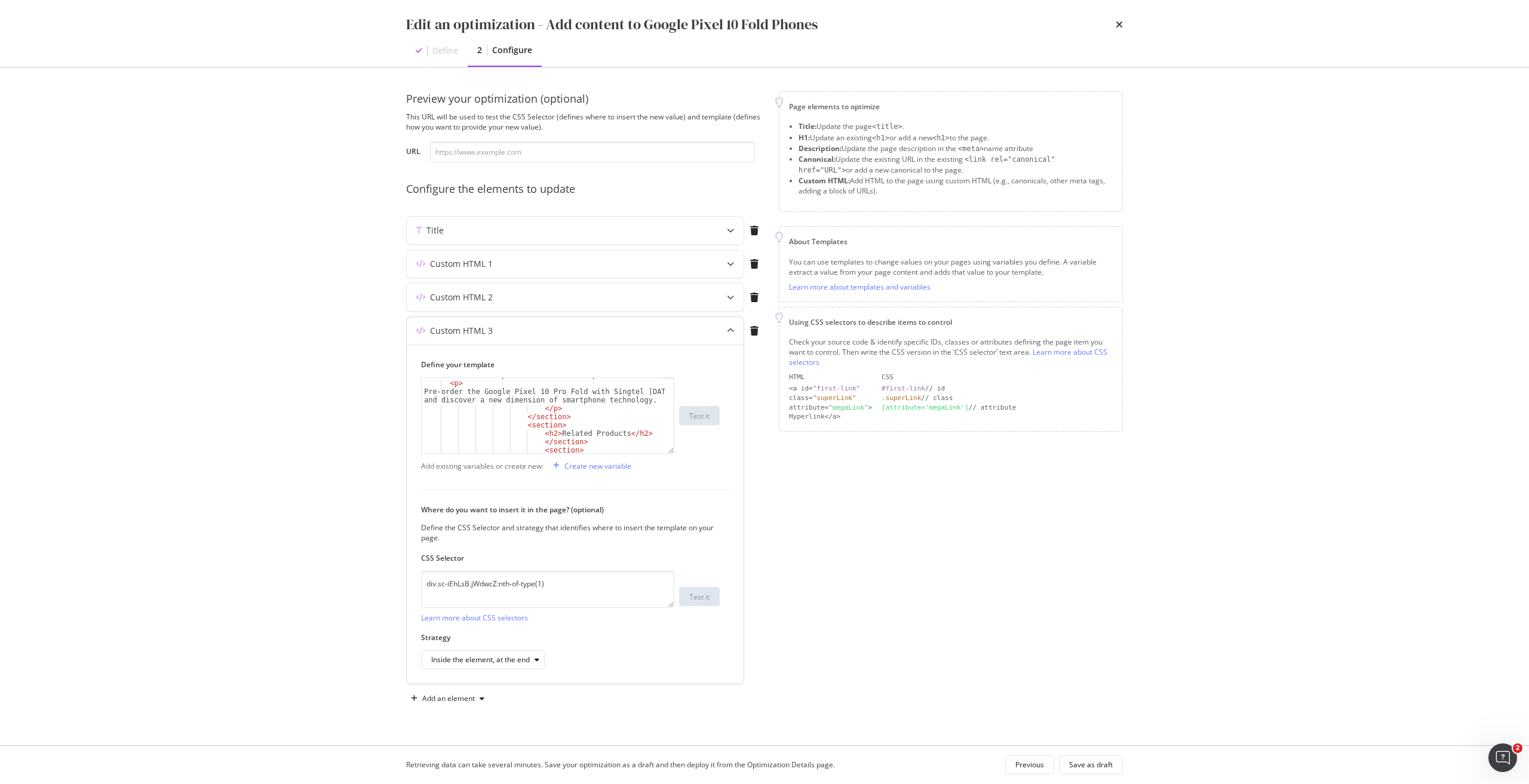
scroll to position [680, 0]
click at [567, 429] on div "< section > < h3 > Buy the new Google Pixel 10 Series with Singtel Phone Plans …" at bounding box center [542, 437] width 243 height 126
type textarea "<a href="https://shop.singtel.com/phones/google-pixel-10" class="hAGcdN">Google…"
click at [1101, 759] on div "Save as draft" at bounding box center [1091, 764] width 44 height 17
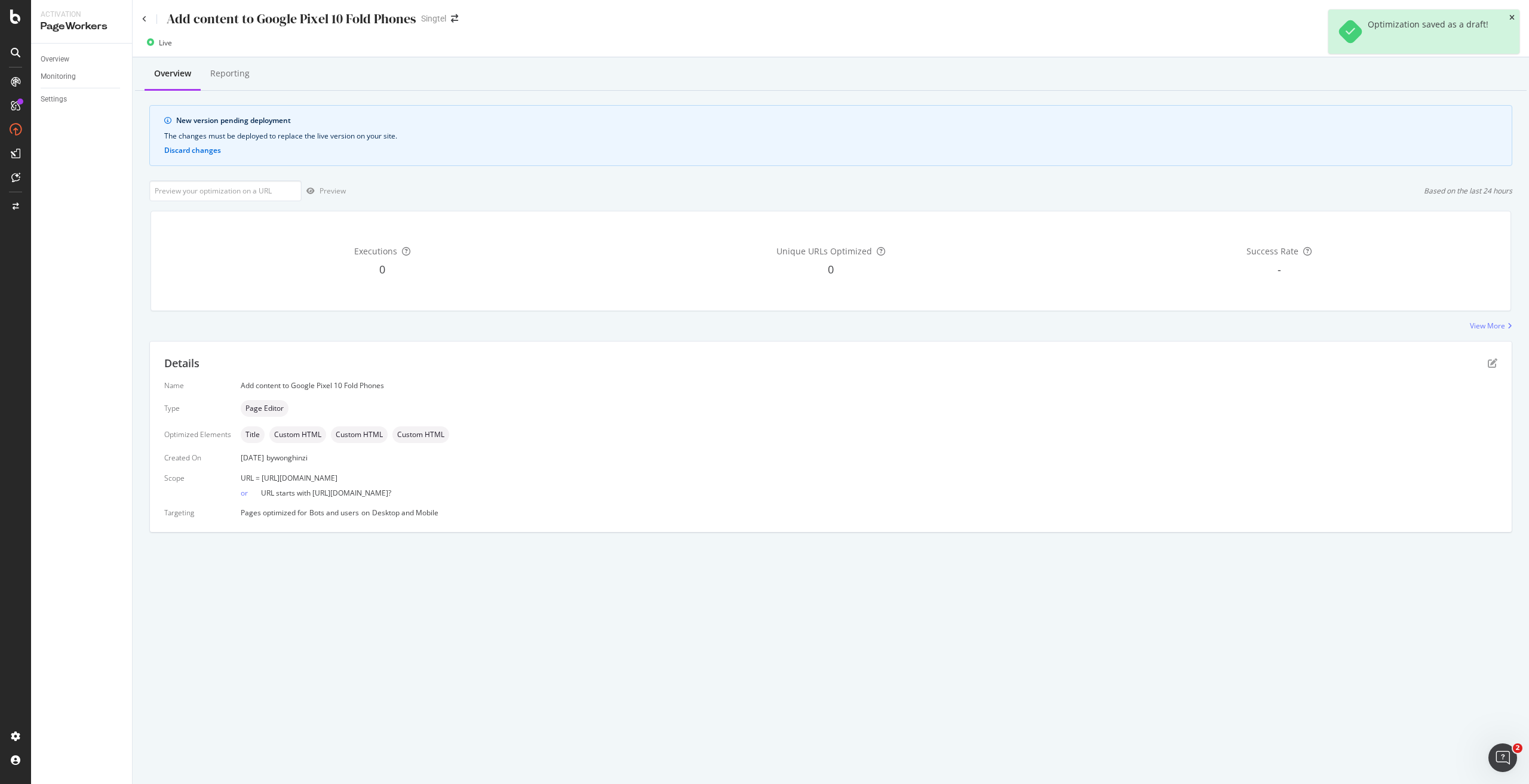
click at [1512, 18] on icon "close toast" at bounding box center [1511, 18] width 5 height 7
click at [1482, 40] on div "Deploy to production" at bounding box center [1474, 43] width 69 height 11
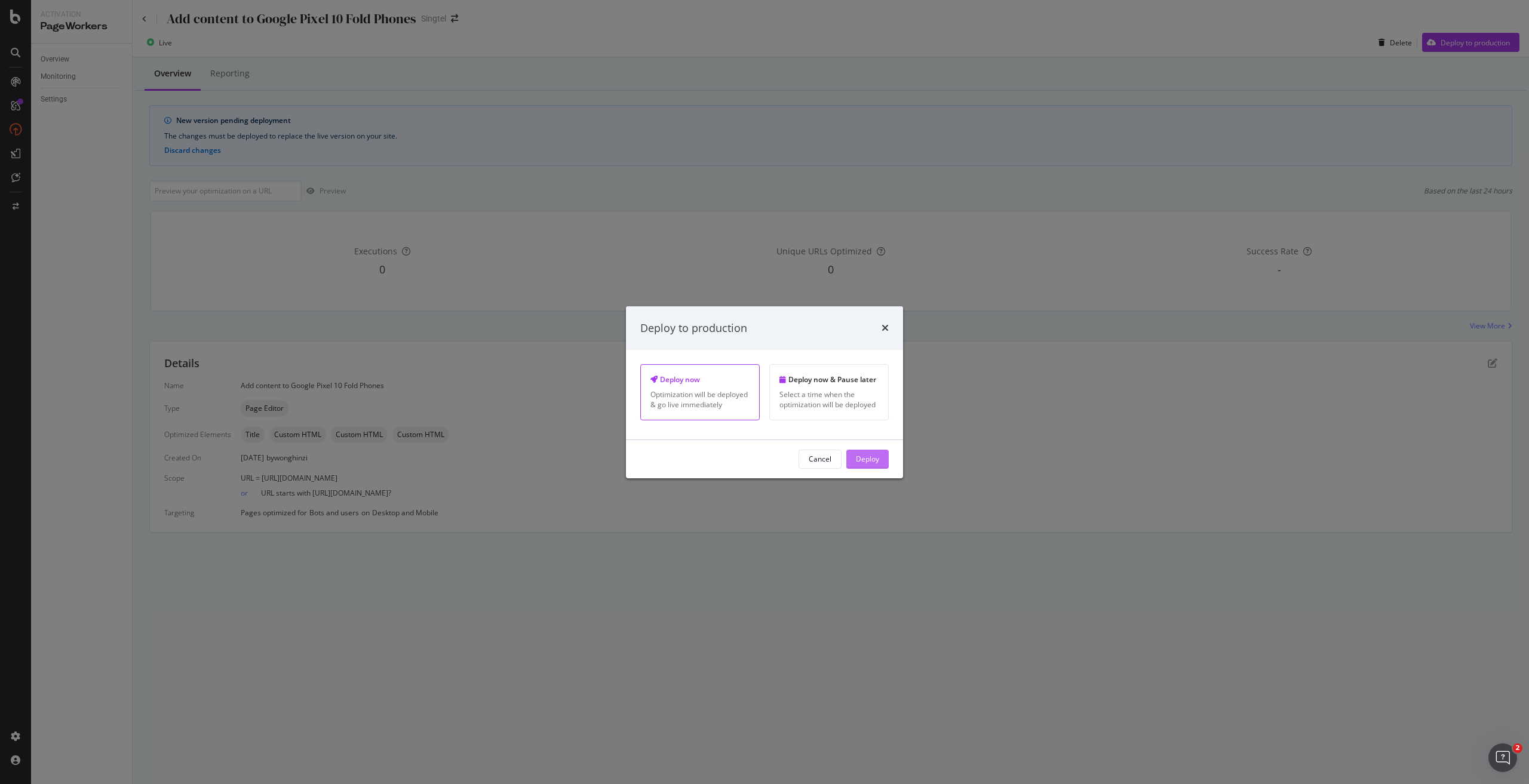
click at [881, 457] on button "Deploy" at bounding box center [867, 459] width 42 height 19
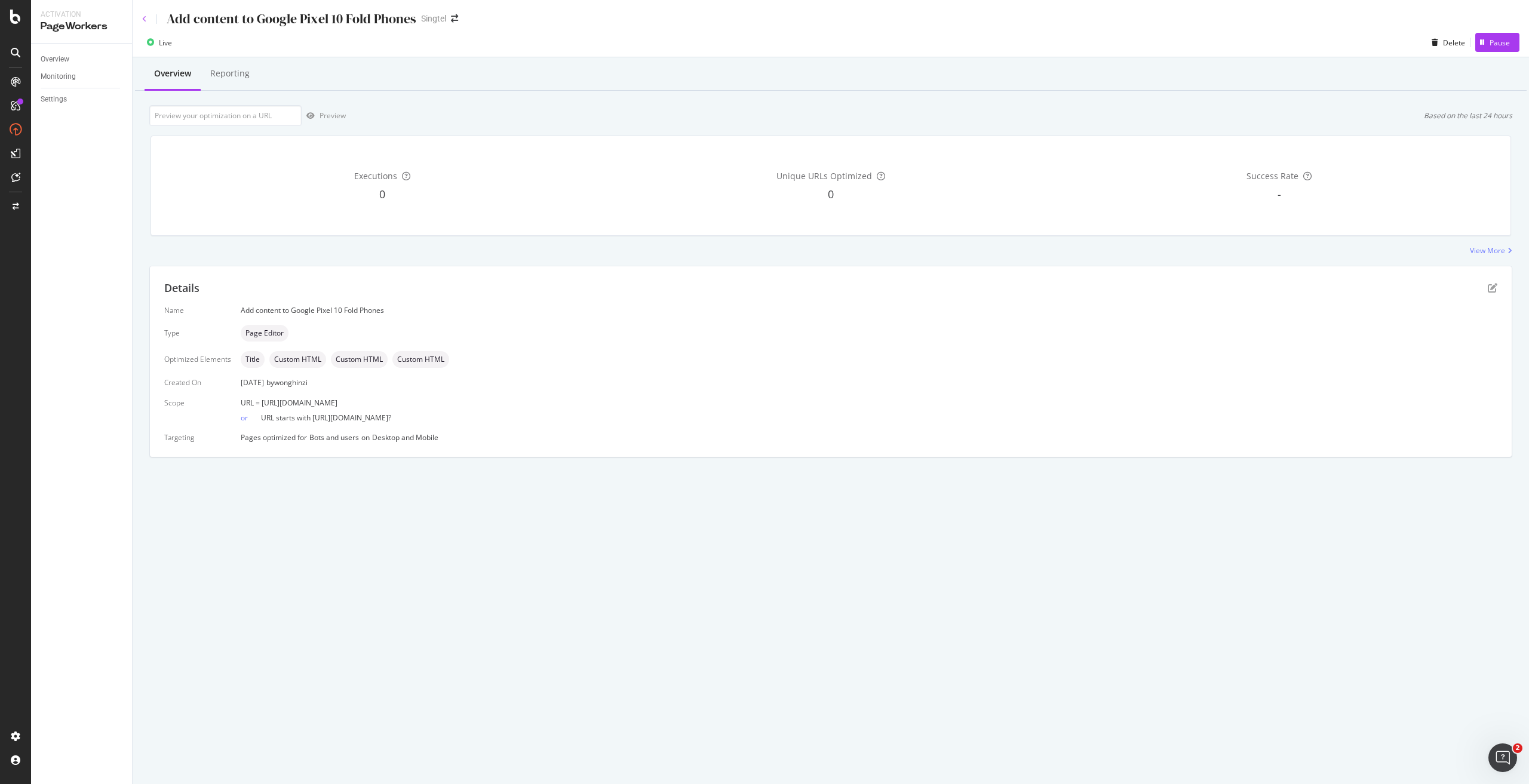
click at [144, 18] on icon at bounding box center [144, 19] width 4 height 7
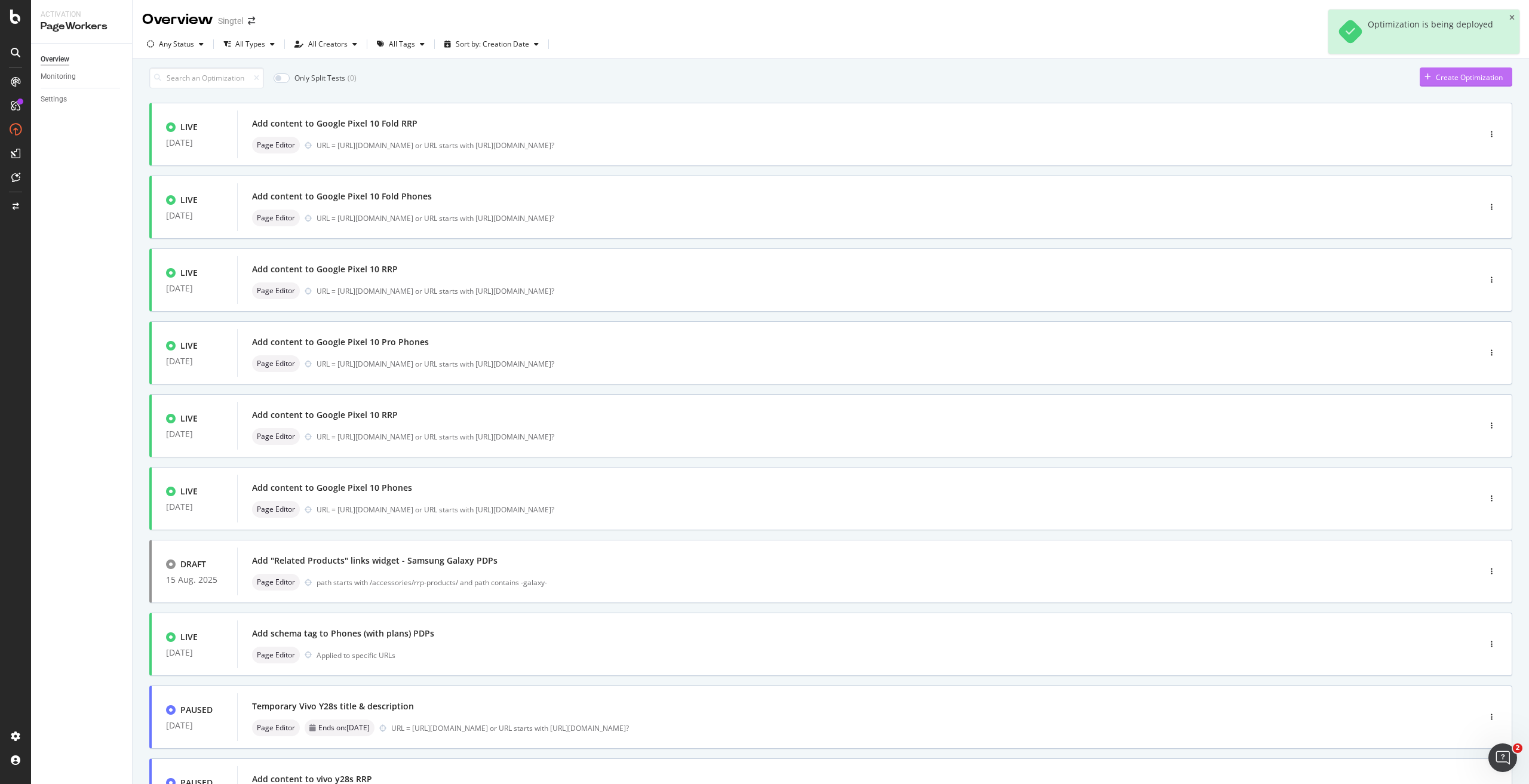
click at [1438, 83] on div "Create Optimization" at bounding box center [1469, 77] width 67 height 11
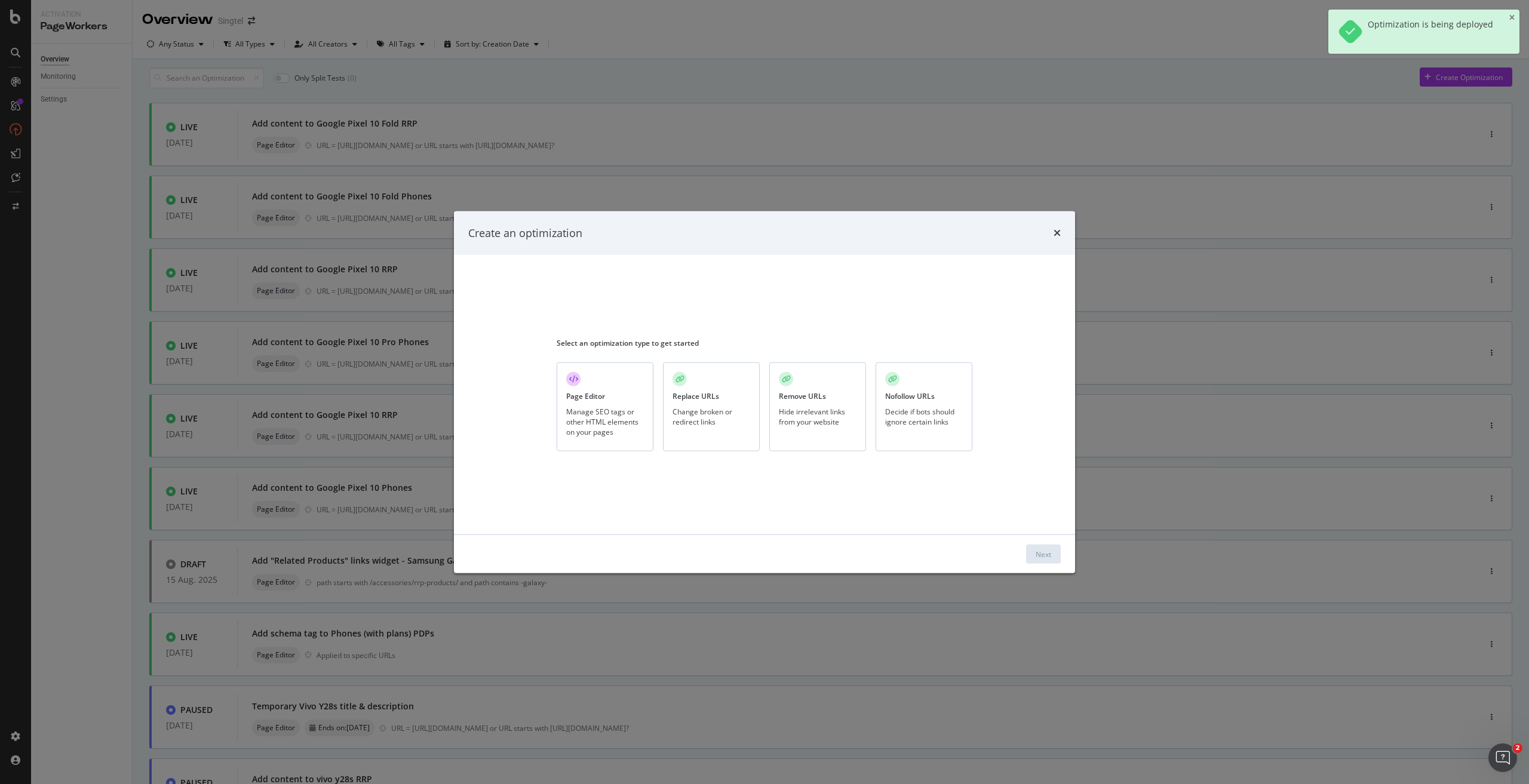
click at [609, 404] on div "Page Editor Manage SEO tags or other HTML elements on your pages" at bounding box center [605, 406] width 97 height 89
click at [1044, 554] on div "Next" at bounding box center [1044, 554] width 16 height 11
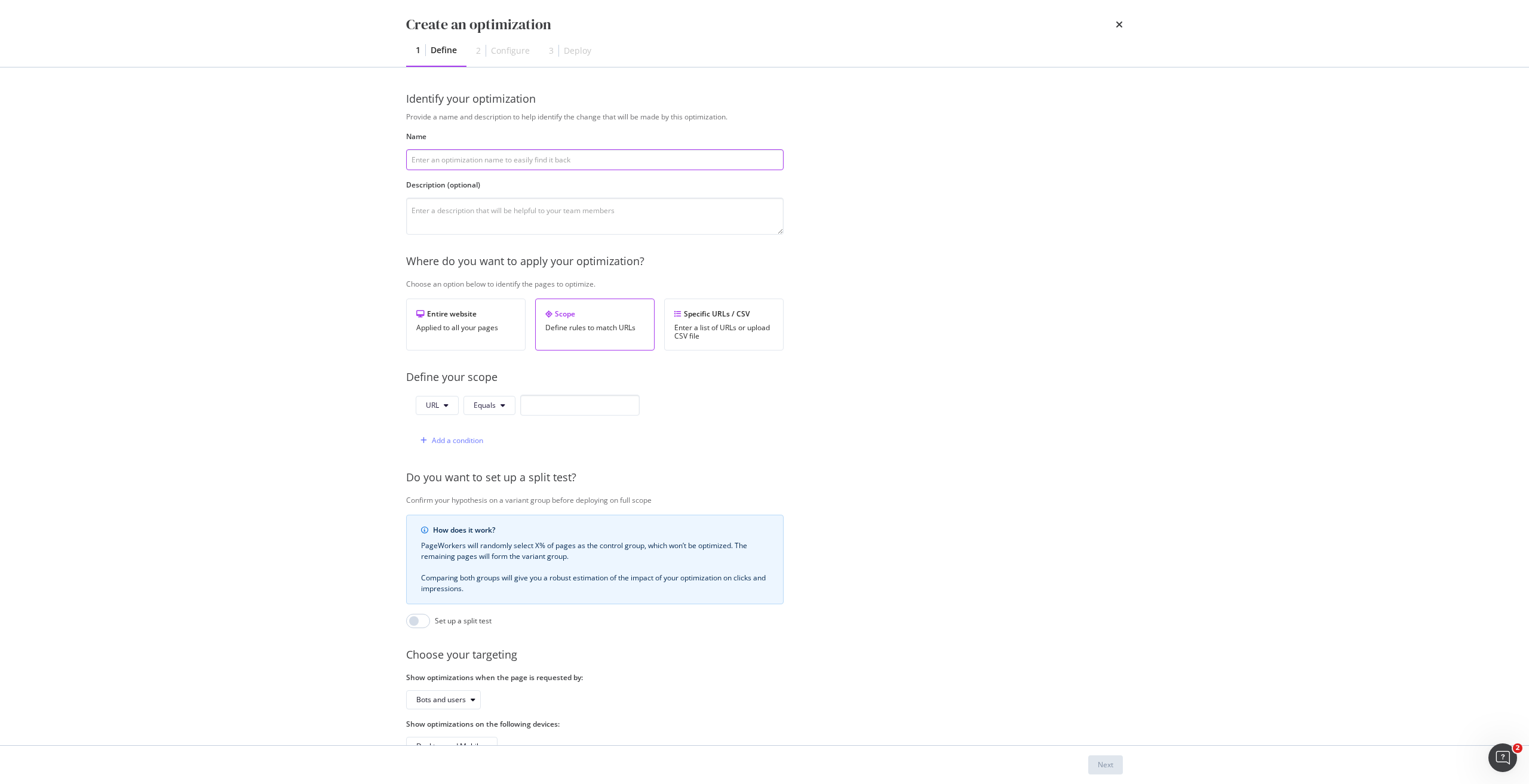
click at [472, 157] on input "modal" at bounding box center [594, 160] width 377 height 21
paste input "Add content to Google Pixel 10 Phones"
click at [516, 161] on input "Add content to Google Pixel 10 Phones" at bounding box center [594, 160] width 377 height 21
type input "Add content to Google Pixel 10 Pro XL Phones"
click at [560, 403] on input "modal" at bounding box center [580, 405] width 120 height 21
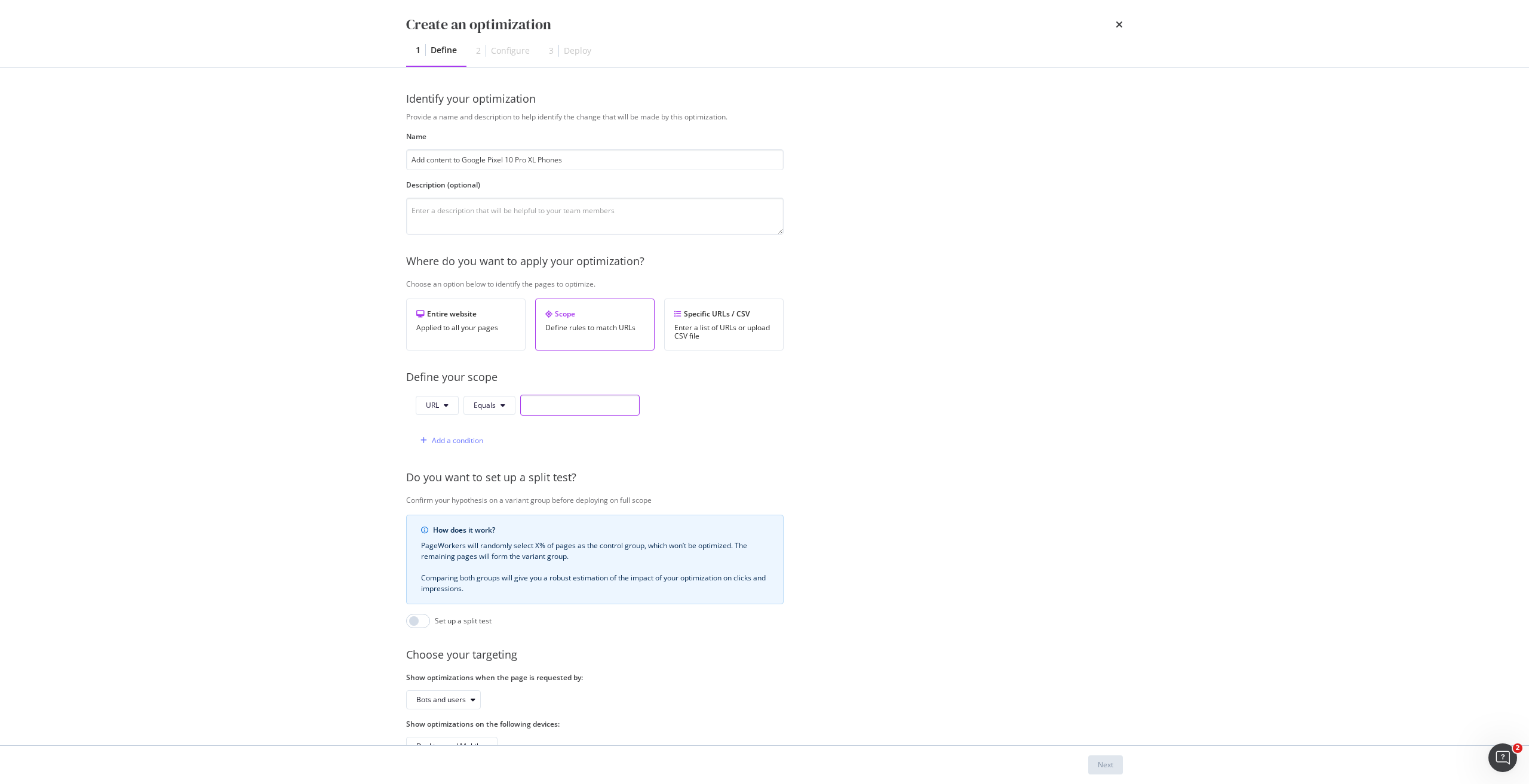
paste input "https://shop.singtel.com/phones/google-pixel-10-pro-xl"
type input "https://shop.singtel.com/phones/google-pixel-10-pro-xl"
click at [455, 444] on div "Add a condition" at bounding box center [457, 440] width 51 height 11
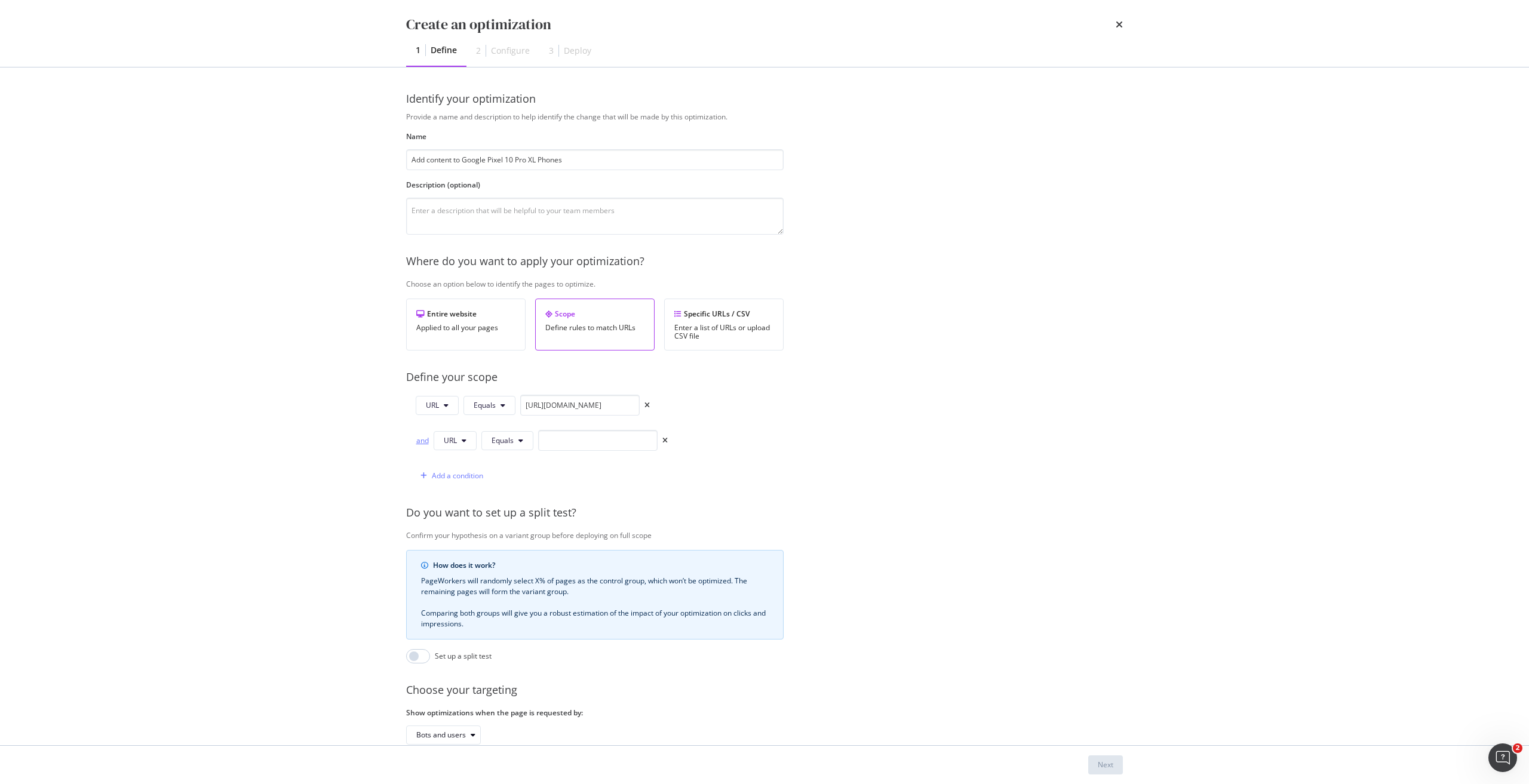
click at [421, 440] on div "and" at bounding box center [422, 440] width 13 height 11
click at [498, 442] on span "Equals" at bounding box center [502, 440] width 22 height 11
click at [519, 487] on span "Starts With" at bounding box center [527, 486] width 70 height 11
click at [561, 444] on input "modal" at bounding box center [612, 440] width 120 height 21
paste input "https://shop.singtel.com/phones/google-pixel-10-pro-xl"
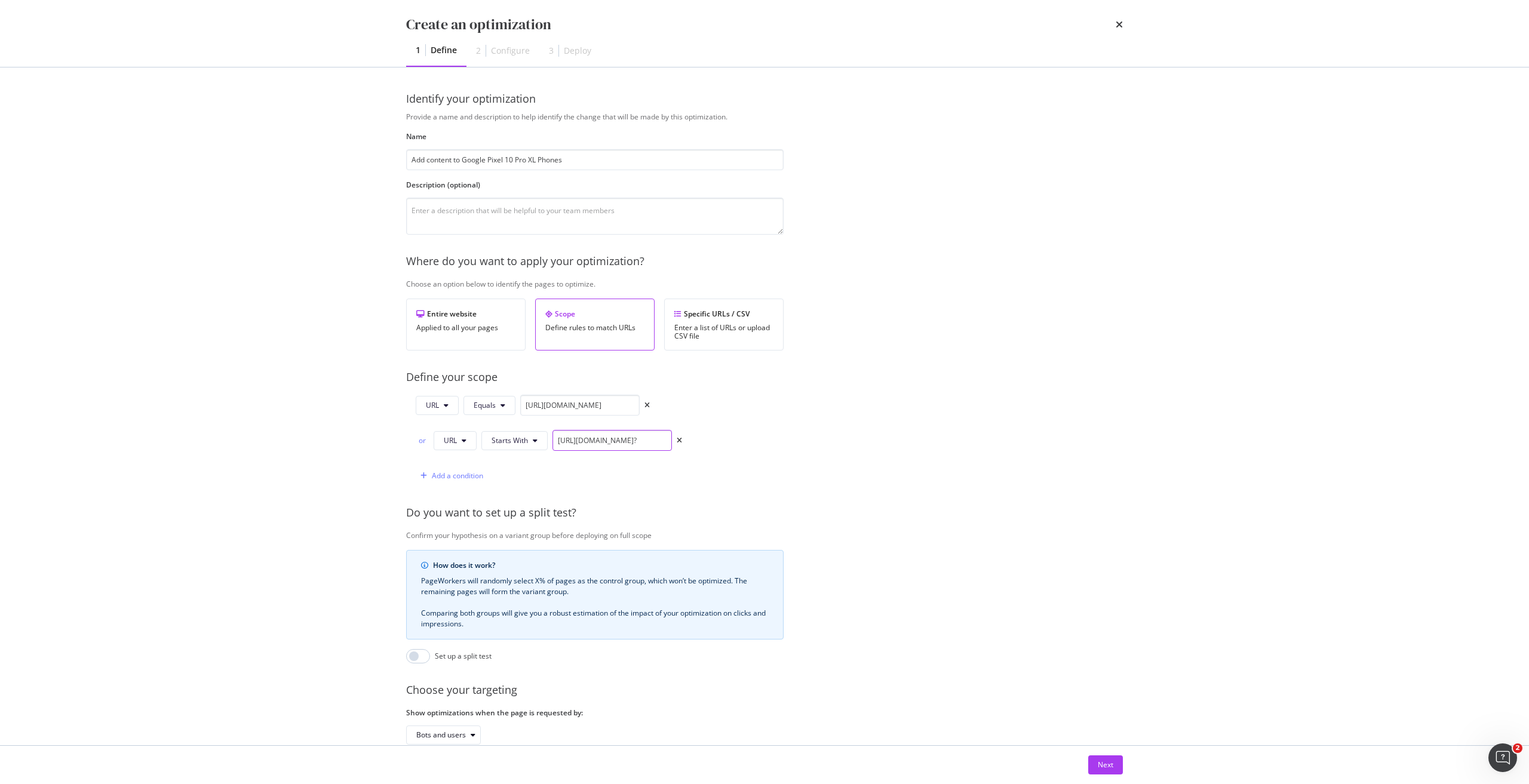
scroll to position [0, 77]
type input "https://shop.singtel.com/phones/google-pixel-10-pro-xl?"
click at [868, 393] on div "Provide a name and description to help identify the change that will be made by…" at bounding box center [764, 451] width 717 height 679
click at [1096, 769] on button "Next" at bounding box center [1104, 765] width 34 height 19
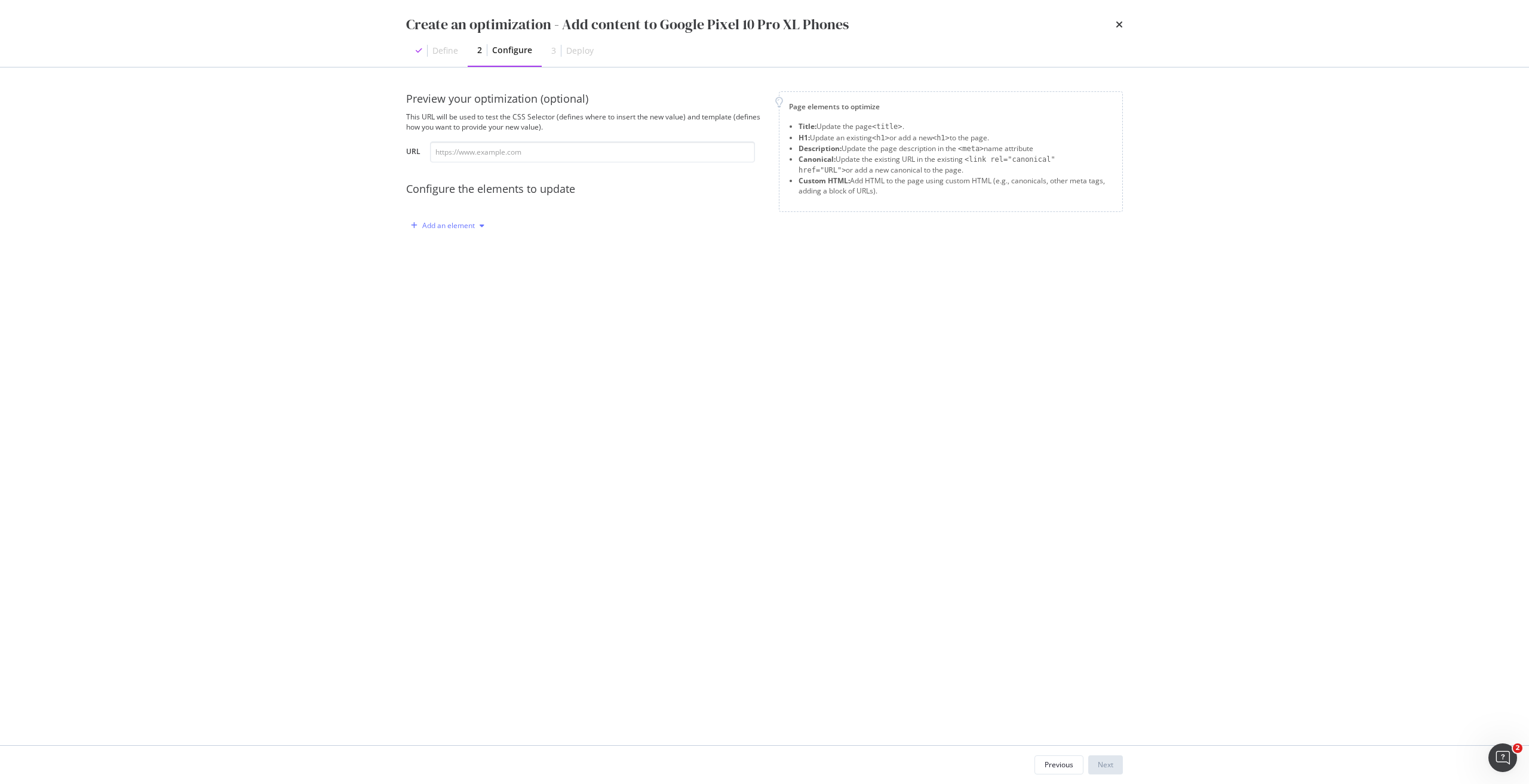
click at [453, 230] on div "Add an element" at bounding box center [448, 226] width 83 height 18
click at [464, 249] on div "Title" at bounding box center [455, 248] width 81 height 15
click at [482, 287] on div "modal" at bounding box center [547, 323] width 252 height 92
paste textarea "Google Pixel Pro XL in Singapore - Powerful AI Camera"
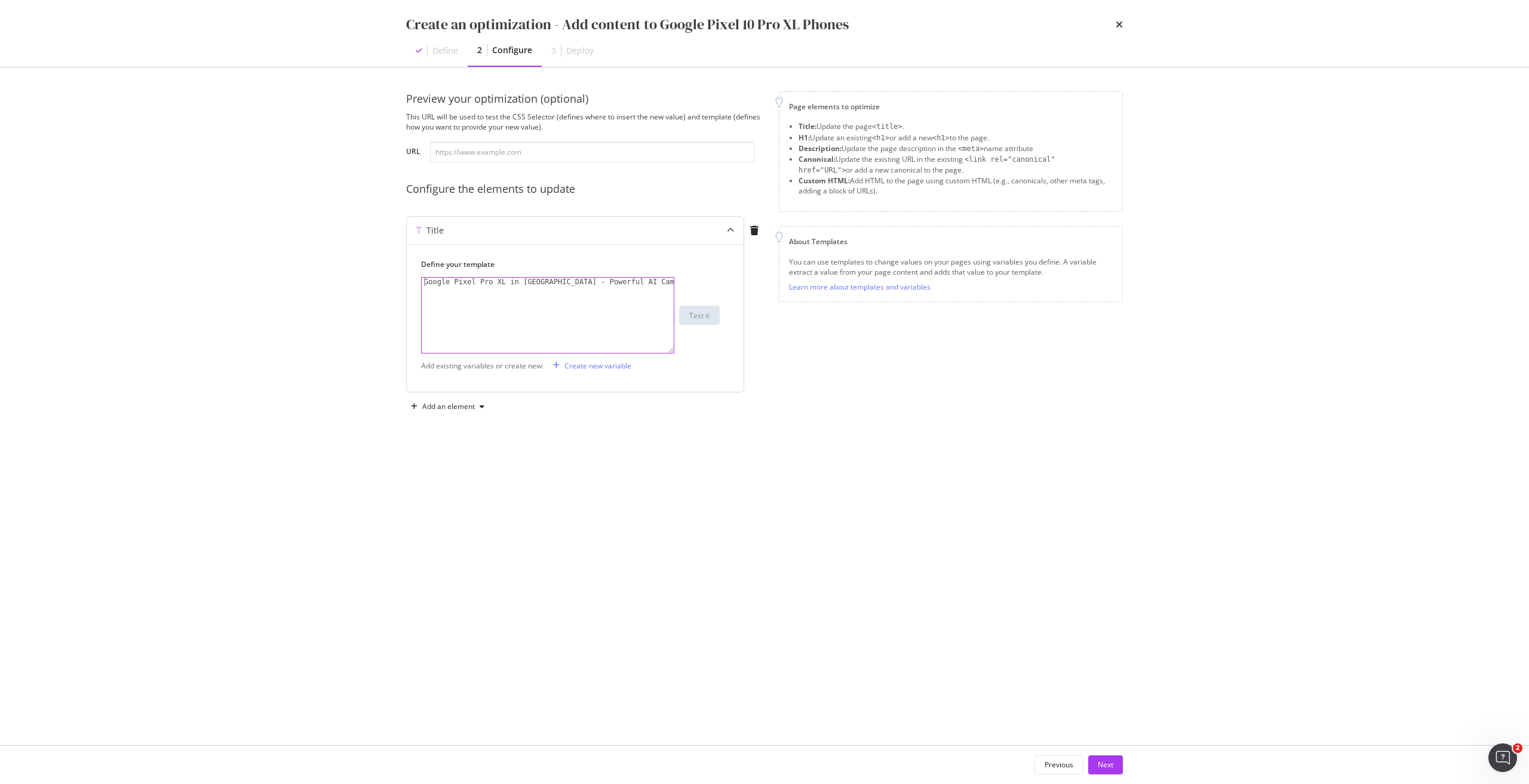
click at [423, 284] on div "Google Pixel Pro XL in Singapore - Powerful AI Camera" at bounding box center [547, 323] width 252 height 92
type textarea "Buy Google Pixel Pro XL in Singapore - Powerful AI Camera"
click at [477, 404] on div "modal" at bounding box center [482, 406] width 14 height 7
click at [462, 486] on div "Custom HTML" at bounding box center [462, 488] width 47 height 11
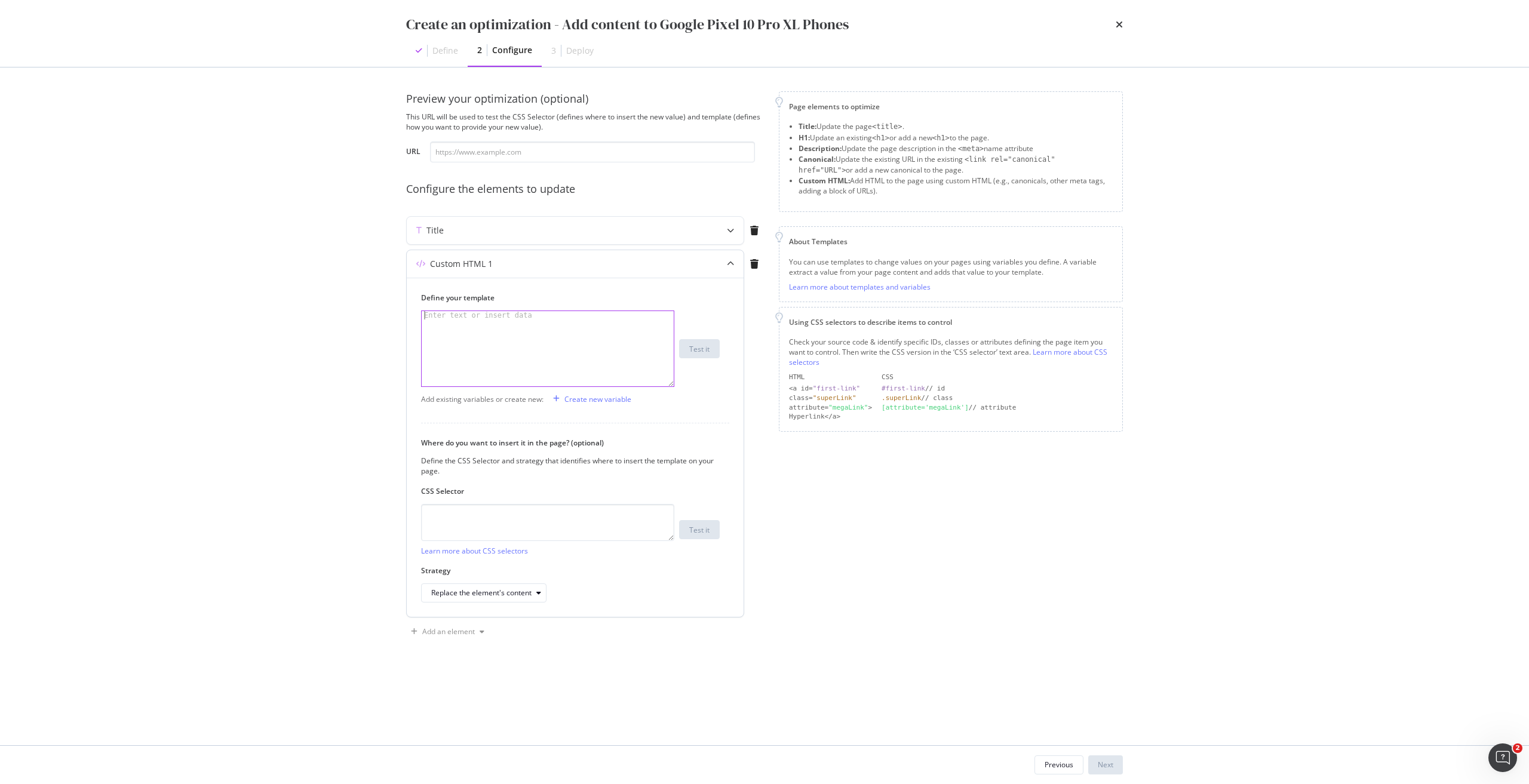
click at [529, 320] on div "modal" at bounding box center [547, 357] width 252 height 92
click at [452, 517] on textarea "modal" at bounding box center [548, 522] width 253 height 37
paste textarea "meta[name="description"]"
type textarea "meta[name="description"]"
click at [491, 598] on div "Replace the element's content" at bounding box center [488, 592] width 114 height 17
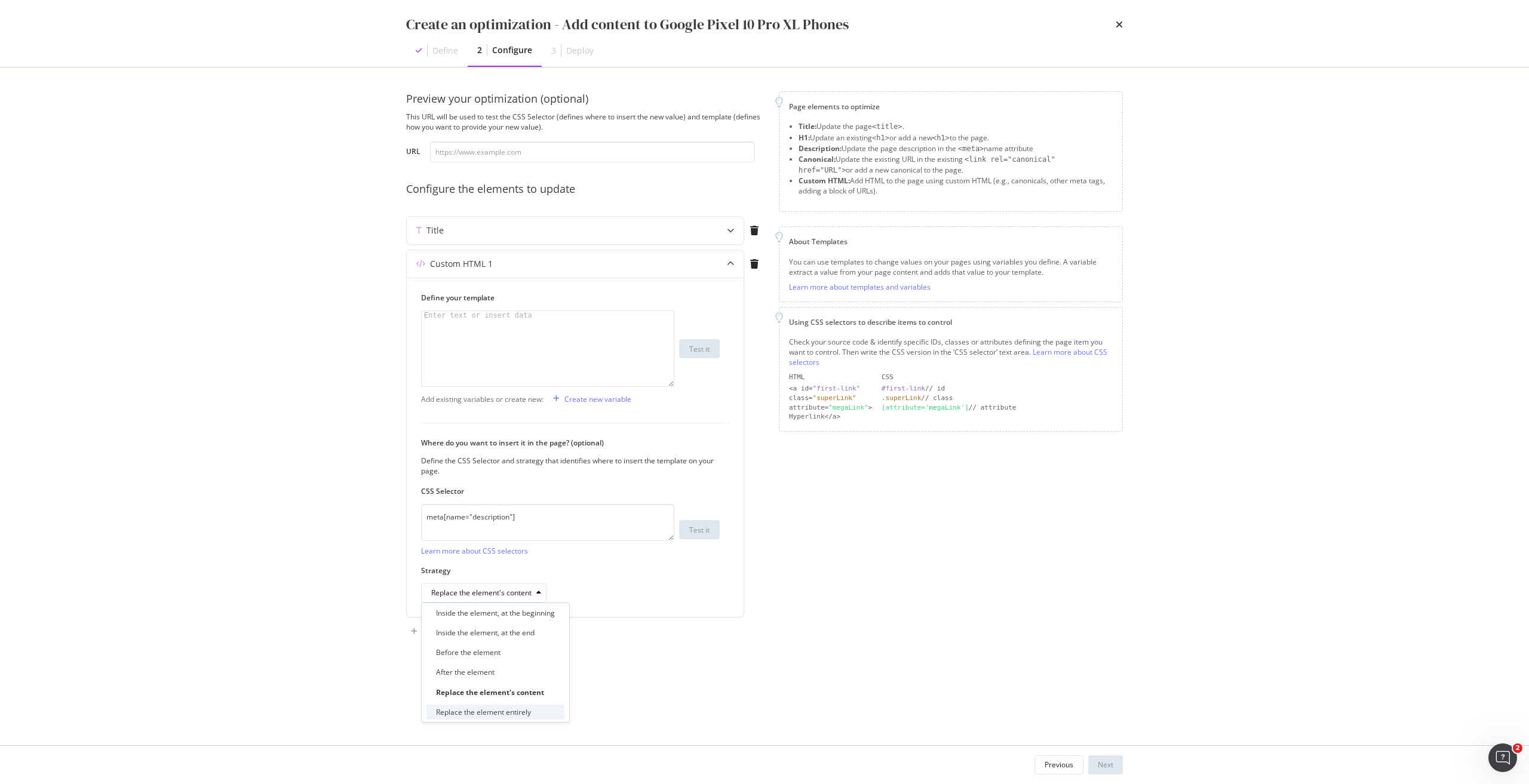
click at [473, 712] on div "Replace the element entirely" at bounding box center [484, 712] width 95 height 11
click at [600, 321] on div "modal" at bounding box center [547, 357] width 252 height 92
paste textarea "<meta data-react-helmet="true" name="description" content="Pre-order the new Go…"
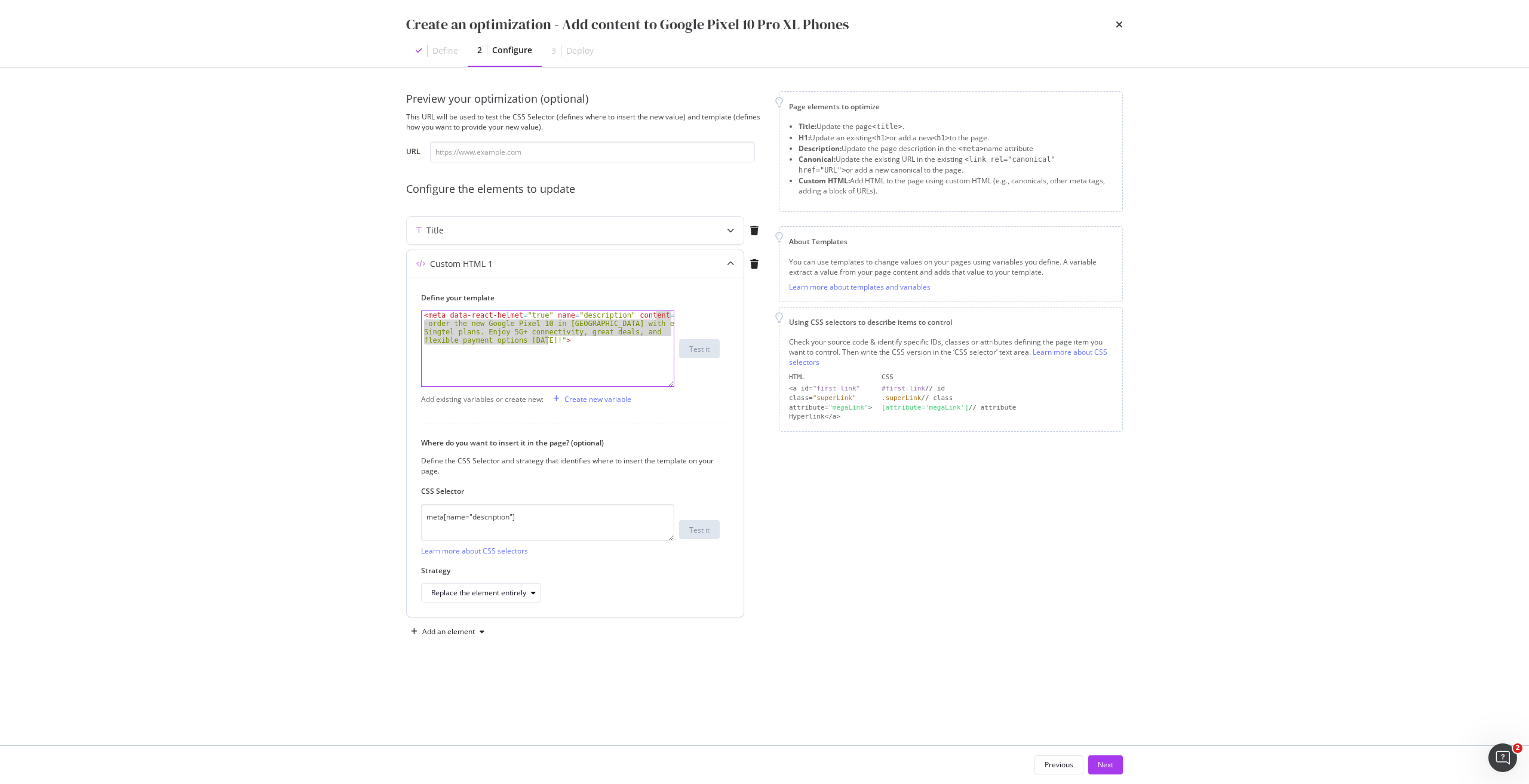
drag, startPoint x: 657, startPoint y: 313, endPoint x: 546, endPoint y: 344, distance: 115.2
click at [546, 344] on div "< meta data-react-helmet = "true" name = "description" content = "Pre -order th…" at bounding box center [547, 382] width 252 height 142
paste textarea "Discover the Google Pixel Pro XL in Singapore with advanced AI, pro-grade camer…"
type textarea "<meta data-react-helmet="true" name="description" content="Discover the Google …"
click at [464, 626] on div "Add an element" at bounding box center [448, 631] width 83 height 18
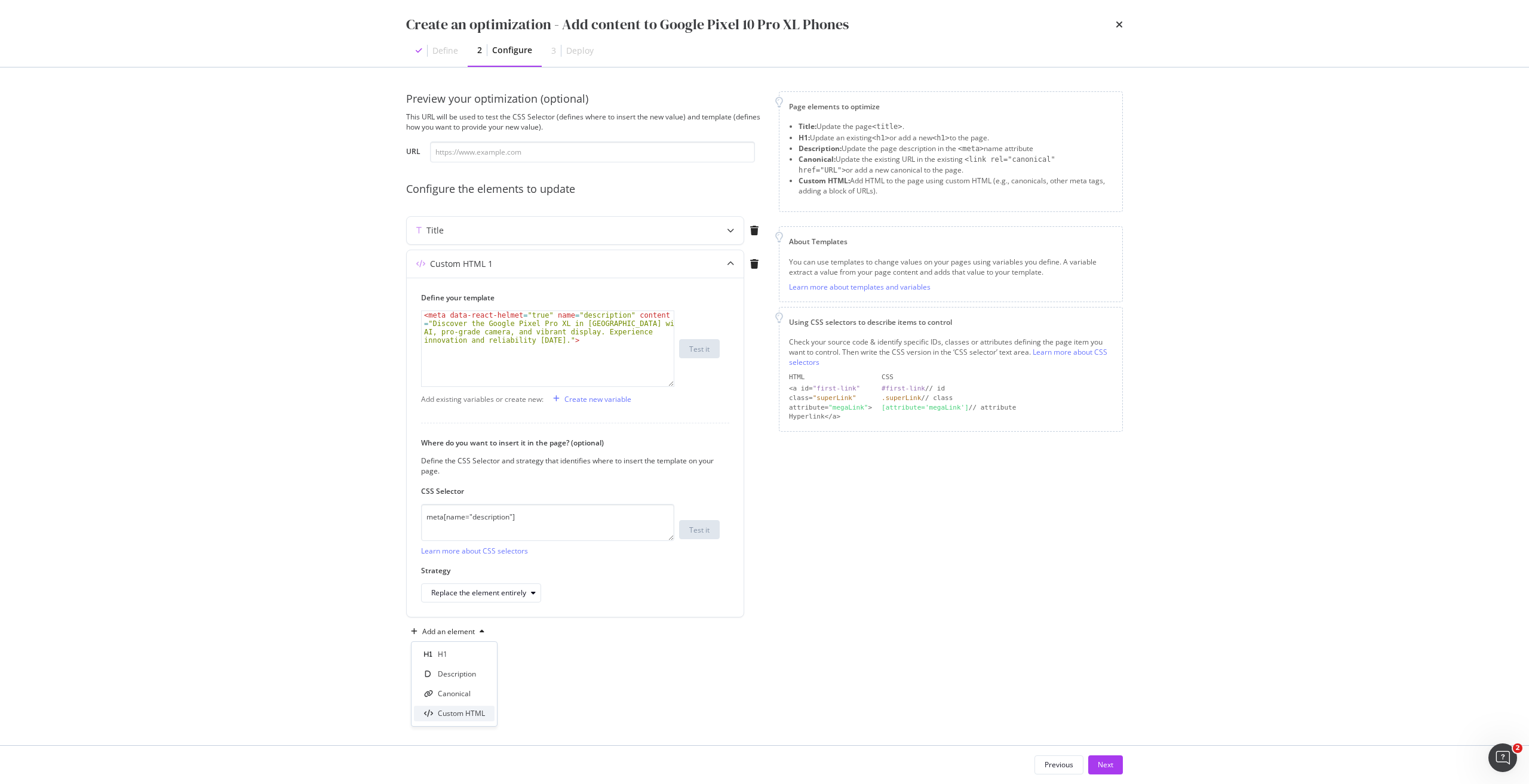
click at [466, 714] on div "Custom HTML" at bounding box center [462, 713] width 47 height 11
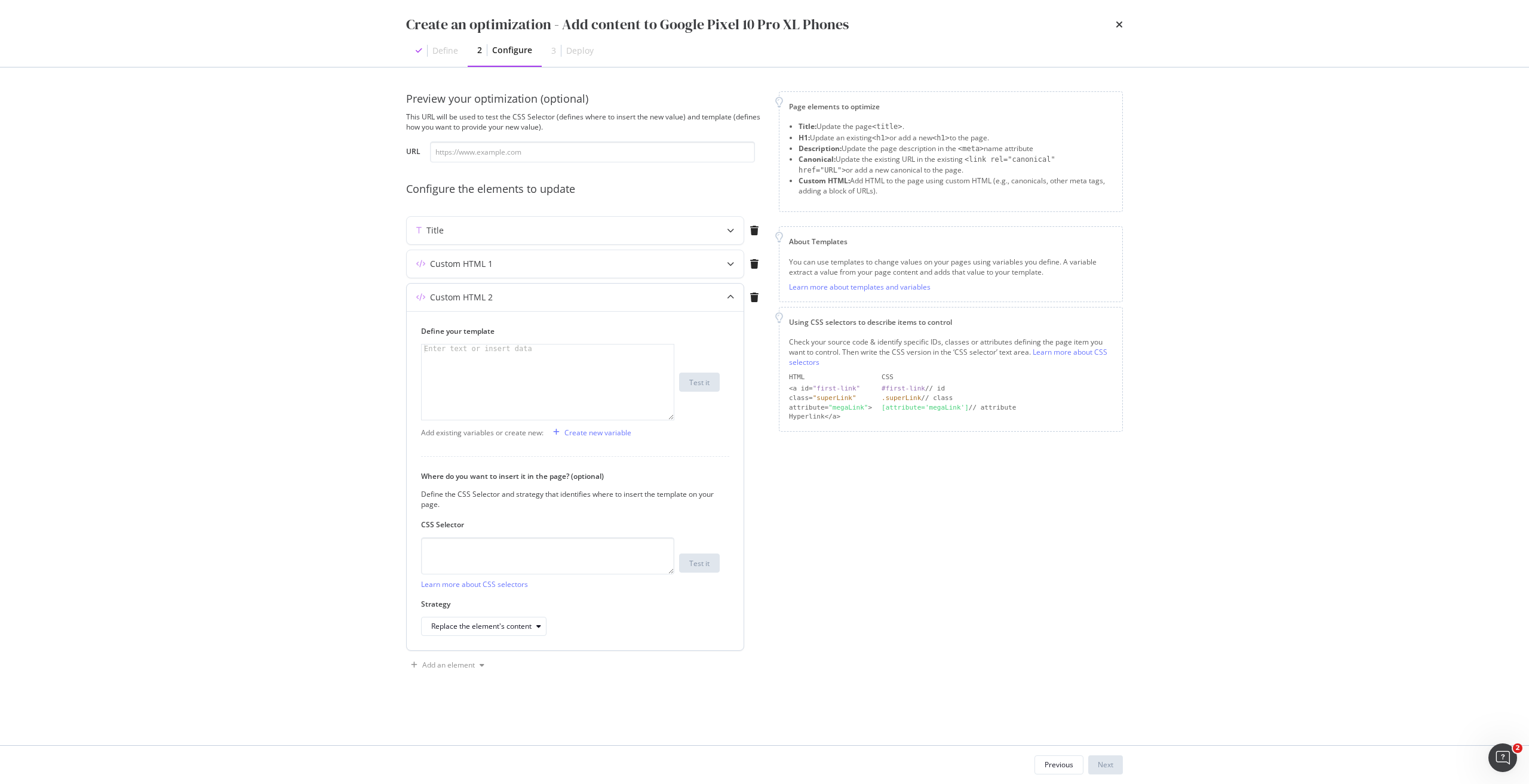
click at [582, 338] on div "Define your template 1 Enter text or insert data XXXXXXXXXXXXXXXXXXXXXXXXXXXXXX…" at bounding box center [571, 373] width 299 height 94
click at [541, 362] on div "modal" at bounding box center [547, 390] width 252 height 92
click at [519, 554] on textarea "modal" at bounding box center [548, 555] width 253 height 37
paste textarea "h1.sc-iqseJM.fxHNbQ"
type textarea "h1.sc-iqseJM.fxHNbQ"
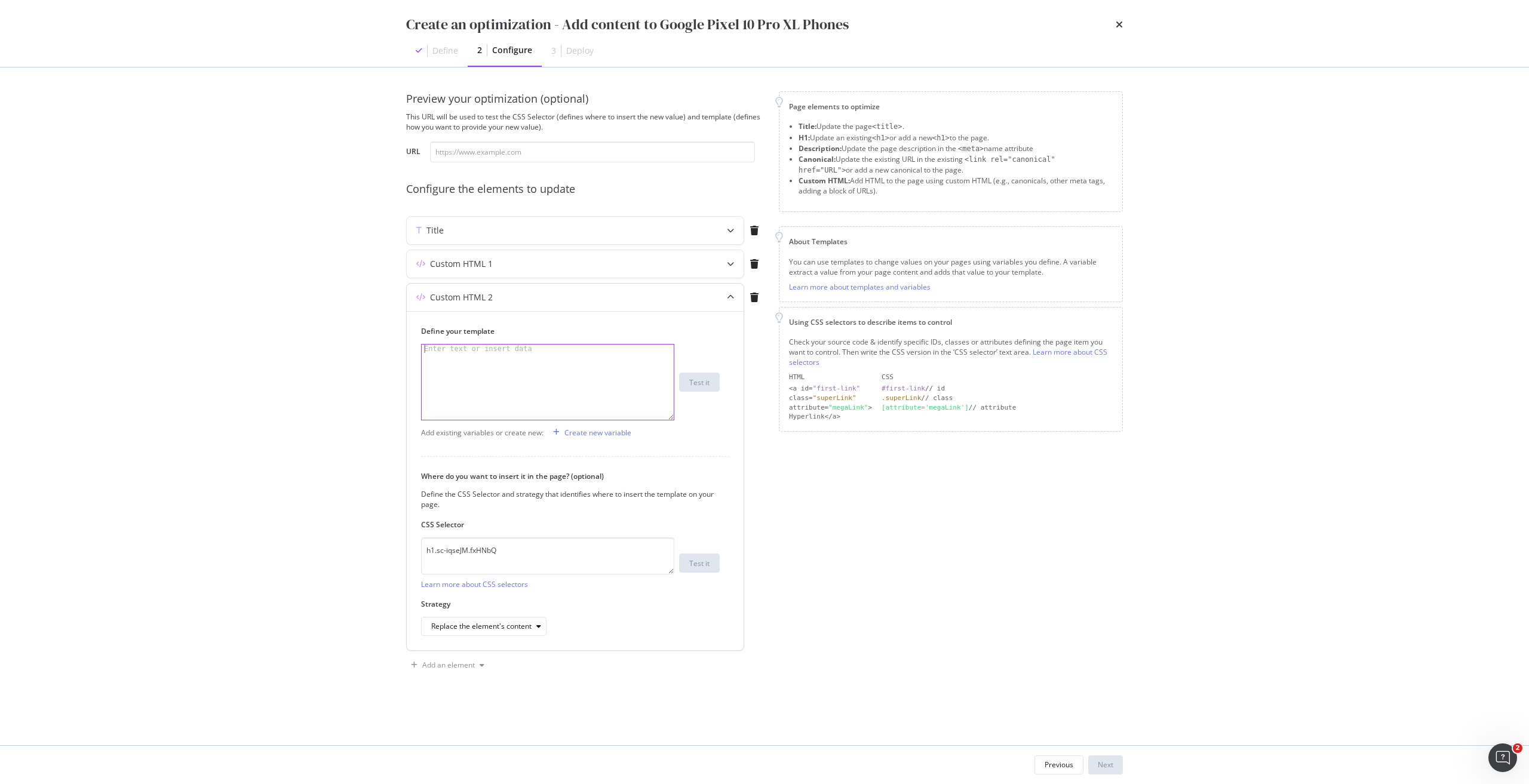
click at [513, 402] on div "modal" at bounding box center [547, 390] width 252 height 92
click at [481, 358] on div "modal" at bounding box center [547, 390] width 252 height 92
paste textarea "h1.sc-iqseJM.fxHNbQ"
paste textarea "<h1 data-testid="phone-name" class="sc-iqseJM fxHNbQ">Google&nbsp;Pixel&nbsp;10…"
click at [434, 352] on div "< h1 data-testid = "phone-name" class = "sc-iqseJM fxHNbQ" > Google &nbsp; Pixe…" at bounding box center [547, 399] width 252 height 109
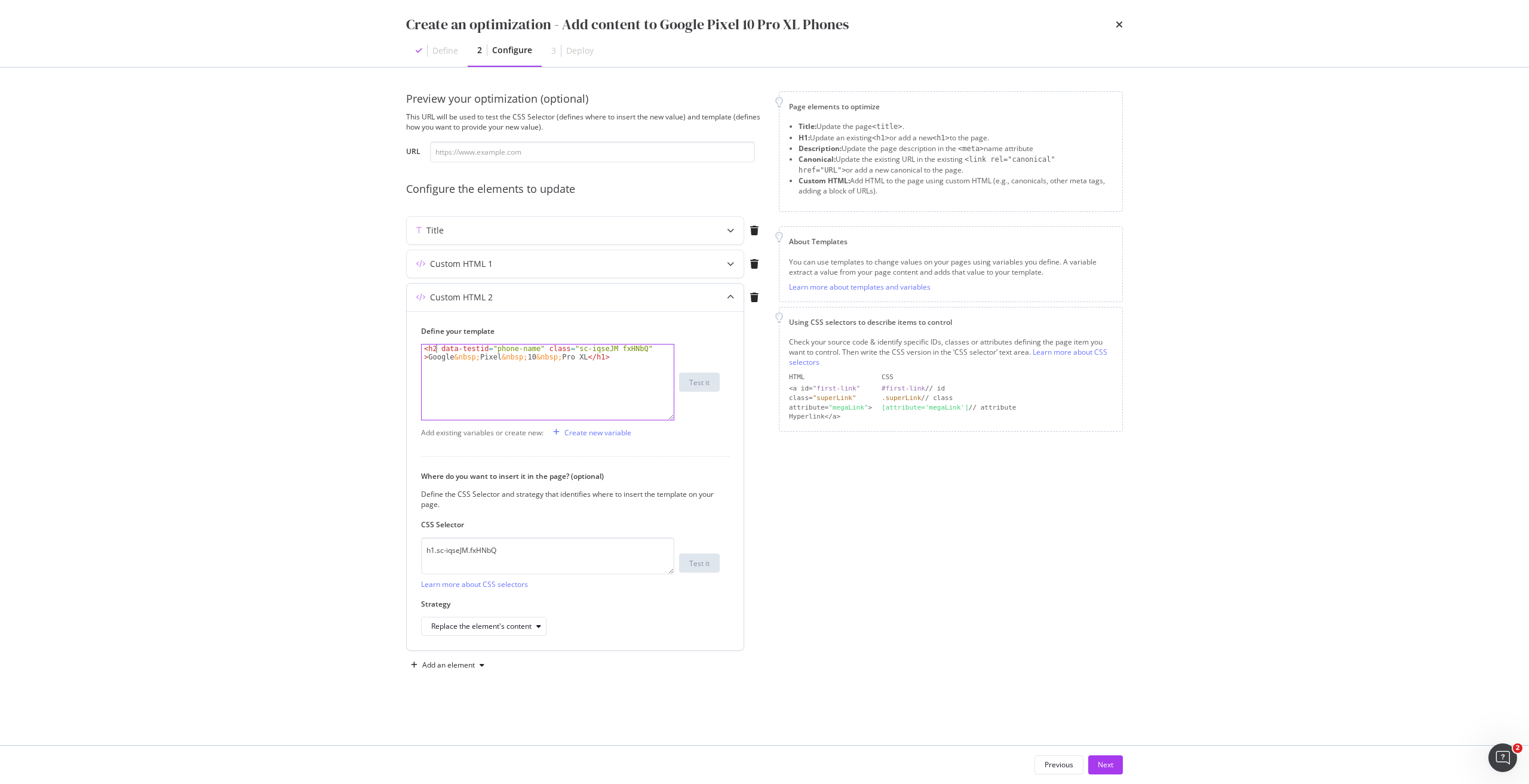
scroll to position [0, 1]
click at [592, 355] on div "< h2 data-testid = "phone-name" class = "sc-iqseJM fxHNbQ" > Google &nbsp; Pixe…" at bounding box center [547, 399] width 252 height 109
click at [589, 356] on div "< h2 data-testid = "phone-name" class = "sc-iqseJM fxHNbQ" > Google &nbsp; Pixe…" at bounding box center [547, 399] width 252 height 109
type textarea "<h2 data-testid="phone-name" class="sc-iqseJM fxHNbQ">Google&nbsp;Pixel&nbsp;10…"
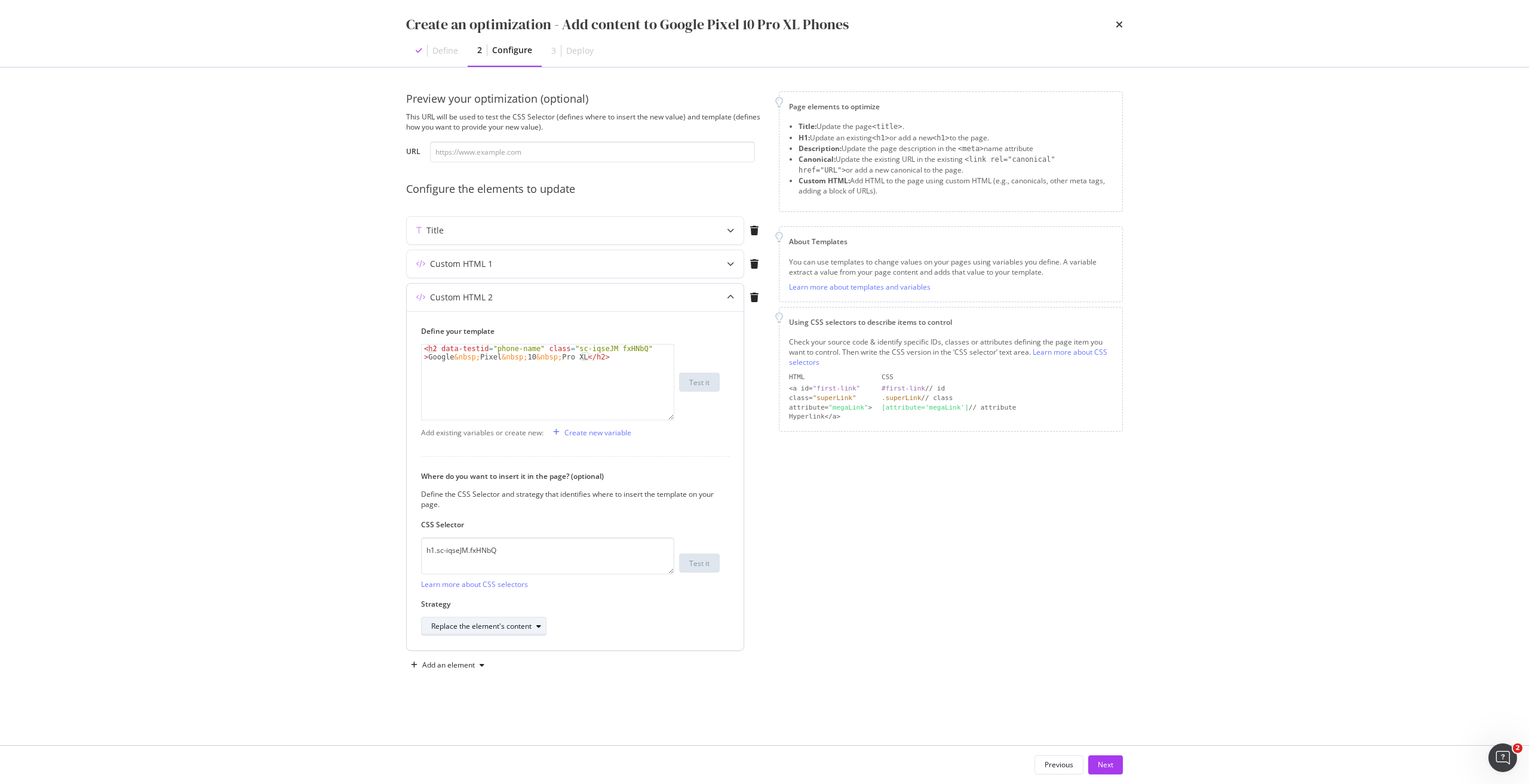
click at [486, 632] on div "Replace the element's content" at bounding box center [488, 626] width 114 height 17
click at [513, 745] on div "Replace the element entirely" at bounding box center [484, 745] width 95 height 11
click at [431, 680] on div "Preview your optimization (optional) This URL will be used to test the CSS Sele…" at bounding box center [764, 395] width 717 height 607
click at [438, 657] on div "Add an element" at bounding box center [448, 664] width 83 height 18
click at [451, 752] on div "Custom HTML" at bounding box center [455, 746] width 81 height 15
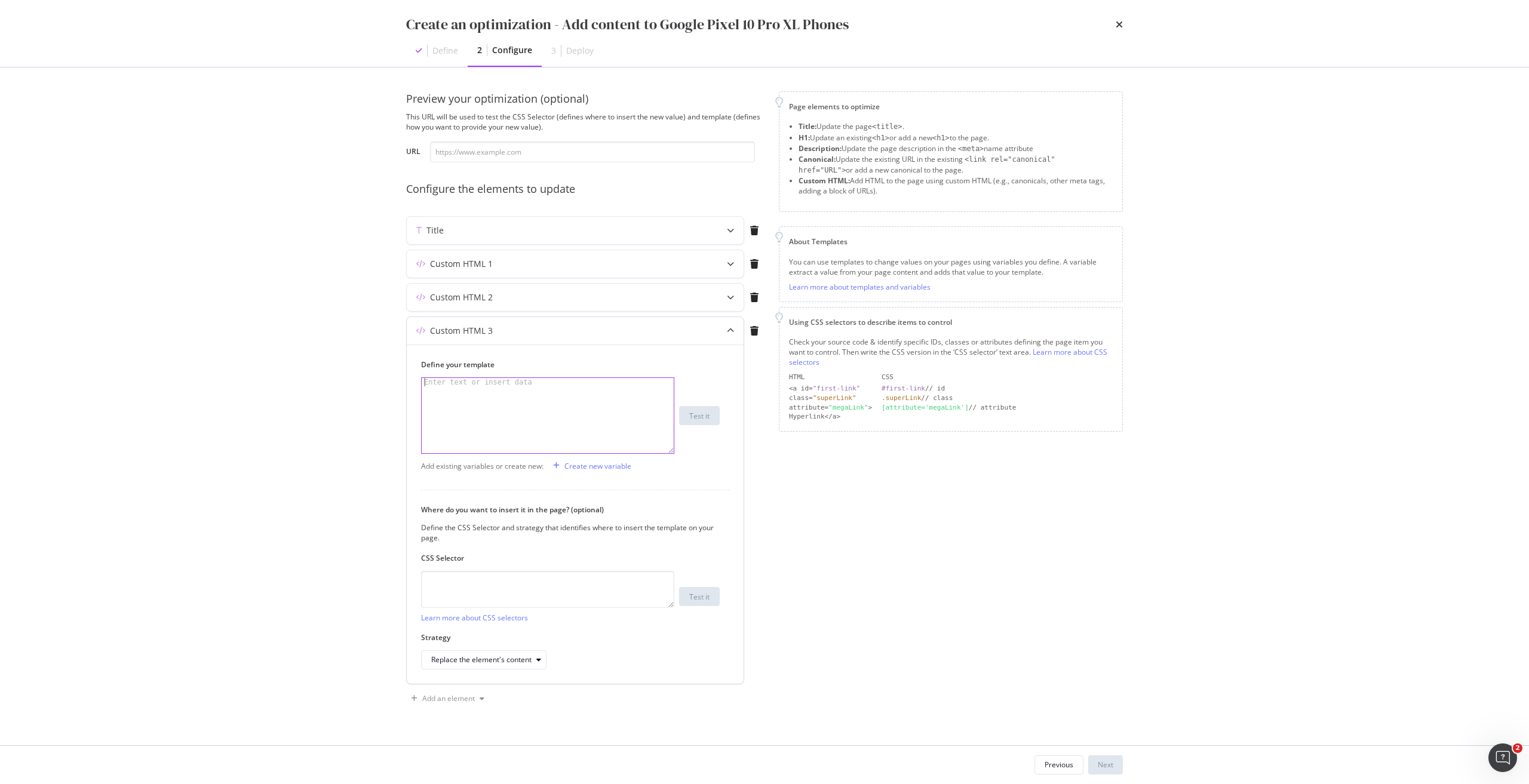
click at [477, 387] on div "modal" at bounding box center [547, 424] width 252 height 92
paste textarea "</div>"
type textarea "</div>"
click at [461, 594] on textarea "modal" at bounding box center [548, 589] width 253 height 37
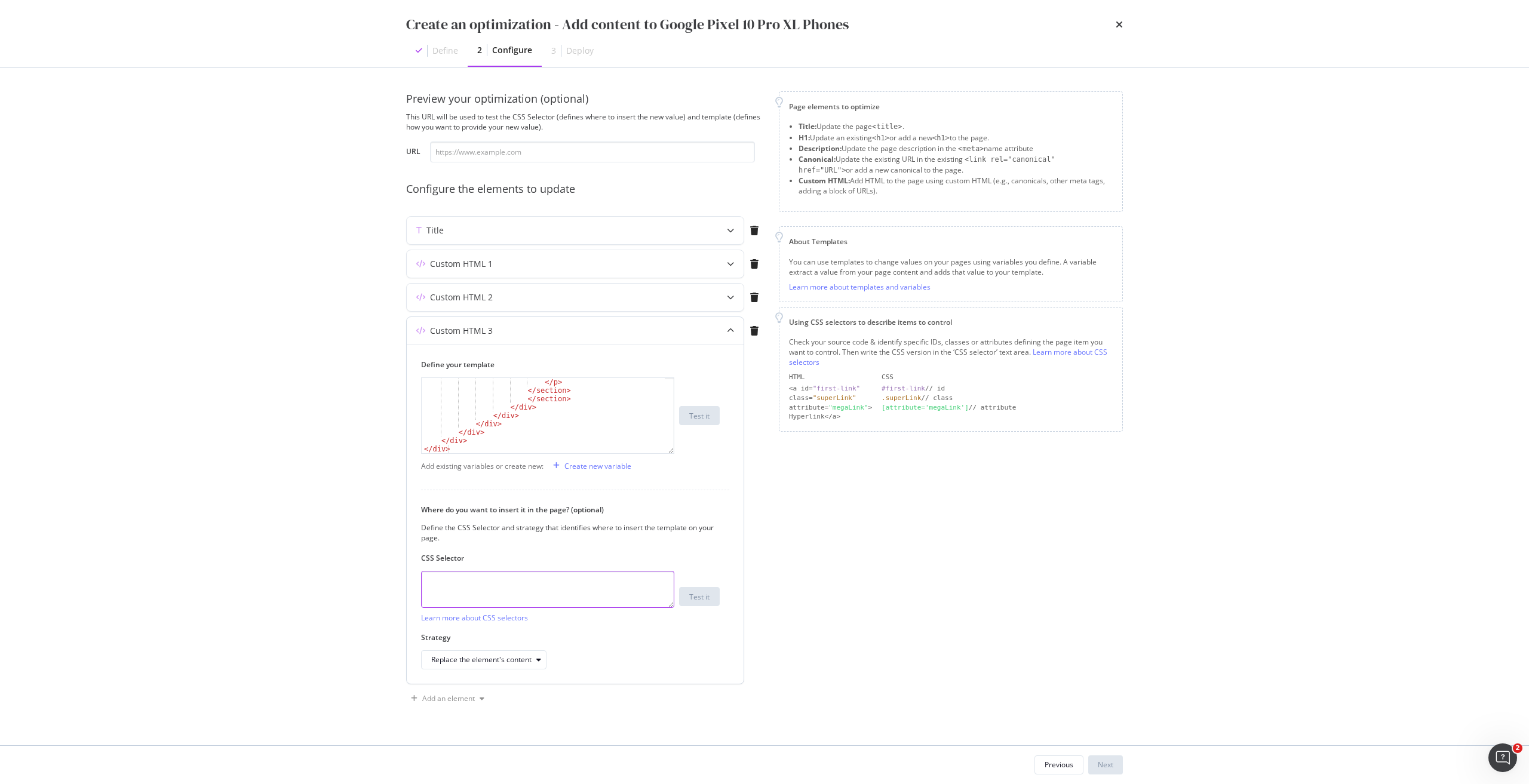
paste textarea "div.sc-iEhLsB.jWdwcZ:nth-of-type(1)"
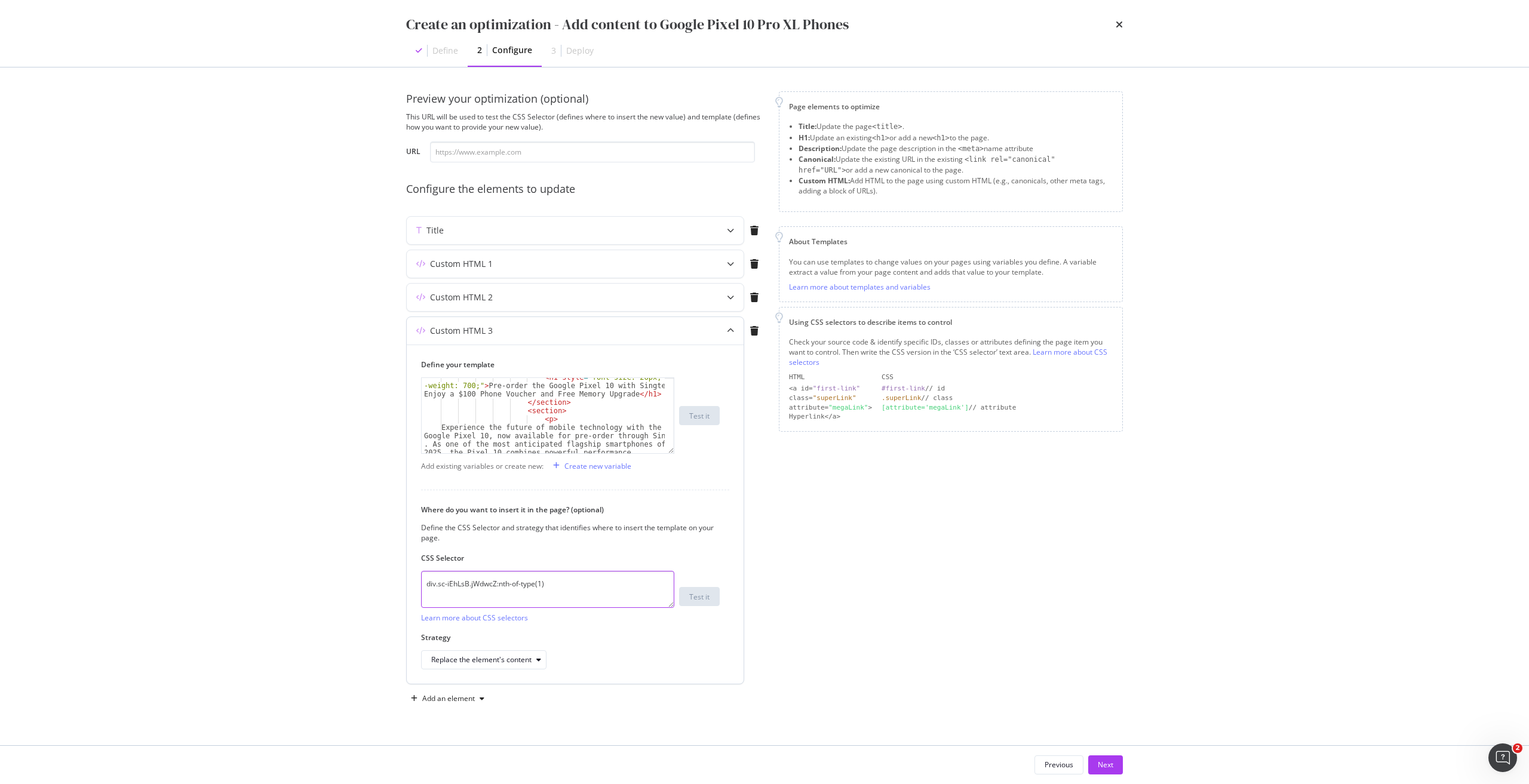
scroll to position [36, 0]
type textarea "div.sc-iEhLsB.jWdwcZ:nth-of-type(1)"
click at [481, 424] on div "< div class = "sc-hPmGNk fIbMkm" > < div class = "sc-jnrVZQ bnKsUy" > < section…" at bounding box center [542, 421] width 243 height 92
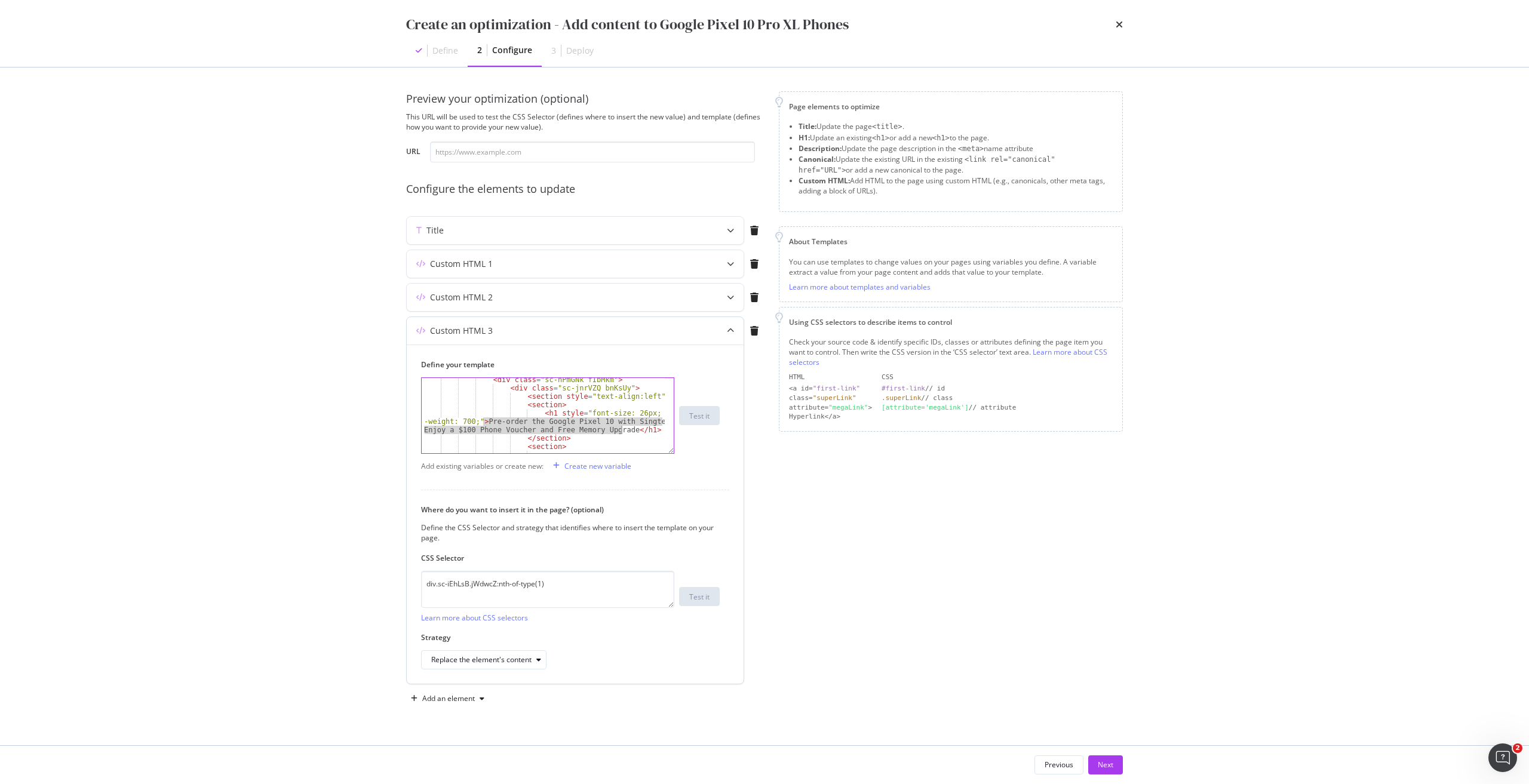
click at [621, 432] on div "< div class = "sc-hPmGNk fIbMkm" > < div class = "sc-jnrVZQ bnKsUy" > < section…" at bounding box center [542, 421] width 243 height 92
paste textarea "urchase Google Pixel Pro XL With Plans in Singapor"
click at [567, 412] on div "< h1 style = "font-size: 26px; font -weight: 700;" > Purchase Google Pixel Pro …" at bounding box center [542, 447] width 243 height 150
type textarea "<section>"
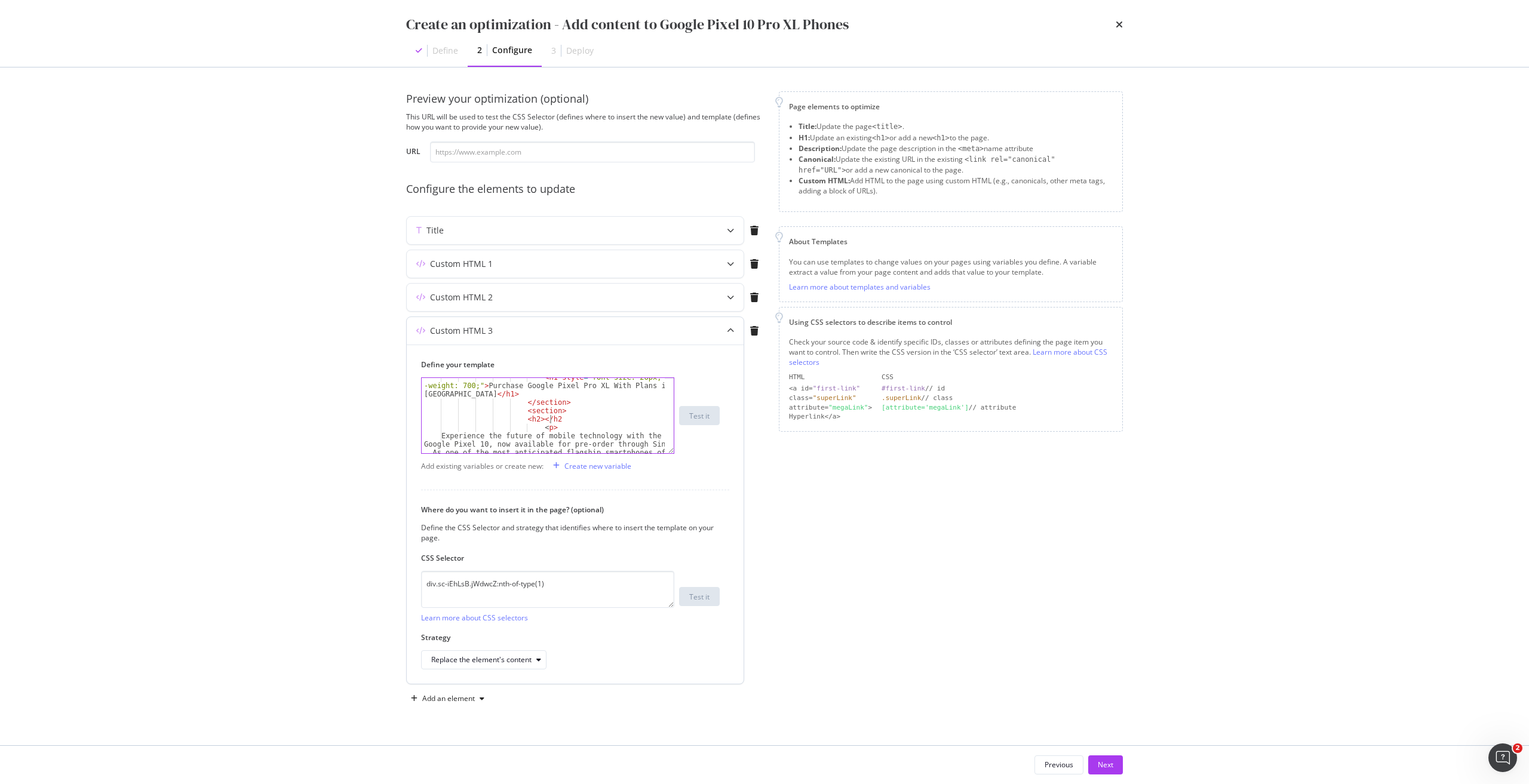
scroll to position [0, 18]
click at [535, 419] on div "< h1 style = "font-size: 26px; font -weight: 700;" > Purchase Google Pixel Pro …" at bounding box center [542, 447] width 243 height 150
paste textarea "Next-Generation Mobile Innovation"
drag, startPoint x: 443, startPoint y: 409, endPoint x: 466, endPoint y: 412, distance: 23.2
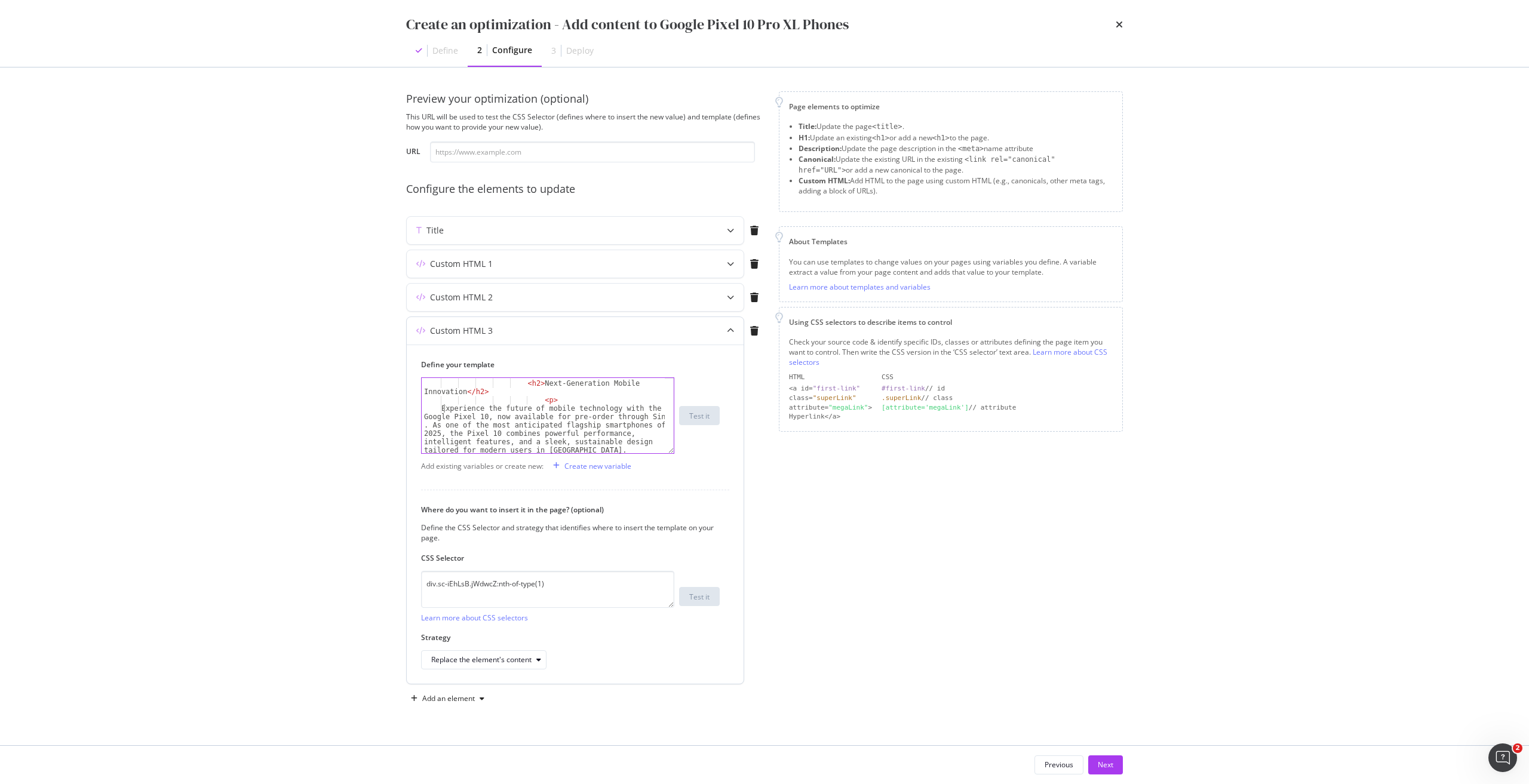
click at [443, 409] on div "< section > < h2 > Next-Generation Mobile Innovation </ h2 > < p > Experience t…" at bounding box center [542, 438] width 243 height 134
click at [578, 416] on div "Experience the future of mobile technology with the Google Pixel 10, now availa…" at bounding box center [542, 439] width 243 height 142
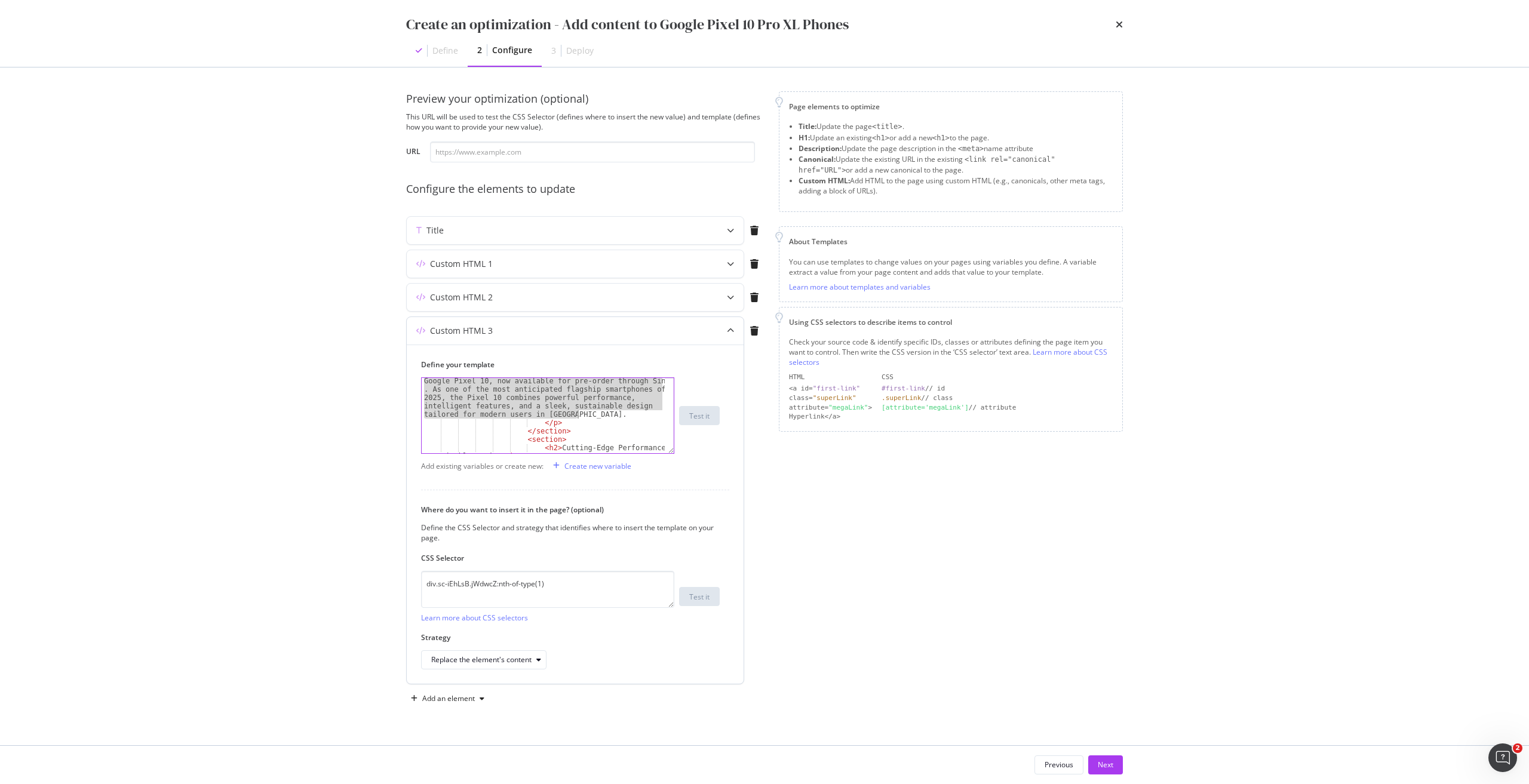
paste textarea "The Google Pixel Pro XL redefines the premium smartphone experience for discern…"
click at [550, 412] on div "The Google Pixel Pro XL redefines the premium smartphone experience for discern…" at bounding box center [542, 437] width 243 height 209
click at [494, 419] on div "The Google Pixel Pro XL redefines the premium smartphone experience for discern…" at bounding box center [542, 437] width 243 height 209
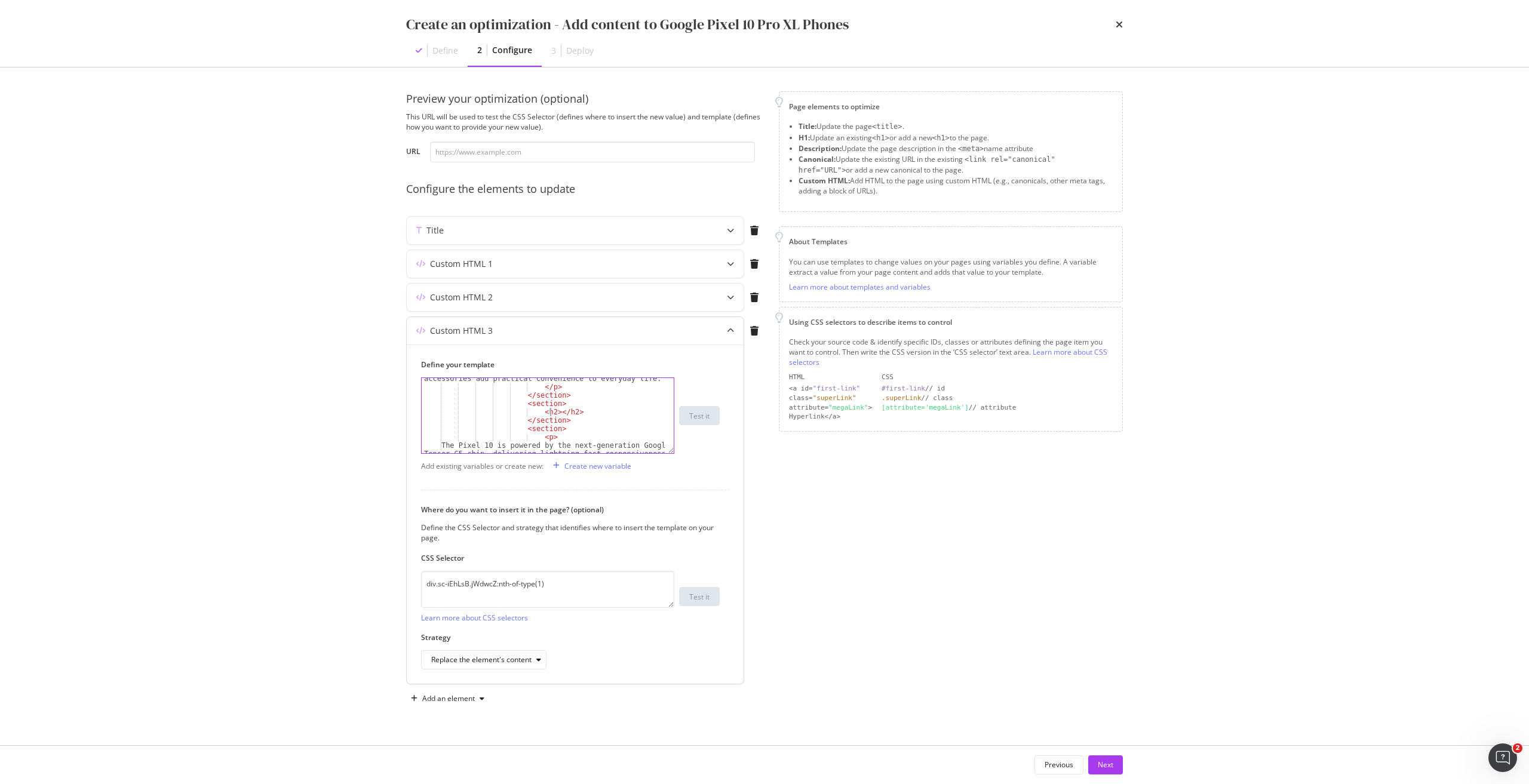
paste textarea "Intelligent Performance and Pro-Grade Camera"
click at [509, 445] on div "< h2 > Intelligent Performance and Pro-Grade Camera </ h2 > </ section > < sect…" at bounding box center [542, 460] width 243 height 176
type textarea "The Pixel 10 is powered by the next-generation Google Tensor G5 chip, deliverin…"
drag, startPoint x: 442, startPoint y: 417, endPoint x: 529, endPoint y: 418, distance: 87.0
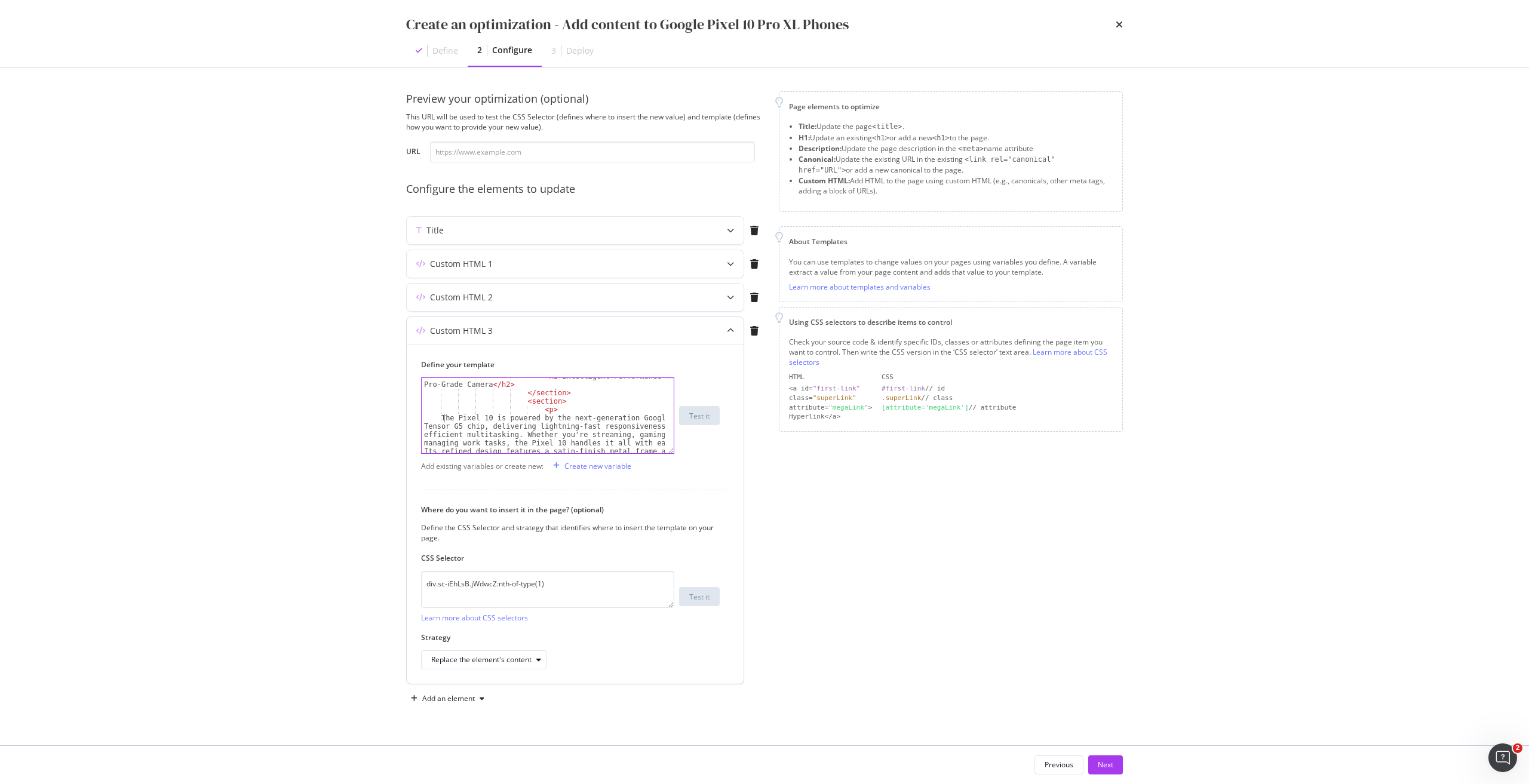
click at [443, 417] on div "< h2 > Intelligent Performance and Pro-Grade Camera </ h2 > </ section > < sect…" at bounding box center [542, 460] width 243 height 176
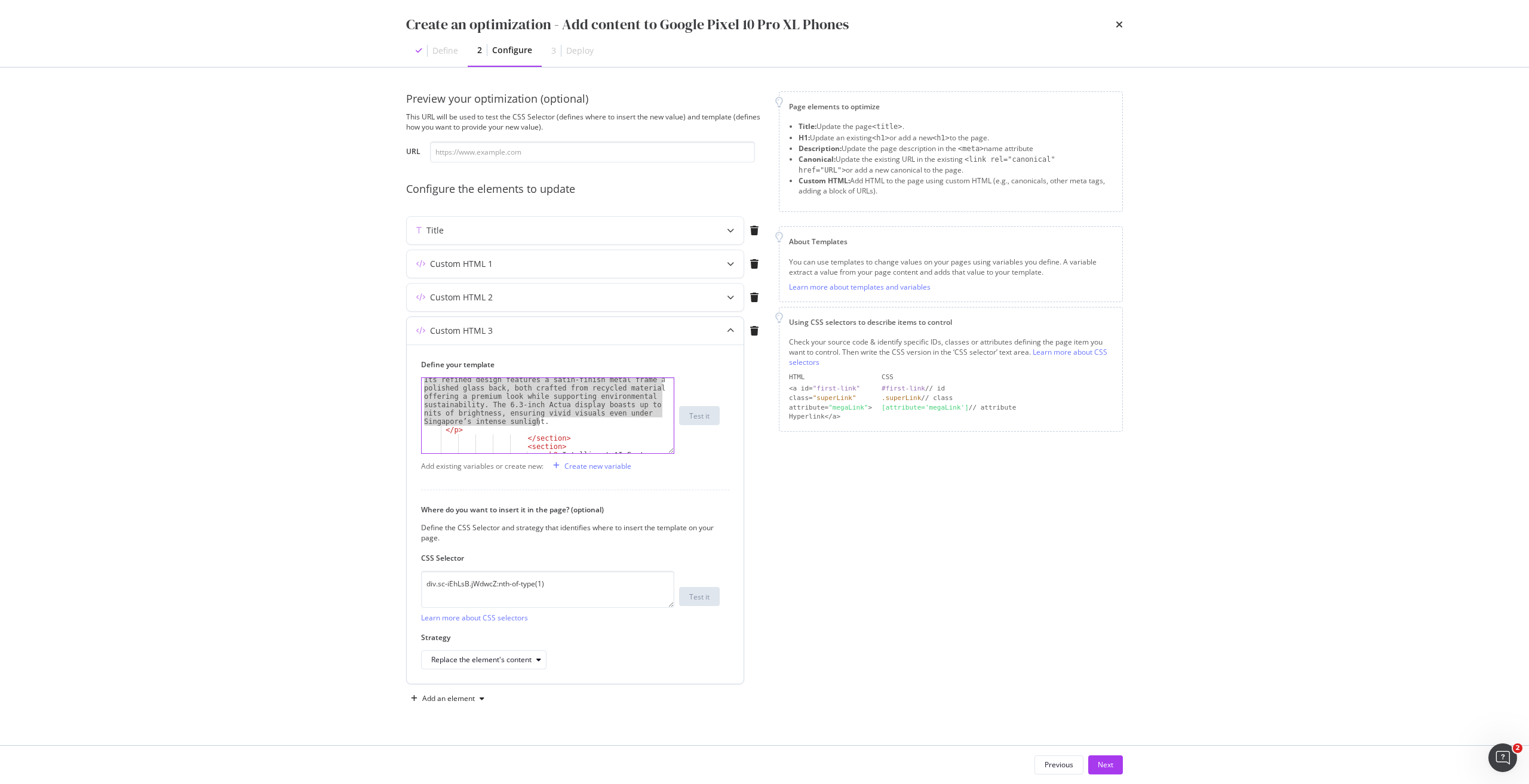
click at [559, 425] on div "The Pixel 10 is powered by the next-generation Google Tensor G5 chip, deliverin…" at bounding box center [542, 430] width 243 height 176
type textarea "v"
paste textarea "Cursor at row 22"
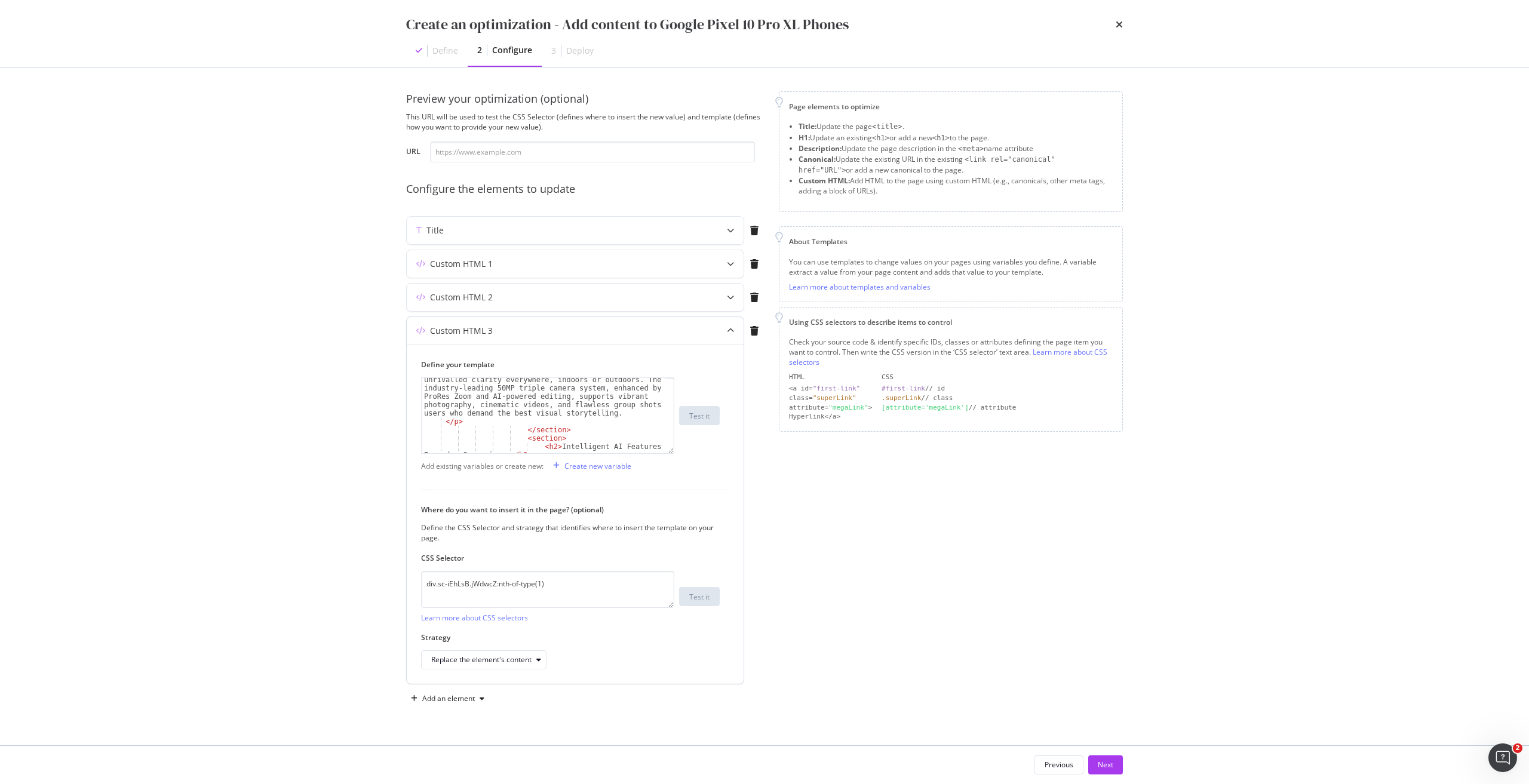
scroll to position [323, 0]
click at [548, 410] on div "Powered by the latest Google Tensor processor with 16GB RAM, the Google Pixel P…" at bounding box center [542, 423] width 243 height 234
click at [502, 417] on div "Powered by the latest Google Tensor processor with 16GB RAM, the Google Pixel P…" at bounding box center [542, 423] width 243 height 234
paste textarea "Flexible Singapore Telco Plans"
click at [633, 431] on div "Powered by the latest Google Tensor processor with 16GB RAM, the Google Pixel P…" at bounding box center [542, 423] width 243 height 234
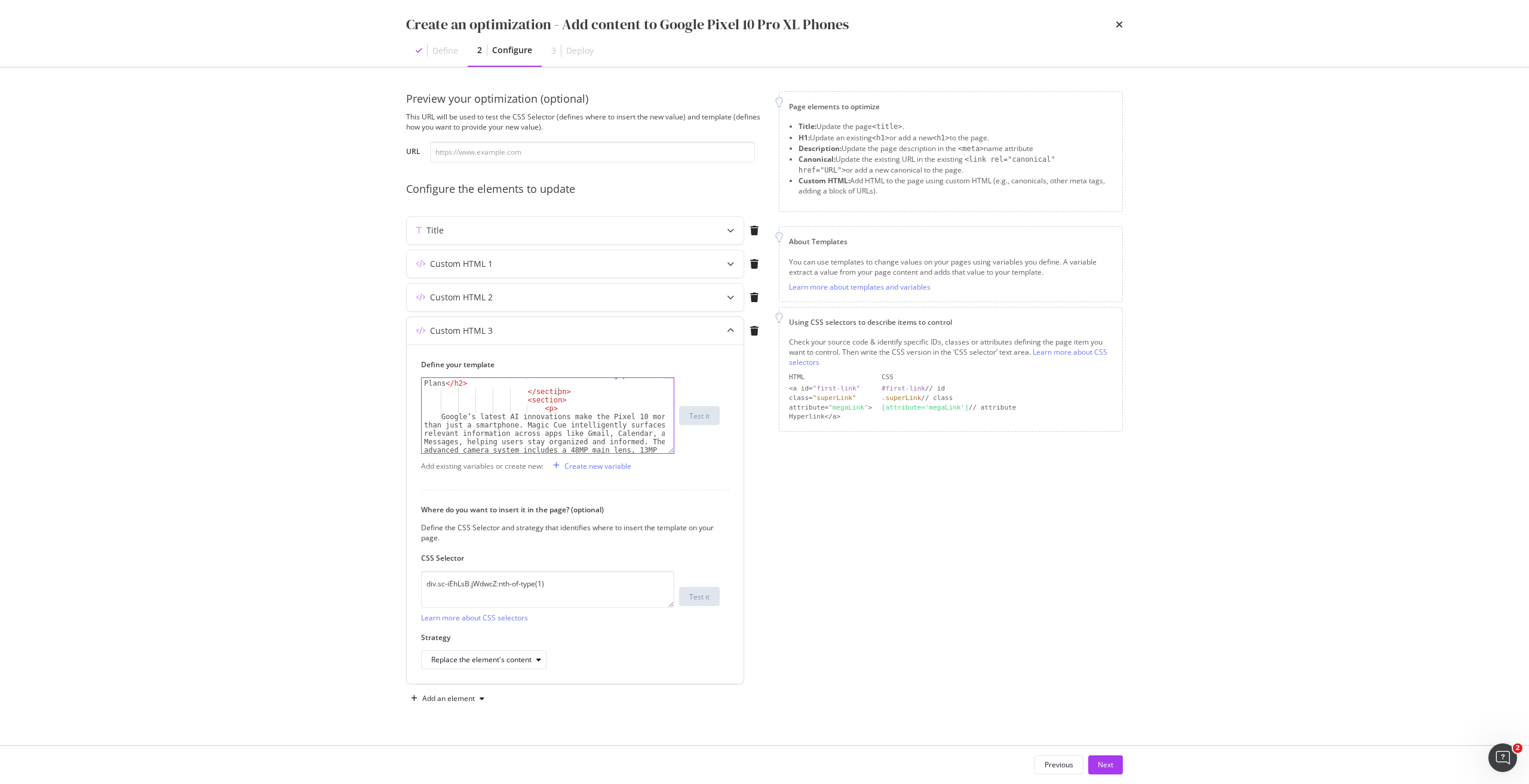
scroll to position [358, 0]
click at [442, 416] on div "< h2 > Flexible Singapore Telco Plans </ h2 > </ section > < section > < p > Go…" at bounding box center [542, 459] width 243 height 176
type textarea "Google’s latest AI innovations make the Pixel 10 more than just a smartphone. M…"
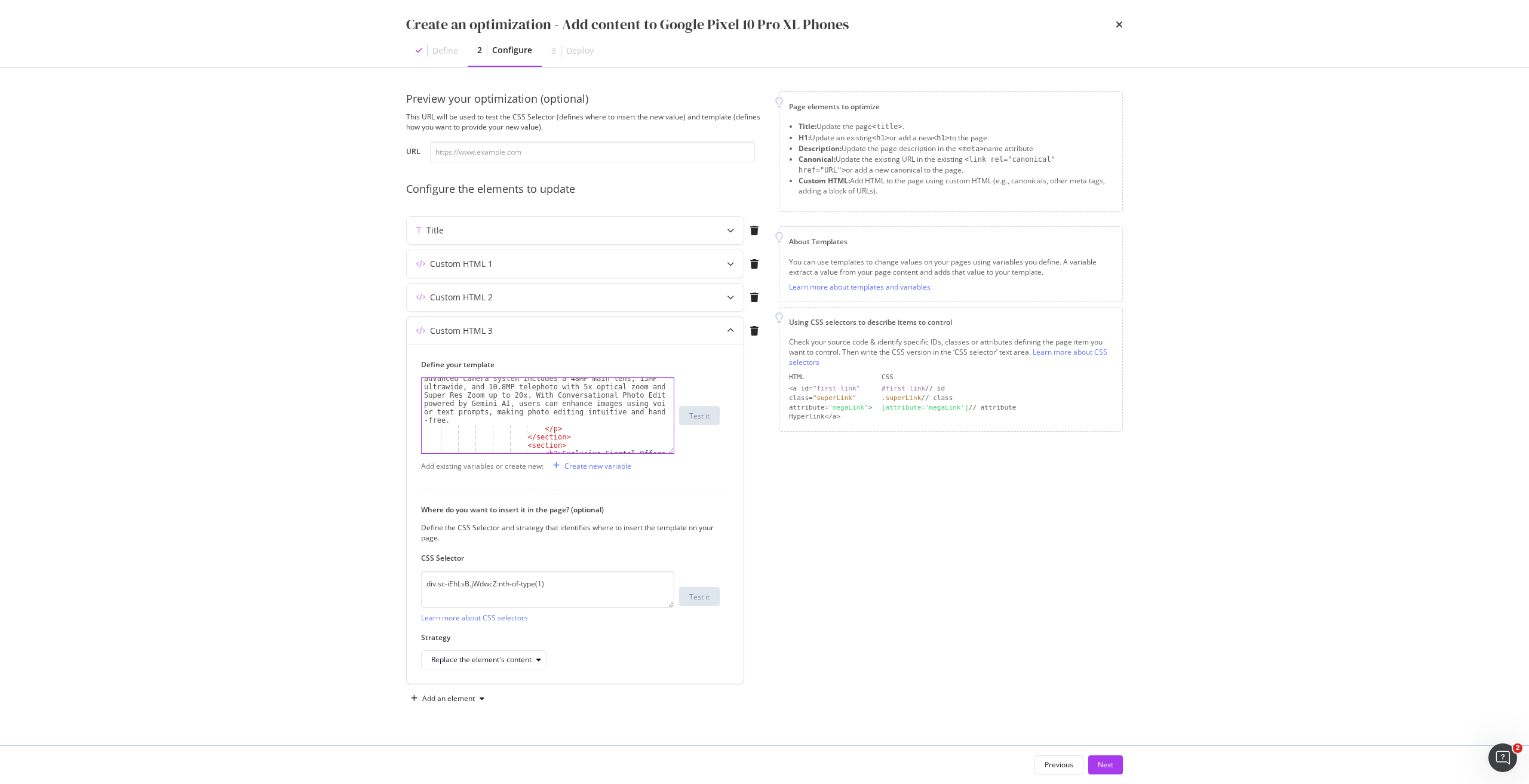
scroll to position [430, 0]
click at [496, 417] on div "Google’s latest AI innovations make the Pixel 10 more than just a smartphone. M…" at bounding box center [542, 429] width 243 height 176
click at [551, 437] on div "Singapore customers can purchase the Google Pixel Pro XL through top operators …" at bounding box center [542, 396] width 243 height 184
click at [478, 445] on div "Singapore customers can purchase the Google Pixel Pro XL through top operators …" at bounding box center [542, 396] width 243 height 184
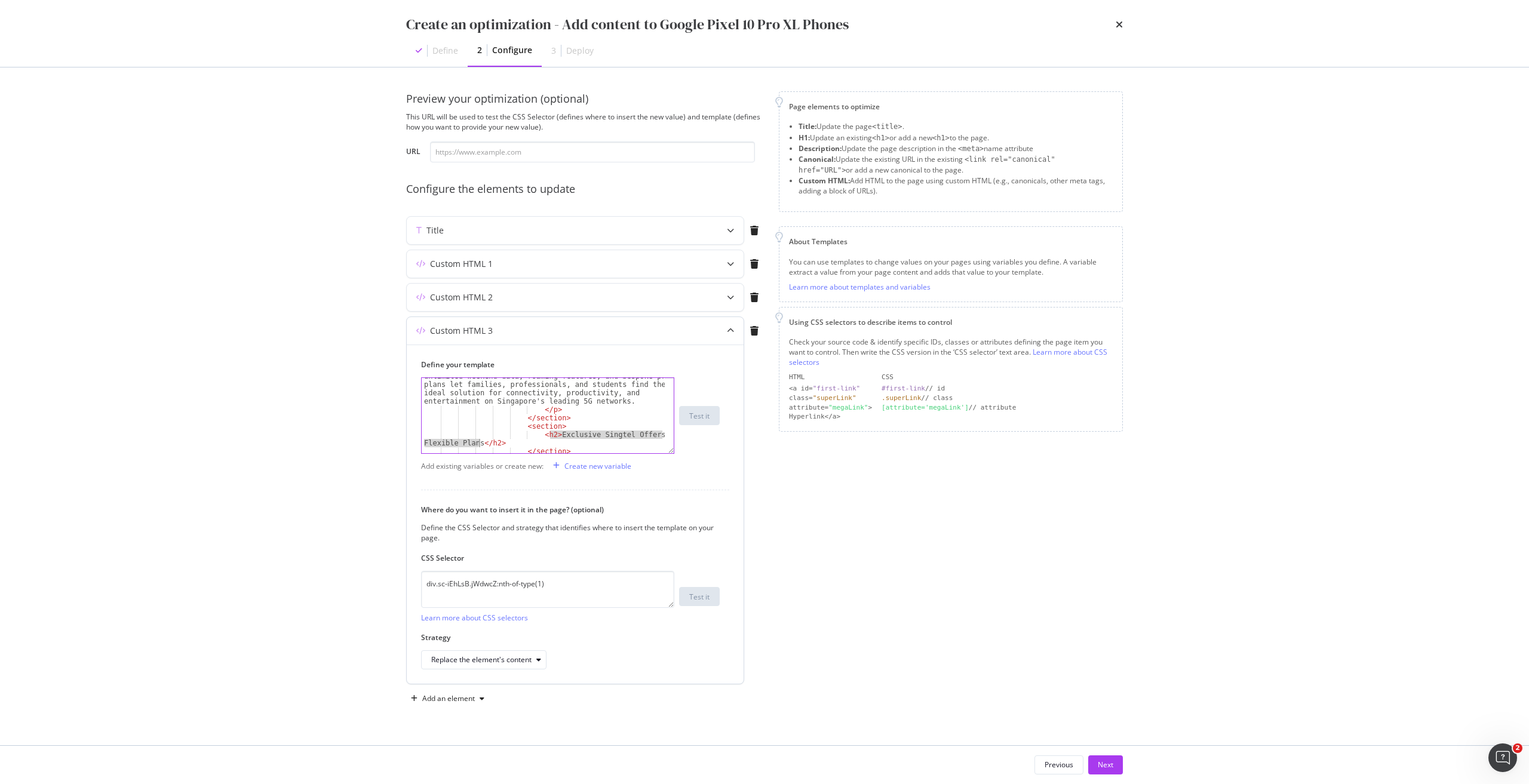
paste textarea "The Reliable Choice for Singapore"
click at [491, 429] on div "</ section > < section > < p > Singtel’s tailored phone plans for the Pixel 10 …" at bounding box center [542, 450] width 243 height 150
type textarea "Singtel’s tailored phone plans for the Pixel 10 offer ultra-fast 5G connectivit…"
click at [447, 403] on div "</ section > < section > < p > Singtel’s tailored phone plans for the Pixel 10 …" at bounding box center [542, 450] width 243 height 150
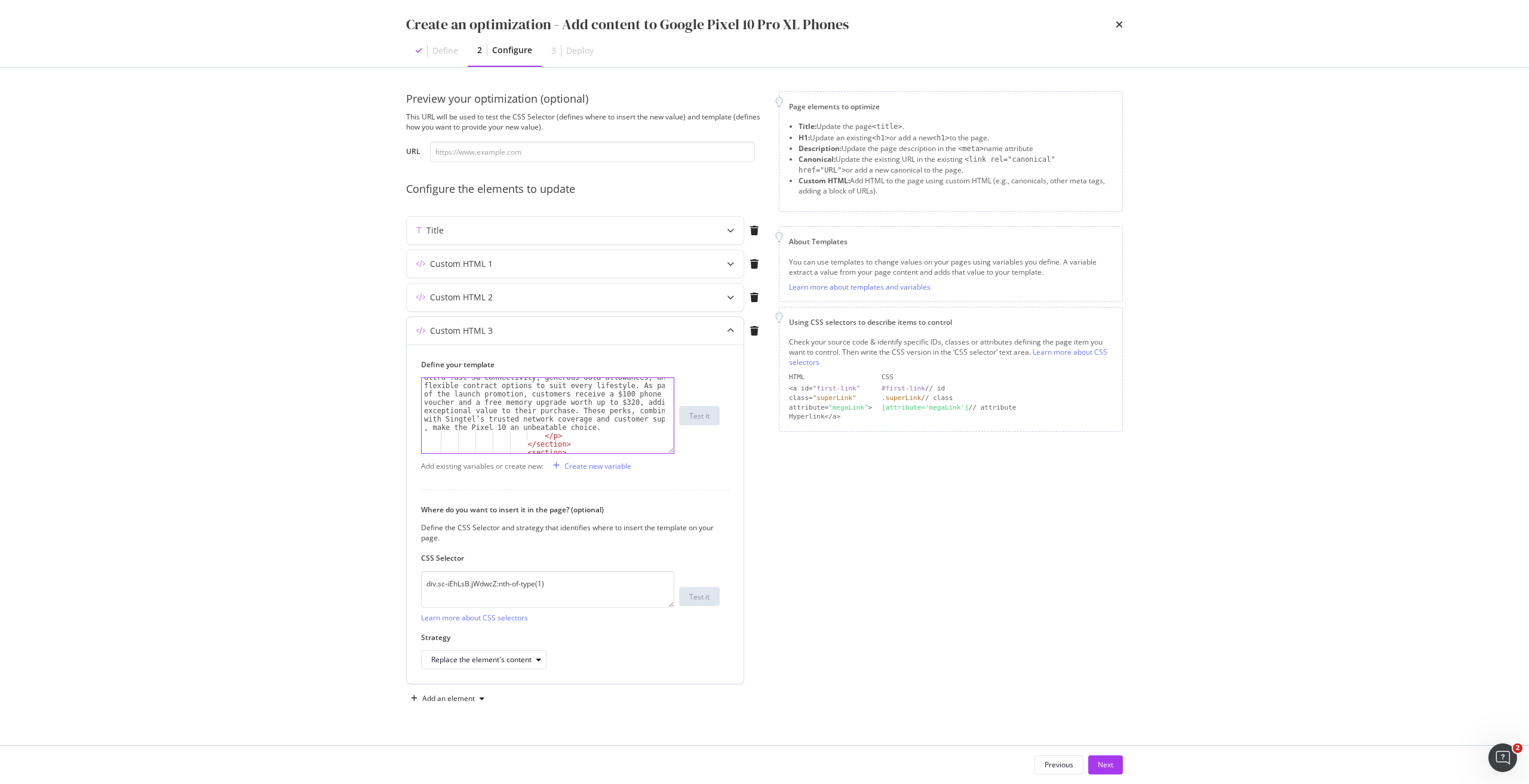
scroll to position [573, 0]
click at [593, 432] on div "Singtel’s tailored phone plans for the Pixel 10 offer ultra-fast 5G connectivit…" at bounding box center [542, 439] width 243 height 150
type textarea "v"
paste textarea "Choosing the Google Pixel Pro XL with a Telco plan assures customers of reliabl…"
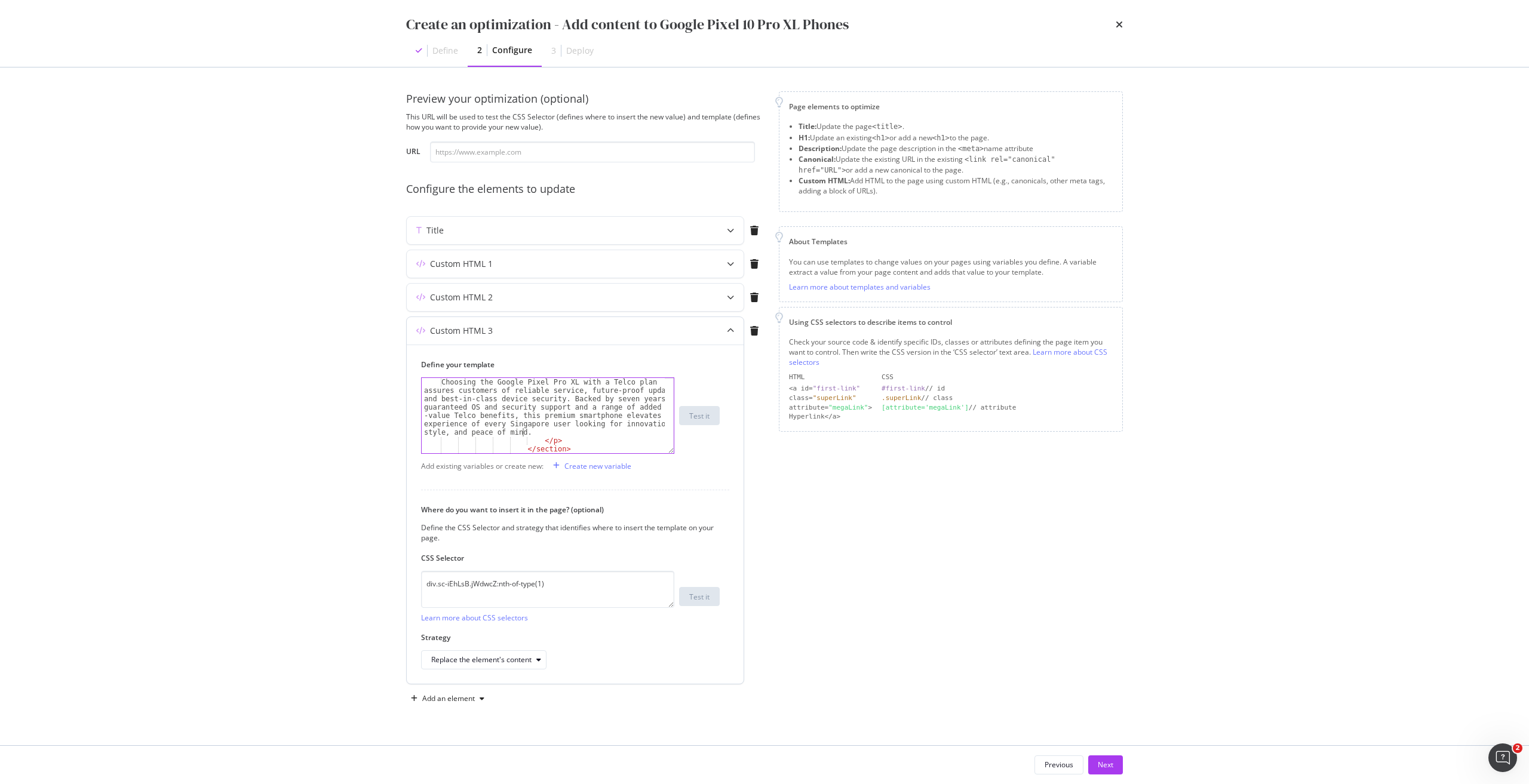
scroll to position [596, 0]
click at [514, 425] on div "Choosing the Google Pixel Pro XL with a Telco plan assures customers of reliabl…" at bounding box center [542, 413] width 243 height 142
click at [520, 422] on div "Choosing the Google Pixel Pro XL with a Telco plan assures customers of reliabl…" at bounding box center [542, 413] width 243 height 142
click at [566, 414] on div "Whether you're a professional seeking reliable performance or a tech enthusiast…" at bounding box center [542, 427] width 243 height 134
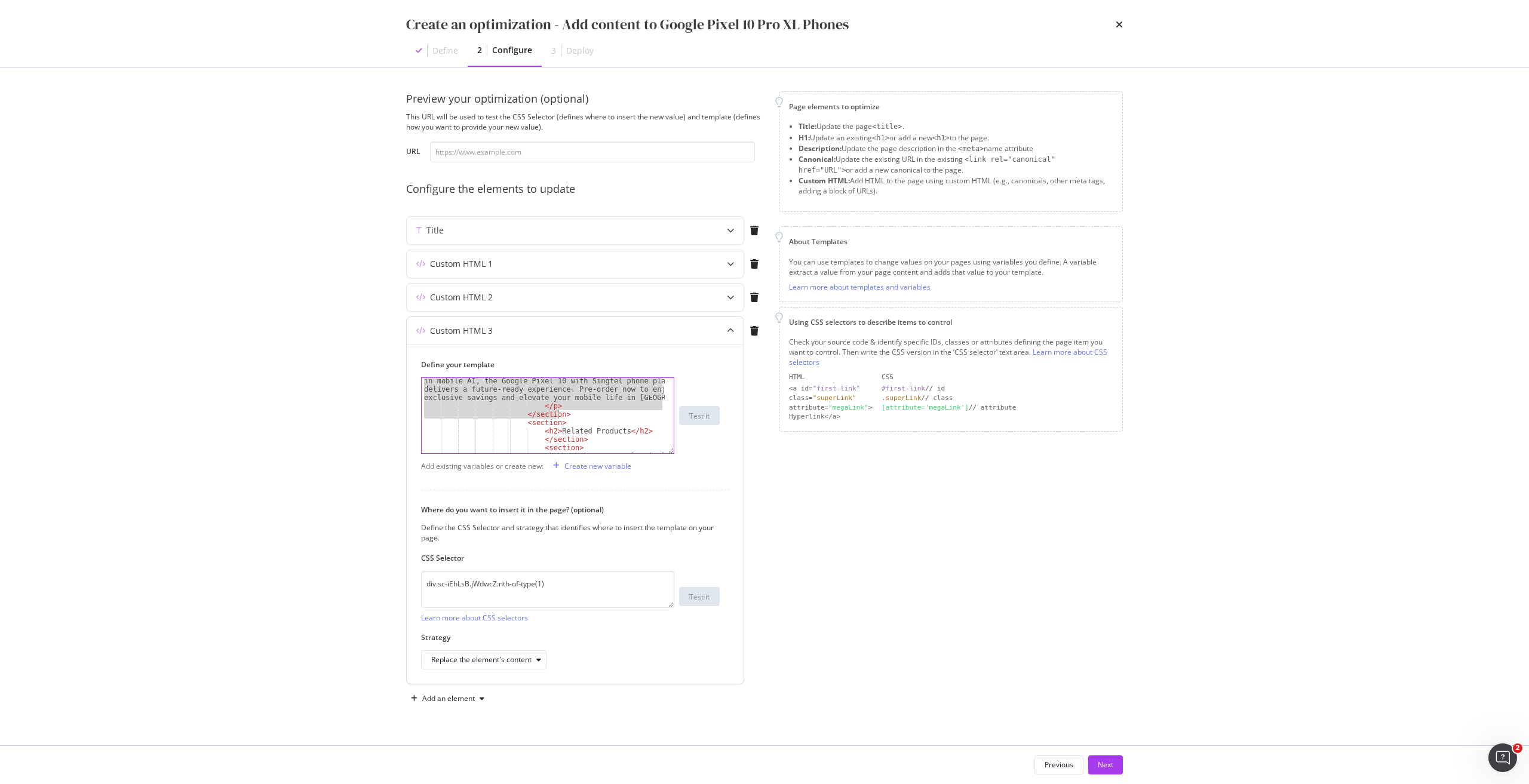
type textarea "</p> </section>"
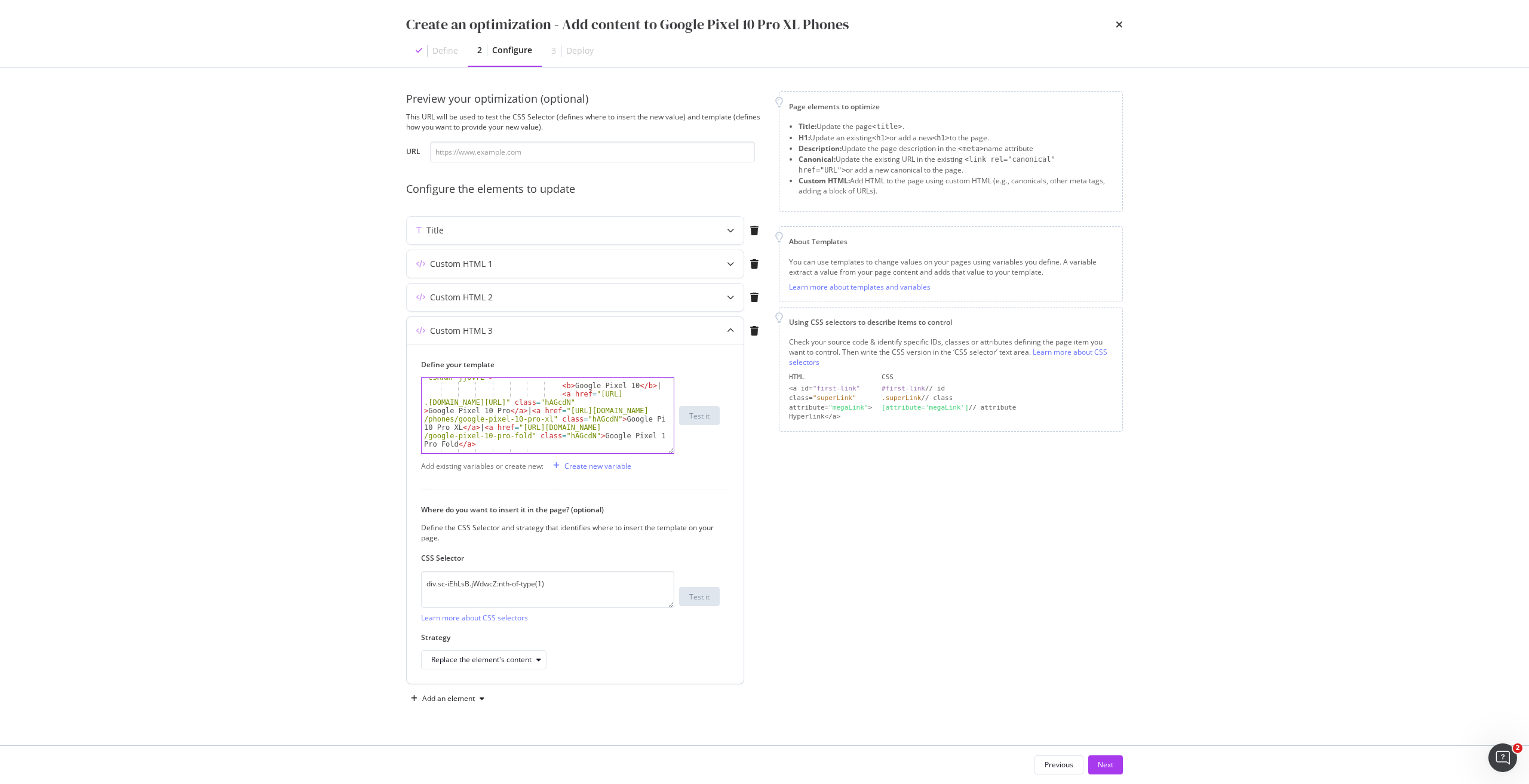
scroll to position [699, 0]
click at [533, 412] on div "< p class = "sc-fotOHu cakWXr sc -eSRRmr jjOvrZ" > < b > Google Pixel 10 </ b >…" at bounding box center [542, 415] width 243 height 100
click at [604, 417] on div "< p class = "sc-fotOHu cakWXr sc -eSRRmr jjOvrZ" > < b > Google Pixel 10 </ b >…" at bounding box center [542, 415] width 243 height 100
click at [638, 413] on div "< p class = "sc-fotOHu cakWXr sc -eSRRmr jjOvrZ" > < b > Google Pixel 10 </ b >…" at bounding box center [542, 415] width 243 height 100
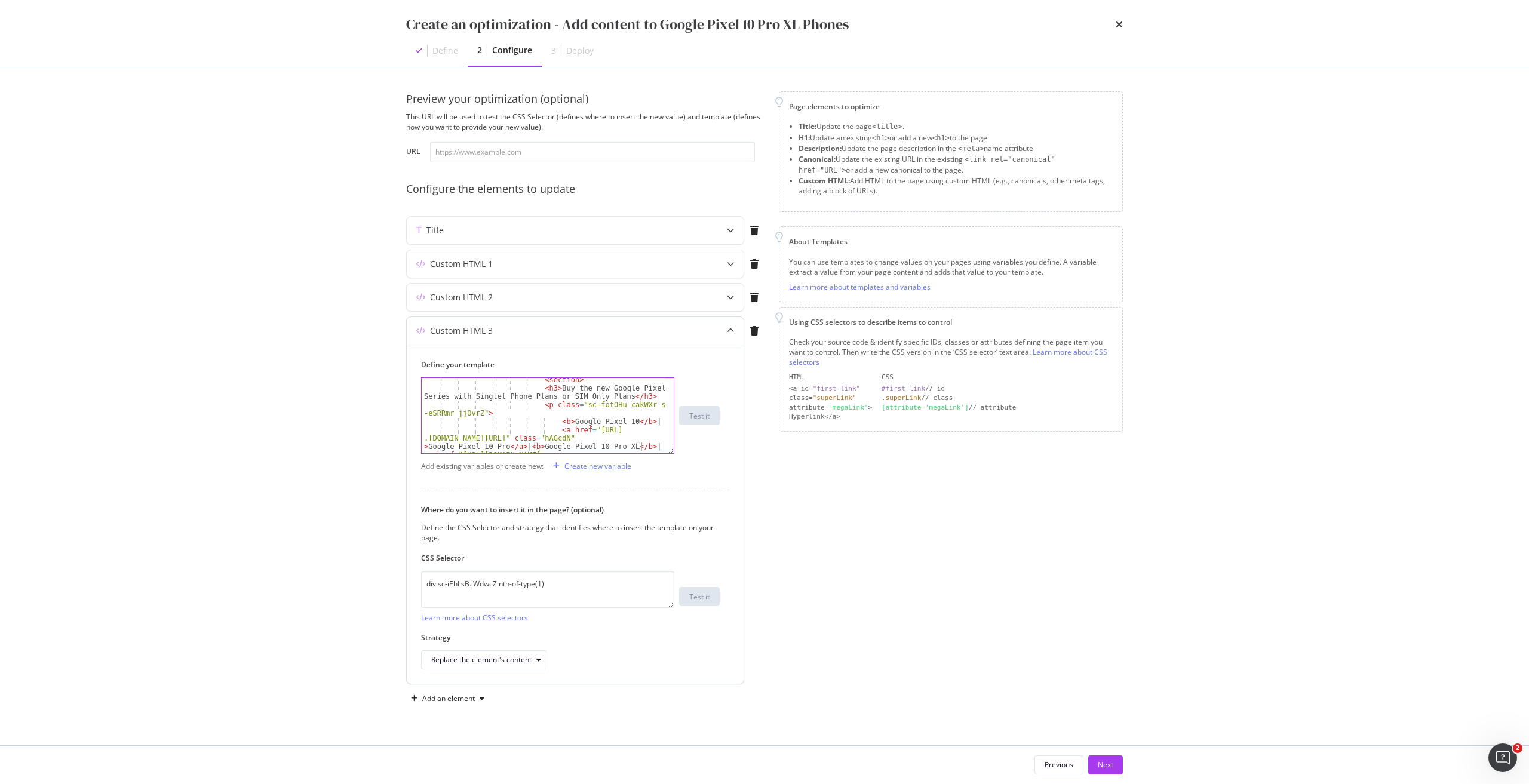
scroll to position [663, 0]
click at [557, 424] on div "< section > < h3 > Buy the new Google Pixel 10 Series with Singtel Phone Plans …" at bounding box center [542, 438] width 243 height 126
paste textarea "a href="https://shop.singtel.com/phones/google-pixel-10-pro-xl" class="hAGcdN""
click at [498, 439] on div "< section > < h3 > Buy the new Google Pixel 10 Series with Singtel Phone Plans …" at bounding box center [542, 438] width 243 height 126
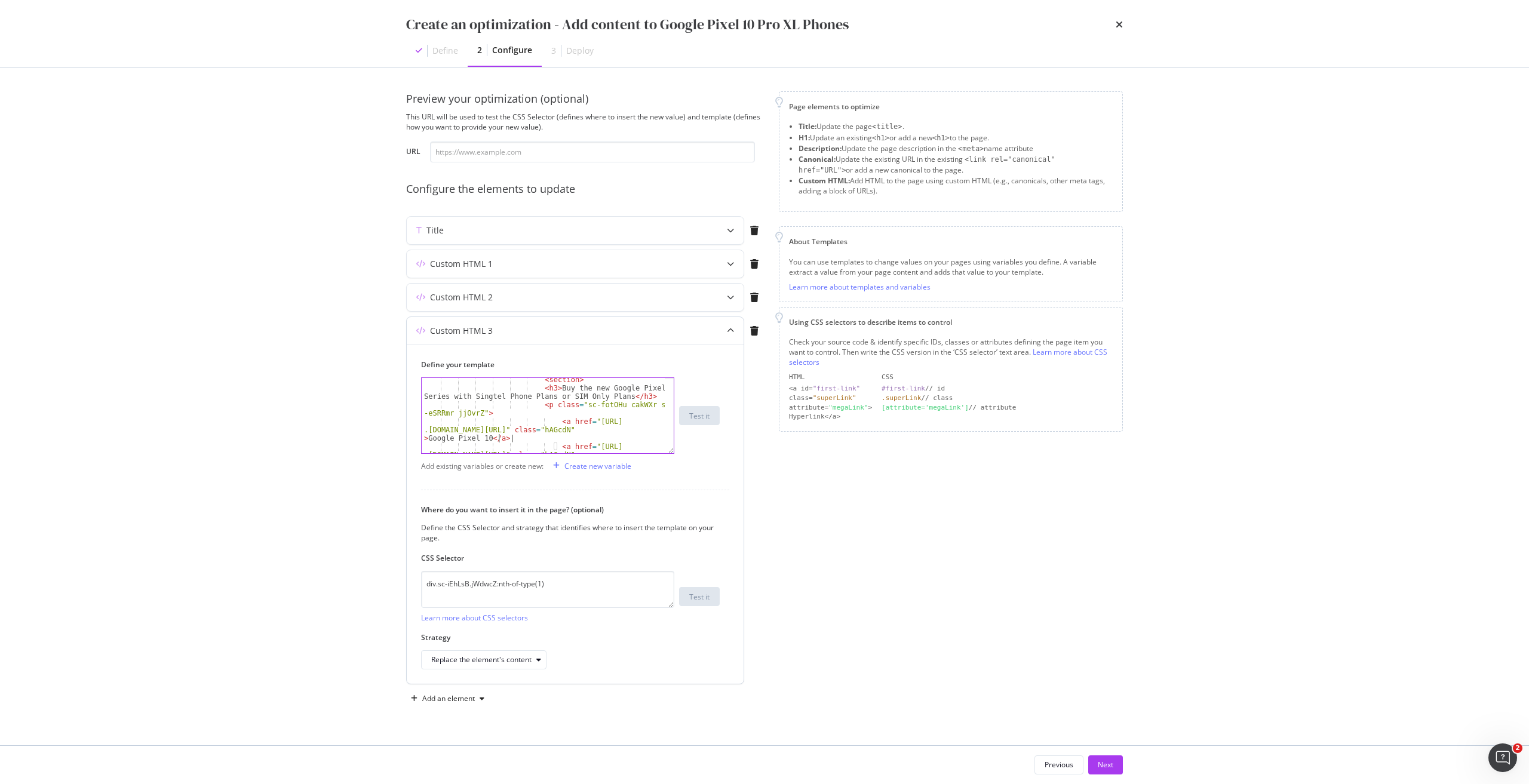
scroll to position [0, 53]
click at [561, 433] on div "< section > < h3 > Buy the new Google Pixel 10 Series with Singtel Phone Plans …" at bounding box center [542, 438] width 243 height 126
type textarea "<a href="https://shop.singtel.com/phones/google-pixel-10" class="hAGcdN">Google…"
click at [513, 659] on div "Replace the element's content" at bounding box center [481, 659] width 100 height 7
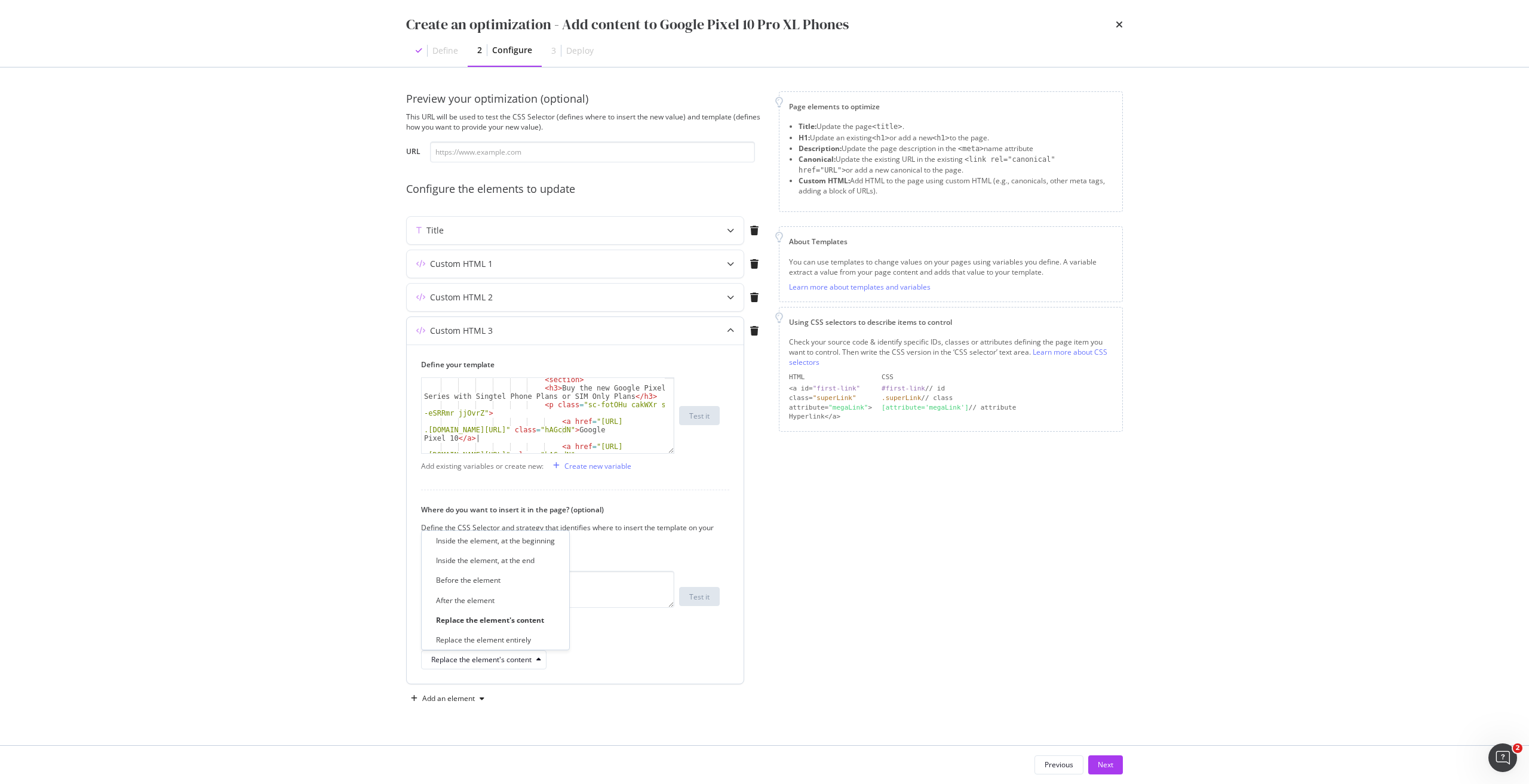
click at [534, 557] on div "Inside the element, at the end" at bounding box center [485, 561] width 98 height 11
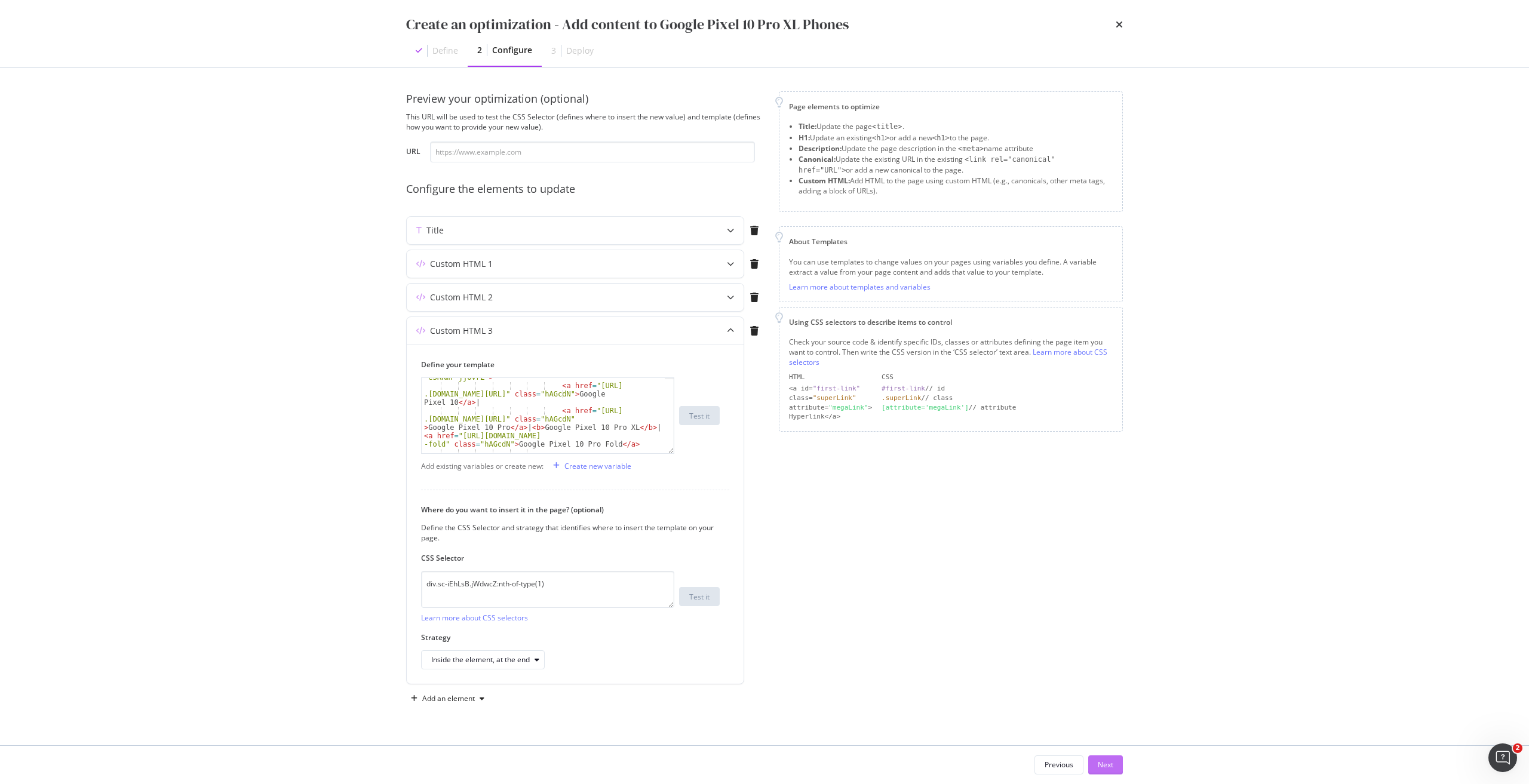
click at [1103, 759] on div "Next" at bounding box center [1105, 765] width 16 height 18
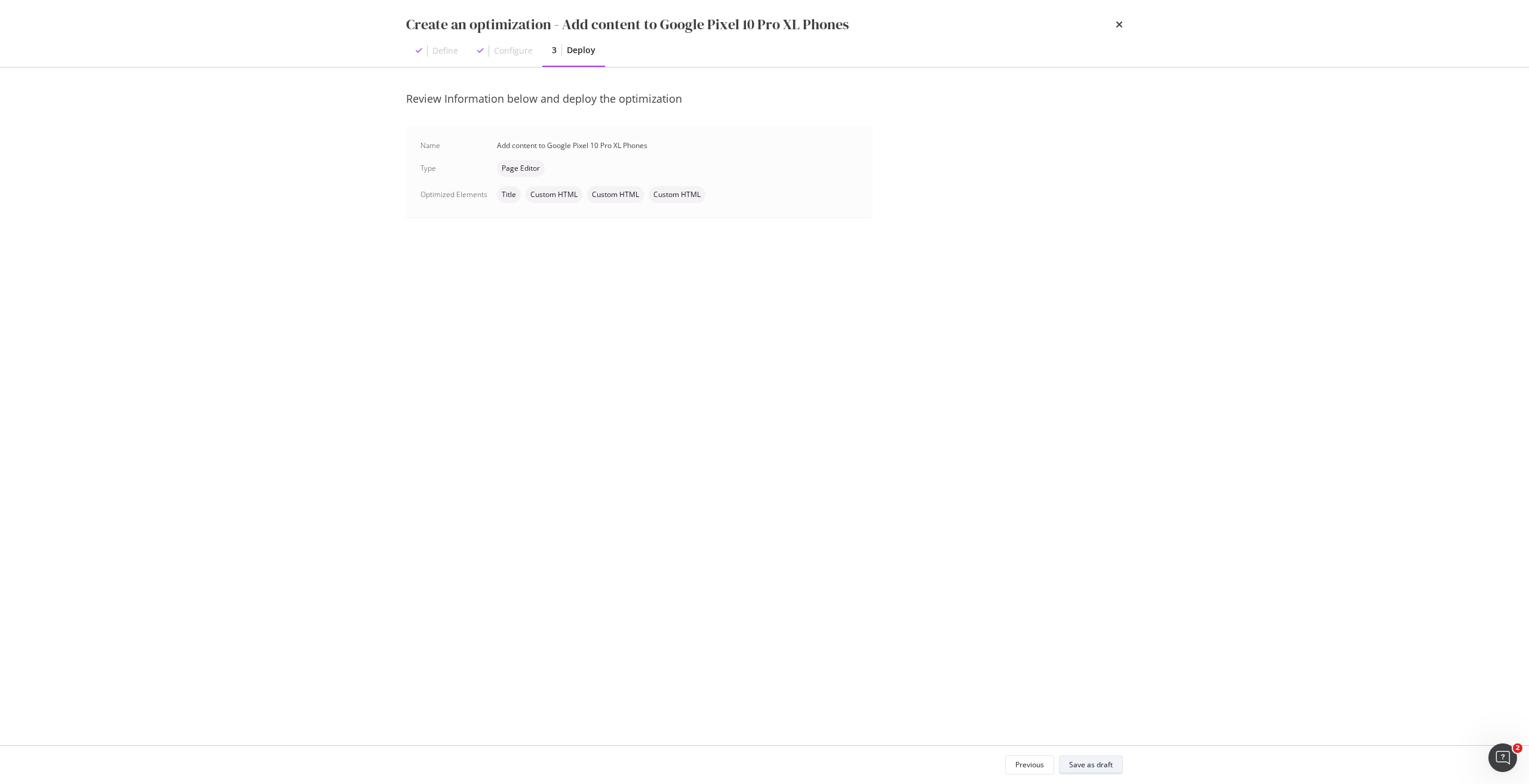
click at [1091, 767] on div "Save as draft" at bounding box center [1091, 765] width 44 height 11
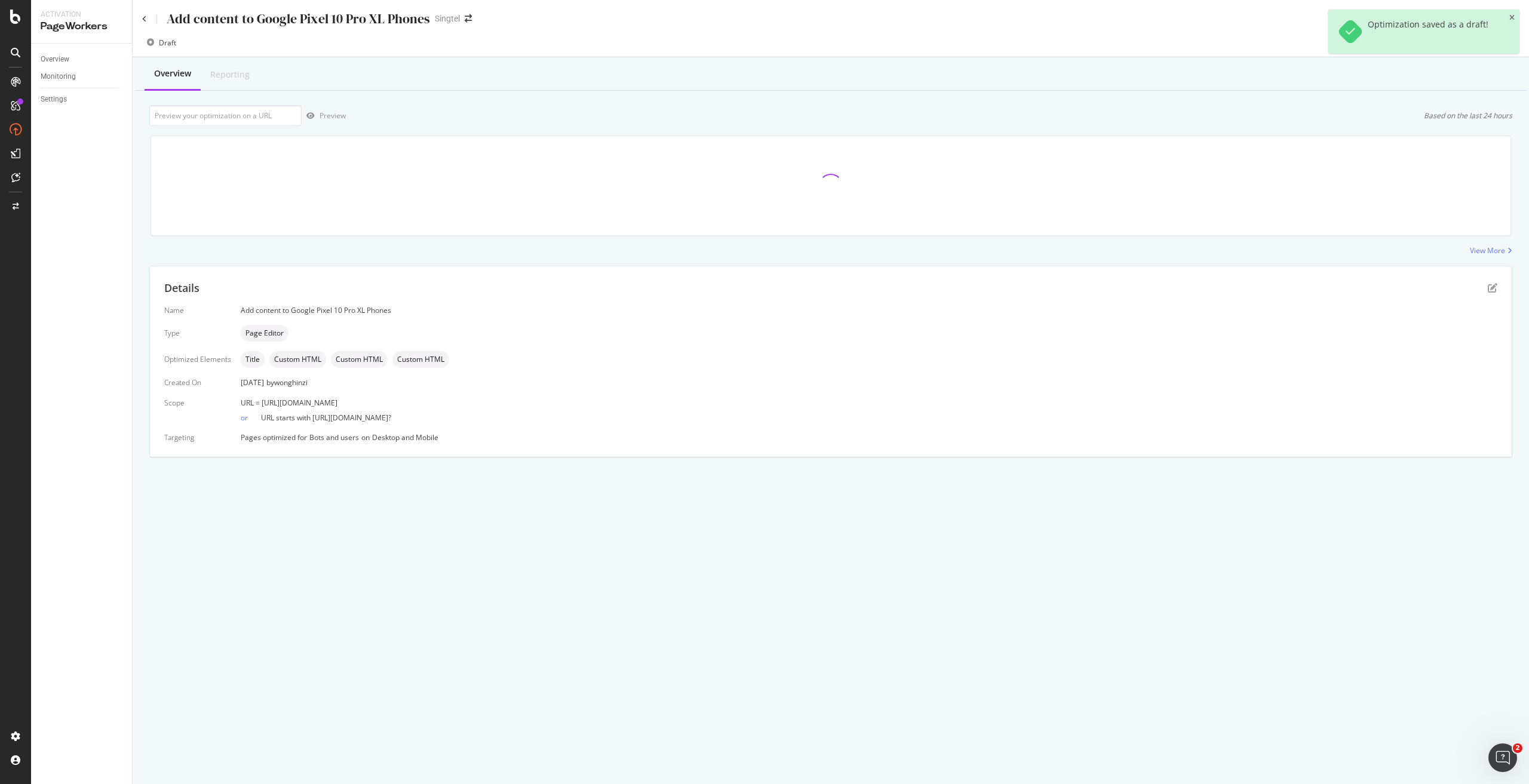
drag, startPoint x: 446, startPoint y: 400, endPoint x: 259, endPoint y: 404, distance: 187.0
click at [259, 404] on div "URL = https://shop.singtel.com/phones/google-pixel-10-pro-xl" at bounding box center [869, 403] width 1256 height 11
copy span "https://shop.singtel.com/phones/google-pixel-10-pro-xl"
click at [266, 109] on input "url" at bounding box center [225, 116] width 152 height 21
paste input "https://shop.singtel.com/phones/google-pixel-10-pro-xl"
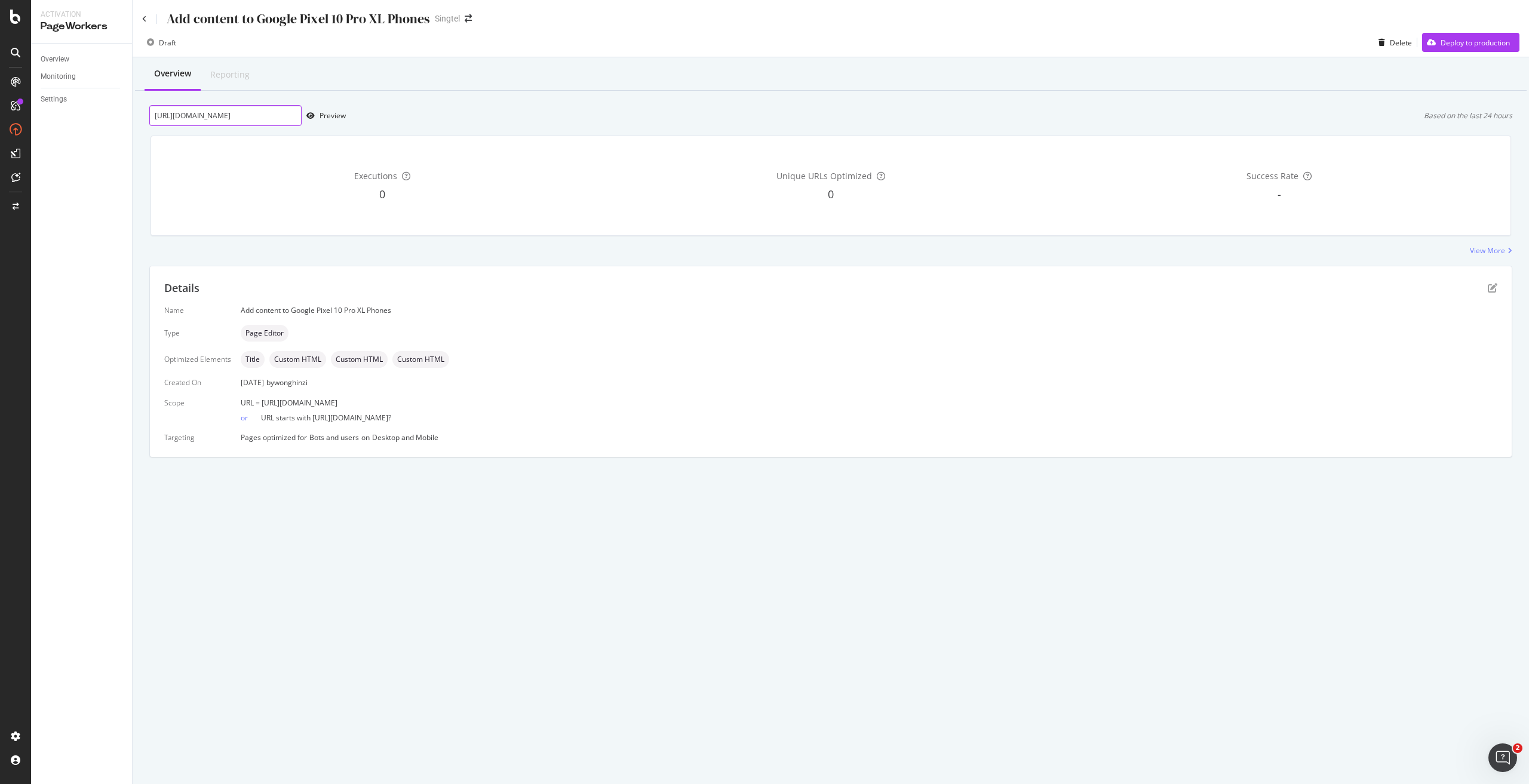
scroll to position [0, 42]
type input "https://shop.singtel.com/phones/google-pixel-10-pro-xl"
click at [339, 112] on div "Preview" at bounding box center [332, 116] width 26 height 11
click at [338, 116] on div "Preview" at bounding box center [332, 116] width 26 height 11
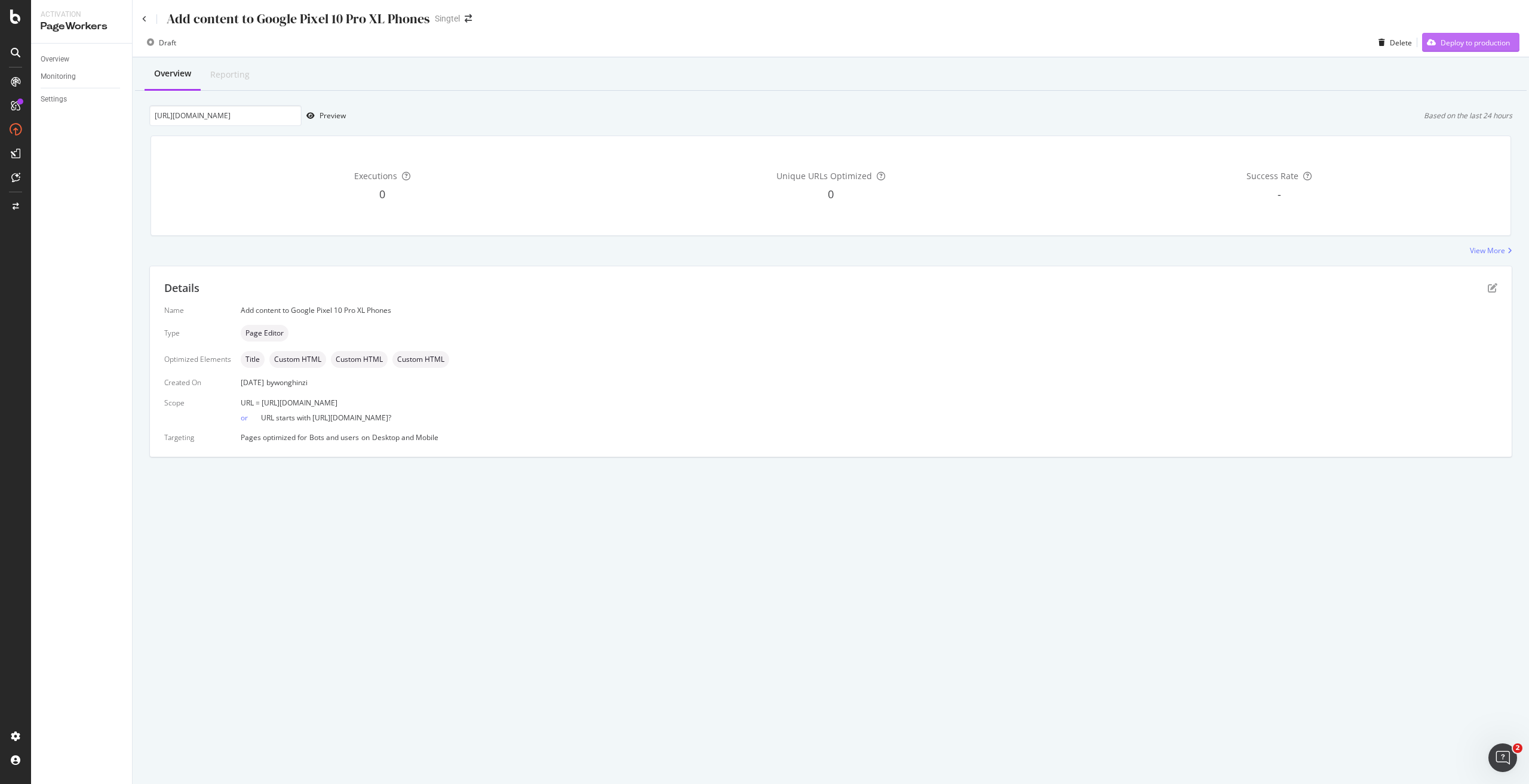
click at [1476, 40] on div "Deploy to production" at bounding box center [1474, 43] width 69 height 11
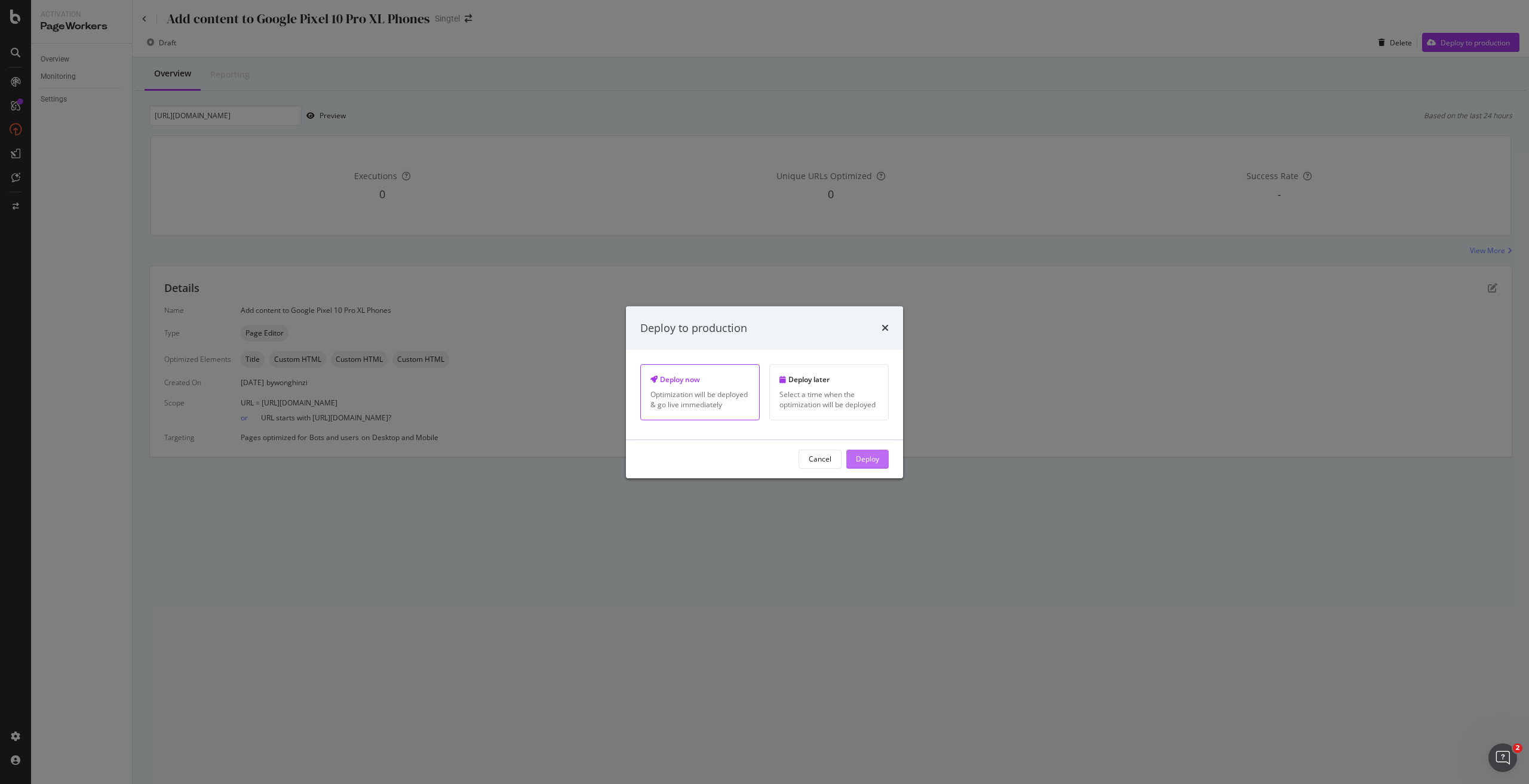
click at [869, 465] on div "Deploy" at bounding box center [867, 459] width 23 height 18
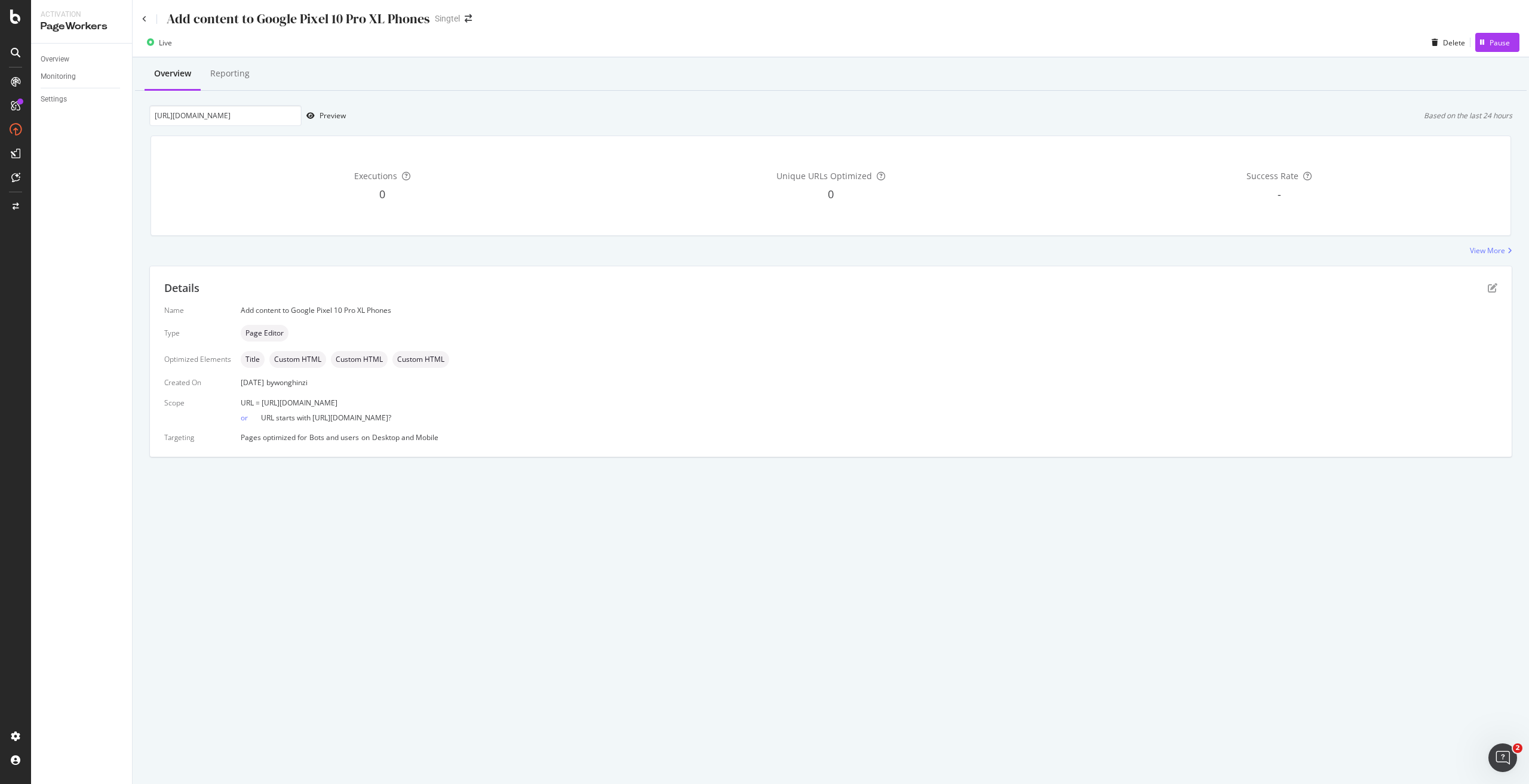
click at [144, 14] on div "Add content to Google Pixel 10 Pro XL Phones" at bounding box center [286, 18] width 288 height 18
click at [144, 16] on icon at bounding box center [144, 19] width 4 height 7
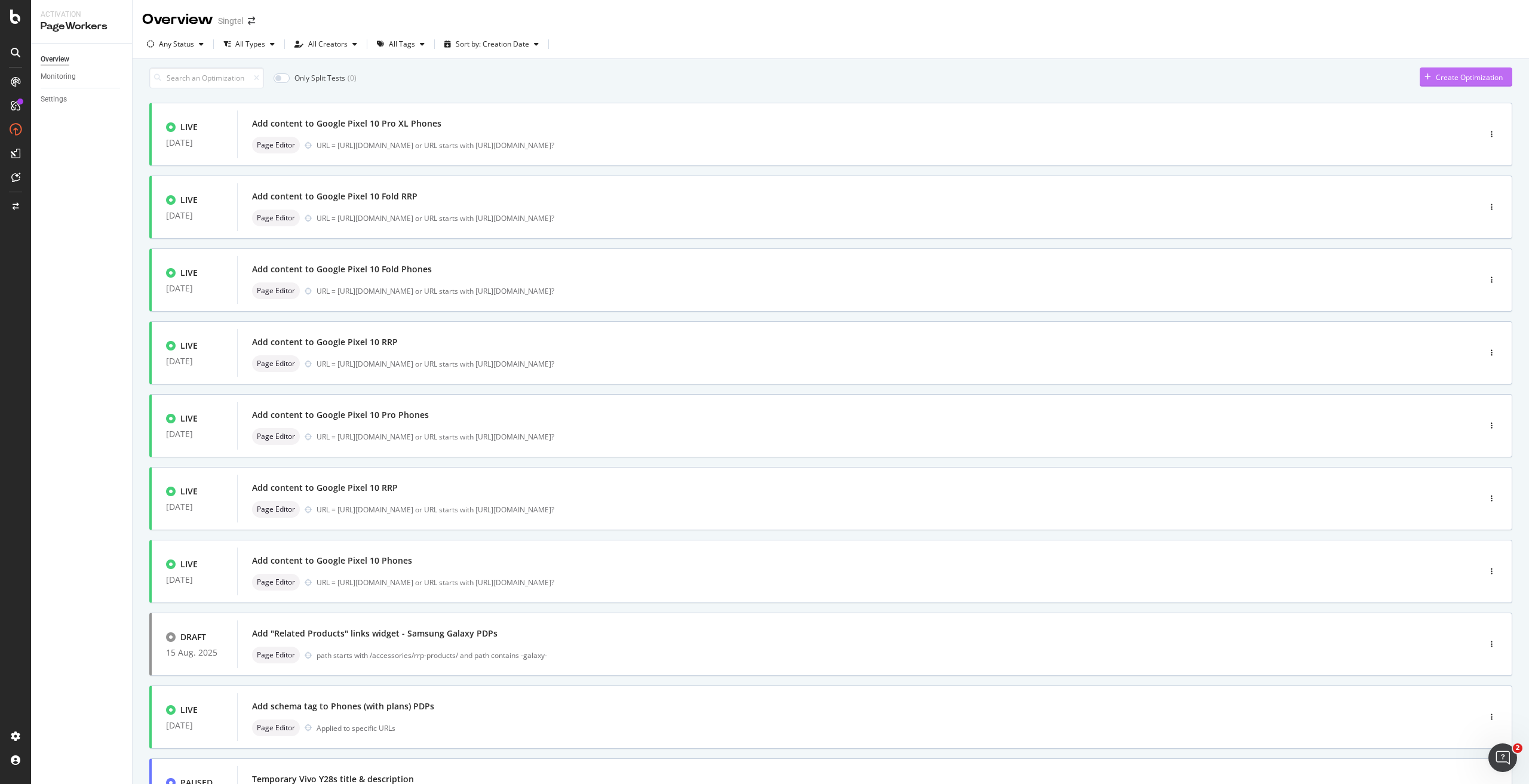
click at [1432, 74] on div "Create Optimization" at bounding box center [1460, 76] width 83 height 18
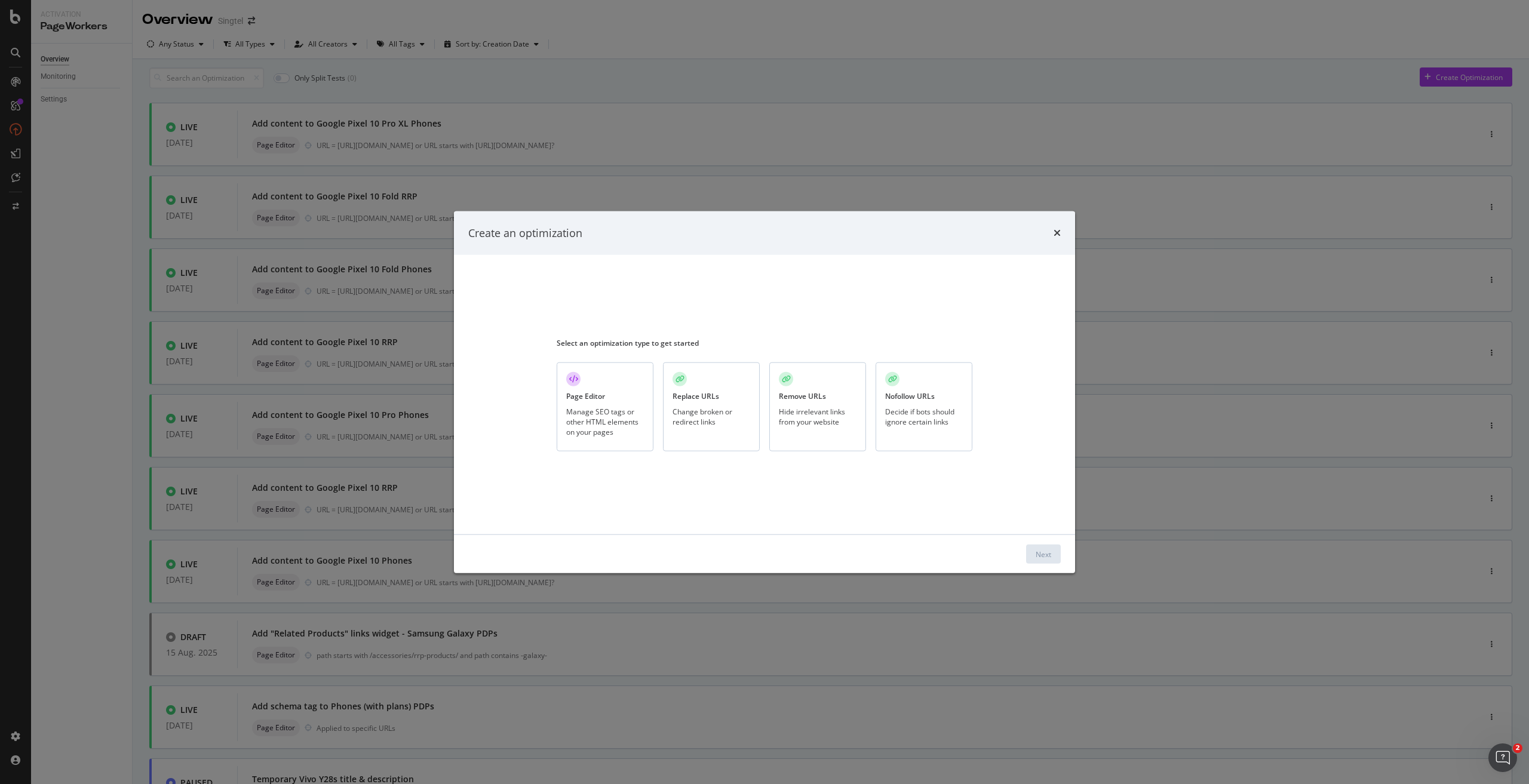
click at [601, 412] on div "Manage SEO tags or other HTML elements on your pages" at bounding box center [605, 421] width 77 height 31
click at [1049, 559] on div "Next" at bounding box center [1044, 554] width 16 height 18
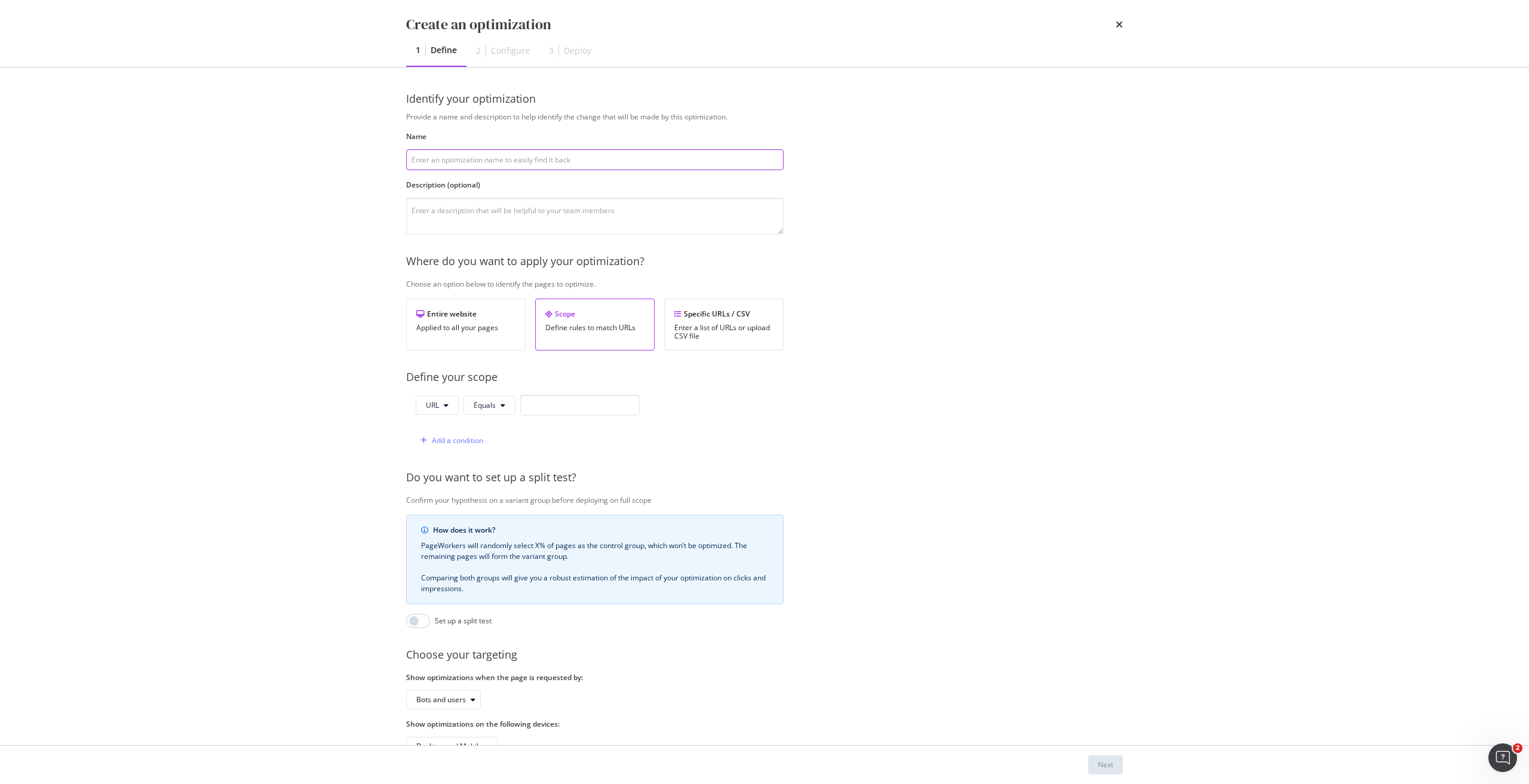
click at [509, 165] on input "modal" at bounding box center [594, 160] width 377 height 21
paste input "Add content to Google Pixel 10 RRP"
click at [513, 163] on input "Add content to Google Pixel 10 RRP" at bounding box center [594, 160] width 377 height 21
type input "Add content to Google Pixel 10 Pro XL RRP"
click at [544, 401] on input "modal" at bounding box center [580, 405] width 120 height 21
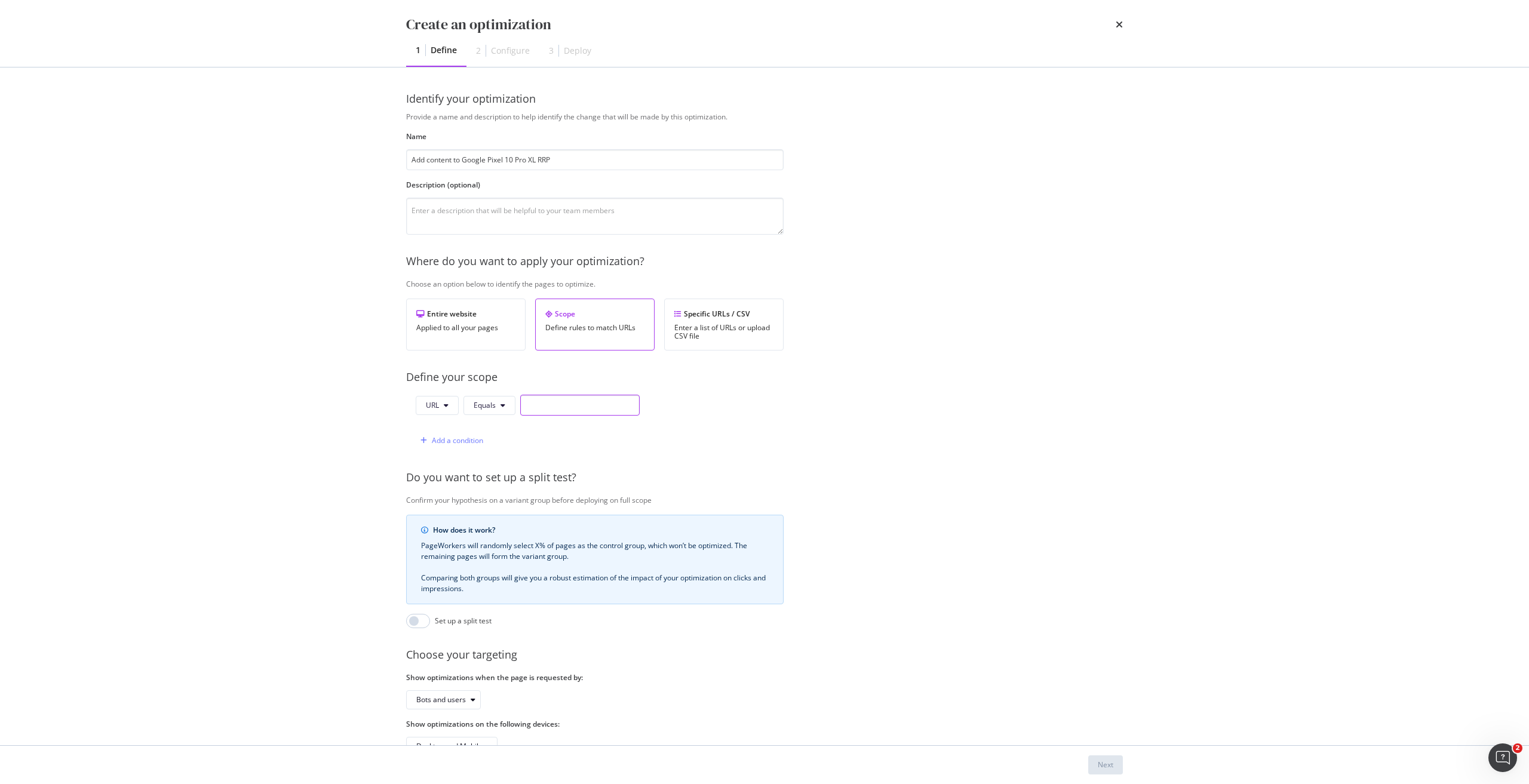
paste input "https://shop.singtel.com/accessories/rrp-products/google-pixel-10-pro-xl"
type input "https://shop.singtel.com/accessories/rrp-products/google-pixel-10-pro-xl"
click at [444, 443] on div "Add a condition" at bounding box center [457, 440] width 51 height 11
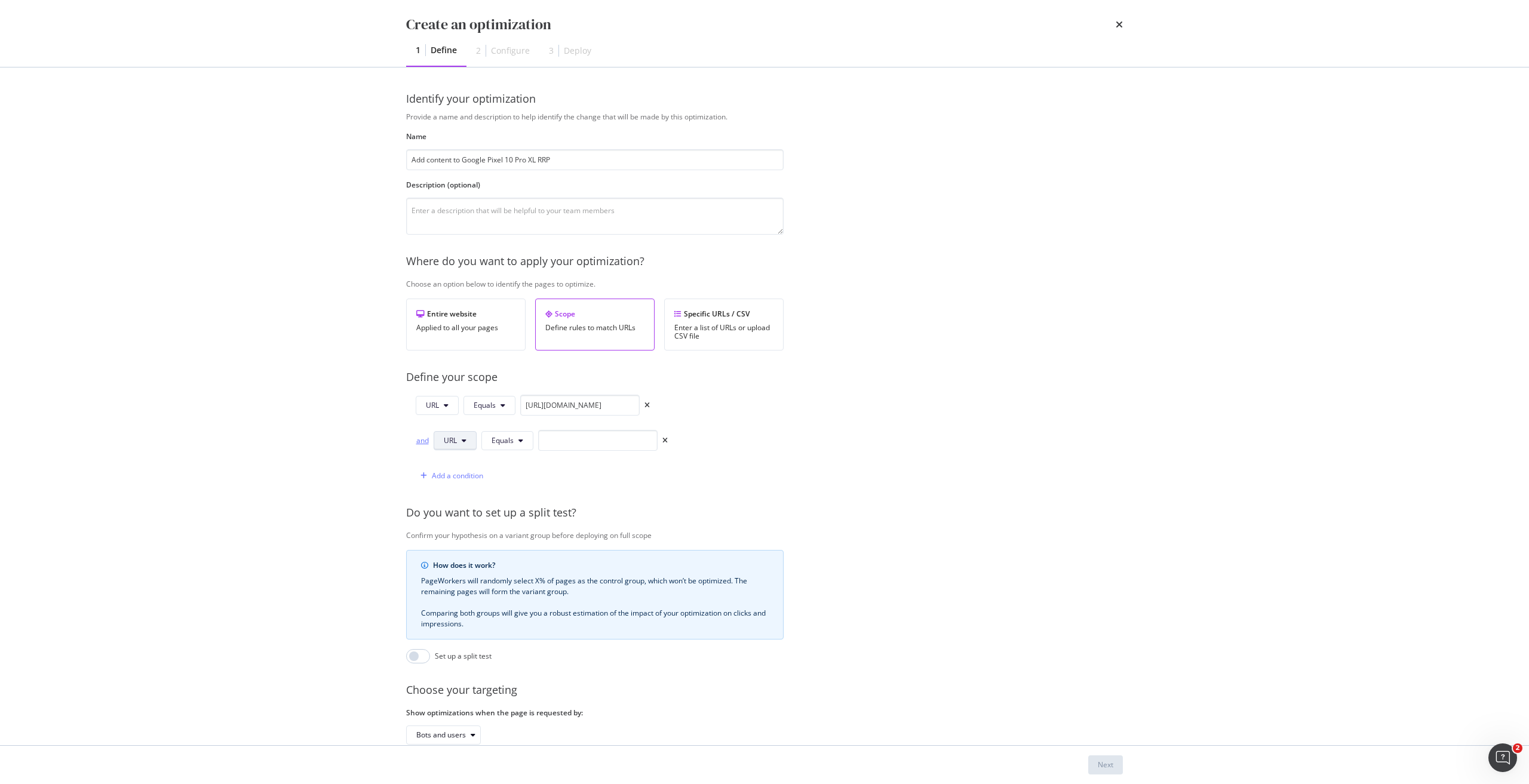
drag, startPoint x: 418, startPoint y: 440, endPoint x: 456, endPoint y: 433, distance: 38.6
click at [419, 440] on div "and" at bounding box center [422, 440] width 13 height 11
click at [516, 434] on button "Equals" at bounding box center [506, 440] width 52 height 19
click at [520, 478] on div "Starts With" at bounding box center [527, 486] width 90 height 18
click at [564, 432] on input "modal" at bounding box center [612, 440] width 120 height 21
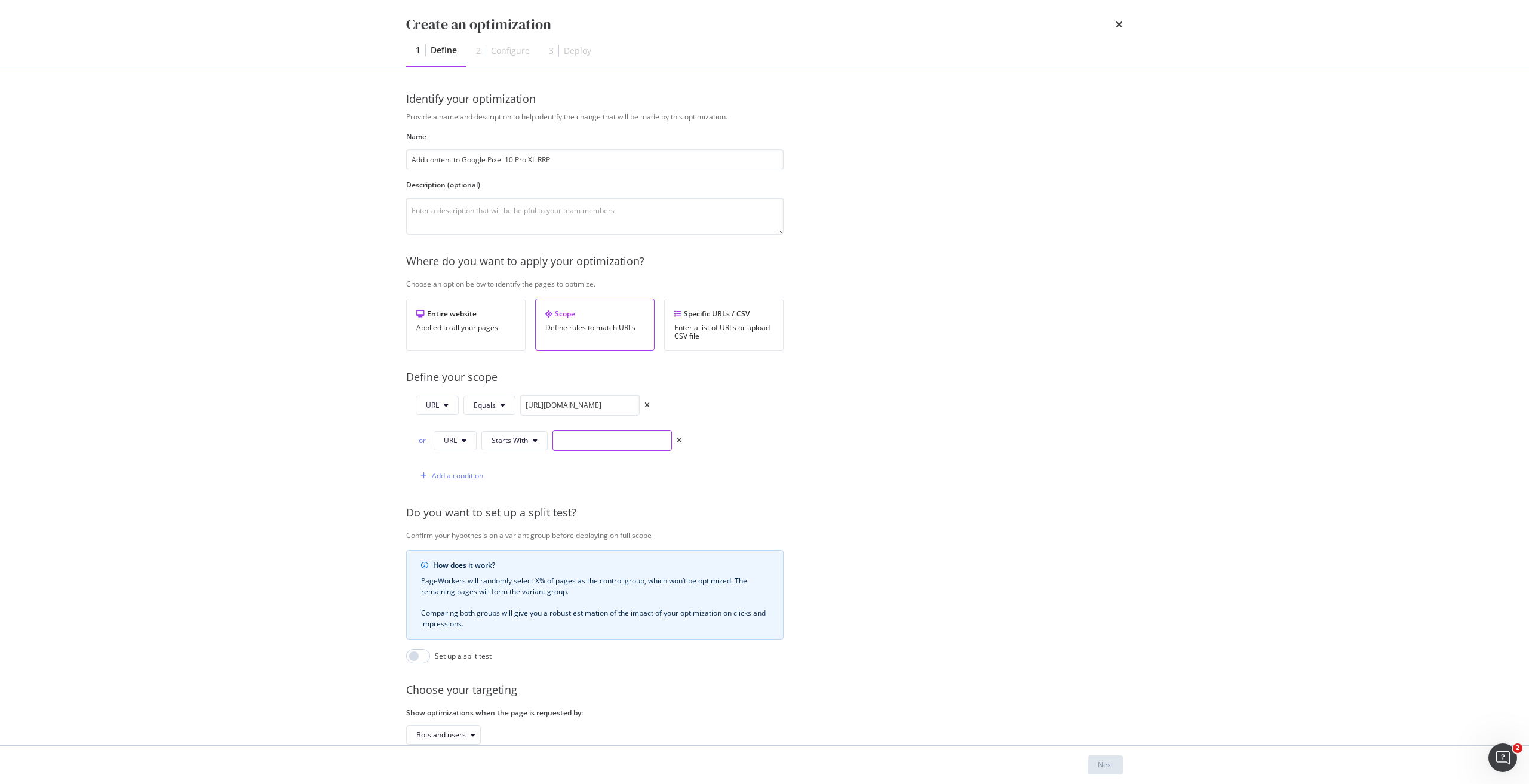
paste input "https://shop.singtel.com/accessories/rrp-products/google-pixel-10-pro-xl"
type input "https://shop.singtel.com/accessories/rrp-products/google-pixel-10-pro-xl?"
click at [1108, 759] on div "Next" at bounding box center [1105, 765] width 16 height 18
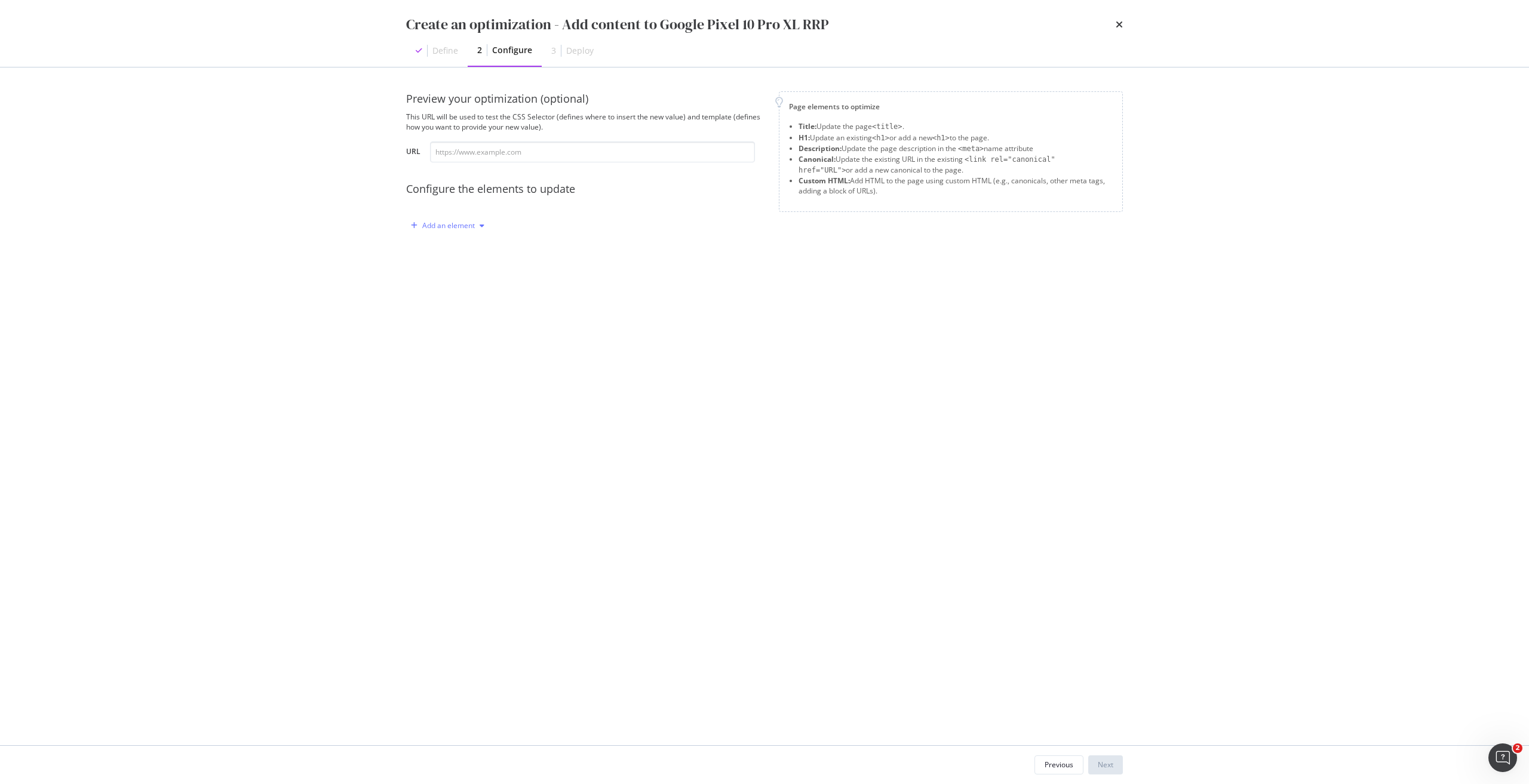
click at [431, 229] on div "Add an element" at bounding box center [448, 226] width 53 height 7
click at [460, 250] on div "Title" at bounding box center [455, 248] width 81 height 15
drag, startPoint x: 506, startPoint y: 254, endPoint x: 506, endPoint y: 260, distance: 6.0
click at [506, 260] on div "Define your template 1 Enter text or insert data XXXXXXXXXXXXXXXXXXXXXXXXXXXXXX…" at bounding box center [574, 318] width 337 height 148
click at [503, 292] on div "modal" at bounding box center [547, 323] width 252 height 92
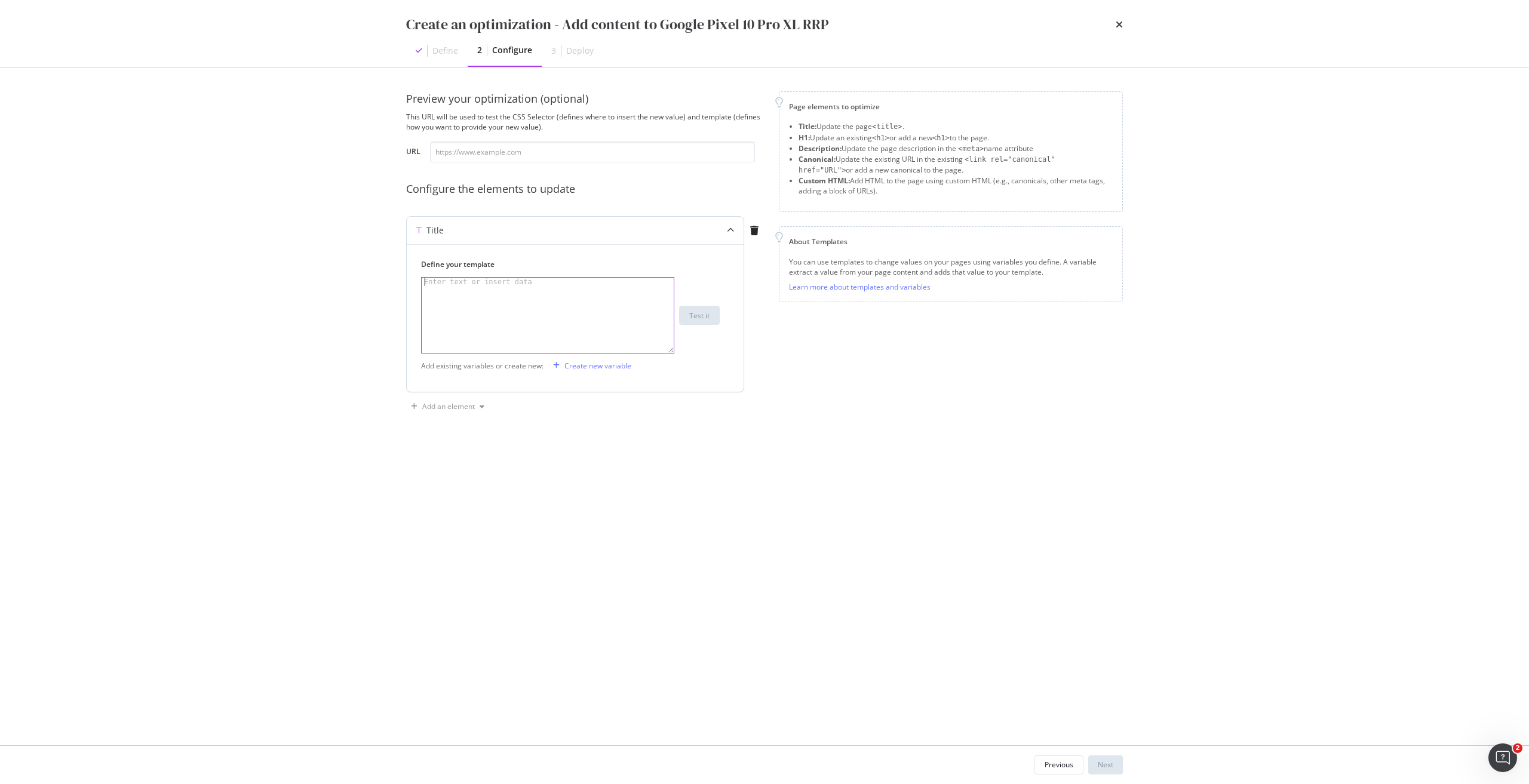
paste textarea "Pre-order Google Pixel 10 Pro XL without plan in Singapore"
type textarea "Pre-order Google Pixel 10 Pro XL without plan in Singapore"
click at [461, 406] on div "Add an element" at bounding box center [448, 406] width 53 height 7
click at [453, 454] on div "Description" at bounding box center [455, 448] width 81 height 15
click at [750, 265] on icon "modal" at bounding box center [754, 264] width 9 height 10
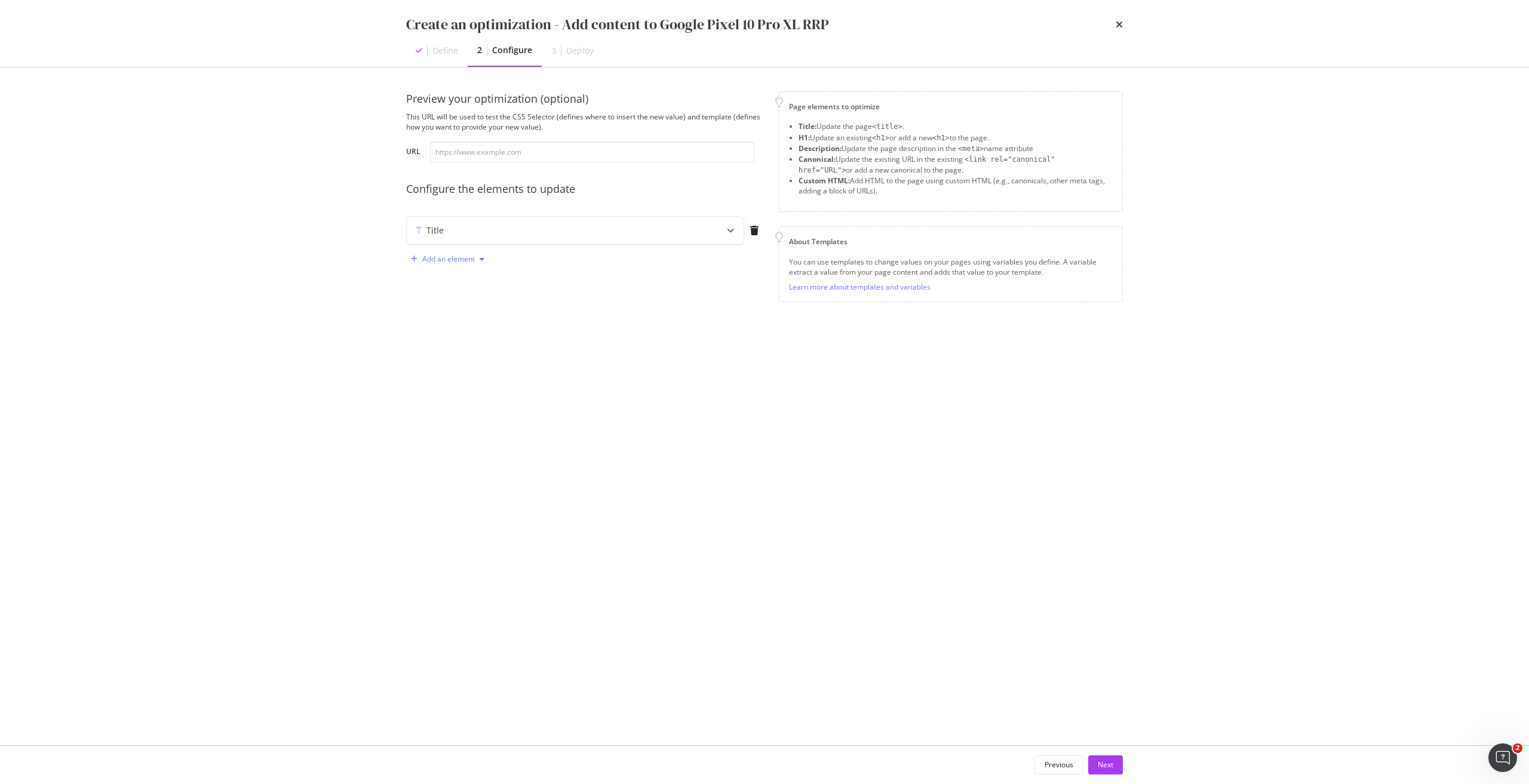
click at [452, 250] on div "Add an element" at bounding box center [448, 259] width 83 height 18
click at [461, 340] on div "Custom HTML" at bounding box center [462, 341] width 47 height 11
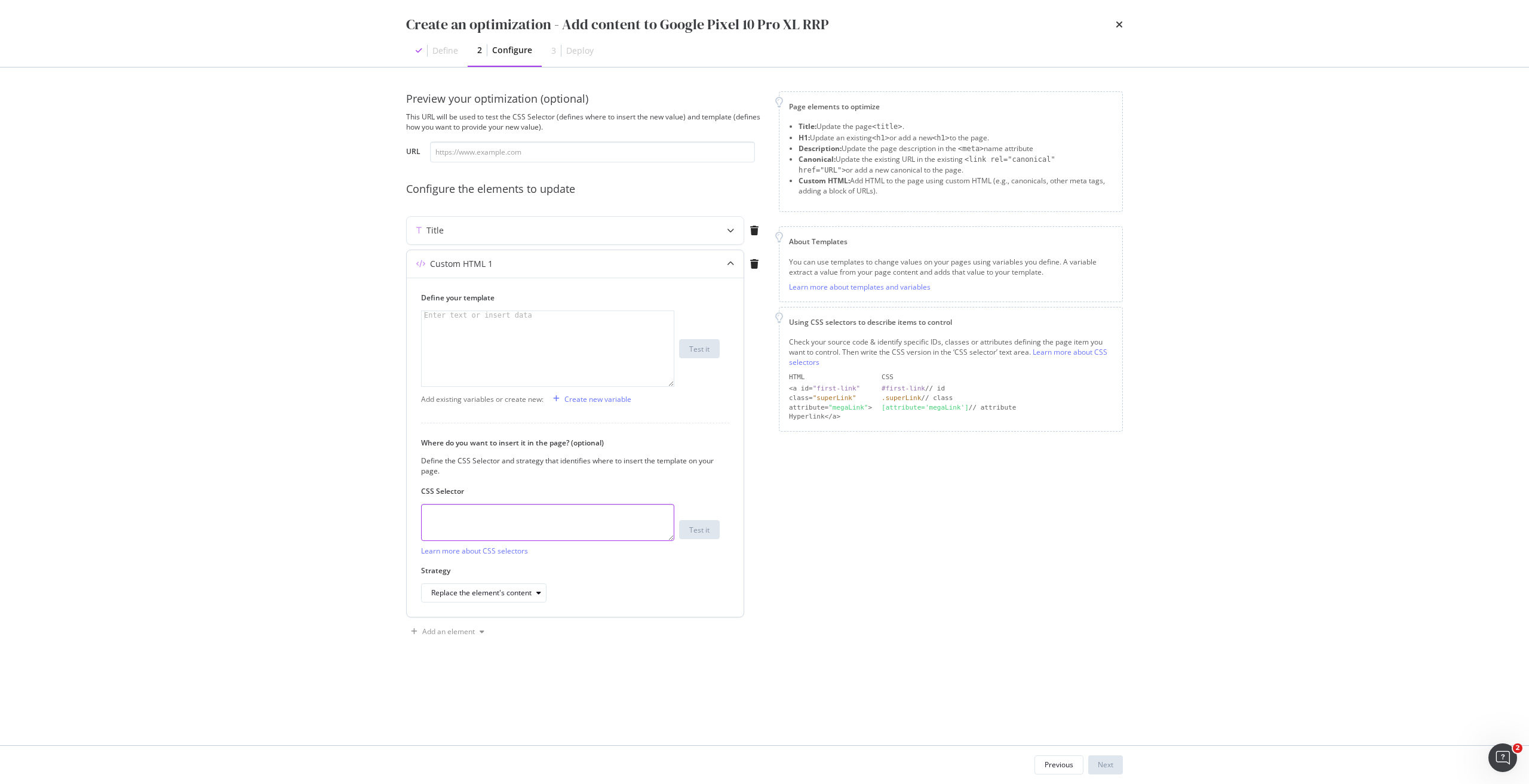
click at [484, 512] on textarea "modal" at bounding box center [548, 522] width 253 height 37
paste textarea "meta[name="description"]"
type textarea "meta[name="description"]"
click at [506, 584] on div "Replace the element's content" at bounding box center [488, 592] width 114 height 17
click at [474, 715] on div "Replace the element entirely" at bounding box center [484, 712] width 95 height 11
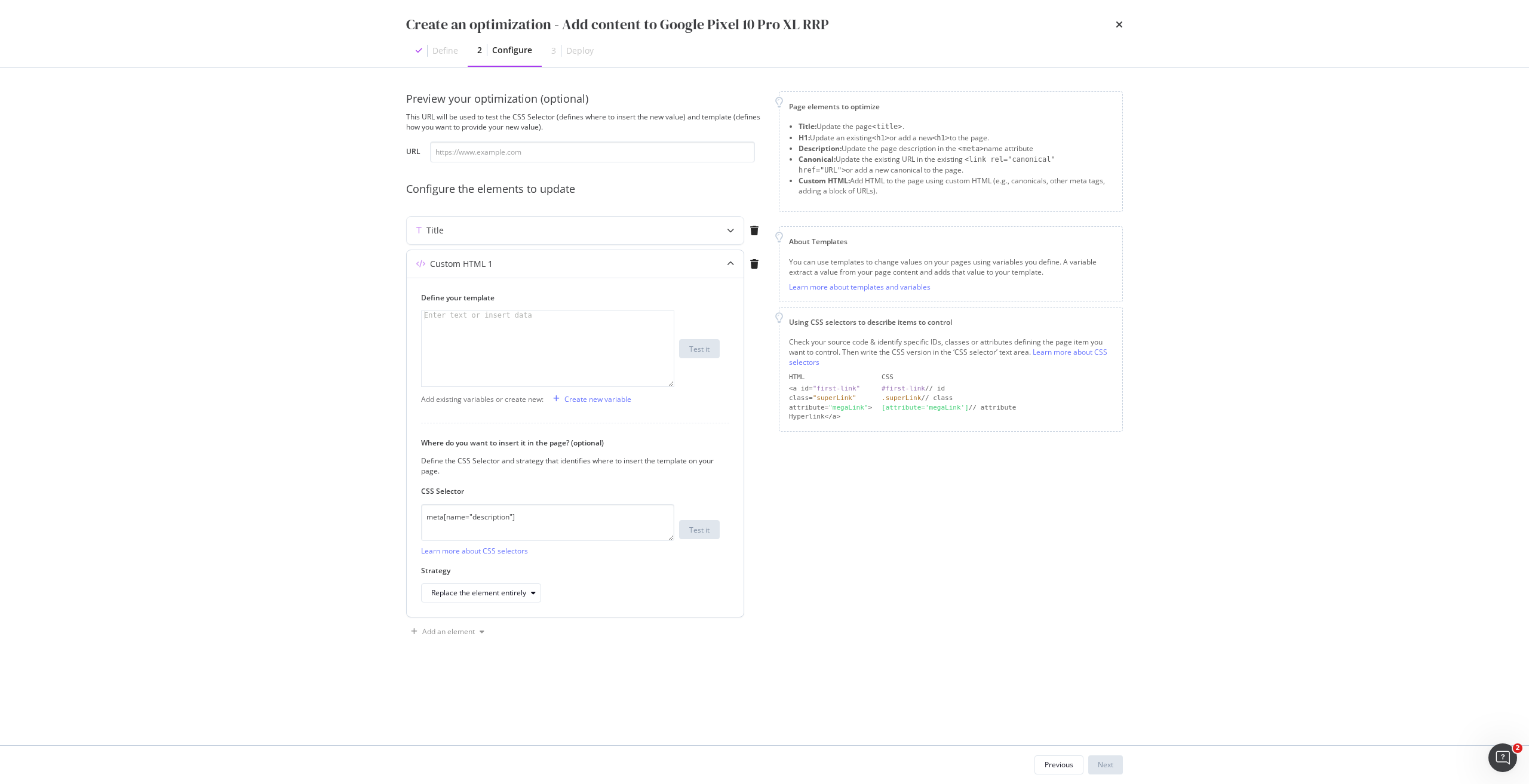
click at [511, 332] on div "modal" at bounding box center [547, 357] width 252 height 92
click at [522, 326] on div "modal" at bounding box center [547, 357] width 252 height 92
paste textarea "<h1 data-testid="phone-name" class="sc-crHmcD PUZyd">Google&nbsp;Pixel&nbsp;10&…"
click at [436, 316] on div "< h1 data-testid = "phone-name" class = "sc-crHmcD PUZyd" > Google &nbsp; Pixel…" at bounding box center [547, 366] width 252 height 109
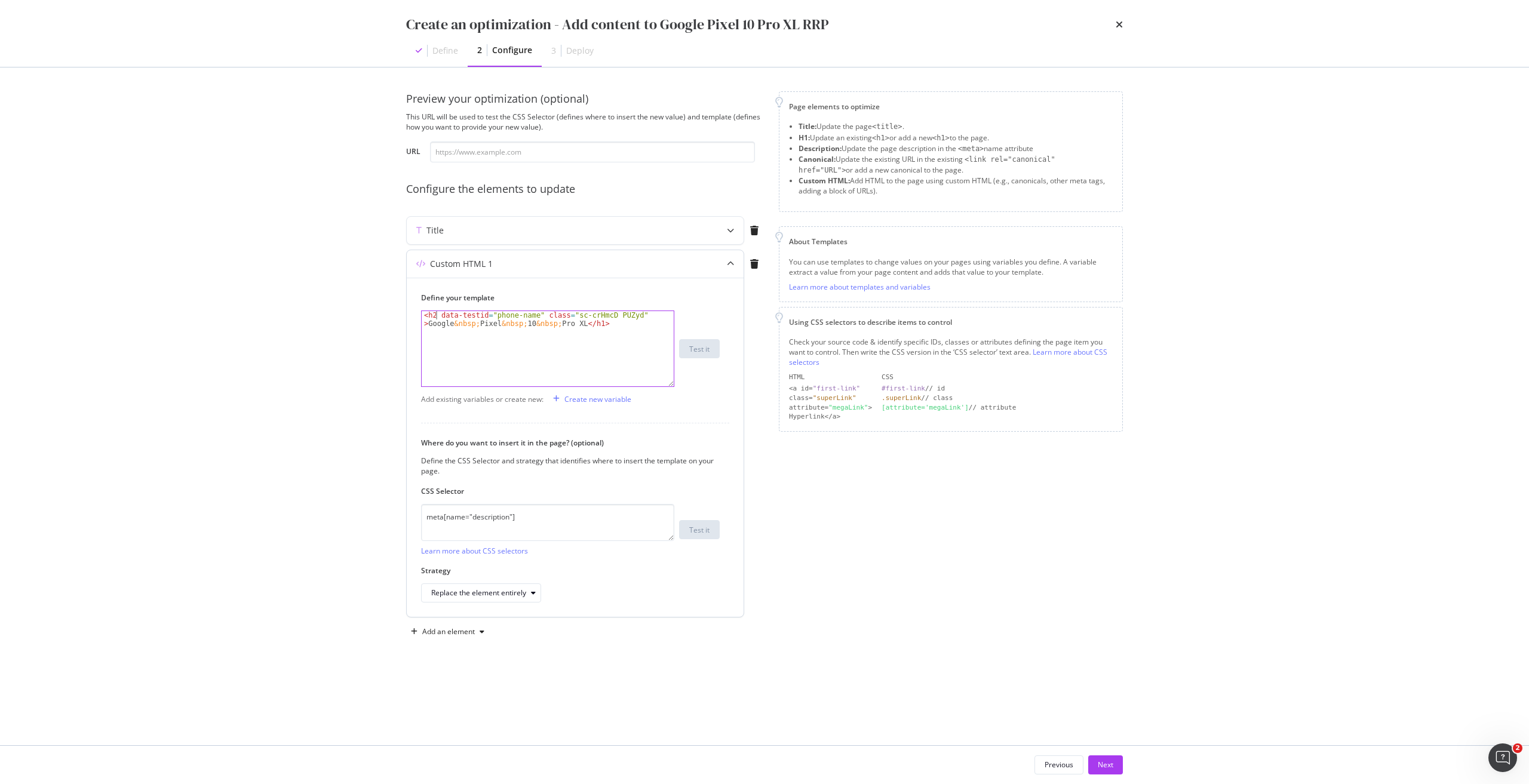
click at [589, 324] on div "< h2 data-testid = "phone-name" class = "sc-crHmcD PUZyd" > Google &nbsp; Pixel…" at bounding box center [547, 366] width 252 height 109
type textarea "<h2 data-testid="phone-name" class="sc-crHmcD PUZyd">Google&nbsp;Pixel&nbsp;10&…"
click at [457, 630] on div "Add an element" at bounding box center [448, 631] width 53 height 7
click at [474, 712] on div "Custom HTML" at bounding box center [462, 713] width 47 height 11
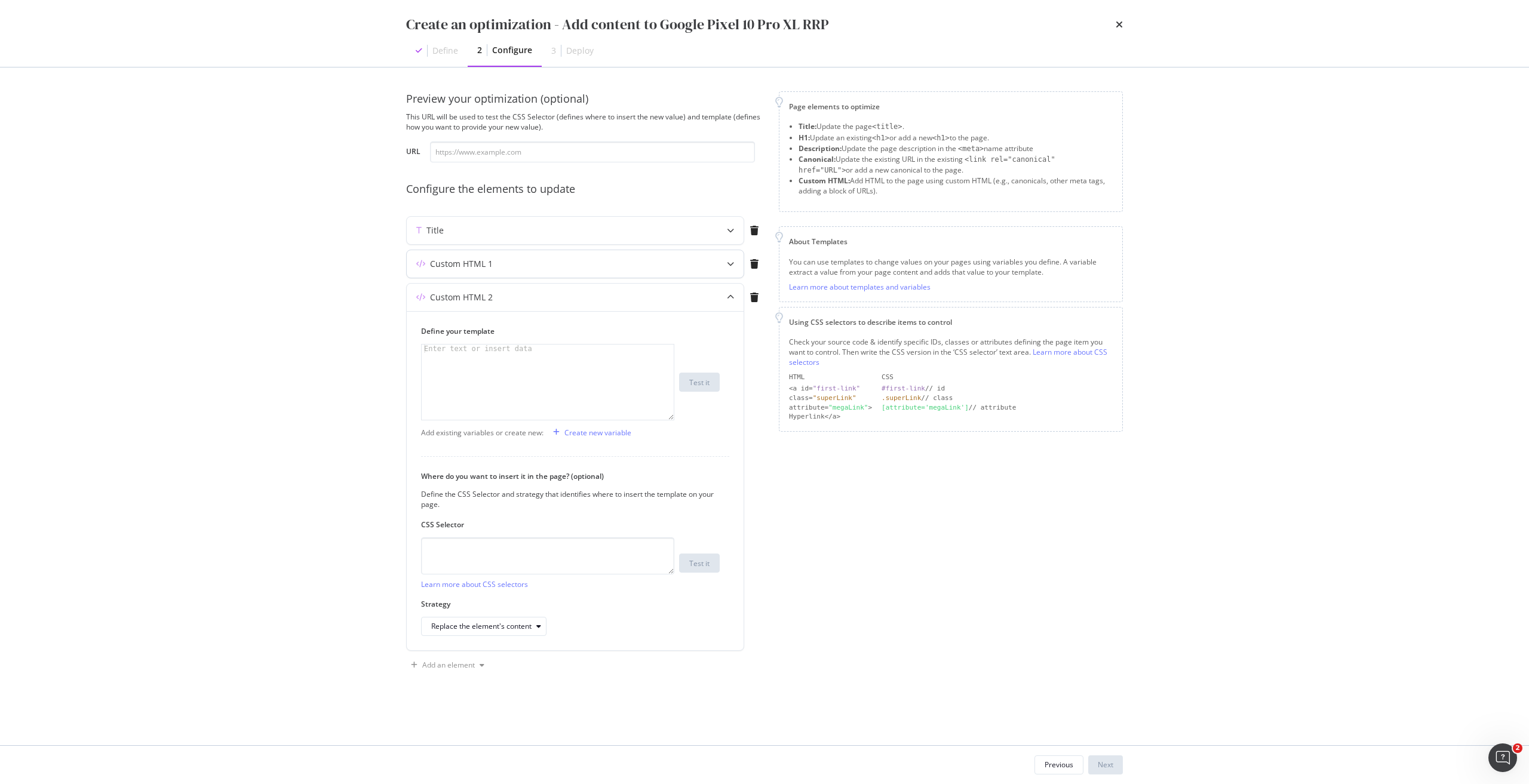
click at [458, 262] on div "Custom HTML 1" at bounding box center [461, 264] width 62 height 12
click at [561, 362] on div "modal" at bounding box center [547, 390] width 252 height 92
paste textarea "<meta data-react-helmet="true" name="description" content="Get the new Google P…"
type textarea "<meta data-react-helmet="true" name="description" content="Get the new Google P…"
click at [541, 550] on textarea "modal" at bounding box center [548, 555] width 253 height 37
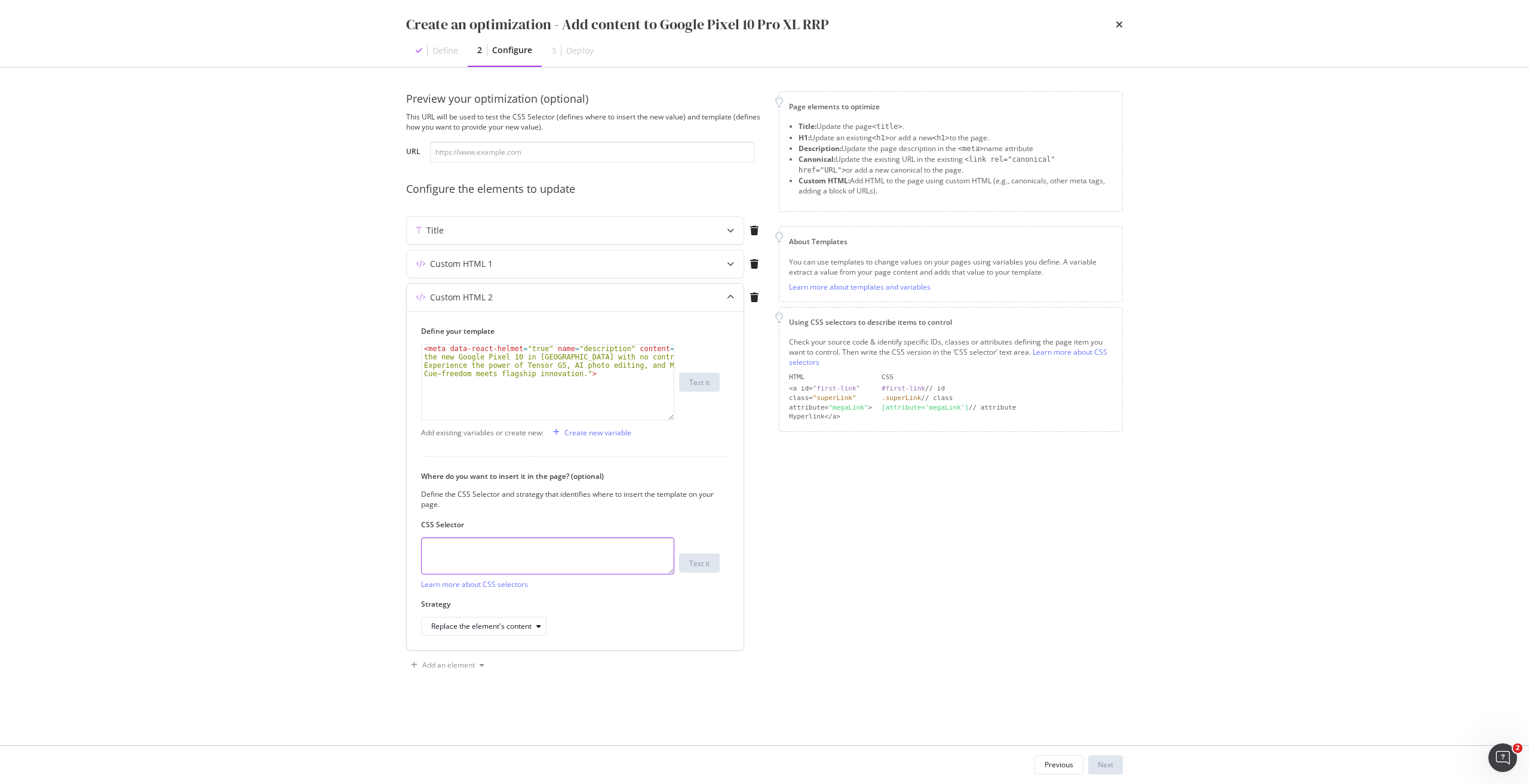
click at [514, 548] on textarea "modal" at bounding box center [548, 555] width 253 height 37
paste textarea "<meta data-react-helmet="true" name="description" content="Get the new Google P…"
type textarea "<meta data-react-helmet="true" name="description" content="Get the new Google P…"
paste textarea "meta[name="description"]"
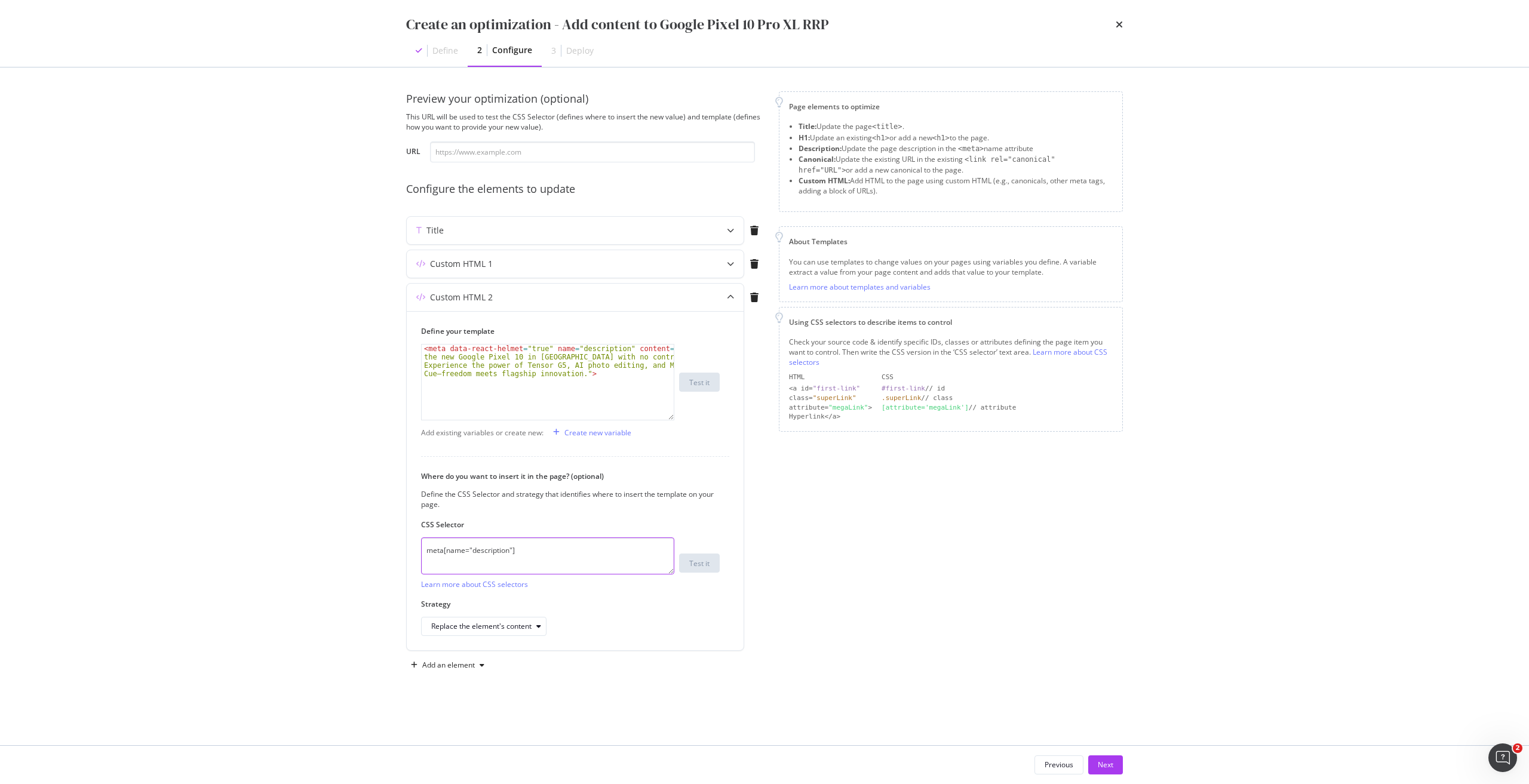
type textarea "meta[name="description"]"
click at [656, 351] on div "< meta data-react-helmet = "true" name = "description" content = "Get the new G…" at bounding box center [547, 416] width 252 height 142
click at [572, 372] on div "< meta data-react-helmet = "true" name = "description" content = "Get the new G…" at bounding box center [547, 416] width 252 height 142
paste textarea "Pre-order the Google Pixel 10 Pro XL without plan. Experience stunning 6.8-inch…"
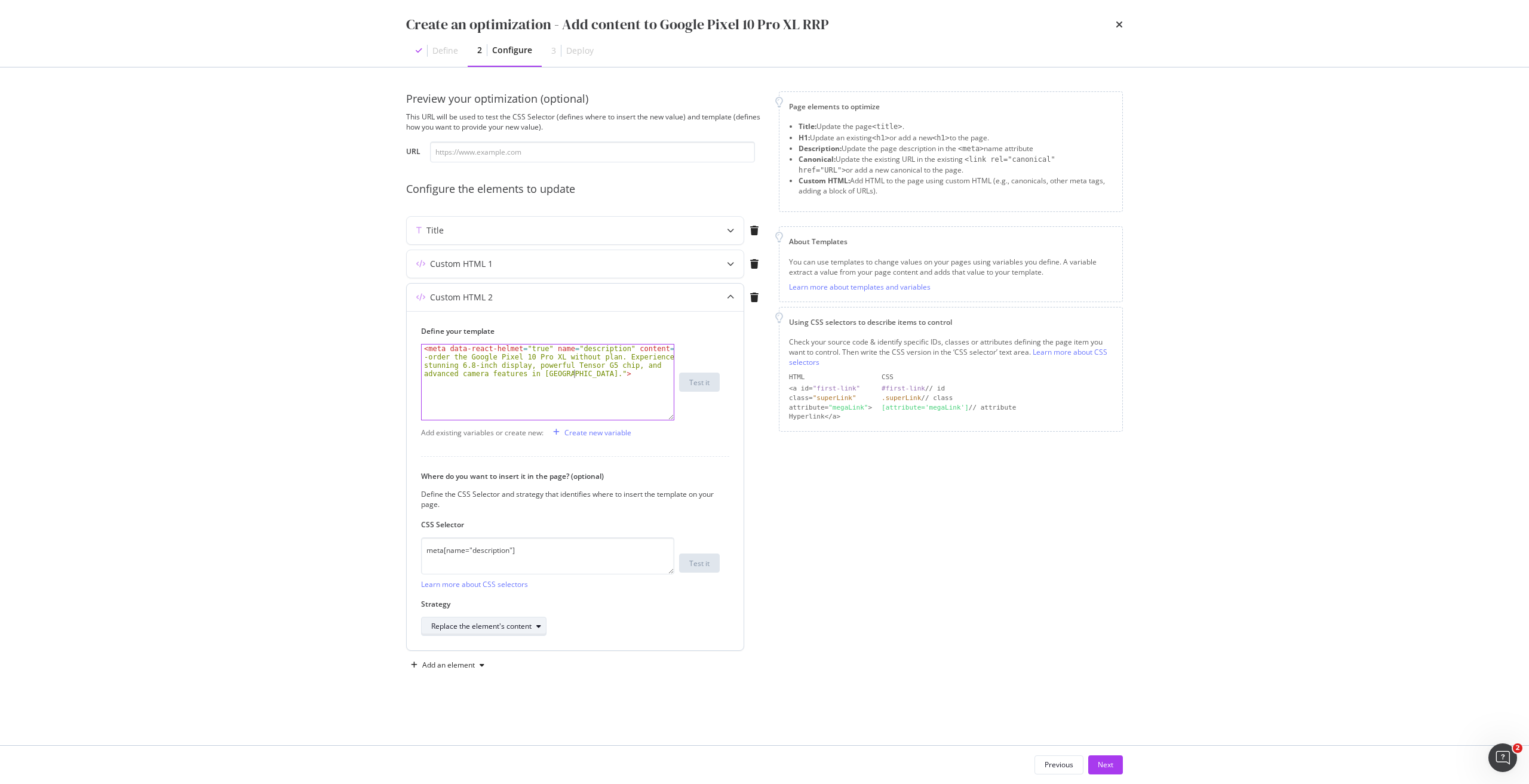
type textarea "<meta data-react-helmet="true" name="description" content="Pre-order the Google…"
click at [491, 619] on div "Replace the element's content" at bounding box center [488, 626] width 114 height 17
click at [493, 751] on div "Replace the element entirely" at bounding box center [495, 744] width 138 height 15
click at [466, 666] on div "Add an element" at bounding box center [448, 664] width 53 height 7
click at [480, 745] on div "Custom HTML" at bounding box center [462, 746] width 47 height 11
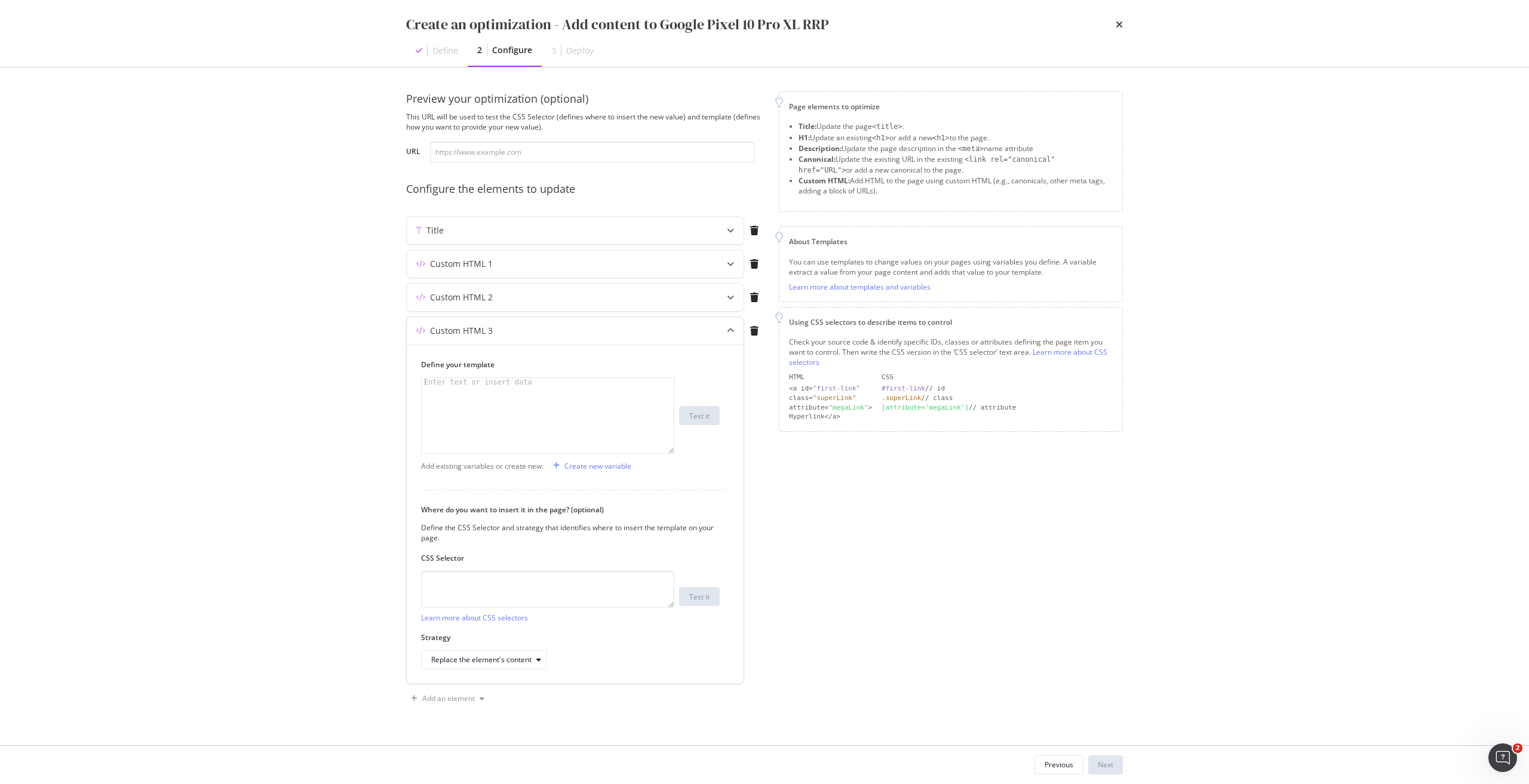
click at [617, 413] on div "modal" at bounding box center [547, 424] width 252 height 92
click at [520, 398] on div "modal" at bounding box center [547, 424] width 252 height 92
paste textarea "</div>"
type textarea "</div>"
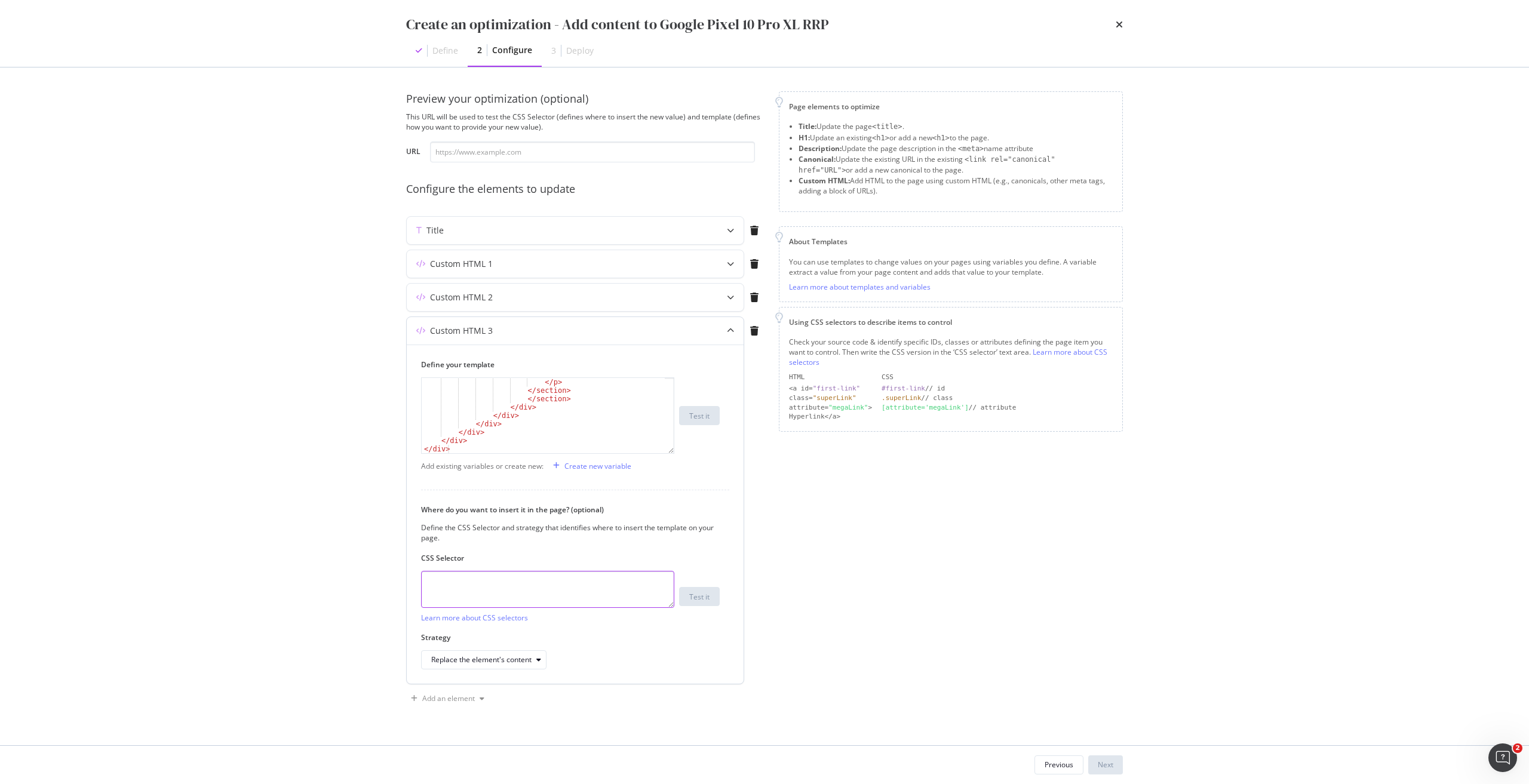
click at [541, 588] on textarea "modal" at bounding box center [548, 589] width 253 height 37
paste textarea "div.sc-iEhLsB.jWdwcZ:nth-of-type(1)"
type textarea "div.sc-iEhLsB.jWdwcZ:nth-of-type(1)"
click at [492, 664] on div "Replace the element's content" at bounding box center [481, 659] width 100 height 7
click at [477, 599] on div "After the element" at bounding box center [465, 600] width 59 height 11
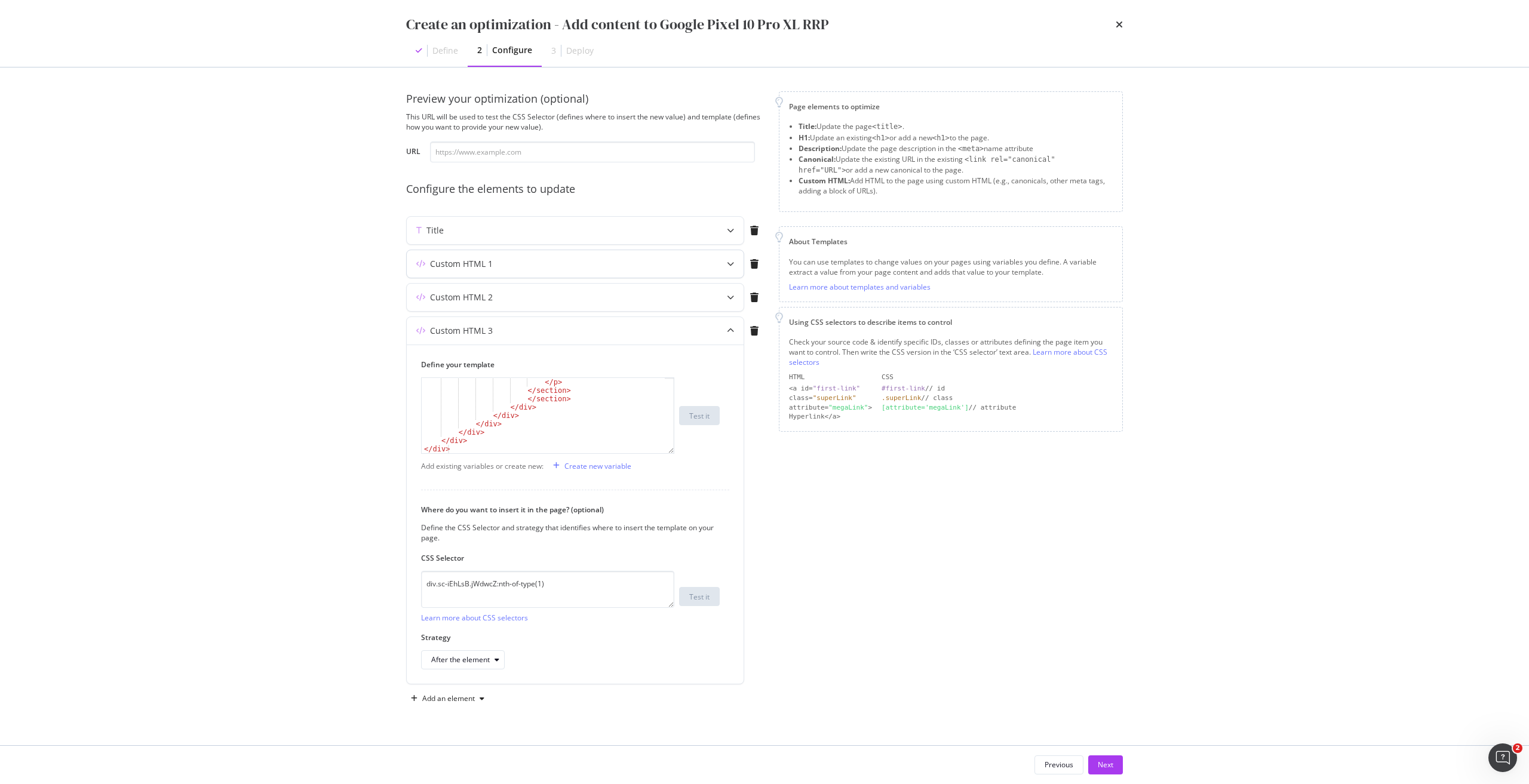
click at [631, 268] on div "Custom HTML 1" at bounding box center [550, 264] width 289 height 12
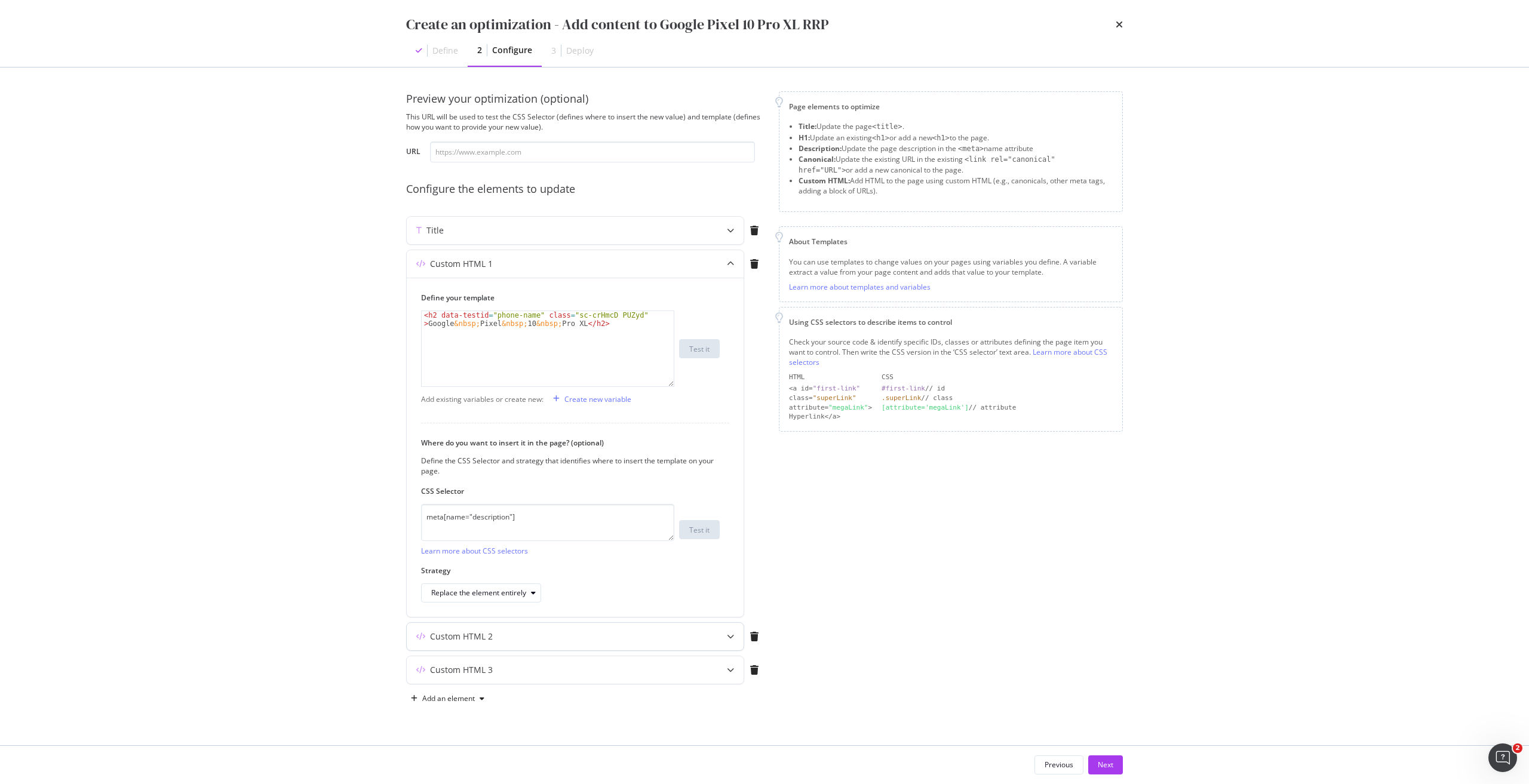
click at [556, 641] on div "Custom HTML 2" at bounding box center [550, 636] width 289 height 12
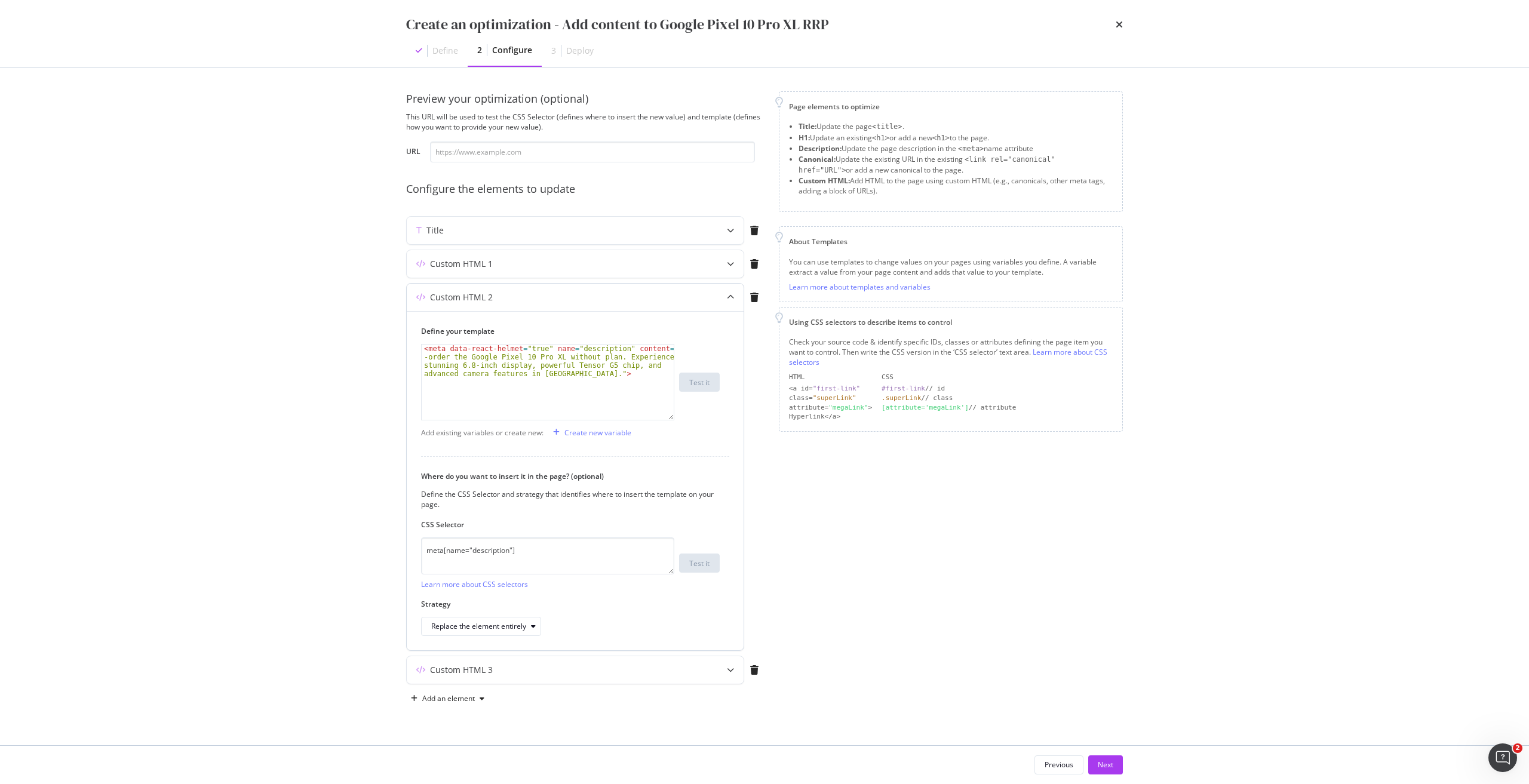
type textarea "<meta data-react-helmet="true" name="description" content="Pre-order the Google…"
drag, startPoint x: 618, startPoint y: 370, endPoint x: 391, endPoint y: 339, distance: 229.1
click at [391, 339] on div "Preview your optimization (optional) This URL will be used to test the CSS Sele…" at bounding box center [764, 406] width 764 height 678
click at [587, 265] on div "Custom HTML 1" at bounding box center [550, 264] width 289 height 12
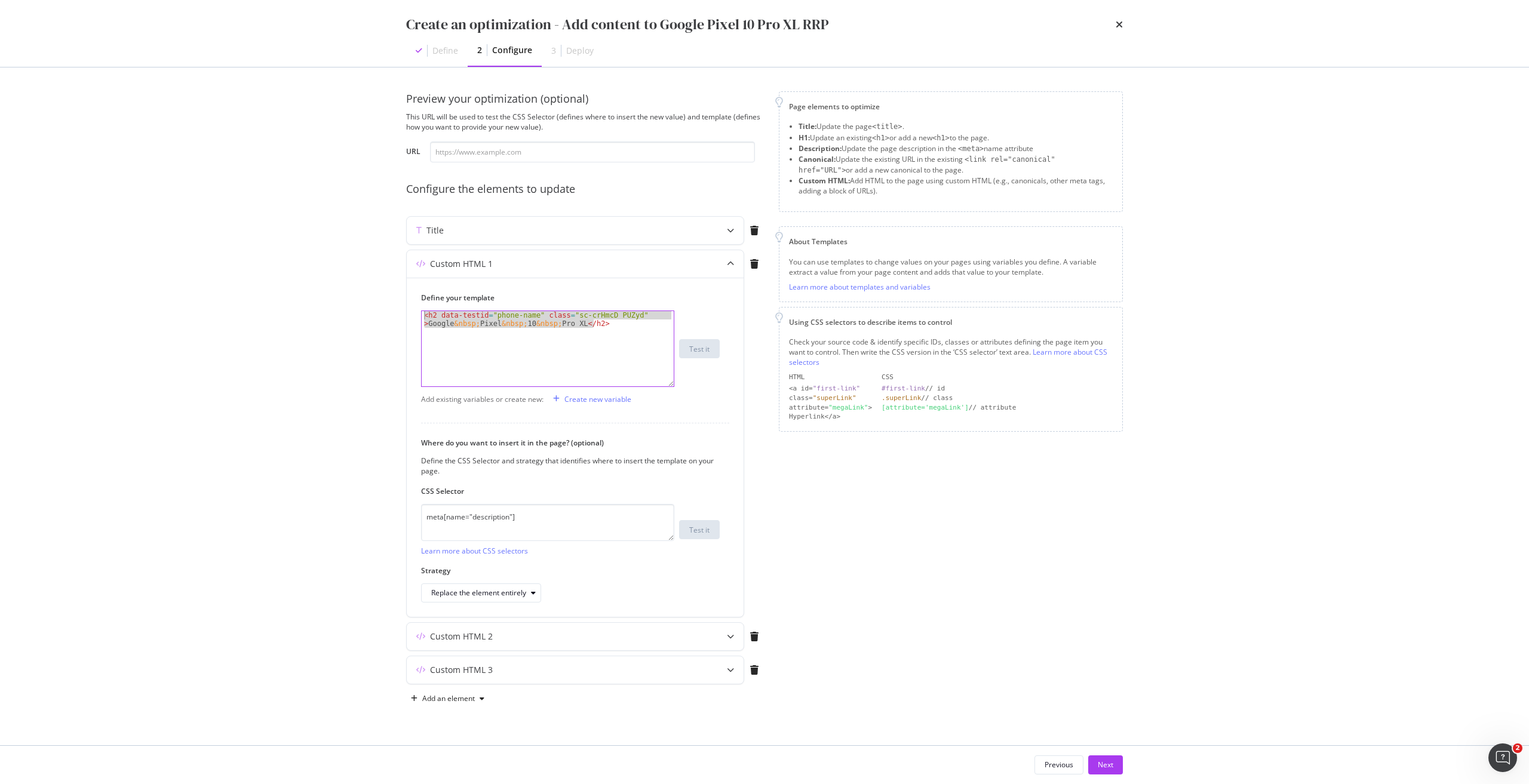
drag, startPoint x: 617, startPoint y: 324, endPoint x: 374, endPoint y: 304, distance: 243.8
click at [374, 304] on div "Create an optimization - Add content to Google Pixel 10 Pro XL RRP Define 2 Con…" at bounding box center [764, 392] width 1529 height 784
type textarea "v"
paste textarea "<meta data-react-helmet="true" name="description" content="Pre-order the Google…"
type textarea "<meta data-react-helmet="true" name="description" content="Pre-order the Google…"
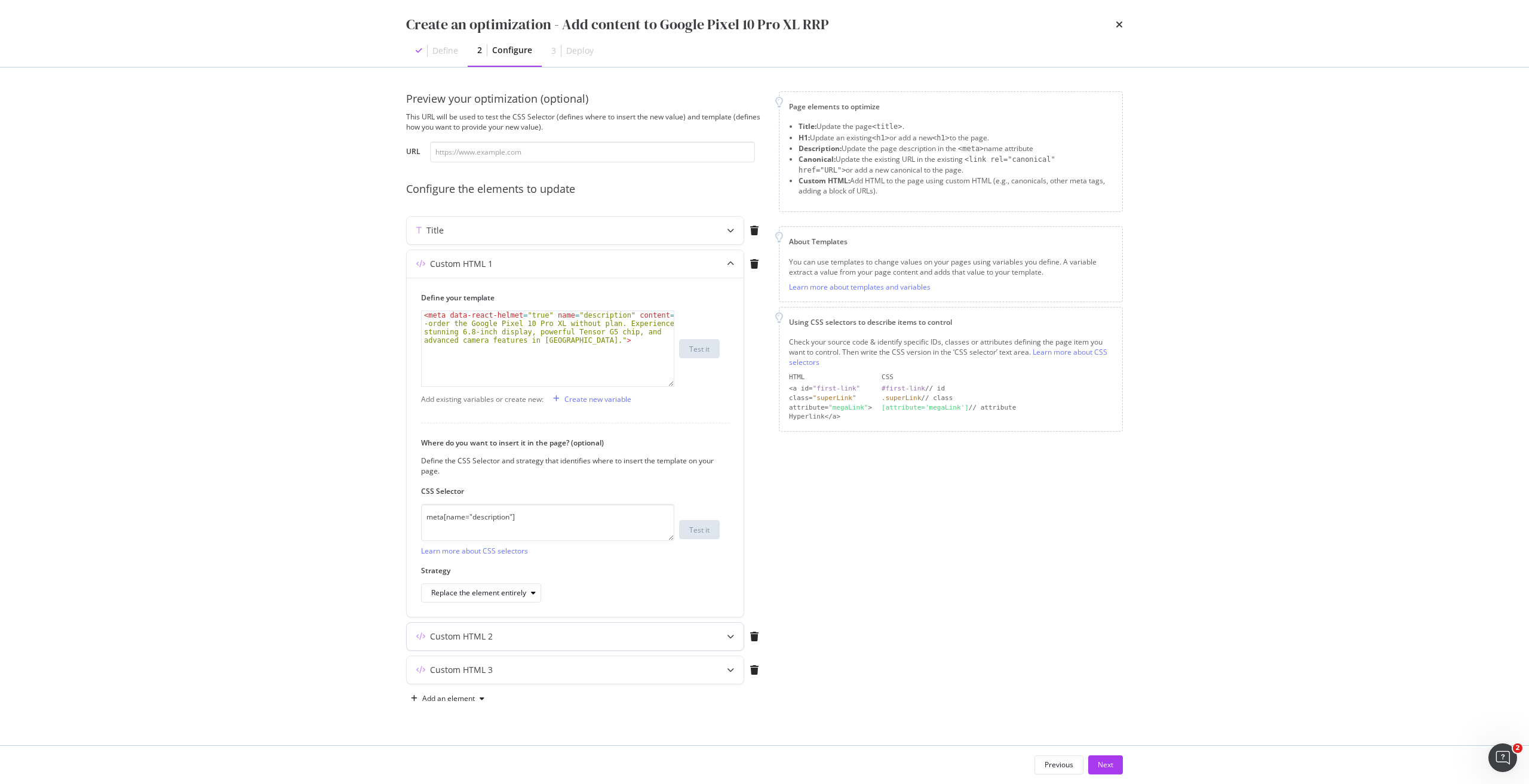
click at [555, 635] on div "Custom HTML 2" at bounding box center [550, 636] width 289 height 12
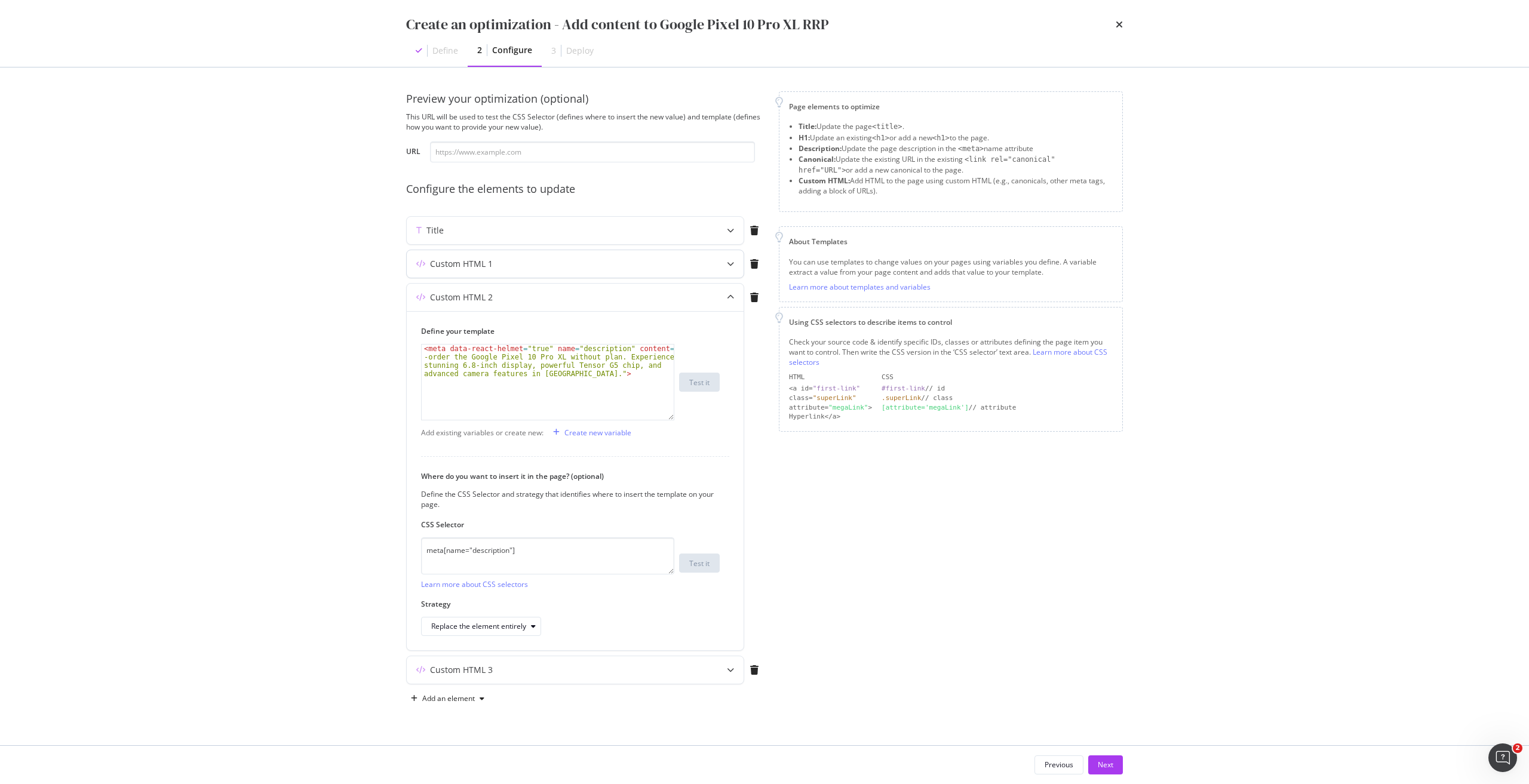
click at [615, 261] on div "Custom HTML 1" at bounding box center [550, 264] width 289 height 12
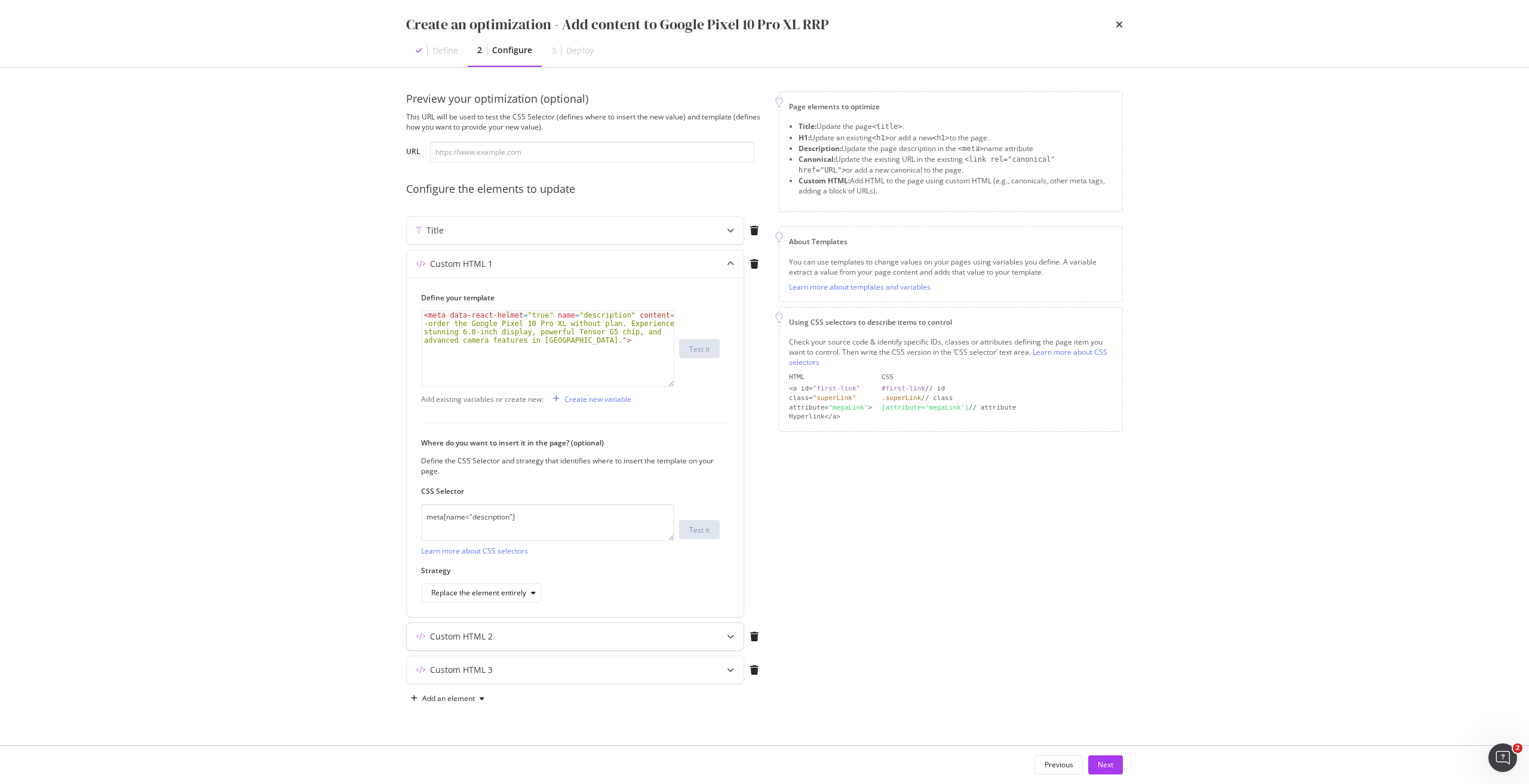
click at [468, 646] on div "Custom HTML 2" at bounding box center [574, 635] width 337 height 27
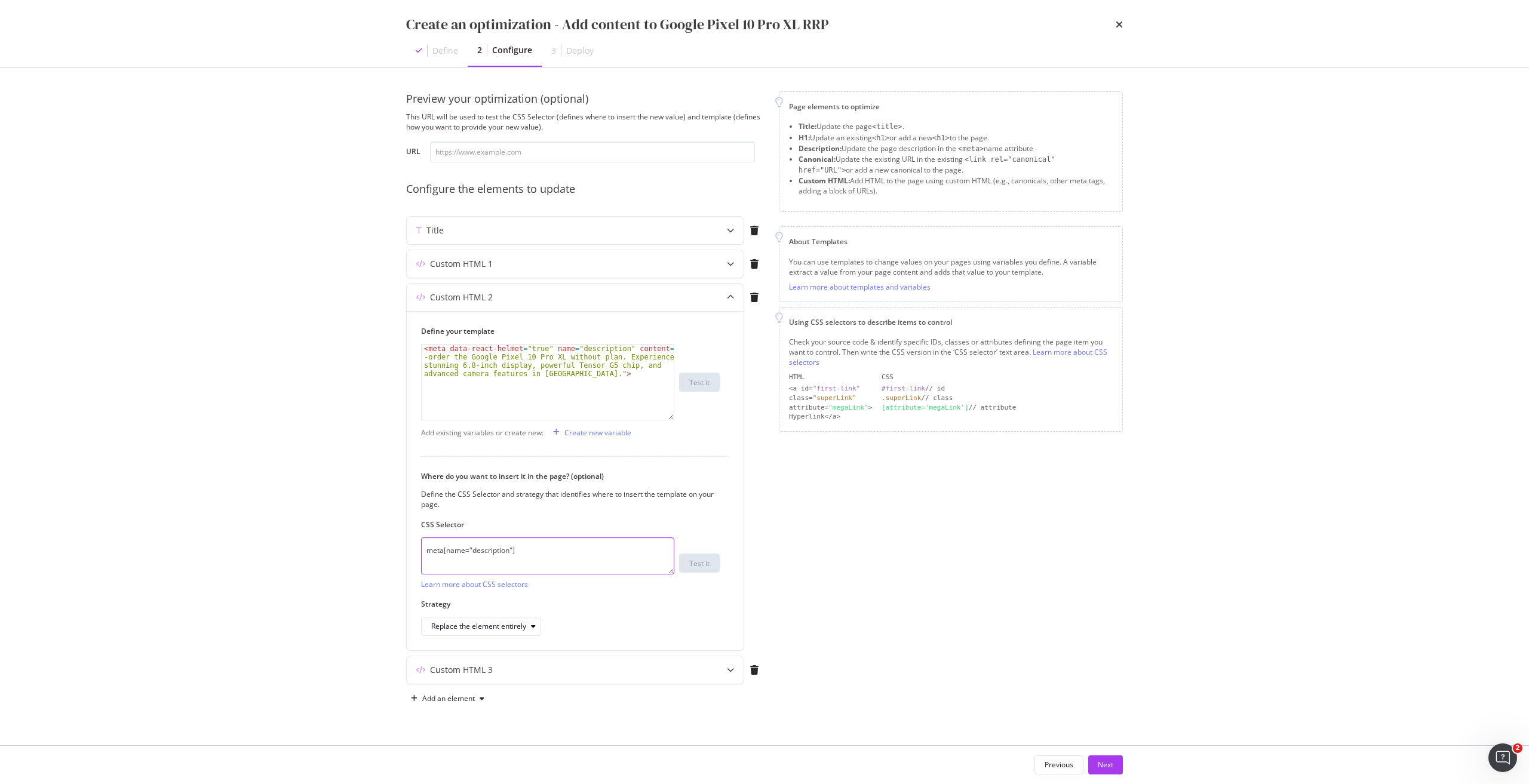
drag, startPoint x: 545, startPoint y: 551, endPoint x: 336, endPoint y: 539, distance: 209.3
click at [336, 539] on div "Create an optimization - Add content to Google Pixel 10 Pro XL RRP Define 2 Con…" at bounding box center [764, 392] width 1529 height 784
paste textarea "h1.sc-crHmcD.PUZyd"
type textarea "h1.sc-crHmcD.PUZyd"
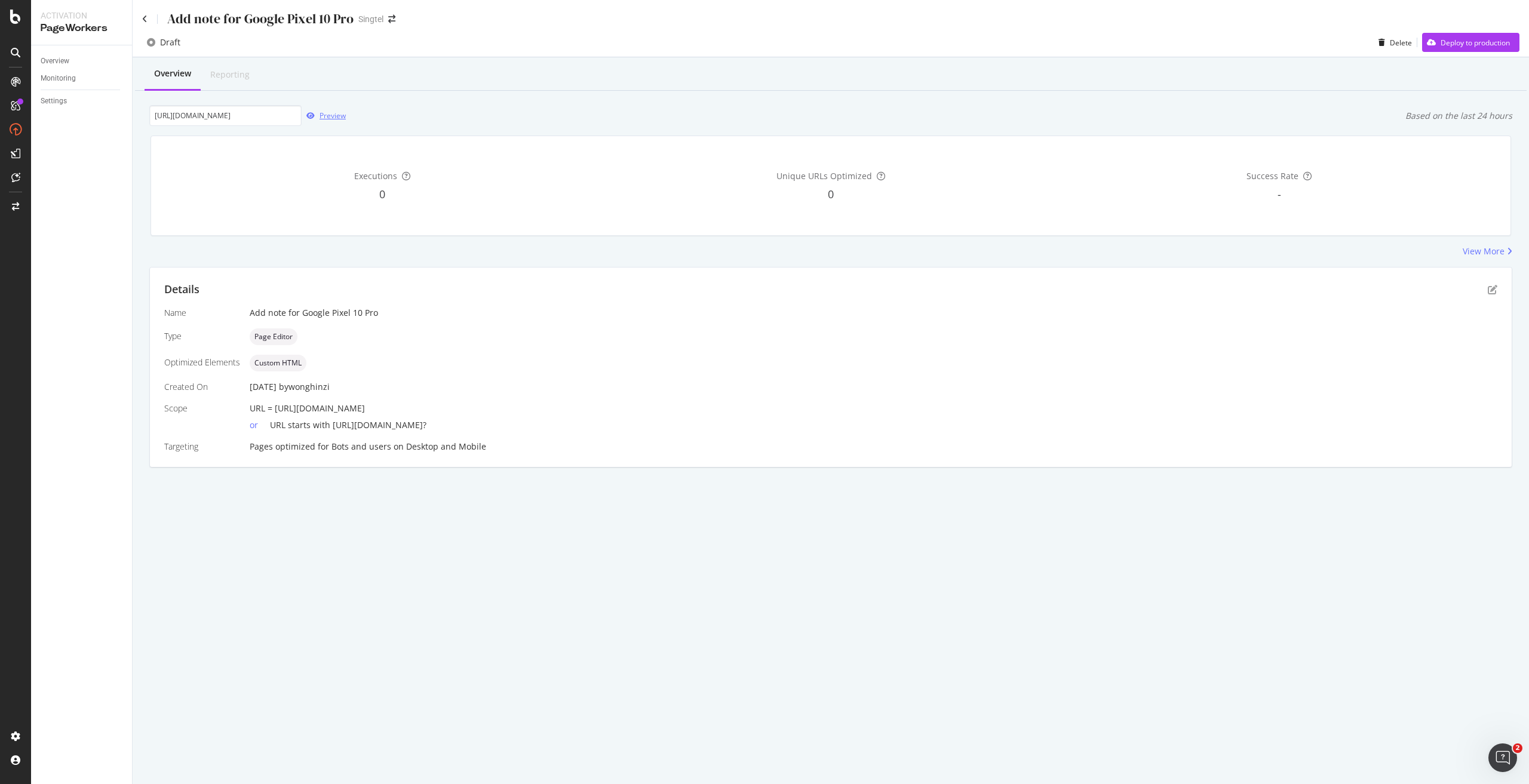
click at [328, 115] on div "Preview" at bounding box center [332, 116] width 26 height 11
